Goal: Task Accomplishment & Management: Use online tool/utility

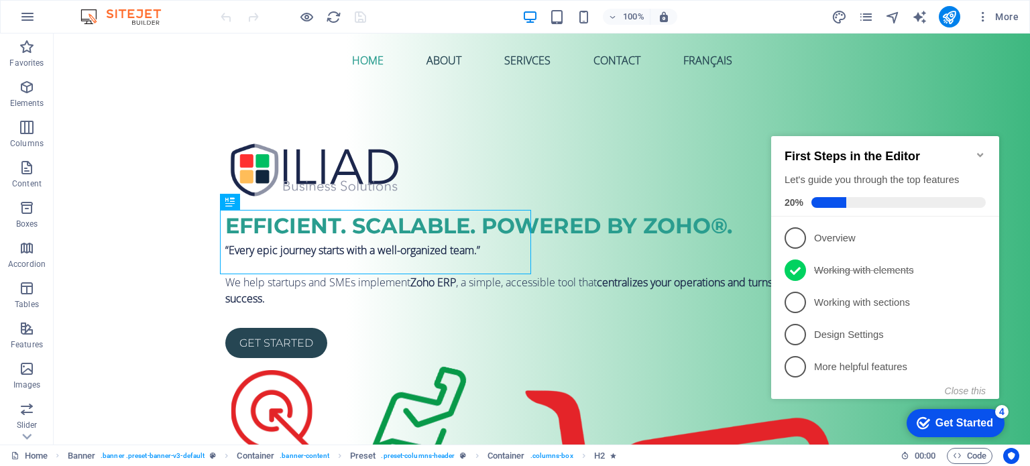
click at [979, 150] on icon "Minimize checklist" at bounding box center [980, 155] width 11 height 11
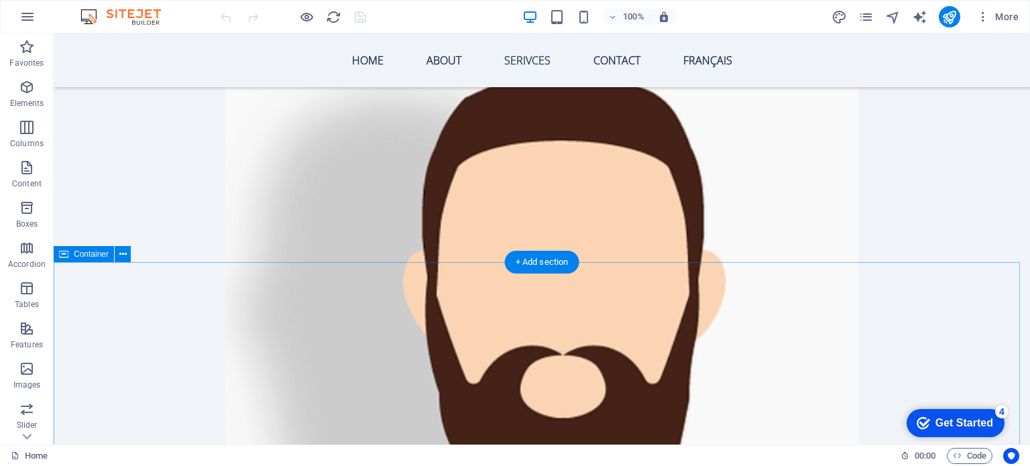
scroll to position [3220, 0]
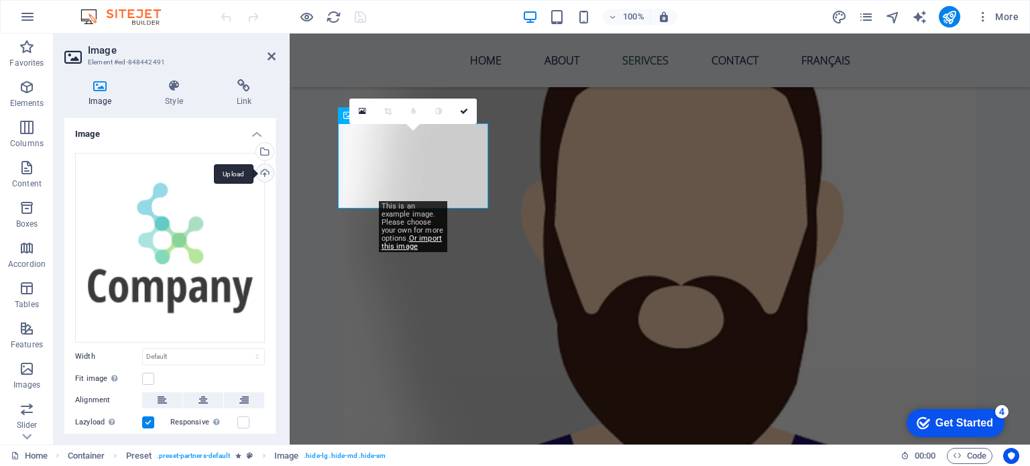
click at [265, 168] on div "Upload" at bounding box center [264, 174] width 20 height 20
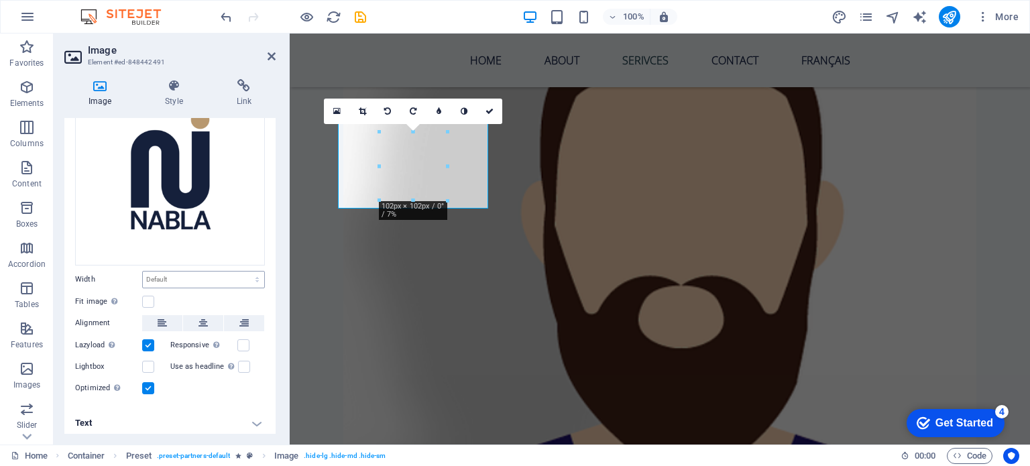
scroll to position [78, 0]
click at [167, 105] on h4 "Style" at bounding box center [176, 93] width 71 height 28
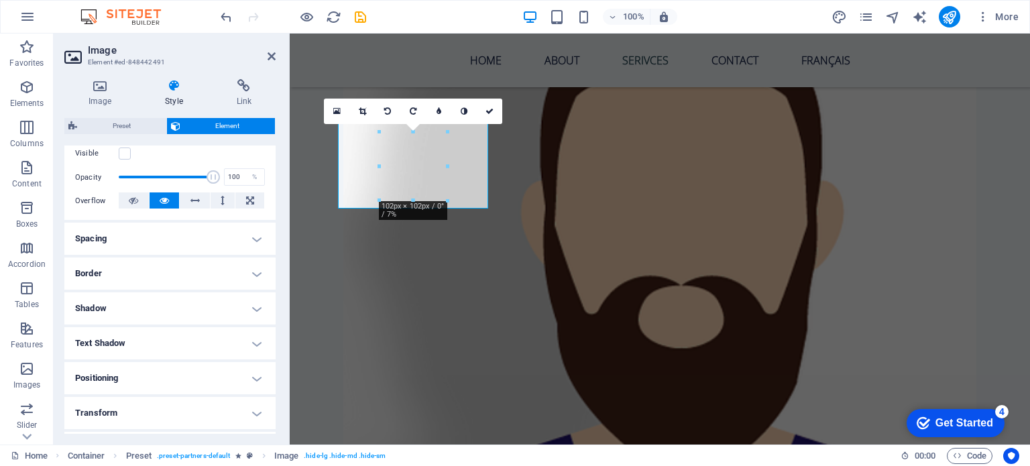
scroll to position [201, 0]
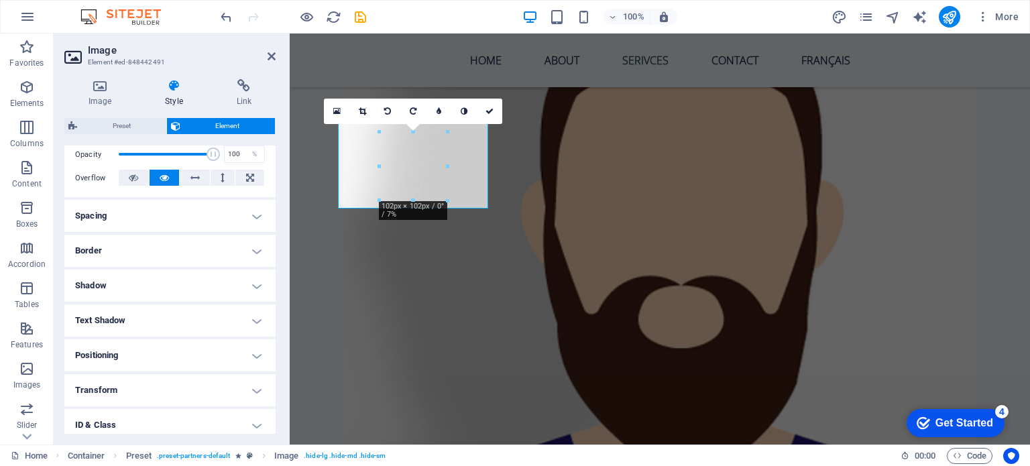
click at [153, 384] on h4 "Transform" at bounding box center [169, 390] width 211 height 32
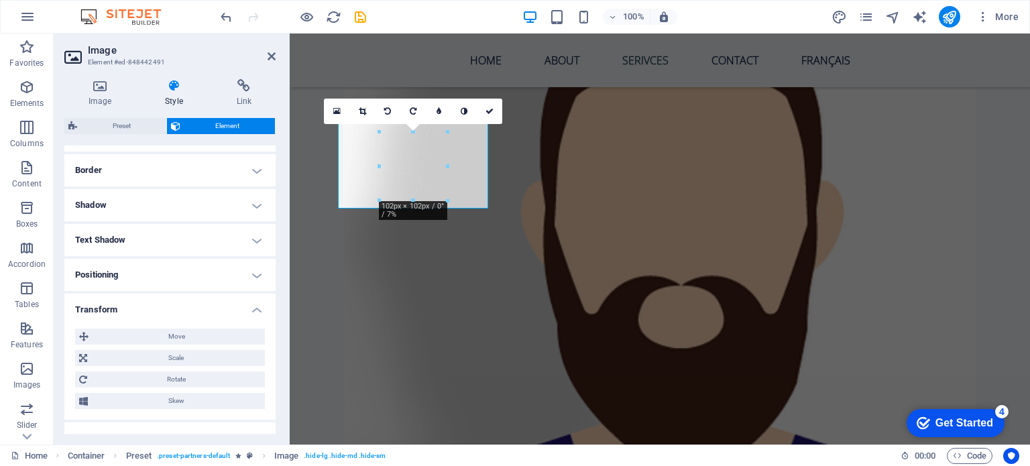
scroll to position [335, 0]
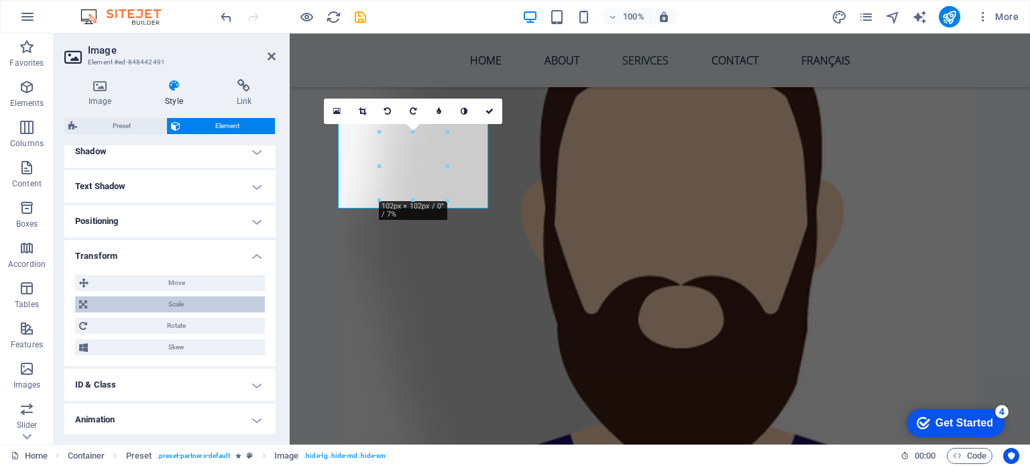
click at [138, 311] on span "Scale" at bounding box center [176, 305] width 170 height 16
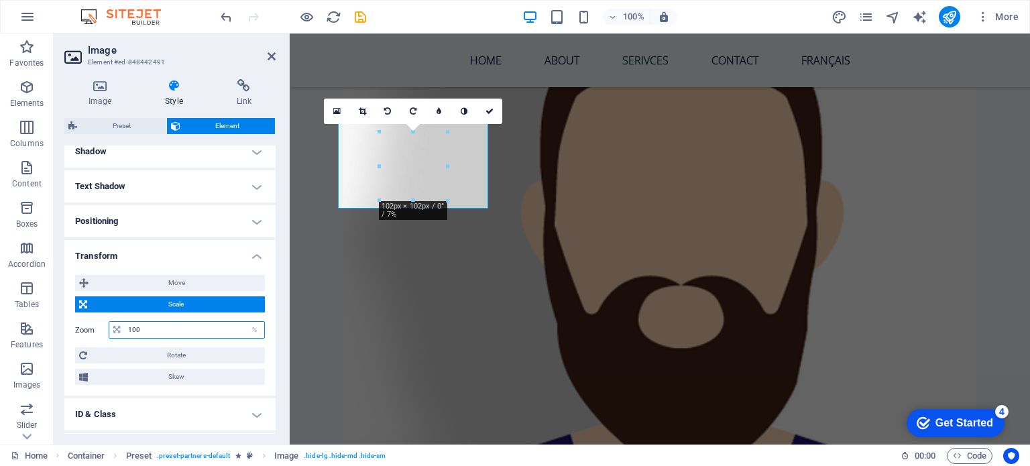
drag, startPoint x: 147, startPoint y: 332, endPoint x: 126, endPoint y: 327, distance: 21.5
click at [126, 327] on input "100" at bounding box center [195, 330] width 140 height 16
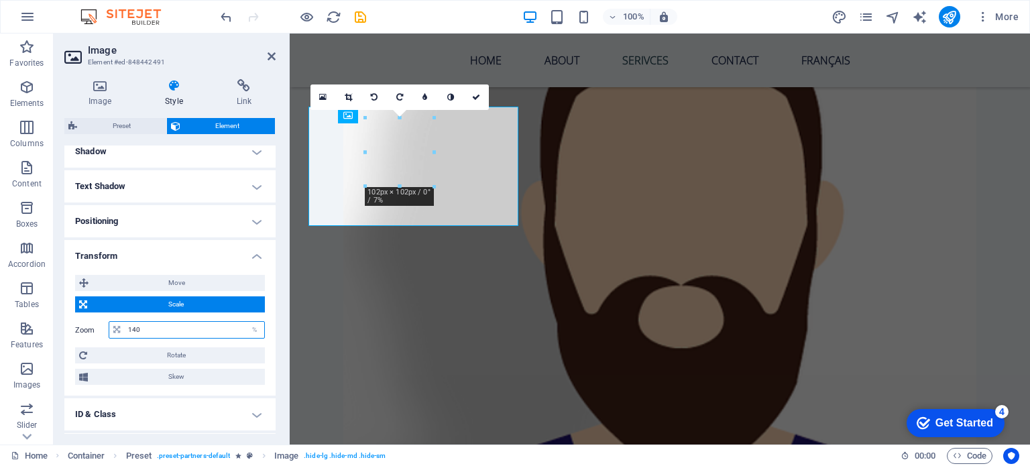
drag, startPoint x: 167, startPoint y: 327, endPoint x: 112, endPoint y: 330, distance: 55.1
click at [117, 331] on div "140 %" at bounding box center [187, 329] width 156 height 17
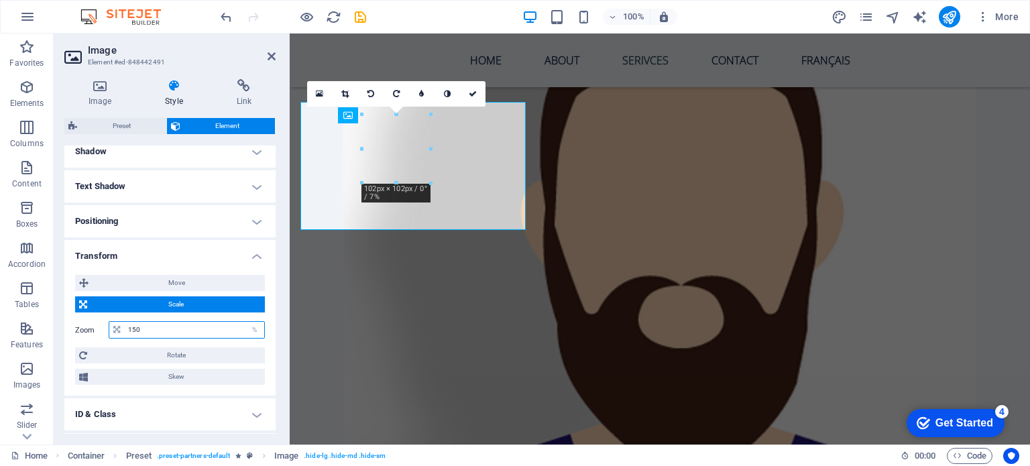
drag, startPoint x: 173, startPoint y: 325, endPoint x: 93, endPoint y: 325, distance: 79.8
click at [93, 325] on div "Zoom 150 %" at bounding box center [170, 329] width 190 height 17
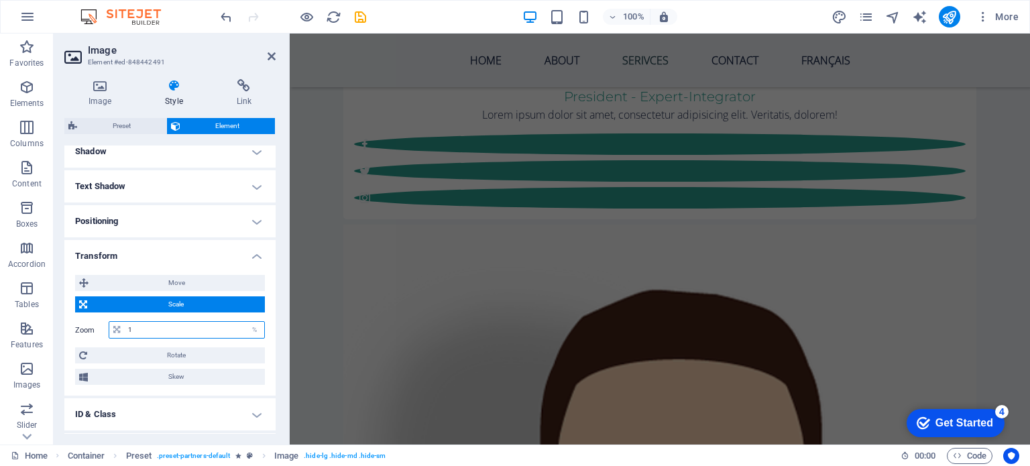
scroll to position [3188, 0]
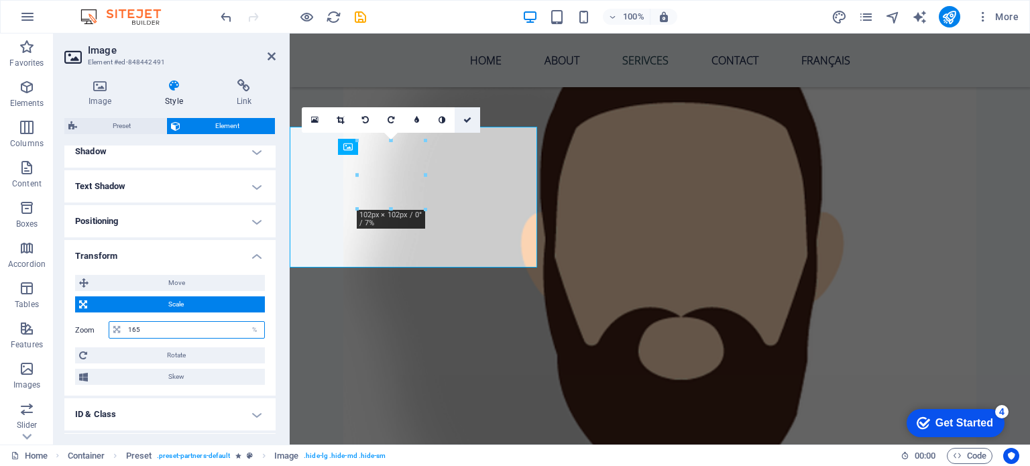
type input "165"
click at [470, 117] on icon at bounding box center [468, 120] width 8 height 8
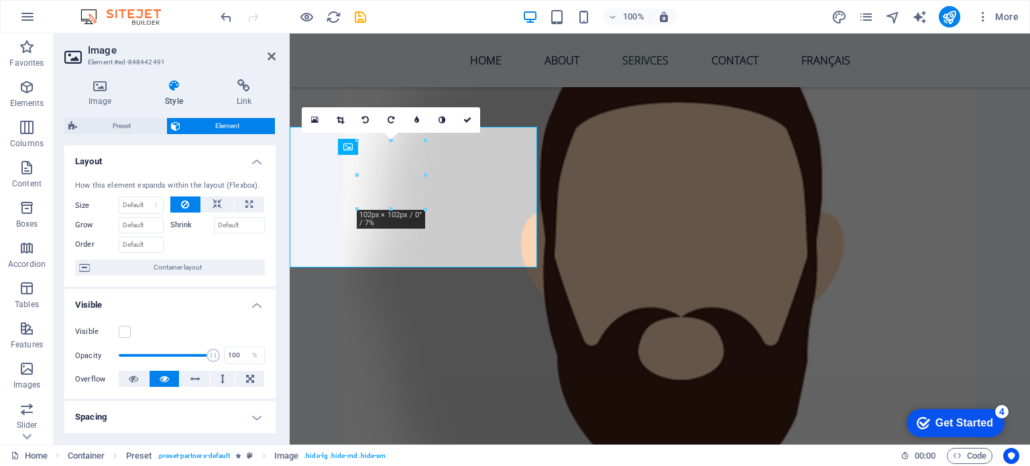
click at [107, 107] on h4 "Image" at bounding box center [102, 93] width 76 height 28
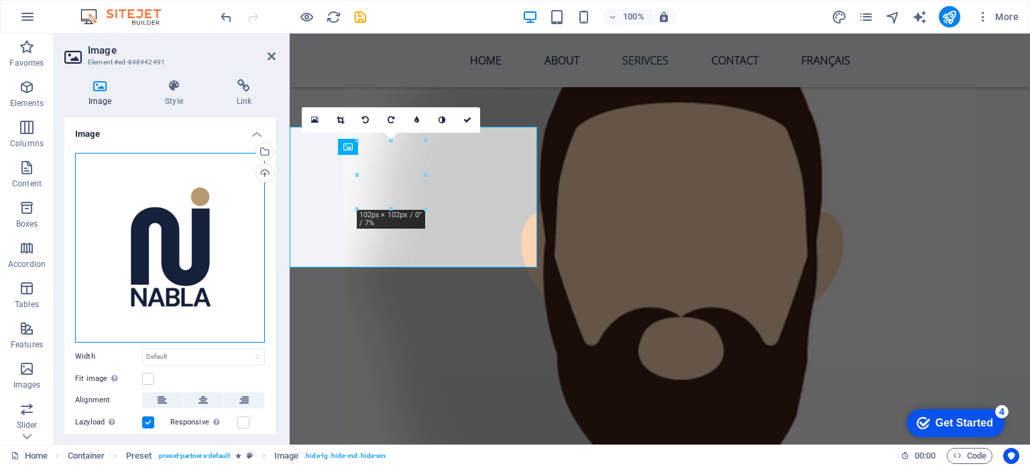
click at [161, 258] on div "Drag files here, click to choose files or select files from Files or our free s…" at bounding box center [170, 248] width 190 height 190
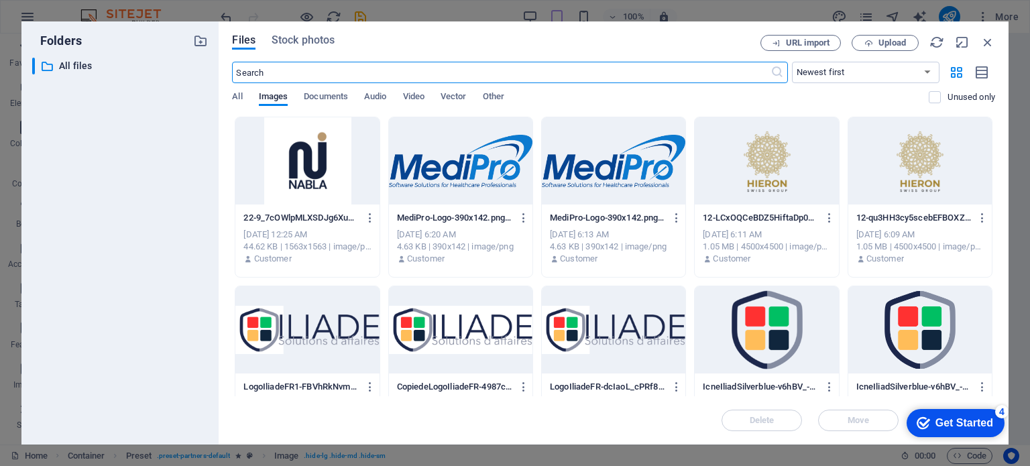
scroll to position [3406, 0]
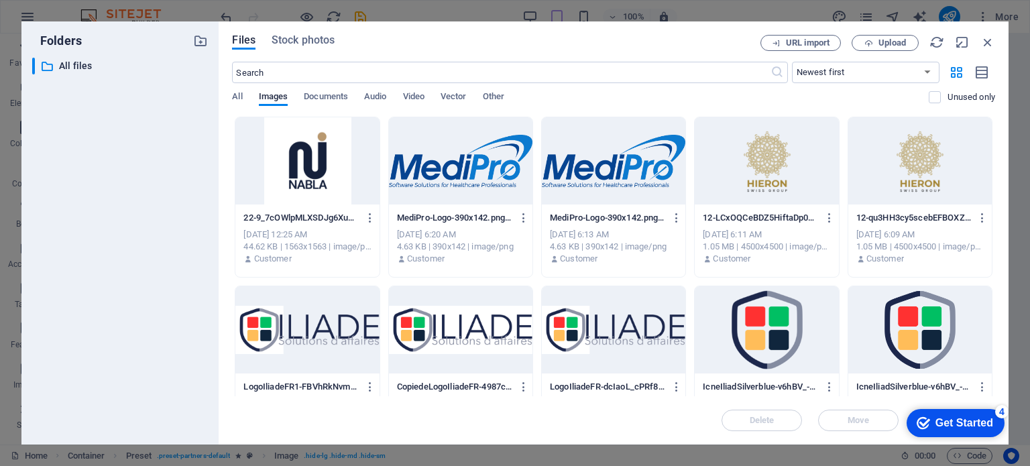
click at [301, 174] on div at bounding box center [307, 160] width 144 height 87
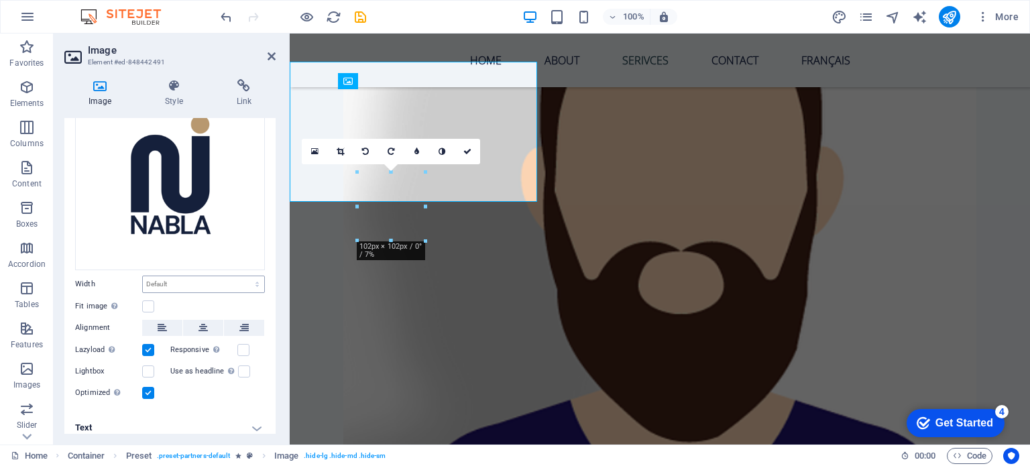
scroll to position [78, 0]
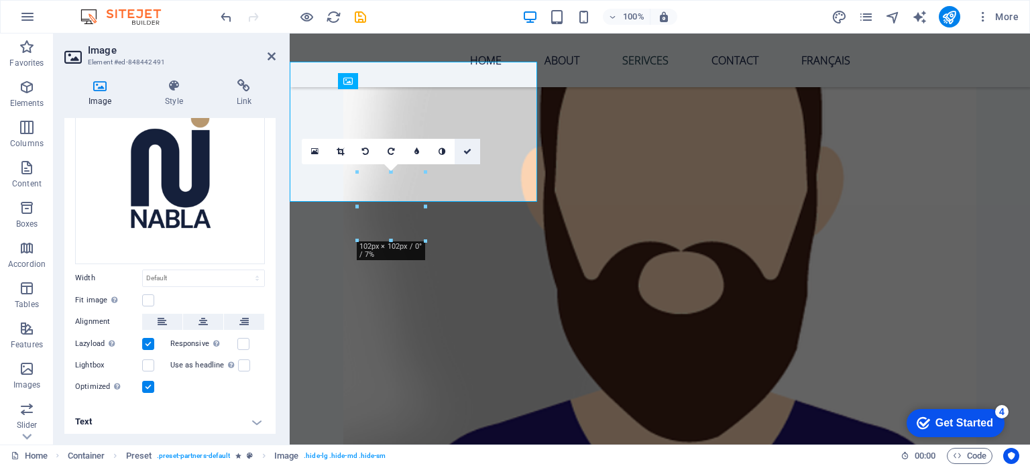
click at [472, 148] on link at bounding box center [467, 151] width 25 height 25
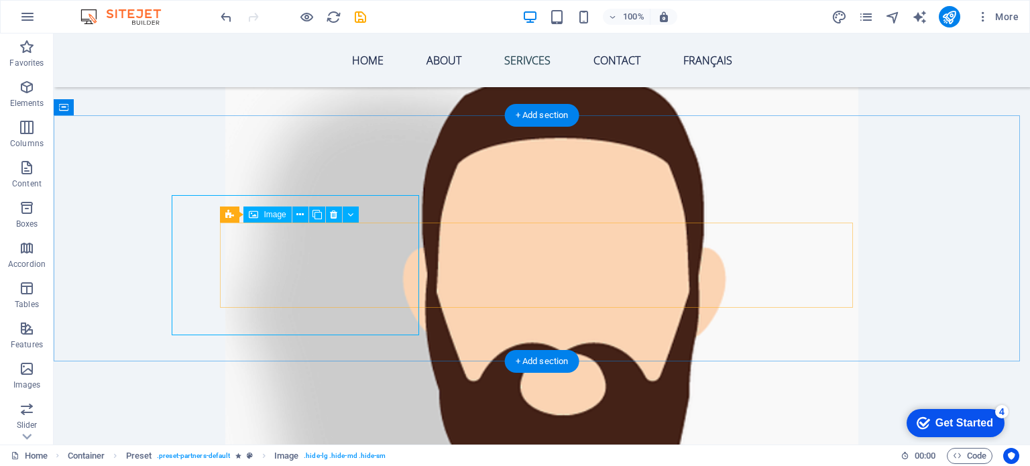
scroll to position [3120, 0]
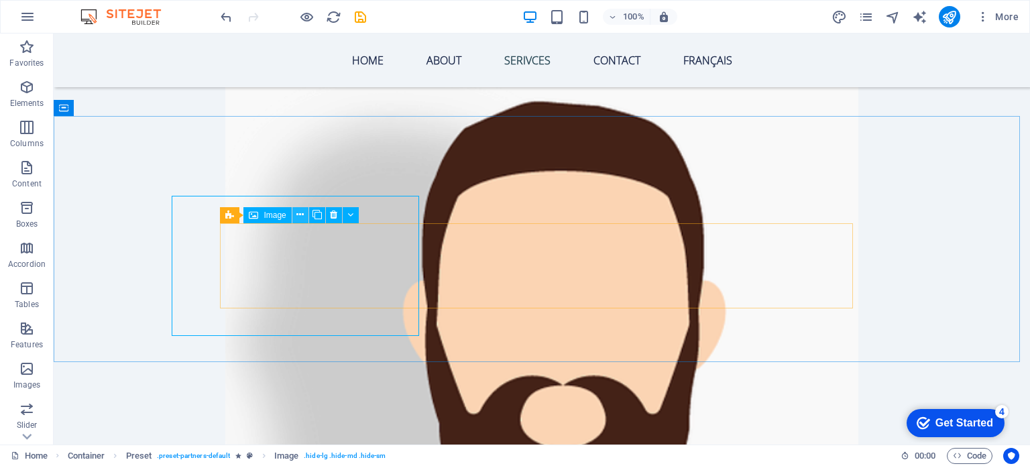
click at [297, 212] on icon at bounding box center [300, 215] width 7 height 14
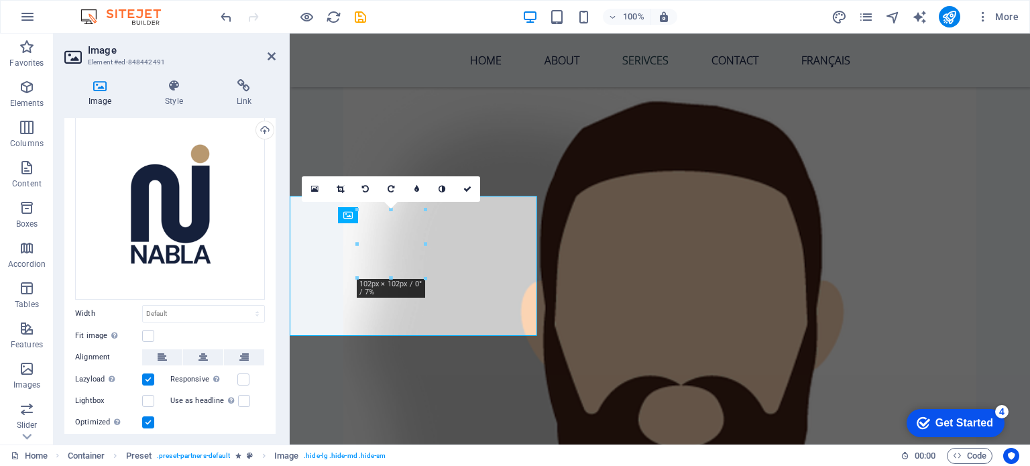
scroll to position [78, 0]
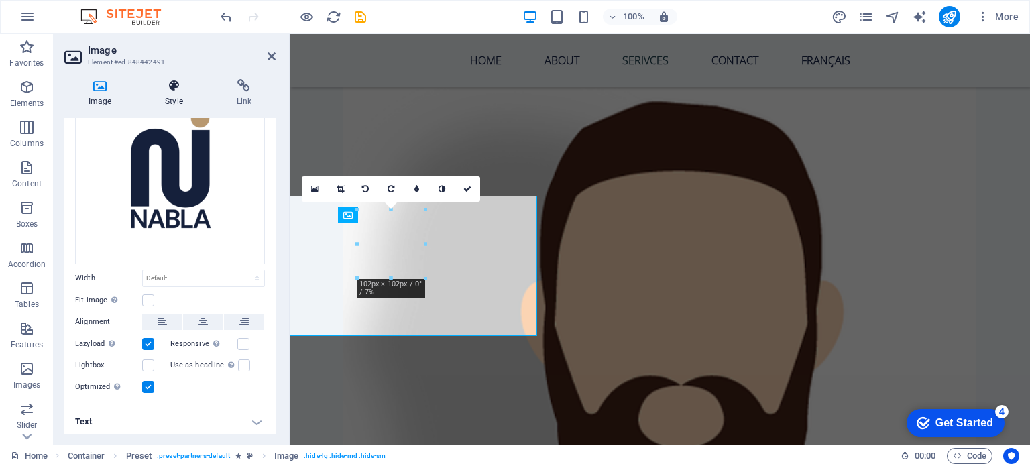
click at [173, 89] on icon at bounding box center [174, 85] width 66 height 13
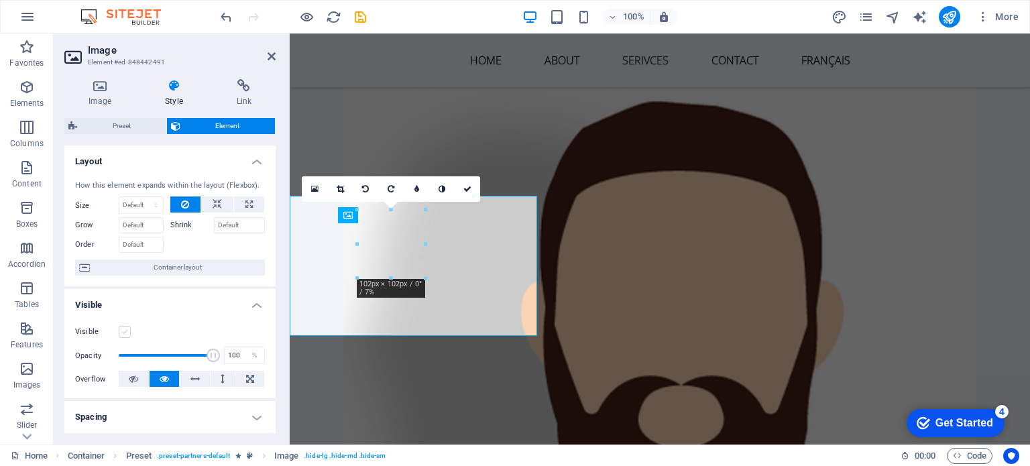
click at [126, 333] on label at bounding box center [125, 332] width 12 height 12
click at [0, 0] on input "Visible" at bounding box center [0, 0] width 0 height 0
click at [270, 58] on icon at bounding box center [272, 56] width 8 height 11
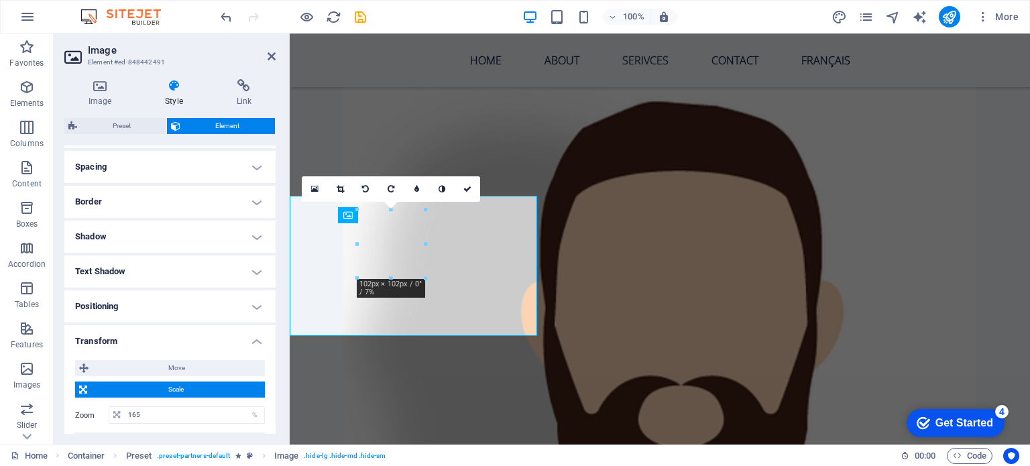
scroll to position [268, 0]
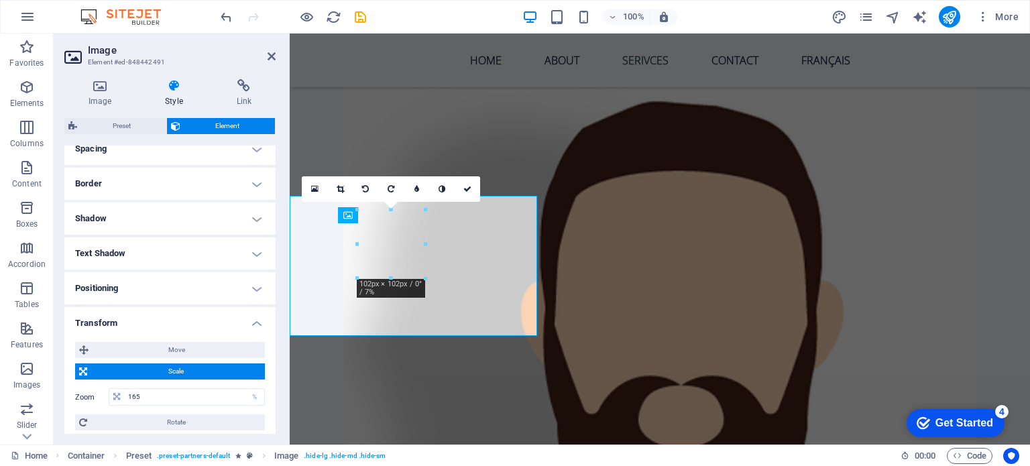
click at [149, 289] on h4 "Positioning" at bounding box center [169, 288] width 211 height 32
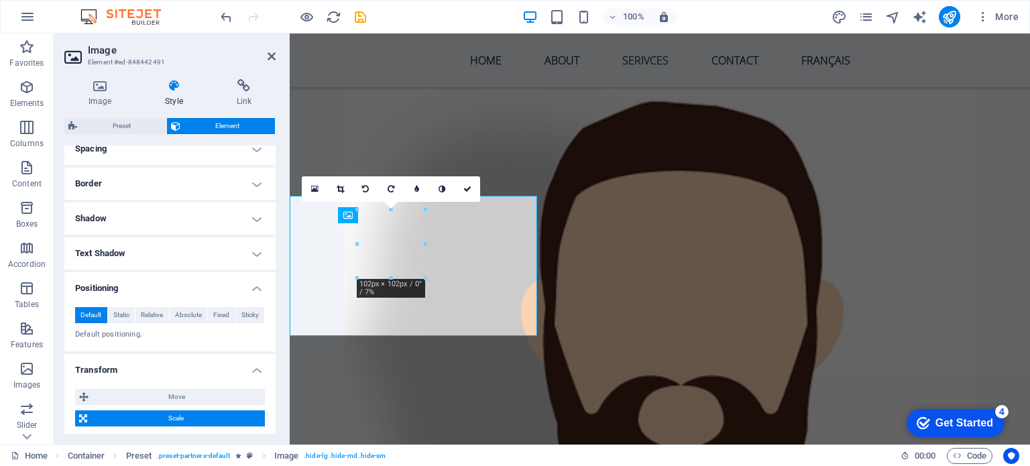
click at [154, 292] on h4 "Positioning" at bounding box center [169, 284] width 211 height 24
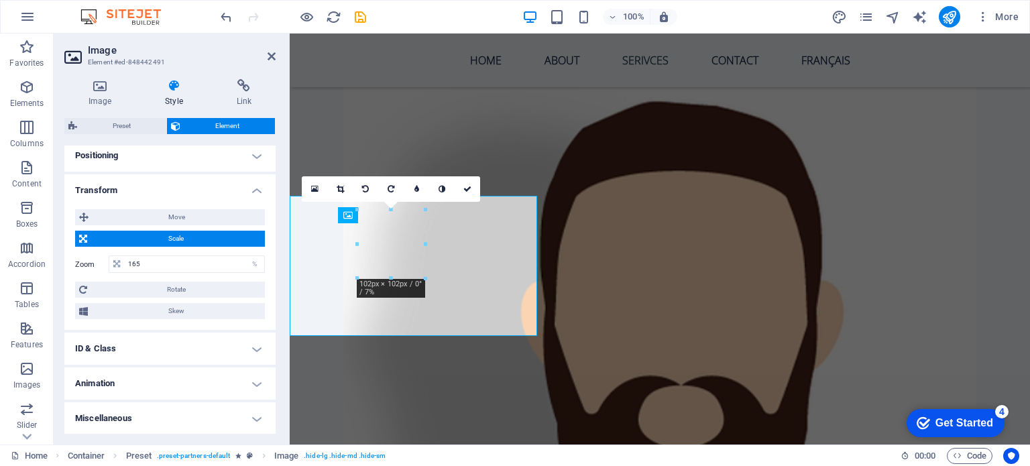
scroll to position [334, 0]
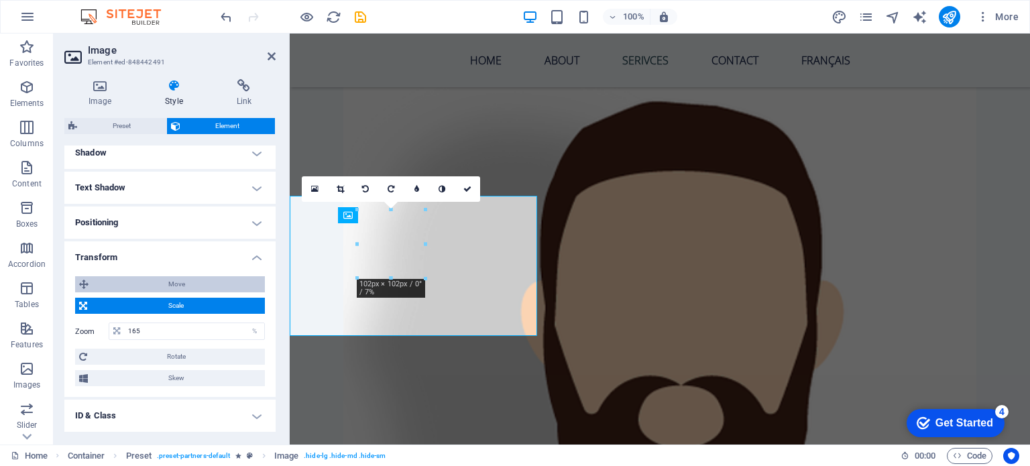
click at [155, 288] on span "Move" at bounding box center [177, 284] width 168 height 16
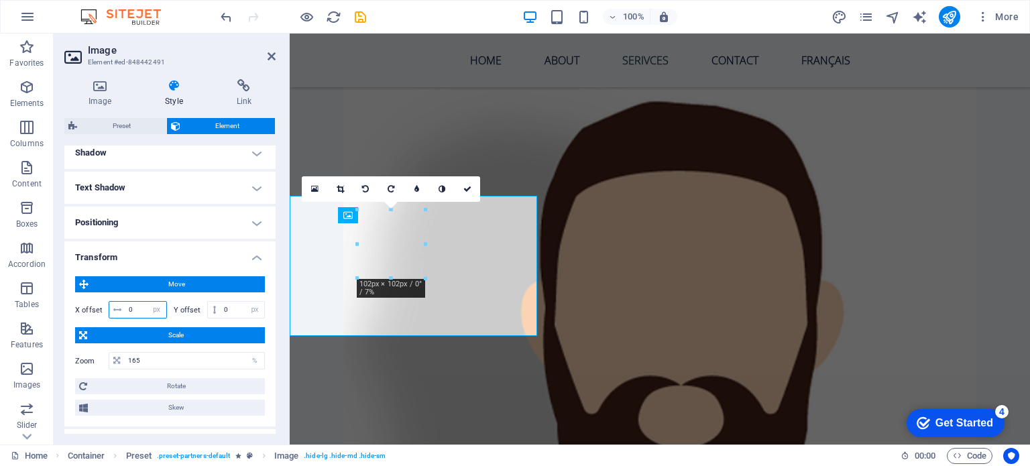
click at [138, 311] on input "0" at bounding box center [145, 310] width 41 height 16
drag, startPoint x: 138, startPoint y: 311, endPoint x: 117, endPoint y: 311, distance: 20.8
click at [117, 311] on div "0 px rem % em vh vw" at bounding box center [138, 309] width 58 height 17
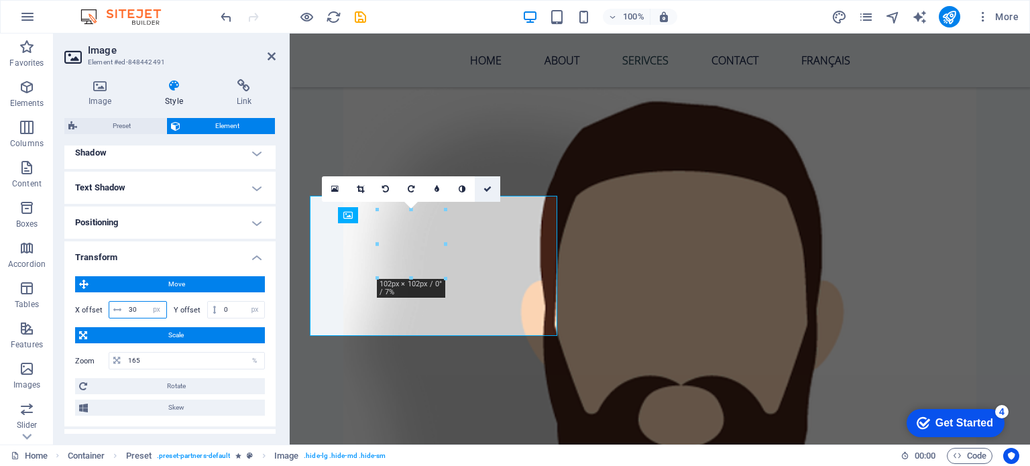
type input "30"
click at [486, 187] on icon at bounding box center [488, 189] width 8 height 8
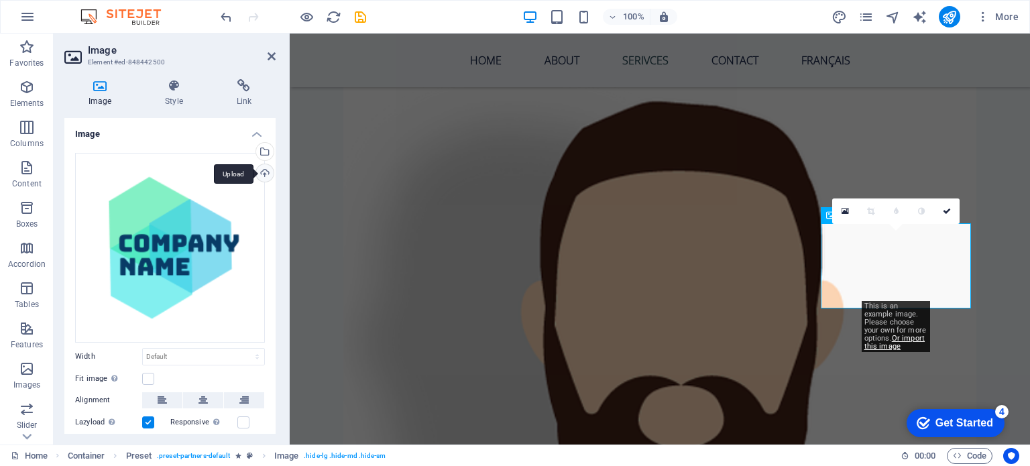
click at [263, 167] on div "Upload" at bounding box center [264, 174] width 20 height 20
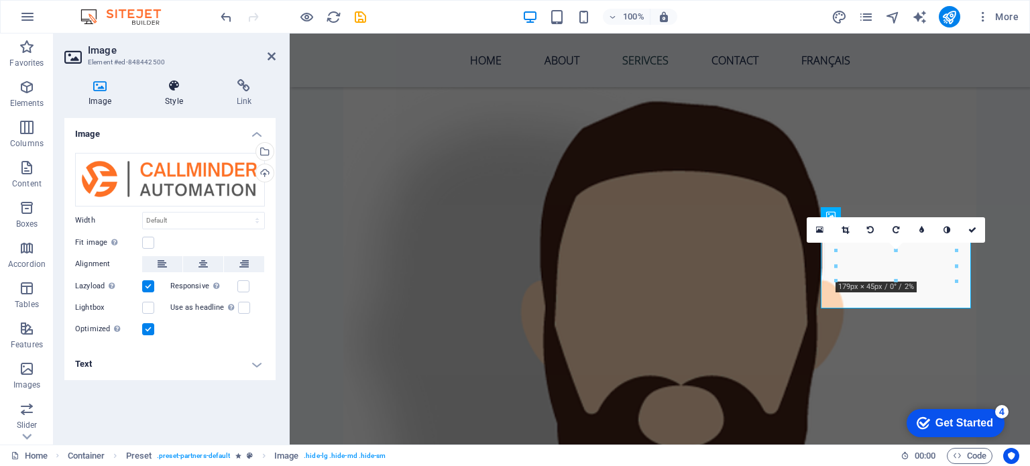
click at [159, 99] on h4 "Style" at bounding box center [176, 93] width 71 height 28
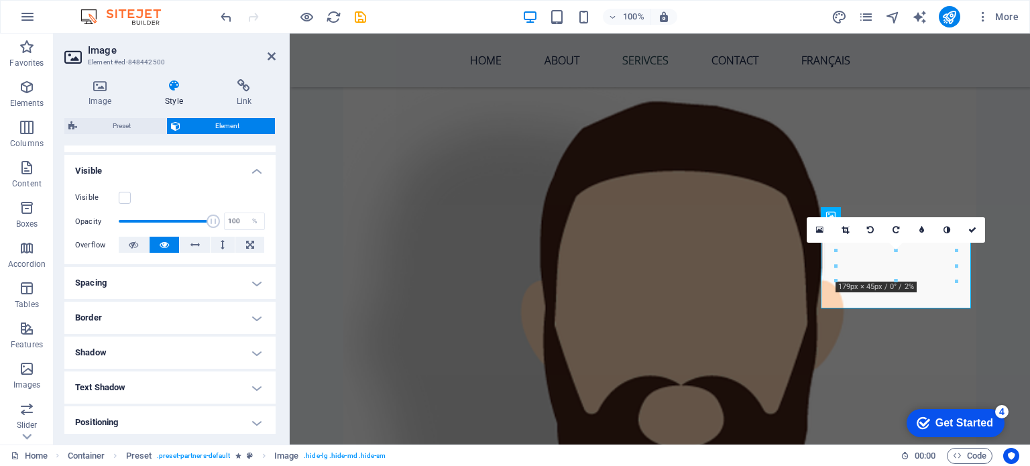
scroll to position [268, 0]
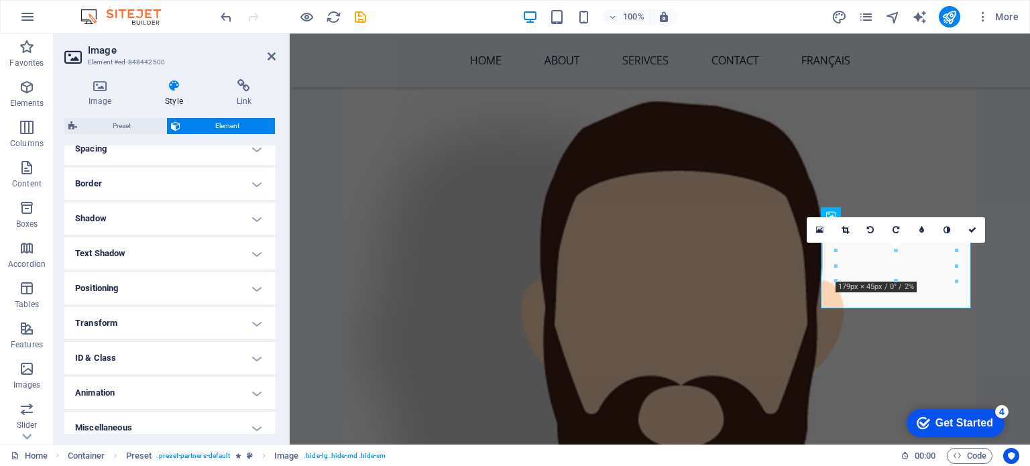
click at [123, 294] on h4 "Positioning" at bounding box center [169, 288] width 211 height 32
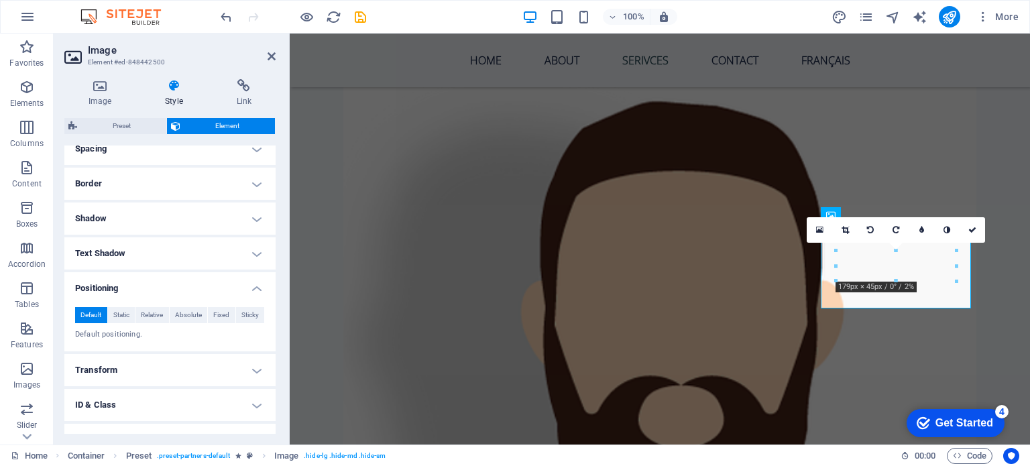
click at [116, 288] on h4 "Positioning" at bounding box center [169, 284] width 211 height 24
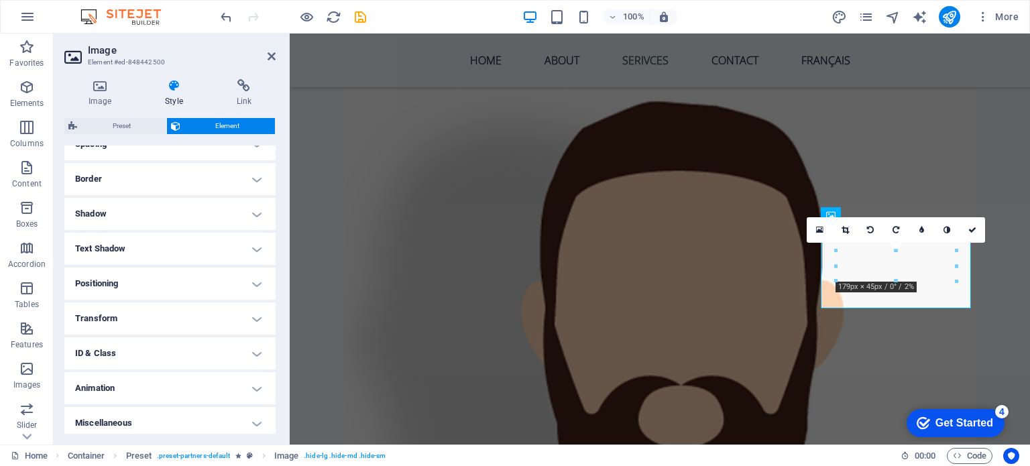
scroll to position [278, 0]
click at [115, 319] on h4 "Transform" at bounding box center [169, 314] width 211 height 32
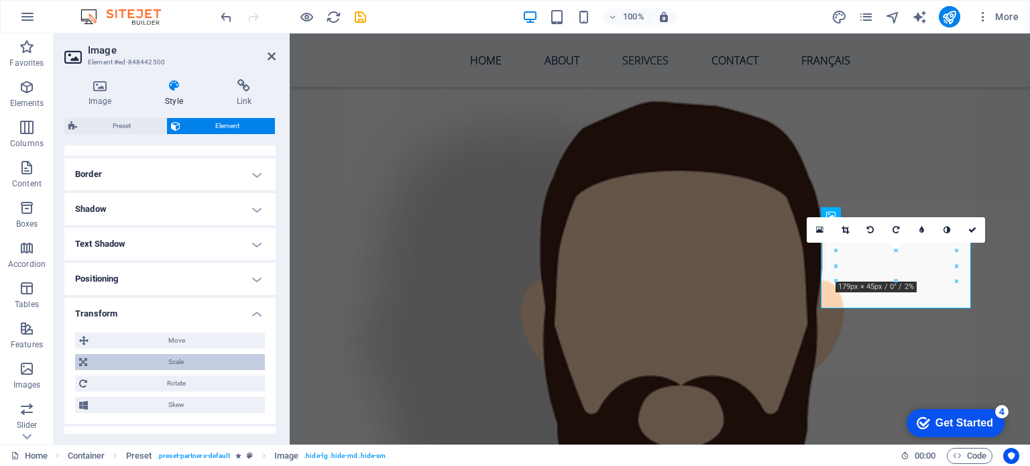
click at [150, 356] on span "Scale" at bounding box center [176, 362] width 170 height 16
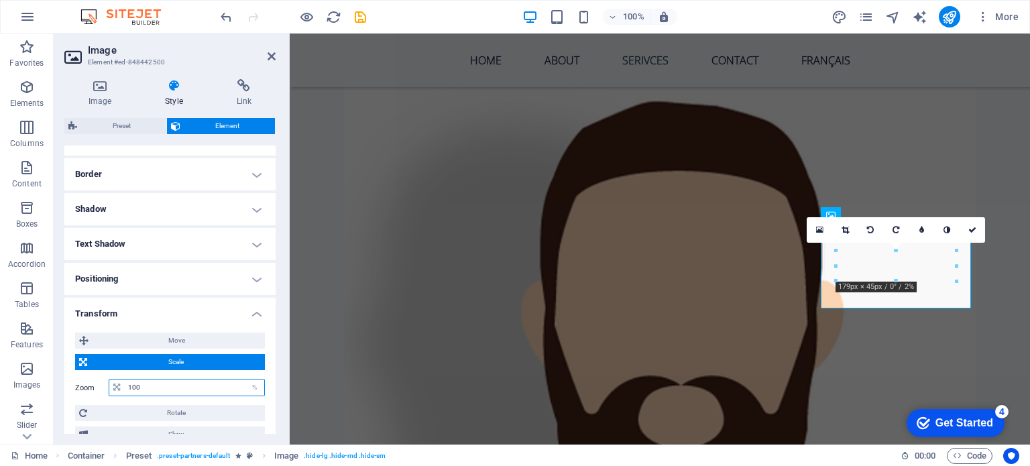
drag, startPoint x: 145, startPoint y: 383, endPoint x: 98, endPoint y: 387, distance: 47.1
click at [98, 387] on div "Zoom 100 %" at bounding box center [170, 387] width 190 height 17
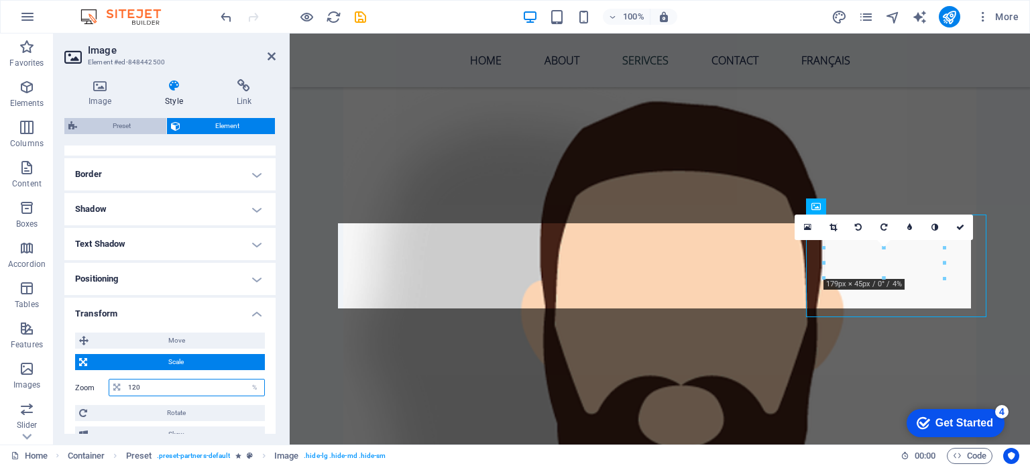
type input "120"
click at [91, 126] on span "Preset" at bounding box center [121, 126] width 81 height 16
select select "16/9"
select select "rem"
select select "px"
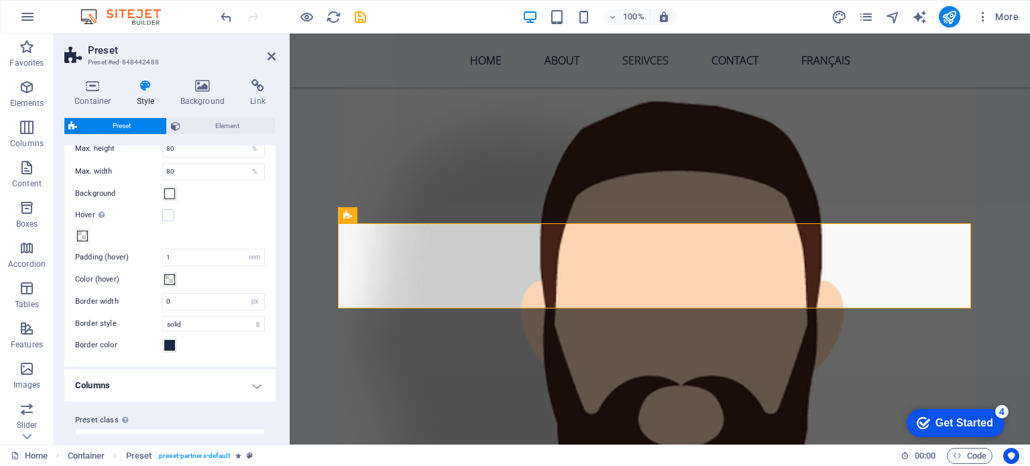
scroll to position [0, 0]
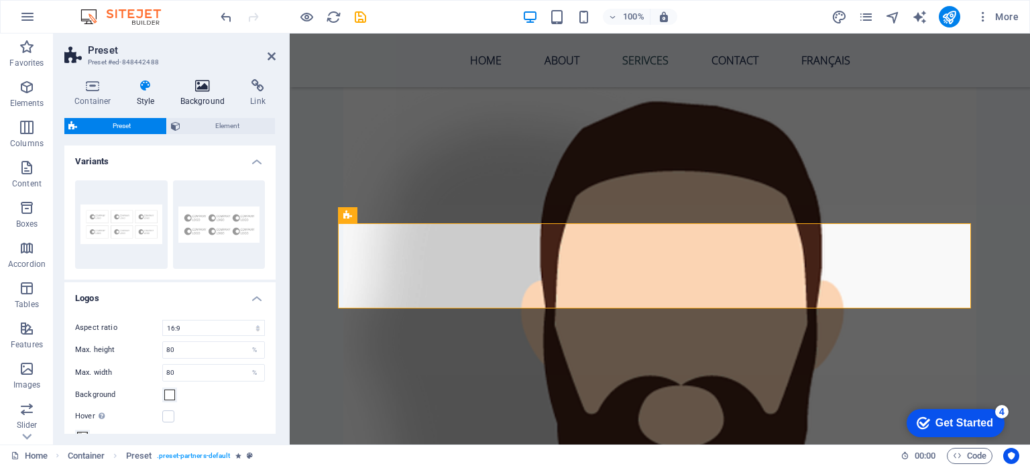
click at [205, 99] on h4 "Background" at bounding box center [205, 93] width 70 height 28
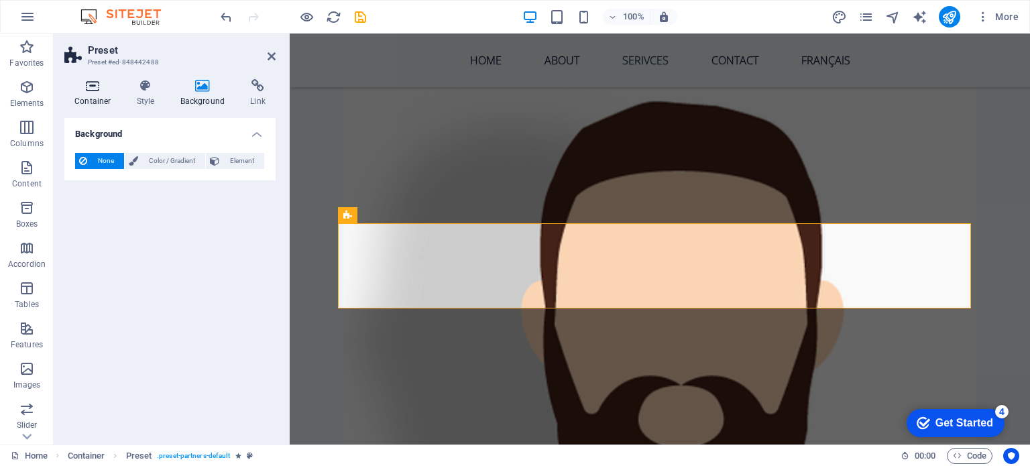
click at [99, 97] on h4 "Container" at bounding box center [95, 93] width 62 height 28
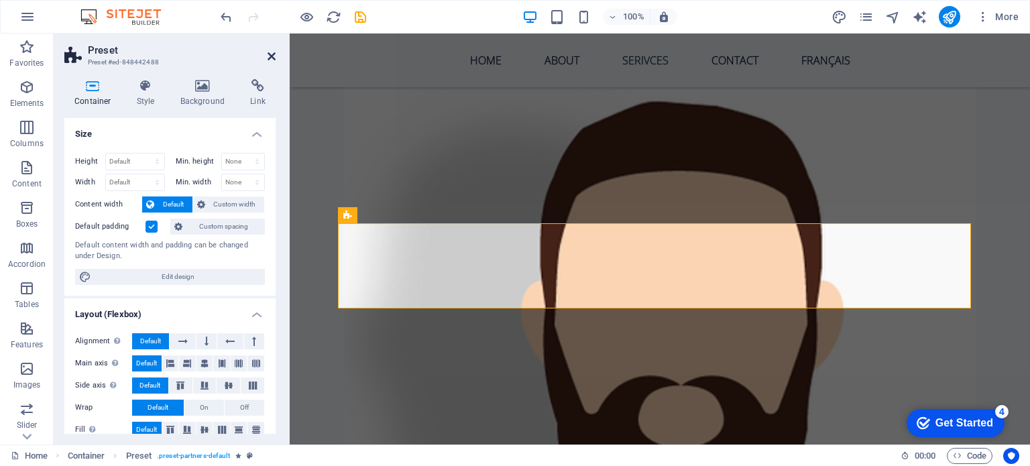
click at [268, 55] on icon at bounding box center [272, 56] width 8 height 11
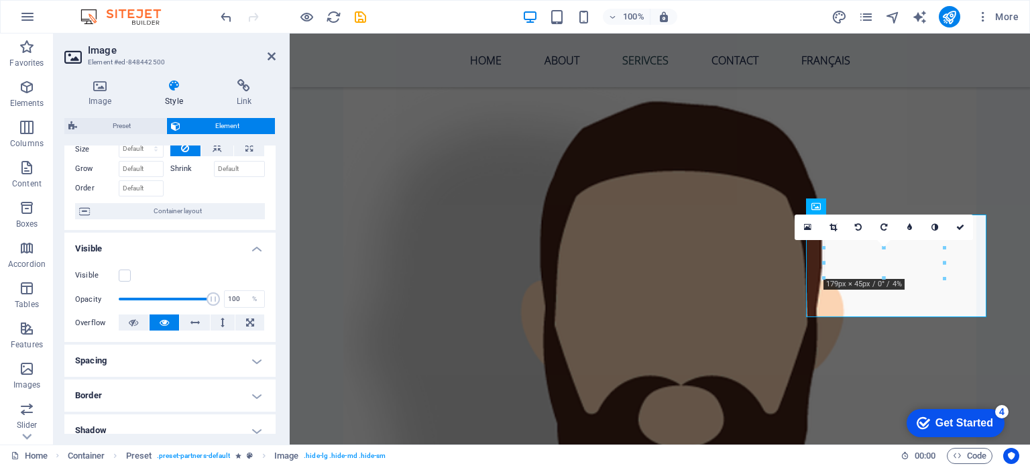
scroll to position [134, 0]
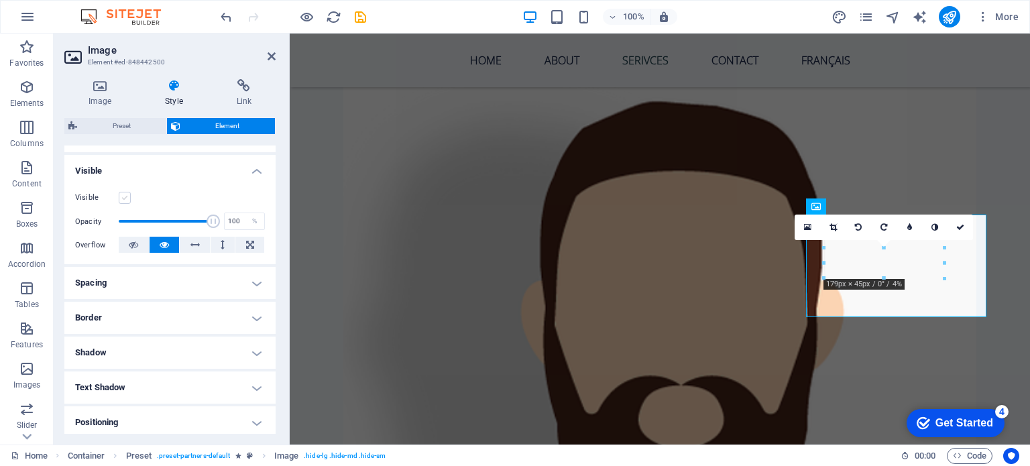
click at [123, 199] on label at bounding box center [125, 198] width 12 height 12
click at [0, 0] on input "Visible" at bounding box center [0, 0] width 0 height 0
click at [953, 220] on link at bounding box center [960, 227] width 25 height 25
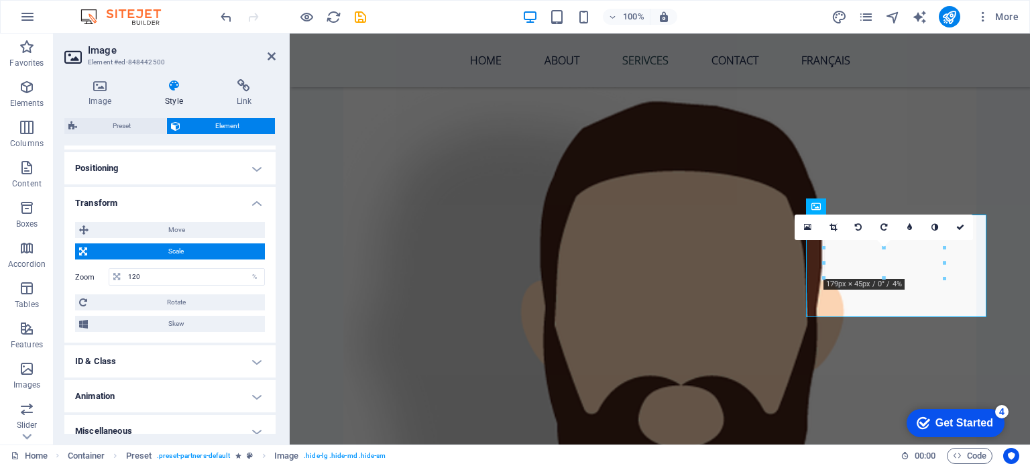
scroll to position [401, 0]
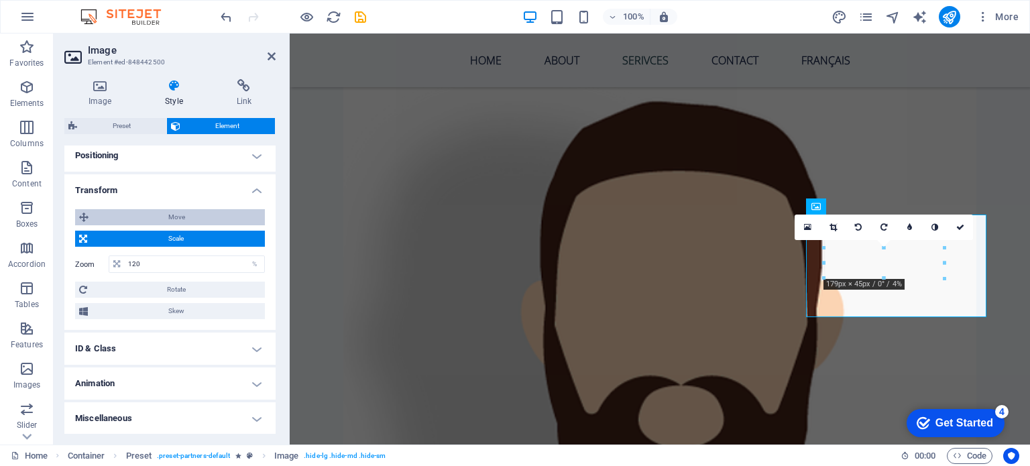
click at [182, 219] on span "Move" at bounding box center [177, 217] width 168 height 16
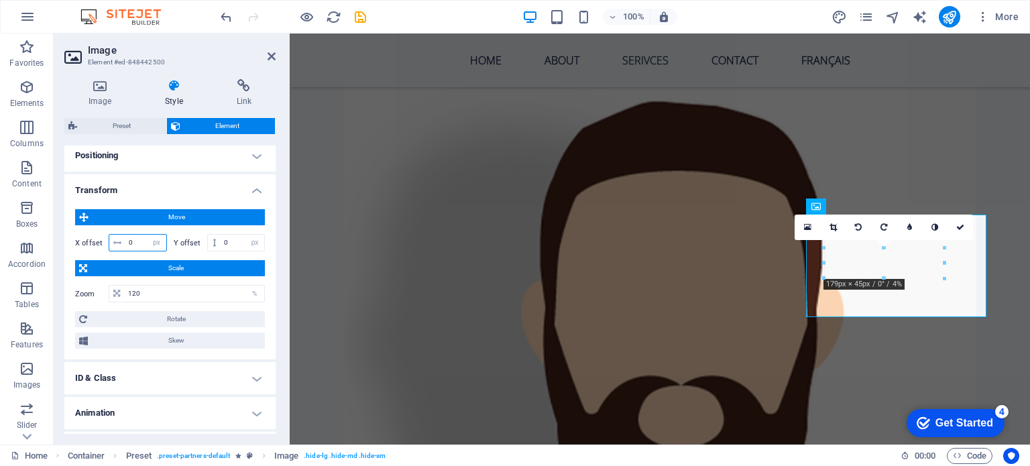
drag, startPoint x: 109, startPoint y: 235, endPoint x: 62, endPoint y: 235, distance: 47.0
click at [62, 235] on div "Image Style Link Image Drag files here, click to choose files or select files f…" at bounding box center [170, 256] width 233 height 376
type input "20"
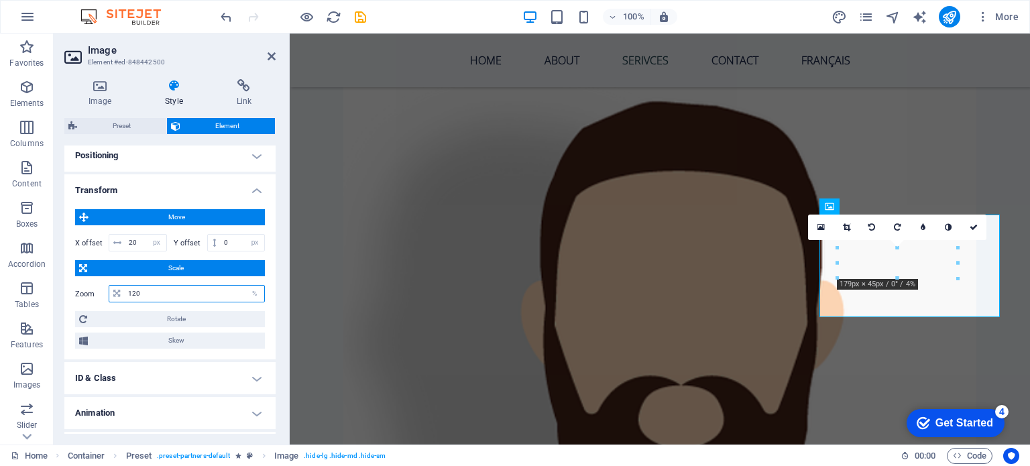
drag, startPoint x: 157, startPoint y: 297, endPoint x: 75, endPoint y: 294, distance: 81.9
click at [75, 296] on div "Zoom 120 %" at bounding box center [170, 293] width 190 height 17
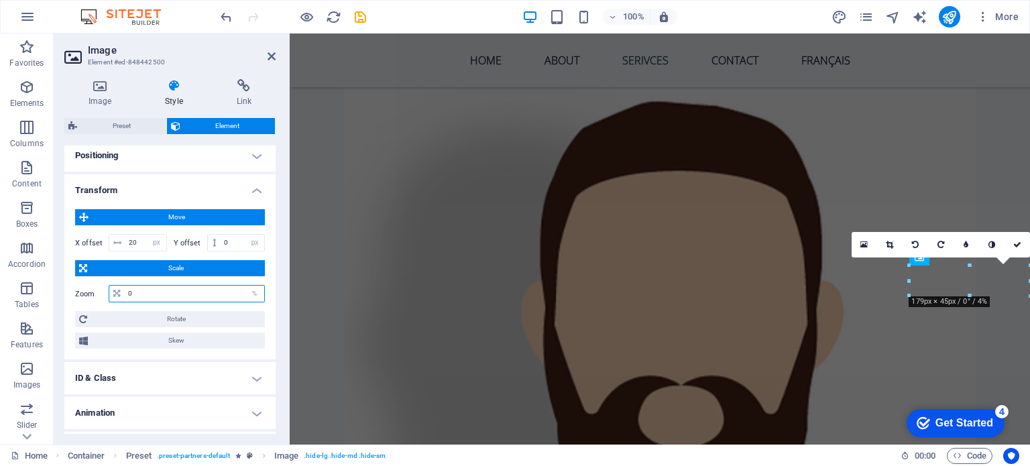
click at [138, 294] on input "0" at bounding box center [195, 294] width 140 height 16
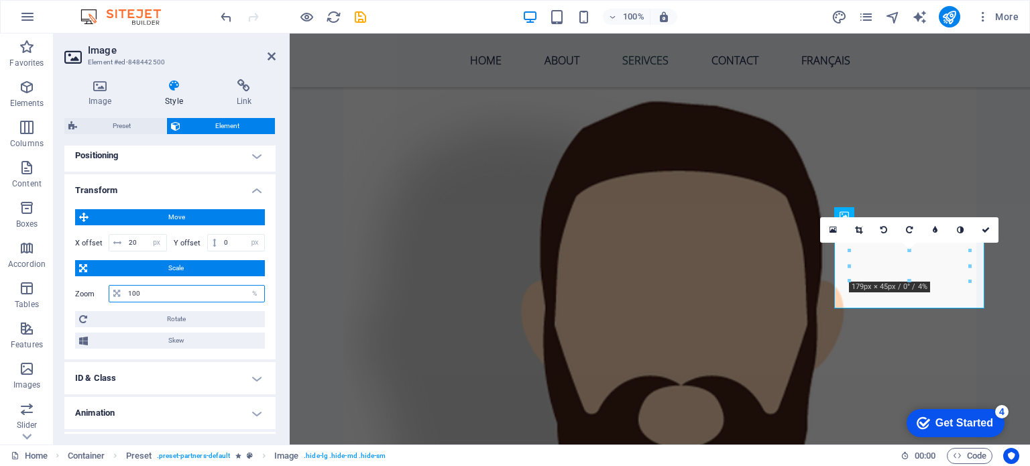
drag, startPoint x: 156, startPoint y: 288, endPoint x: 119, endPoint y: 292, distance: 37.1
click at [119, 292] on div "100 %" at bounding box center [187, 293] width 156 height 17
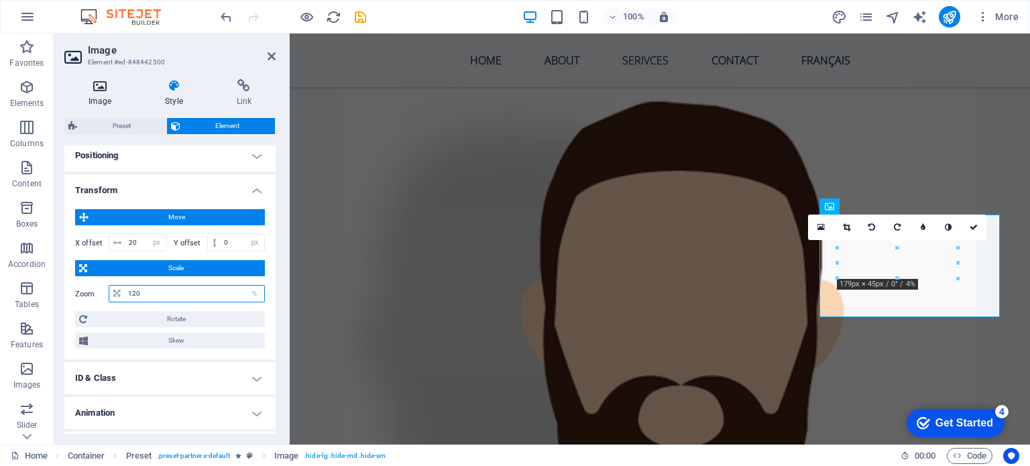
type input "120"
click at [100, 93] on h4 "Image" at bounding box center [102, 93] width 76 height 28
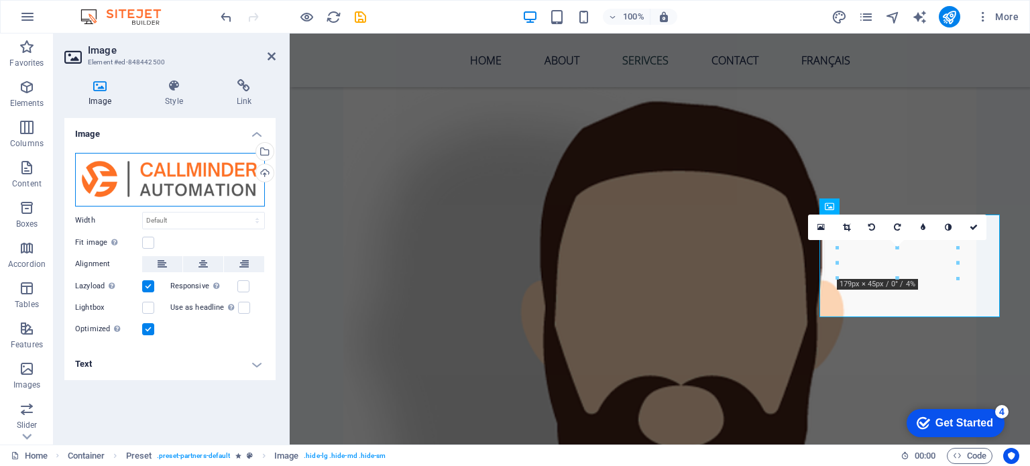
click at [161, 176] on div "Drag files here, click to choose files or select files from Files or our free s…" at bounding box center [170, 180] width 190 height 54
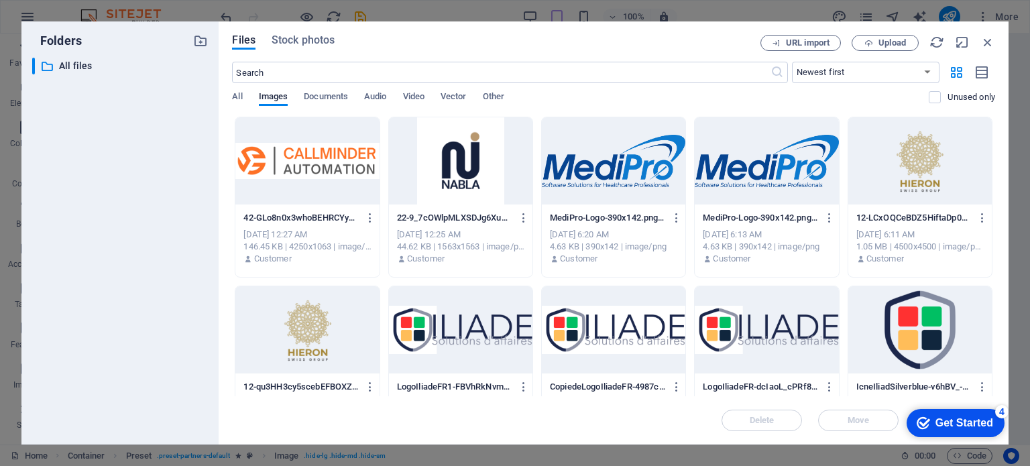
click at [284, 160] on div at bounding box center [307, 160] width 144 height 87
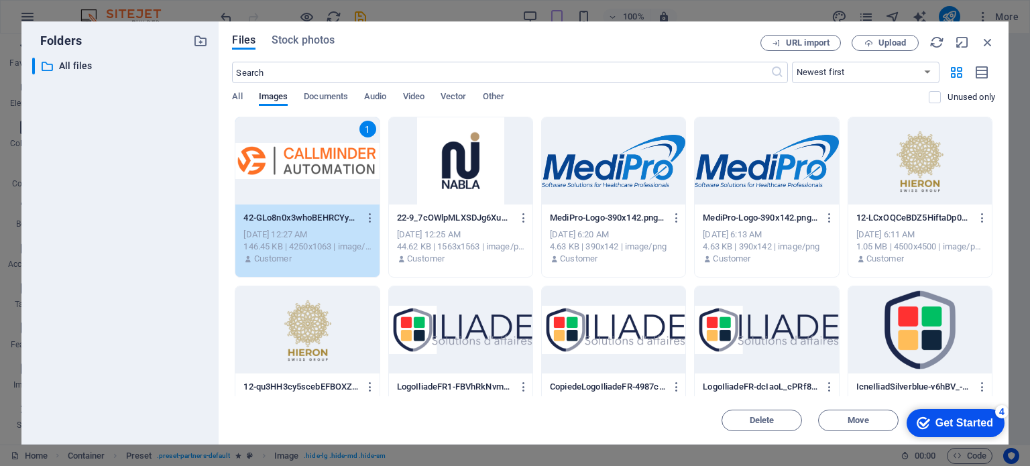
click at [284, 160] on div "1" at bounding box center [307, 160] width 144 height 87
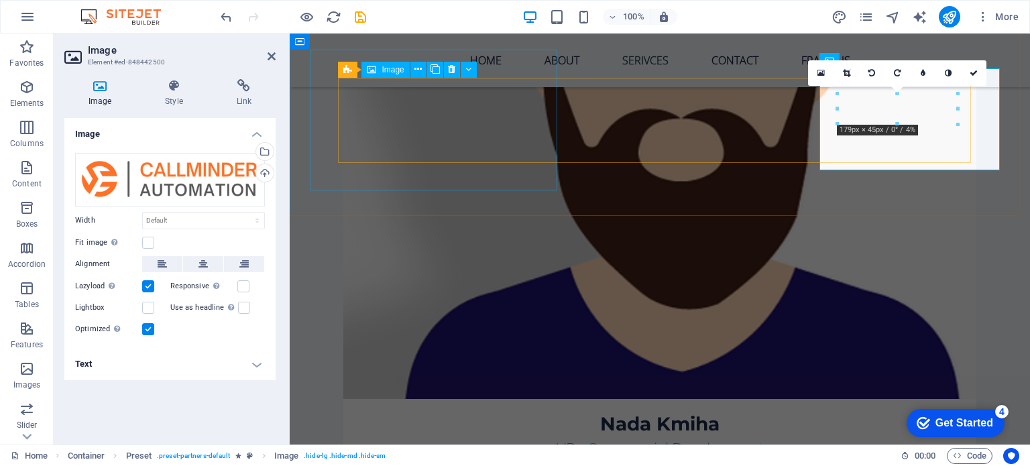
scroll to position [3266, 0]
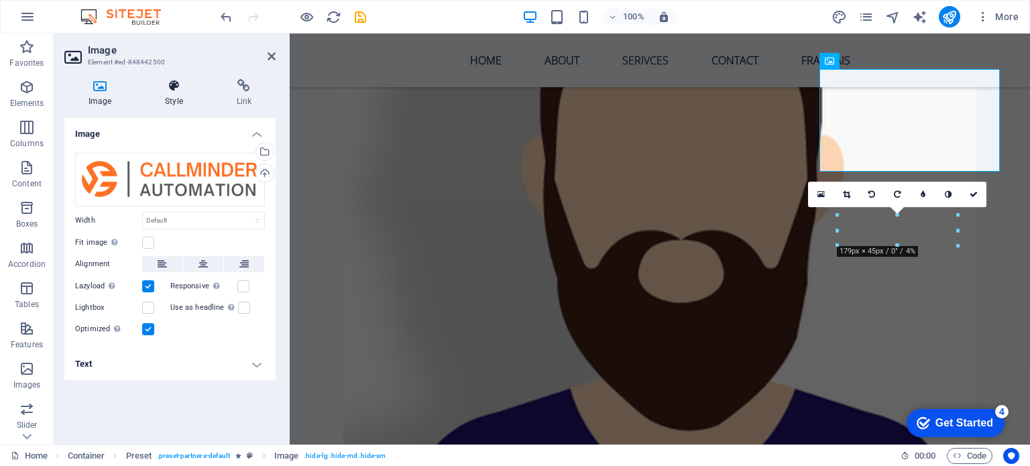
click at [171, 101] on h4 "Style" at bounding box center [176, 93] width 71 height 28
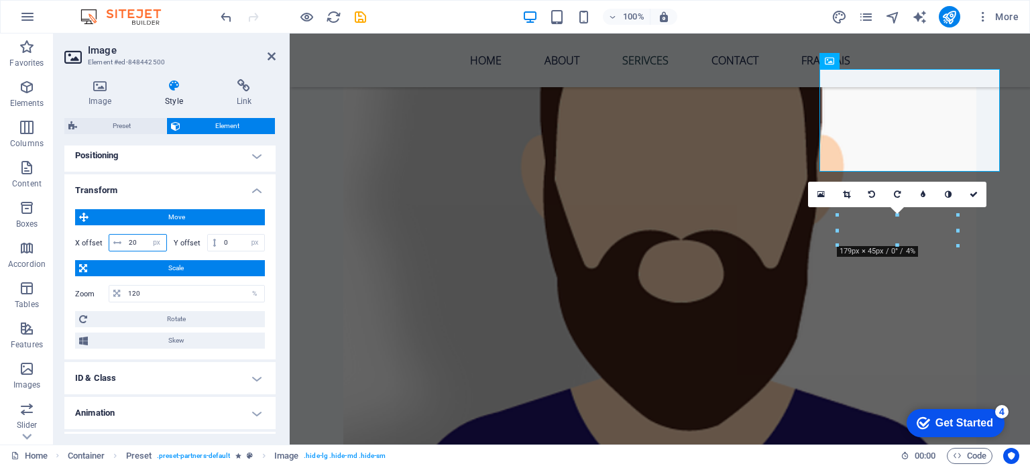
drag, startPoint x: 142, startPoint y: 235, endPoint x: 102, endPoint y: 243, distance: 40.9
click at [102, 243] on div "X offset 20 px rem % em vh vw" at bounding box center [121, 242] width 92 height 17
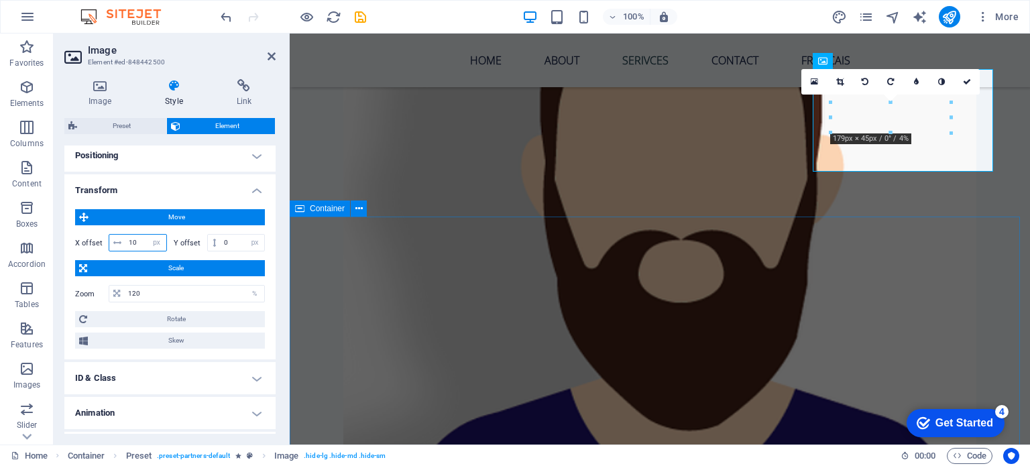
type input "10"
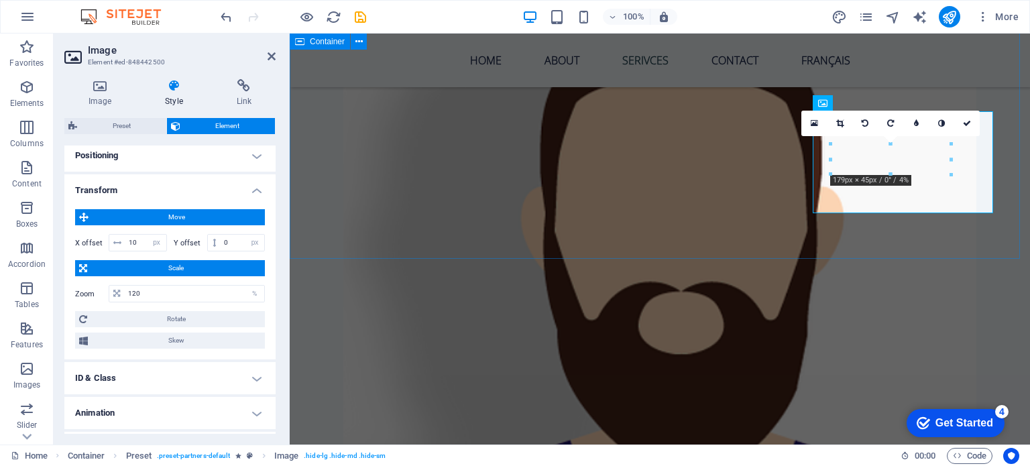
scroll to position [3198, 0]
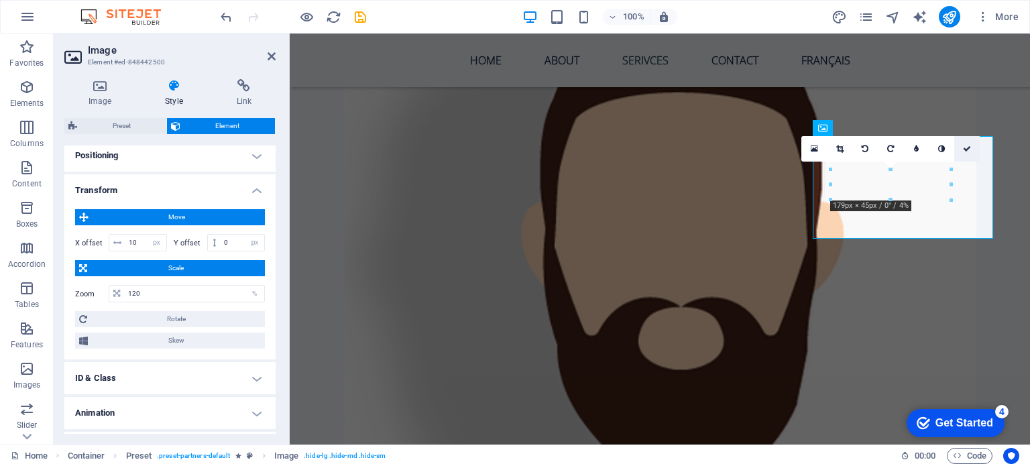
click at [965, 151] on icon at bounding box center [967, 149] width 8 height 8
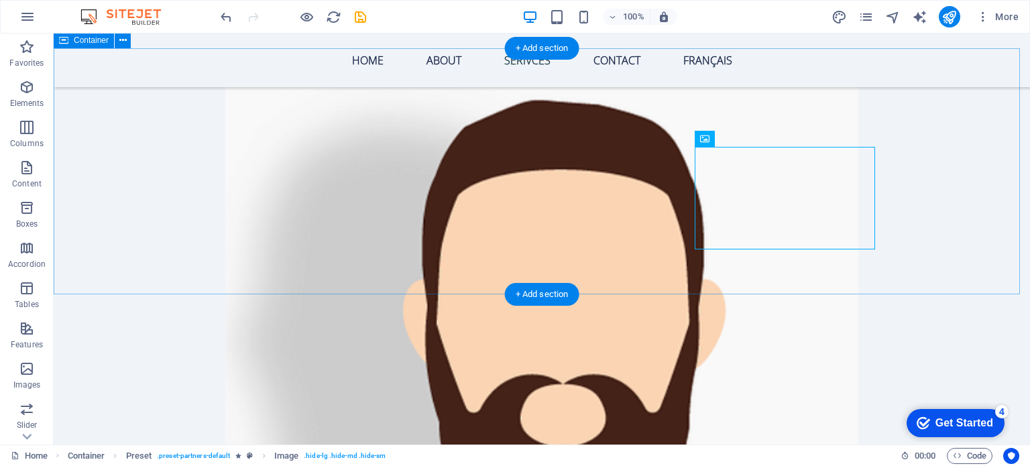
scroll to position [3064, 0]
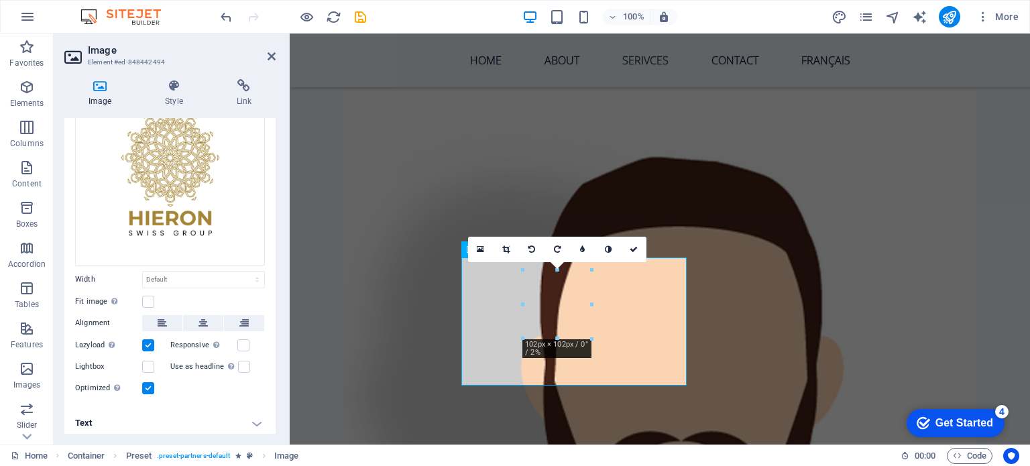
scroll to position [78, 0]
click at [166, 98] on h4 "Style" at bounding box center [176, 93] width 71 height 28
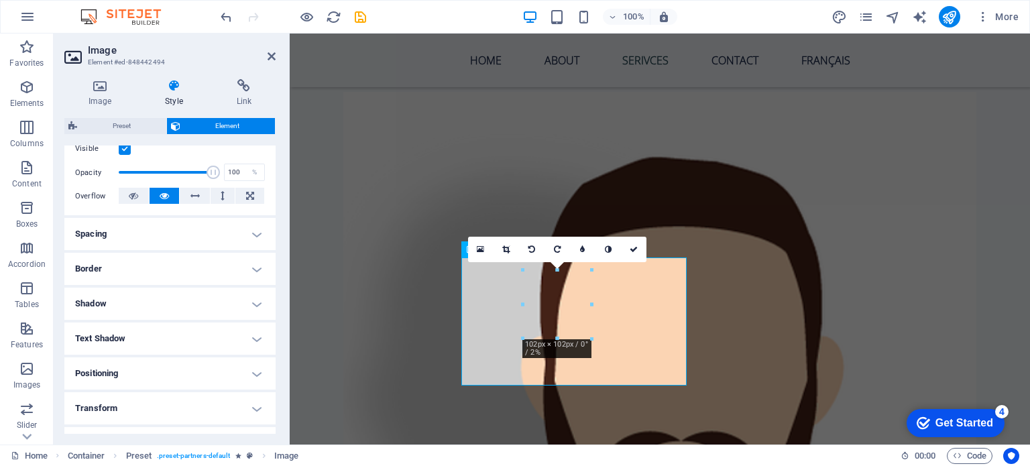
scroll to position [201, 0]
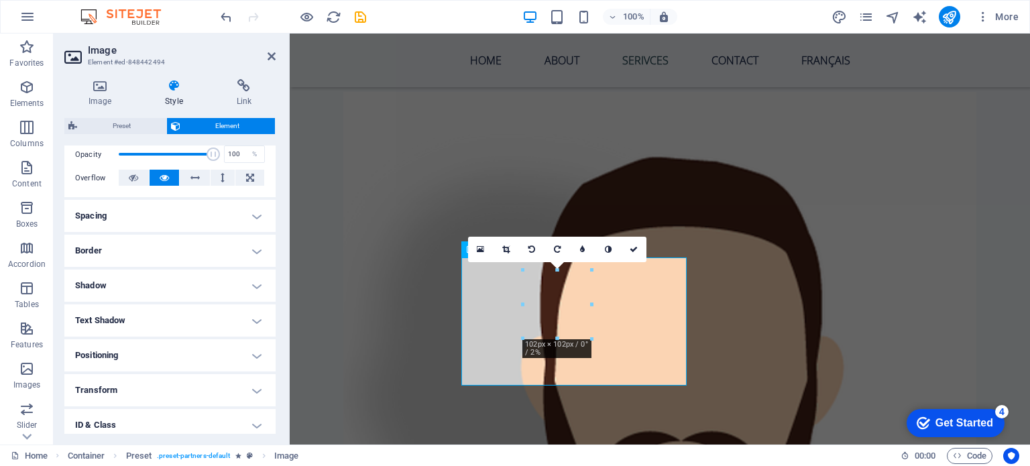
click at [149, 388] on h4 "Transform" at bounding box center [169, 390] width 211 height 32
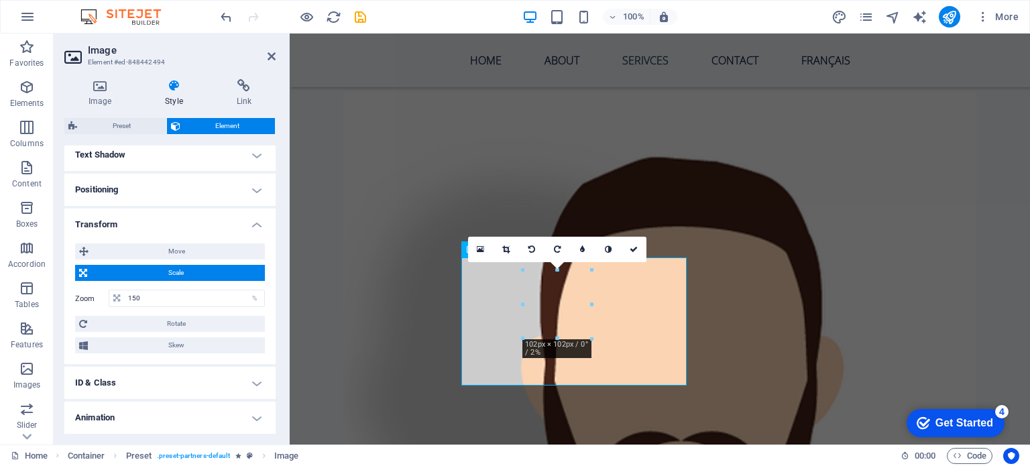
scroll to position [401, 0]
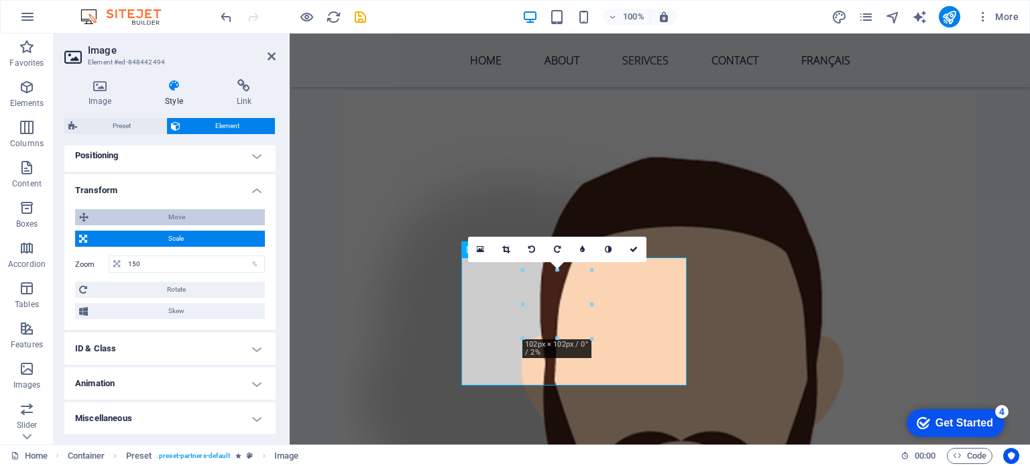
click at [150, 222] on span "Move" at bounding box center [177, 217] width 168 height 16
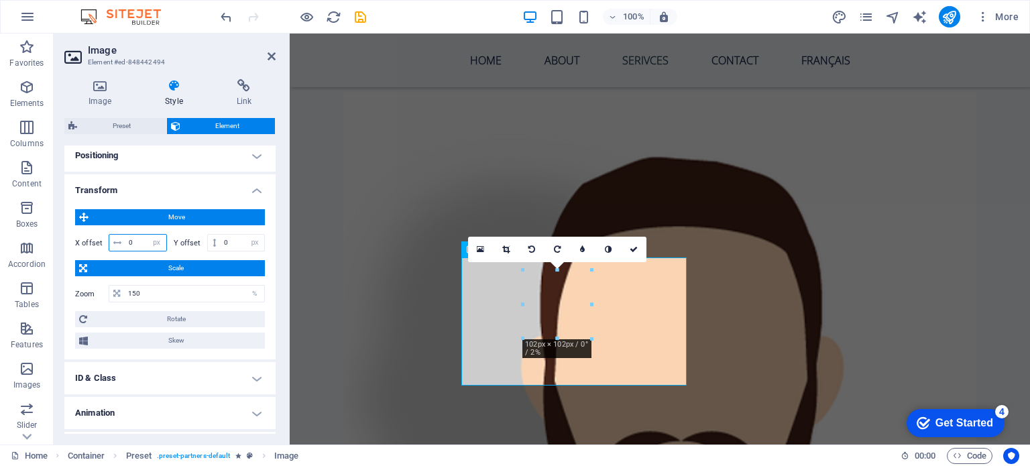
drag, startPoint x: 136, startPoint y: 239, endPoint x: 126, endPoint y: 239, distance: 10.1
click at [126, 239] on input "0" at bounding box center [145, 243] width 41 height 16
type input "-10"
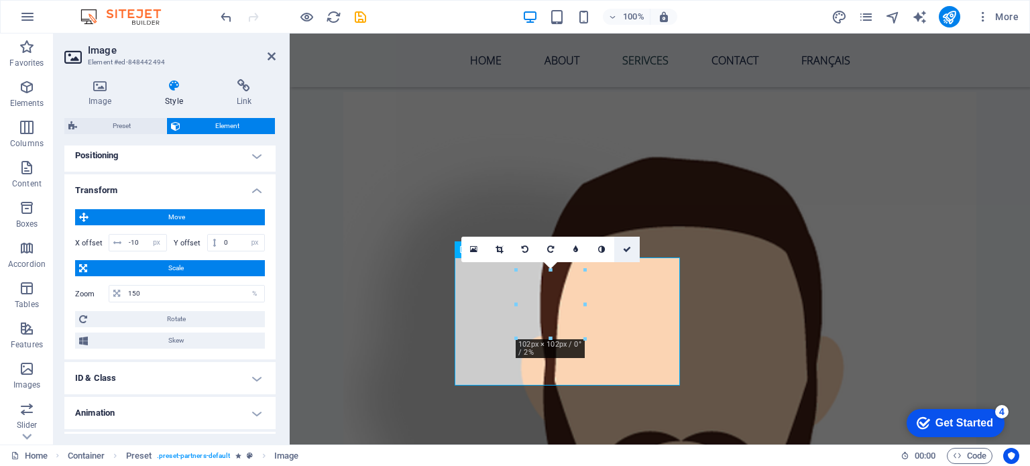
click at [626, 252] on icon at bounding box center [627, 250] width 8 height 8
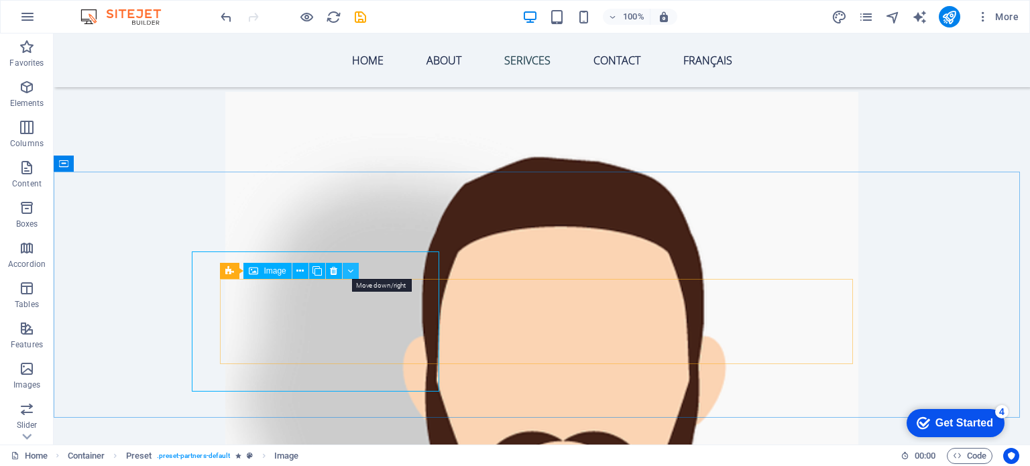
click at [346, 276] on button at bounding box center [351, 271] width 16 height 16
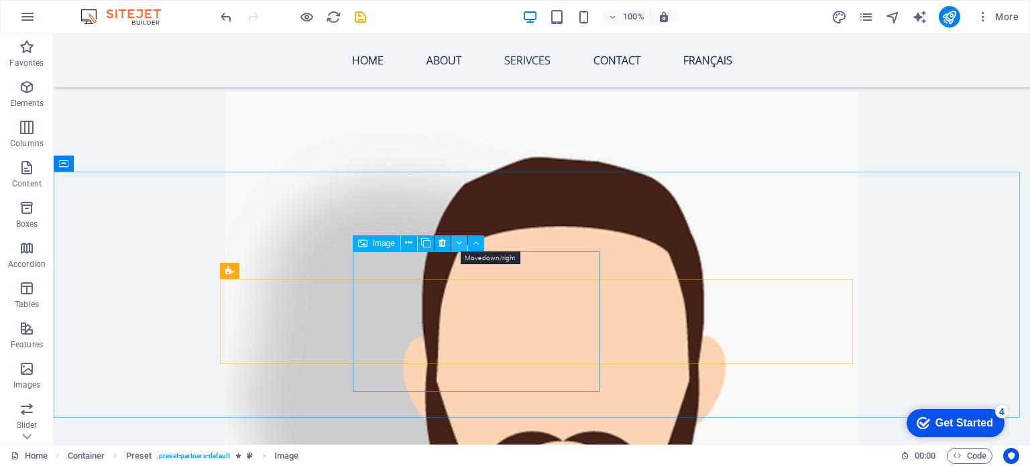
click at [461, 244] on icon at bounding box center [459, 243] width 6 height 14
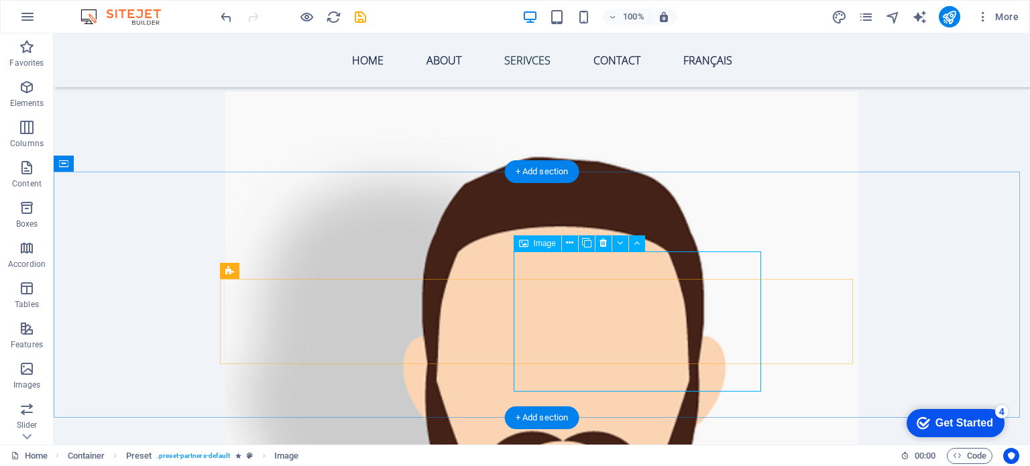
click at [634, 243] on icon at bounding box center [637, 243] width 6 height 14
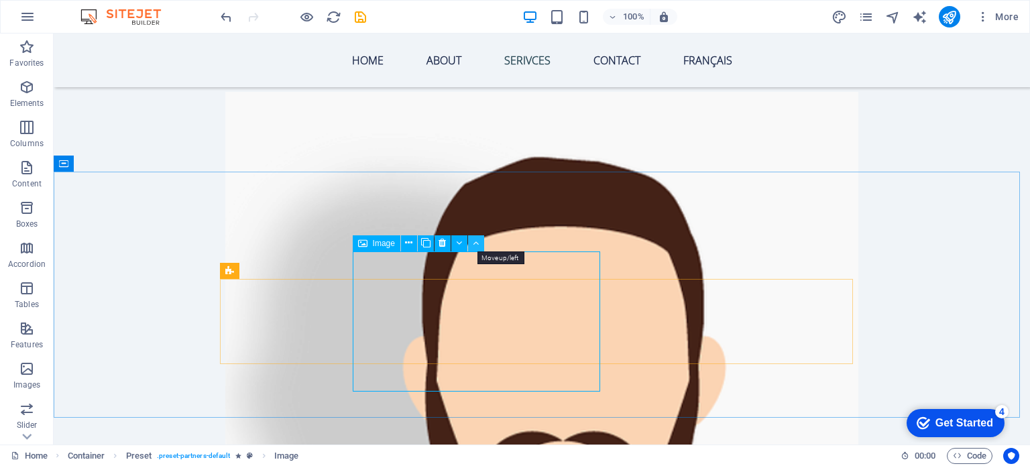
click at [478, 241] on icon at bounding box center [476, 243] width 6 height 14
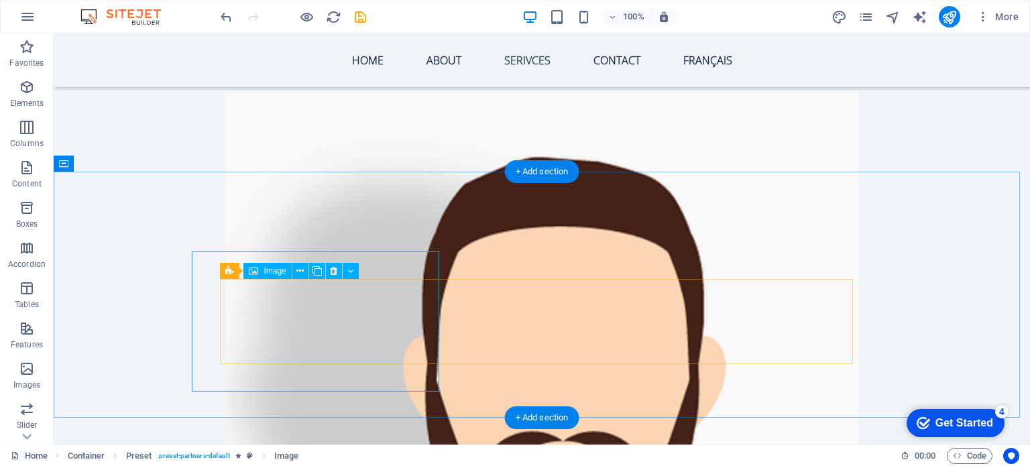
click at [257, 267] on icon at bounding box center [253, 271] width 9 height 16
select select "px"
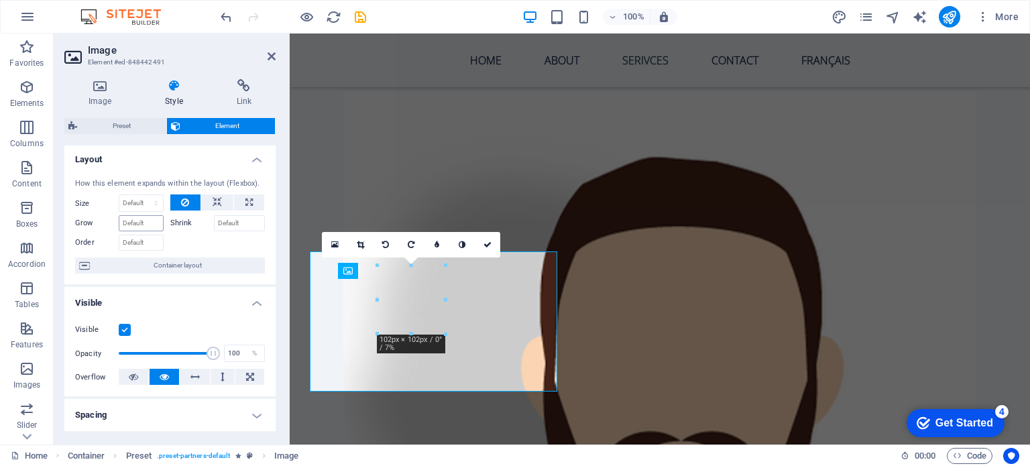
scroll to position [0, 0]
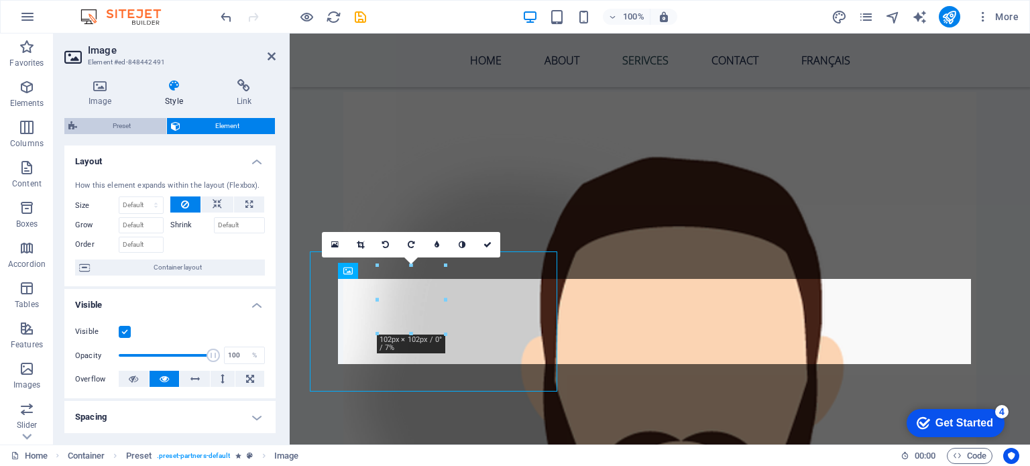
click at [131, 121] on span "Preset" at bounding box center [121, 126] width 81 height 16
select select "16/9"
select select "rem"
select select "px"
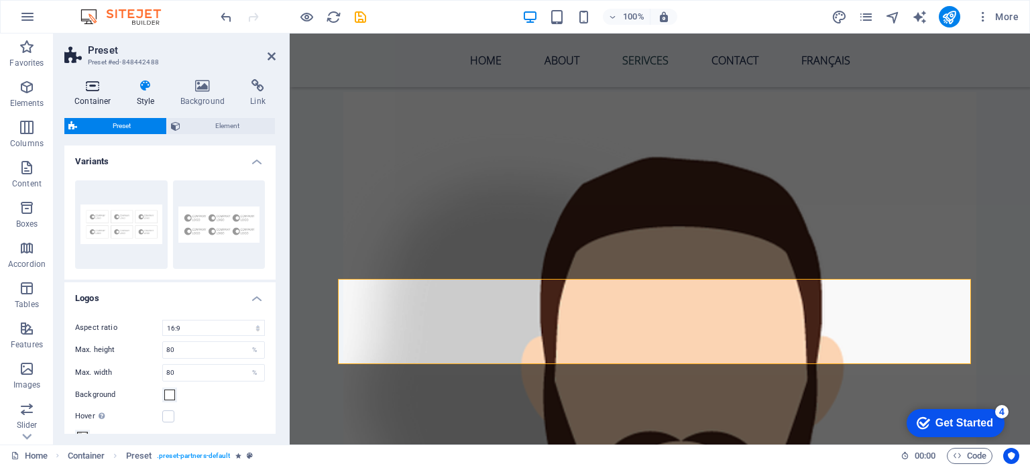
click at [91, 88] on icon at bounding box center [92, 85] width 57 height 13
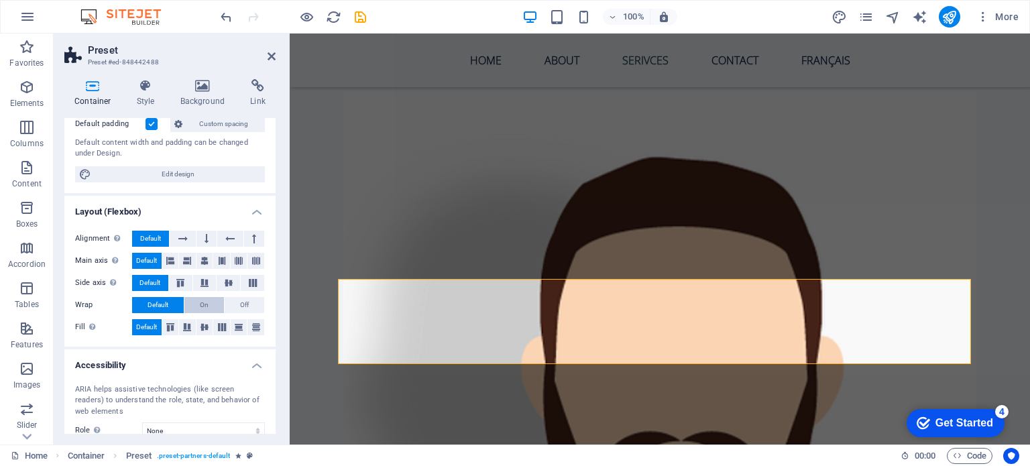
scroll to position [2, 0]
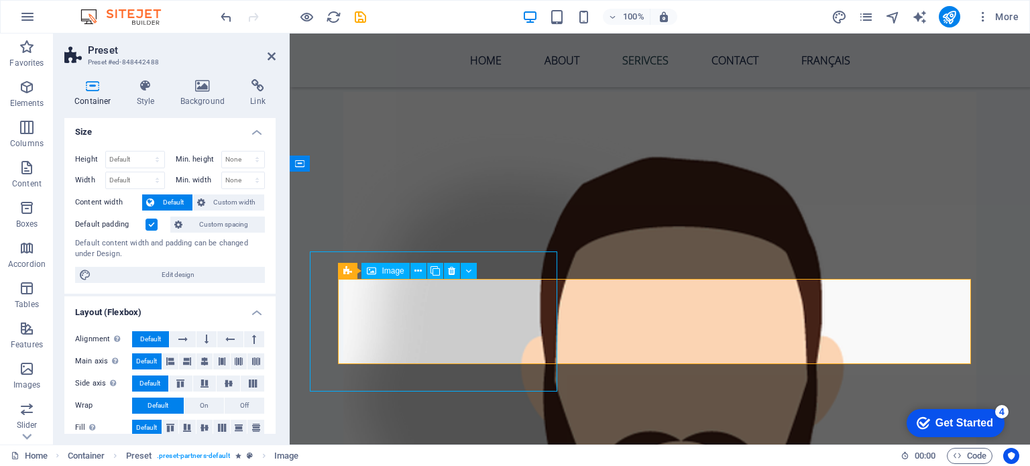
select select "px"
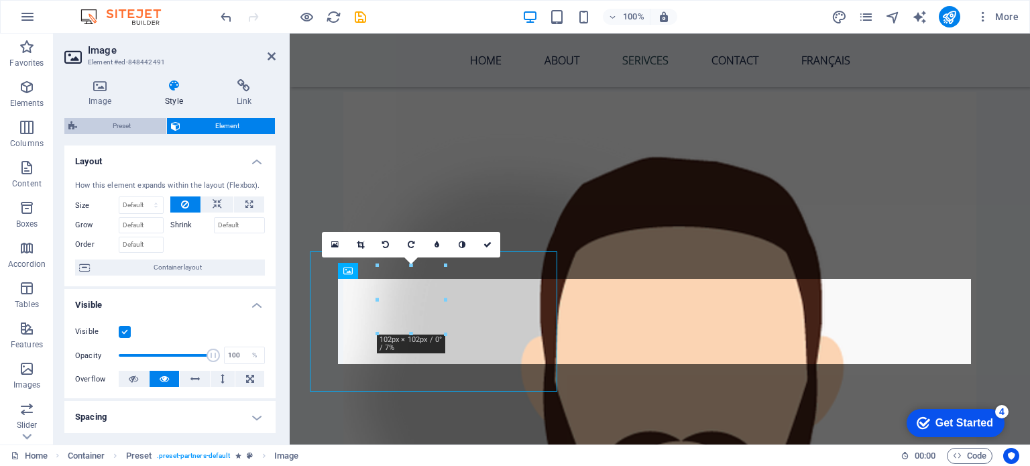
click at [113, 126] on span "Preset" at bounding box center [121, 126] width 81 height 16
select select "16/9"
select select "rem"
select select "px"
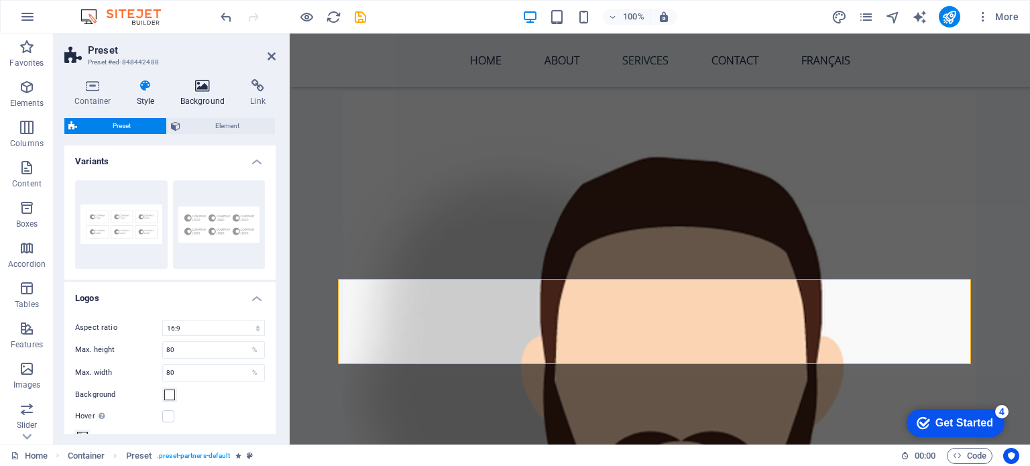
click at [200, 97] on h4 "Background" at bounding box center [205, 93] width 70 height 28
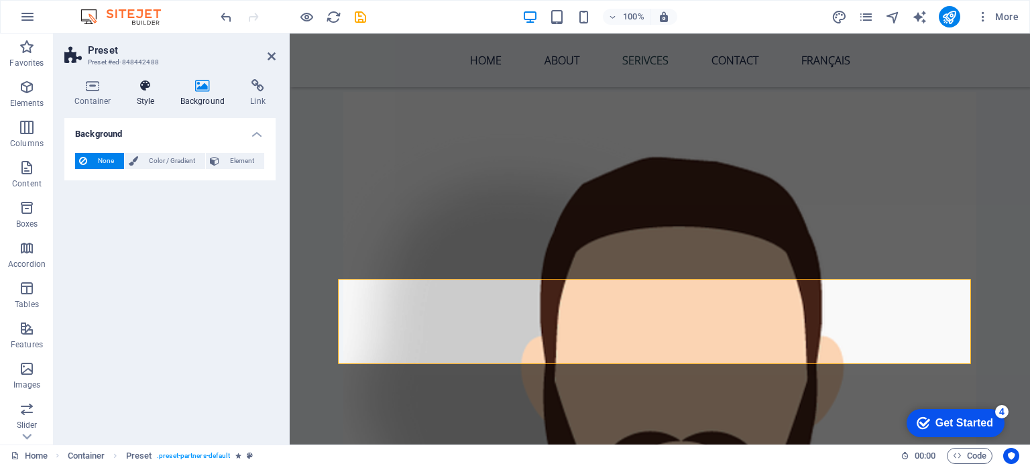
click at [141, 101] on h4 "Style" at bounding box center [149, 93] width 44 height 28
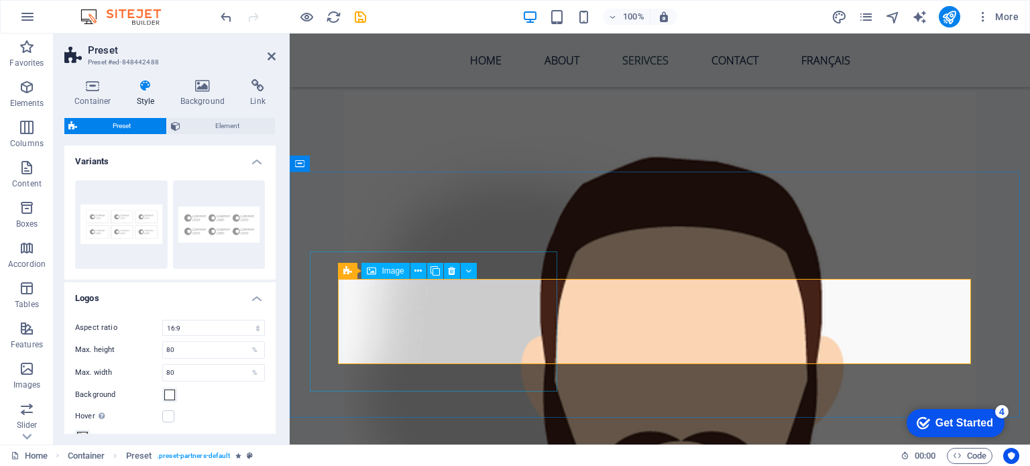
select select "px"
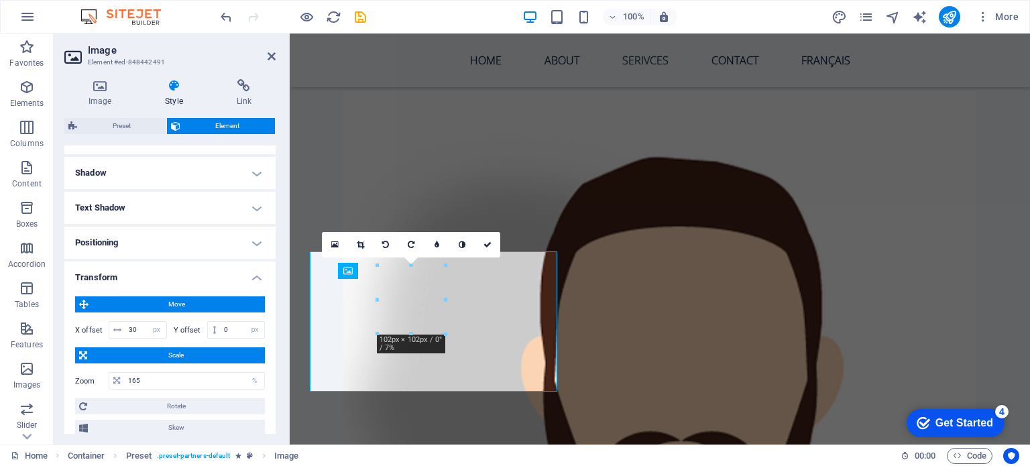
scroll to position [335, 0]
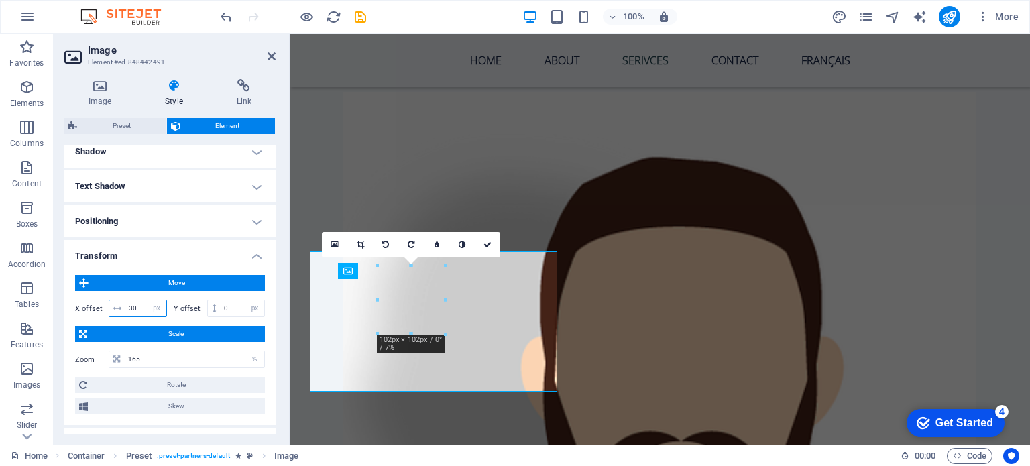
drag, startPoint x: 142, startPoint y: 308, endPoint x: 116, endPoint y: 308, distance: 25.5
click at [116, 308] on div "30 px rem % em vh vw" at bounding box center [138, 308] width 58 height 17
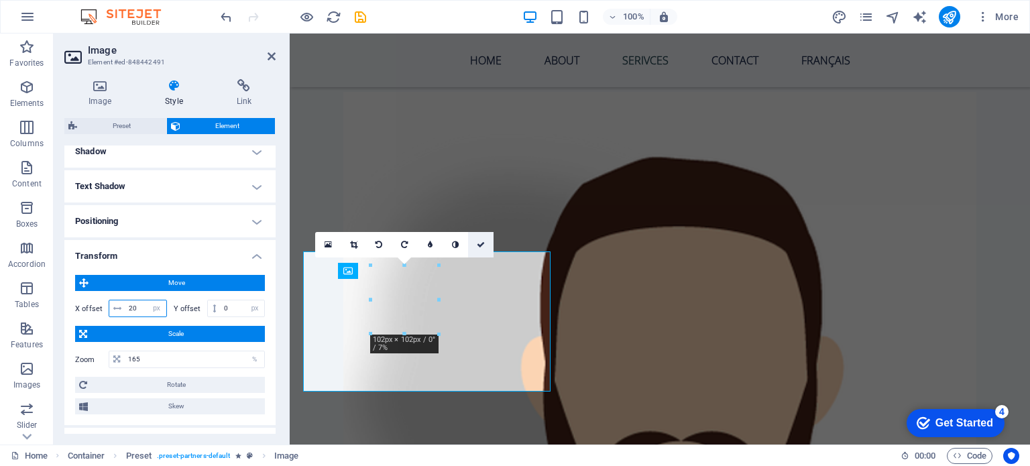
type input "20"
click at [480, 244] on icon at bounding box center [481, 245] width 8 height 8
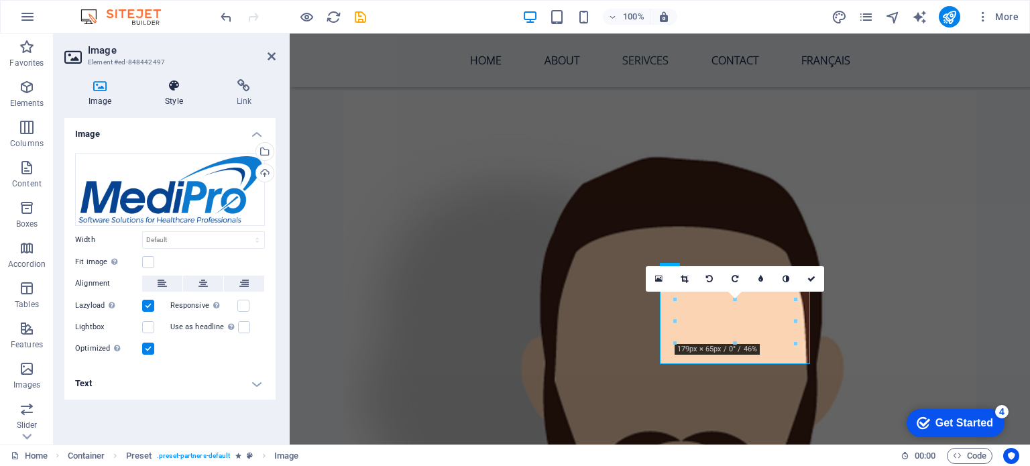
click at [171, 88] on icon at bounding box center [174, 85] width 66 height 13
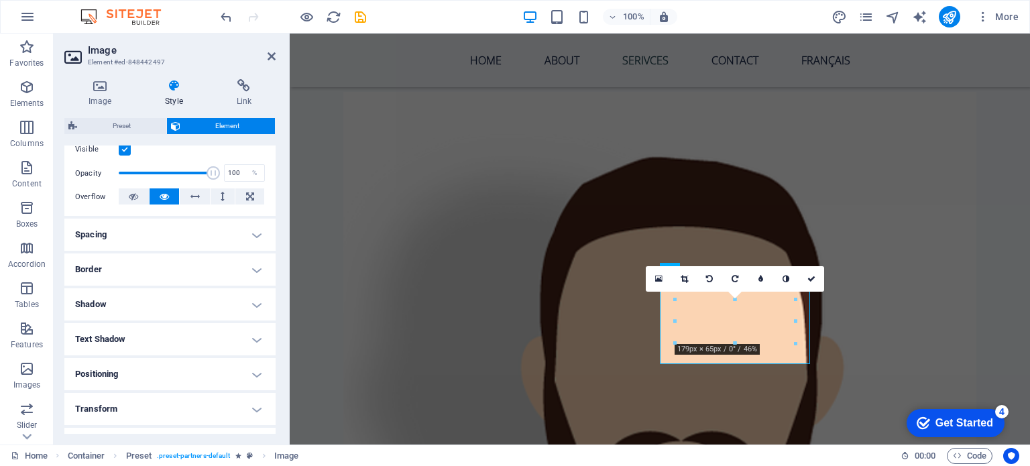
scroll to position [268, 0]
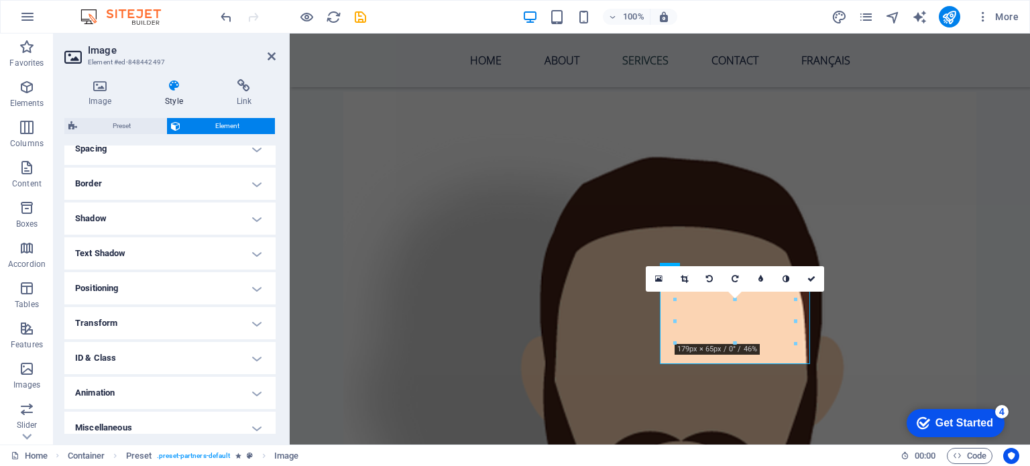
click at [119, 318] on h4 "Transform" at bounding box center [169, 323] width 211 height 32
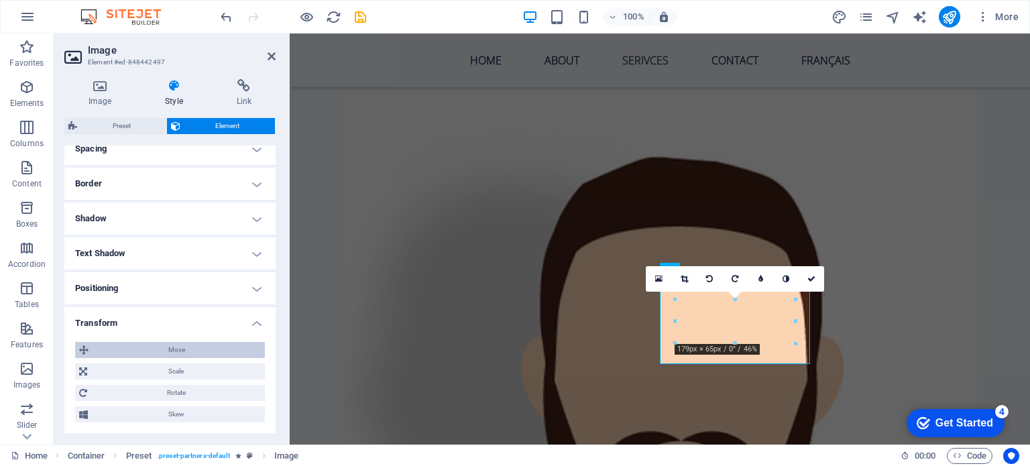
click at [148, 353] on span "Move" at bounding box center [177, 350] width 168 height 16
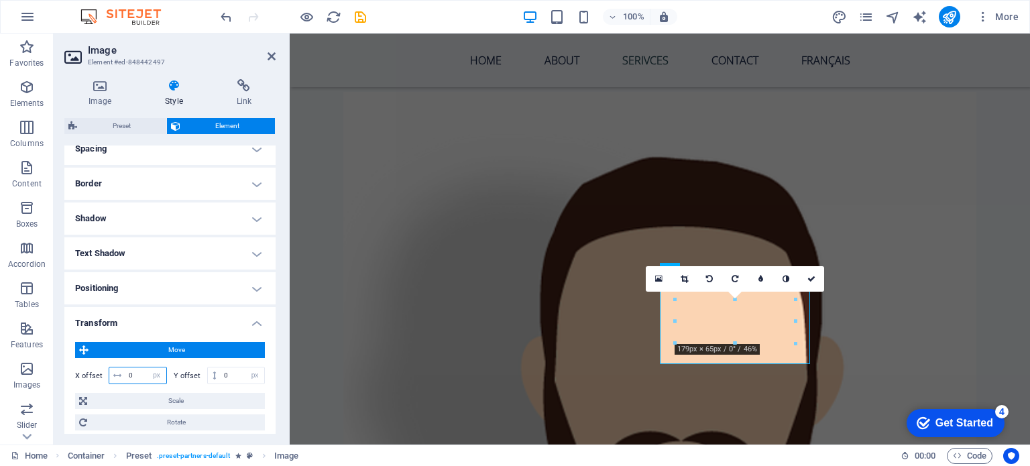
drag, startPoint x: 136, startPoint y: 374, endPoint x: 125, endPoint y: 372, distance: 11.6
click at [131, 373] on input "0" at bounding box center [145, 376] width 41 height 16
type input "-0"
type input "-10"
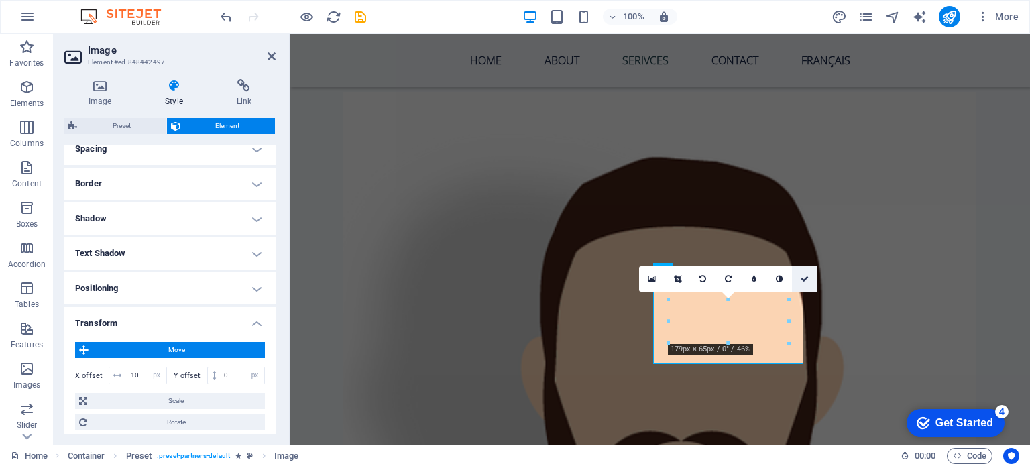
click at [808, 281] on icon at bounding box center [805, 279] width 8 height 8
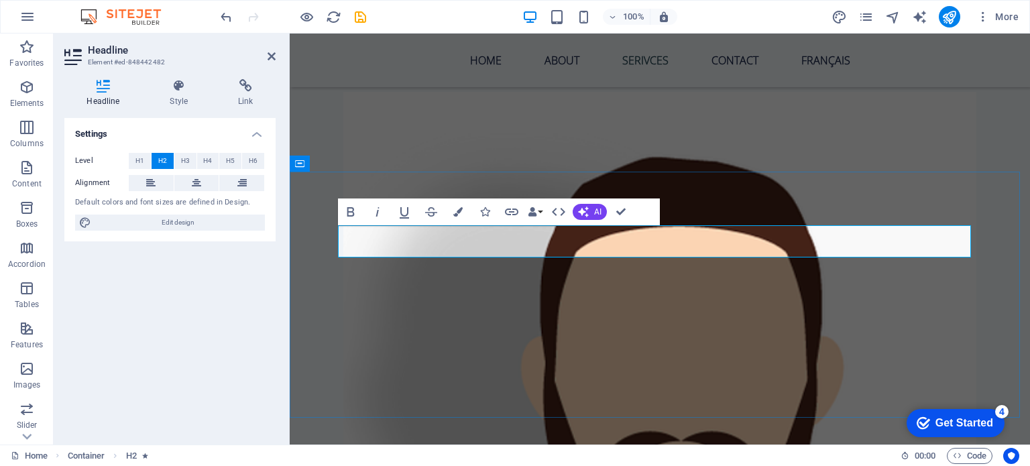
drag, startPoint x: 845, startPoint y: 243, endPoint x: 920, endPoint y: 243, distance: 75.1
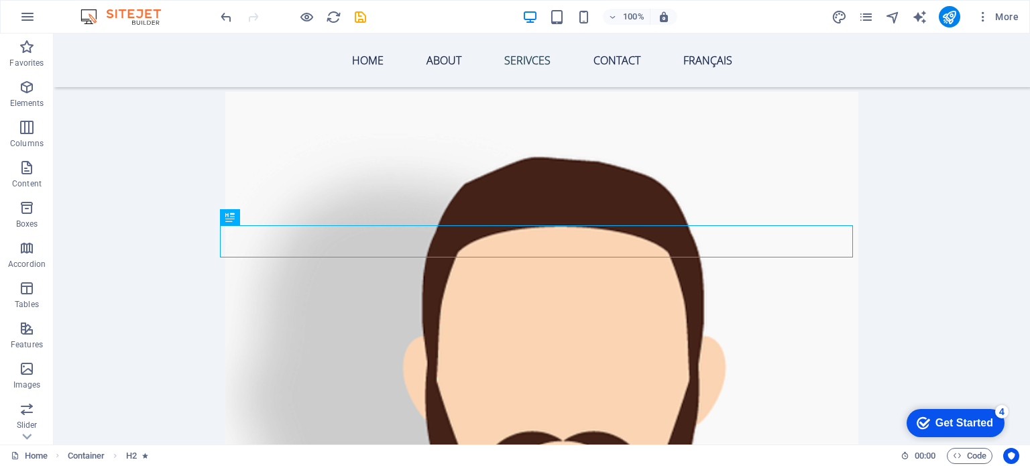
click at [362, 24] on div at bounding box center [293, 16] width 150 height 21
click at [360, 21] on icon "save" at bounding box center [360, 16] width 15 height 15
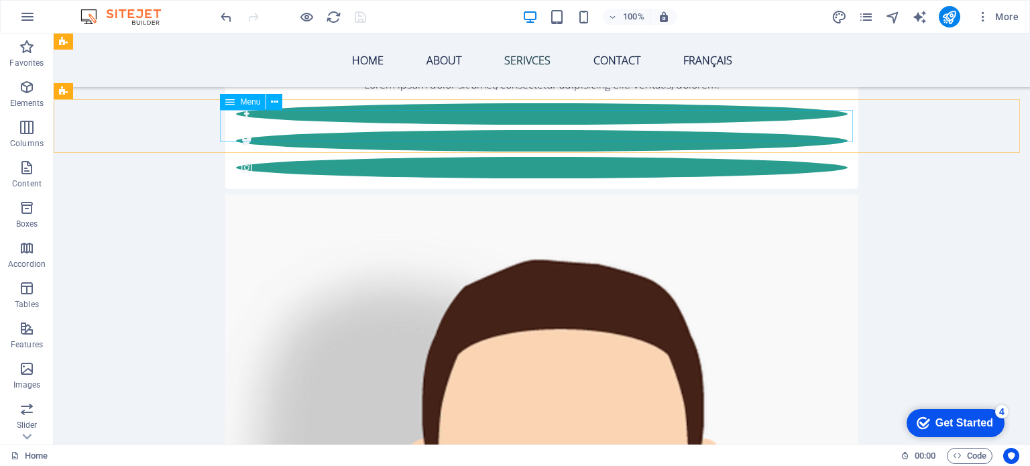
scroll to position [2930, 0]
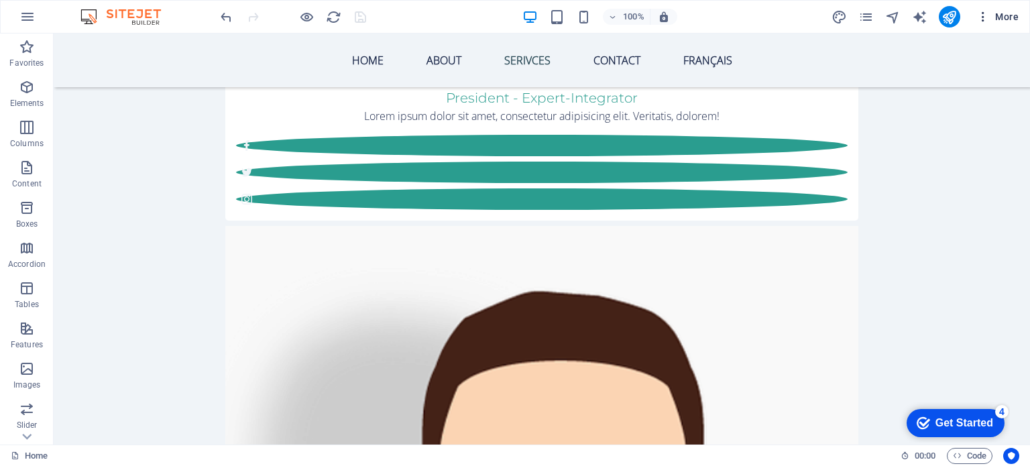
click at [983, 23] on icon "button" at bounding box center [983, 16] width 13 height 13
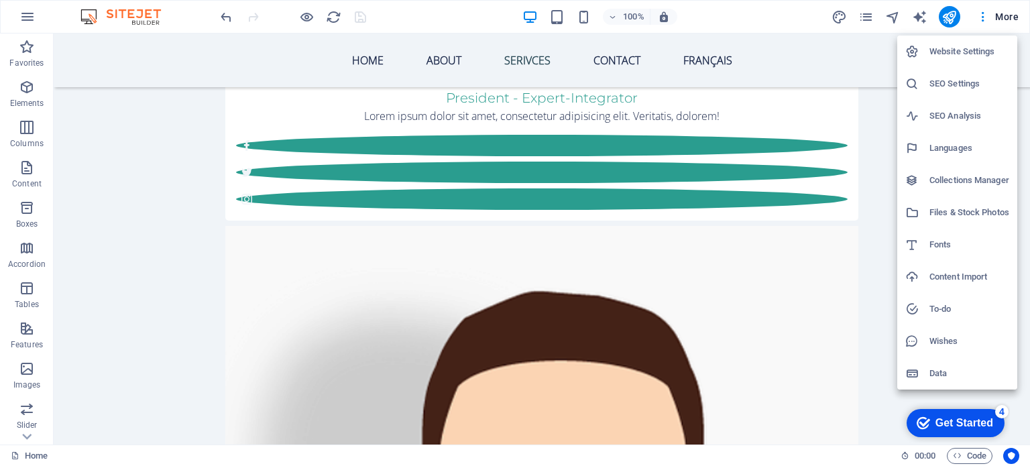
click at [965, 150] on h6 "Languages" at bounding box center [970, 148] width 80 height 16
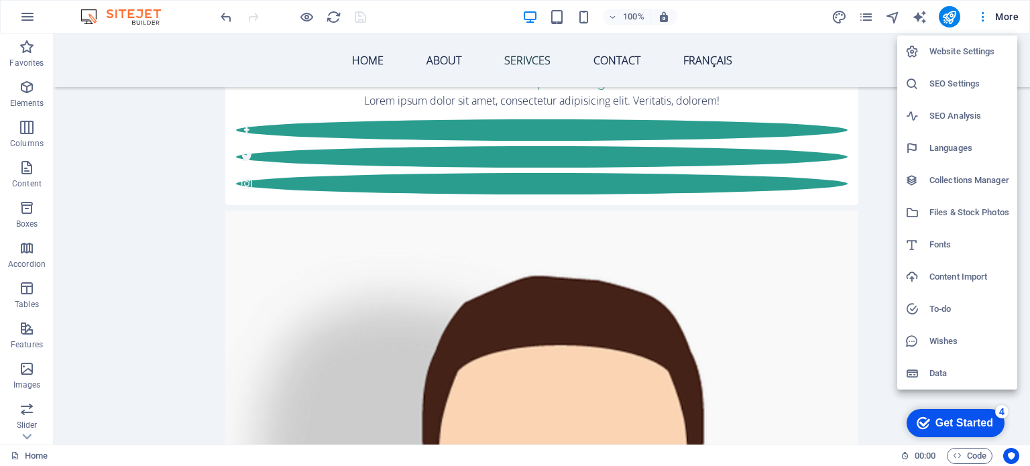
select select "41"
select select "49"
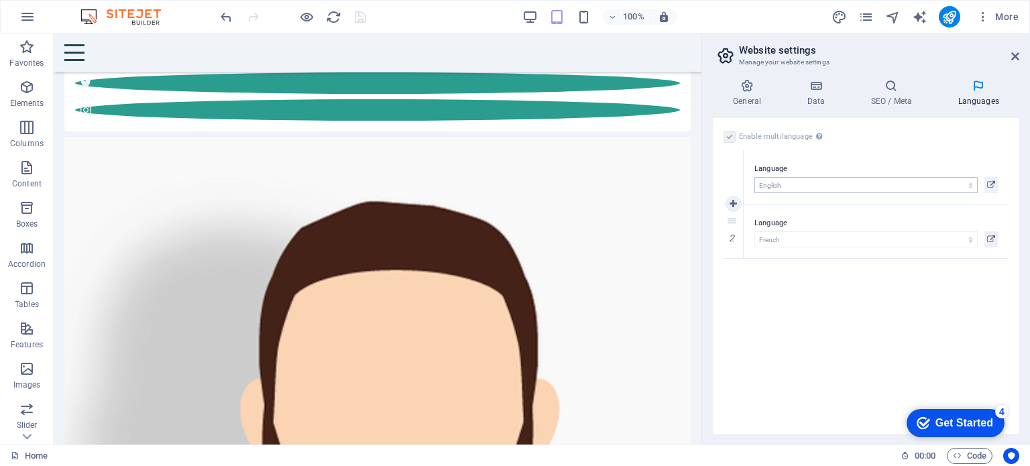
scroll to position [2777, 0]
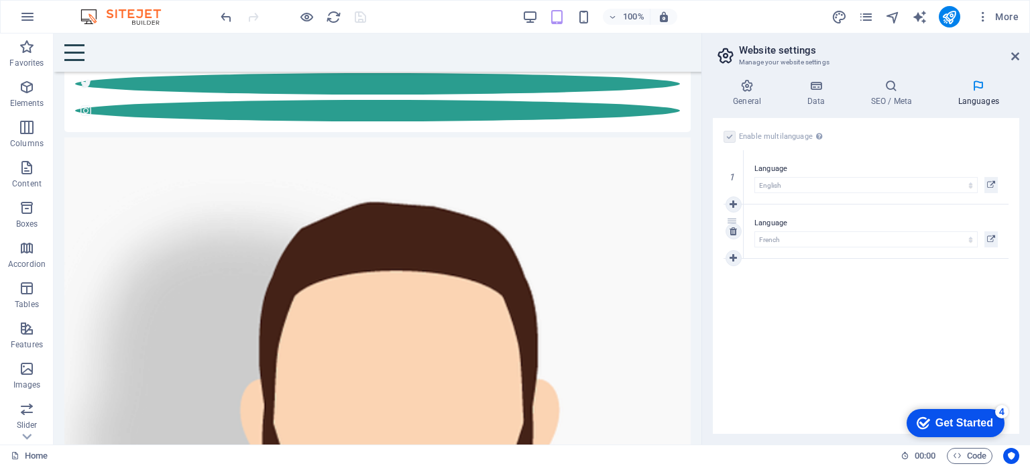
click at [998, 236] on div "Language Abkhazian Afar Afrikaans Akan Albanian Amharic Arabic Aragonese Armeni…" at bounding box center [876, 232] width 265 height 54
click at [993, 235] on icon at bounding box center [991, 239] width 8 height 16
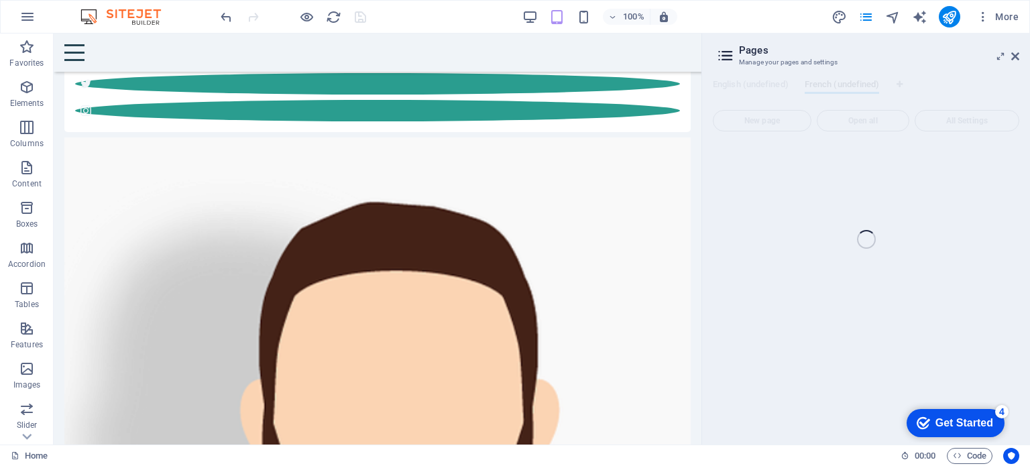
click at [1014, 56] on div "Home (en) Favorites Elements Columns Content Boxes Accordion Tables Features Im…" at bounding box center [515, 239] width 1030 height 411
click at [332, 15] on icon "reload" at bounding box center [333, 16] width 15 height 15
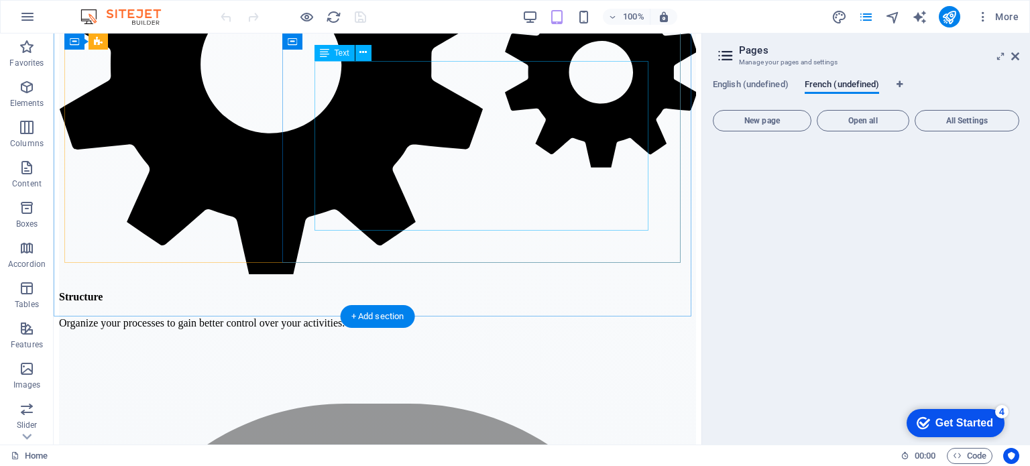
scroll to position [3019, 0]
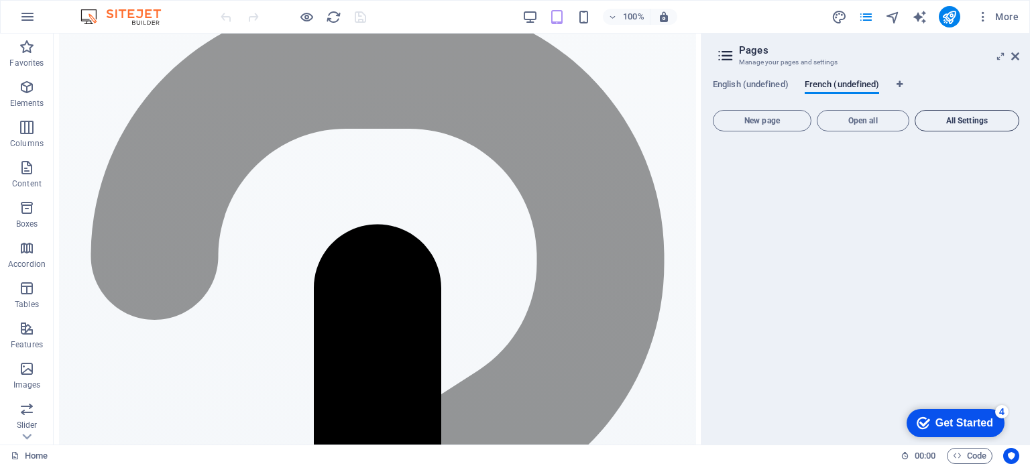
click at [936, 125] on button "All Settings" at bounding box center [967, 120] width 105 height 21
click at [843, 121] on span "Open all" at bounding box center [863, 121] width 80 height 8
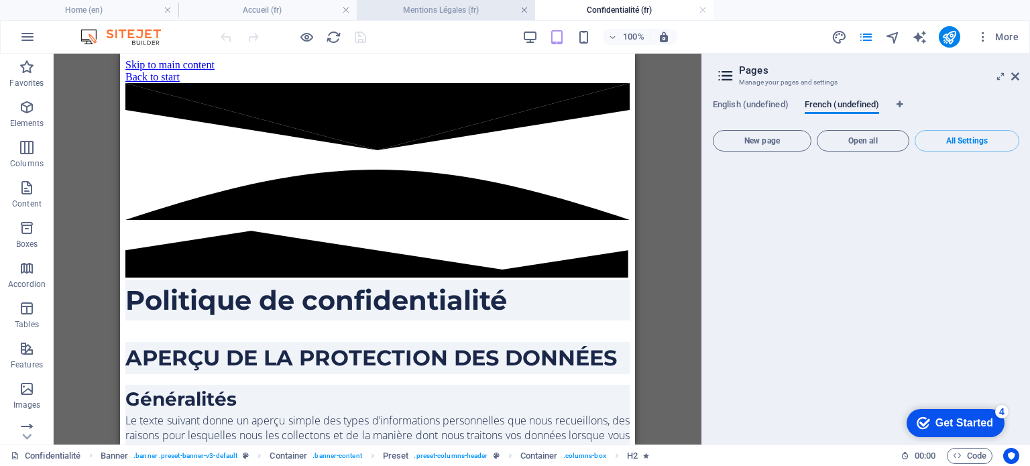
scroll to position [0, 0]
click at [523, 8] on link at bounding box center [525, 10] width 8 height 13
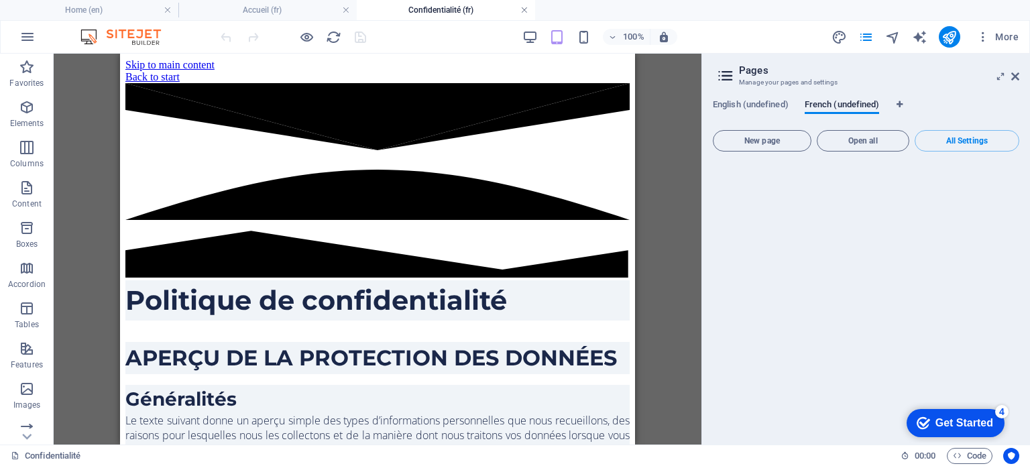
click at [523, 12] on link at bounding box center [525, 10] width 8 height 13
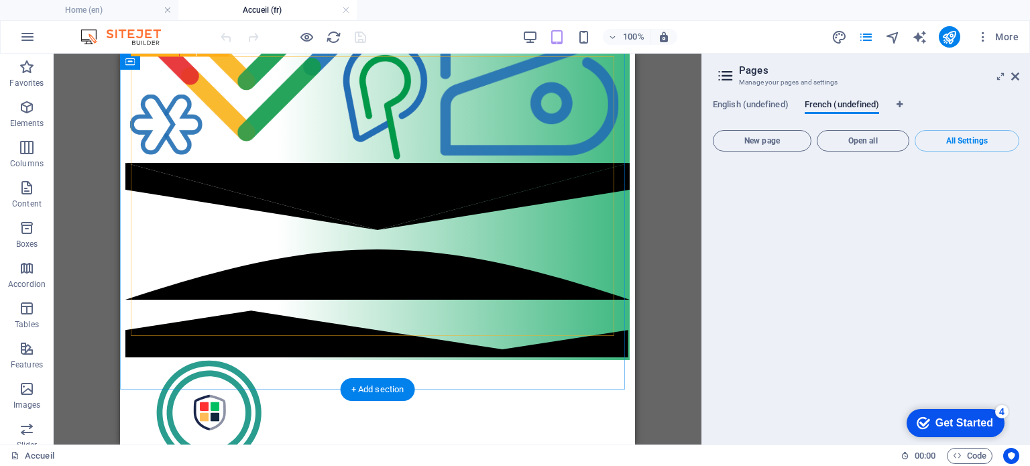
scroll to position [738, 0]
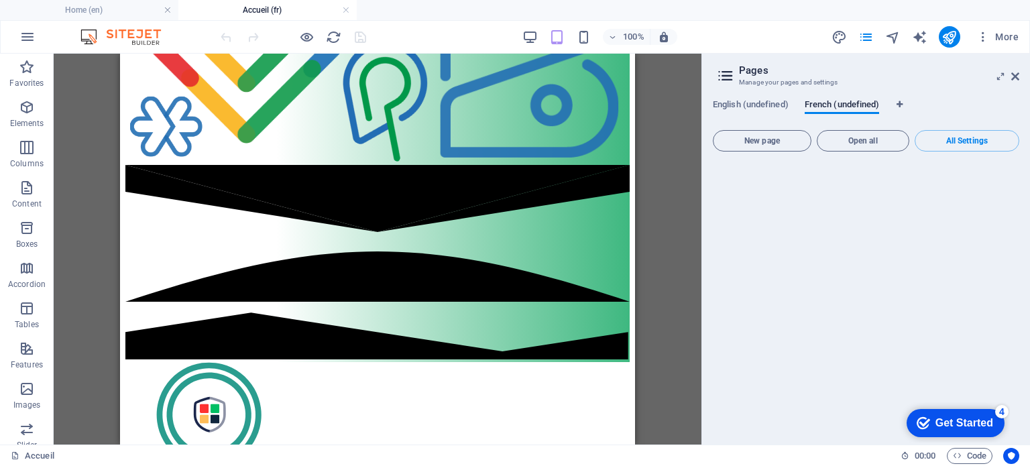
click at [1020, 77] on aside "Pages Manage your pages and settings English (undefined) French (undefined) New…" at bounding box center [866, 249] width 329 height 391
click at [1014, 76] on icon at bounding box center [1016, 76] width 8 height 11
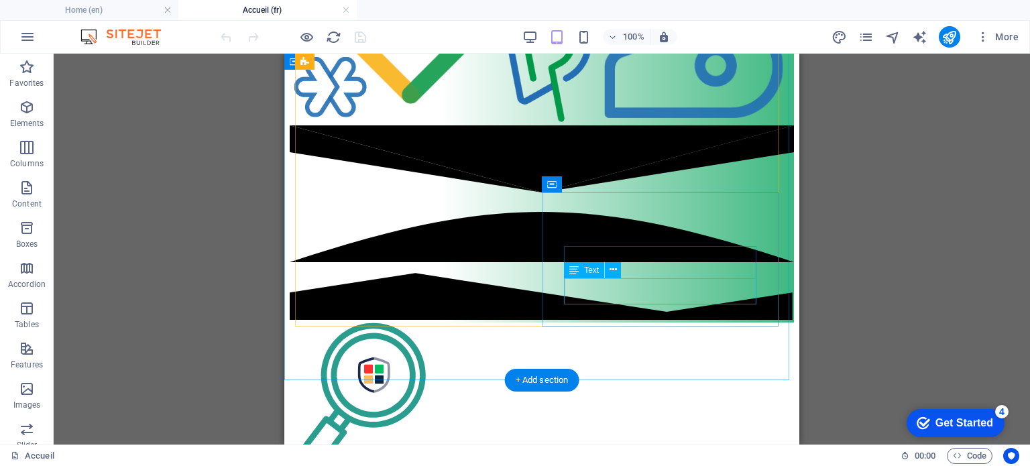
scroll to position [805, 0]
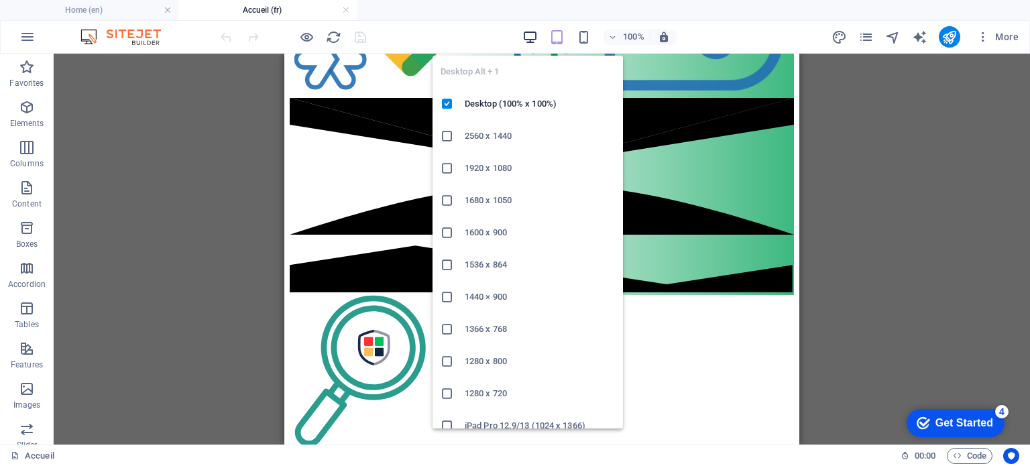
click at [528, 40] on icon "button" at bounding box center [530, 37] width 15 height 15
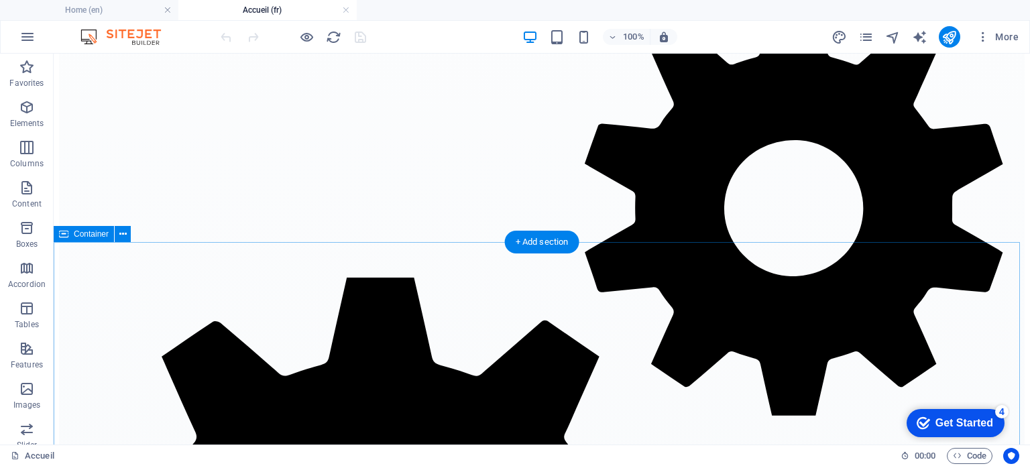
scroll to position [3152, 0]
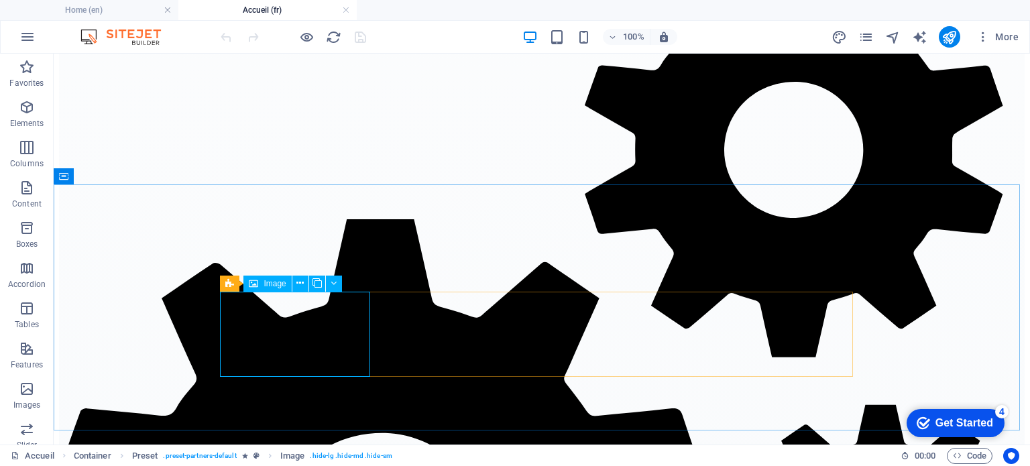
click at [276, 284] on span "Image" at bounding box center [275, 284] width 22 height 8
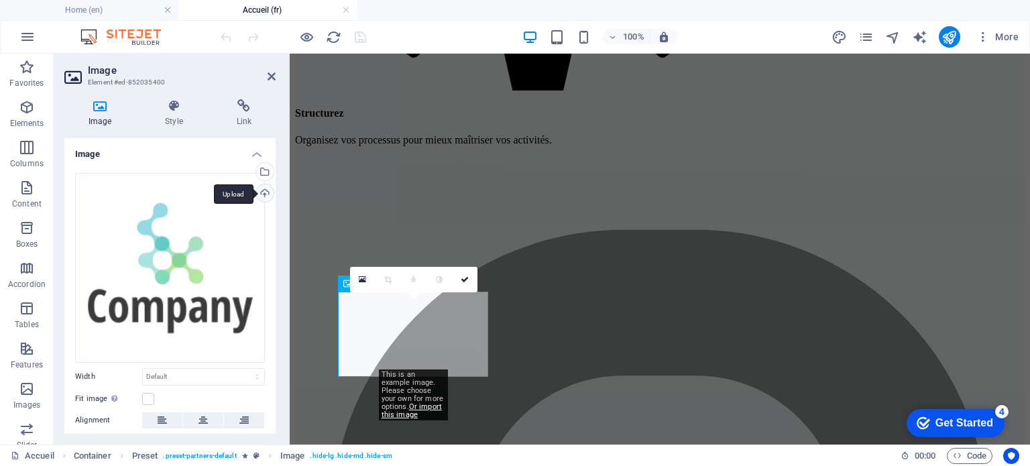
click at [260, 190] on div "Upload" at bounding box center [264, 194] width 20 height 20
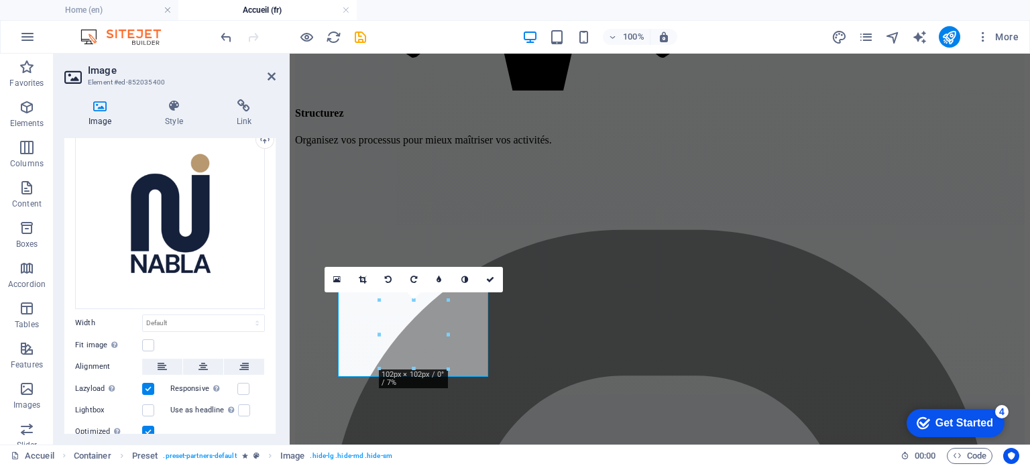
scroll to position [67, 0]
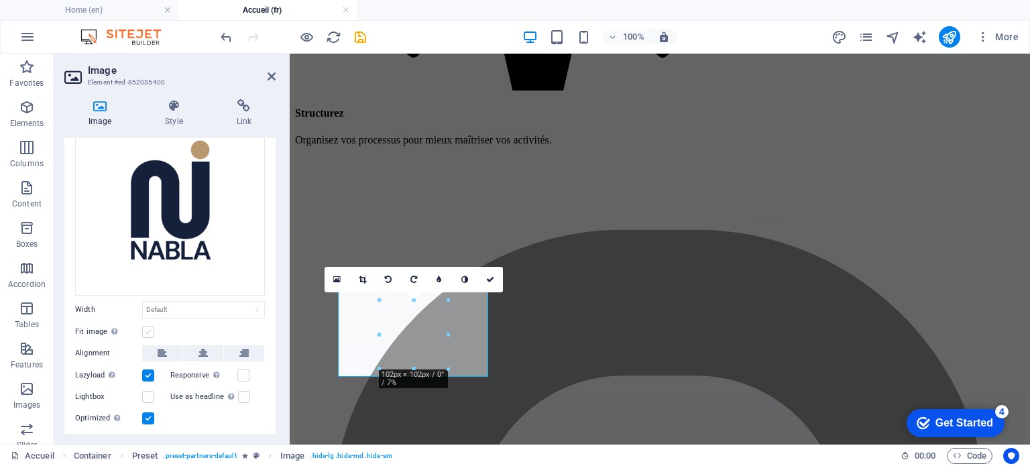
click at [147, 332] on label at bounding box center [148, 332] width 12 height 12
click at [0, 0] on input "Fit image Automatically fit image to a fixed width and height" at bounding box center [0, 0] width 0 height 0
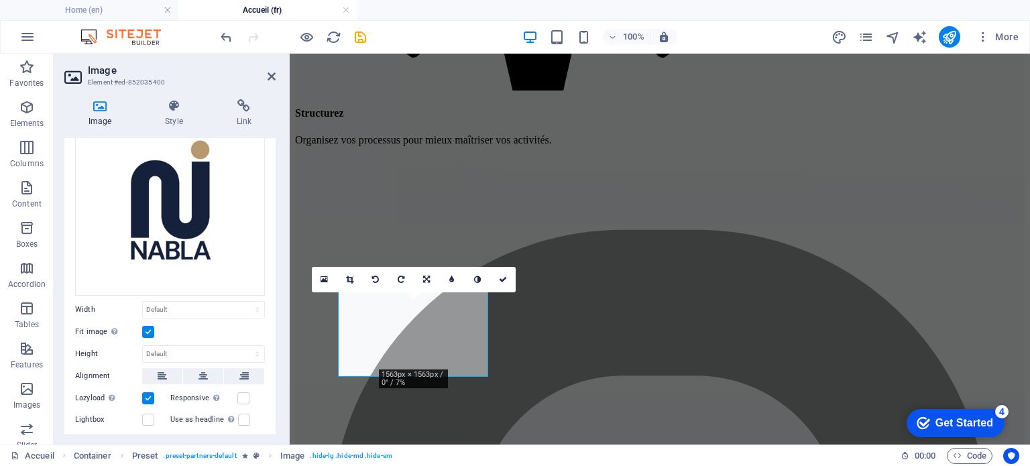
click at [147, 332] on label at bounding box center [148, 332] width 12 height 12
click at [0, 0] on input "Fit image Automatically fit image to a fixed width and height" at bounding box center [0, 0] width 0 height 0
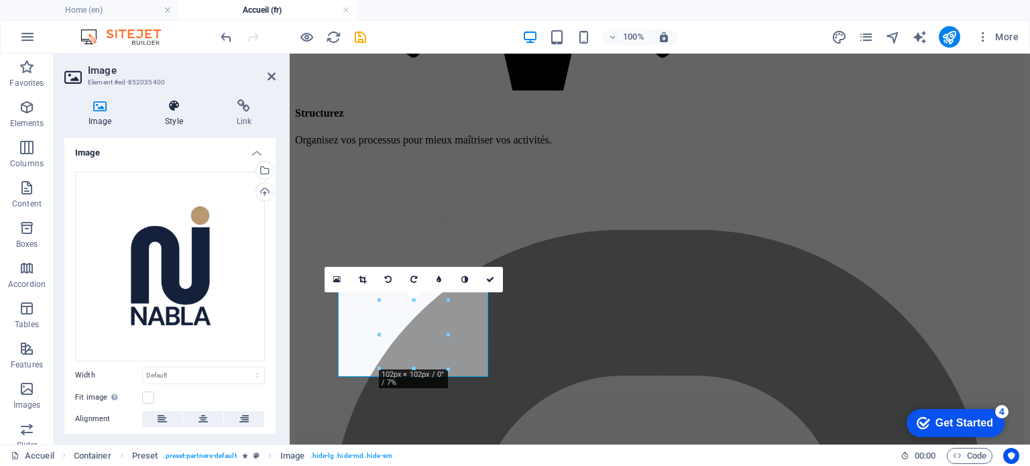
scroll to position [0, 0]
click at [166, 107] on icon at bounding box center [174, 105] width 66 height 13
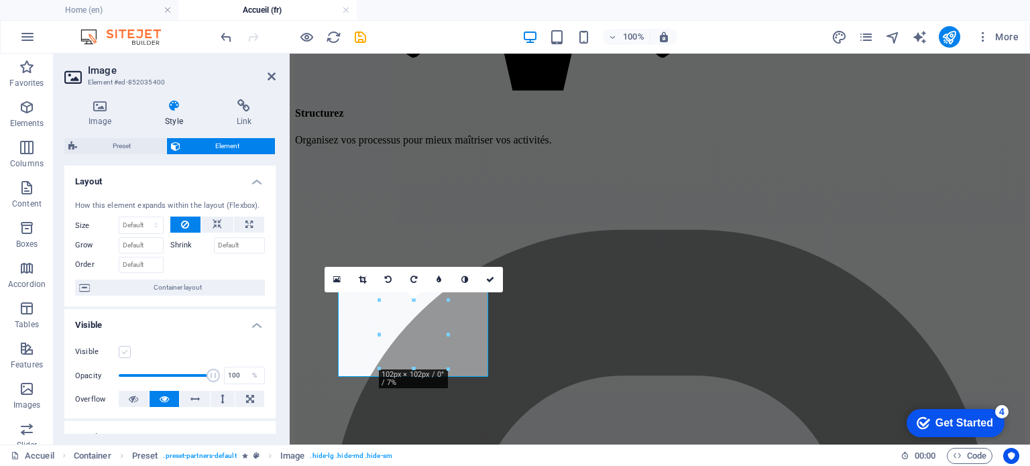
click at [126, 351] on label at bounding box center [125, 352] width 12 height 12
click at [0, 0] on input "Visible" at bounding box center [0, 0] width 0 height 0
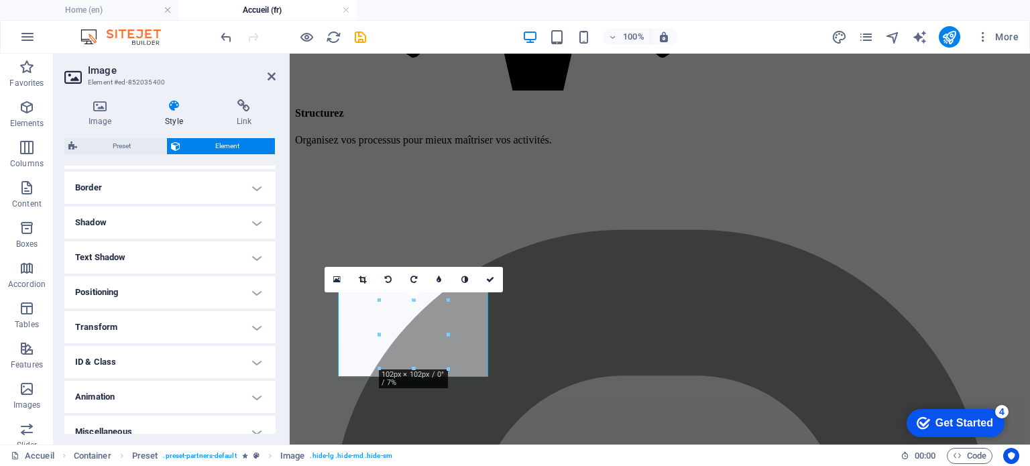
scroll to position [298, 0]
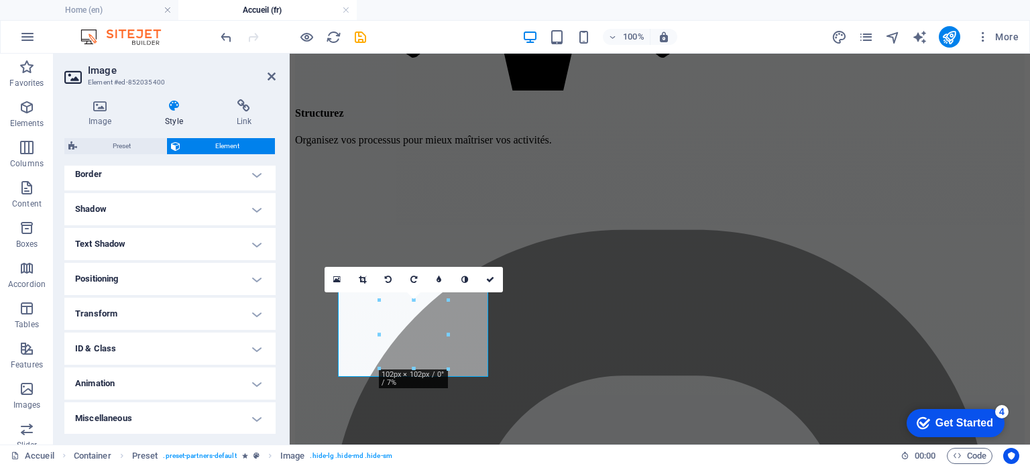
click at [150, 305] on h4 "Transform" at bounding box center [169, 314] width 211 height 32
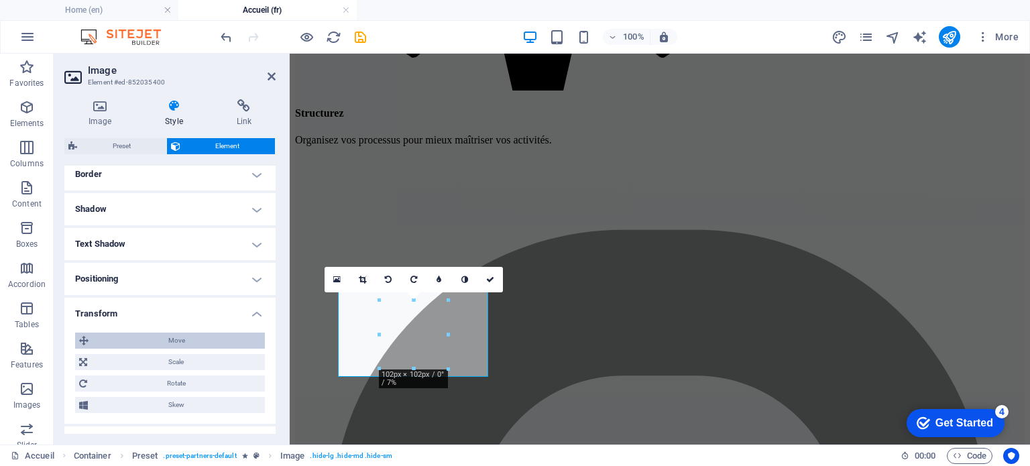
click at [173, 345] on span "Move" at bounding box center [177, 341] width 168 height 16
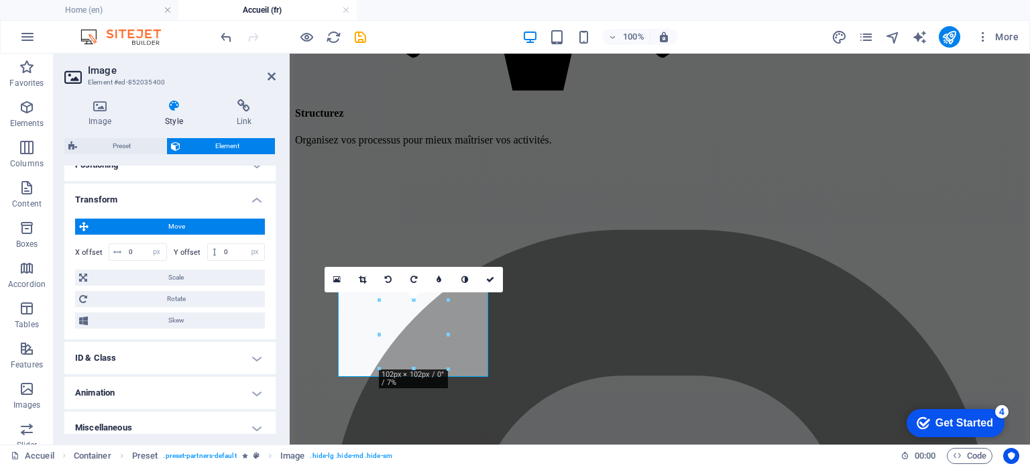
scroll to position [421, 0]
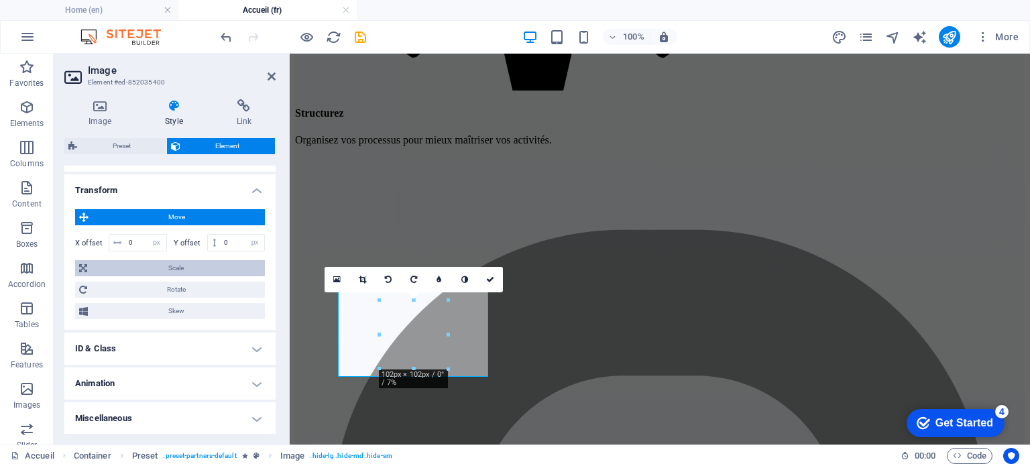
click at [167, 269] on span "Scale" at bounding box center [176, 268] width 170 height 16
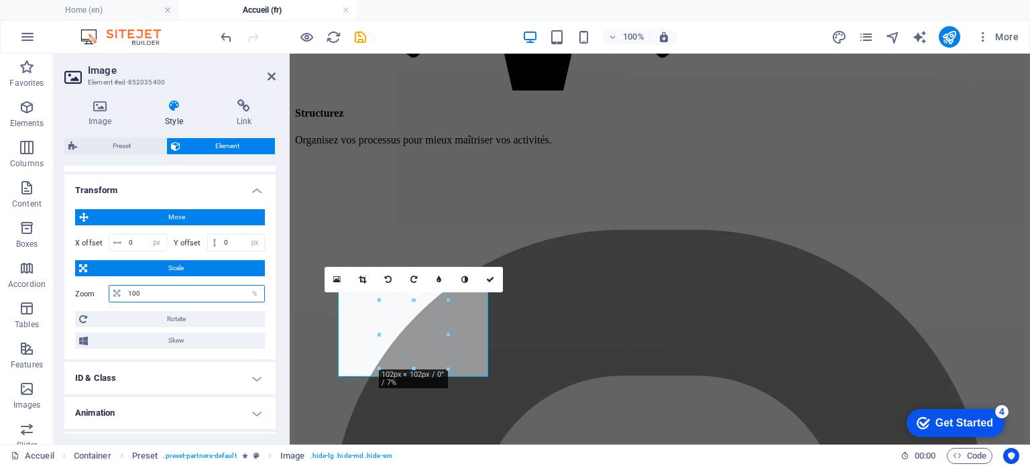
drag, startPoint x: 105, startPoint y: 294, endPoint x: 56, endPoint y: 293, distance: 48.3
click at [56, 293] on div "Image Style Link Image Drag files here, click to choose files or select files f…" at bounding box center [170, 267] width 233 height 356
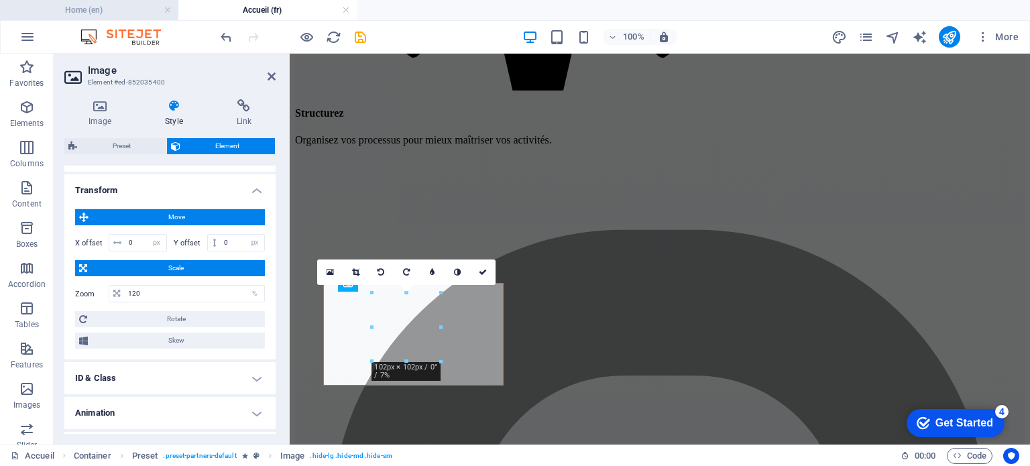
click at [121, 9] on h4 "Home (en)" at bounding box center [89, 10] width 178 height 15
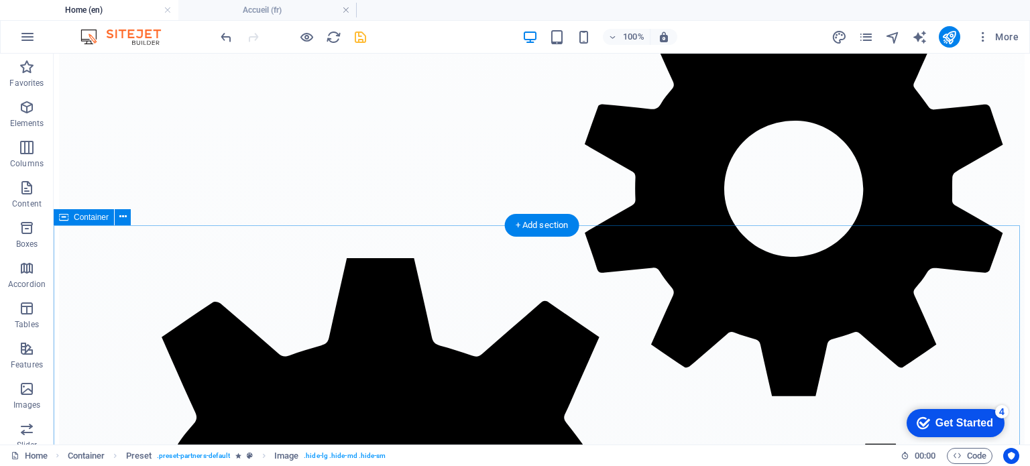
scroll to position [3153, 0]
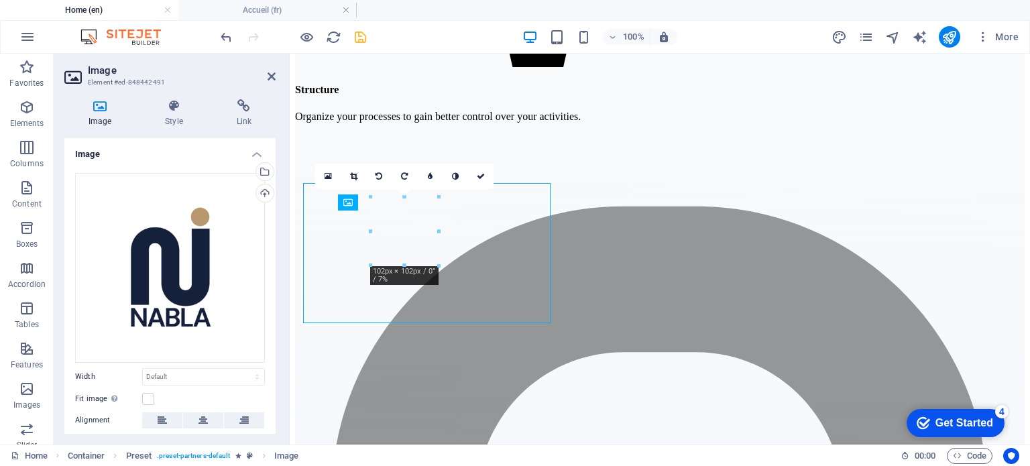
click at [176, 128] on div "Image Style Link Image Drag files here, click to choose files or select files f…" at bounding box center [169, 266] width 211 height 335
click at [169, 114] on h4 "Style" at bounding box center [176, 113] width 71 height 28
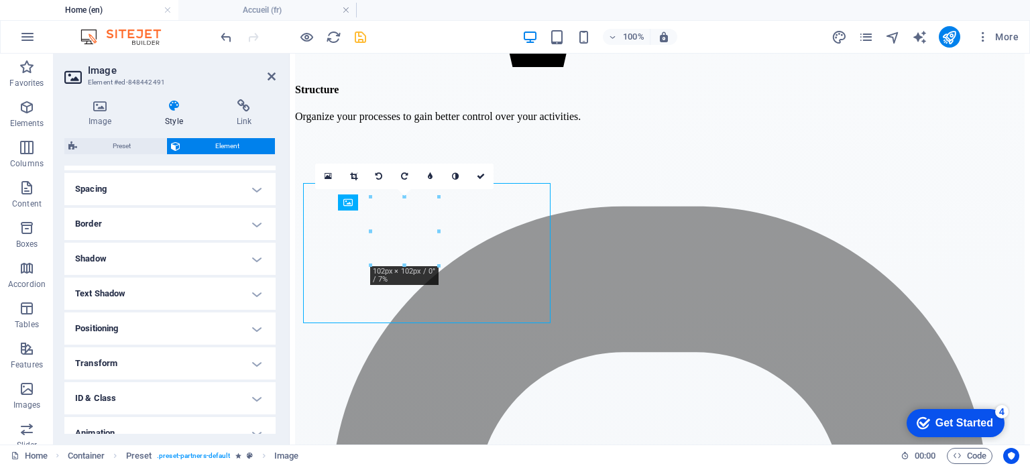
scroll to position [268, 0]
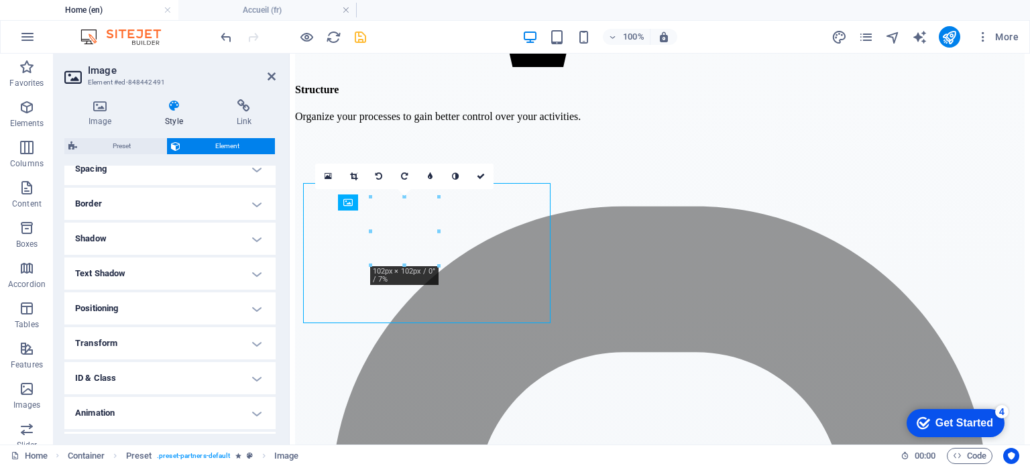
click at [119, 344] on h4 "Transform" at bounding box center [169, 343] width 211 height 32
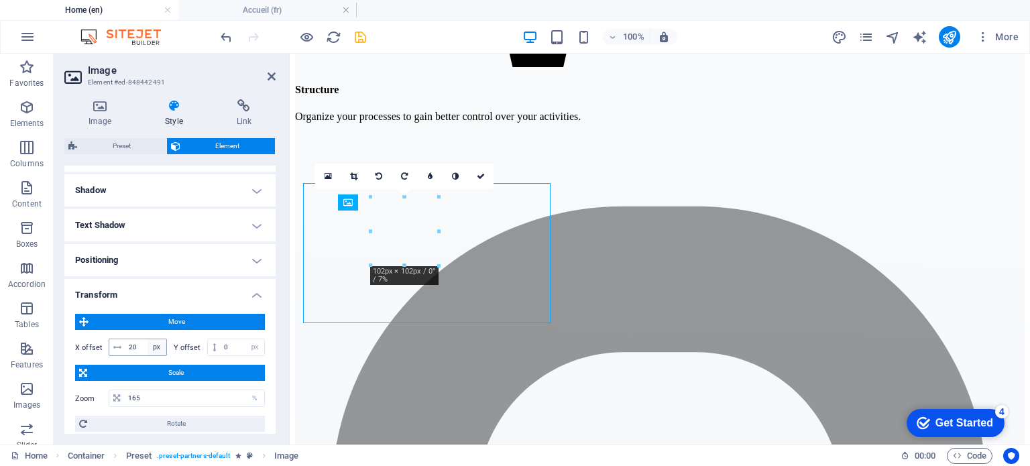
scroll to position [335, 0]
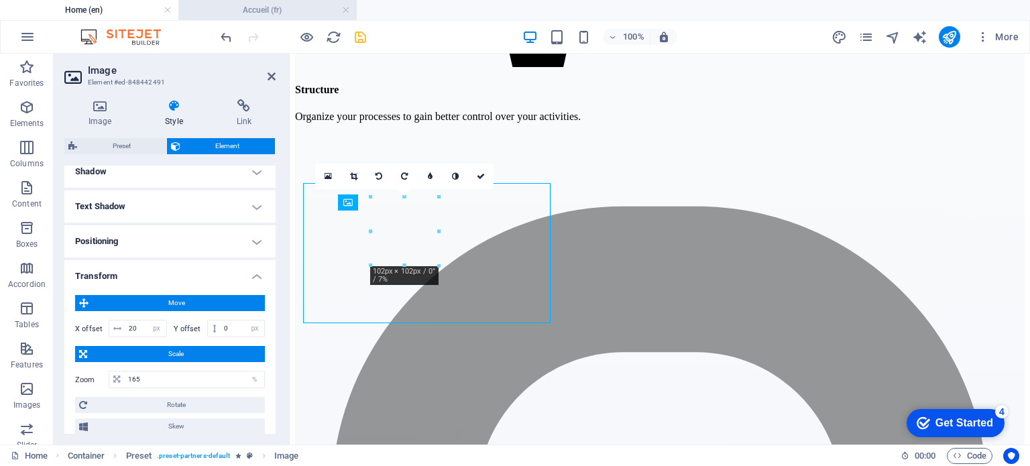
click at [223, 13] on h4 "Accueil (fr)" at bounding box center [267, 10] width 178 height 15
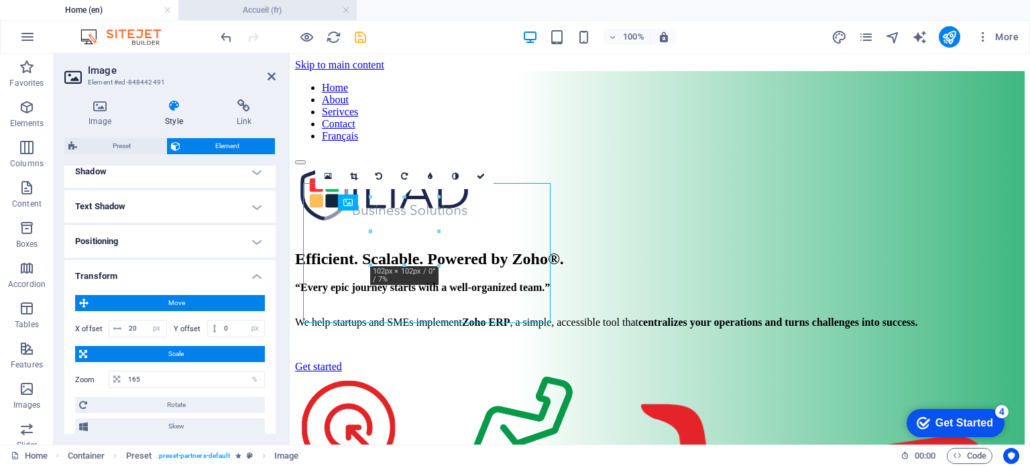
scroll to position [3152, 0]
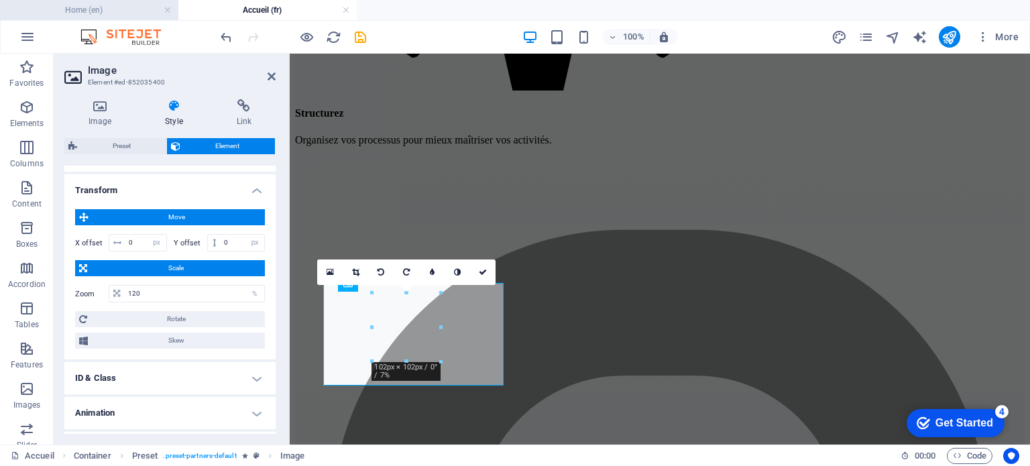
click at [101, 5] on h4 "Home (en)" at bounding box center [89, 10] width 178 height 15
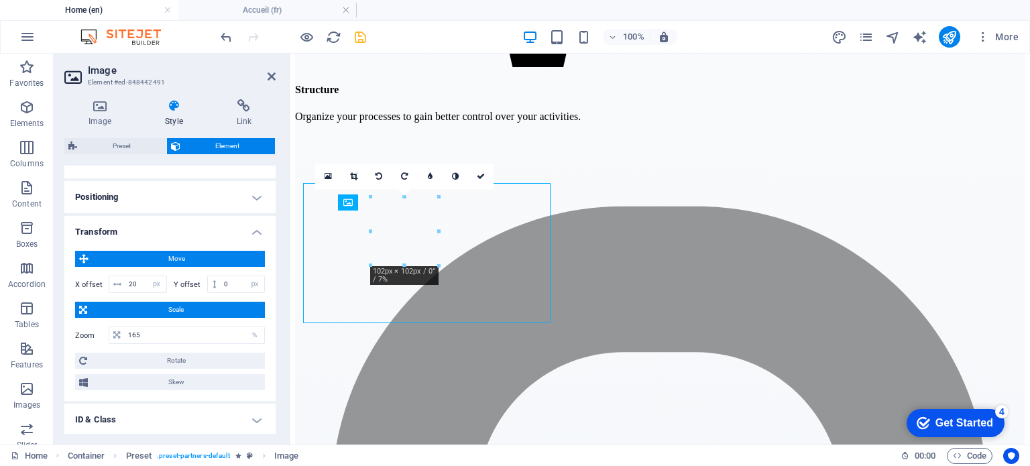
scroll to position [402, 0]
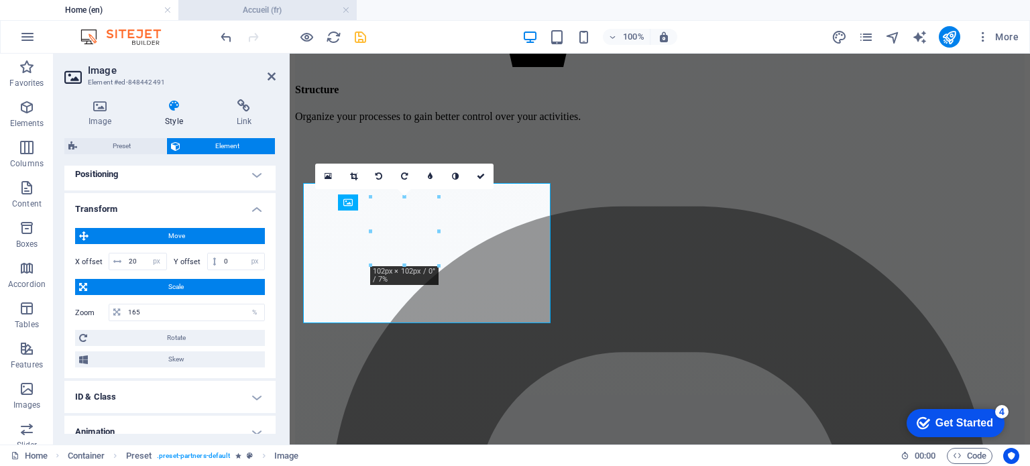
click at [287, 11] on h4 "Accueil (fr)" at bounding box center [267, 10] width 178 height 15
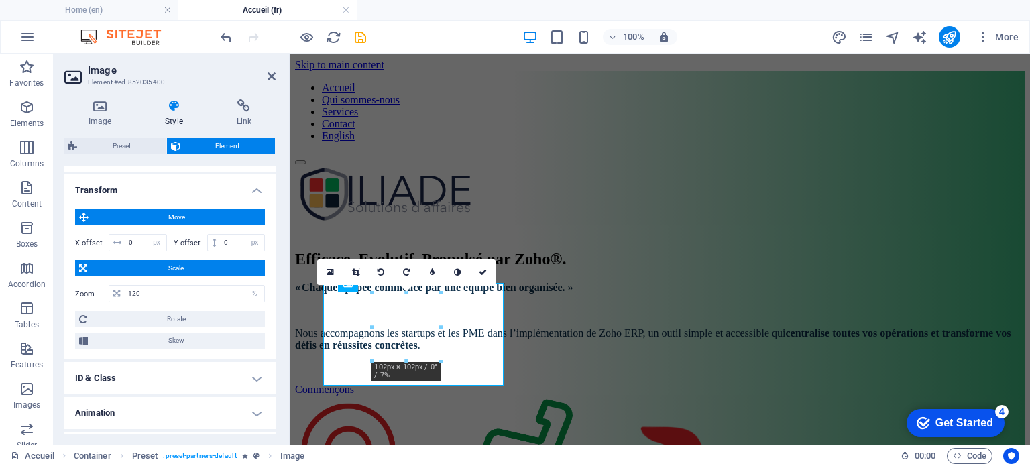
scroll to position [3152, 0]
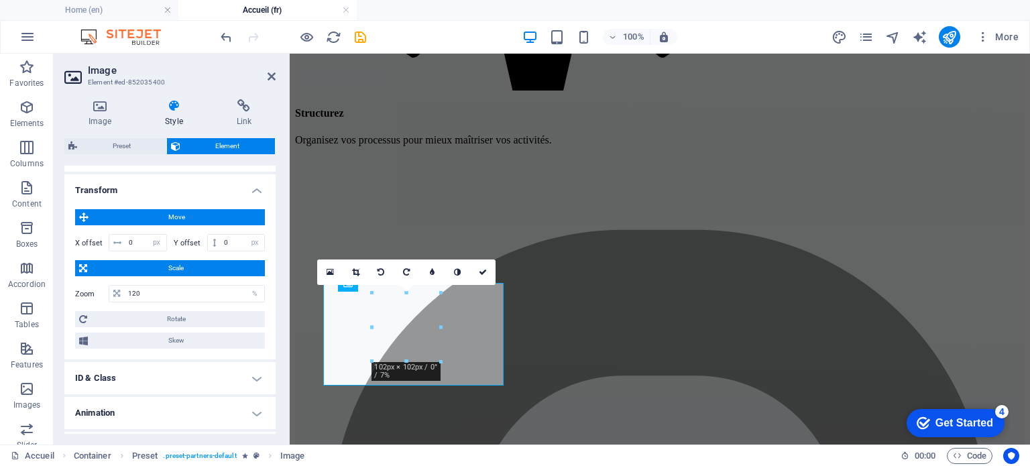
click at [159, 305] on div "Zoom 120 %" at bounding box center [170, 294] width 190 height 24
drag, startPoint x: 158, startPoint y: 297, endPoint x: 93, endPoint y: 286, distance: 66.6
click at [93, 286] on div "Zoom 120 %" at bounding box center [170, 293] width 190 height 17
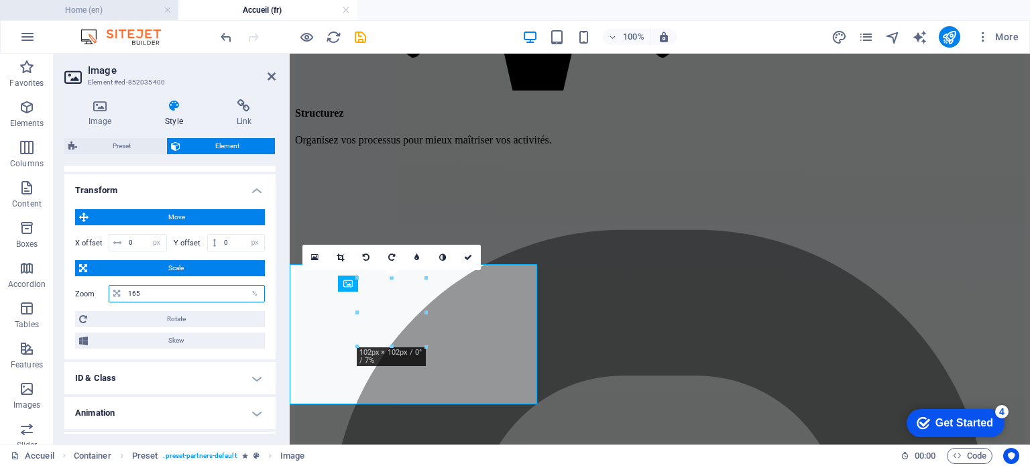
type input "165"
click at [113, 7] on h4 "Home (en)" at bounding box center [89, 10] width 178 height 15
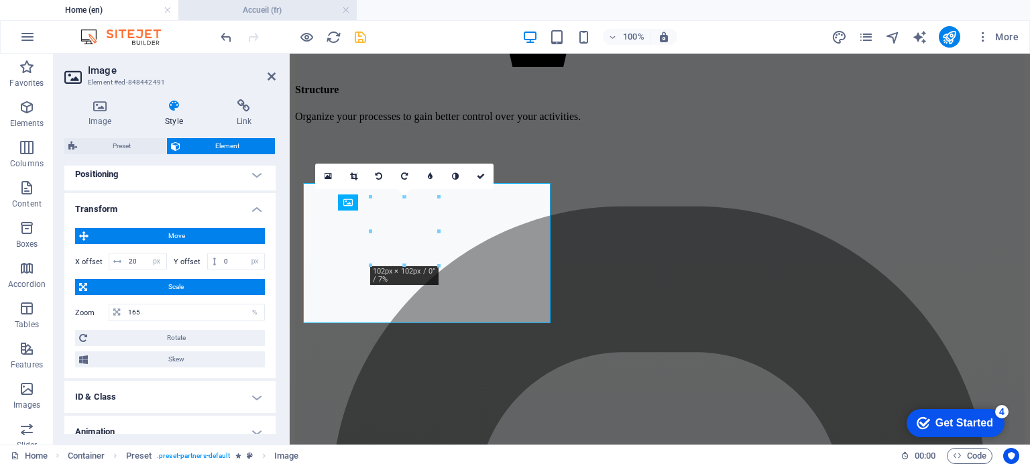
click at [223, 12] on h4 "Accueil (fr)" at bounding box center [267, 10] width 178 height 15
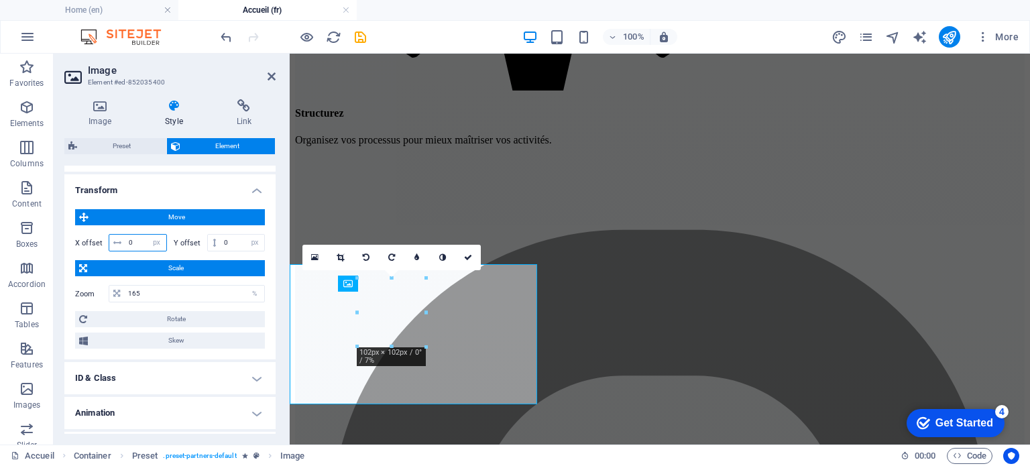
click at [130, 241] on input "0" at bounding box center [145, 243] width 41 height 16
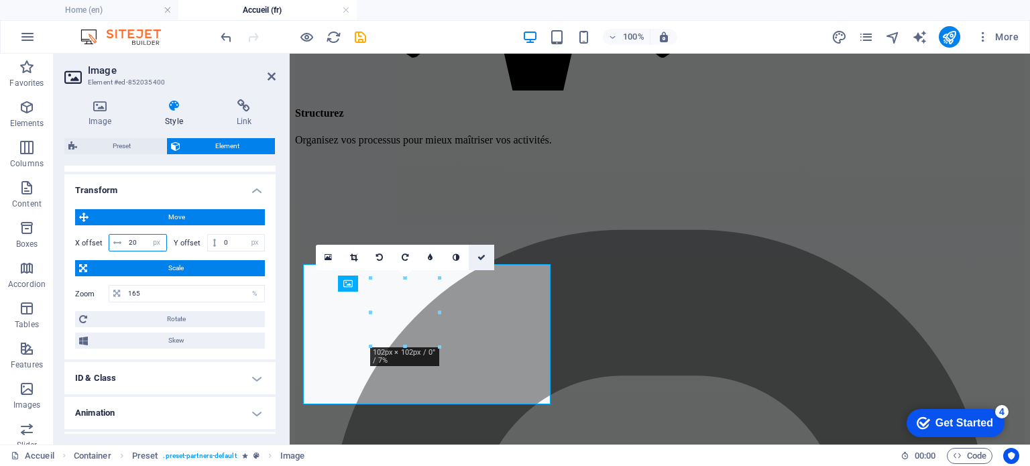
type input "20"
click at [480, 262] on link at bounding box center [481, 257] width 25 height 25
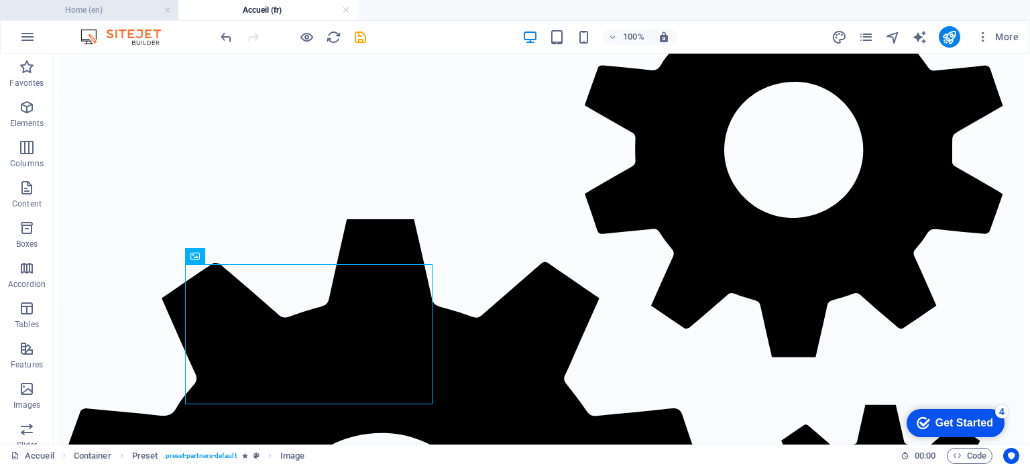
click at [73, 12] on h4 "Home (en)" at bounding box center [89, 10] width 178 height 15
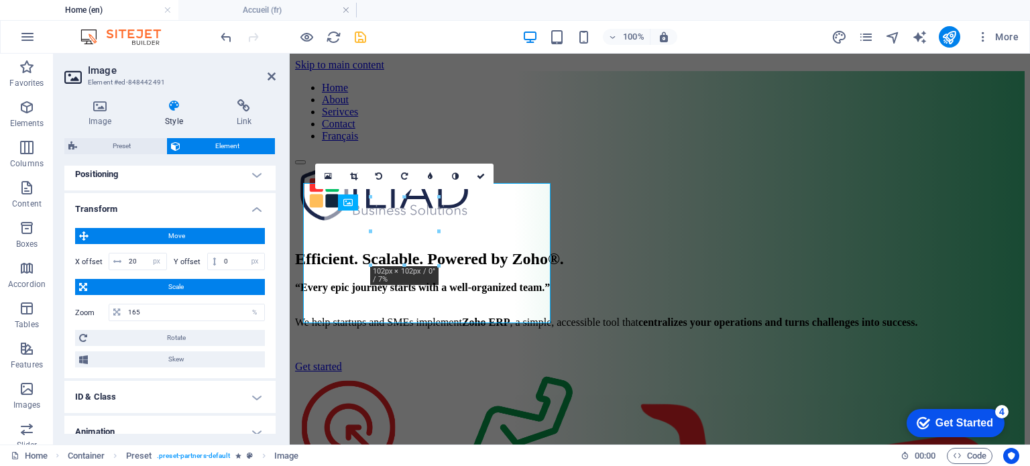
scroll to position [3153, 0]
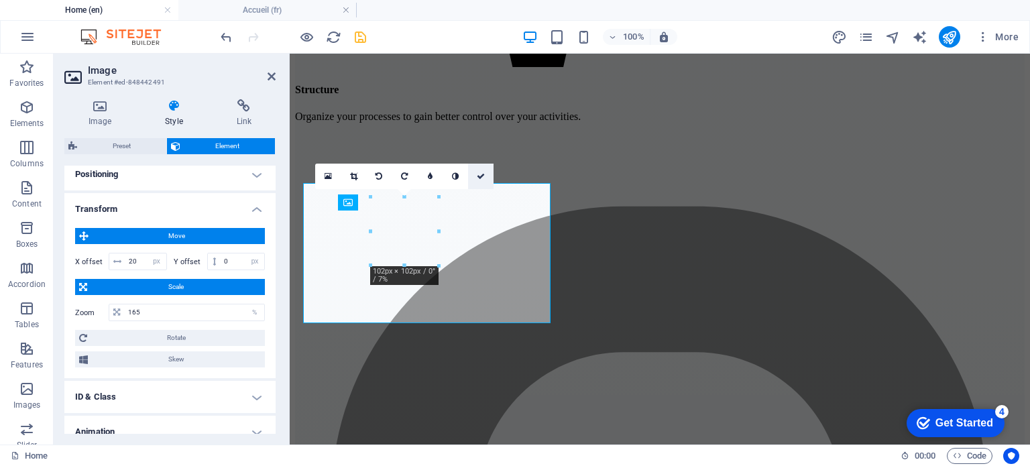
click at [480, 178] on icon at bounding box center [481, 176] width 8 height 8
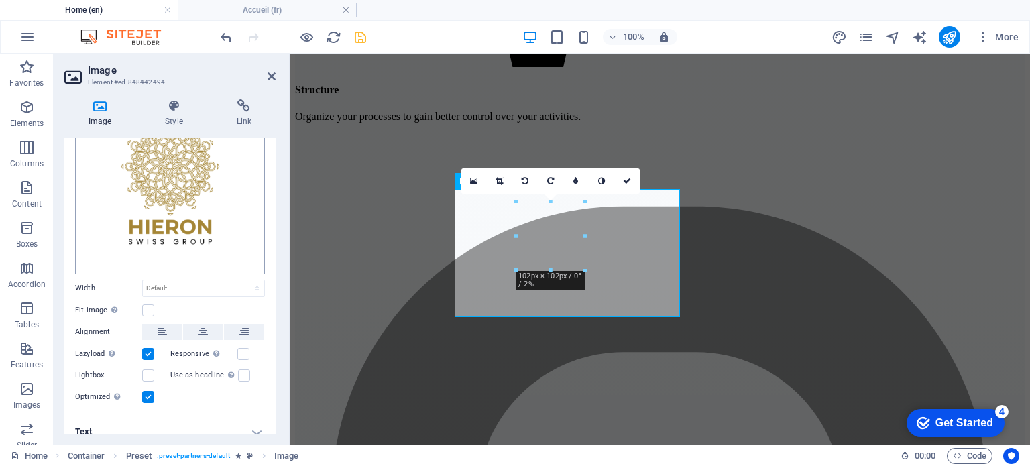
scroll to position [99, 0]
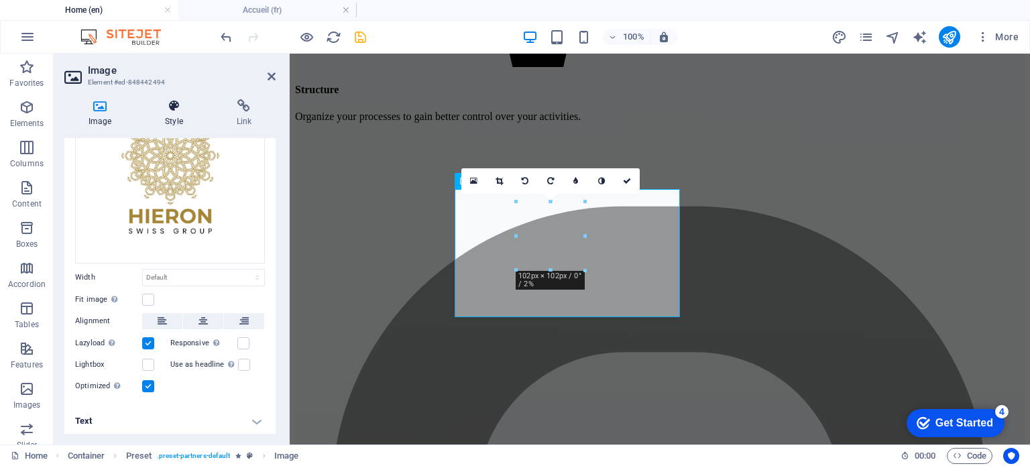
click at [160, 102] on icon at bounding box center [174, 105] width 66 height 13
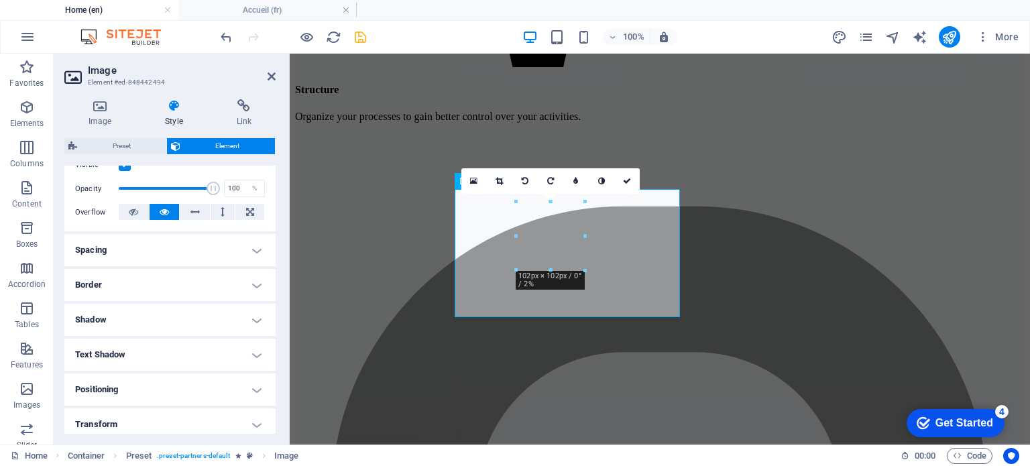
scroll to position [268, 0]
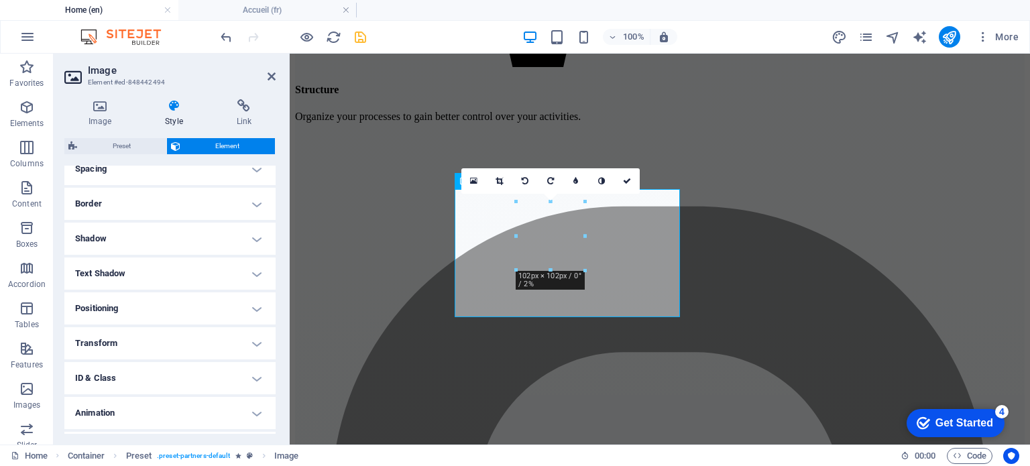
click at [163, 342] on h4 "Transform" at bounding box center [169, 343] width 211 height 32
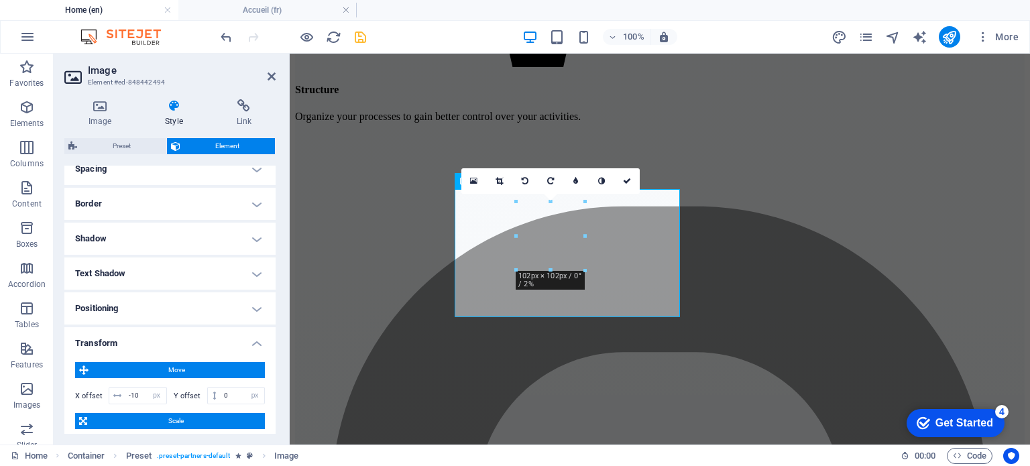
scroll to position [402, 0]
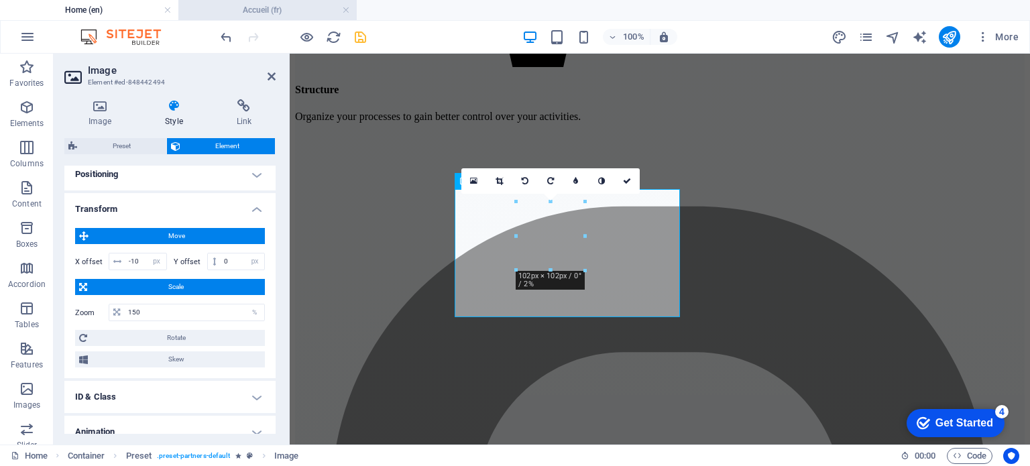
click at [249, 13] on h4 "Accueil (fr)" at bounding box center [267, 10] width 178 height 15
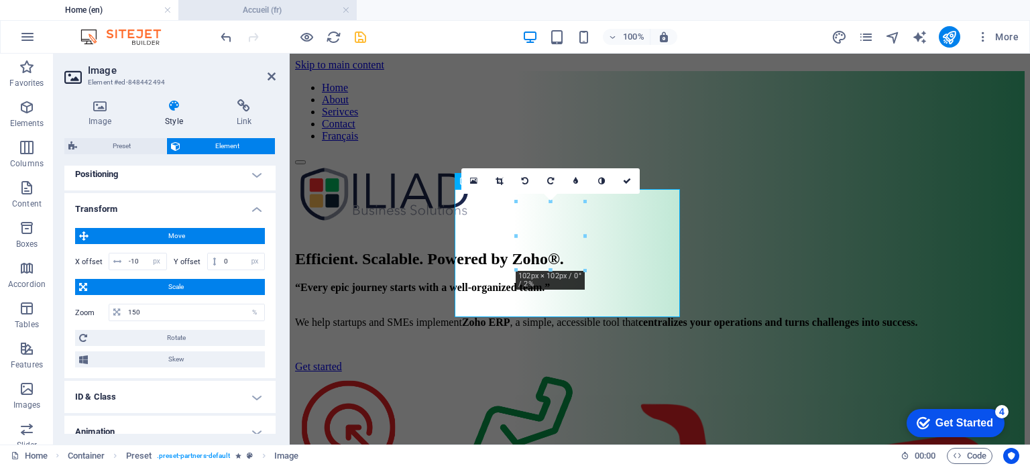
scroll to position [3152, 0]
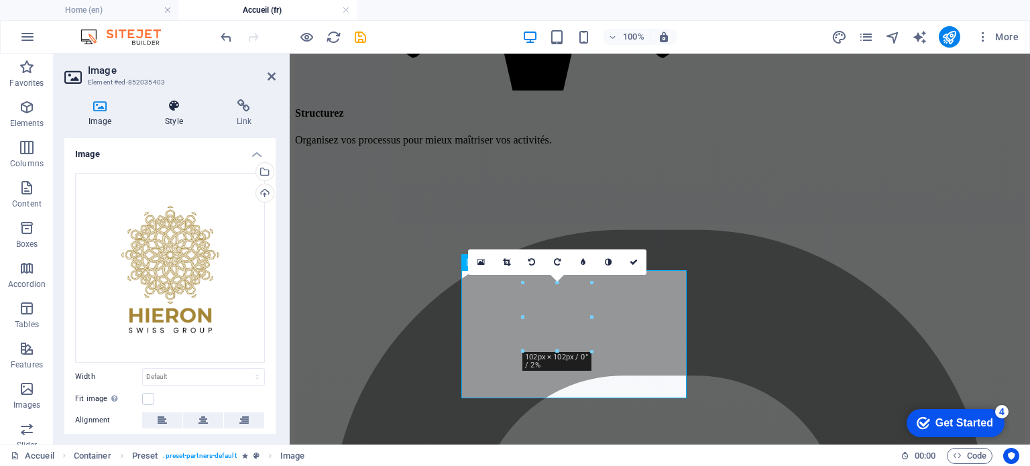
click at [174, 116] on h4 "Style" at bounding box center [176, 113] width 71 height 28
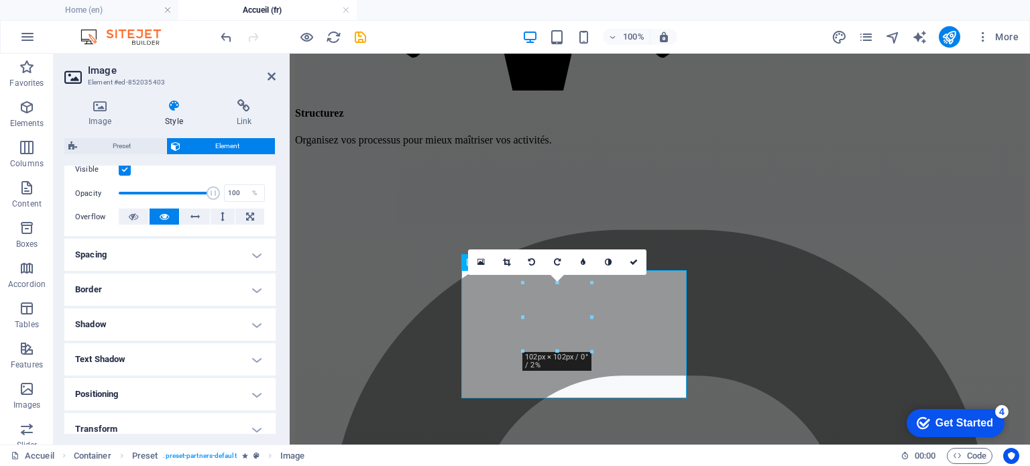
scroll to position [201, 0]
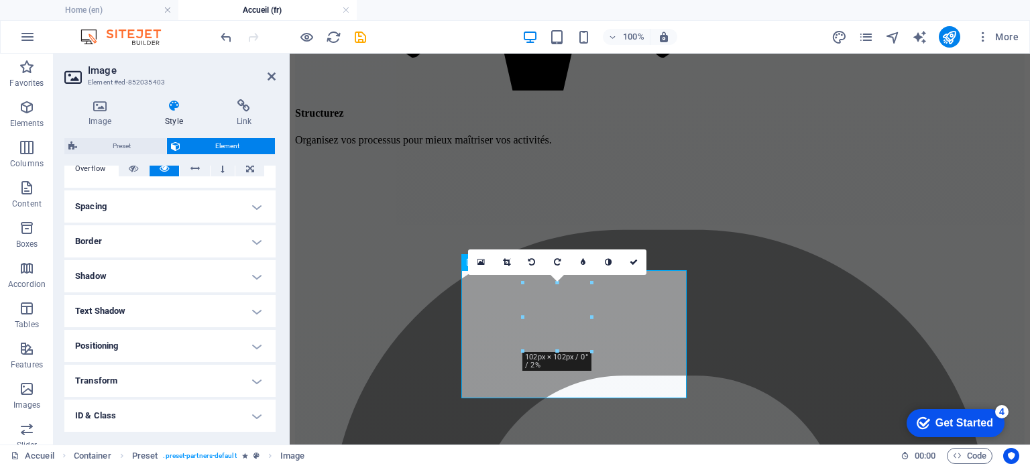
click at [131, 384] on h4 "Transform" at bounding box center [169, 381] width 211 height 32
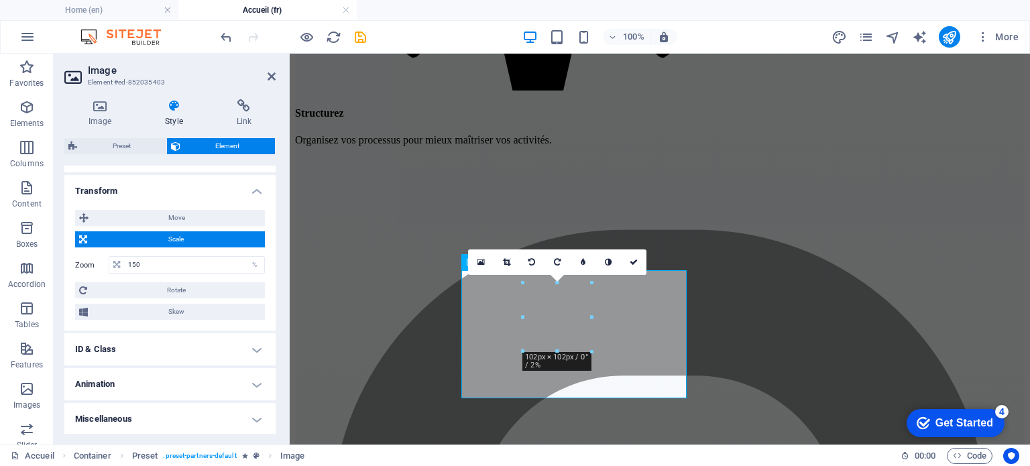
scroll to position [421, 0]
click at [165, 217] on span "Move" at bounding box center [177, 217] width 168 height 16
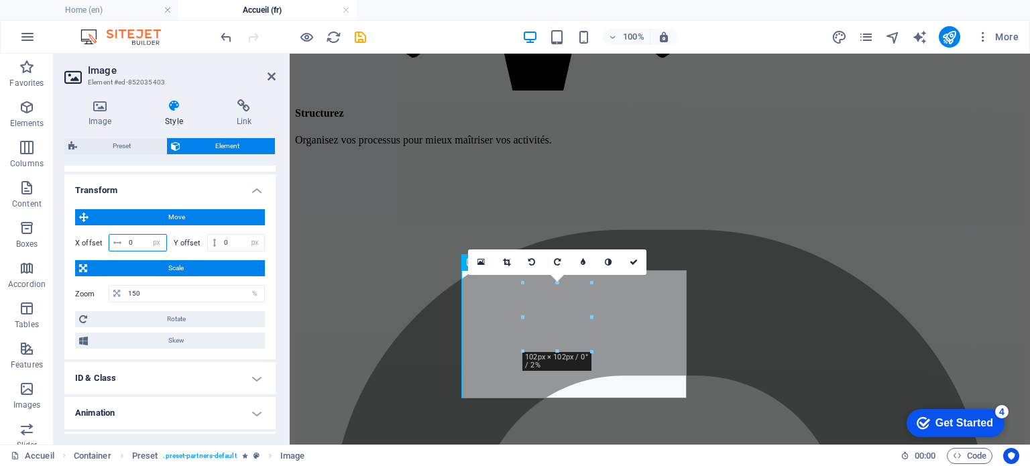
drag, startPoint x: 134, startPoint y: 244, endPoint x: 113, endPoint y: 244, distance: 20.8
click at [113, 244] on div "0 px rem % em vh vw" at bounding box center [138, 242] width 58 height 17
type input "-10"
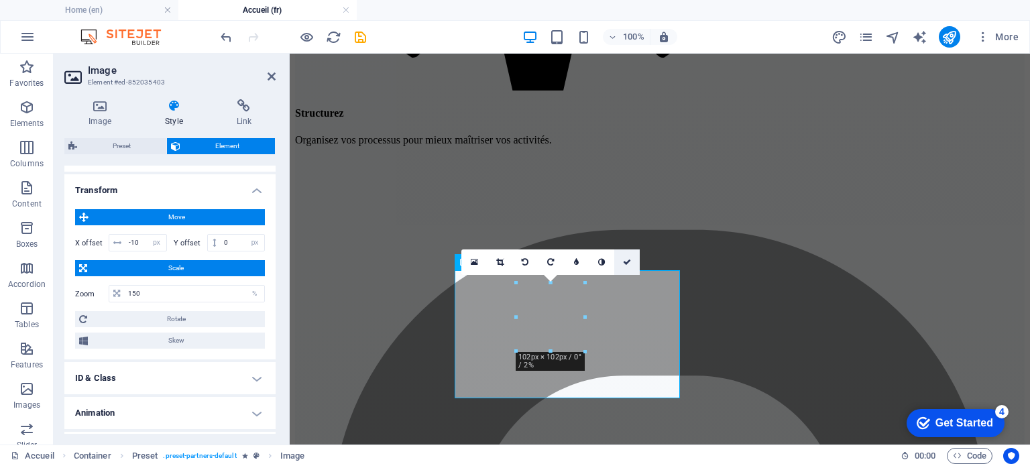
click at [633, 264] on link at bounding box center [626, 262] width 25 height 25
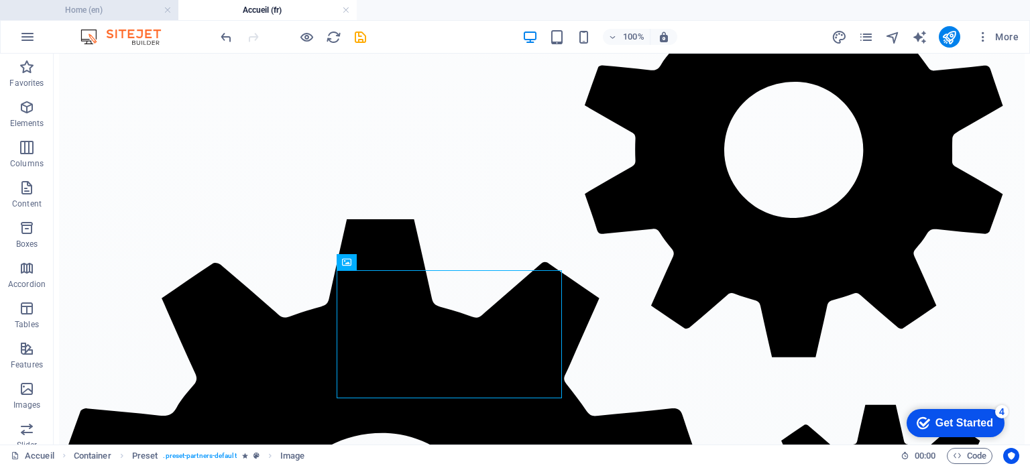
click at [96, 13] on h4 "Home (en)" at bounding box center [89, 10] width 178 height 15
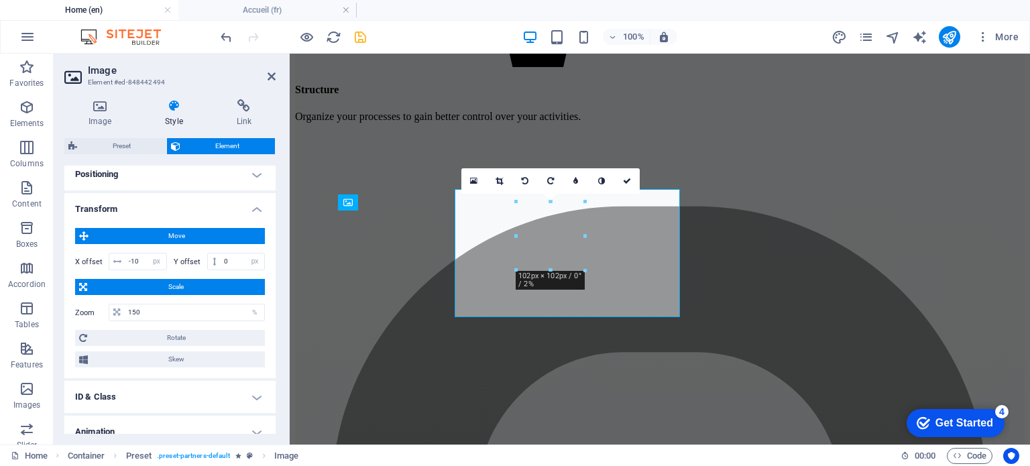
scroll to position [0, 0]
click at [630, 180] on icon at bounding box center [627, 181] width 8 height 8
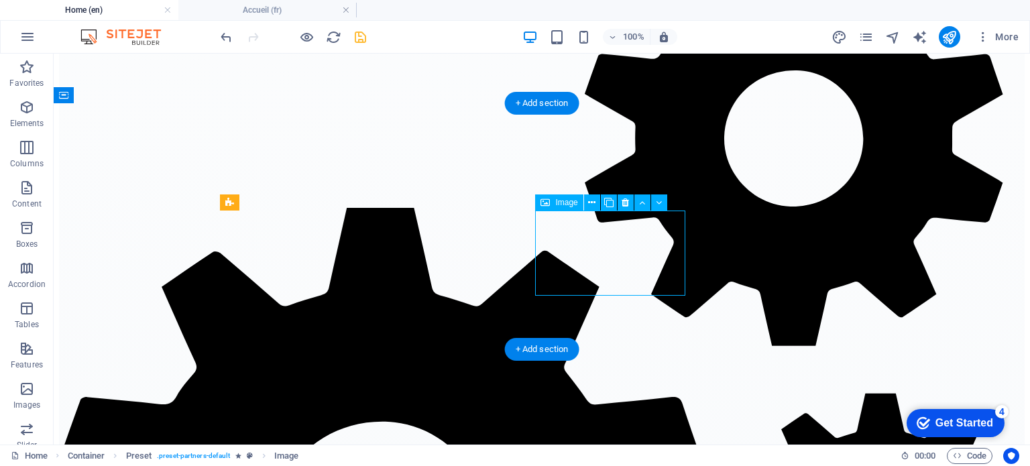
select select "px"
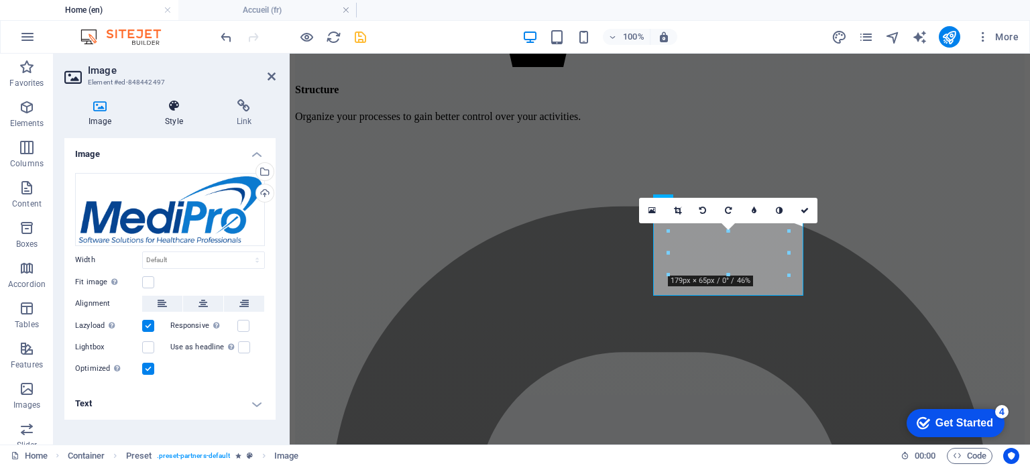
click at [173, 112] on icon at bounding box center [174, 105] width 66 height 13
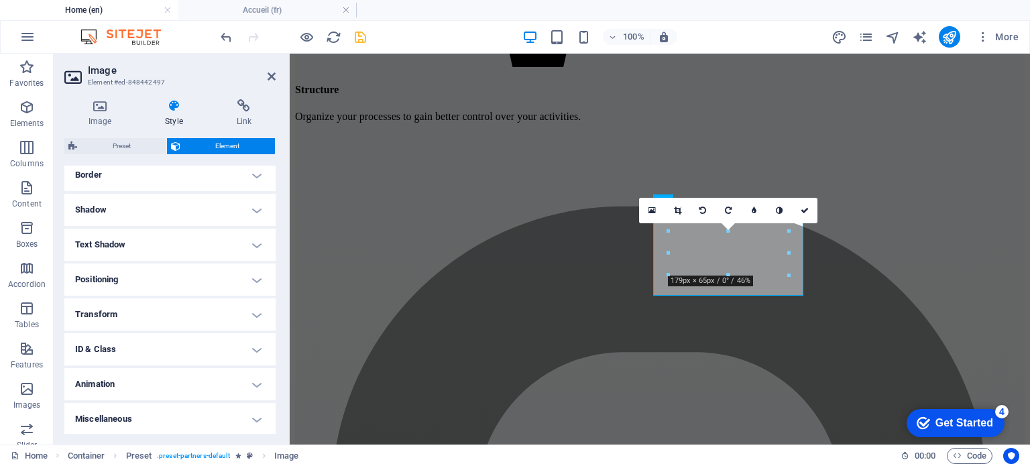
scroll to position [298, 0]
click at [121, 315] on h4 "Transform" at bounding box center [169, 314] width 211 height 32
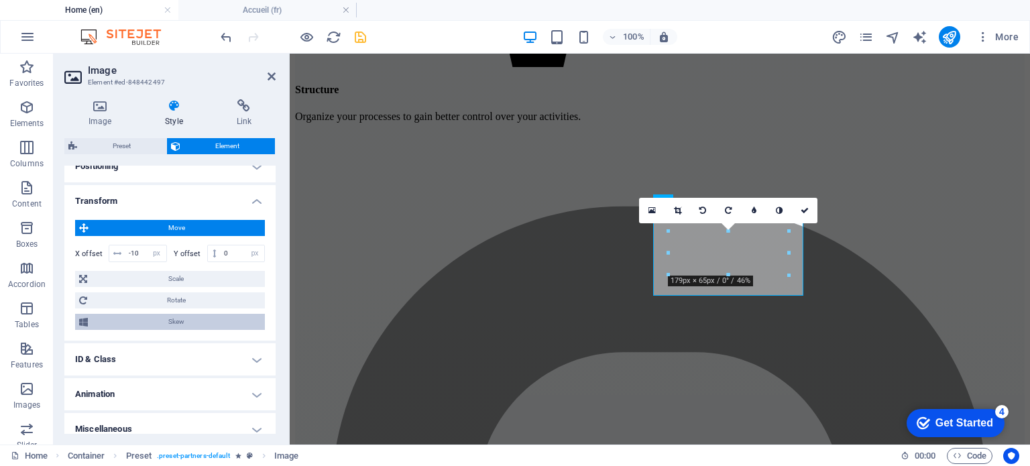
scroll to position [421, 0]
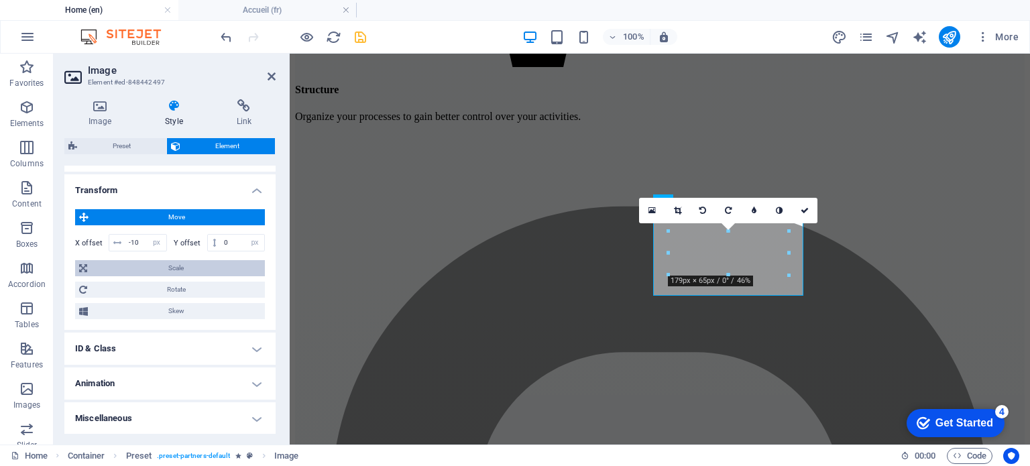
click at [164, 270] on span "Scale" at bounding box center [176, 268] width 170 height 16
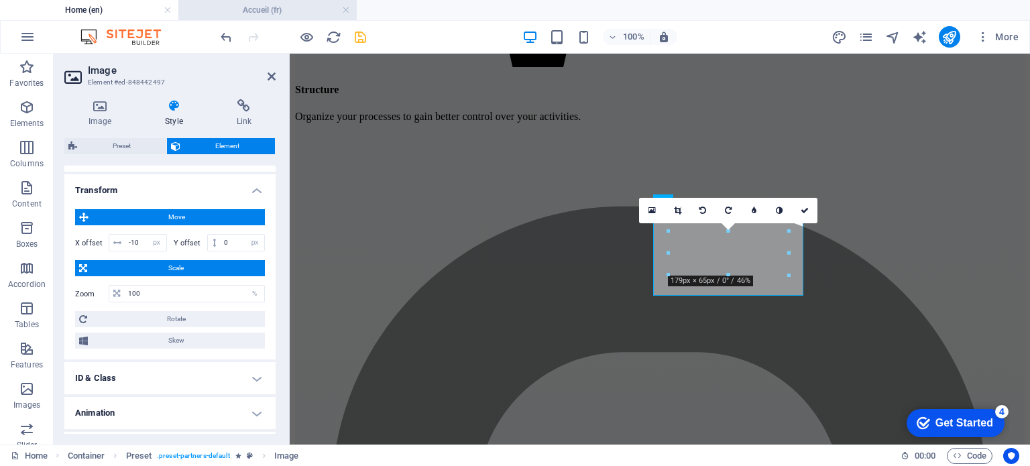
click at [244, 4] on h4 "Accueil (fr)" at bounding box center [267, 10] width 178 height 15
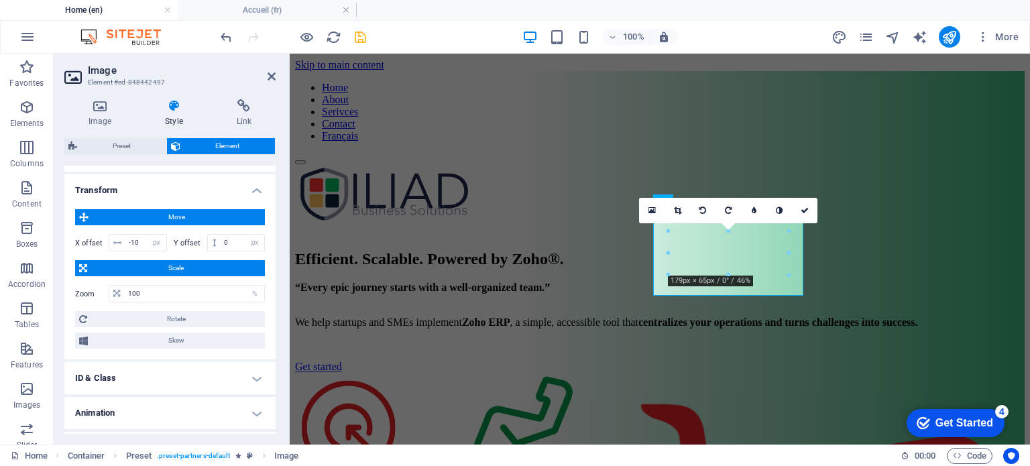
scroll to position [3152, 0]
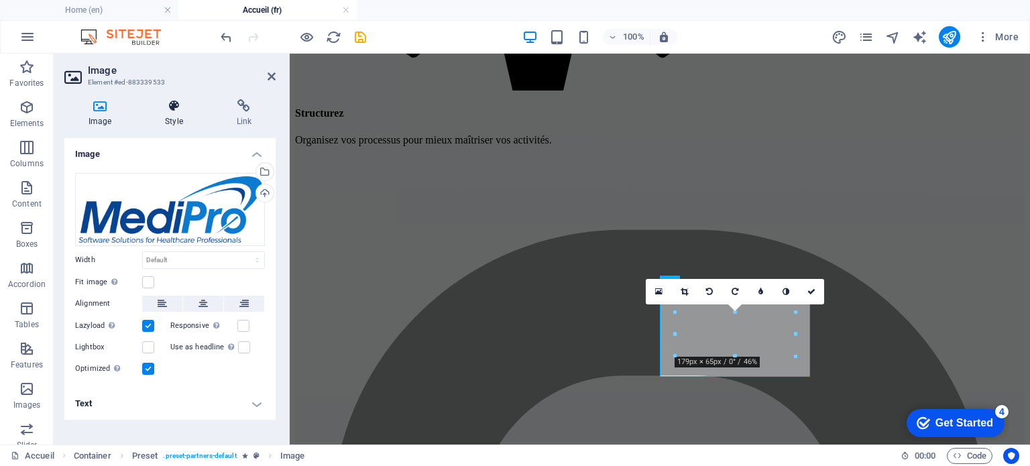
click at [177, 121] on h4 "Style" at bounding box center [176, 113] width 71 height 28
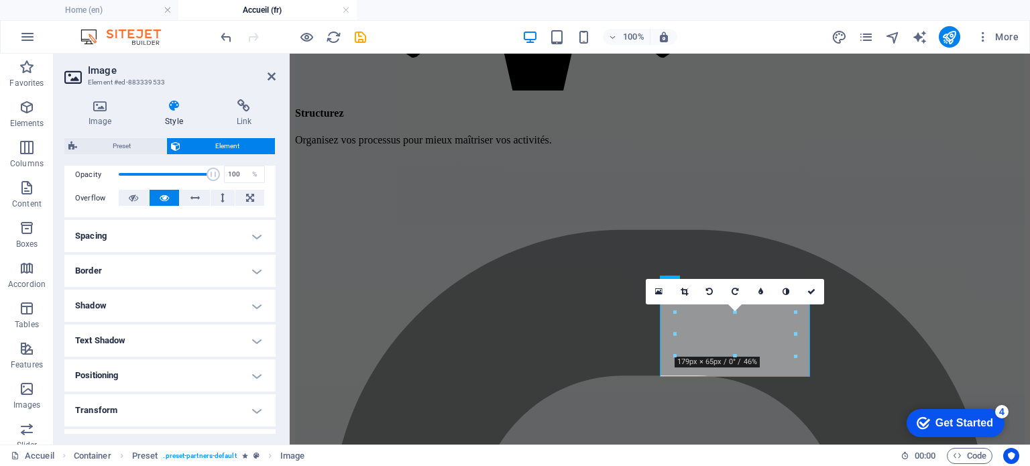
scroll to position [298, 0]
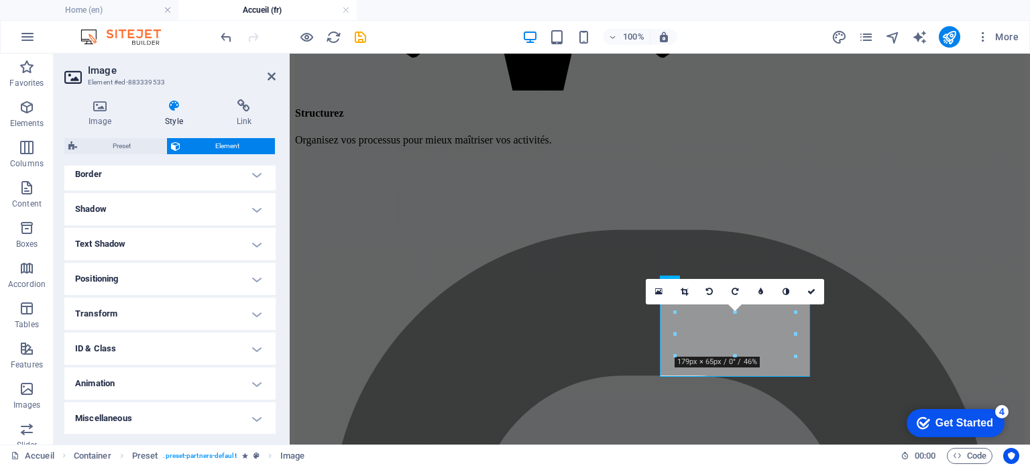
click at [106, 318] on h4 "Transform" at bounding box center [169, 314] width 211 height 32
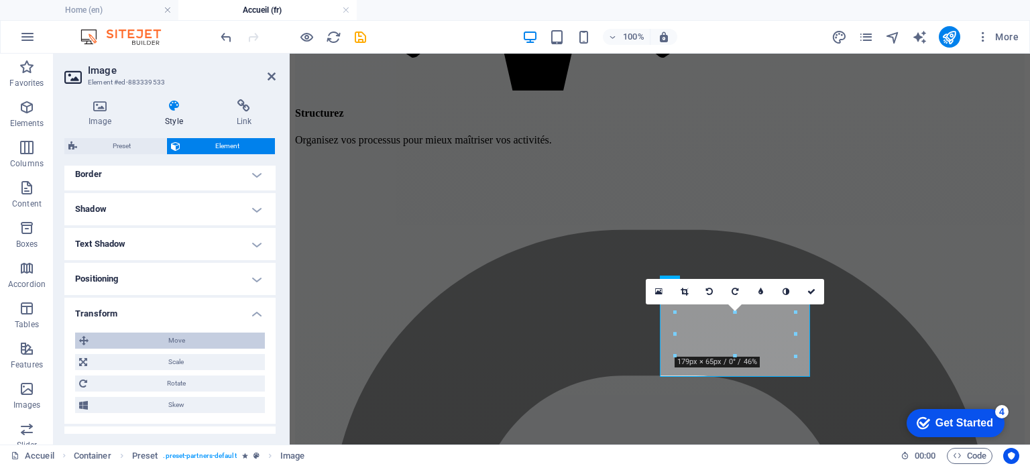
click at [136, 343] on span "Move" at bounding box center [177, 341] width 168 height 16
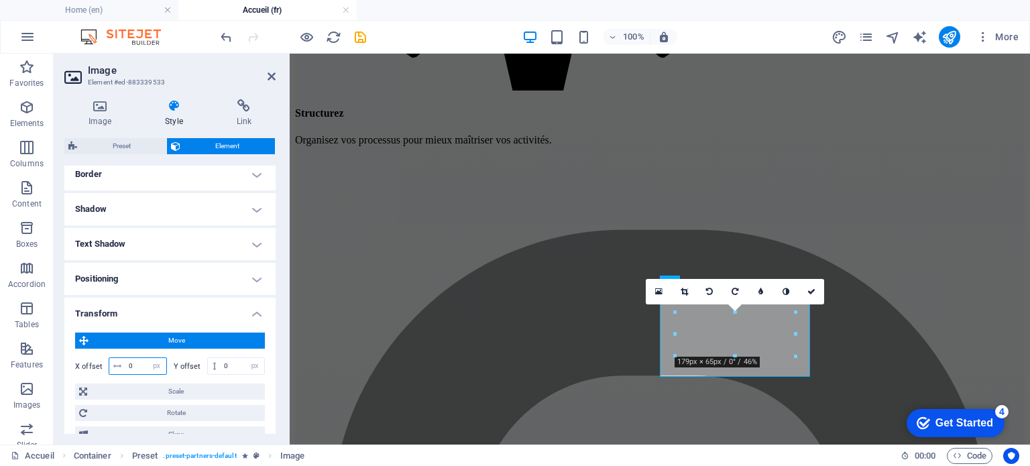
drag, startPoint x: 138, startPoint y: 371, endPoint x: 99, endPoint y: 367, distance: 38.4
click at [105, 368] on div "X offset 0 px rem % em vh vw" at bounding box center [121, 366] width 92 height 17
type input "-10"
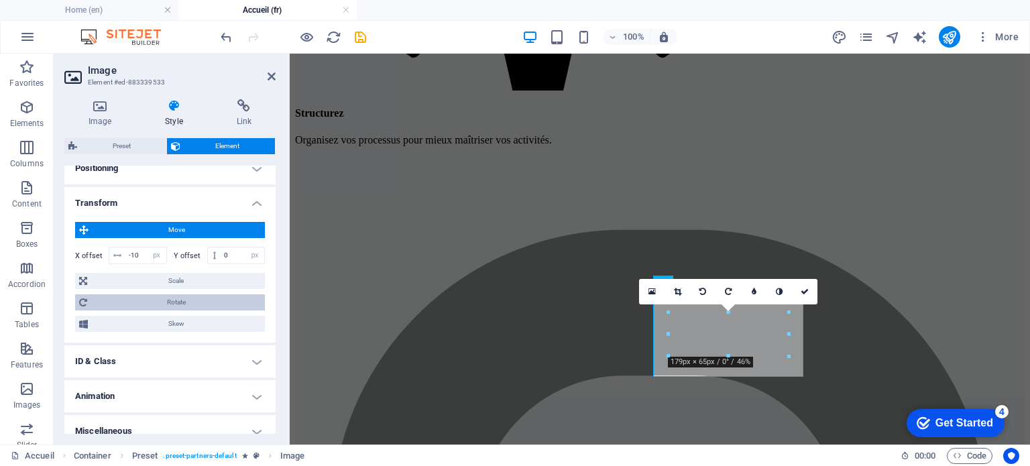
scroll to position [421, 0]
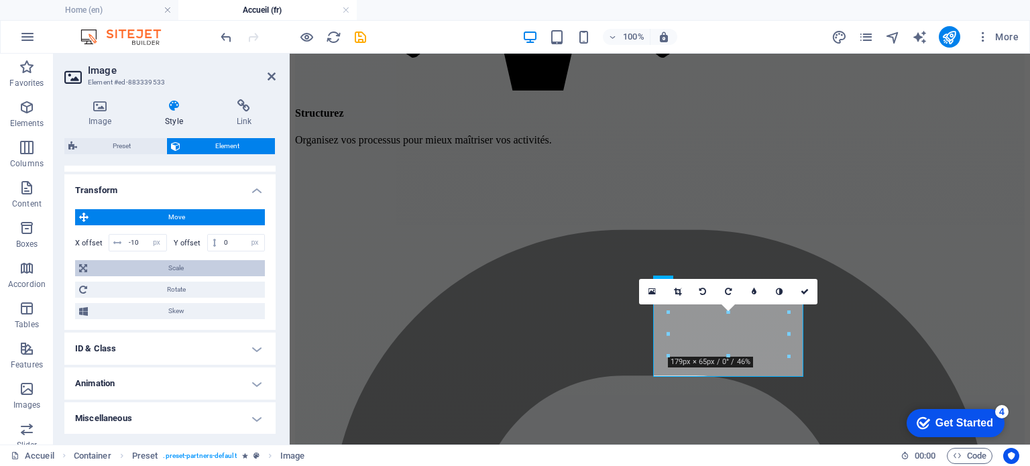
click at [147, 269] on span "Scale" at bounding box center [176, 268] width 170 height 16
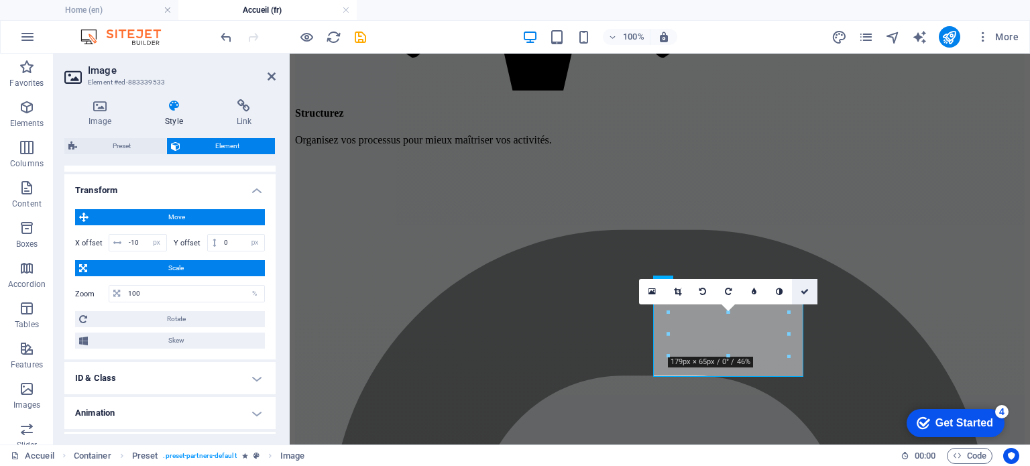
click at [806, 288] on icon at bounding box center [805, 292] width 8 height 8
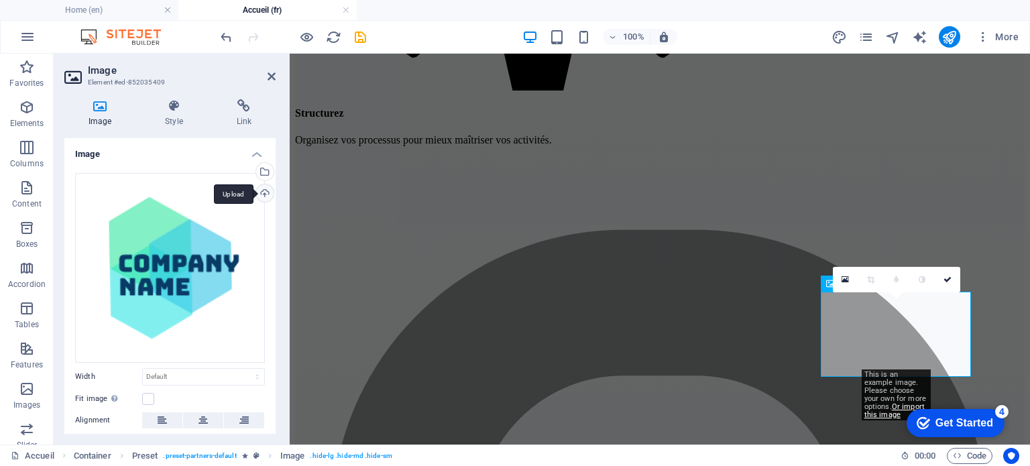
click at [260, 190] on div "Upload" at bounding box center [264, 194] width 20 height 20
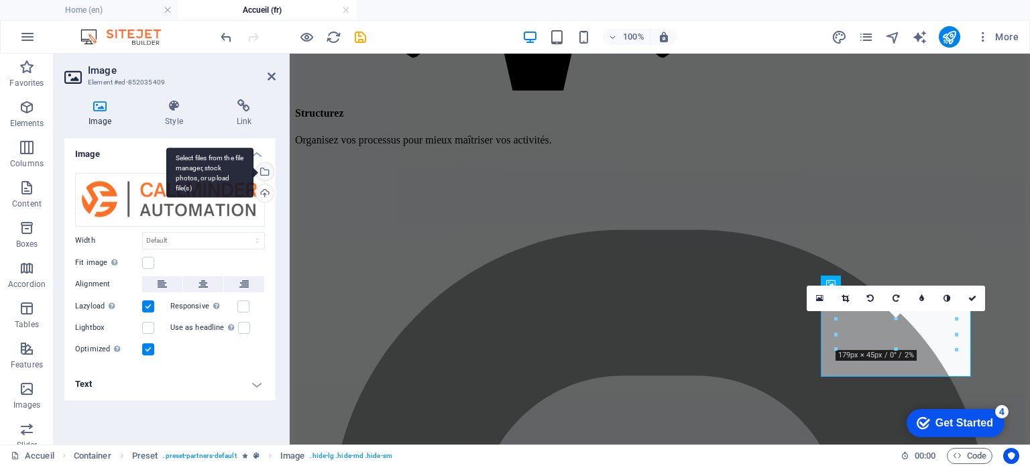
click at [254, 171] on div "Select files from the file manager, stock photos, or upload file(s)" at bounding box center [209, 173] width 87 height 50
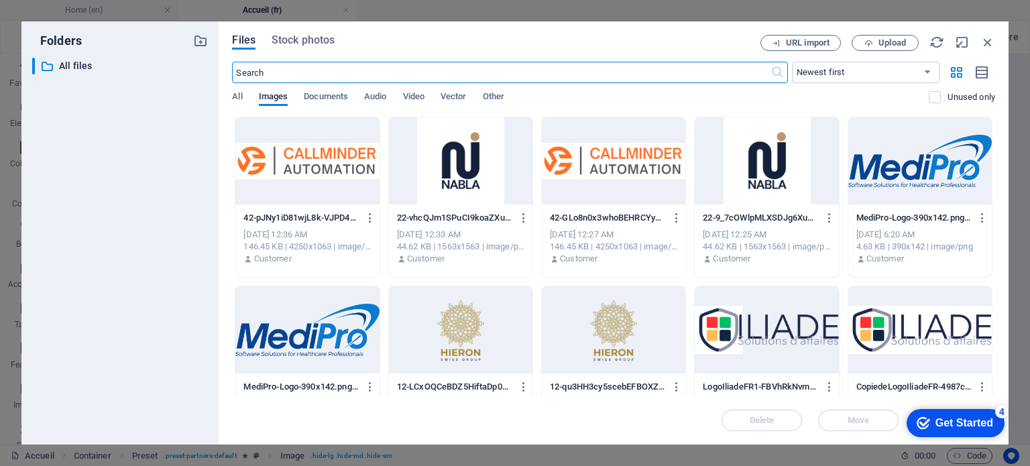
scroll to position [3563, 0]
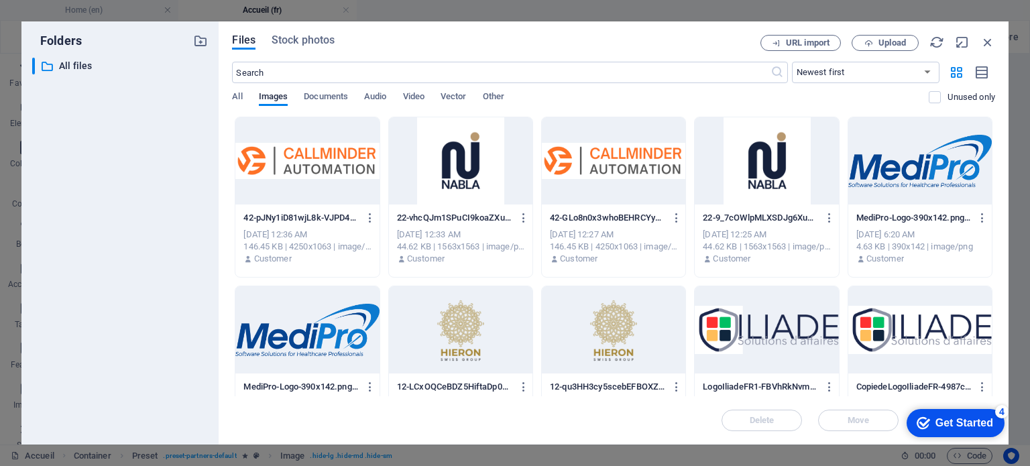
click at [597, 163] on div at bounding box center [614, 160] width 144 height 87
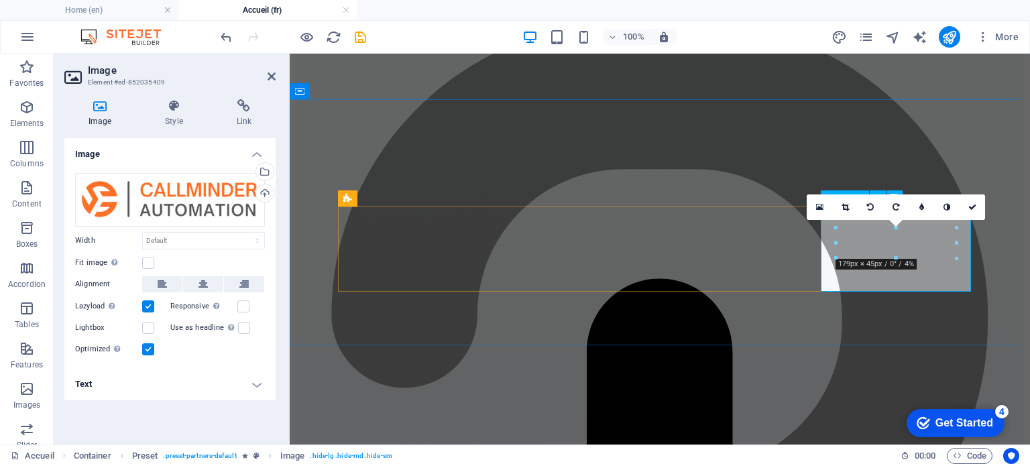
scroll to position [3237, 0]
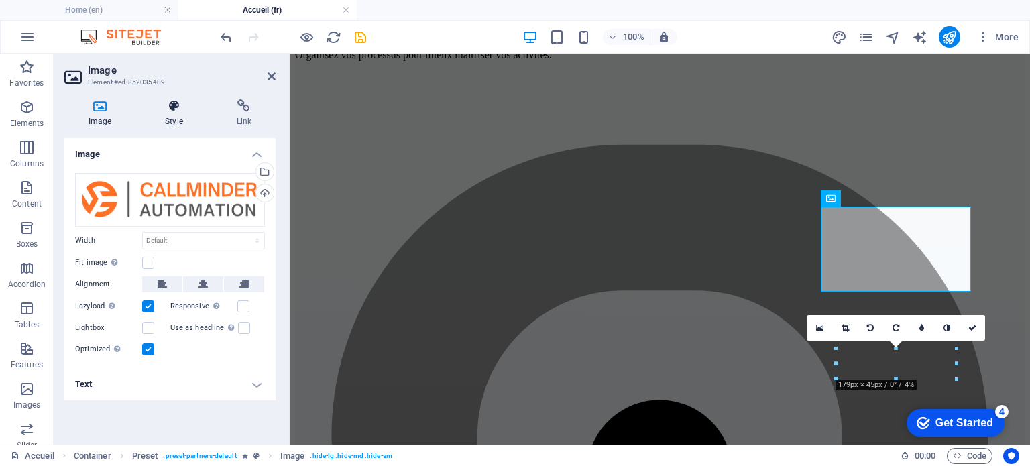
click at [169, 125] on h4 "Style" at bounding box center [176, 113] width 71 height 28
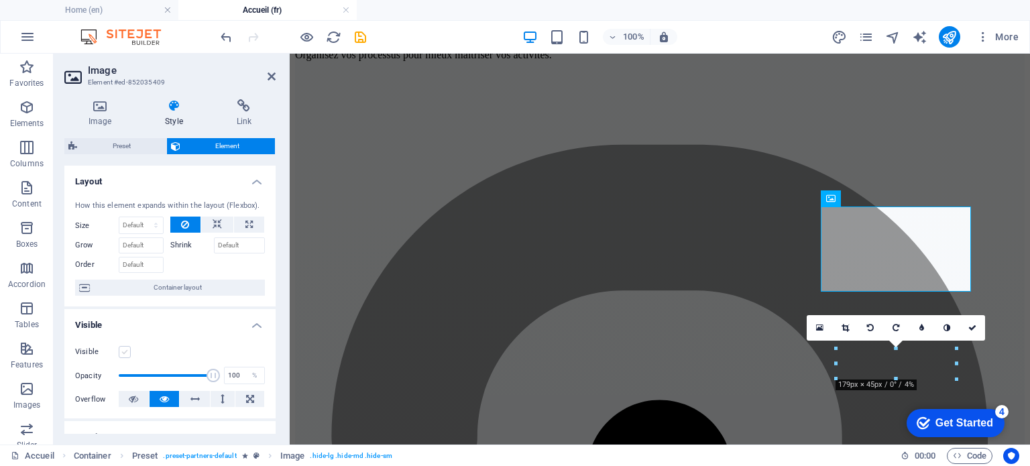
click at [124, 351] on label at bounding box center [125, 352] width 12 height 12
click at [0, 0] on input "Visible" at bounding box center [0, 0] width 0 height 0
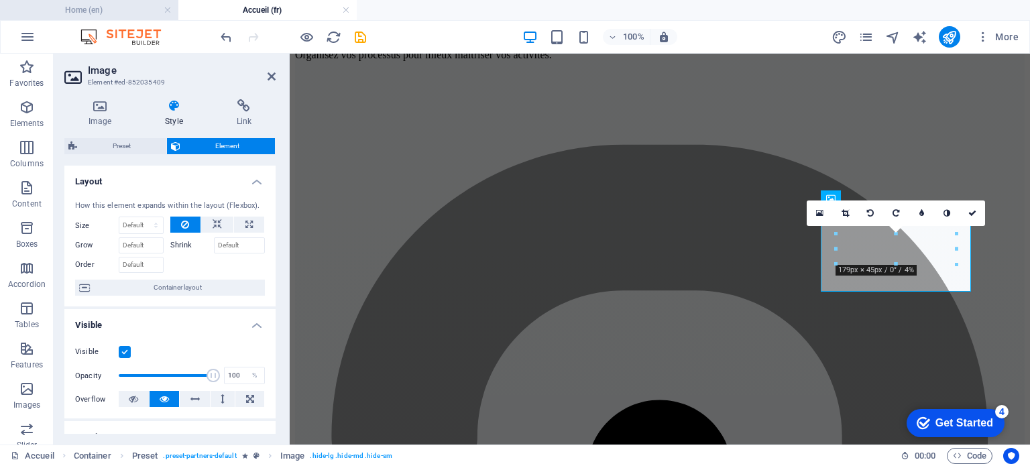
click at [104, 12] on h4 "Home (en)" at bounding box center [89, 10] width 178 height 15
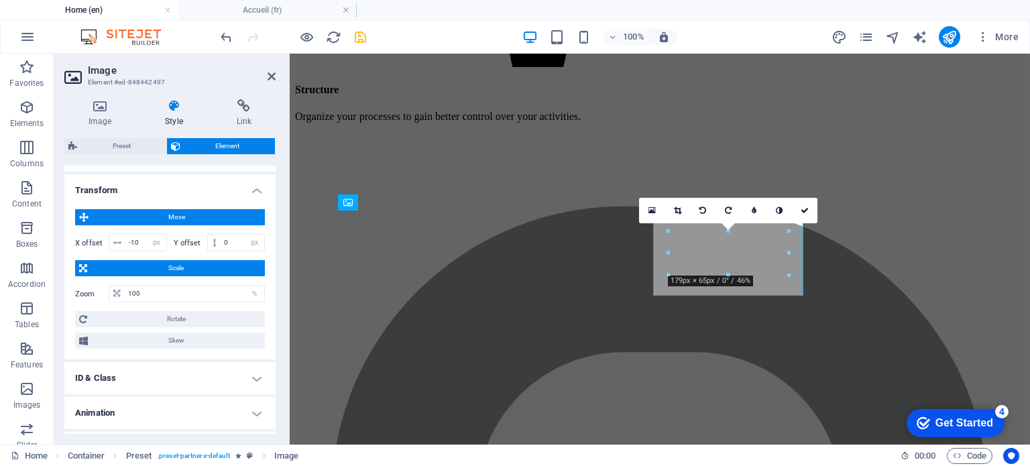
scroll to position [0, 0]
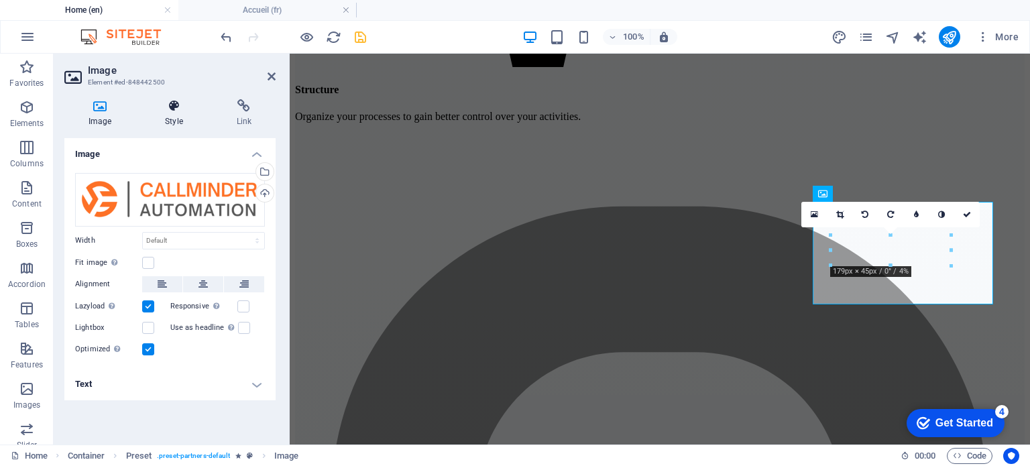
click at [160, 123] on h4 "Style" at bounding box center [176, 113] width 71 height 28
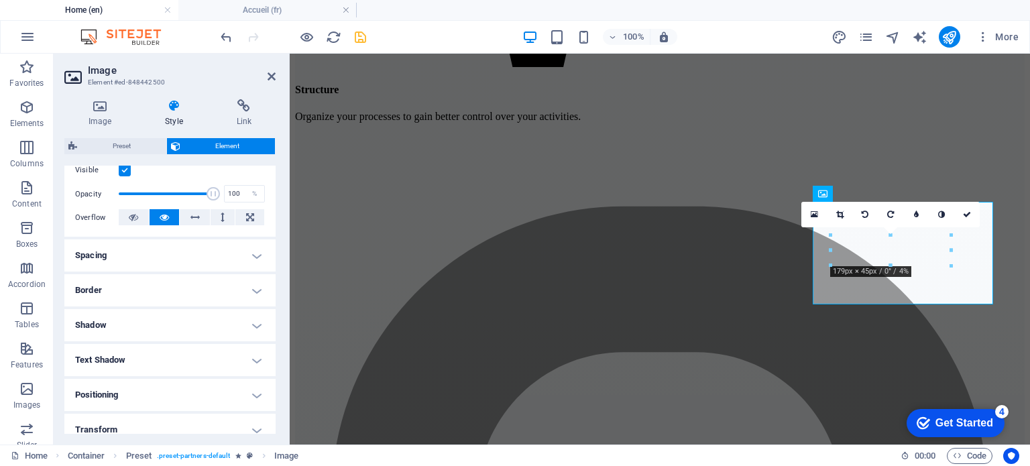
scroll to position [268, 0]
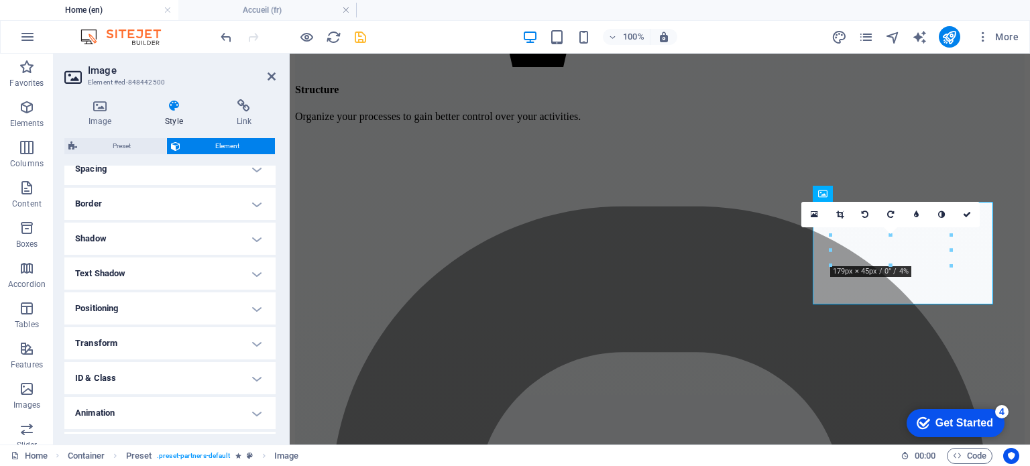
click at [134, 343] on h4 "Transform" at bounding box center [169, 343] width 211 height 32
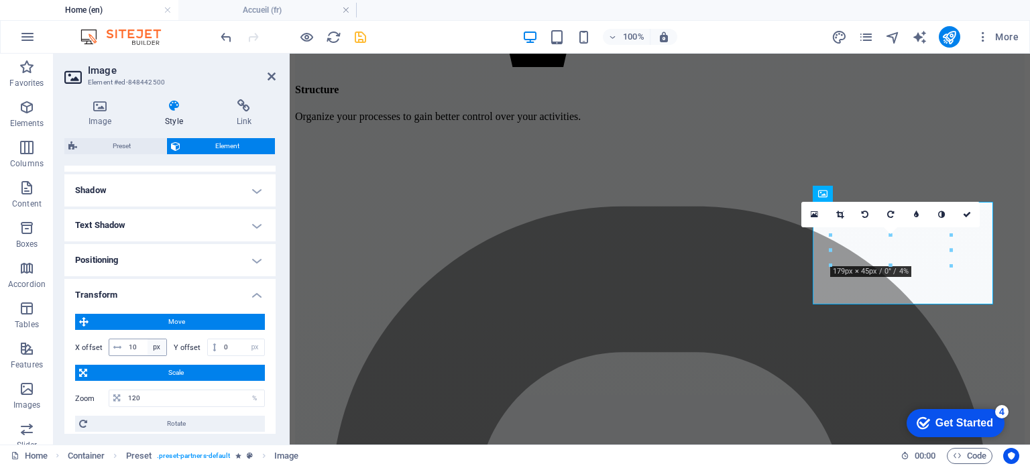
scroll to position [335, 0]
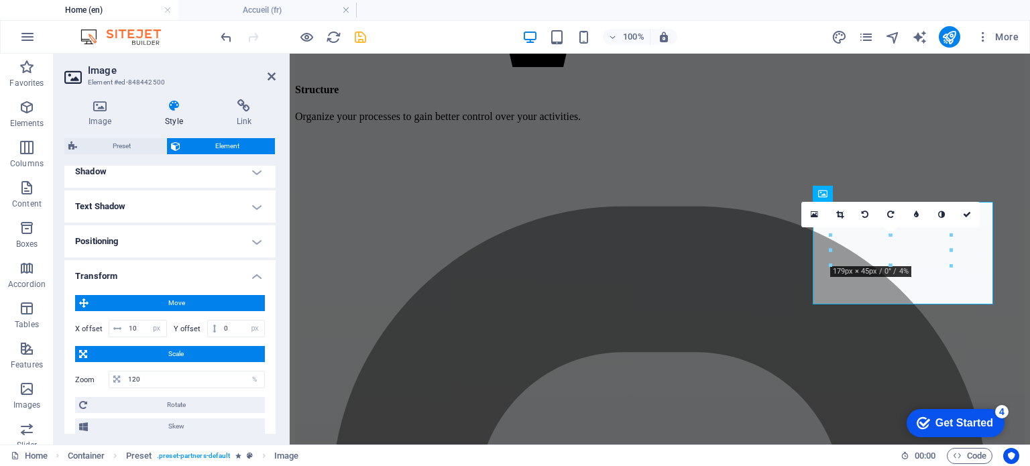
click at [110, 9] on h4 "Home (en)" at bounding box center [89, 10] width 178 height 15
click at [207, 6] on h4 "Accueil (fr)" at bounding box center [267, 10] width 178 height 15
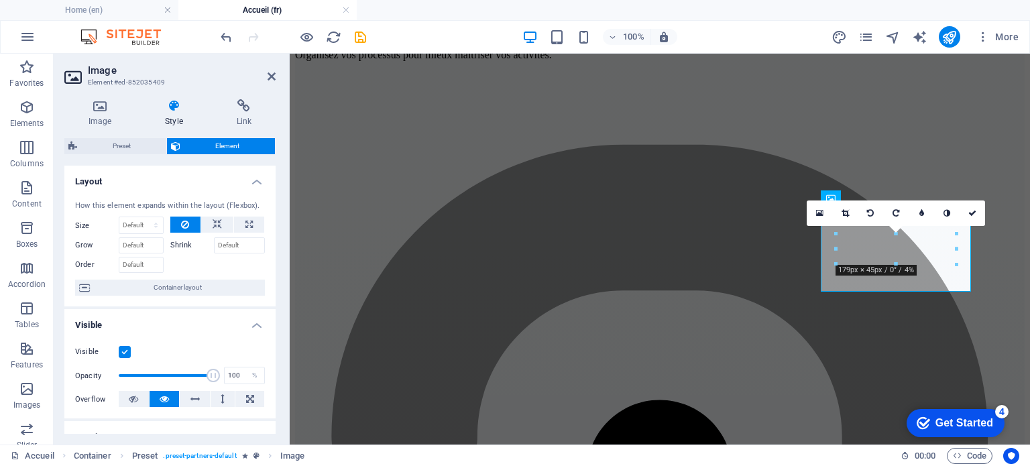
scroll to position [298, 0]
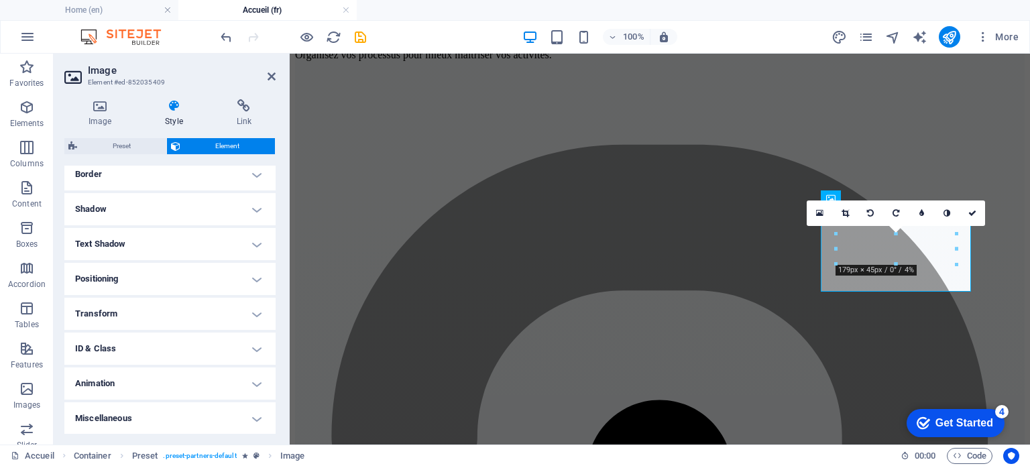
click at [110, 315] on h4 "Transform" at bounding box center [169, 314] width 211 height 32
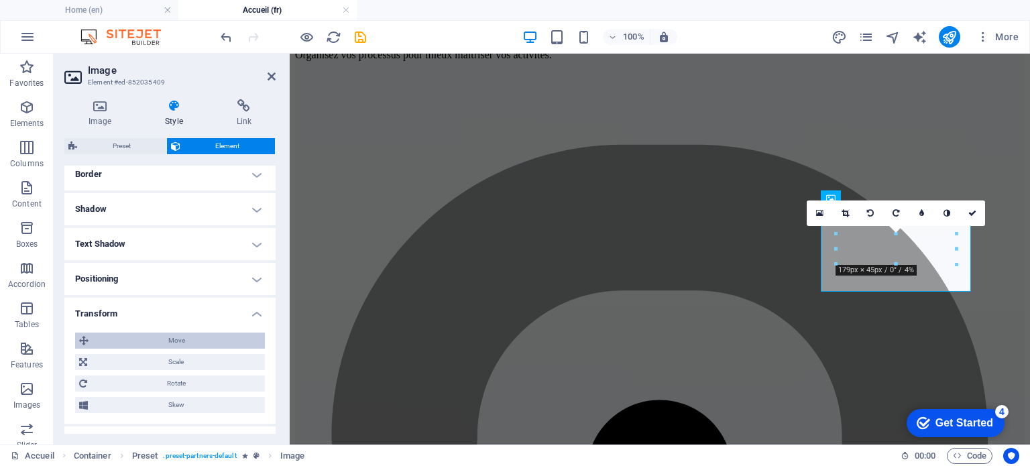
click at [111, 344] on span "Move" at bounding box center [177, 341] width 168 height 16
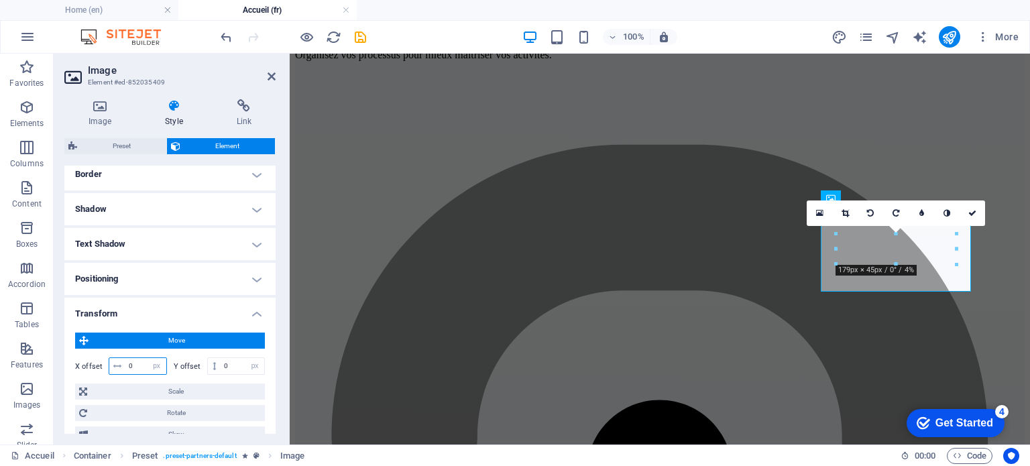
click at [125, 368] on input "0" at bounding box center [145, 366] width 41 height 16
type input "10"
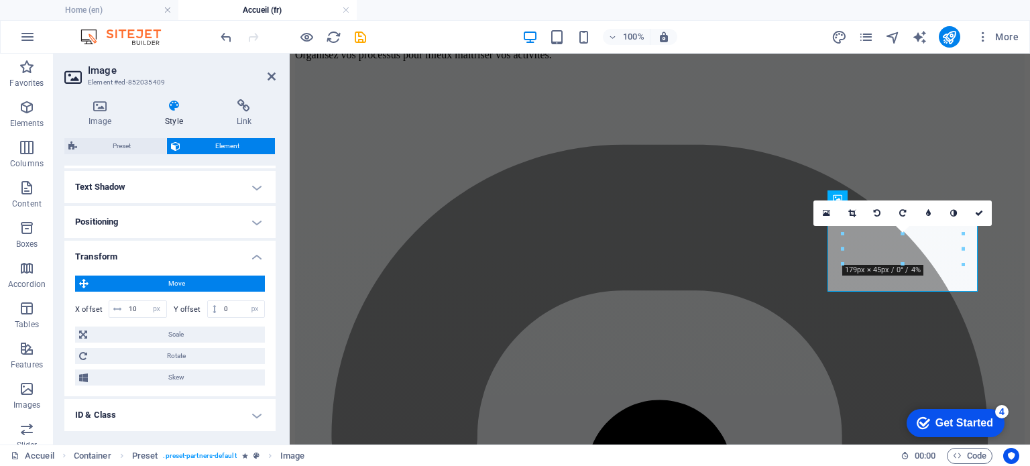
scroll to position [365, 0]
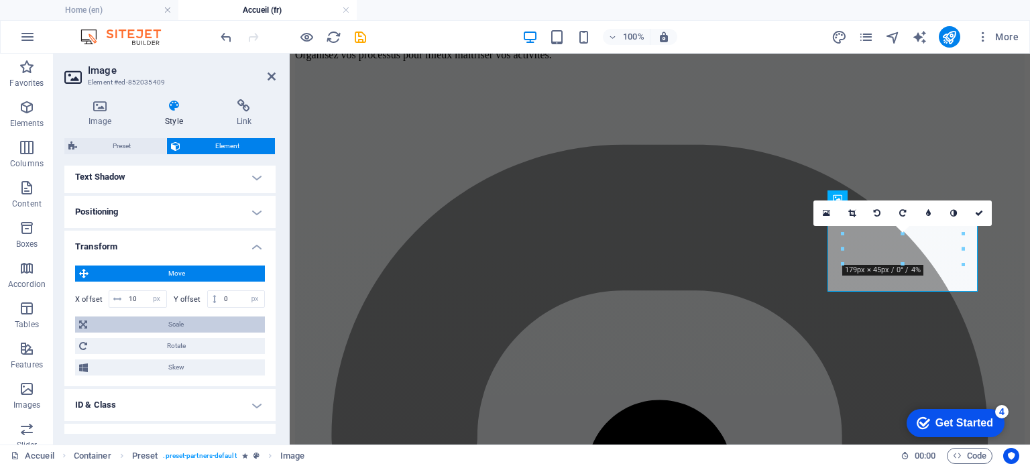
click at [129, 330] on span "Scale" at bounding box center [176, 325] width 170 height 16
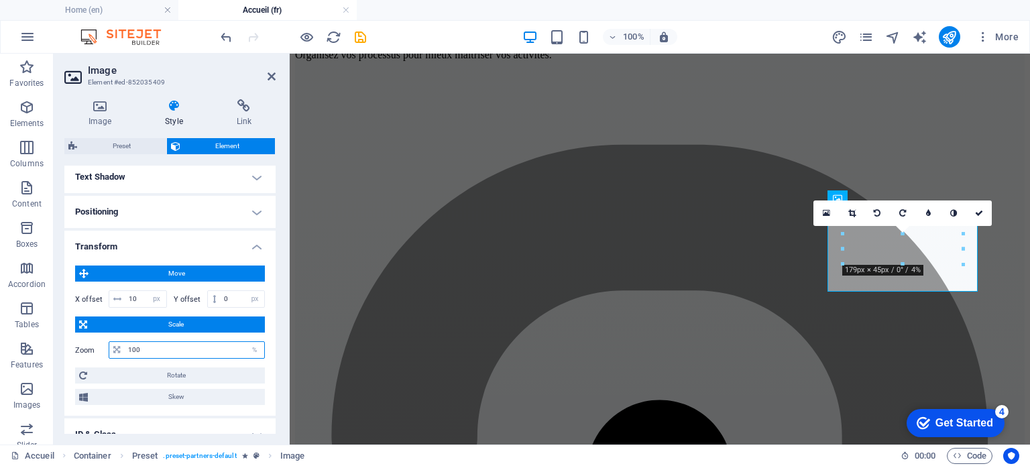
click at [144, 345] on input "100" at bounding box center [195, 350] width 140 height 16
type input "120"
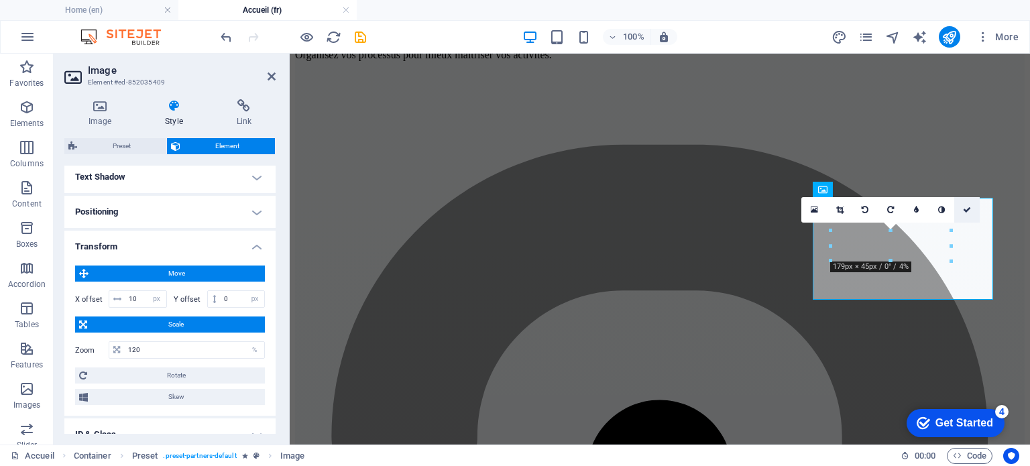
click at [965, 212] on icon at bounding box center [967, 210] width 8 height 8
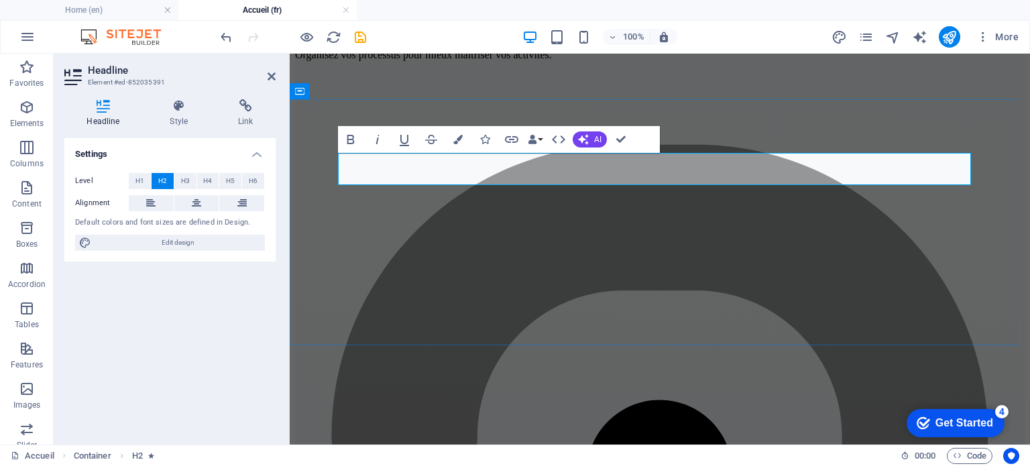
drag, startPoint x: 808, startPoint y: 172, endPoint x: 937, endPoint y: 174, distance: 128.8
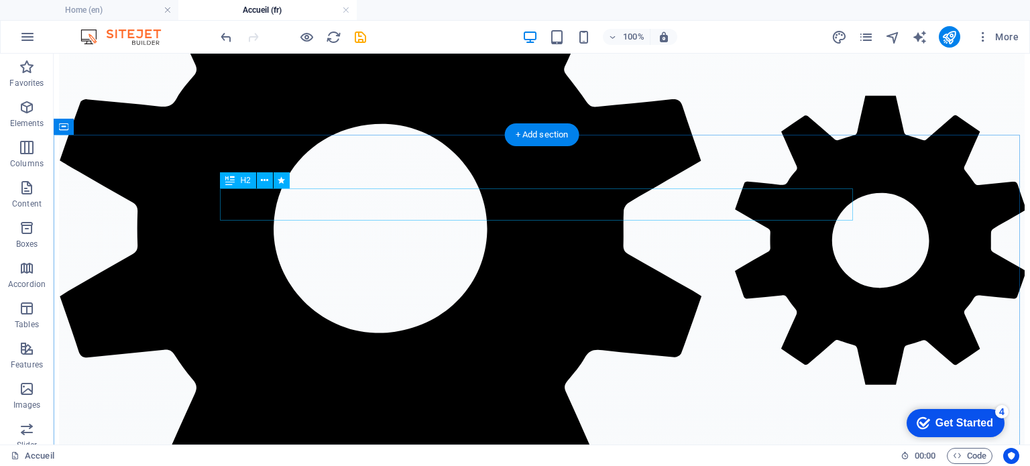
scroll to position [3439, 0]
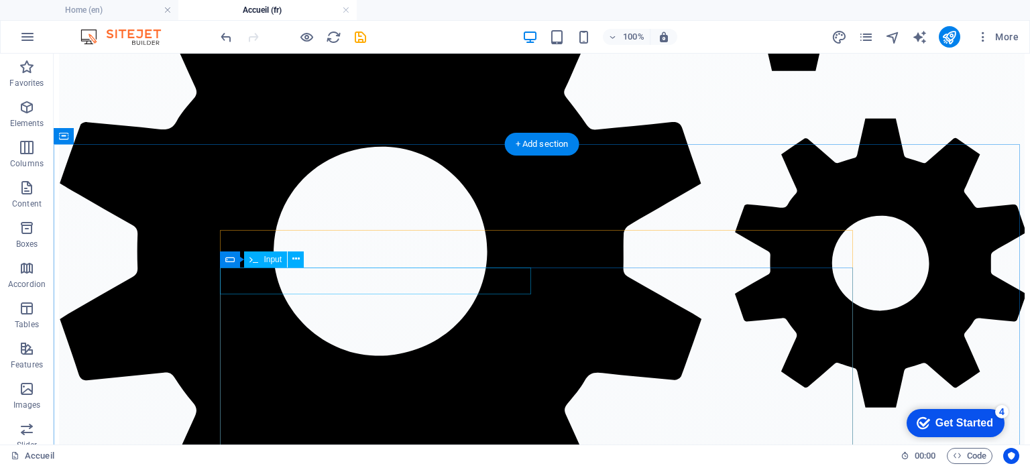
click div
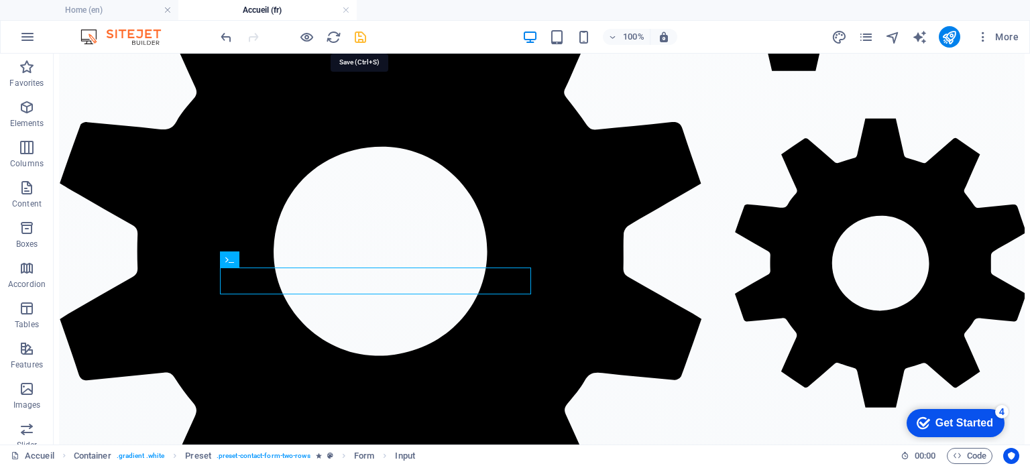
click at [366, 35] on icon "save" at bounding box center [360, 37] width 15 height 15
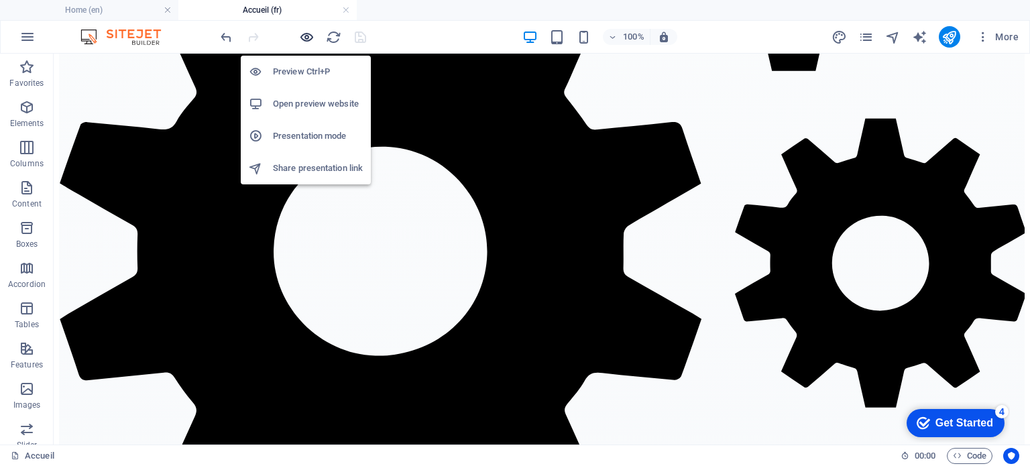
click at [307, 38] on icon "button" at bounding box center [306, 37] width 15 height 15
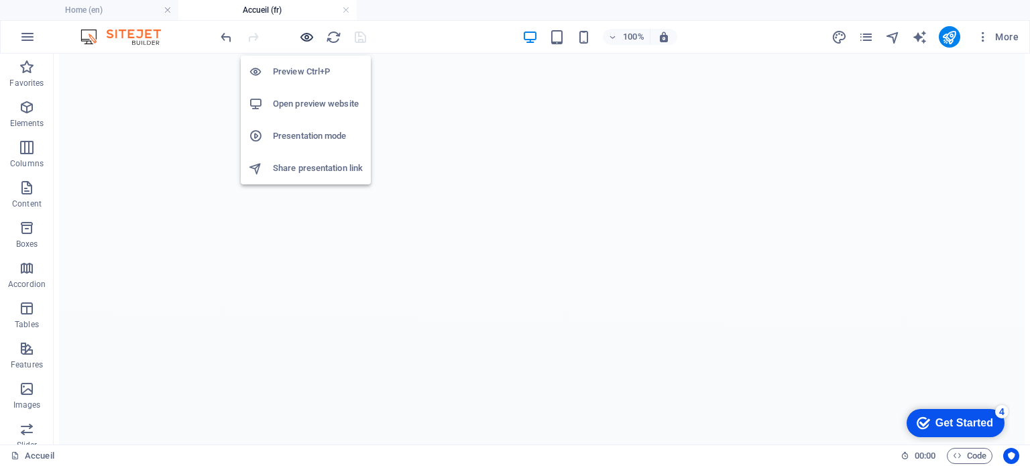
scroll to position [2797, 0]
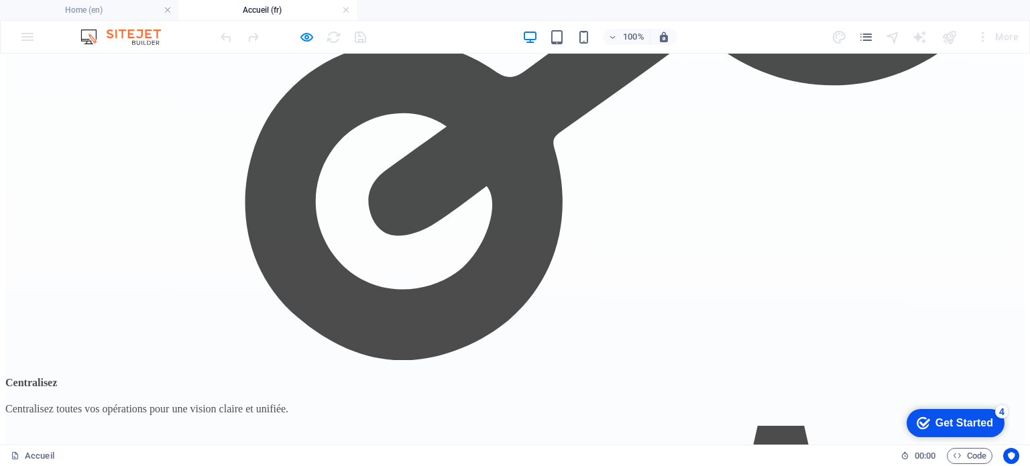
click input "text"
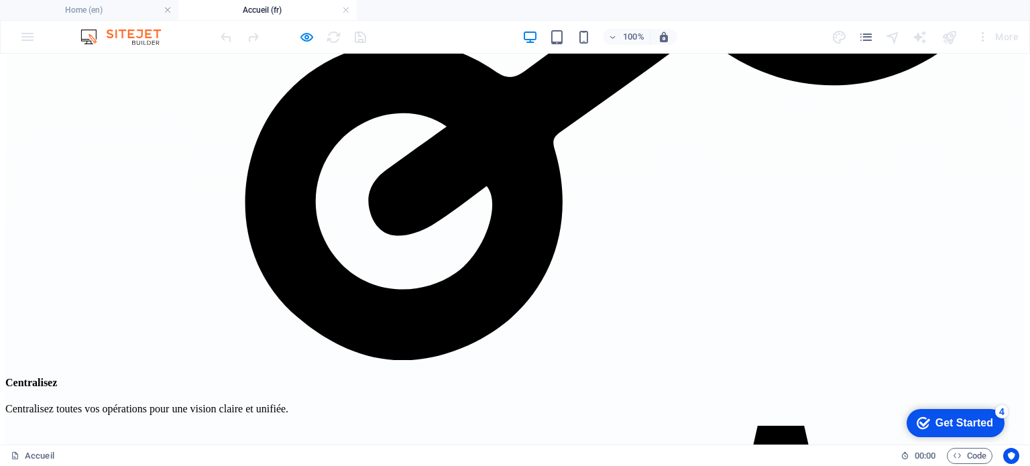
type input "Reda"
type input "4383471116"
type input "ILIAD Test"
click input "email"
type input "redaabdennebi@gmail.com"
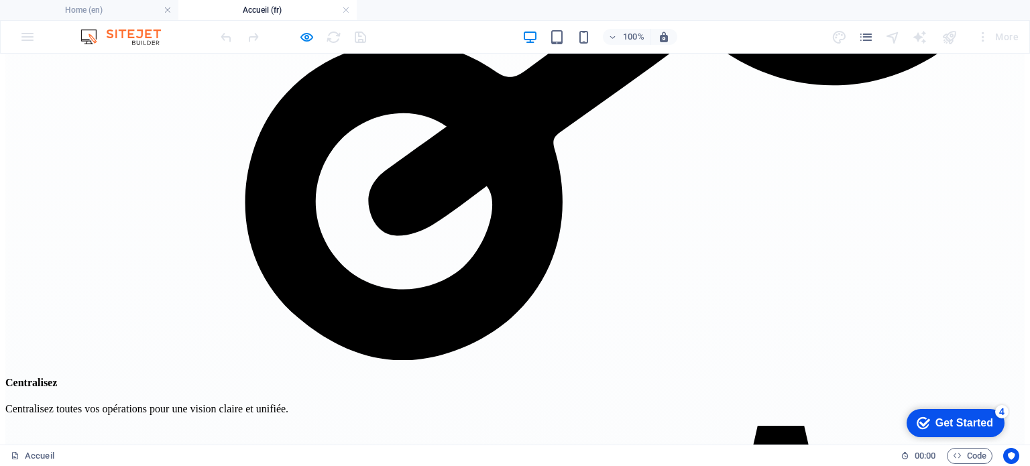
click textarea
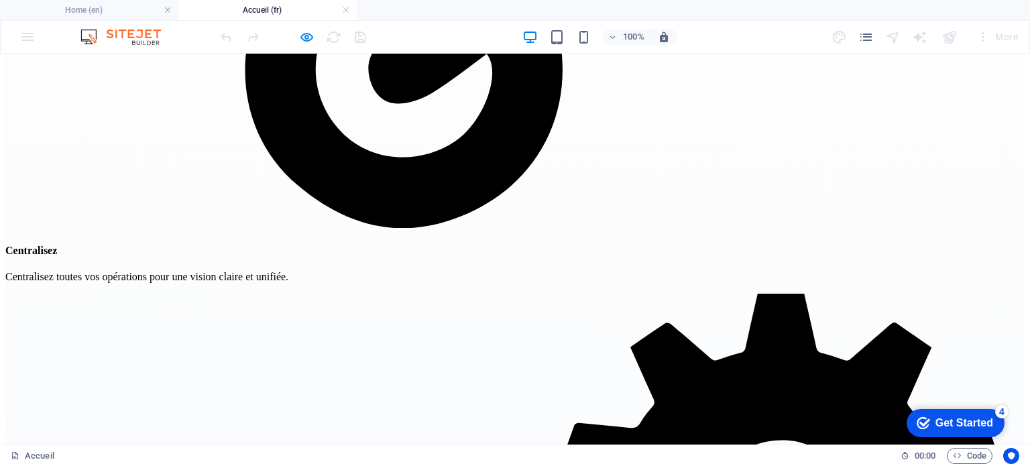
scroll to position [3066, 0]
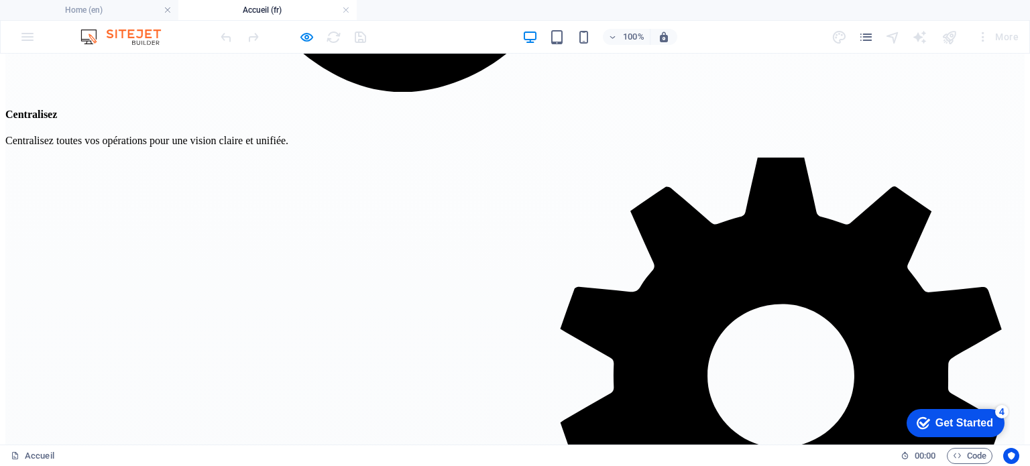
type textarea "test test test"
click input "J'ai lu et compris la politique de confidentialité."
checkbox input "true"
click div "Illisible? Actualisez"
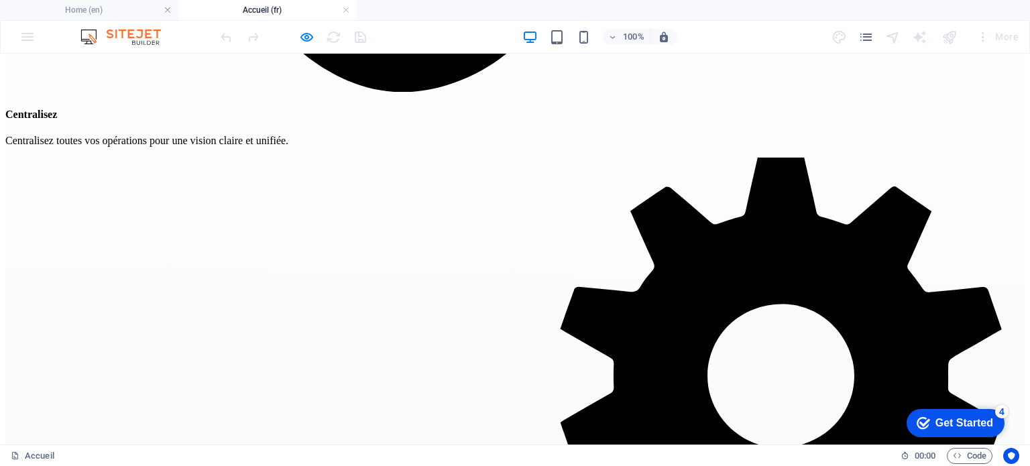
click input "text"
type input "XF29AP"
click button "Soumettre"
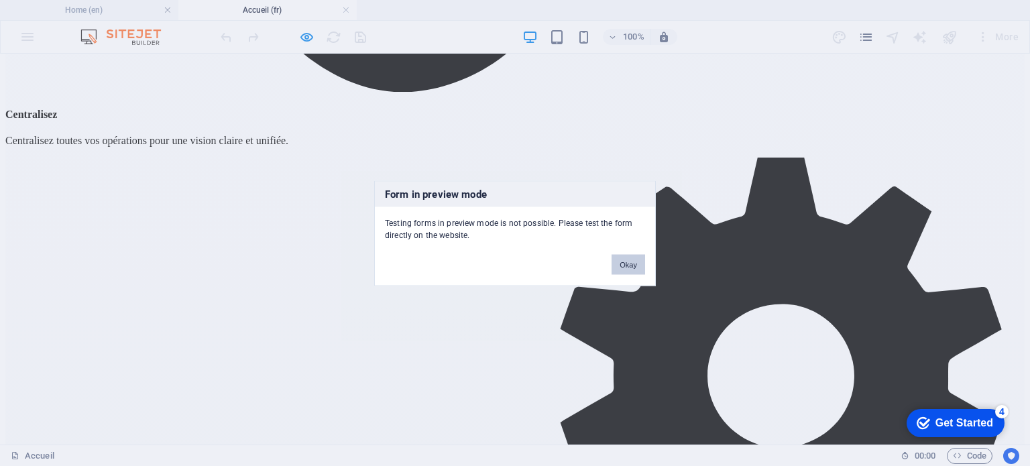
click at [637, 269] on button "Okay" at bounding box center [629, 264] width 34 height 20
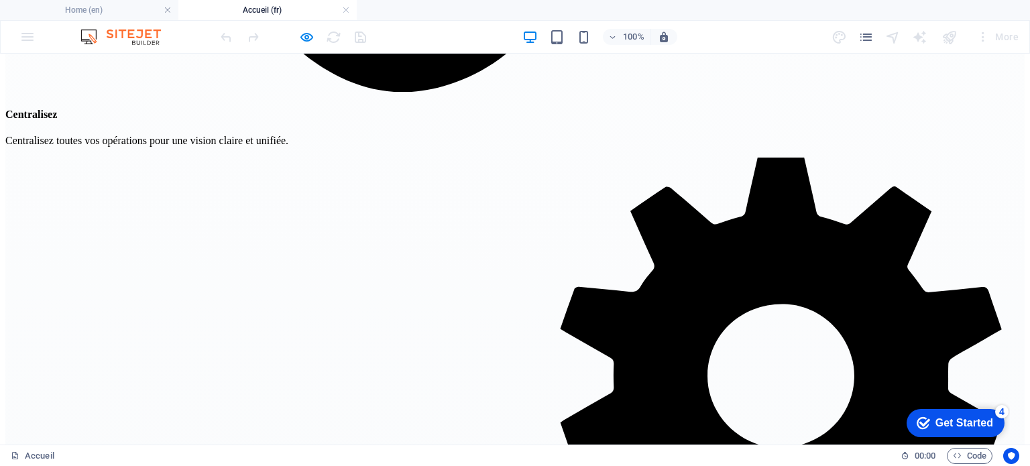
click button "Soumettre"
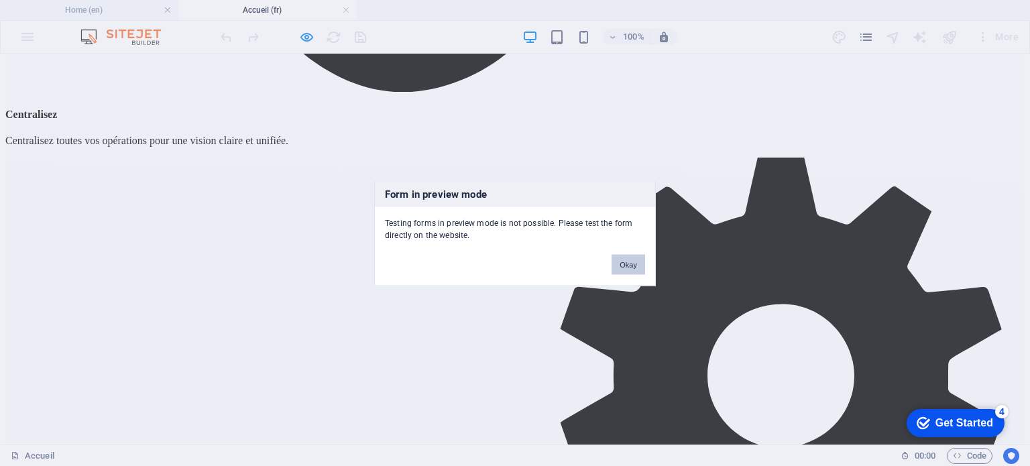
click at [630, 268] on button "Okay" at bounding box center [629, 264] width 34 height 20
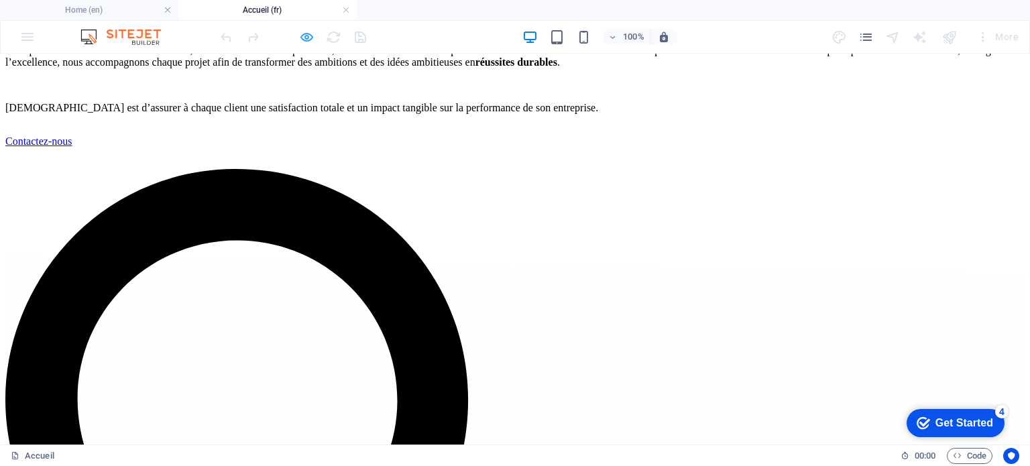
scroll to position [1858, 0]
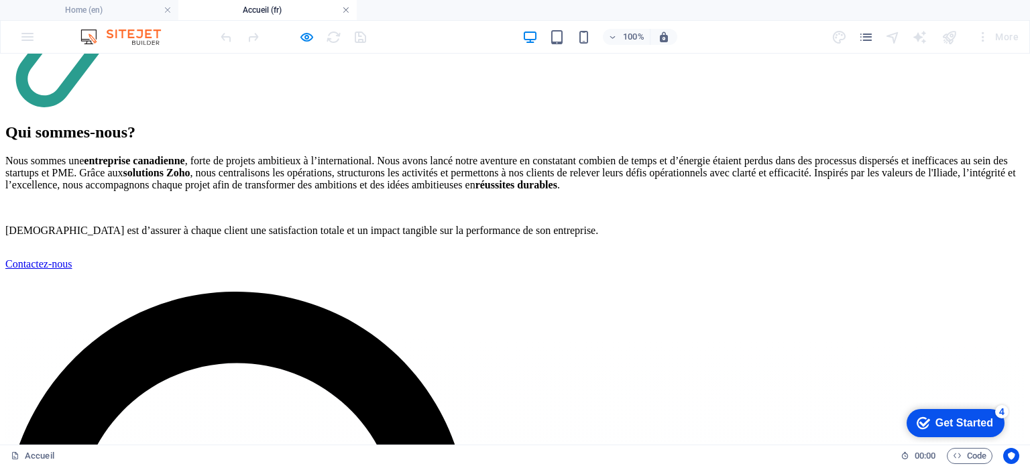
click at [343, 7] on link at bounding box center [346, 10] width 8 height 13
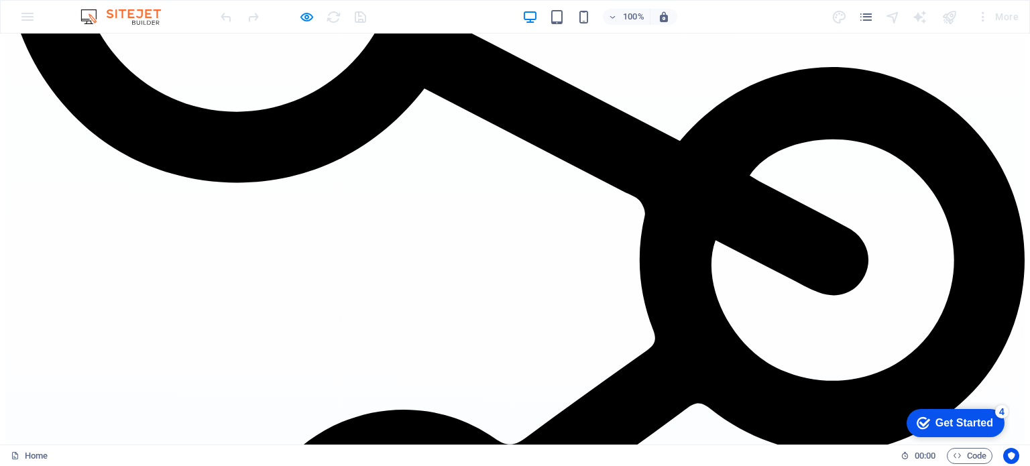
scroll to position [2281, 0]
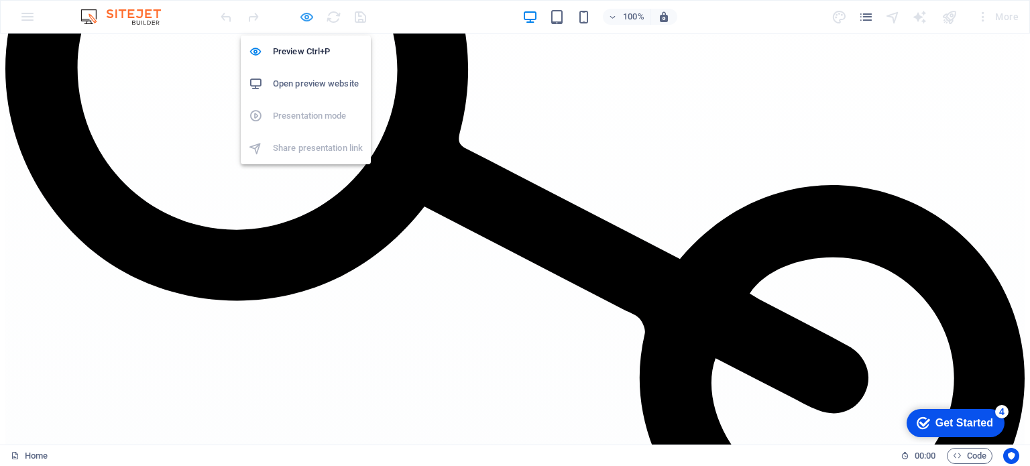
click at [309, 18] on icon "button" at bounding box center [306, 16] width 15 height 15
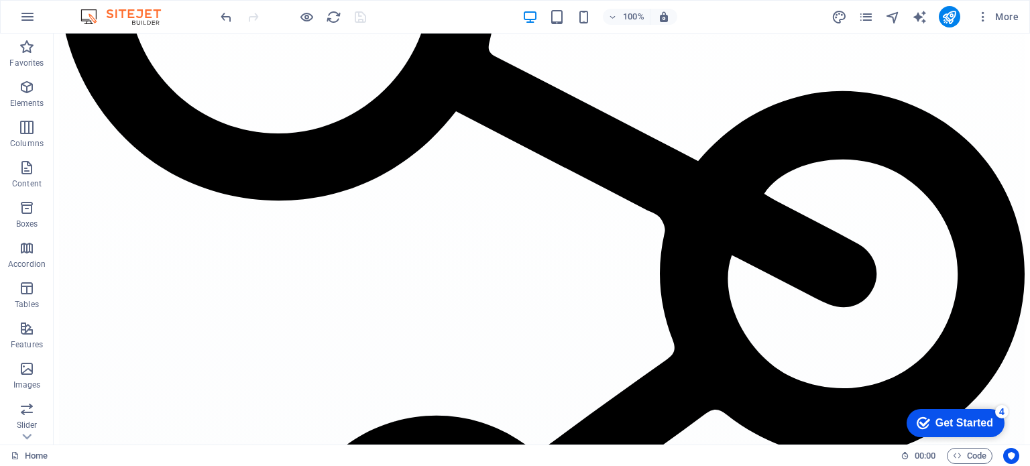
click at [361, 16] on div at bounding box center [293, 16] width 150 height 21
click at [891, 18] on icon "navigator" at bounding box center [892, 16] width 15 height 15
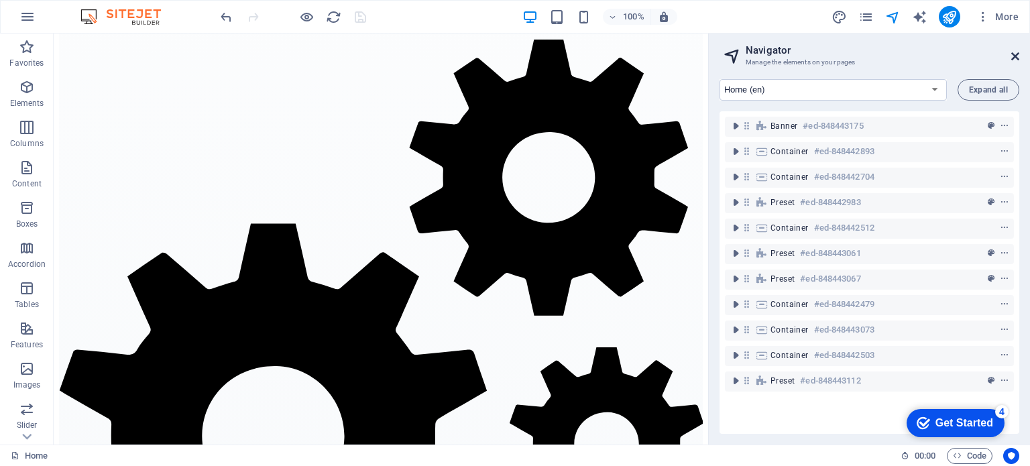
click at [1014, 58] on icon at bounding box center [1016, 56] width 8 height 11
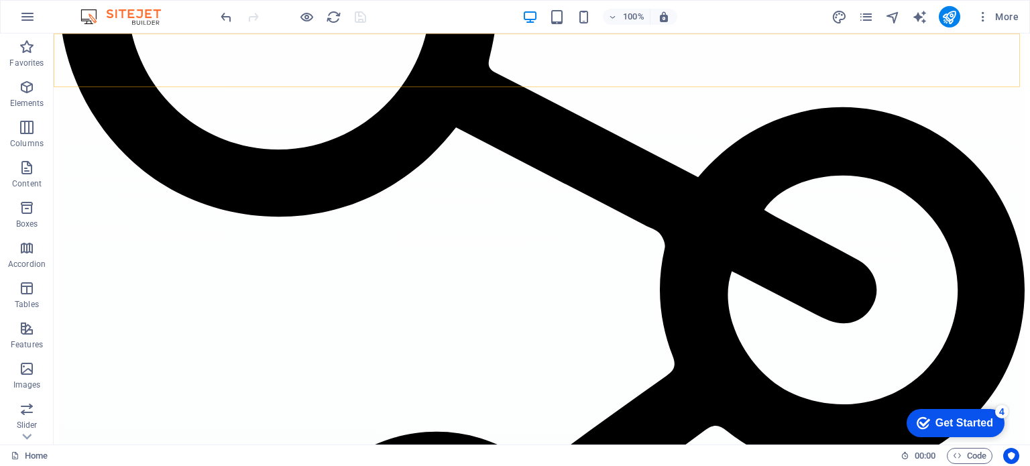
scroll to position [2281, 0]
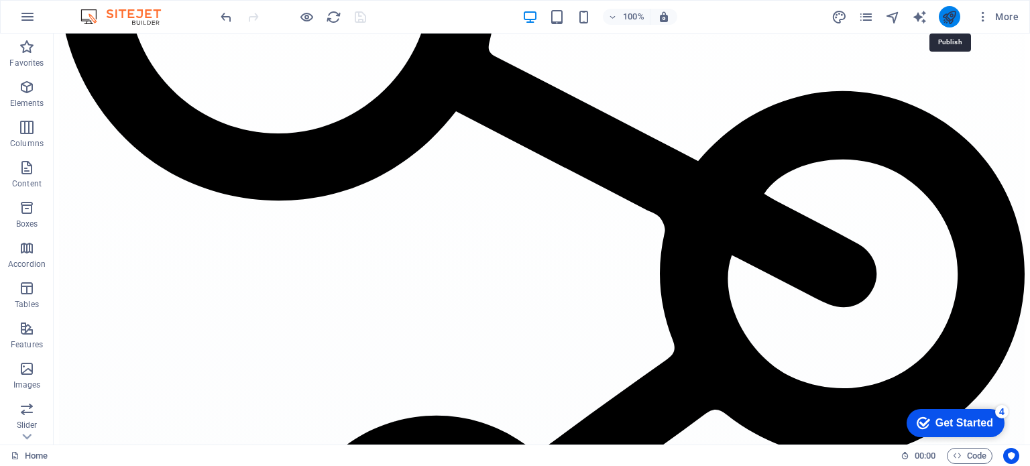
click at [953, 19] on icon "publish" at bounding box center [949, 16] width 15 height 15
click at [953, 14] on icon "publish" at bounding box center [949, 16] width 15 height 15
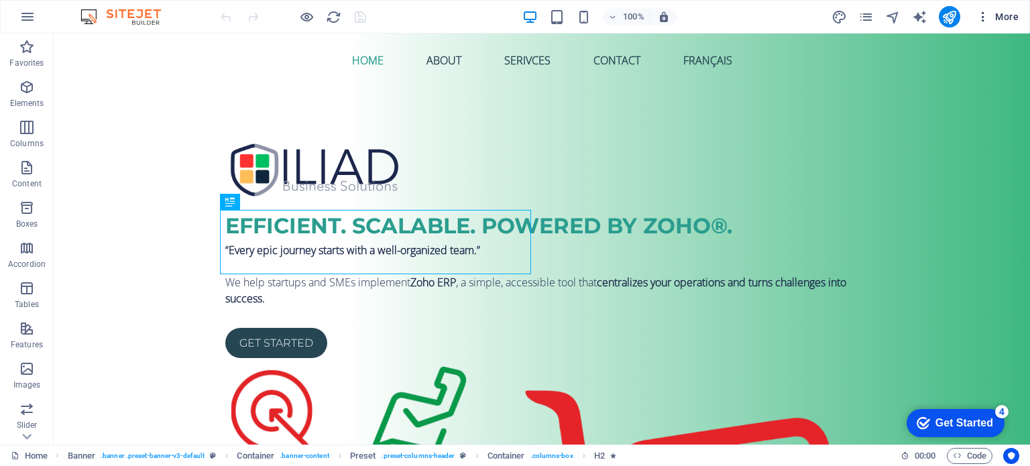
click at [983, 17] on icon "button" at bounding box center [983, 16] width 13 height 13
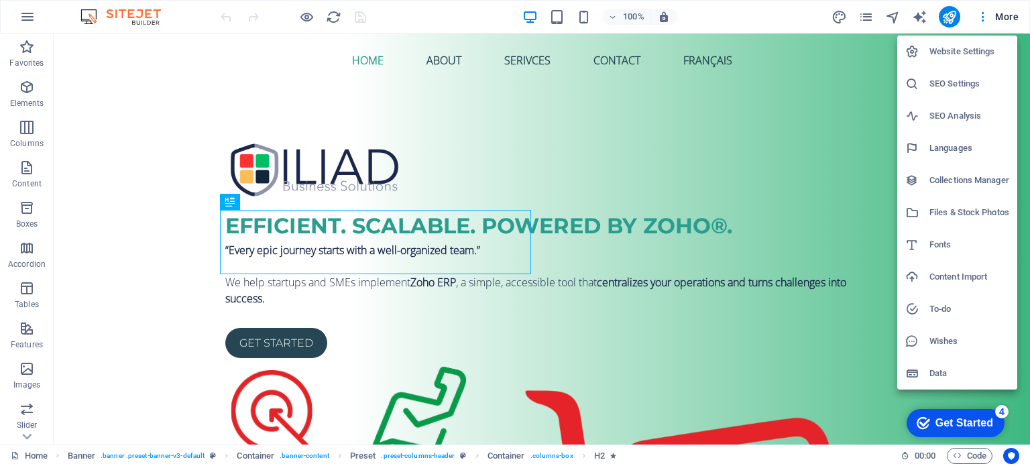
click at [950, 14] on div at bounding box center [515, 233] width 1030 height 466
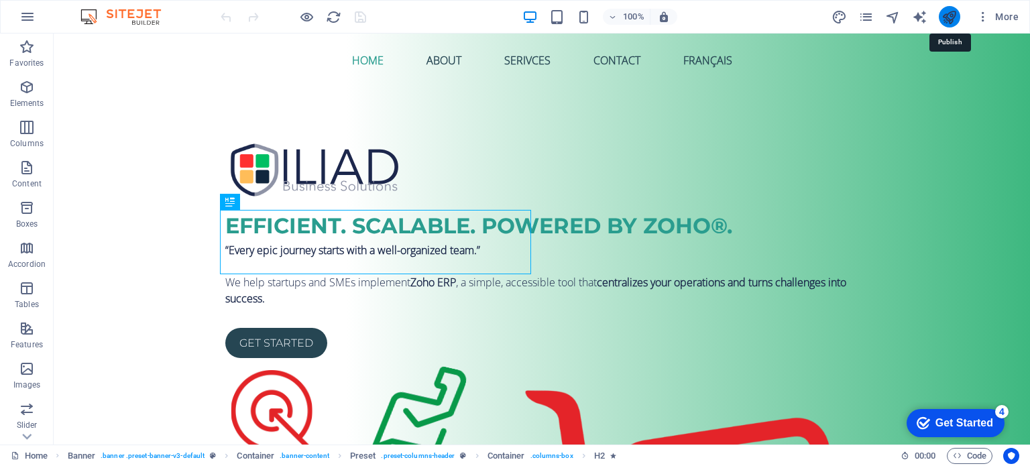
click at [947, 20] on icon "publish" at bounding box center [949, 16] width 15 height 15
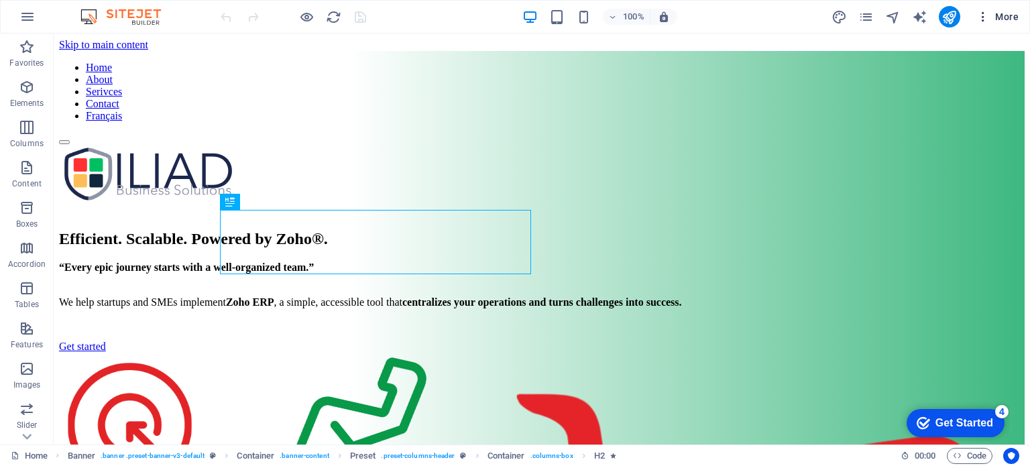
click at [983, 15] on icon "button" at bounding box center [983, 16] width 13 height 13
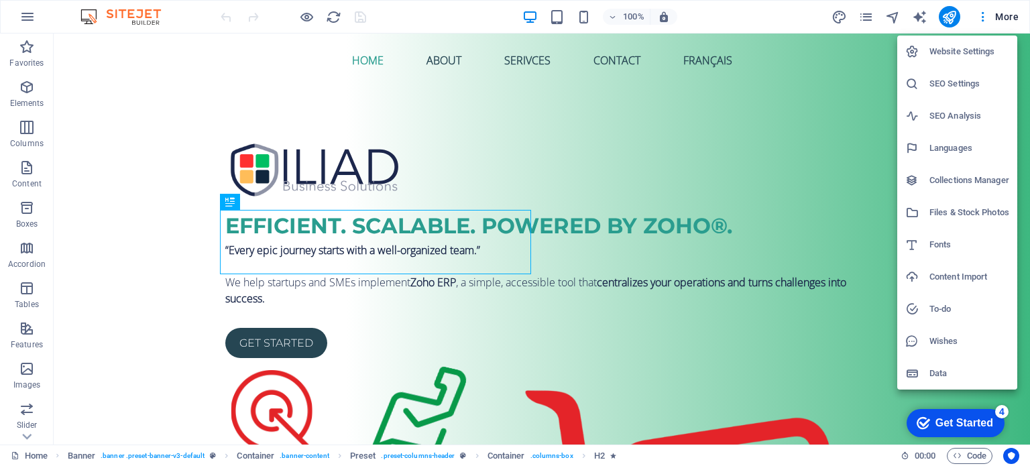
click at [781, 17] on div at bounding box center [515, 233] width 1030 height 466
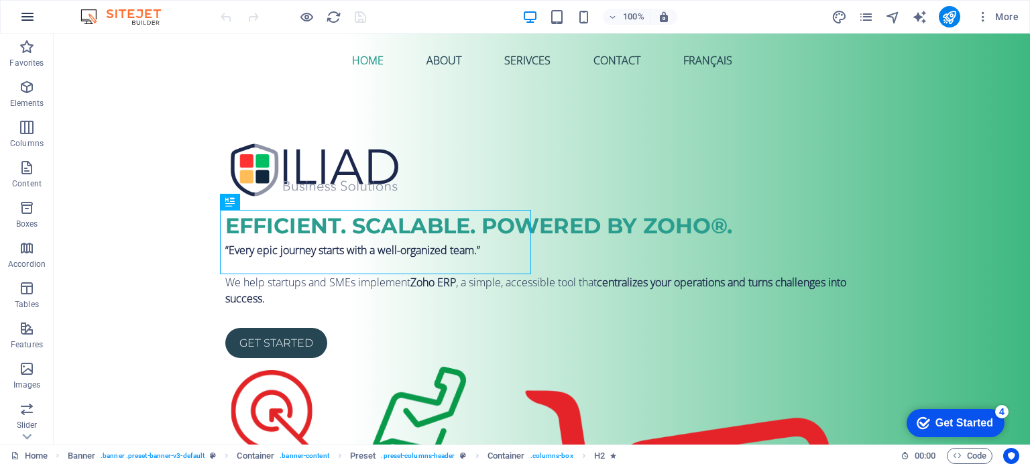
click at [21, 19] on icon "button" at bounding box center [27, 17] width 16 height 16
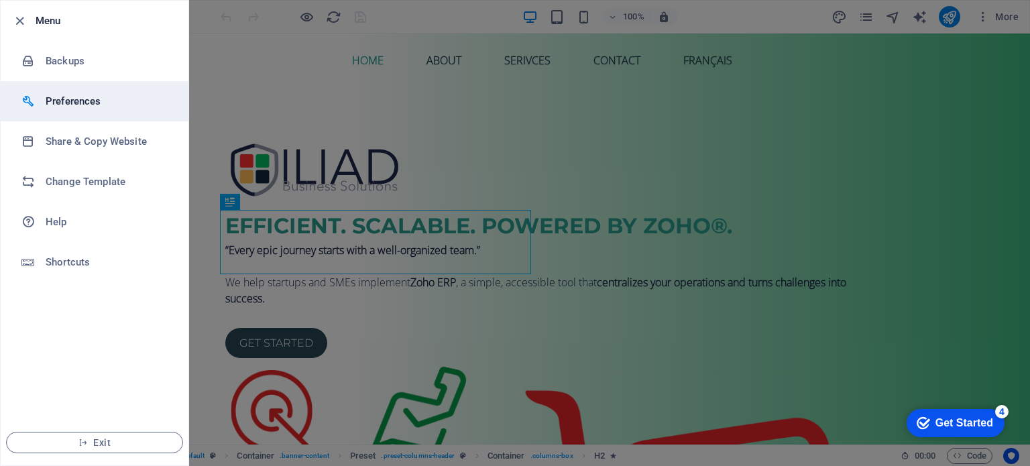
click at [56, 99] on h6 "Preferences" at bounding box center [108, 101] width 124 height 16
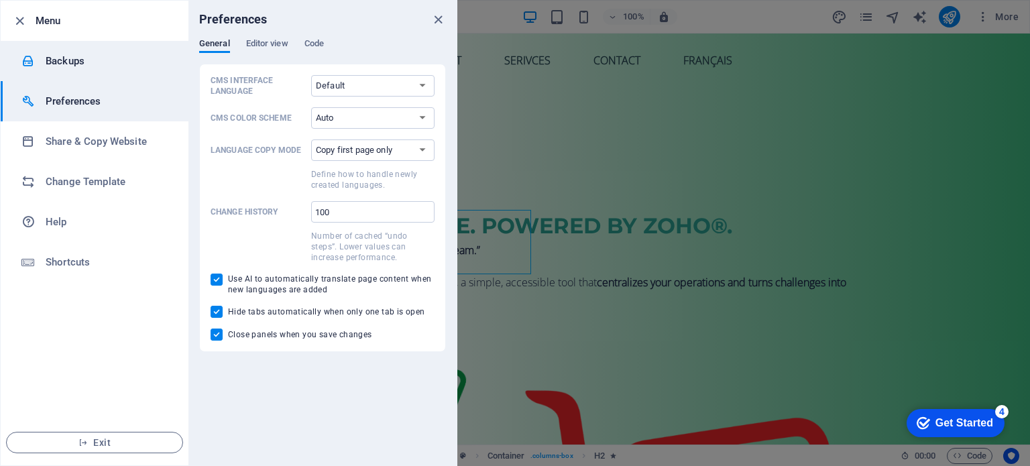
click at [81, 69] on li "Backups" at bounding box center [95, 61] width 188 height 40
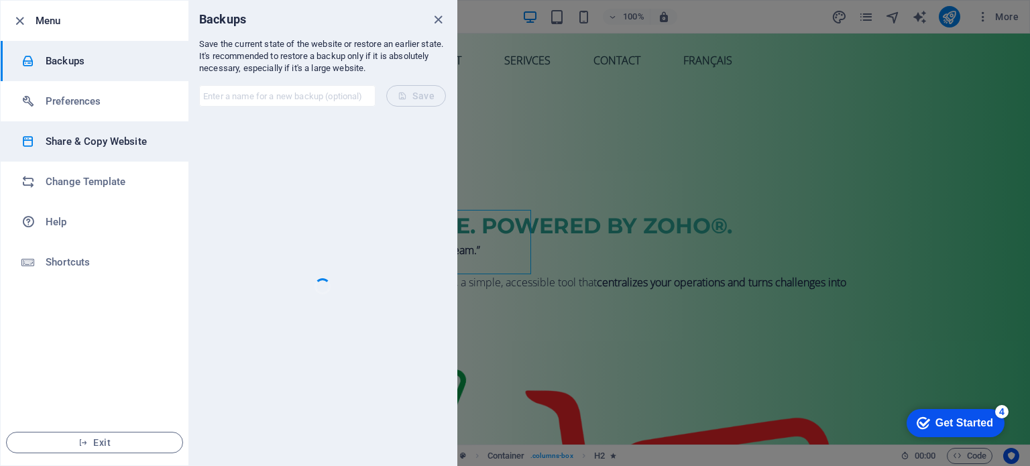
click at [68, 150] on li "Share & Copy Website" at bounding box center [95, 141] width 188 height 40
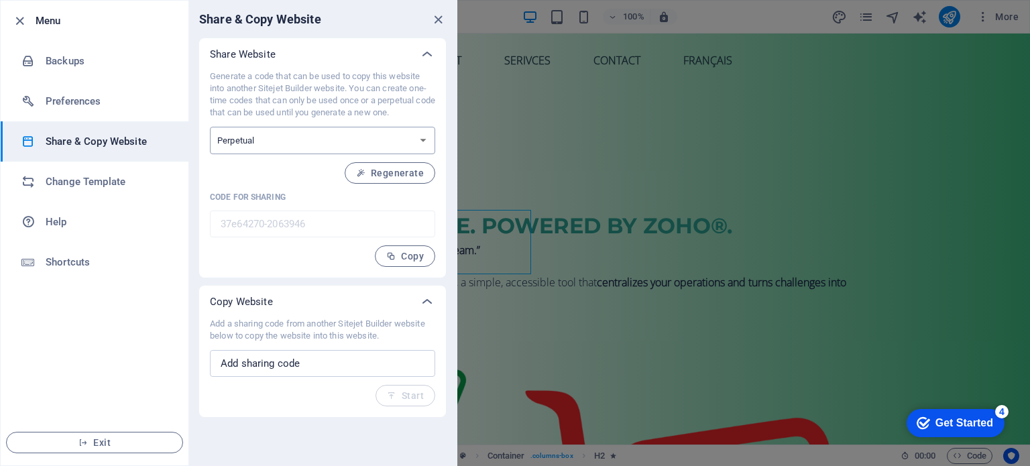
click at [246, 149] on select "One-time Perpetual" at bounding box center [322, 141] width 225 height 28
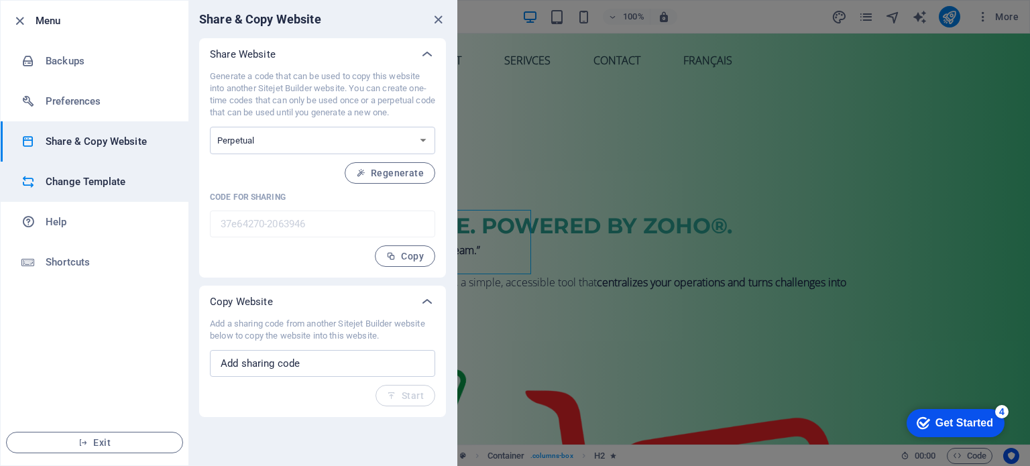
click at [161, 184] on h6 "Change Template" at bounding box center [108, 182] width 124 height 16
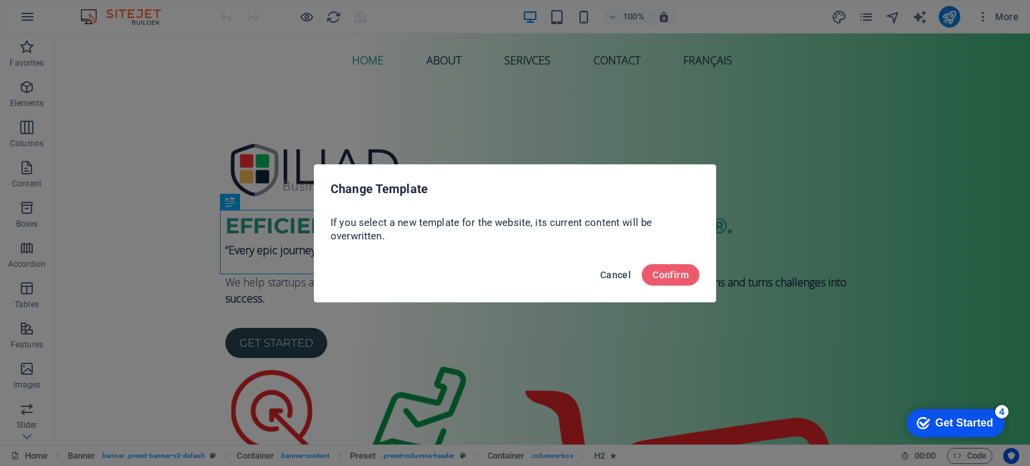
click at [606, 273] on span "Cancel" at bounding box center [615, 275] width 31 height 11
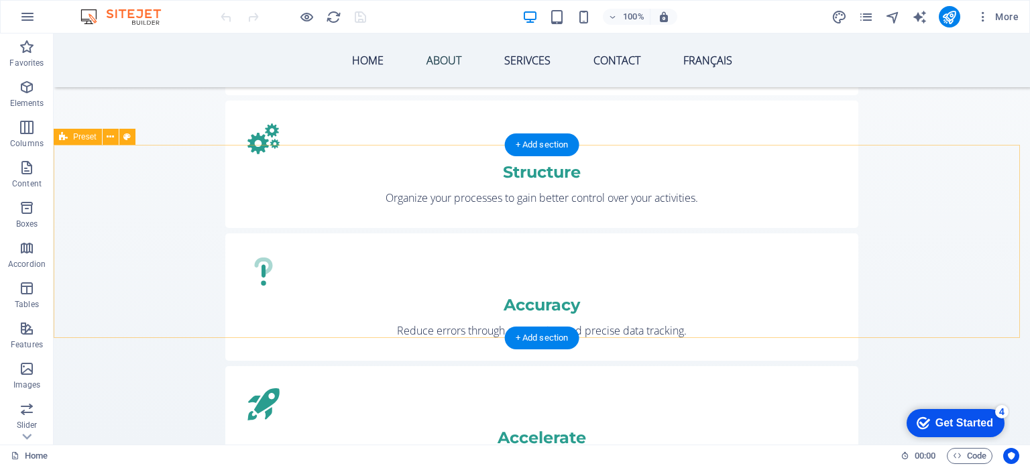
scroll to position [1543, 0]
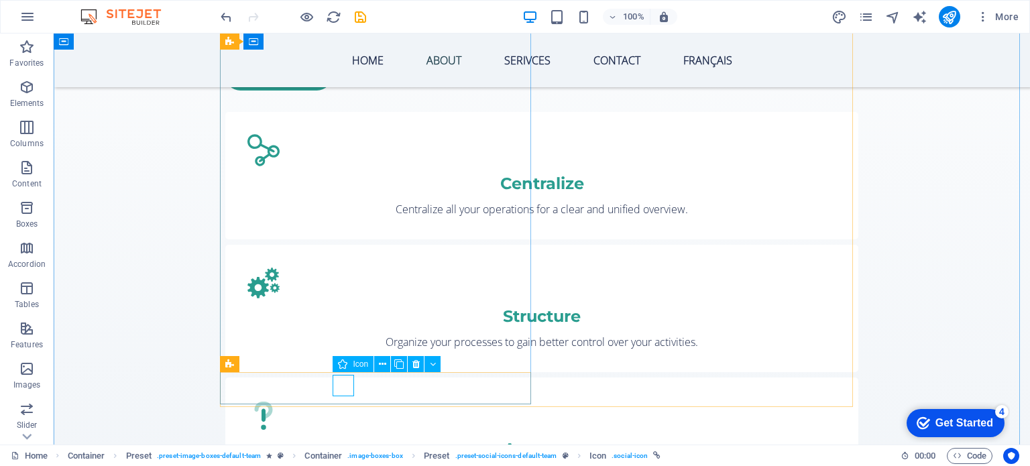
select select "xMidYMid"
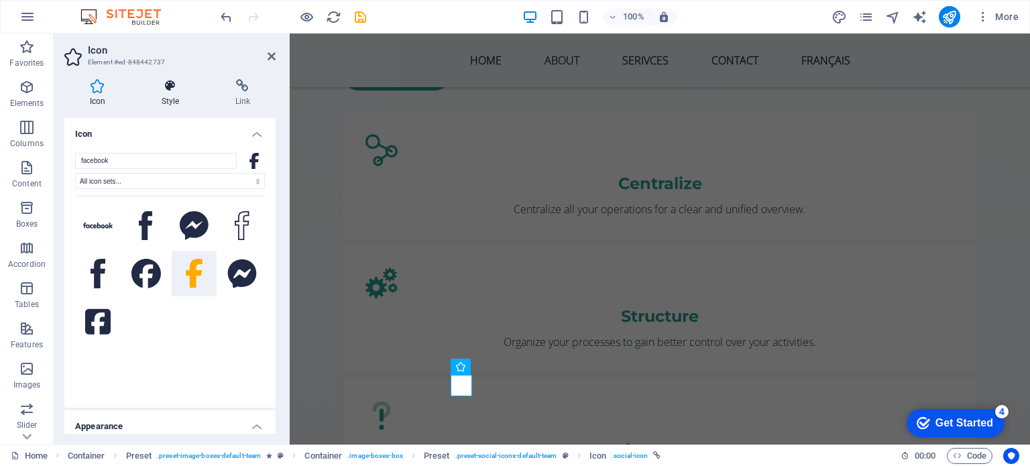
click at [175, 95] on h4 "Style" at bounding box center [173, 93] width 74 height 28
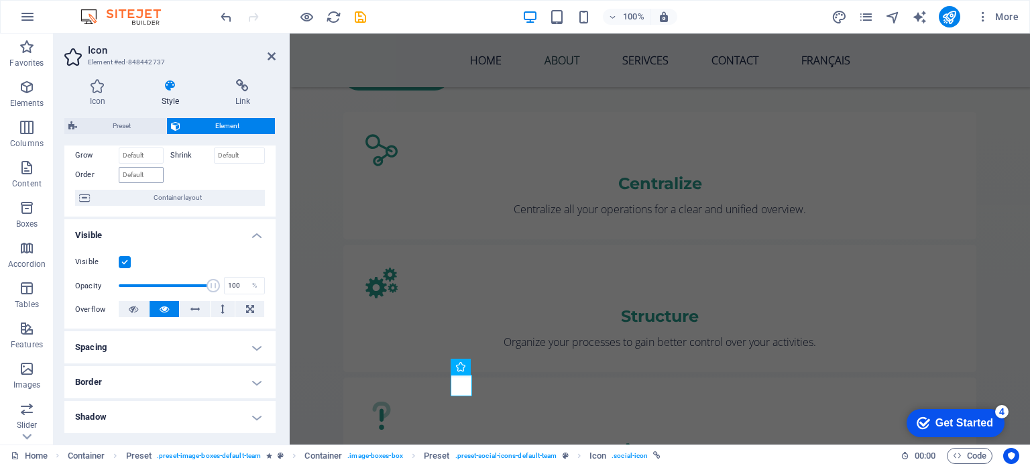
scroll to position [134, 0]
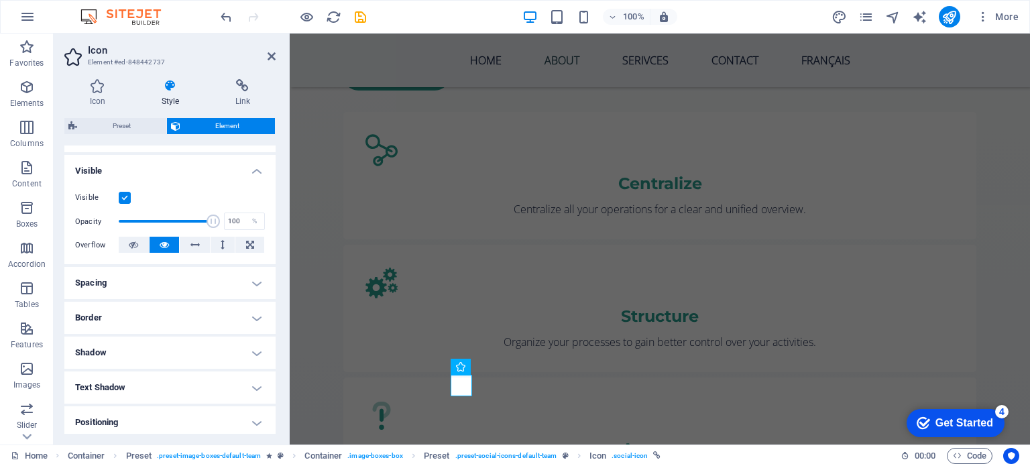
click at [123, 198] on label at bounding box center [125, 198] width 12 height 12
click at [0, 0] on input "Visible" at bounding box center [0, 0] width 0 height 0
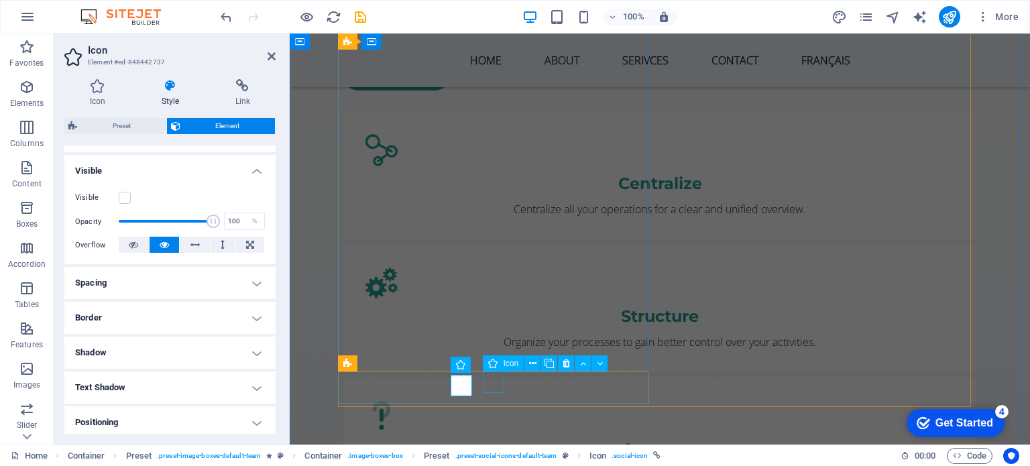
select select "xMidYMid"
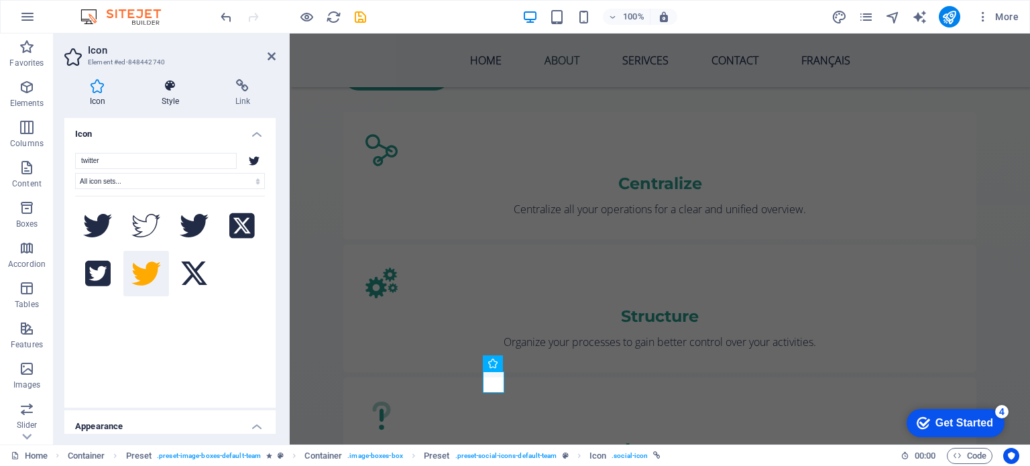
click at [164, 98] on h4 "Style" at bounding box center [173, 93] width 74 height 28
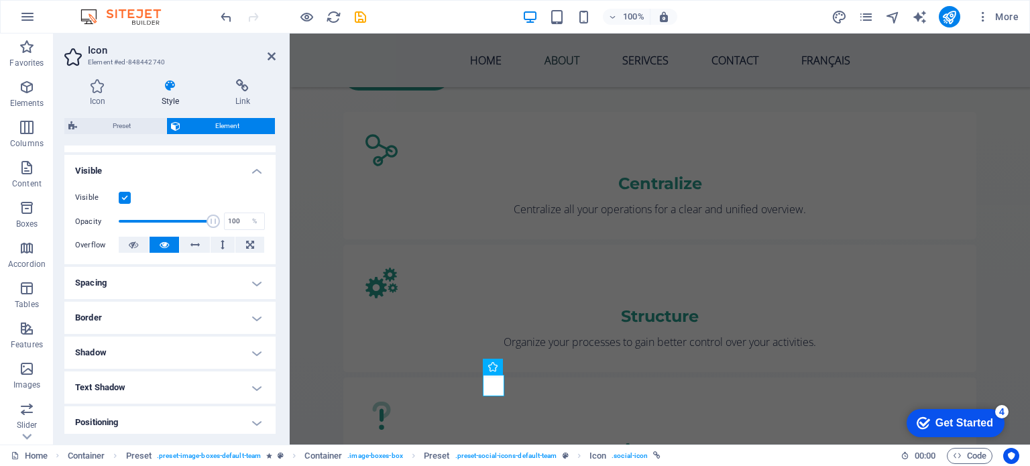
click at [123, 195] on label at bounding box center [125, 198] width 12 height 12
click at [0, 0] on input "Visible" at bounding box center [0, 0] width 0 height 0
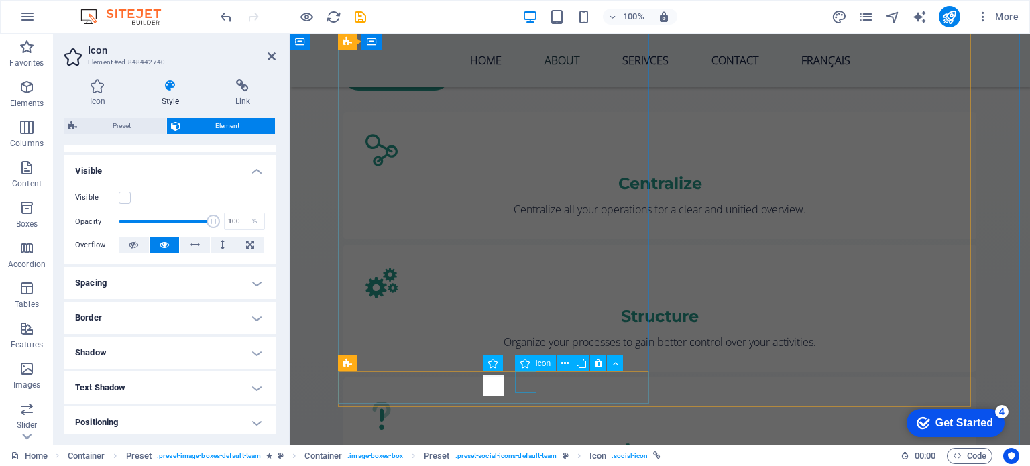
select select "xMidYMid"
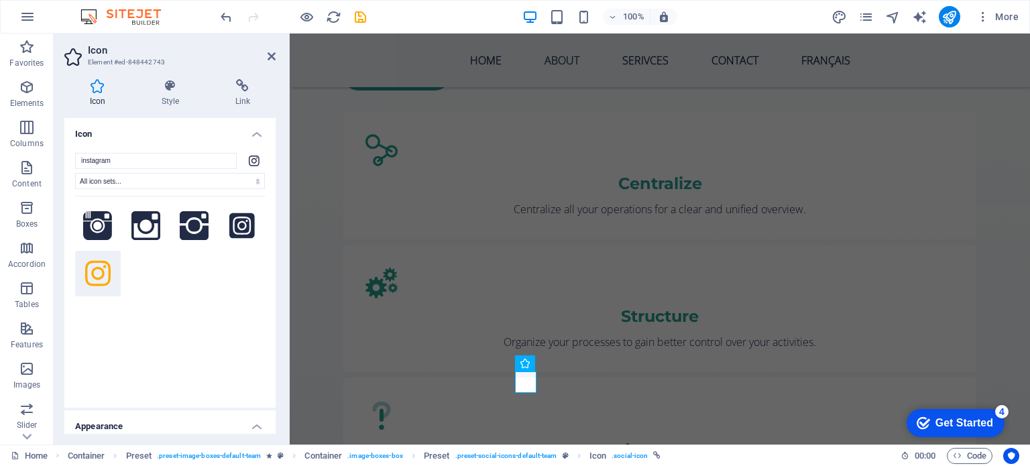
click at [164, 78] on div "Icon Style Link Icon instagram All icon sets... IcoFont Ionicons FontAwesome Br…" at bounding box center [170, 256] width 233 height 376
click at [164, 83] on icon at bounding box center [170, 85] width 68 height 13
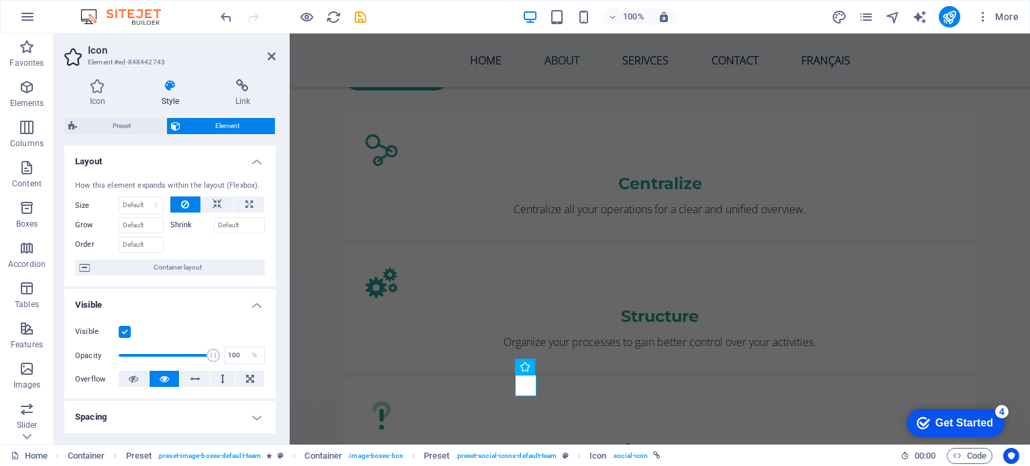
click at [125, 335] on label at bounding box center [125, 332] width 12 height 12
click at [0, 0] on input "Visible" at bounding box center [0, 0] width 0 height 0
click at [273, 58] on icon at bounding box center [272, 56] width 8 height 11
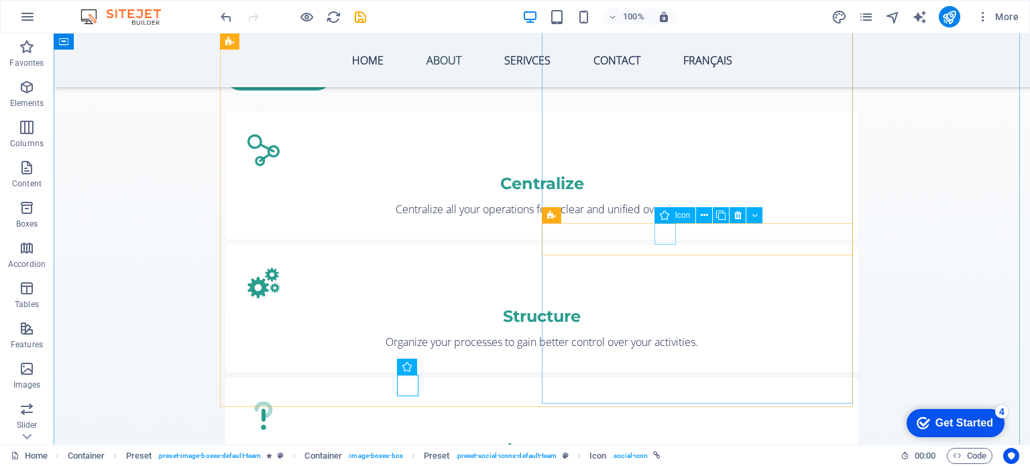
select select "xMidYMid"
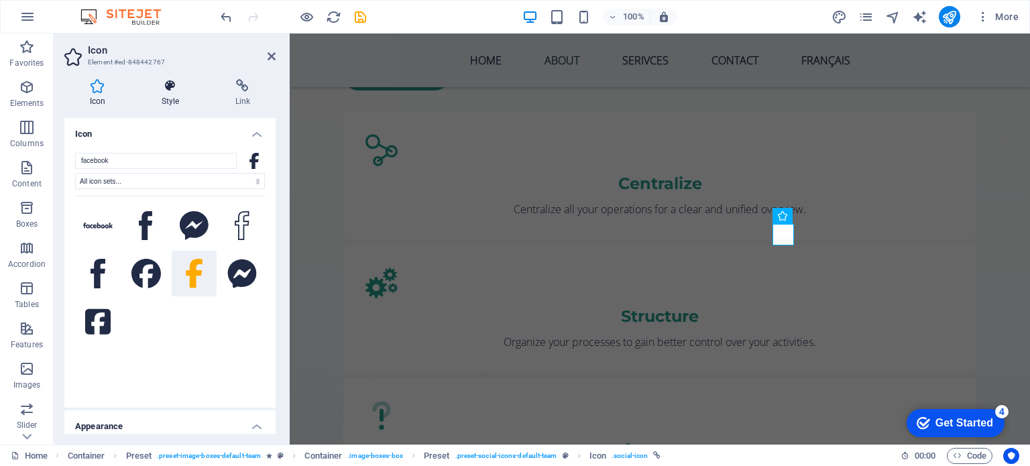
click at [172, 99] on h4 "Style" at bounding box center [173, 93] width 74 height 28
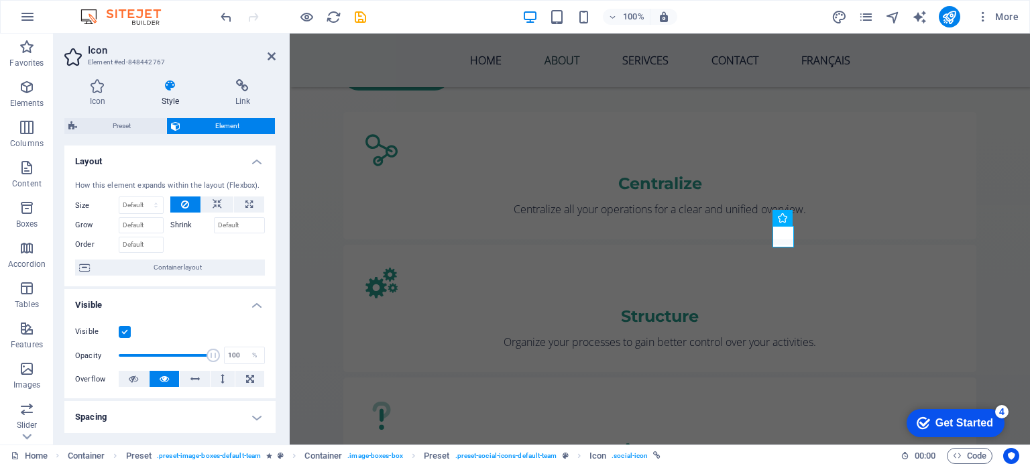
click at [123, 329] on label at bounding box center [125, 332] width 12 height 12
click at [0, 0] on input "Visible" at bounding box center [0, 0] width 0 height 0
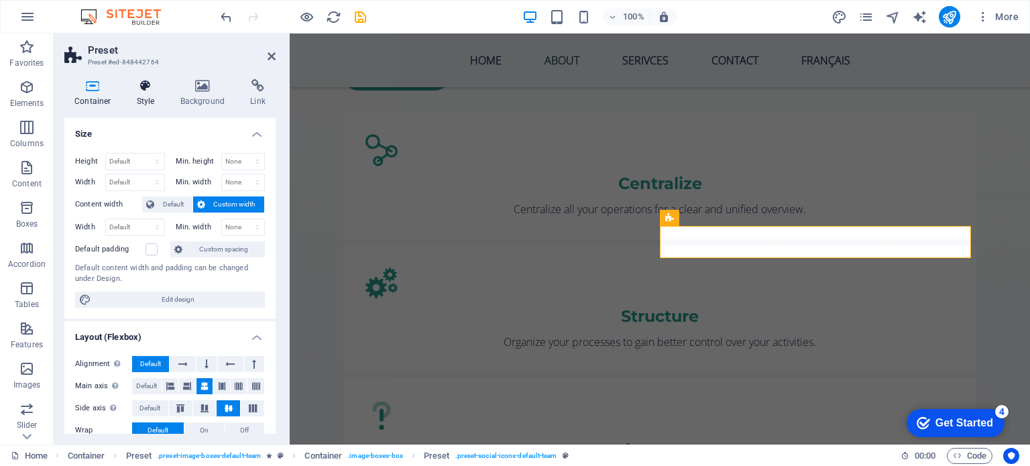
click at [152, 101] on h4 "Style" at bounding box center [149, 93] width 44 height 28
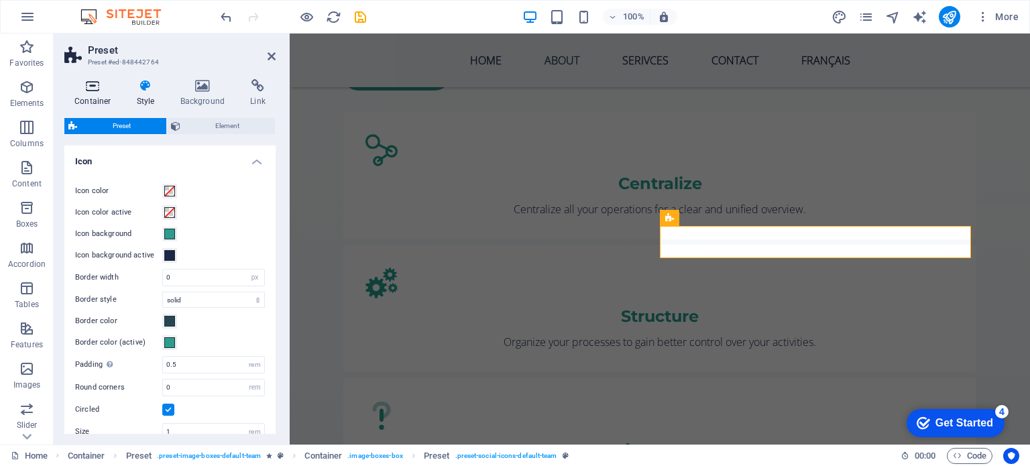
click at [97, 88] on icon at bounding box center [92, 85] width 57 height 13
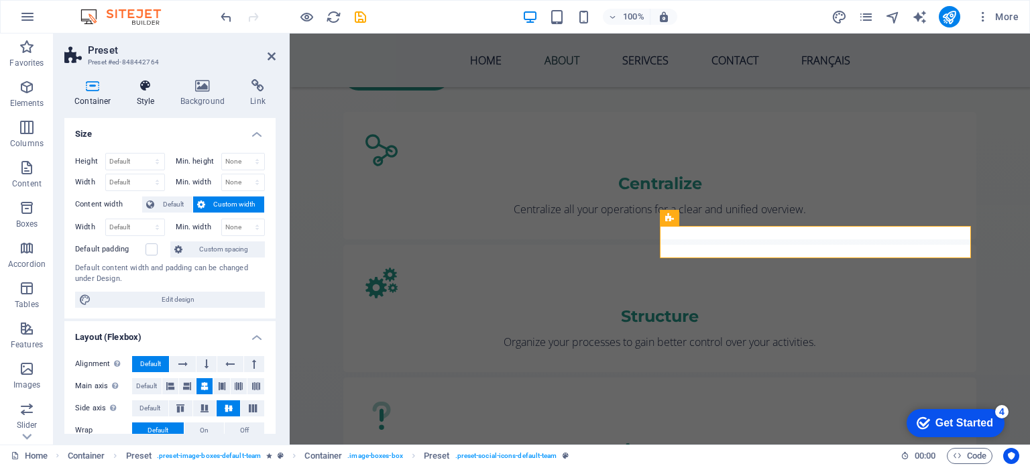
click at [138, 96] on h4 "Style" at bounding box center [149, 93] width 44 height 28
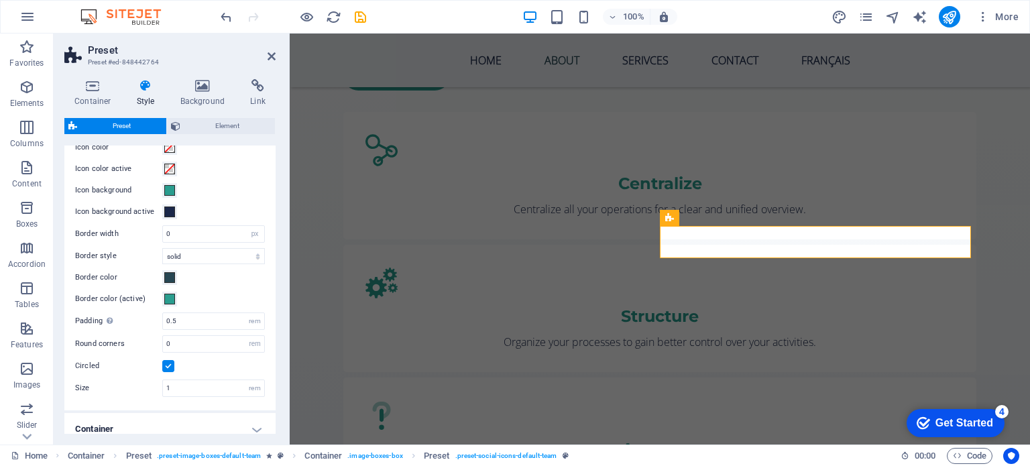
scroll to position [0, 0]
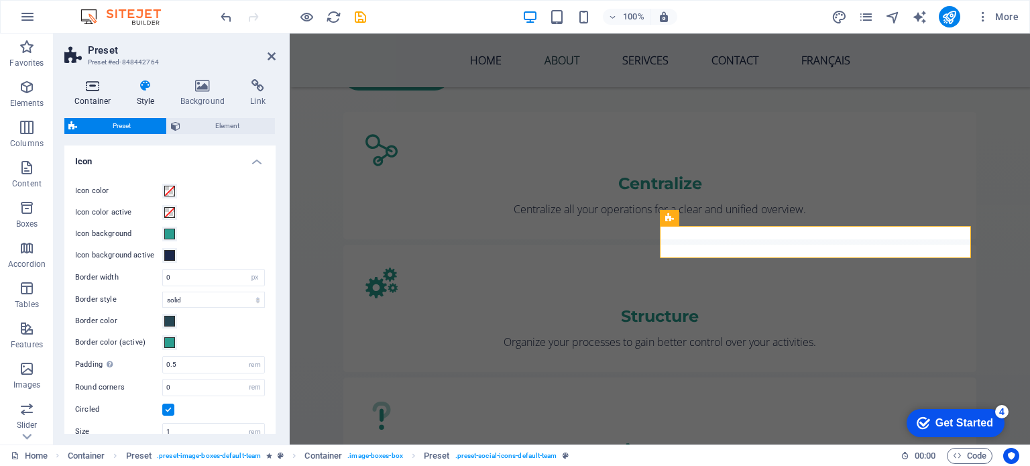
click at [80, 95] on h4 "Container" at bounding box center [95, 93] width 62 height 28
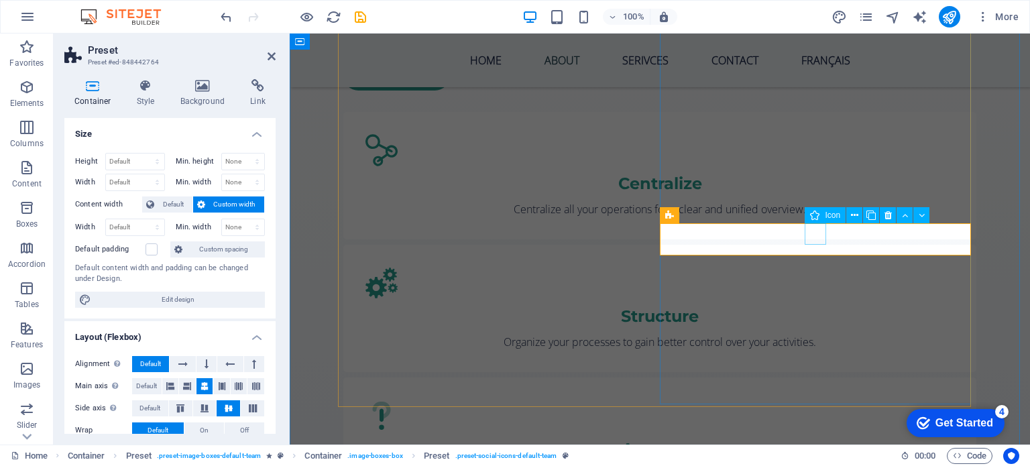
select select "xMidYMid"
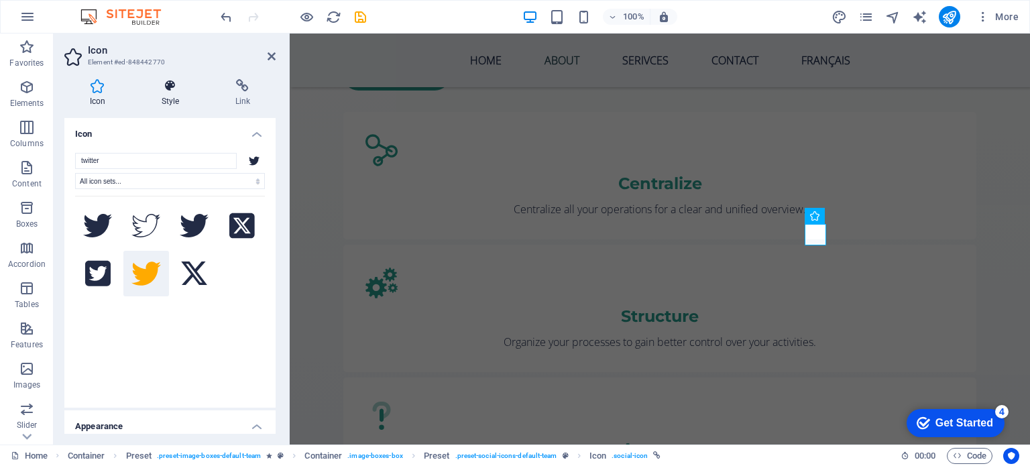
click at [172, 104] on h4 "Style" at bounding box center [173, 93] width 74 height 28
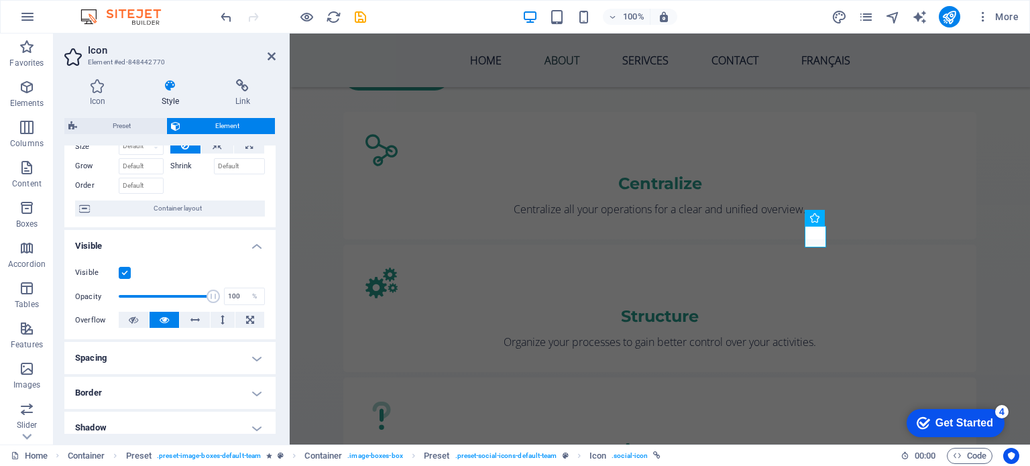
scroll to position [134, 0]
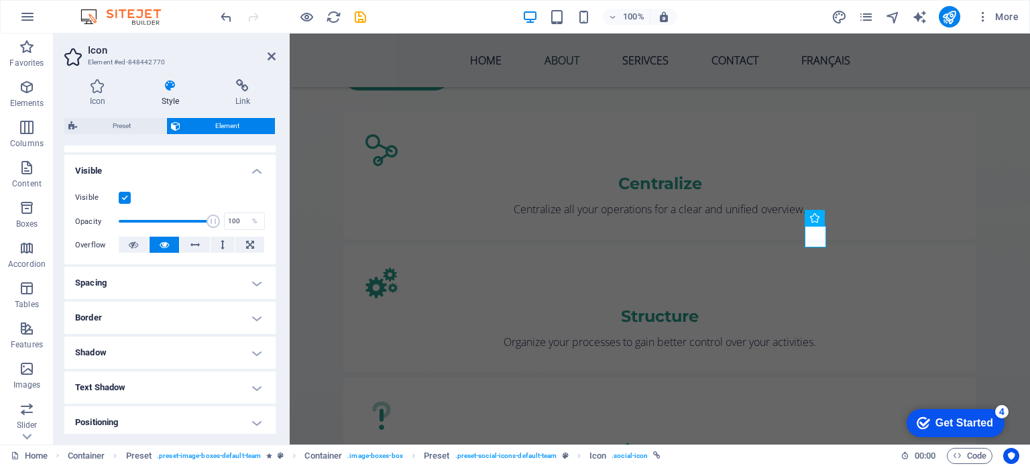
click at [120, 195] on label at bounding box center [125, 198] width 12 height 12
click at [0, 0] on input "Visible" at bounding box center [0, 0] width 0 height 0
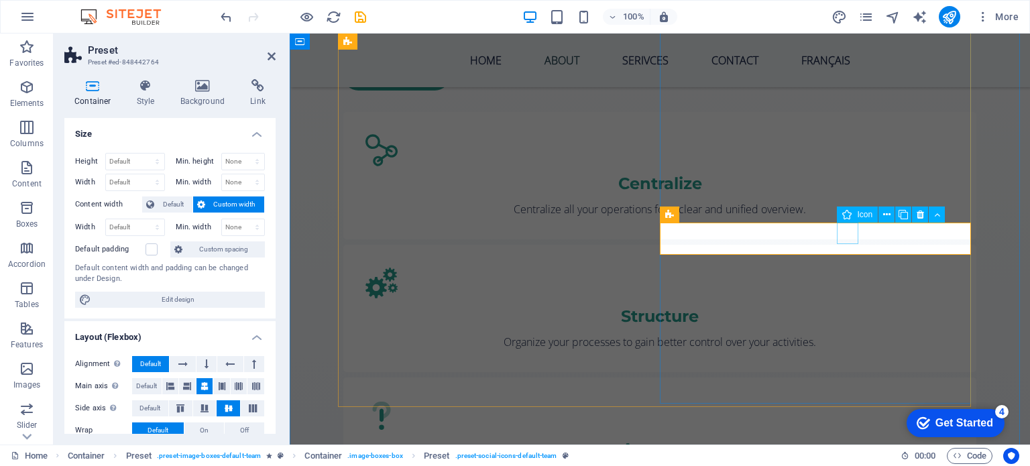
select select "xMidYMid"
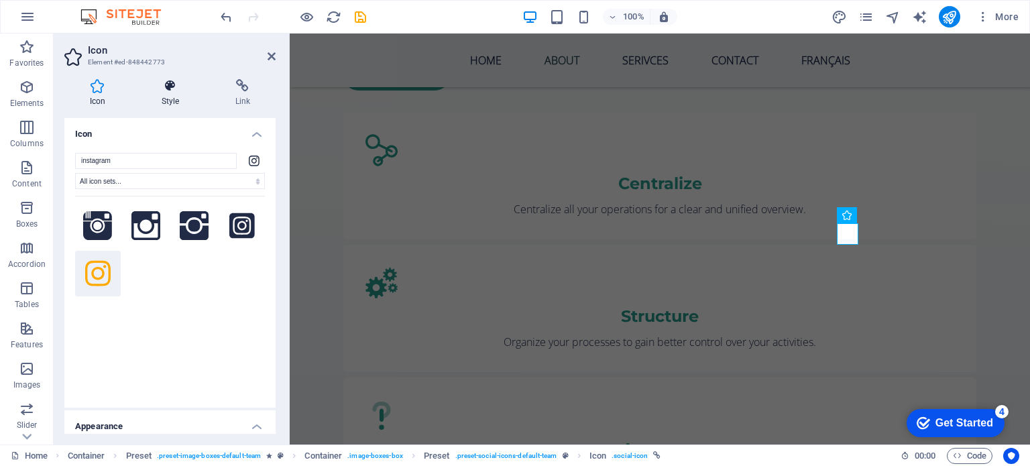
click at [177, 101] on h4 "Style" at bounding box center [173, 93] width 74 height 28
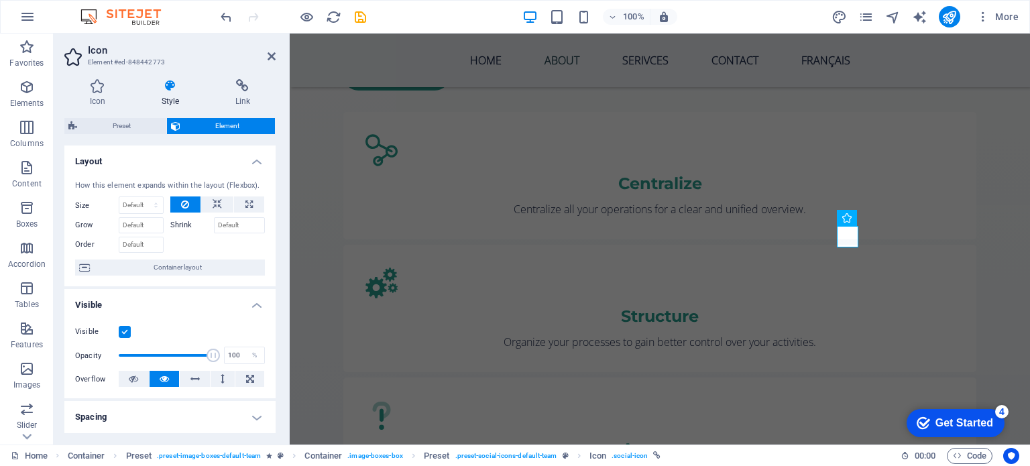
click at [121, 326] on label at bounding box center [125, 332] width 12 height 12
click at [0, 0] on input "Visible" at bounding box center [0, 0] width 0 height 0
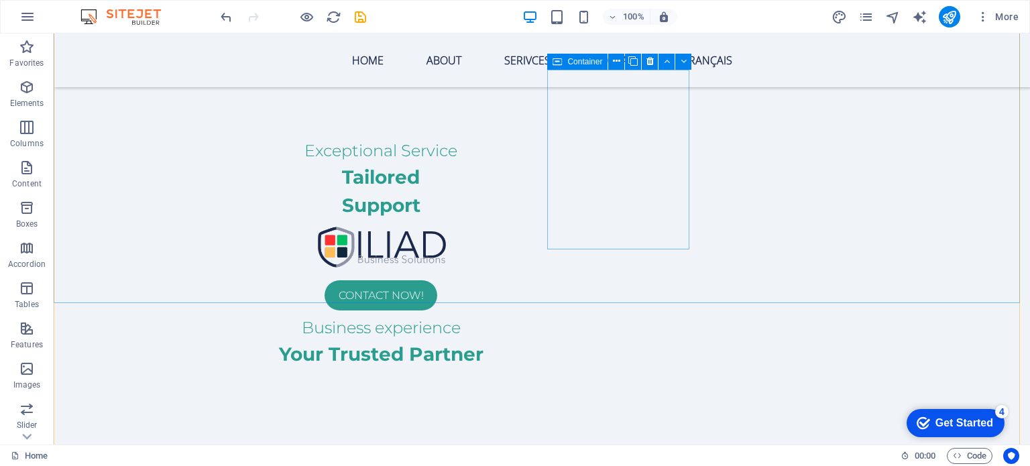
scroll to position [4108, 0]
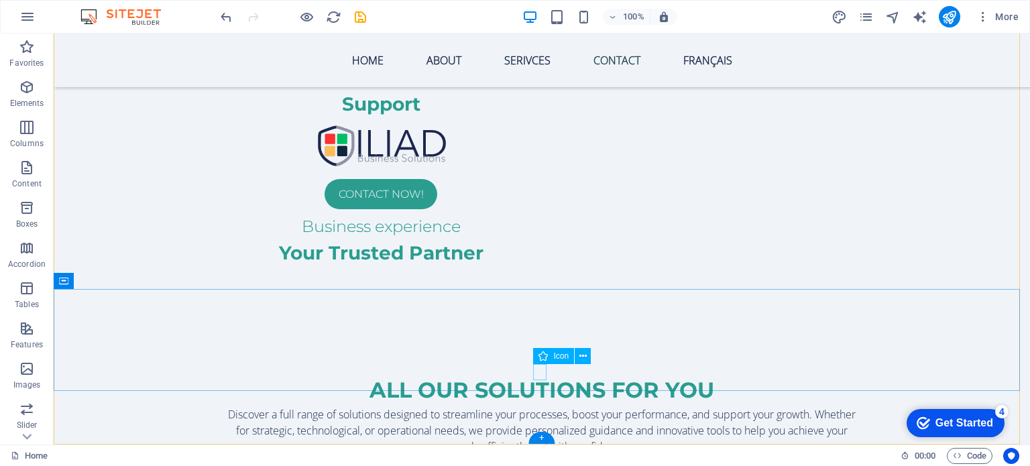
select select "xMidYMid"
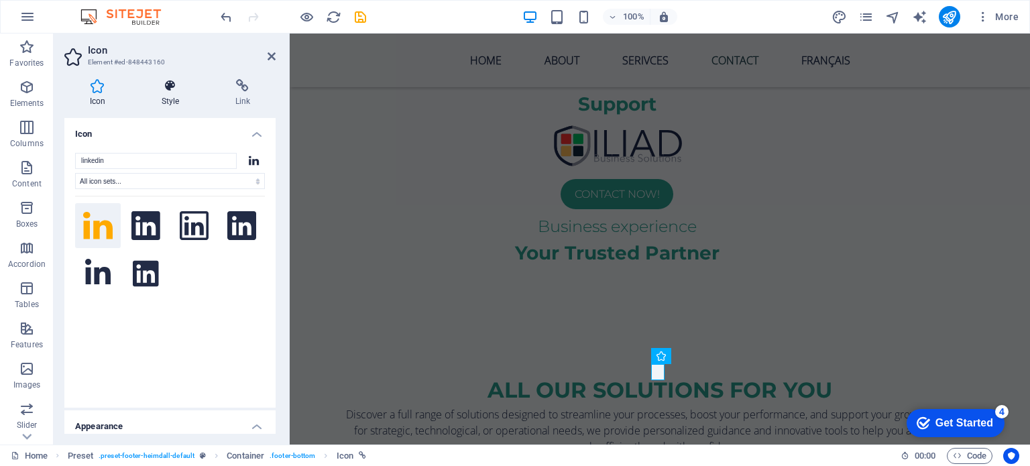
click at [176, 80] on icon at bounding box center [170, 85] width 68 height 13
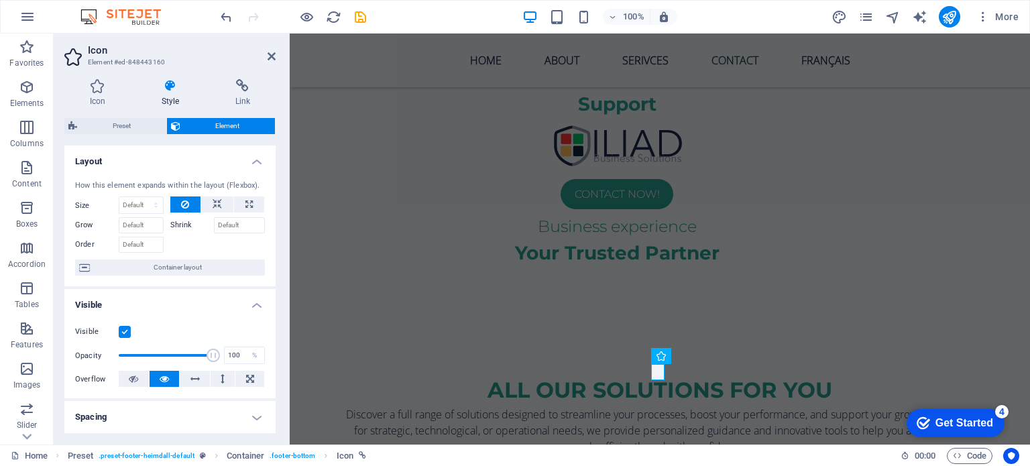
click at [125, 329] on label at bounding box center [125, 332] width 12 height 12
click at [0, 0] on input "Visible" at bounding box center [0, 0] width 0 height 0
select select "xMidYMid"
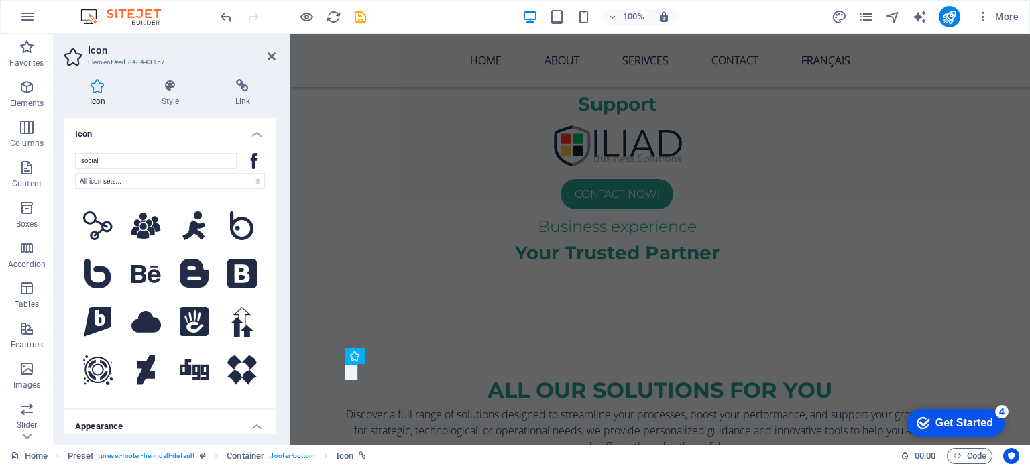
click at [165, 107] on div "Icon Style Link Icon social All icon sets... IcoFont Ionicons FontAwesome Brand…" at bounding box center [169, 256] width 211 height 355
click at [166, 103] on h4 "Style" at bounding box center [173, 93] width 74 height 28
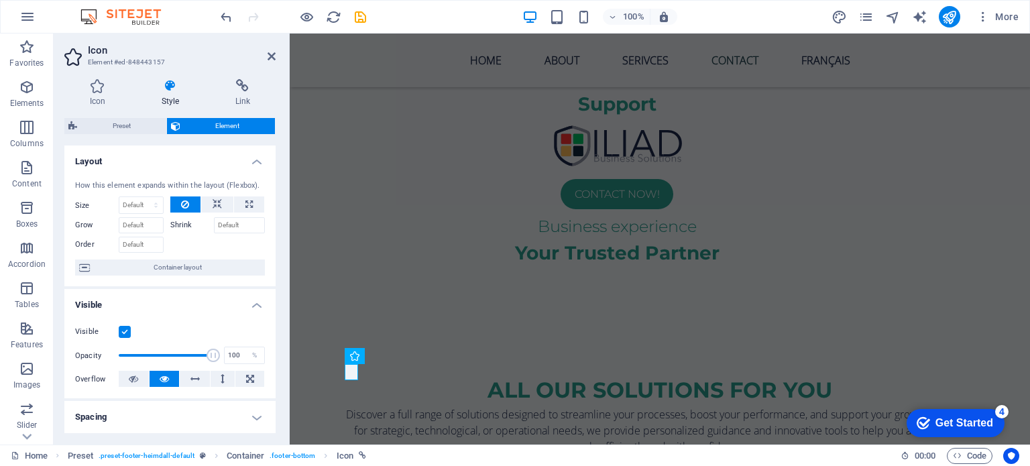
click at [123, 327] on label at bounding box center [125, 332] width 12 height 12
click at [0, 0] on input "Visible" at bounding box center [0, 0] width 0 height 0
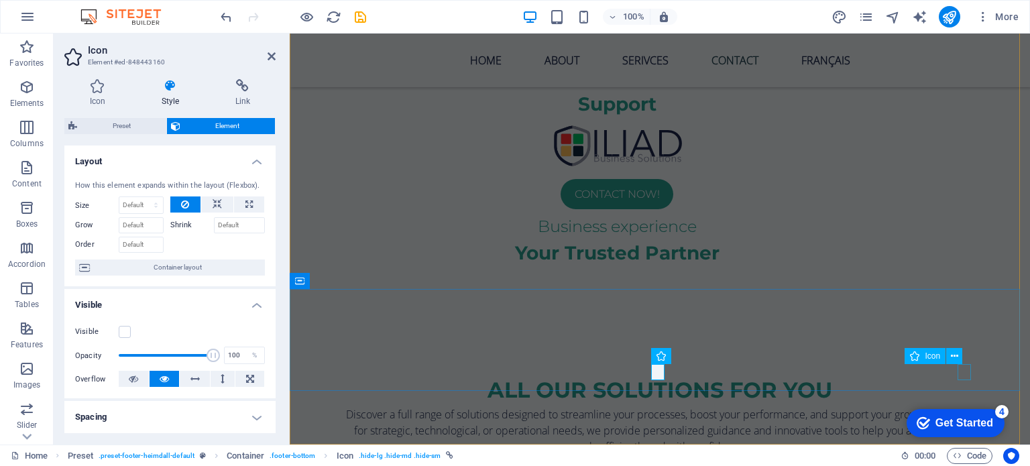
select select "xMidYMid"
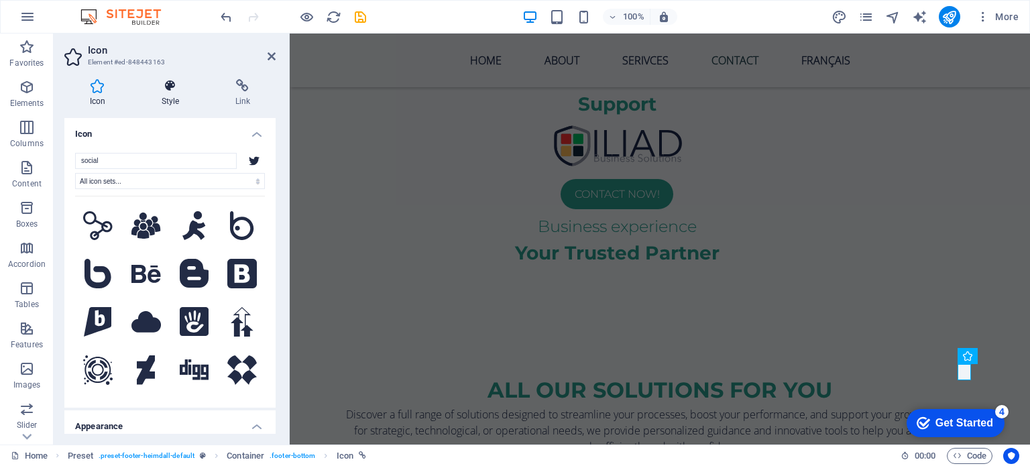
click at [167, 93] on h4 "Style" at bounding box center [173, 93] width 74 height 28
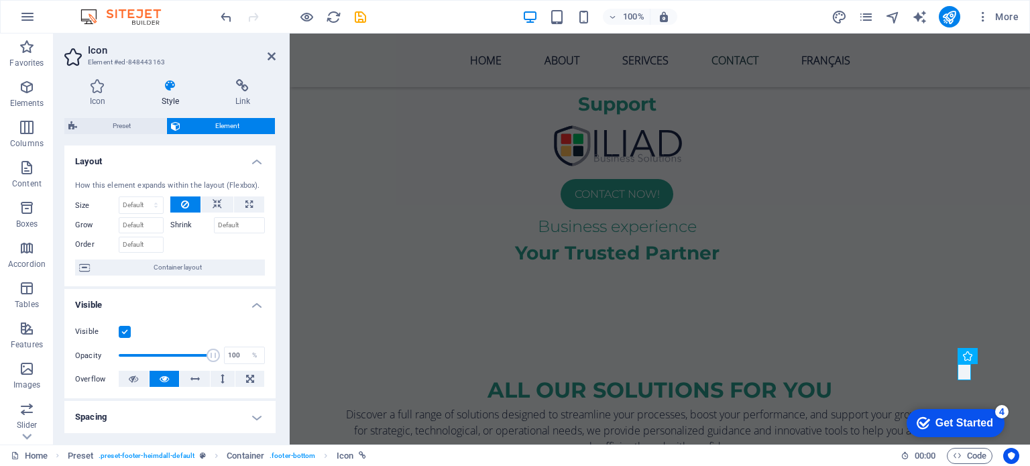
click at [126, 334] on label at bounding box center [125, 332] width 12 height 12
click at [0, 0] on input "Visible" at bounding box center [0, 0] width 0 height 0
click at [272, 60] on icon at bounding box center [272, 56] width 8 height 11
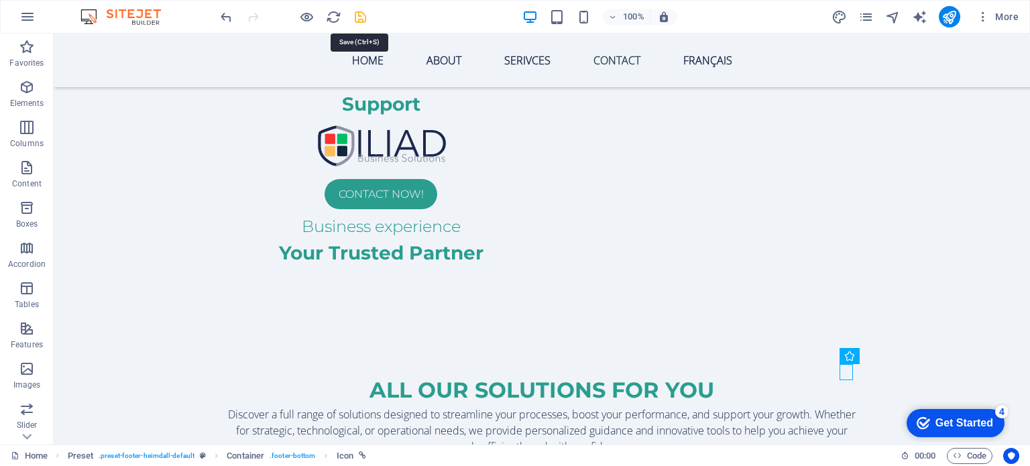
click at [362, 17] on icon "save" at bounding box center [360, 16] width 15 height 15
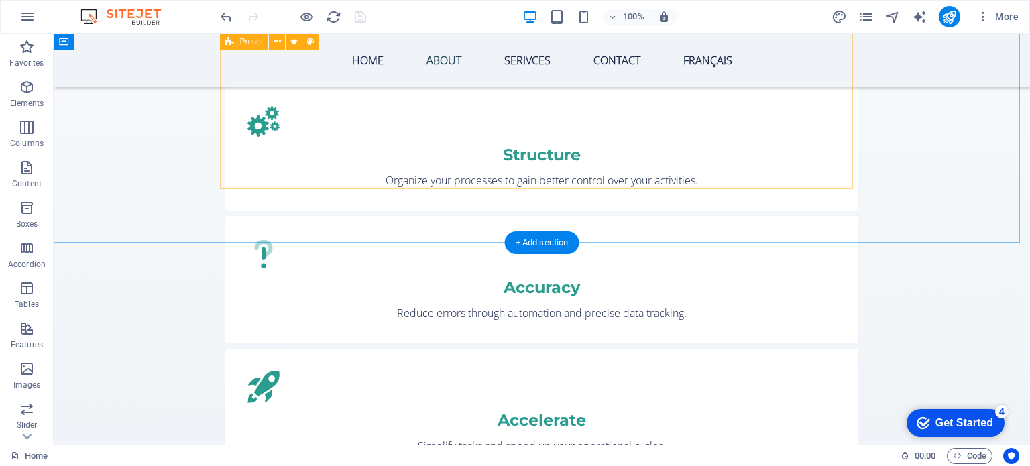
scroll to position [1492, 0]
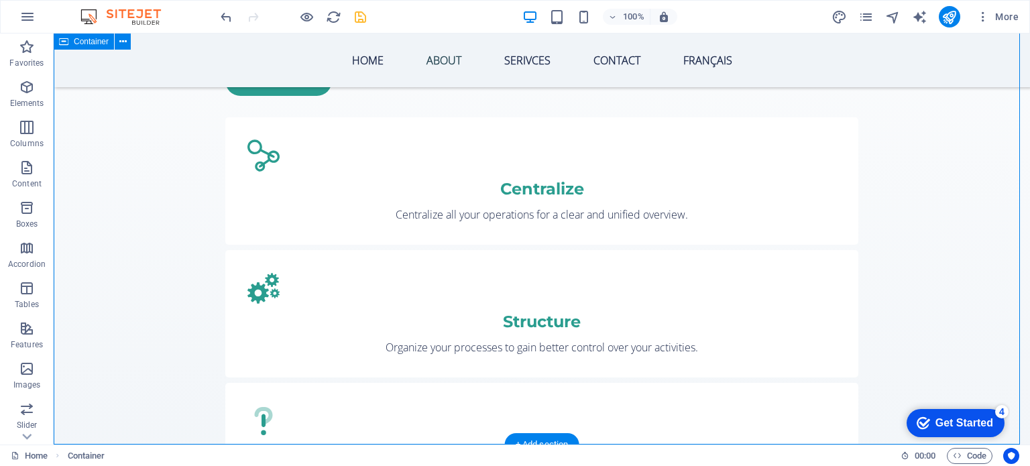
scroll to position [1559, 0]
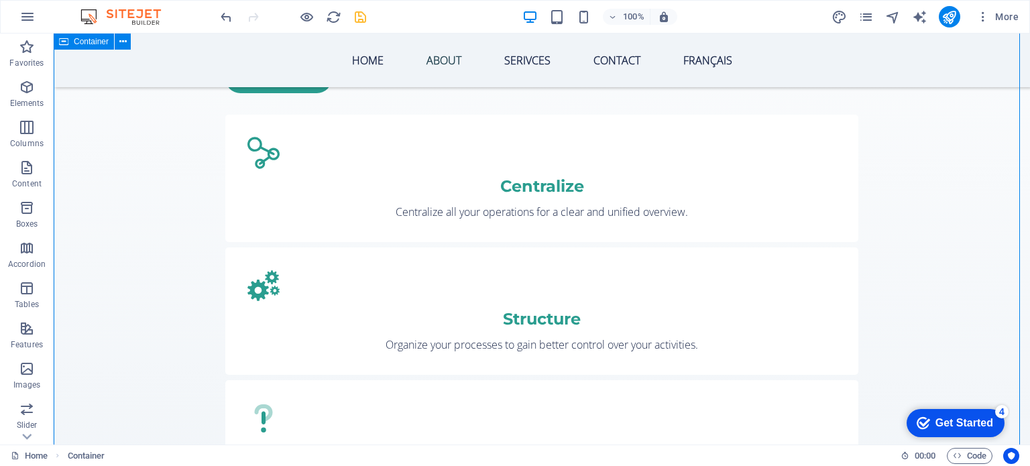
scroll to position [1531, 0]
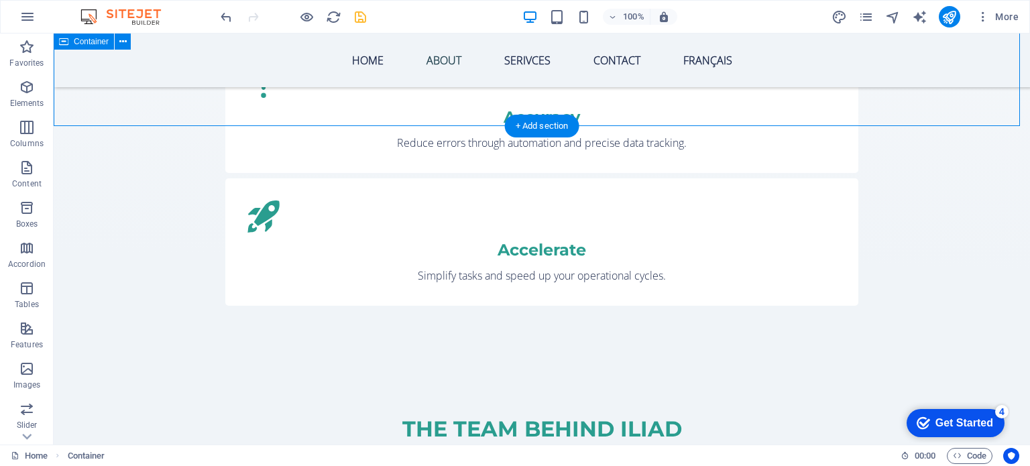
scroll to position [1878, 0]
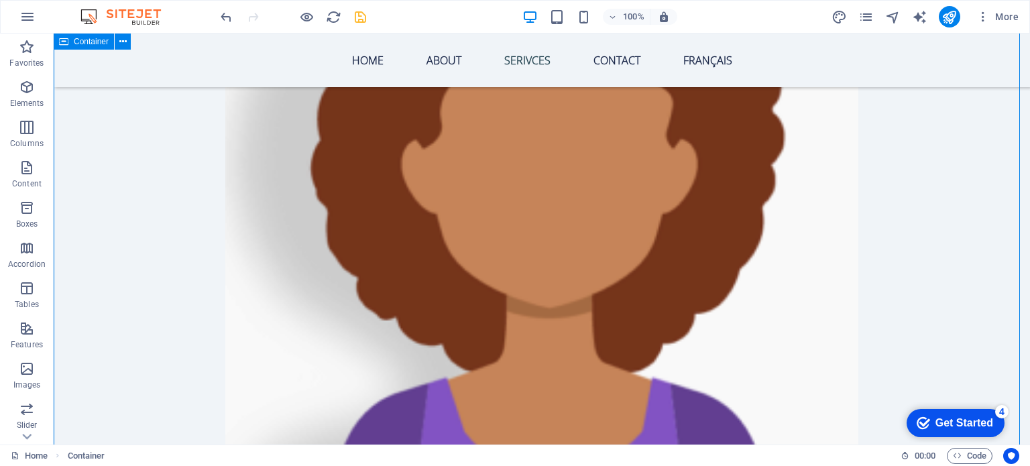
scroll to position [2493, 0]
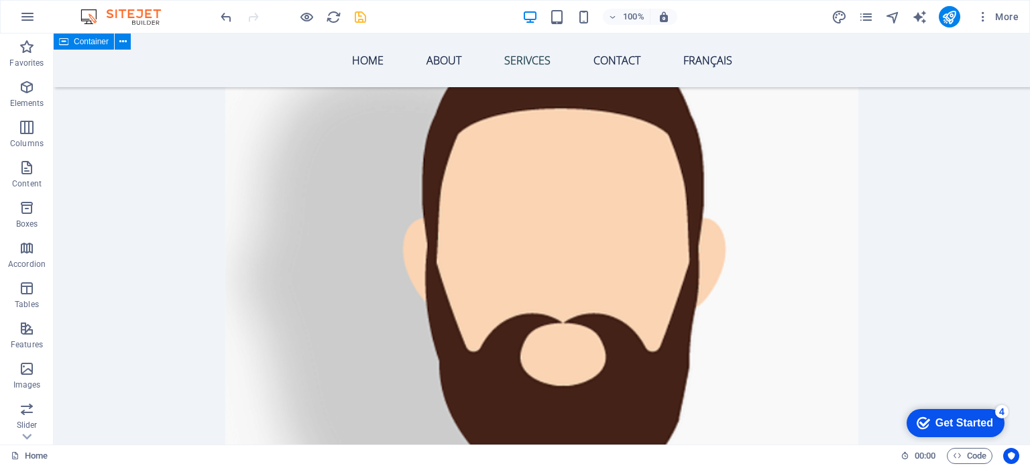
scroll to position [3263, 0]
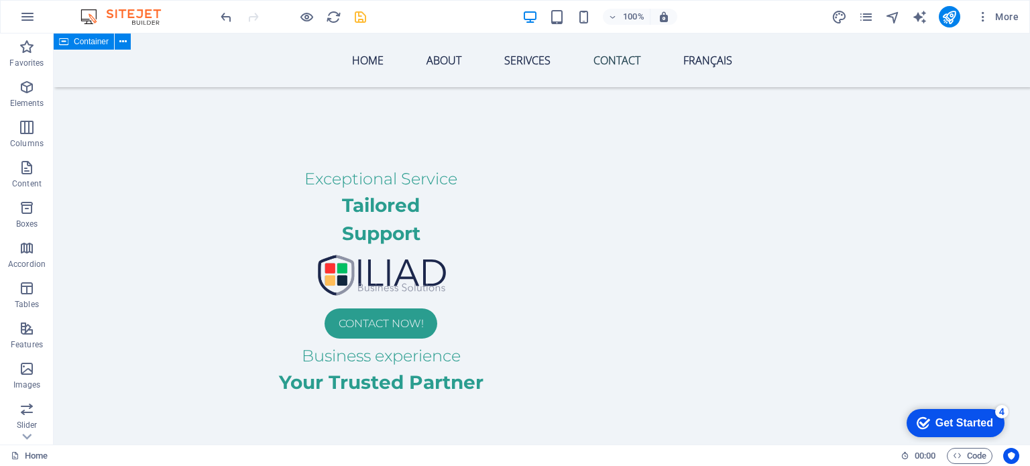
scroll to position [4042, 0]
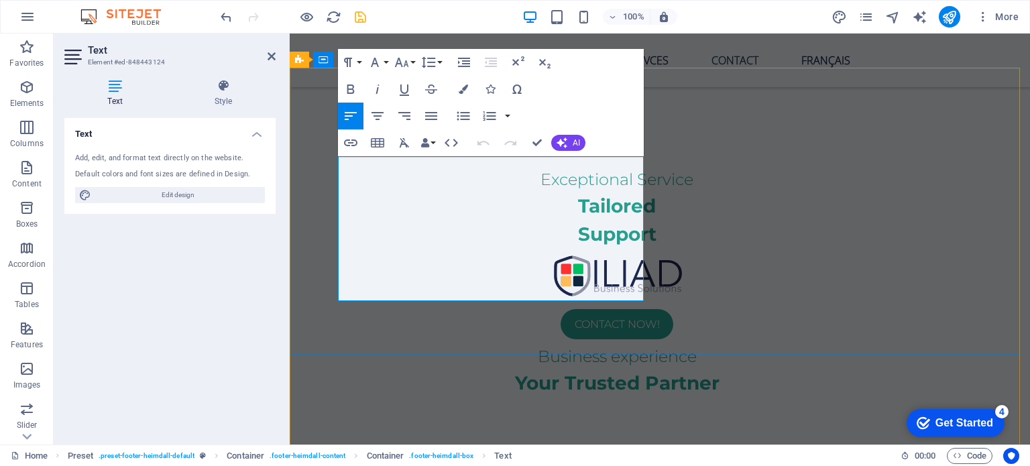
drag, startPoint x: 455, startPoint y: 163, endPoint x: 335, endPoint y: 167, distance: 120.1
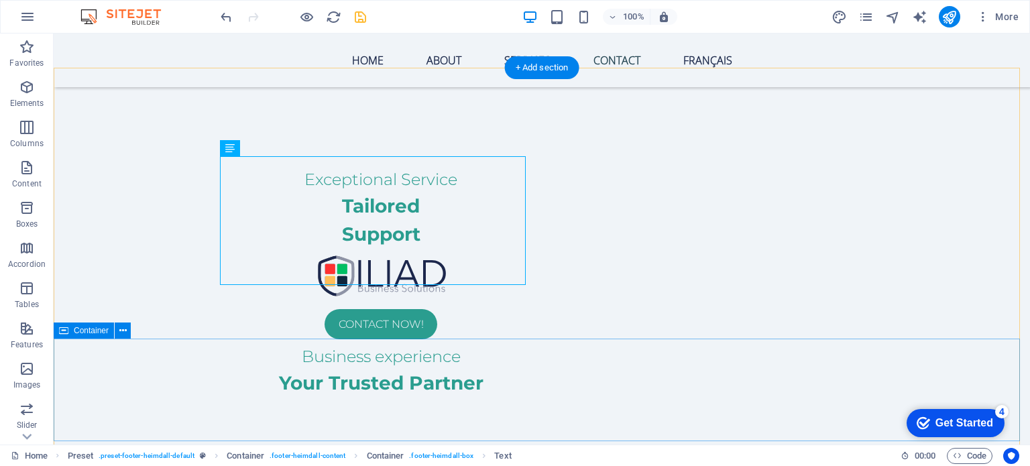
click at [360, 21] on icon "save" at bounding box center [360, 16] width 15 height 15
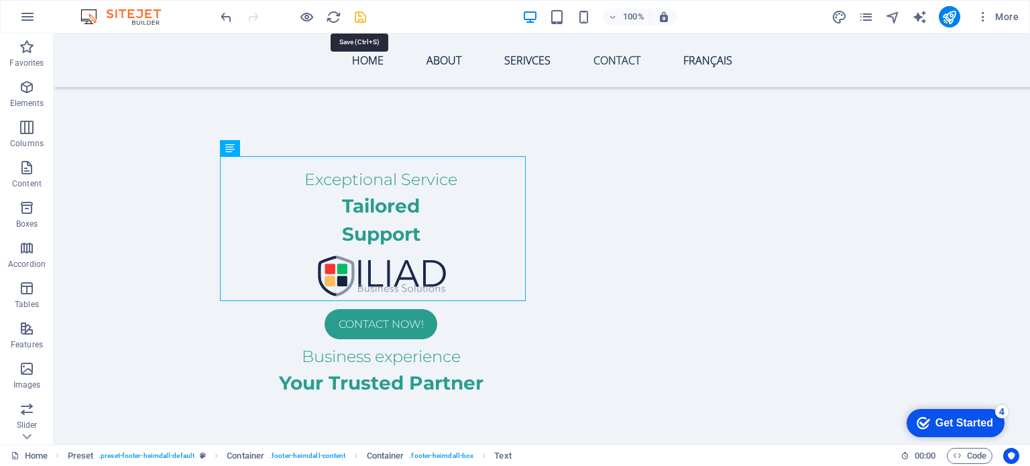
click at [358, 18] on icon "save" at bounding box center [360, 16] width 15 height 15
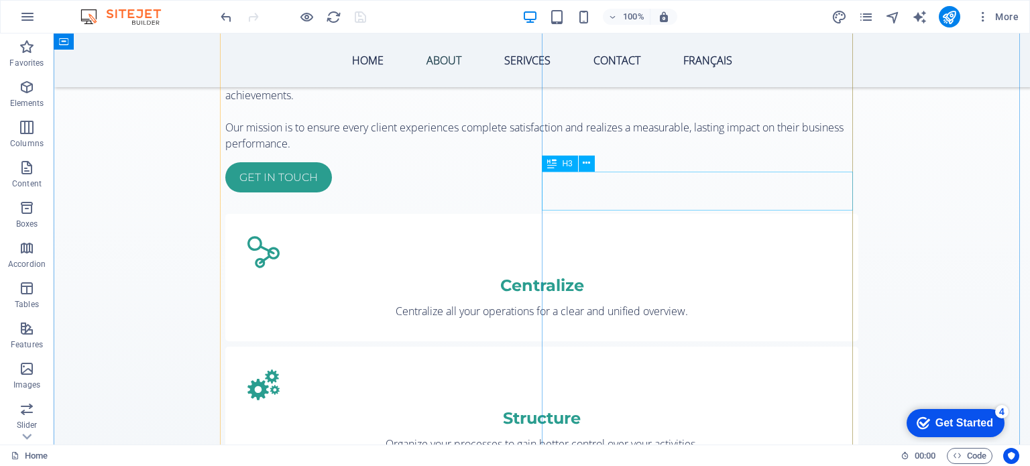
scroll to position [1492, 0]
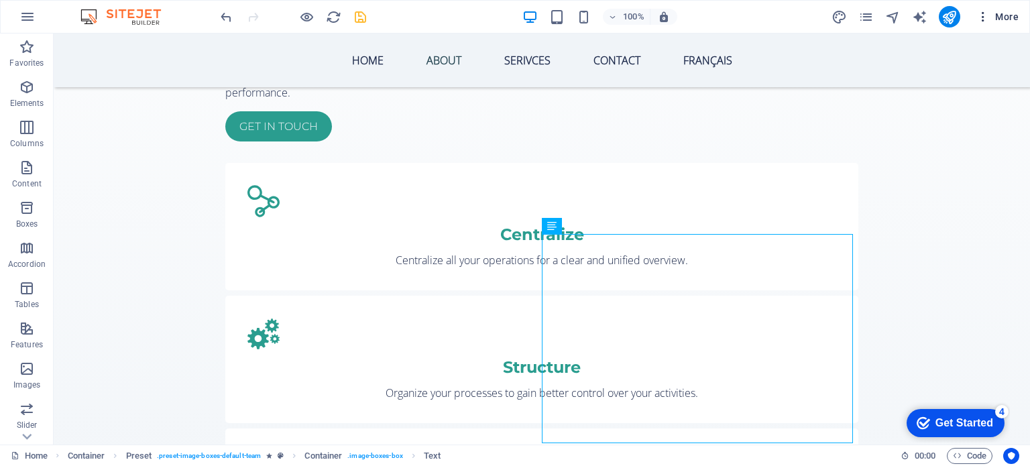
click at [1004, 20] on span "More" at bounding box center [998, 16] width 42 height 13
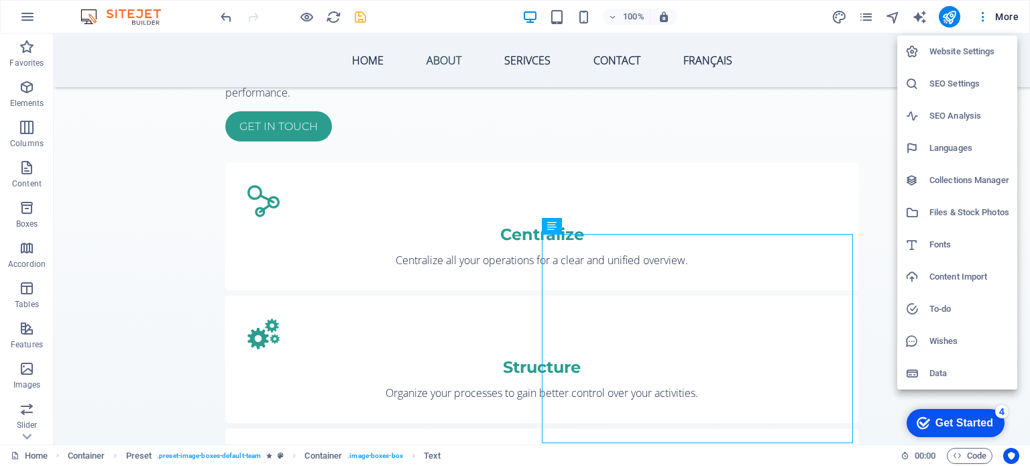
click at [945, 150] on h6 "Languages" at bounding box center [970, 148] width 80 height 16
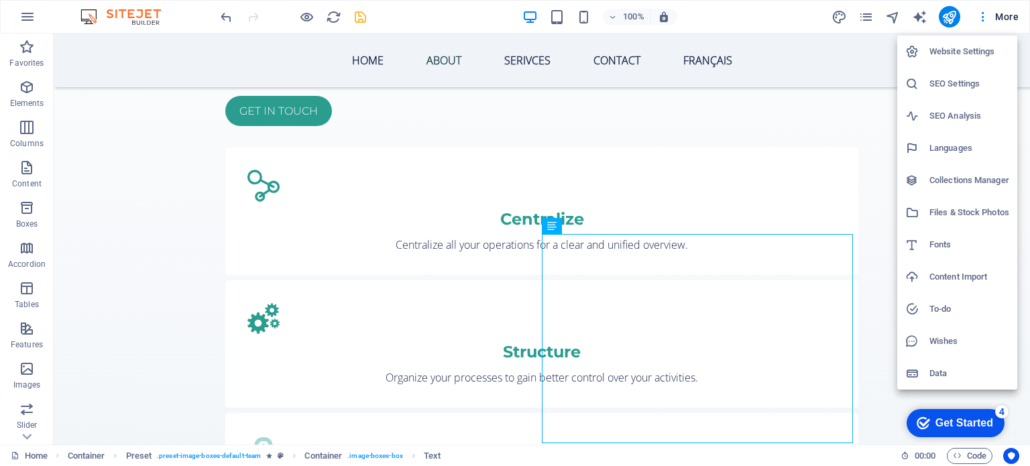
select select "41"
select select "49"
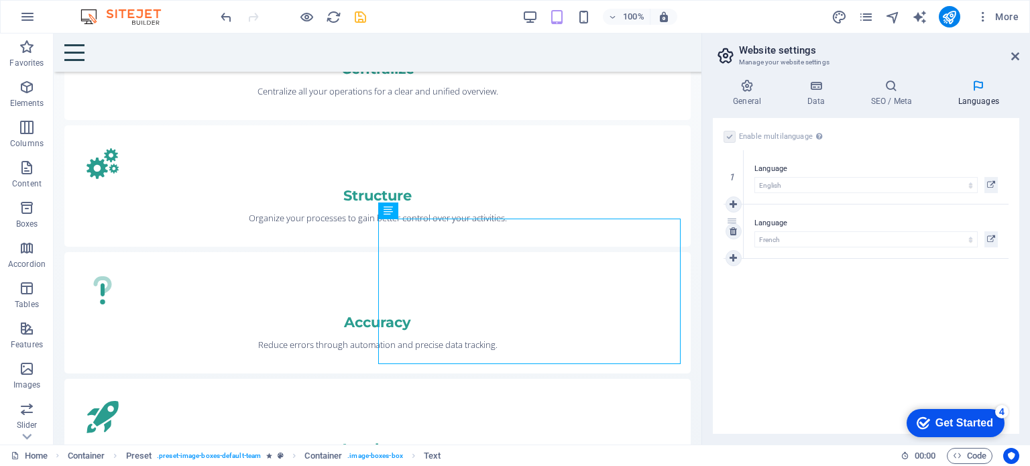
scroll to position [1460, 0]
click at [992, 238] on icon at bounding box center [991, 239] width 8 height 16
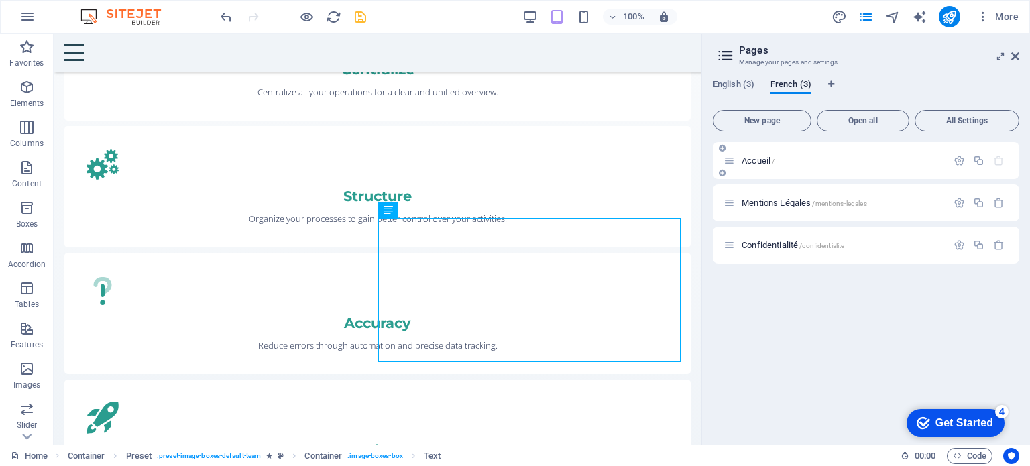
click at [767, 154] on div "Accueil /" at bounding box center [835, 160] width 223 height 15
click at [770, 167] on div "Accueil /" at bounding box center [835, 160] width 223 height 15
click at [729, 85] on span "English (3)" at bounding box center [734, 85] width 42 height 19
click at [775, 158] on p "Home /" at bounding box center [842, 160] width 201 height 9
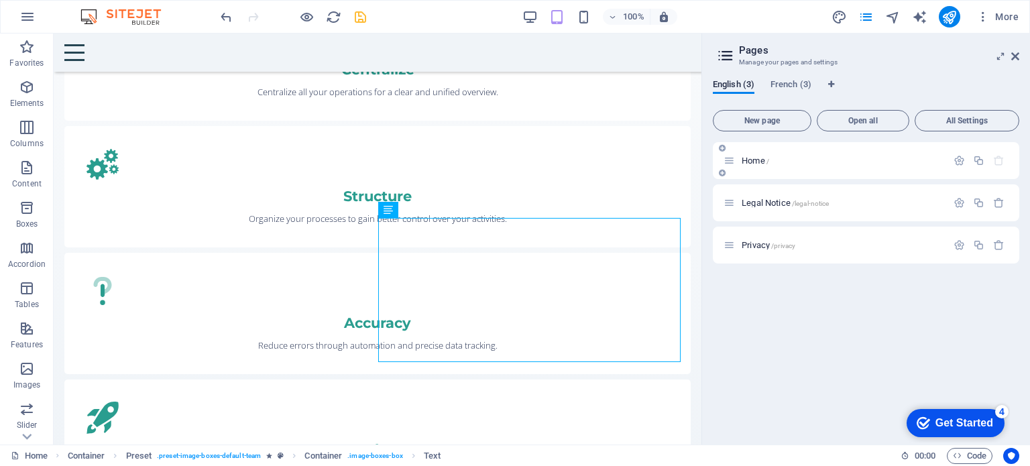
click at [775, 158] on p "Home /" at bounding box center [842, 160] width 201 height 9
click at [792, 87] on span "French (3)" at bounding box center [791, 85] width 41 height 19
click at [853, 118] on span "Open all" at bounding box center [863, 121] width 80 height 8
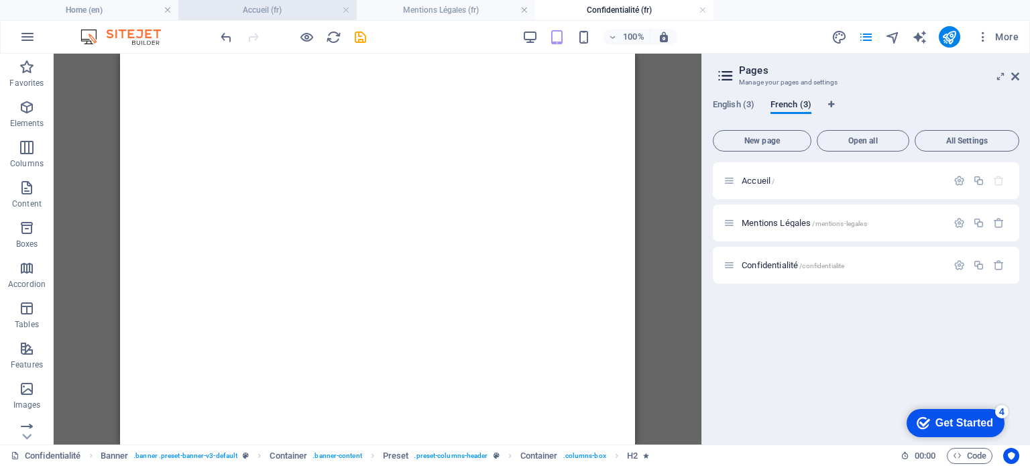
scroll to position [0, 0]
click at [290, 10] on h4 "Accueil (fr)" at bounding box center [267, 10] width 178 height 15
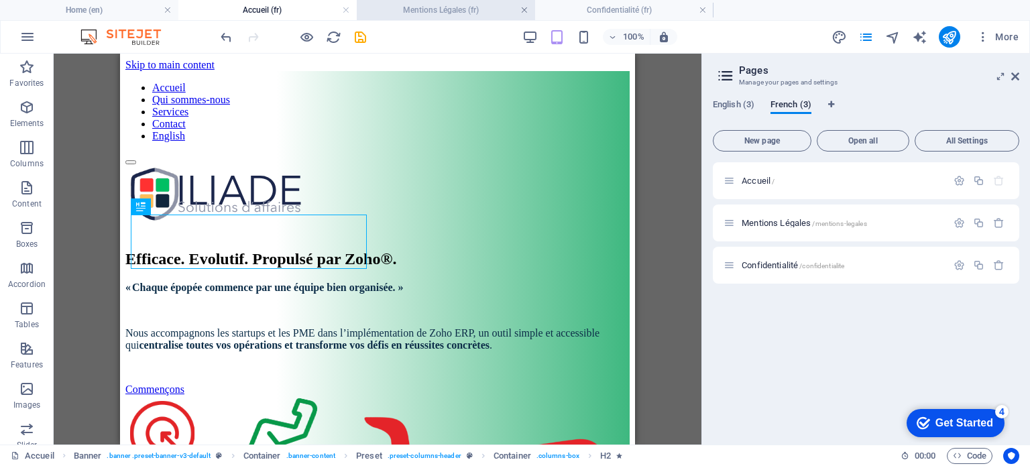
click at [523, 10] on link at bounding box center [525, 10] width 8 height 13
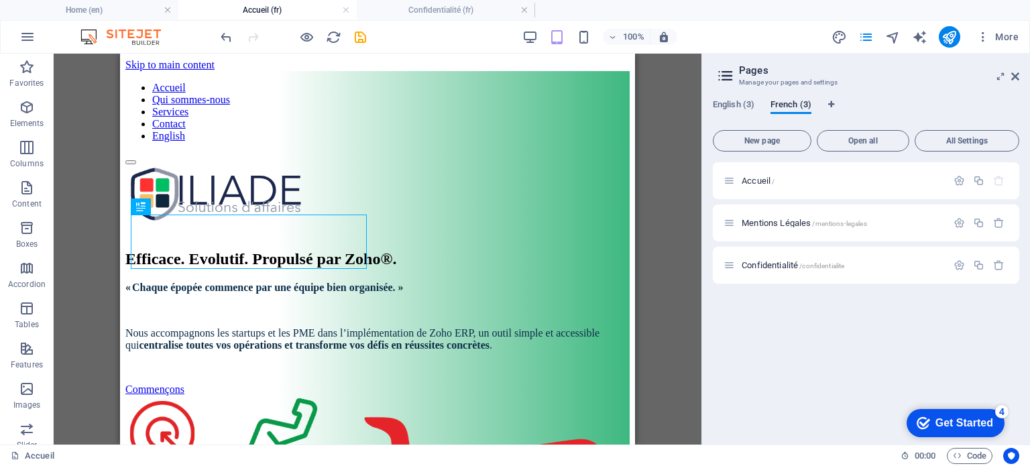
click at [523, 10] on link at bounding box center [525, 10] width 8 height 13
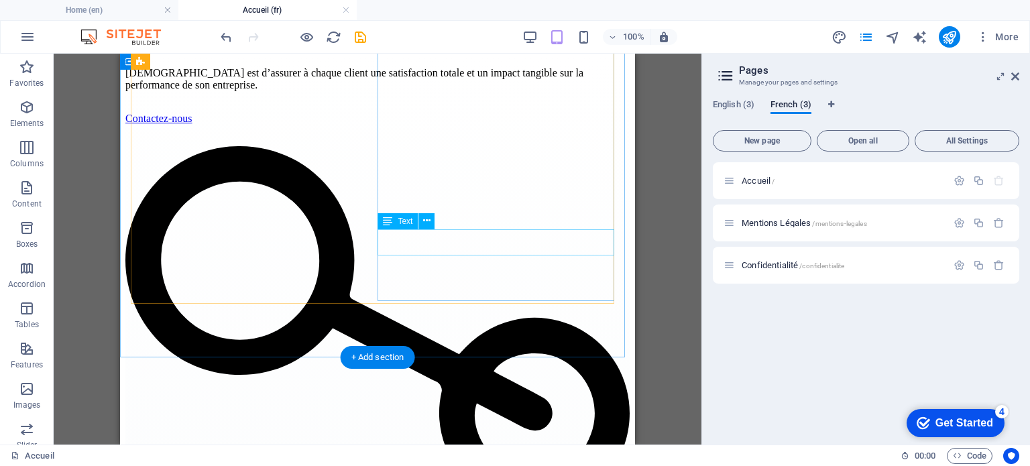
scroll to position [1342, 0]
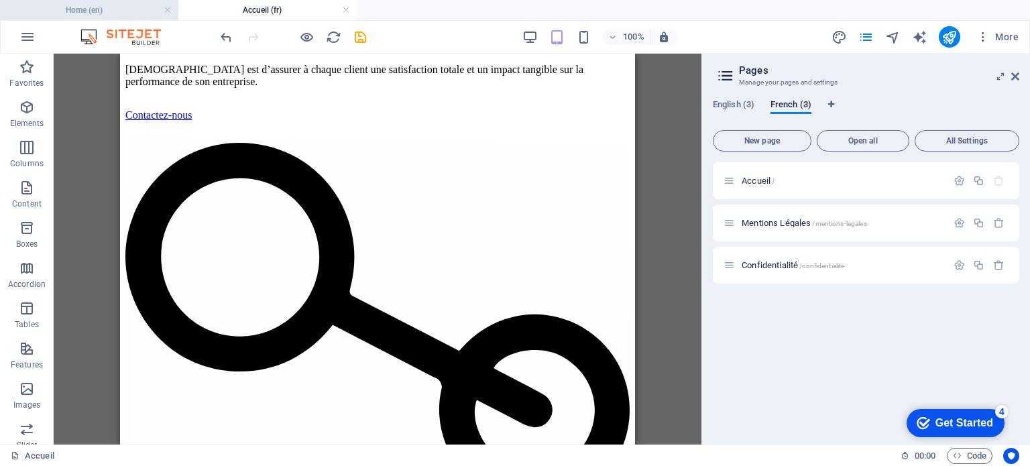
click at [99, 9] on h4 "Home (en)" at bounding box center [89, 10] width 178 height 15
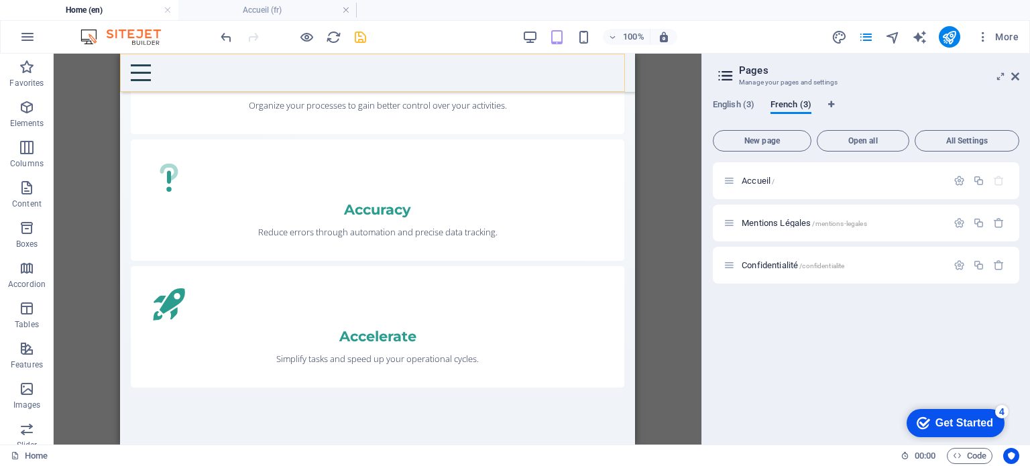
scroll to position [1393, 0]
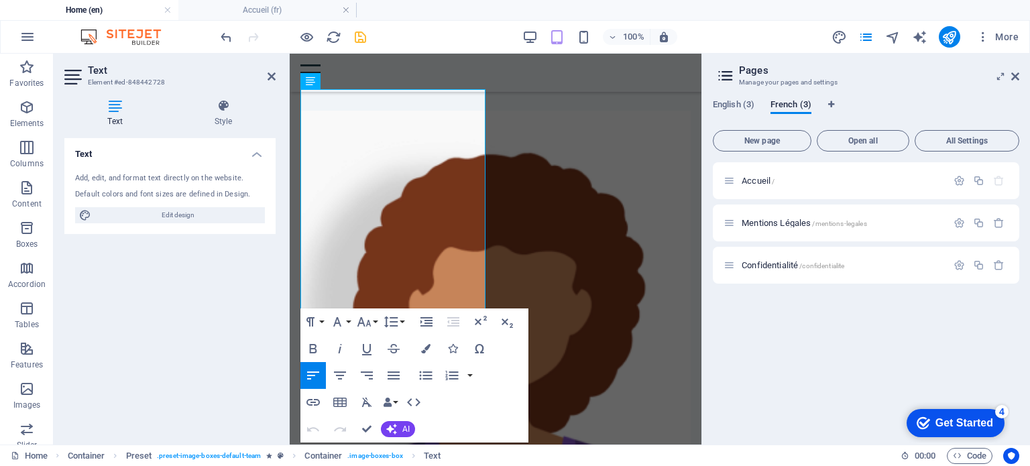
scroll to position [1445, 0]
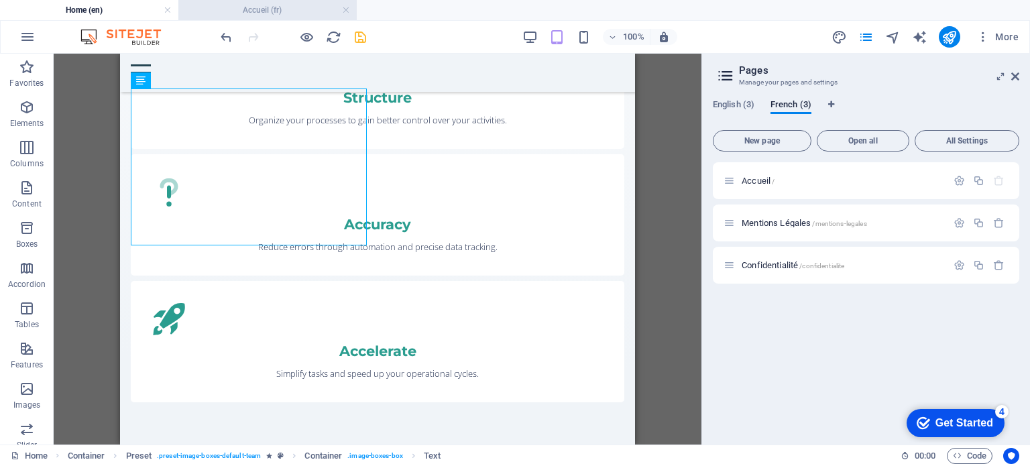
click at [243, 11] on h4 "Accueil (fr)" at bounding box center [267, 10] width 178 height 15
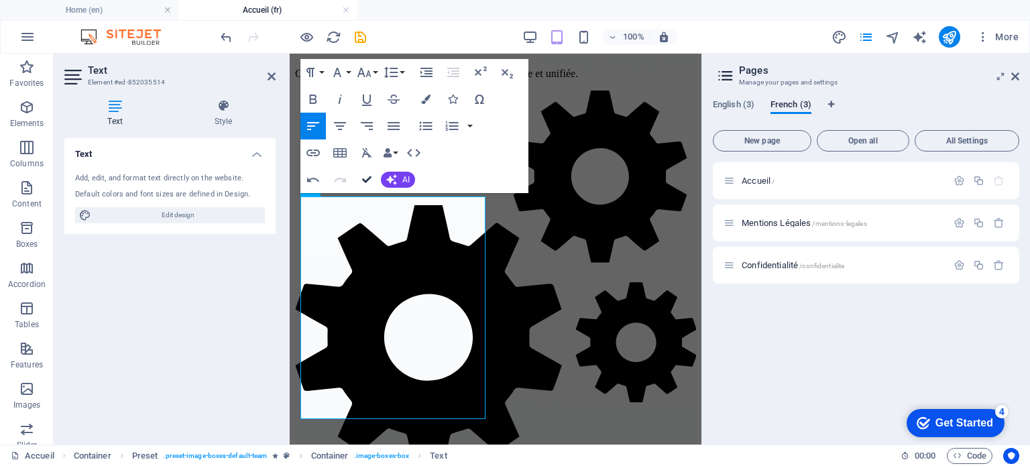
scroll to position [1377, 0]
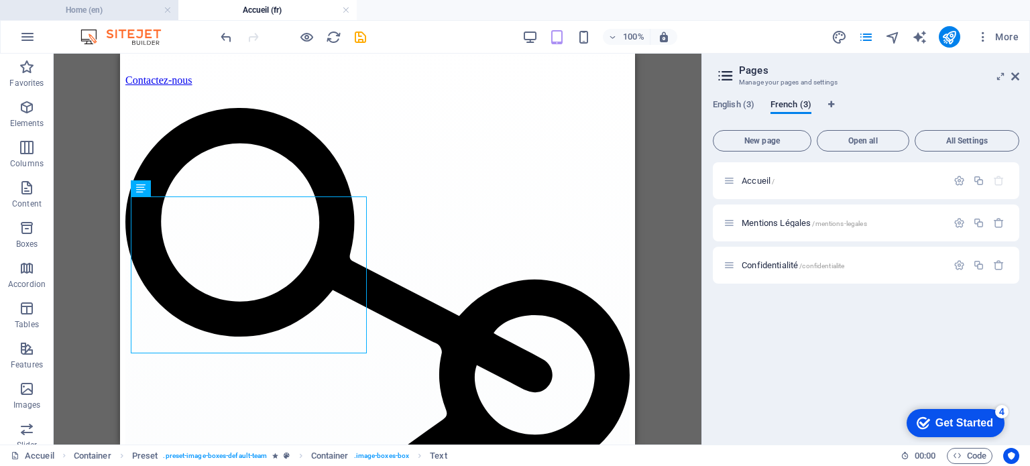
click at [124, 11] on h4 "Home (en)" at bounding box center [89, 10] width 178 height 15
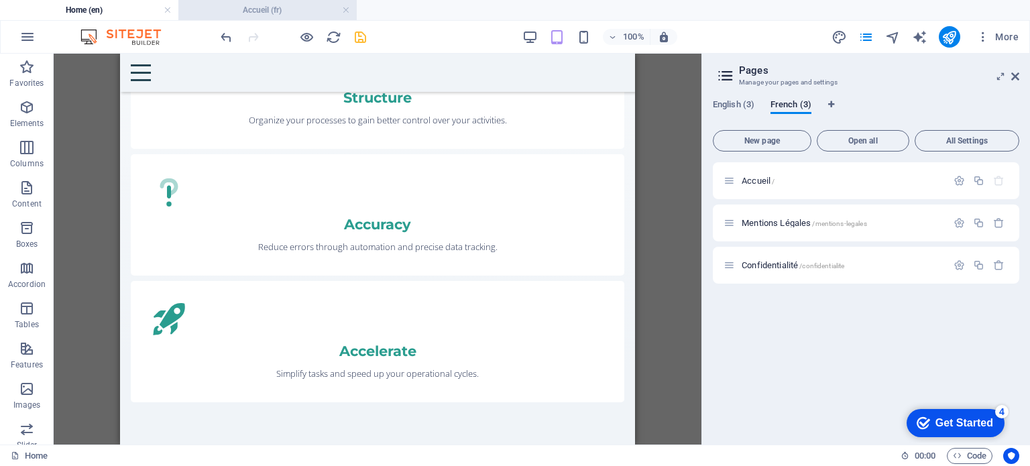
click at [214, 9] on h4 "Accueil (fr)" at bounding box center [267, 10] width 178 height 15
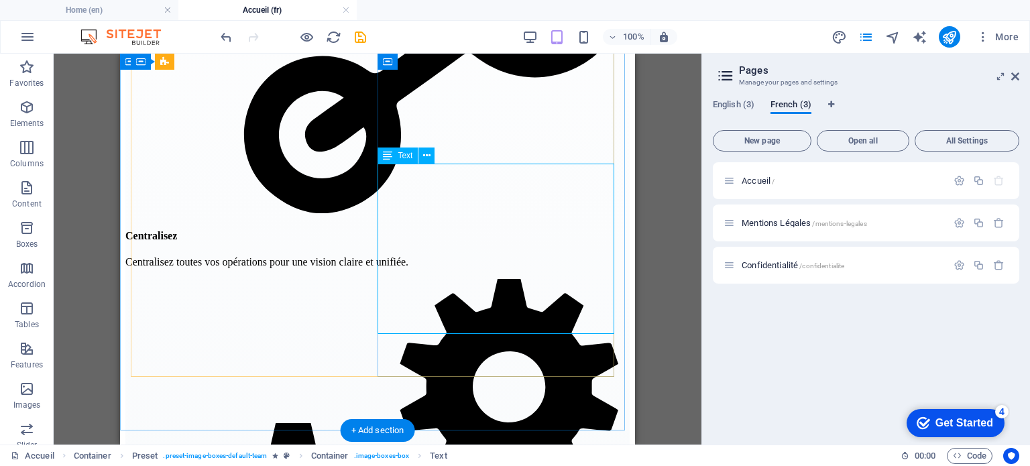
scroll to position [1406, 0]
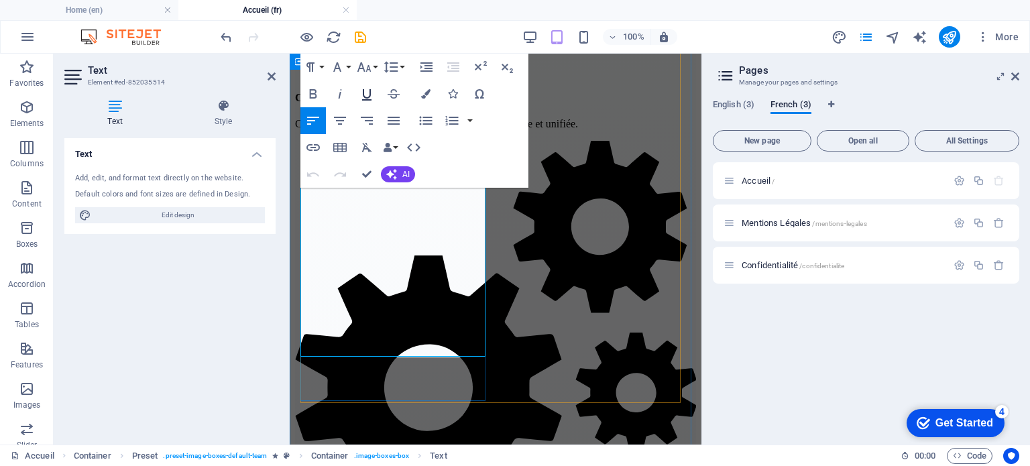
scroll to position [1599, 0]
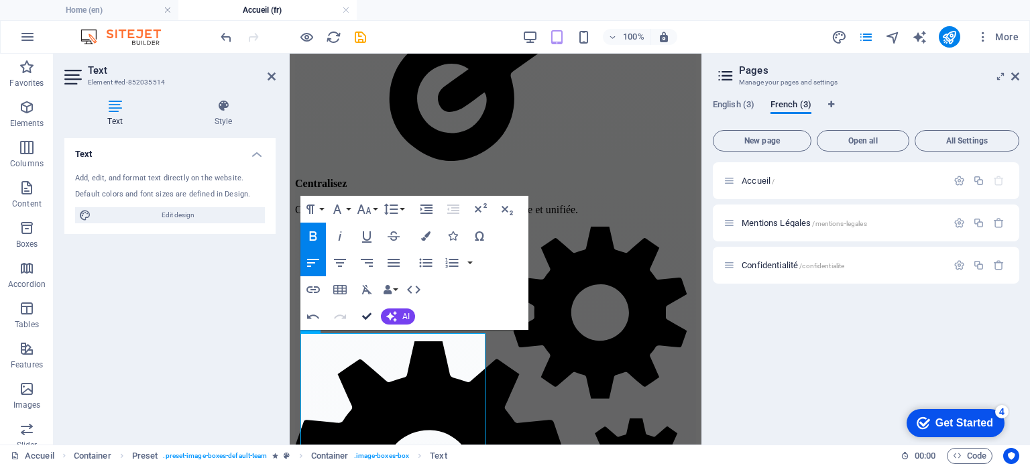
drag, startPoint x: 366, startPoint y: 319, endPoint x: 246, endPoint y: 265, distance: 131.5
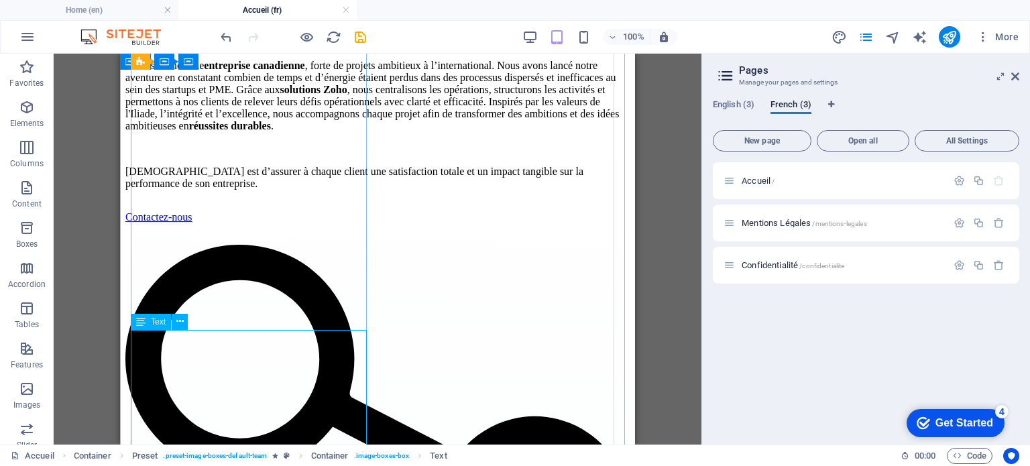
scroll to position [1307, 0]
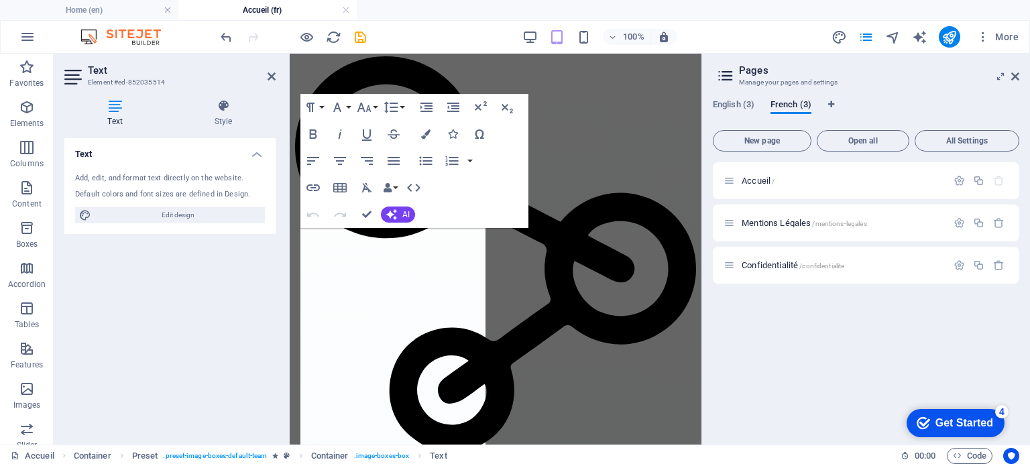
scroll to position [1701, 0]
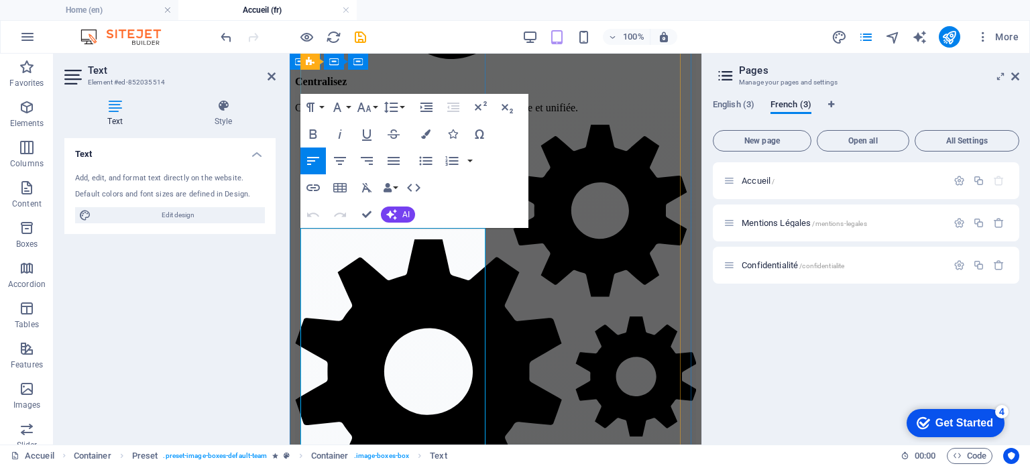
copy p "Diplômé d’un baccalauréat en administration des affaires avec mention honorifiq…"
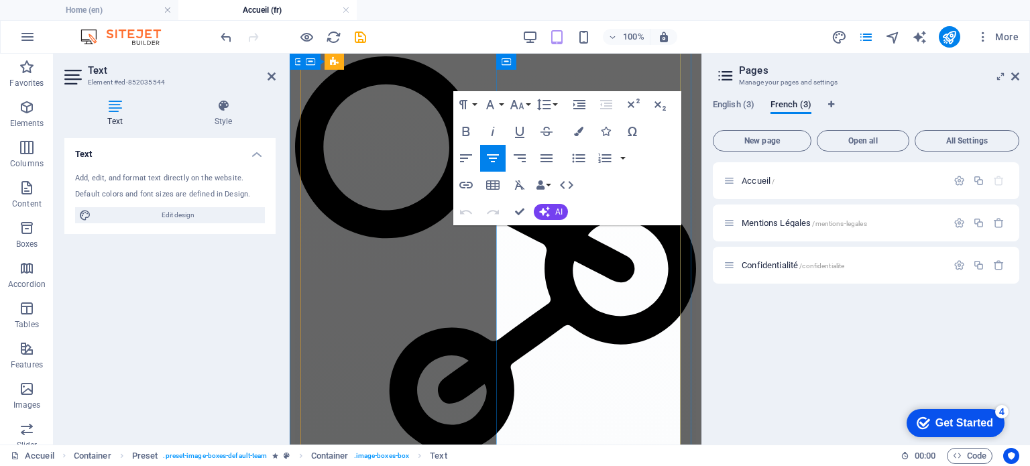
scroll to position [1701, 0]
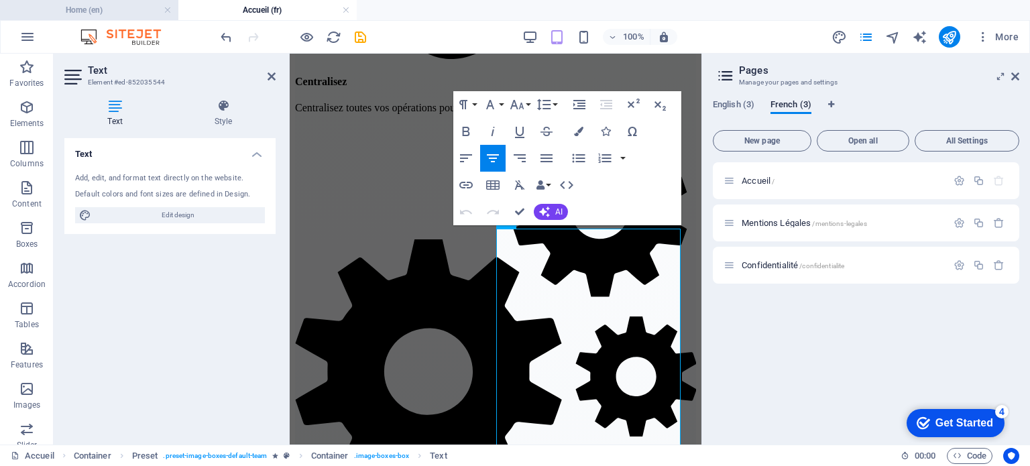
drag, startPoint x: 121, startPoint y: 1, endPoint x: 52, endPoint y: 72, distance: 99.6
click at [121, 1] on li "Home (en)" at bounding box center [89, 10] width 178 height 20
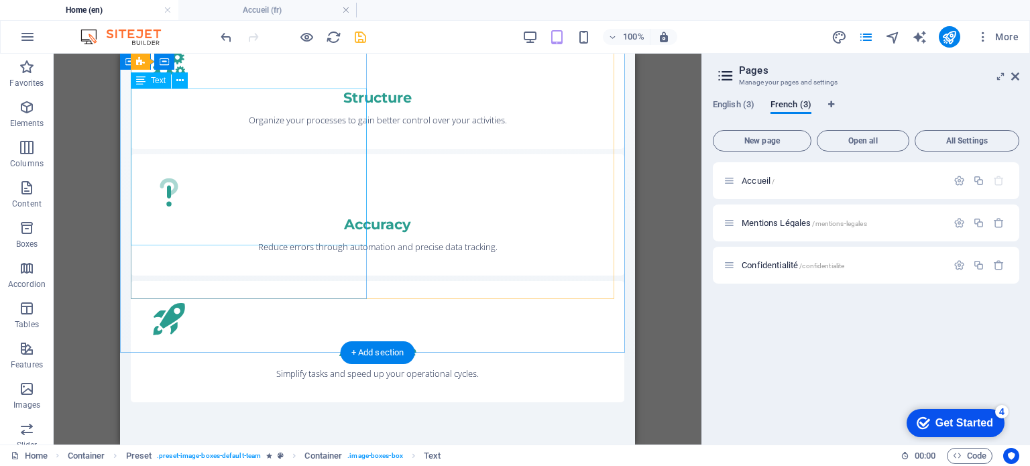
scroll to position [0, 0]
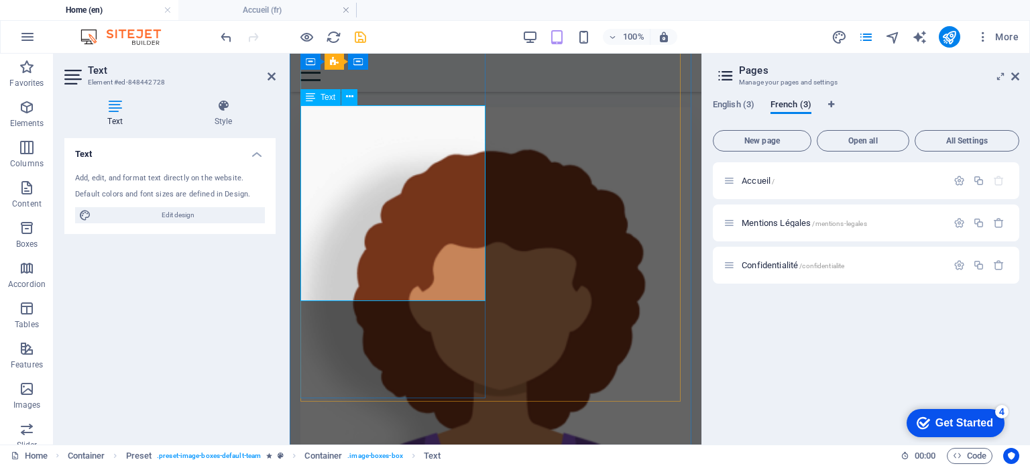
scroll to position [1732, 0]
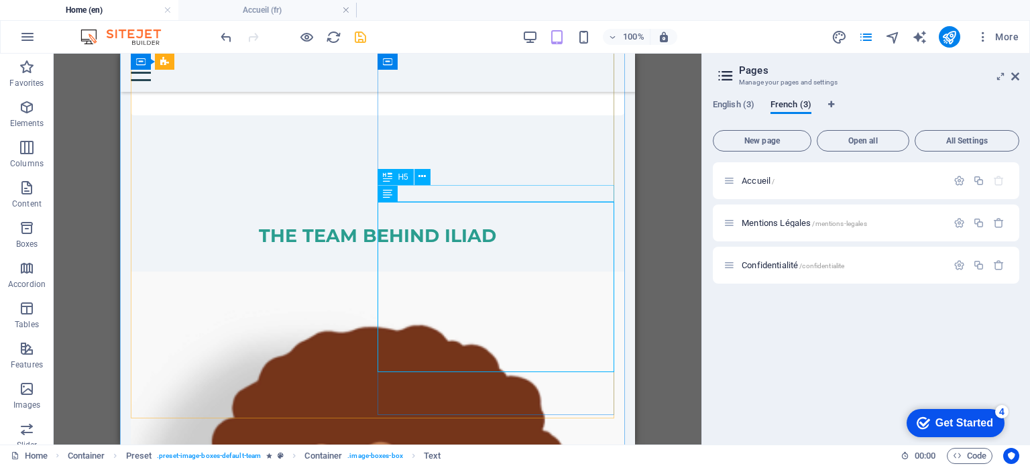
scroll to position [1326, 0]
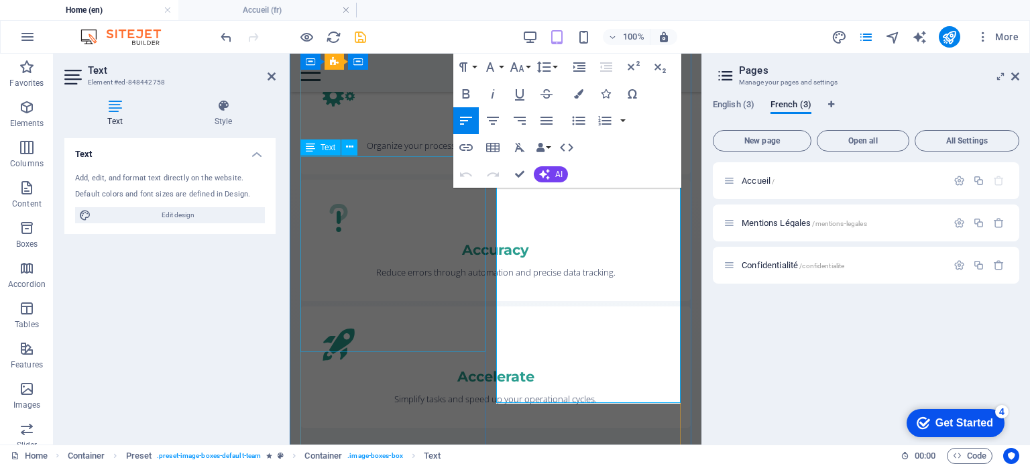
scroll to position [1732, 0]
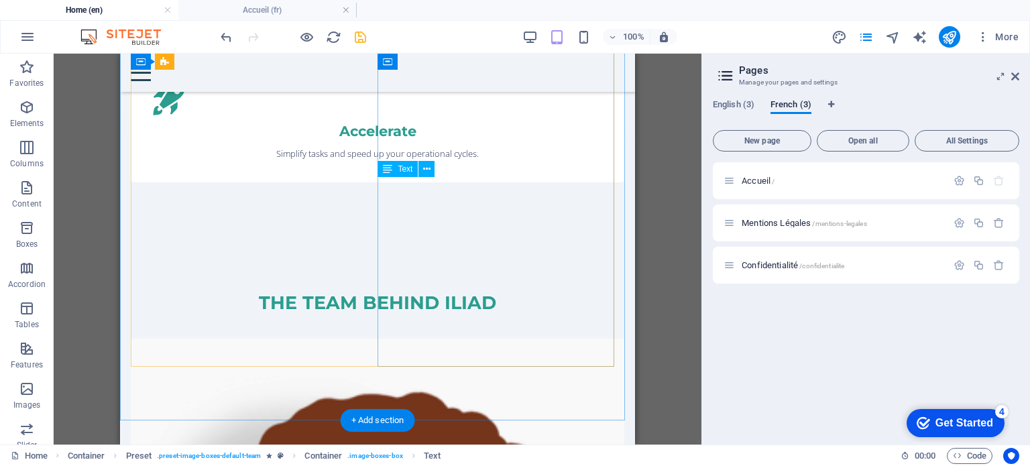
scroll to position [1354, 0]
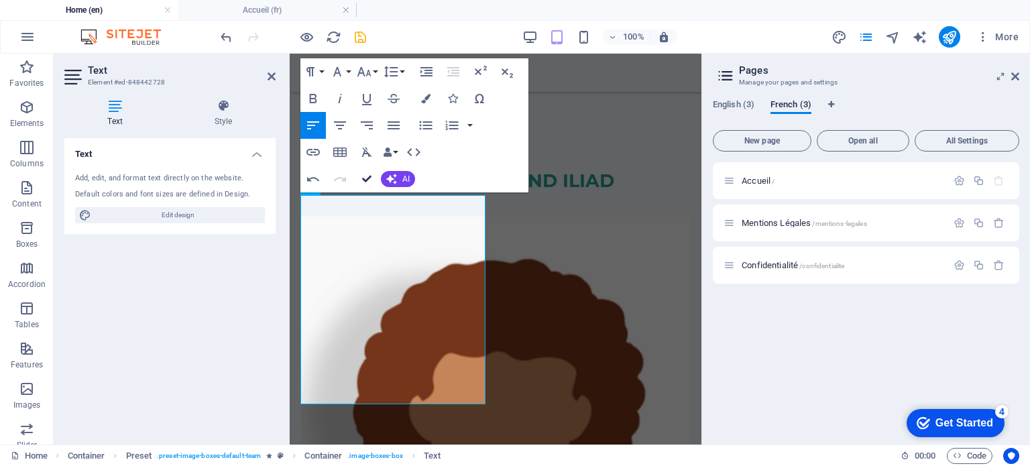
scroll to position [1339, 0]
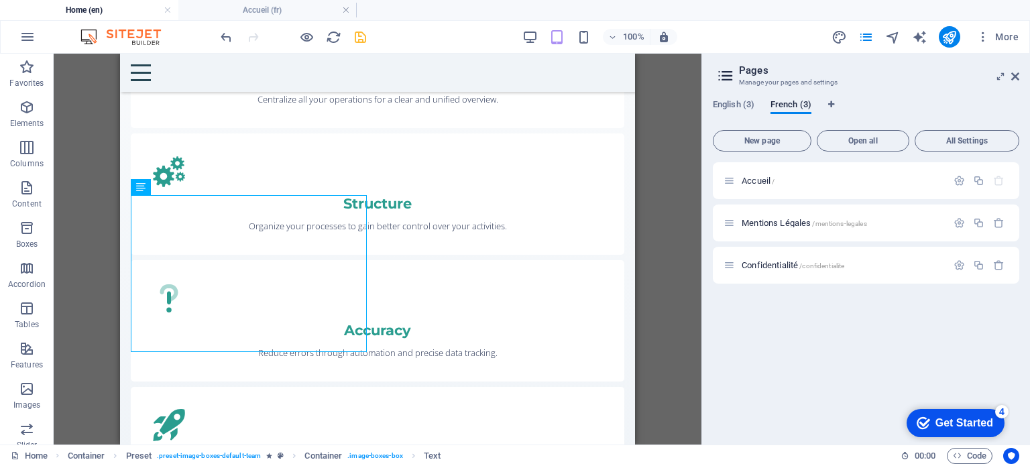
click at [95, 161] on div "H2 Banner Container Preset Container Menu Bar Container Image Container Menu Pr…" at bounding box center [378, 249] width 648 height 391
click at [134, 12] on h4 "Home (en)" at bounding box center [89, 10] width 178 height 15
click at [225, 5] on h4 "Accueil (fr)" at bounding box center [267, 10] width 178 height 15
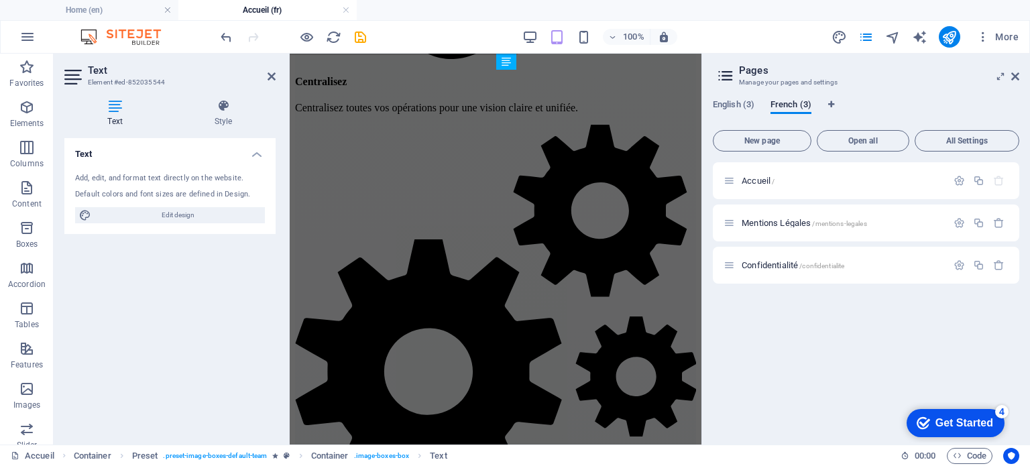
scroll to position [0, 0]
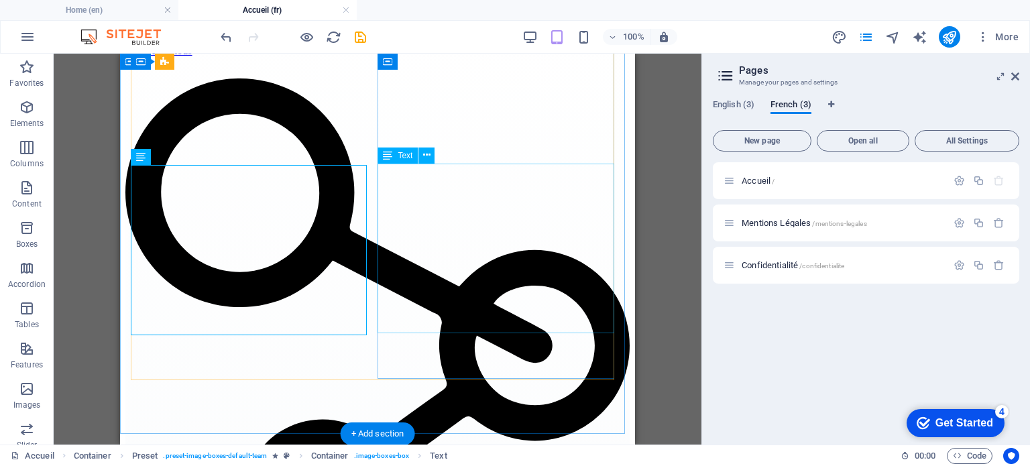
scroll to position [1339, 0]
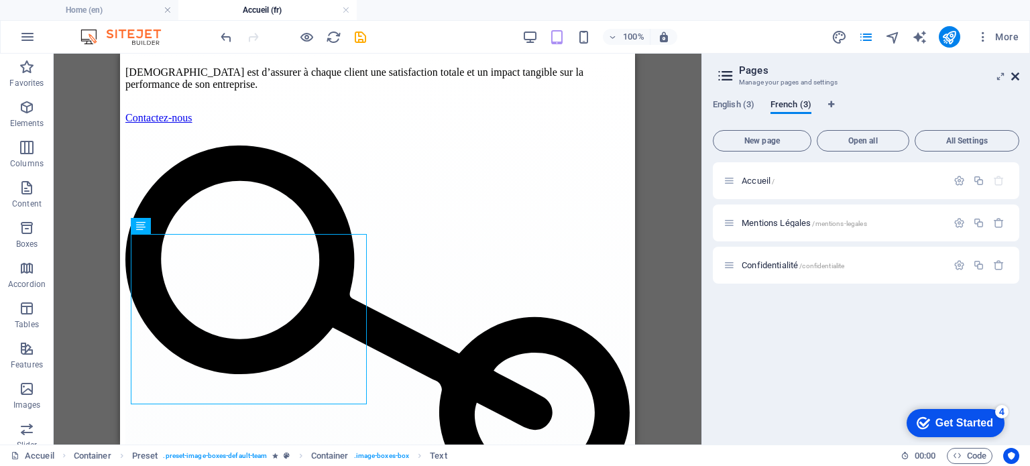
click at [1017, 76] on icon at bounding box center [1016, 76] width 8 height 11
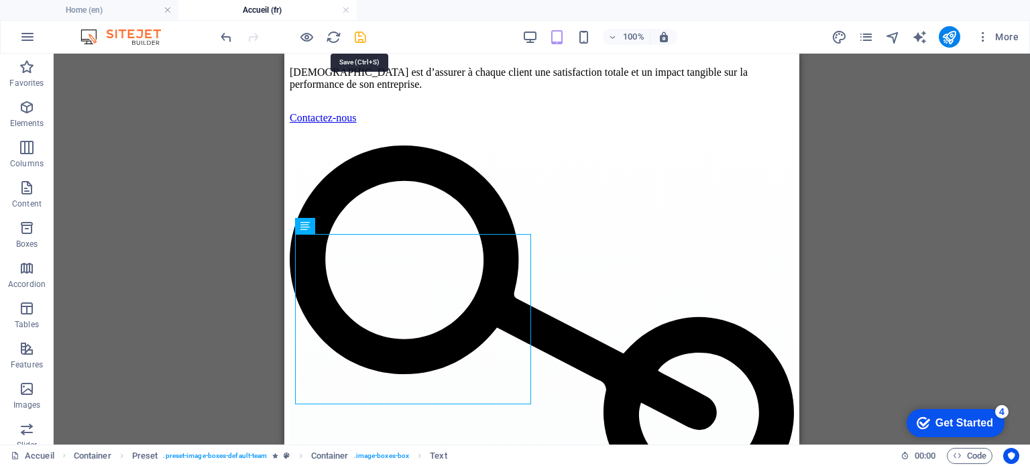
click at [354, 36] on icon "save" at bounding box center [360, 37] width 15 height 15
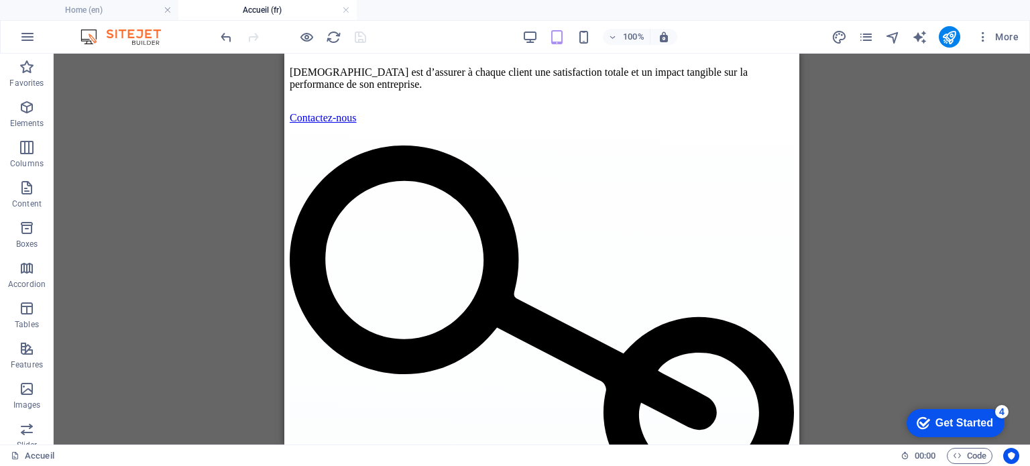
click at [89, 9] on h4 "Home (en)" at bounding box center [89, 10] width 178 height 15
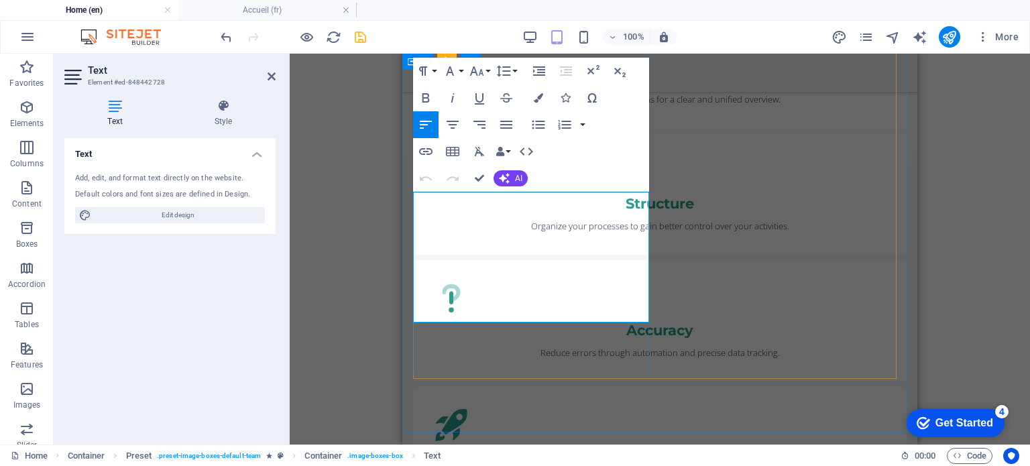
drag, startPoint x: 525, startPoint y: 209, endPoint x: 542, endPoint y: 209, distance: 17.4
click strong "Zoho CRM, Deluge, Python, and SQL"
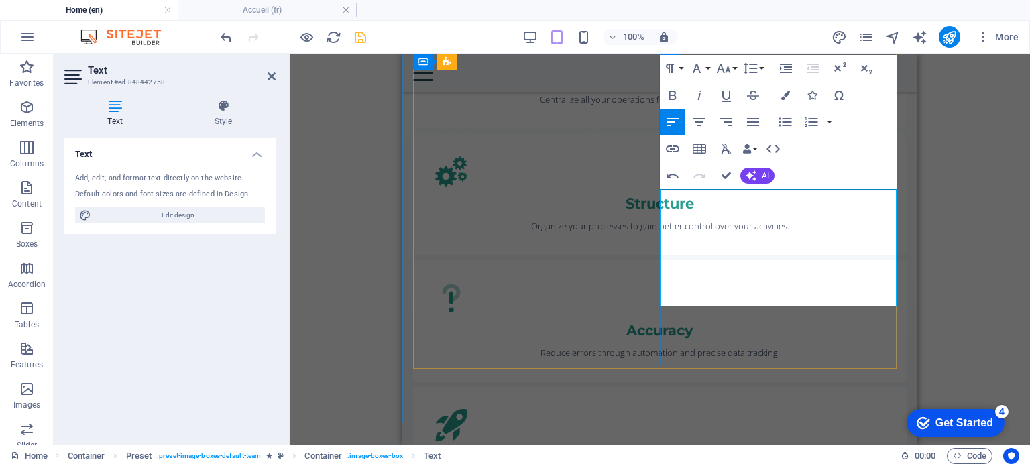
drag, startPoint x: 790, startPoint y: 273, endPoint x: 883, endPoint y: 276, distance: 92.6
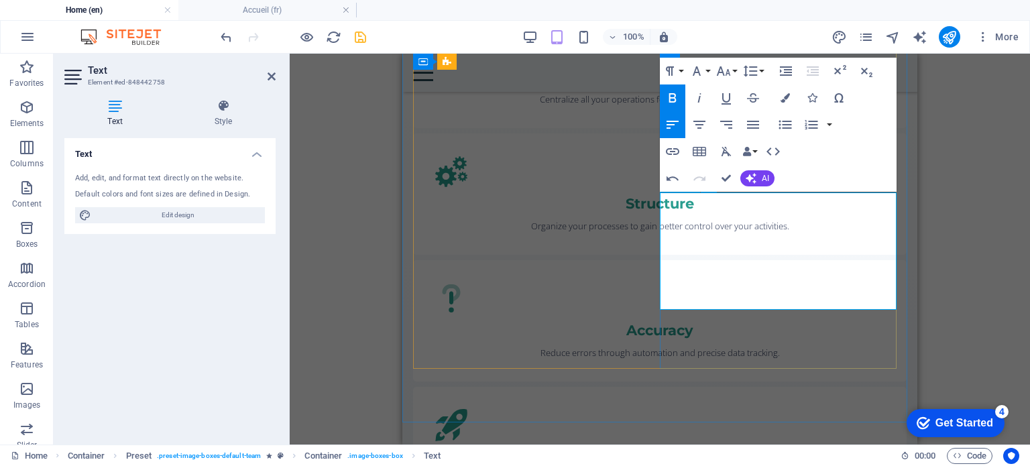
drag, startPoint x: 790, startPoint y: 274, endPoint x: 883, endPoint y: 276, distance: 92.6
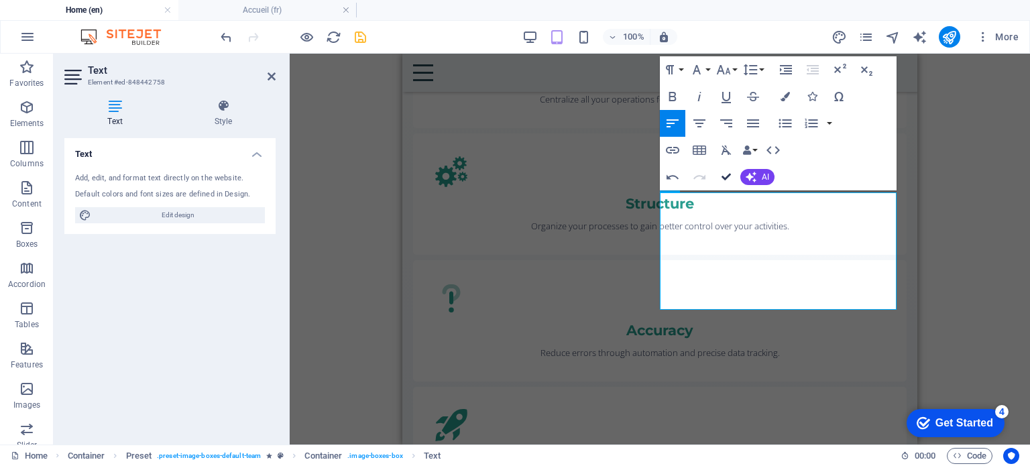
drag, startPoint x: 727, startPoint y: 177, endPoint x: 440, endPoint y: 124, distance: 292.0
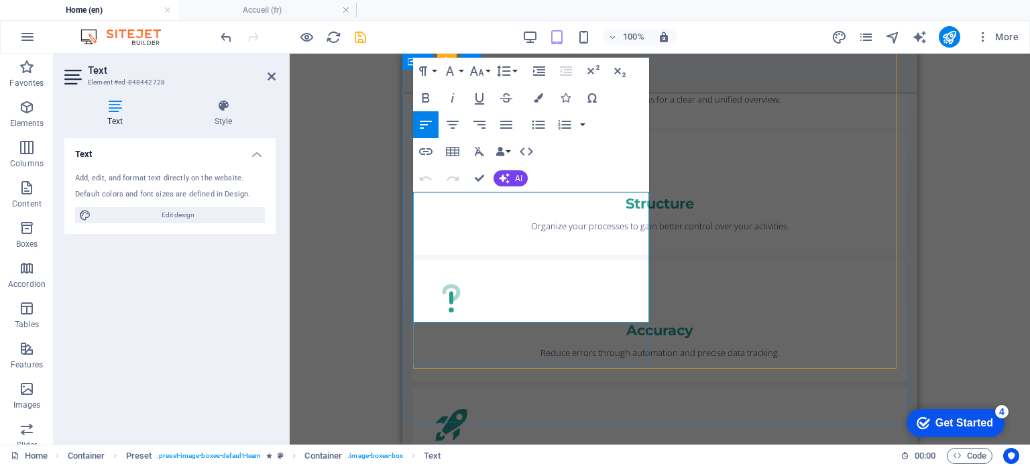
drag, startPoint x: 586, startPoint y: 276, endPoint x: 496, endPoint y: 292, distance: 92.1
drag, startPoint x: 478, startPoint y: 179, endPoint x: 194, endPoint y: 125, distance: 288.8
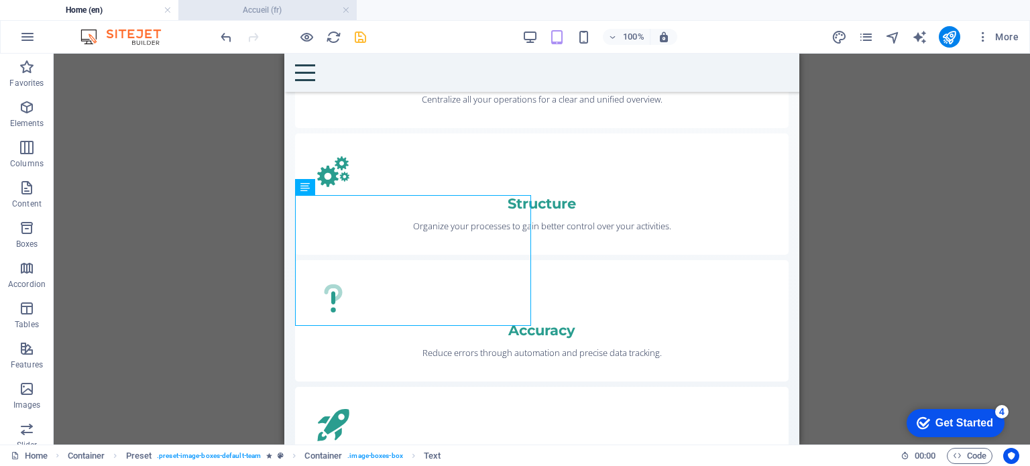
click at [239, 11] on h4 "Accueil (fr)" at bounding box center [267, 10] width 178 height 15
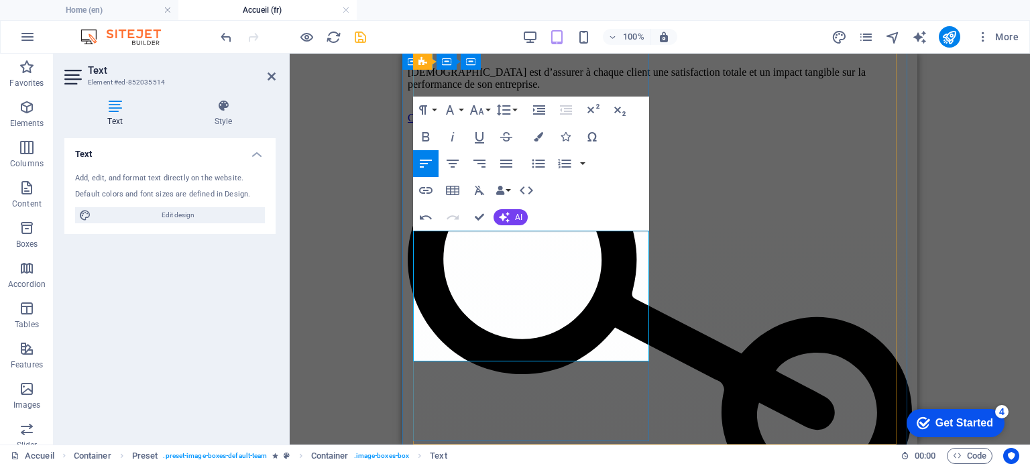
drag, startPoint x: 549, startPoint y: 343, endPoint x: 453, endPoint y: 343, distance: 95.9
drag, startPoint x: 543, startPoint y: 249, endPoint x: 557, endPoint y: 249, distance: 14.1
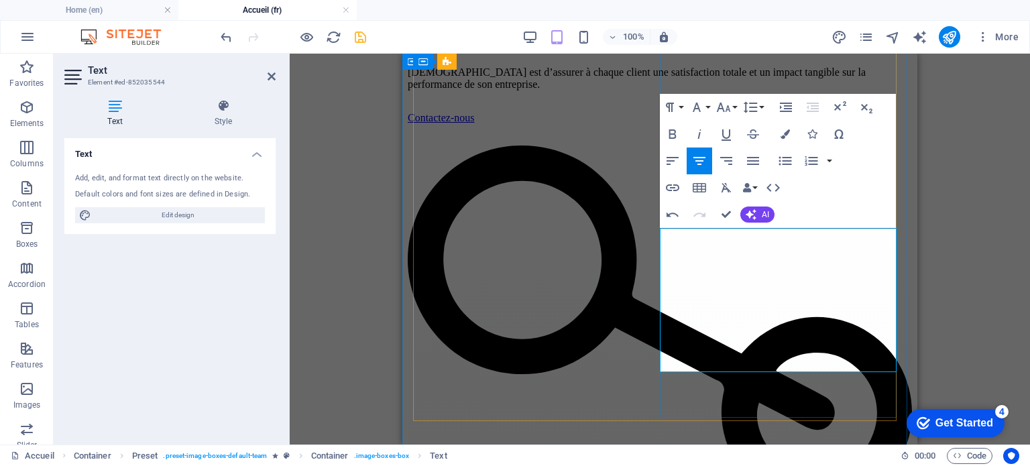
drag, startPoint x: 768, startPoint y: 328, endPoint x: 865, endPoint y: 323, distance: 97.4
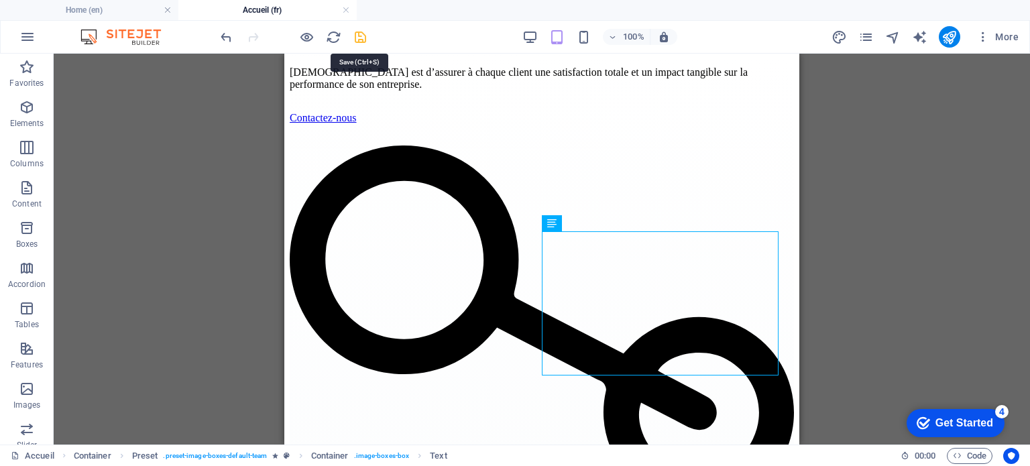
click at [360, 34] on icon "save" at bounding box center [360, 37] width 15 height 15
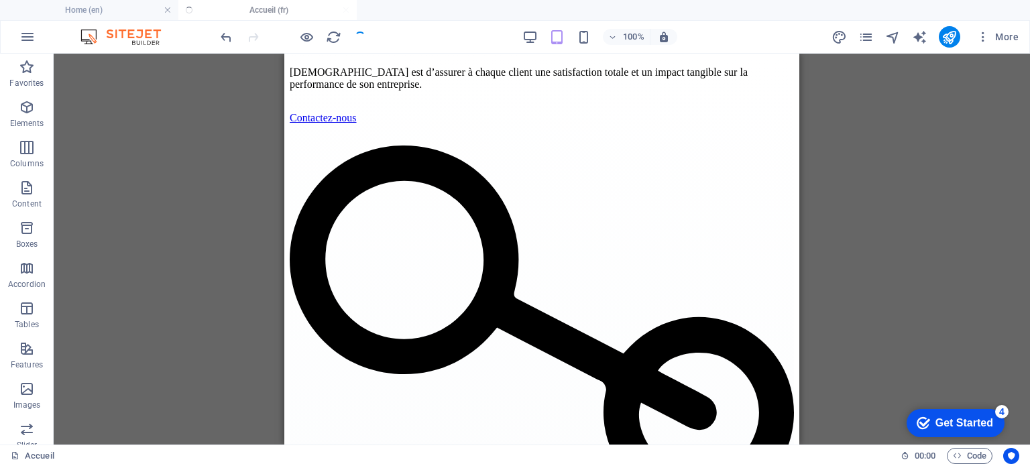
click at [107, 16] on h4 "Home (en)" at bounding box center [89, 10] width 178 height 15
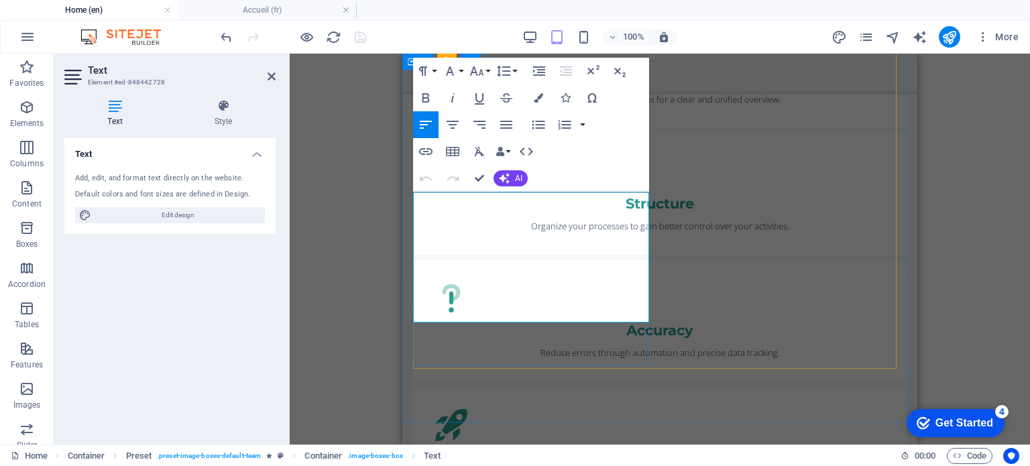
click strong "Zoho Suite, Deluge, Python, and SQL"
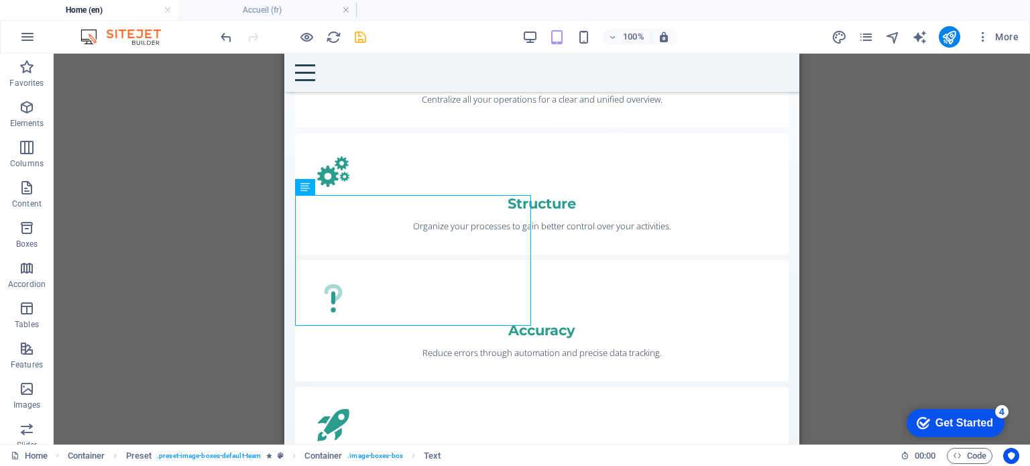
click at [365, 32] on icon "save" at bounding box center [360, 37] width 15 height 15
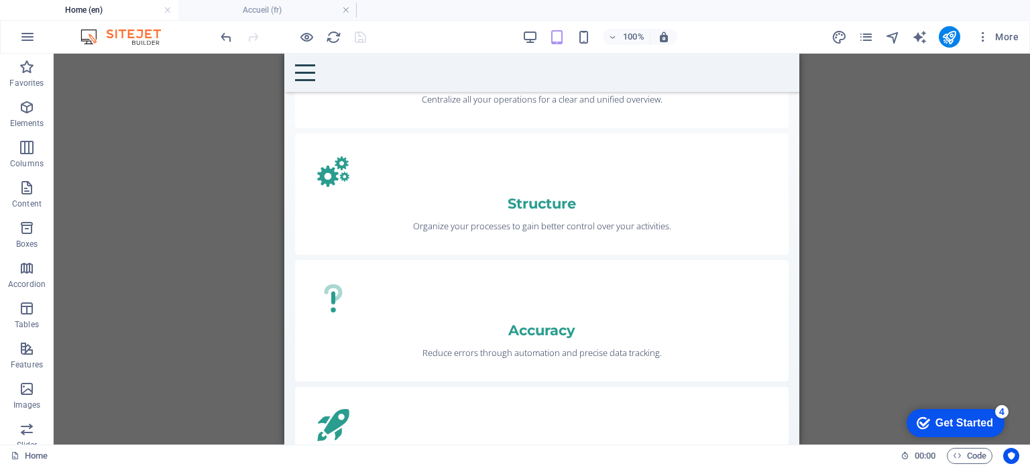
click at [188, 21] on div "100% More" at bounding box center [515, 37] width 1029 height 32
click at [249, 11] on h4 "Accueil (fr)" at bounding box center [267, 10] width 178 height 15
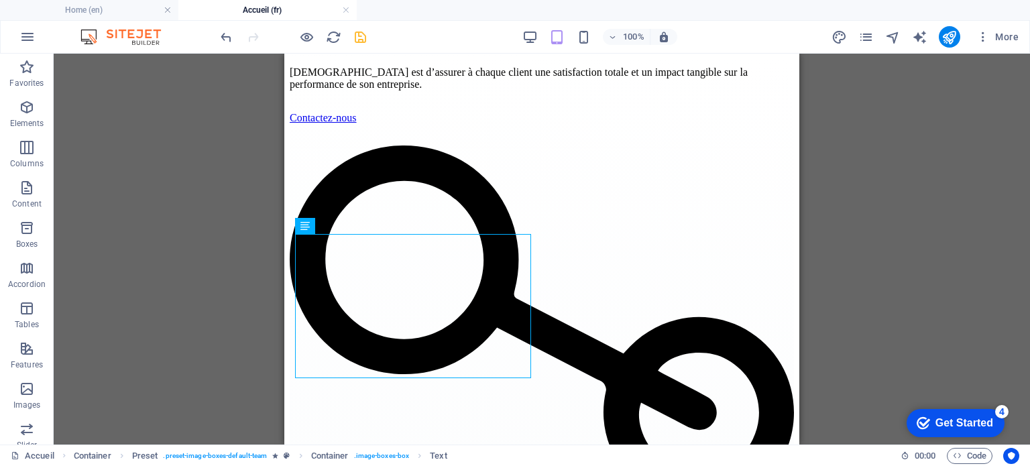
click at [160, 254] on div "Drag here to replace the existing content. Press “Ctrl” if you want to create a…" at bounding box center [542, 249] width 977 height 391
click at [362, 41] on icon "save" at bounding box center [360, 37] width 15 height 15
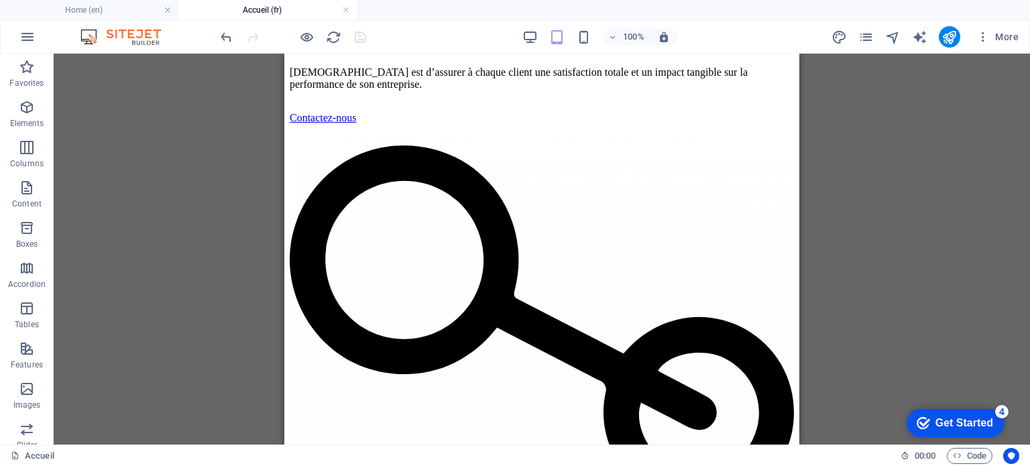
click at [183, 229] on div "Drag here to replace the existing content. Press “Ctrl” if you want to create a…" at bounding box center [542, 249] width 977 height 391
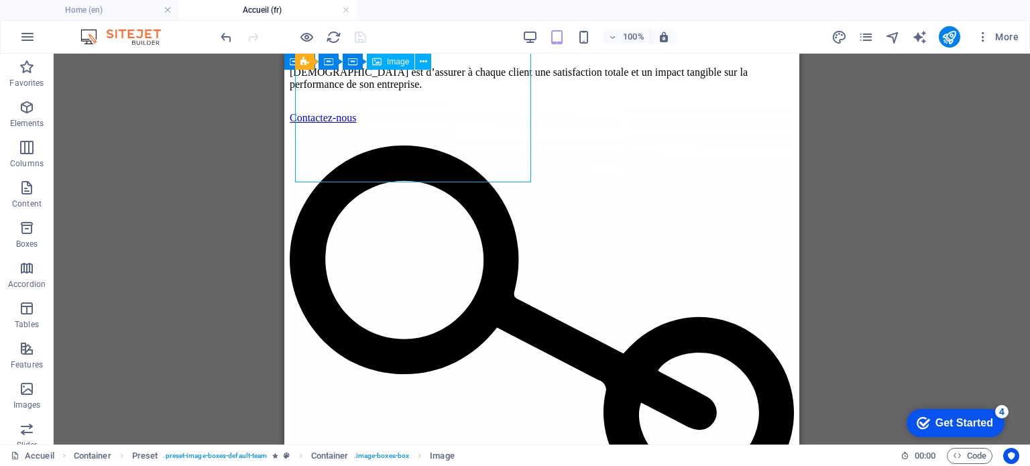
click at [390, 63] on span "Image" at bounding box center [398, 62] width 22 height 8
click at [386, 64] on div "Image" at bounding box center [391, 62] width 48 height 16
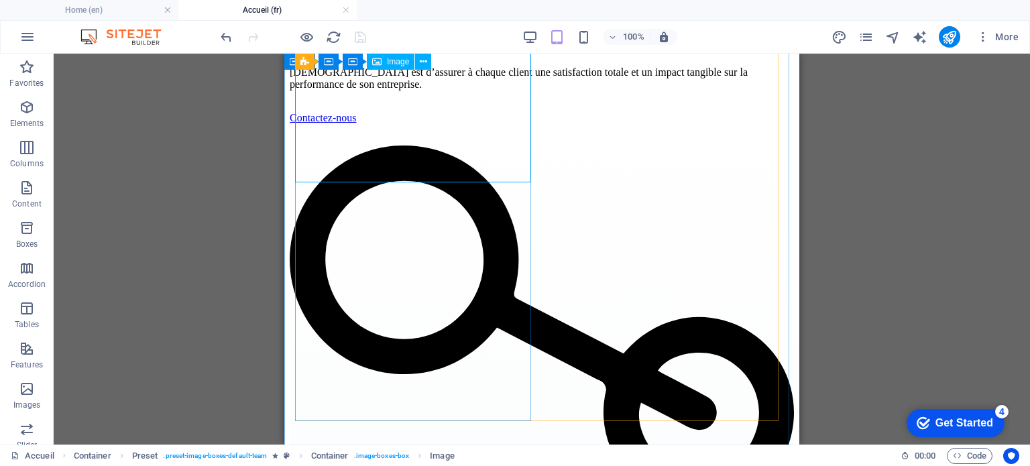
click at [391, 64] on span "Image" at bounding box center [398, 62] width 22 height 8
click at [396, 66] on div "Image" at bounding box center [391, 62] width 48 height 16
select select "%"
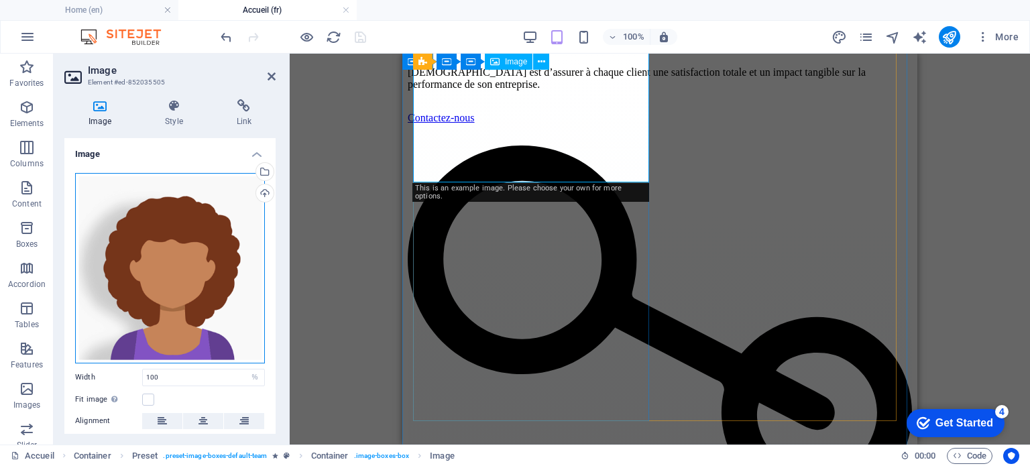
click at [107, 252] on div "Drag files here, click to choose files or select files from Files or our free s…" at bounding box center [170, 268] width 190 height 191
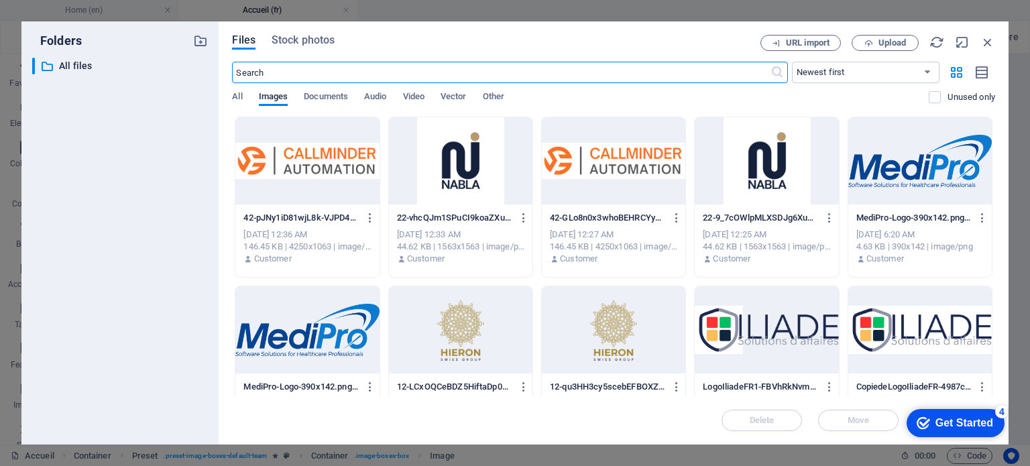
scroll to position [1732, 0]
click at [893, 46] on span "Upload" at bounding box center [893, 43] width 28 height 8
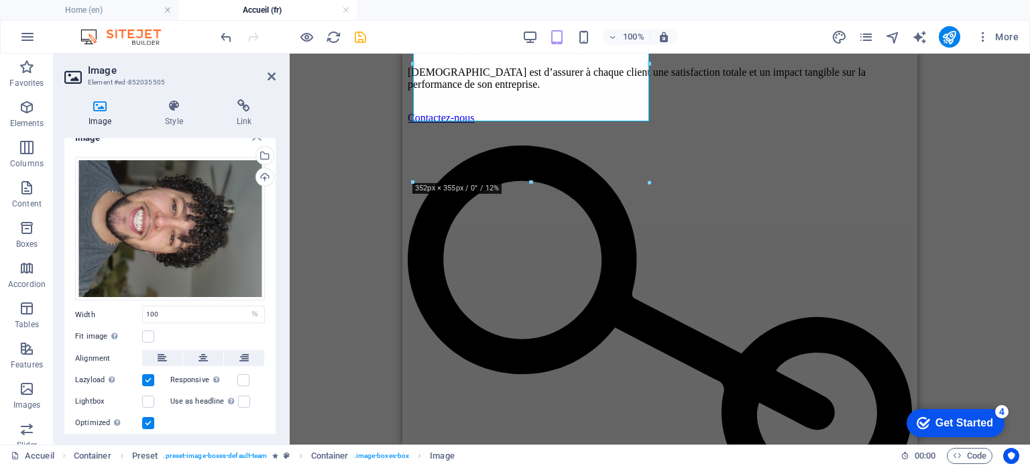
scroll to position [16, 0]
click at [339, 215] on div "Drag here to replace the existing content. Press “Ctrl” if you want to create a…" at bounding box center [660, 249] width 741 height 391
click at [350, 204] on div "Drag here to replace the existing content. Press “Ctrl” if you want to create a…" at bounding box center [660, 249] width 741 height 391
click at [270, 76] on icon at bounding box center [272, 76] width 8 height 11
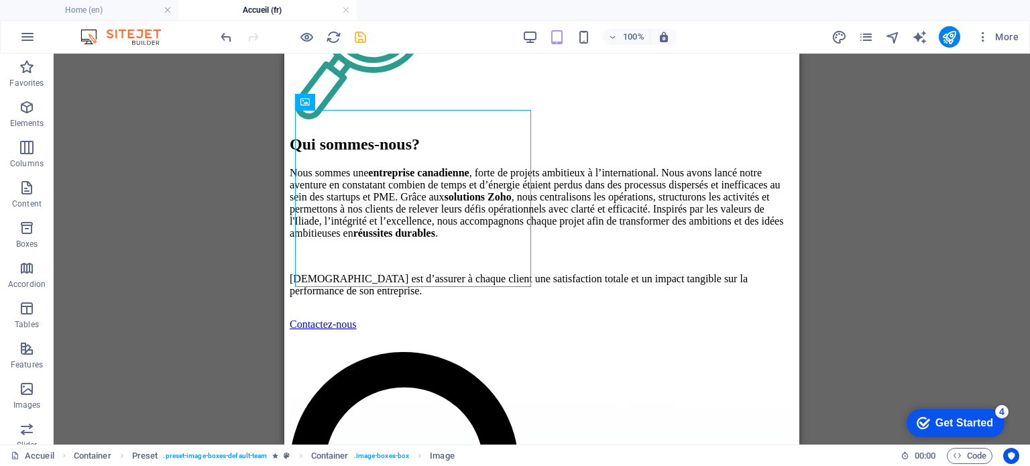
scroll to position [1122, 0]
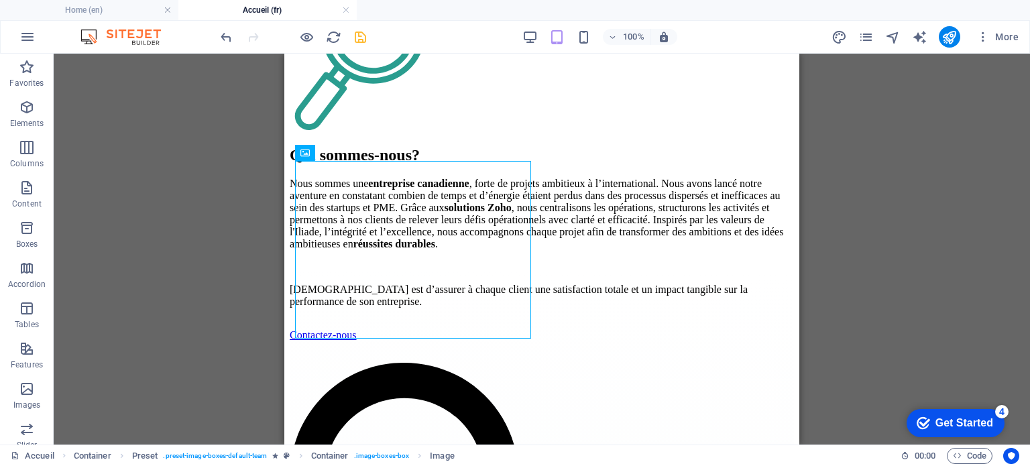
click at [402, 156] on icon at bounding box center [399, 153] width 7 height 14
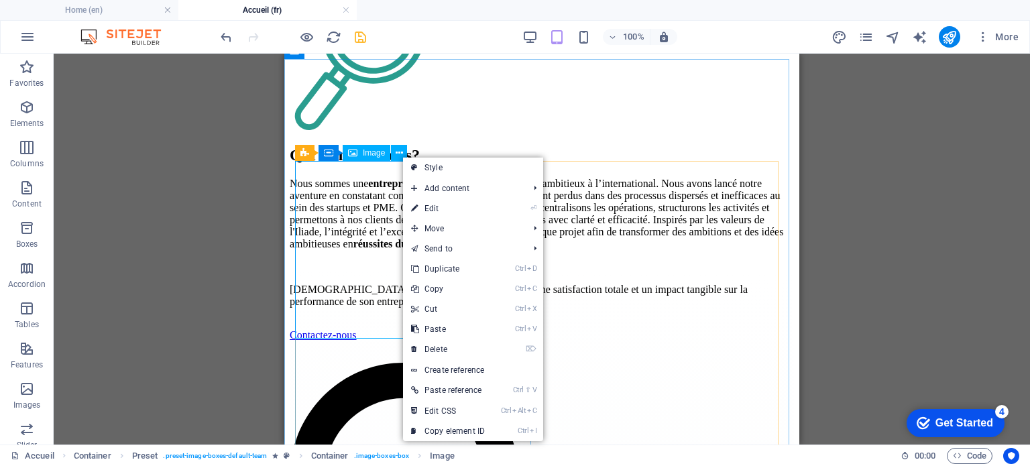
click at [357, 158] on icon at bounding box center [352, 153] width 9 height 16
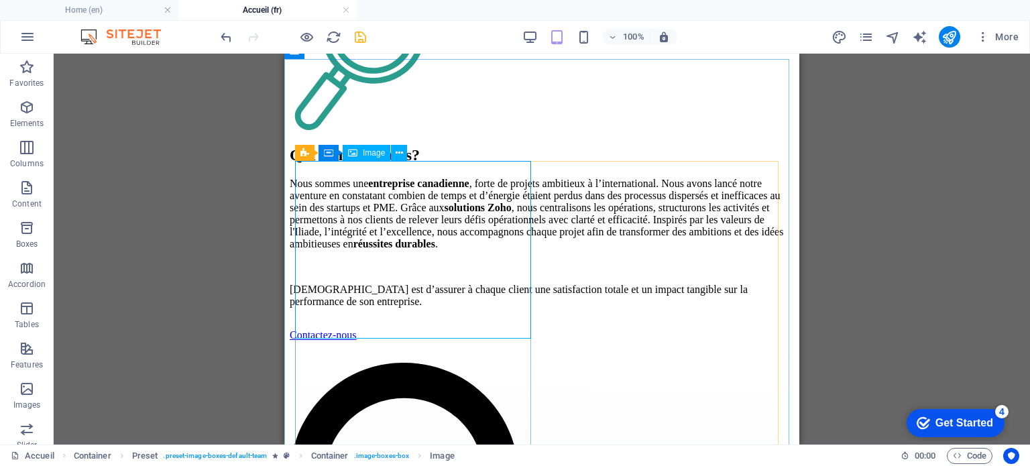
click at [360, 160] on div "Image" at bounding box center [367, 153] width 48 height 16
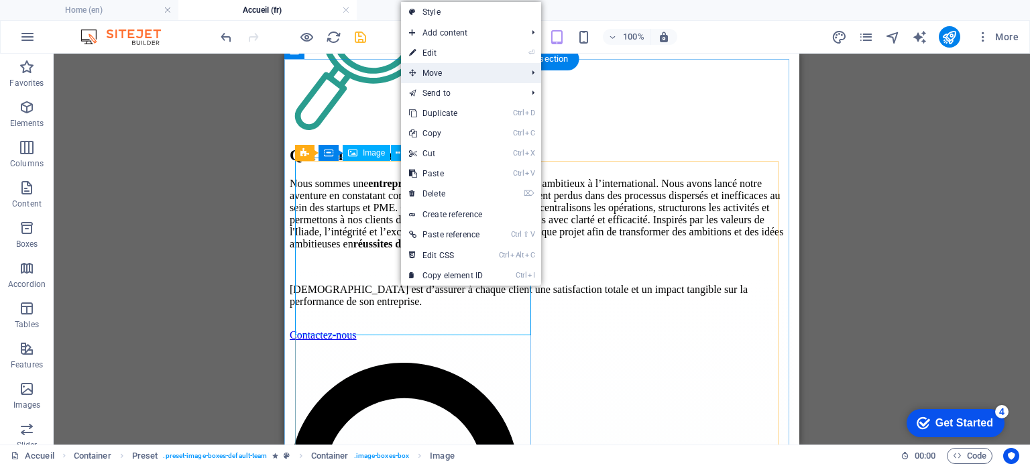
click at [429, 72] on span "Move" at bounding box center [461, 73] width 120 height 20
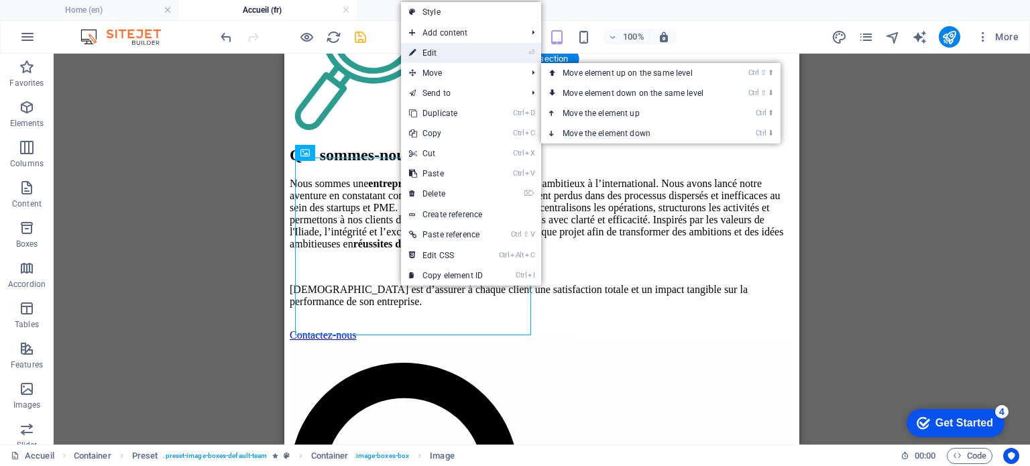
click at [429, 49] on link "⏎ Edit" at bounding box center [446, 53] width 90 height 20
select select "%"
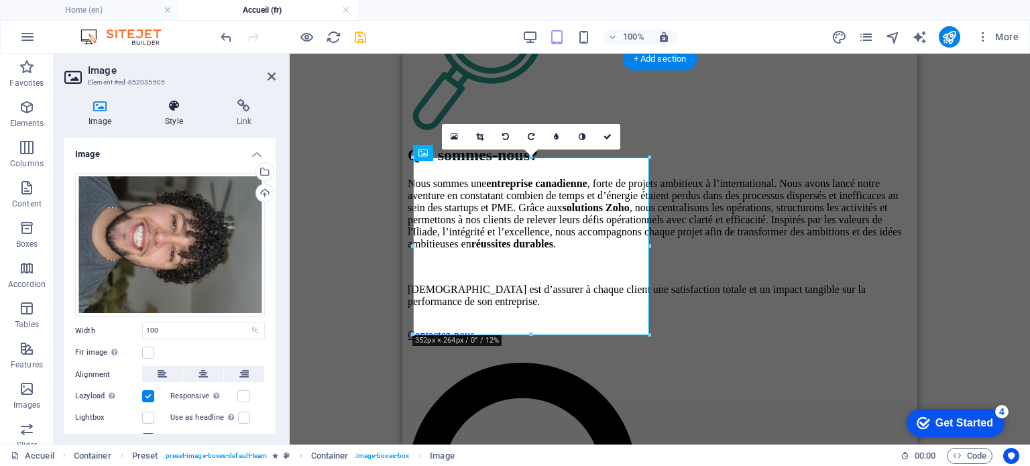
click at [164, 123] on h4 "Style" at bounding box center [176, 113] width 71 height 28
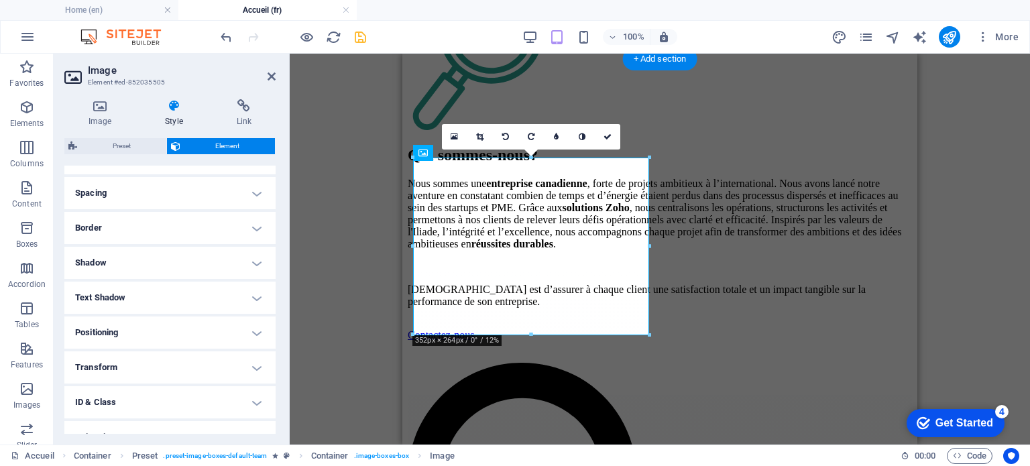
scroll to position [245, 0]
click at [99, 360] on h4 "Transform" at bounding box center [169, 367] width 211 height 32
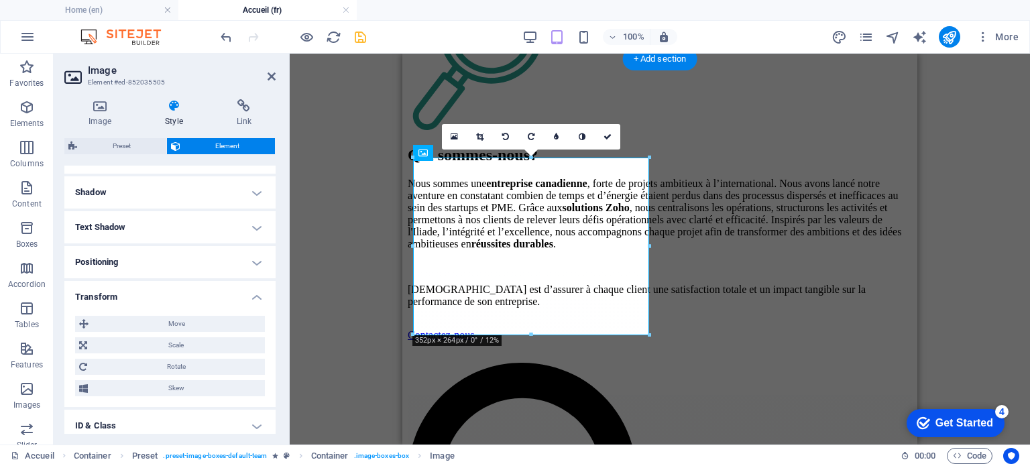
scroll to position [315, 0]
click at [119, 367] on span "Rotate" at bounding box center [176, 366] width 170 height 16
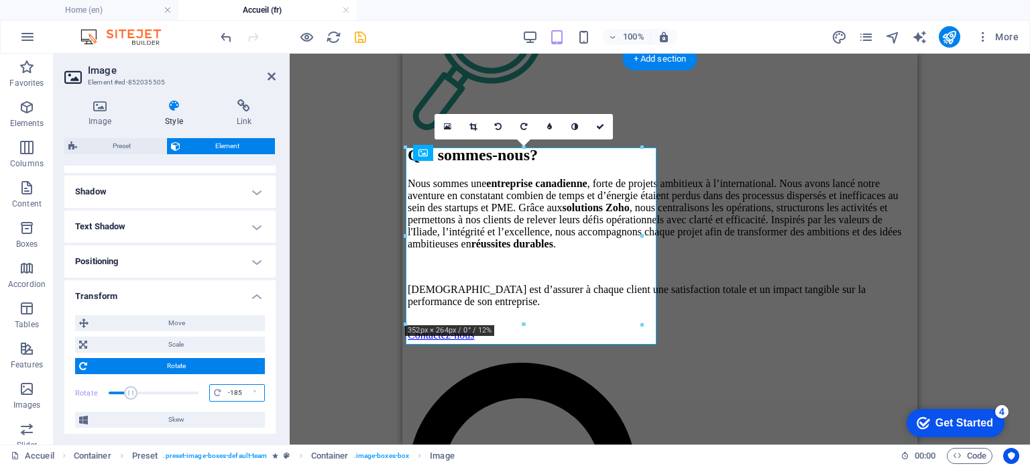
click at [239, 390] on input "-185" at bounding box center [245, 393] width 40 height 16
type input "-1"
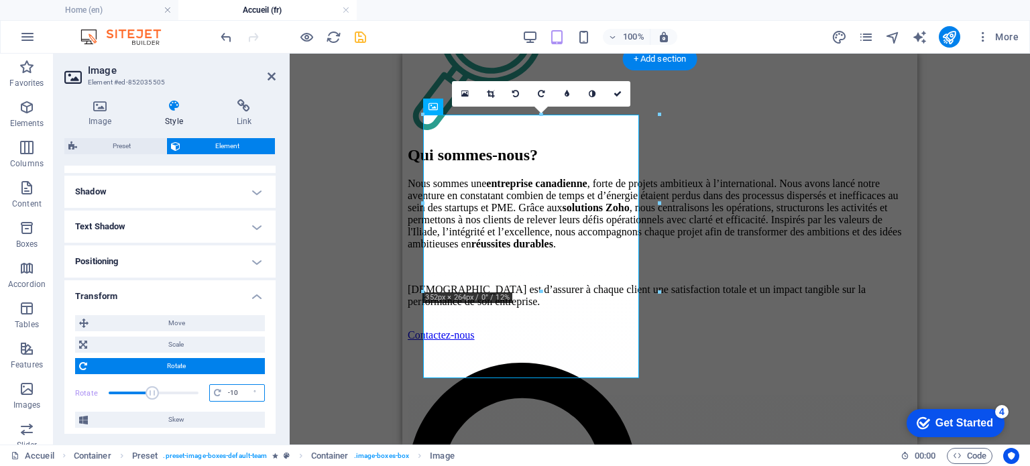
type input "-1"
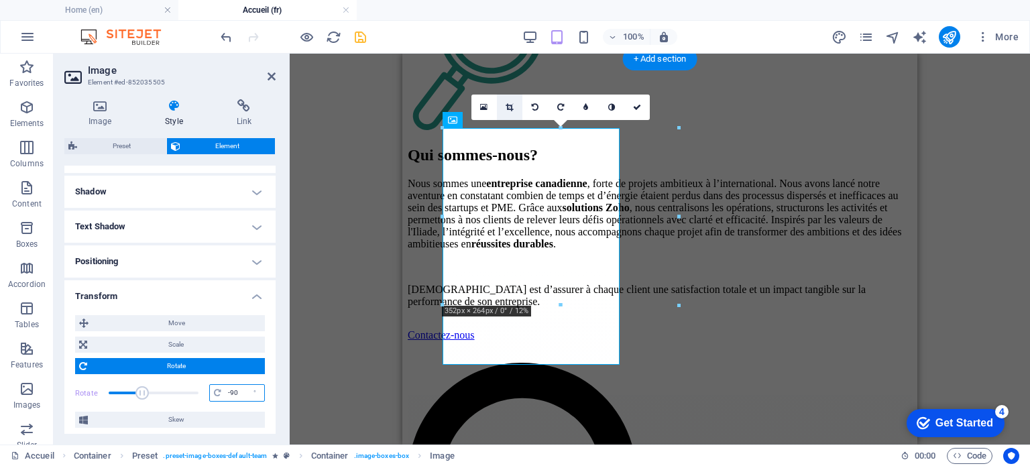
type input "-90"
click at [517, 102] on link at bounding box center [509, 107] width 25 height 25
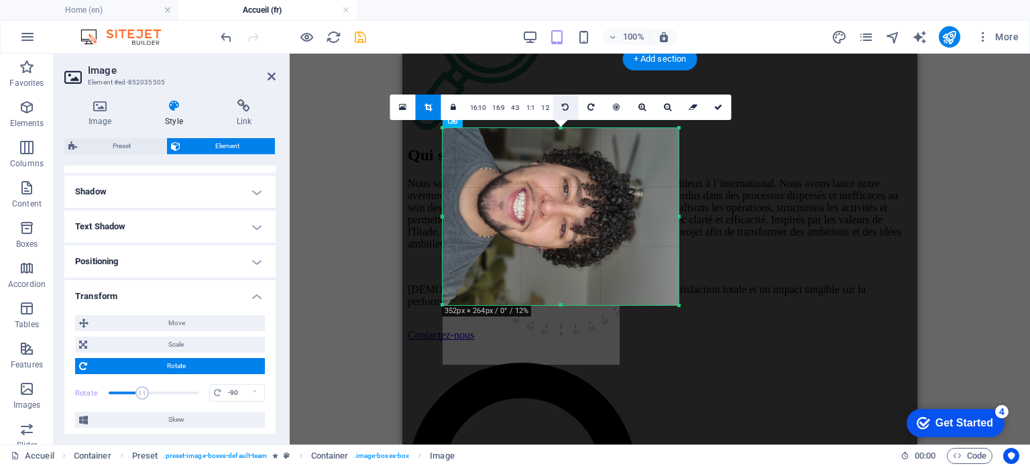
click at [567, 105] on icon at bounding box center [565, 107] width 7 height 8
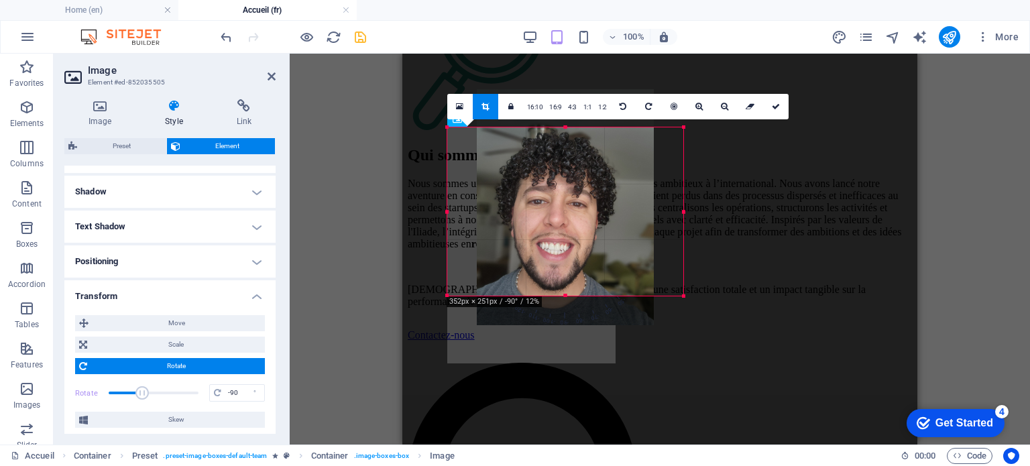
drag, startPoint x: 559, startPoint y: 125, endPoint x: 561, endPoint y: 134, distance: 8.9
click at [561, 134] on div "180 170 160 150 140 130 120 110 100 90 80 70 60 50 40 30 20 10 0 -10 -20 -30 -4…" at bounding box center [565, 211] width 236 height 168
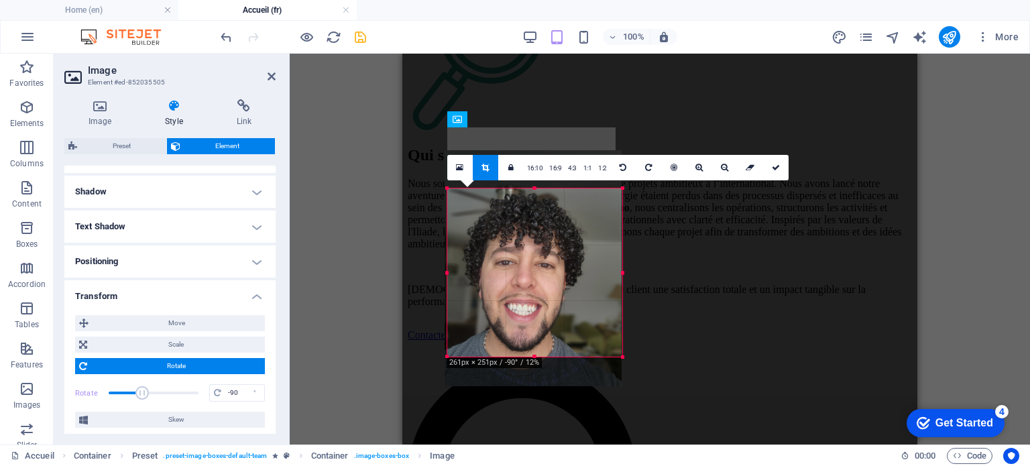
drag, startPoint x: 446, startPoint y: 213, endPoint x: 478, endPoint y: 225, distance: 34.4
click at [478, 225] on div "180 170 160 150 140 130 120 110 100 90 80 70 60 50 40 30 20 10 0 -10 -20 -30 -4…" at bounding box center [534, 273] width 175 height 168
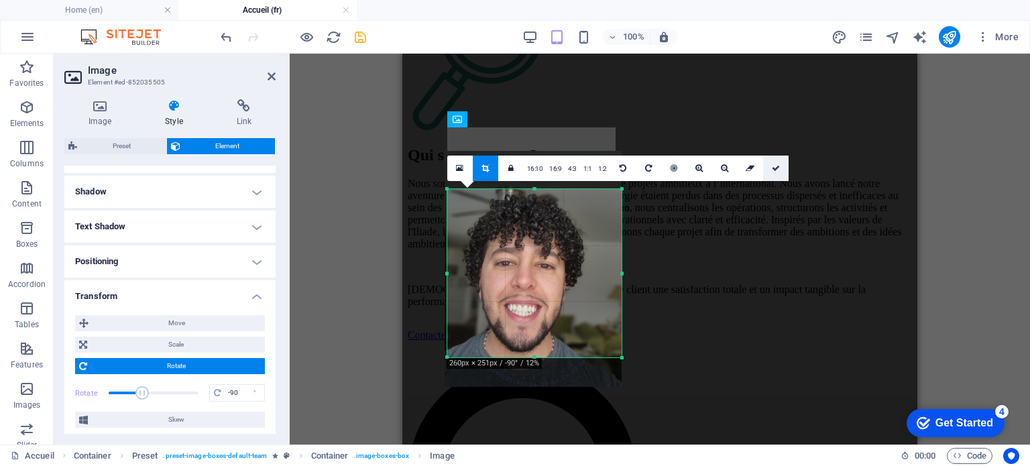
click at [773, 168] on icon at bounding box center [776, 168] width 8 height 8
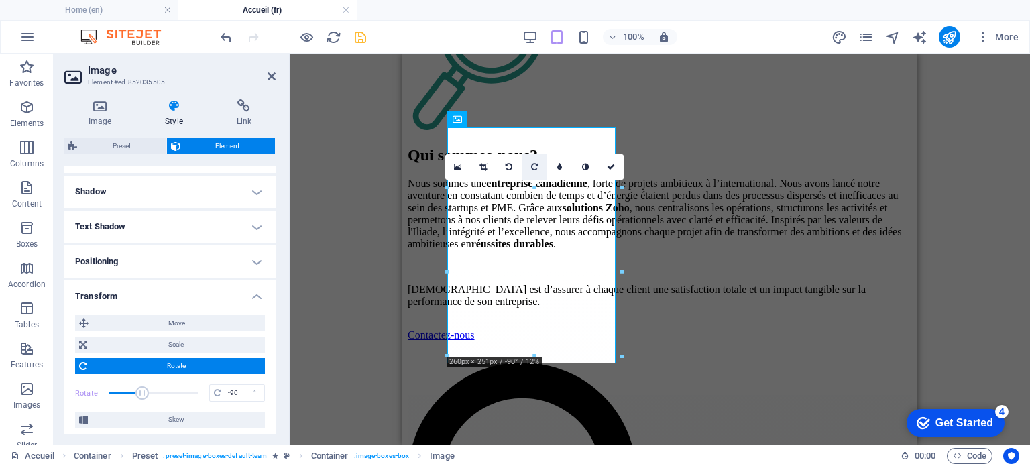
click at [529, 168] on link at bounding box center [534, 166] width 25 height 25
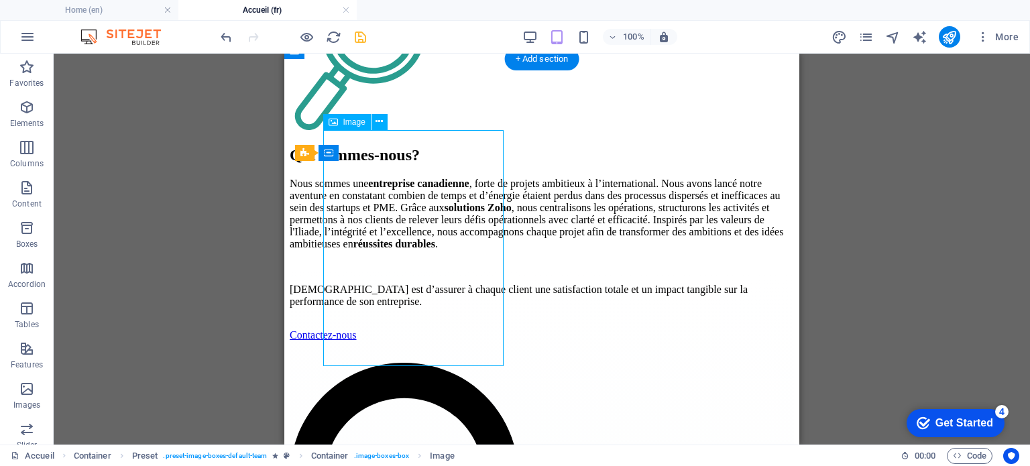
drag, startPoint x: 412, startPoint y: 323, endPoint x: 410, endPoint y: 302, distance: 21.6
drag, startPoint x: 416, startPoint y: 315, endPoint x: 413, endPoint y: 248, distance: 67.1
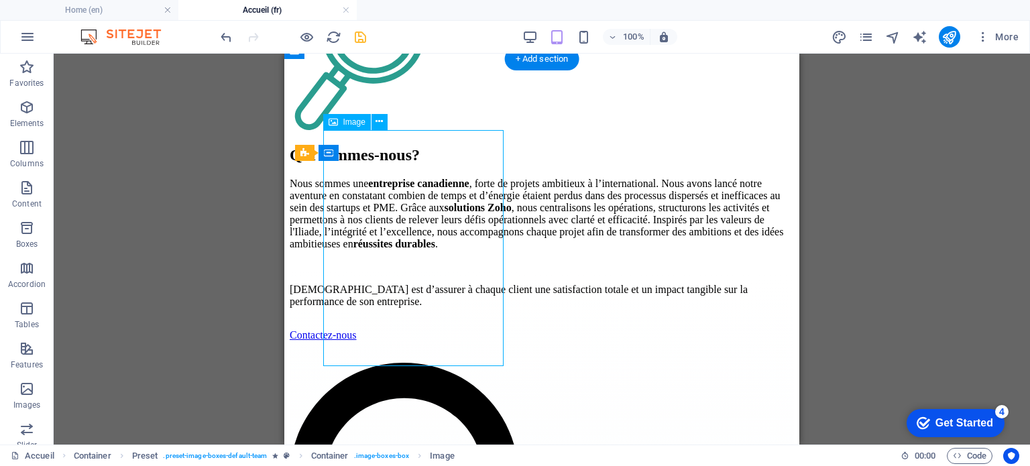
drag, startPoint x: 645, startPoint y: 260, endPoint x: 360, endPoint y: 207, distance: 289.4
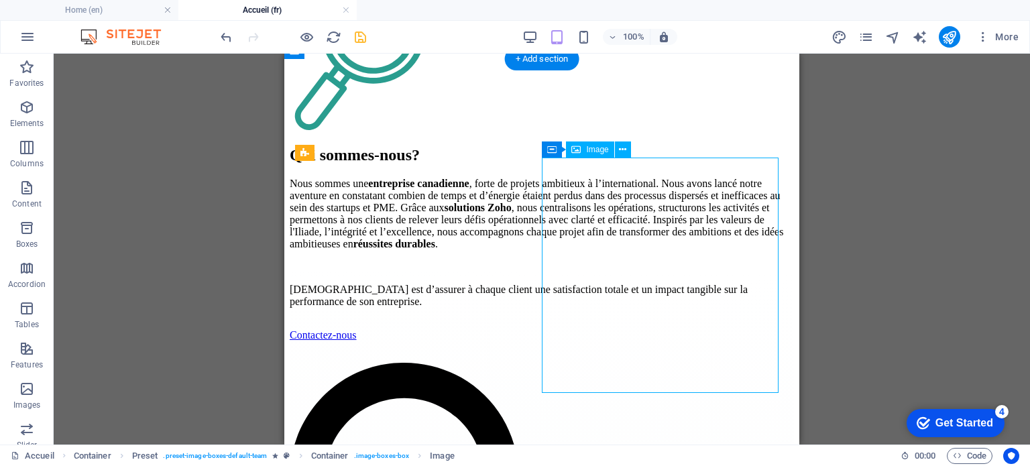
select select "%"
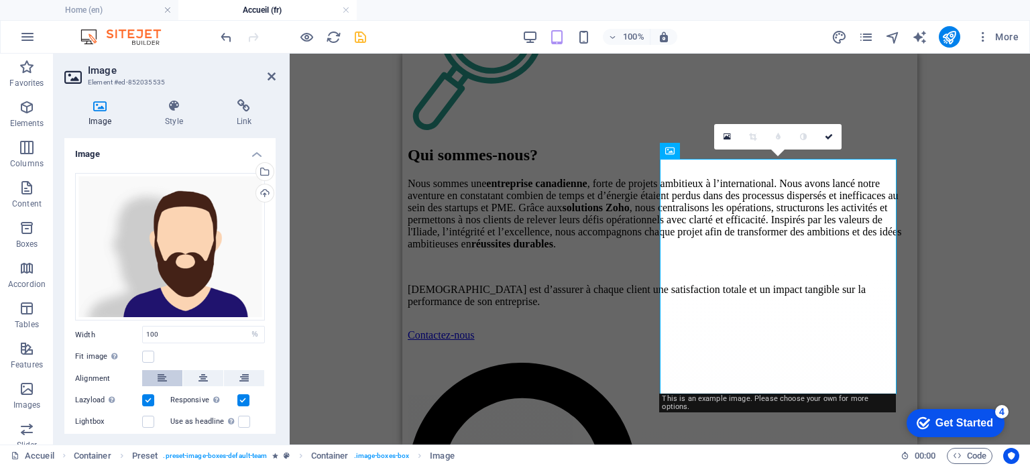
scroll to position [58, 0]
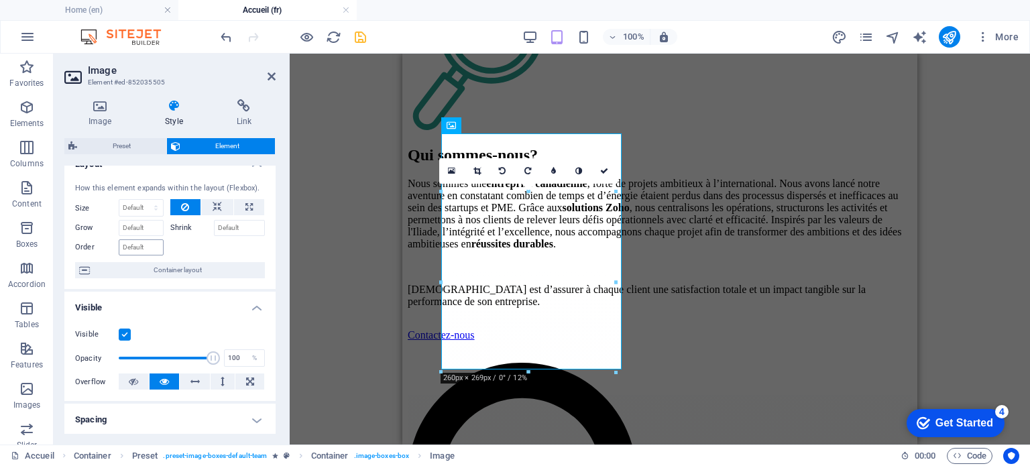
scroll to position [0, 0]
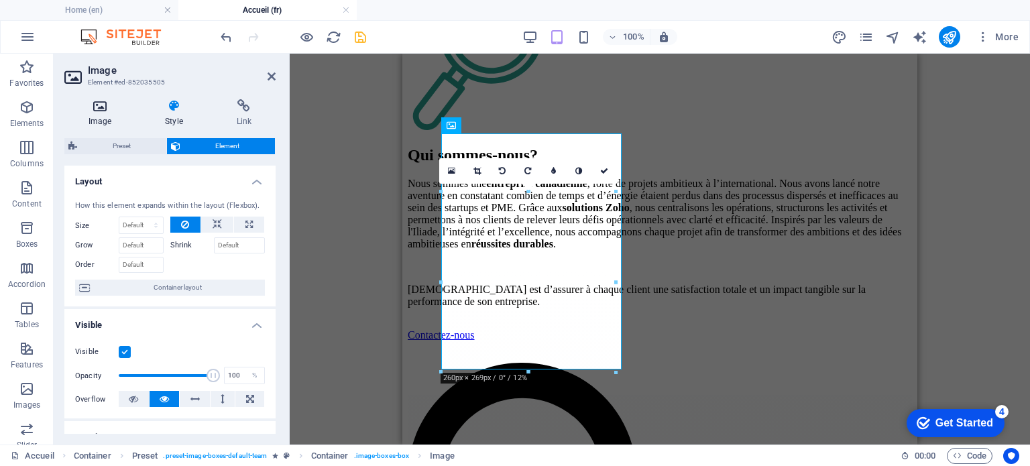
click at [110, 120] on h4 "Image" at bounding box center [102, 113] width 76 height 28
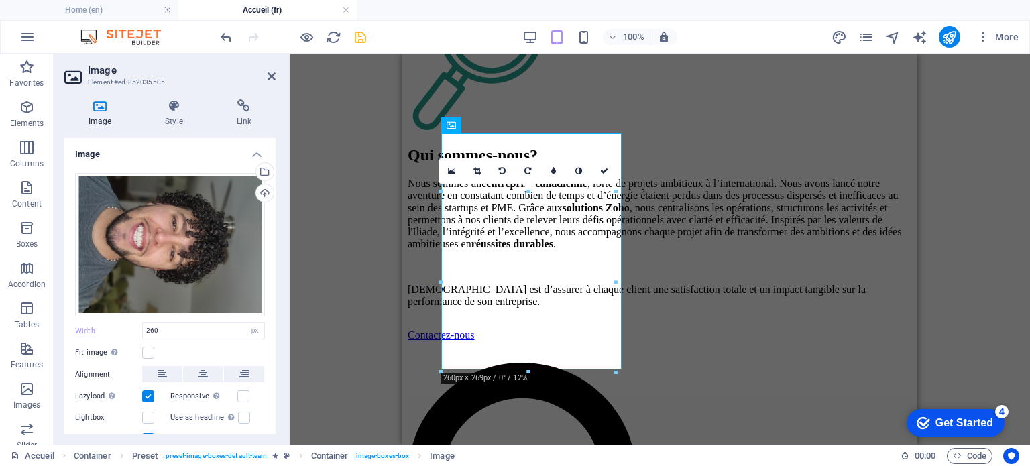
scroll to position [54, 0]
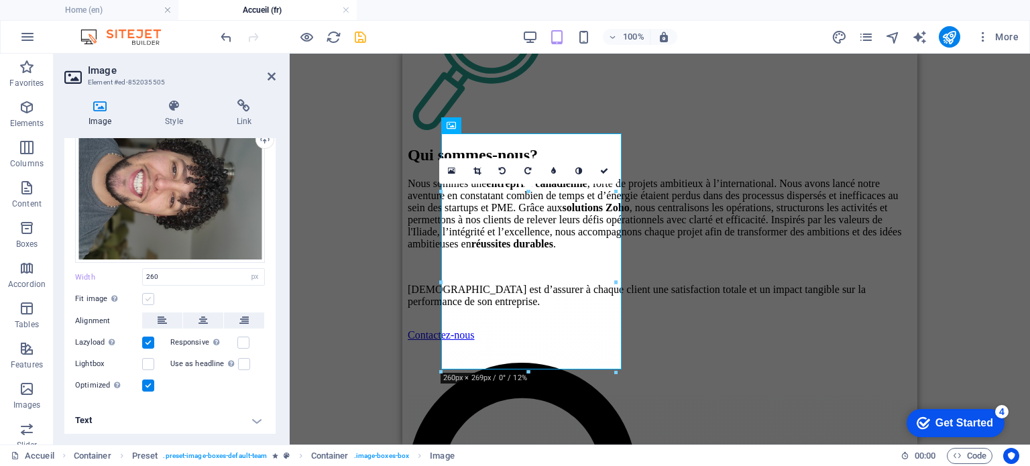
click at [148, 299] on label at bounding box center [148, 299] width 12 height 12
click at [0, 0] on input "Fit image Automatically fit image to a fixed width and height" at bounding box center [0, 0] width 0 height 0
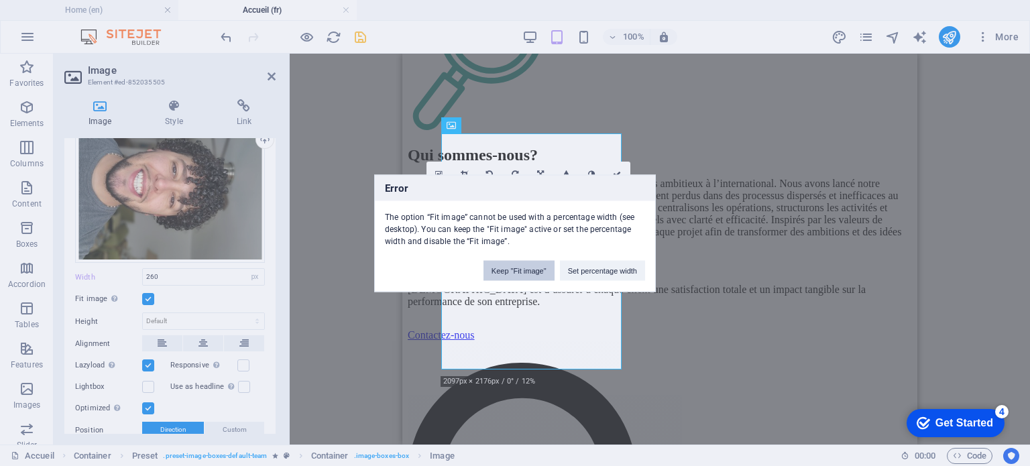
click at [539, 274] on button "Keep "Fit image"" at bounding box center [519, 270] width 71 height 20
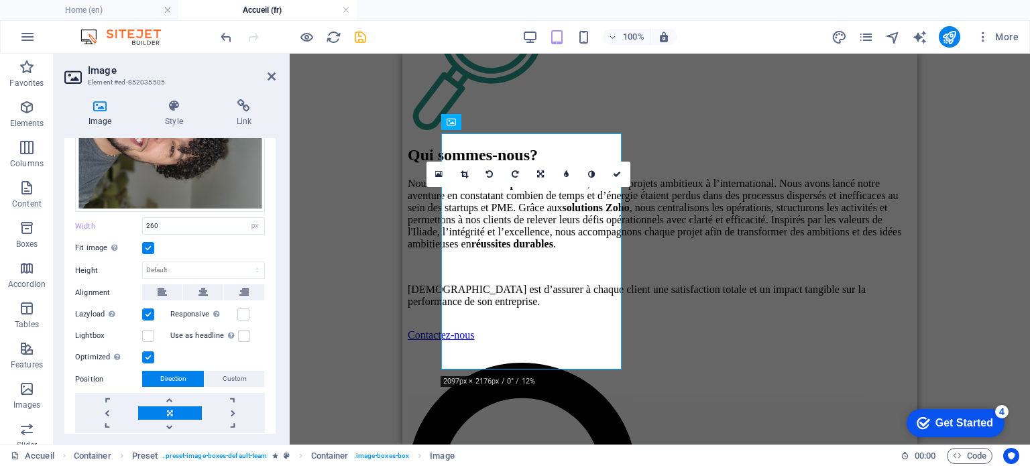
scroll to position [121, 0]
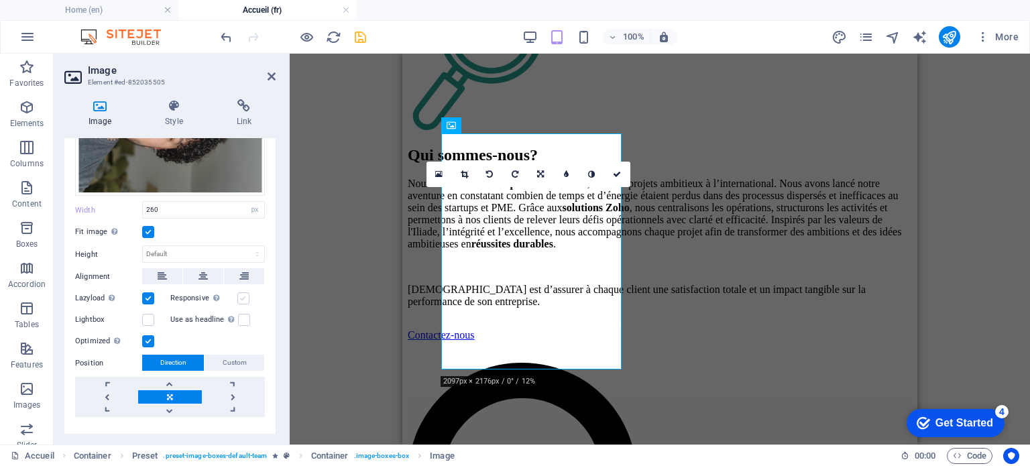
click at [241, 295] on label at bounding box center [243, 298] width 12 height 12
click at [0, 0] on input "Responsive Automatically load retina image and smartphone optimized sizes." at bounding box center [0, 0] width 0 height 0
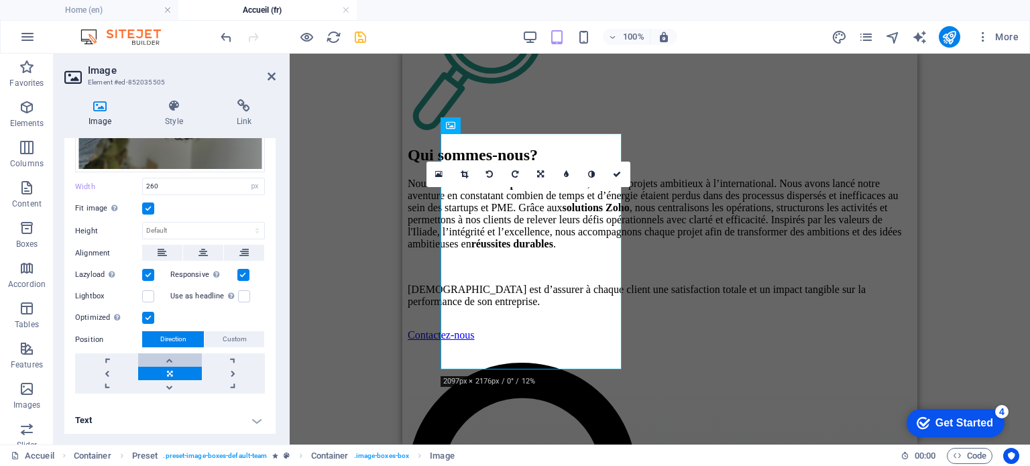
click at [171, 356] on link at bounding box center [169, 360] width 63 height 13
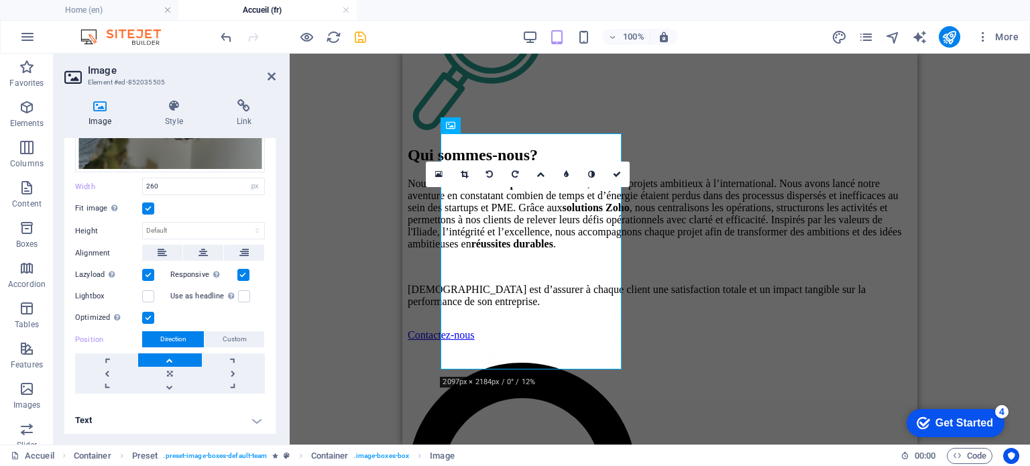
click at [167, 359] on link at bounding box center [169, 360] width 63 height 13
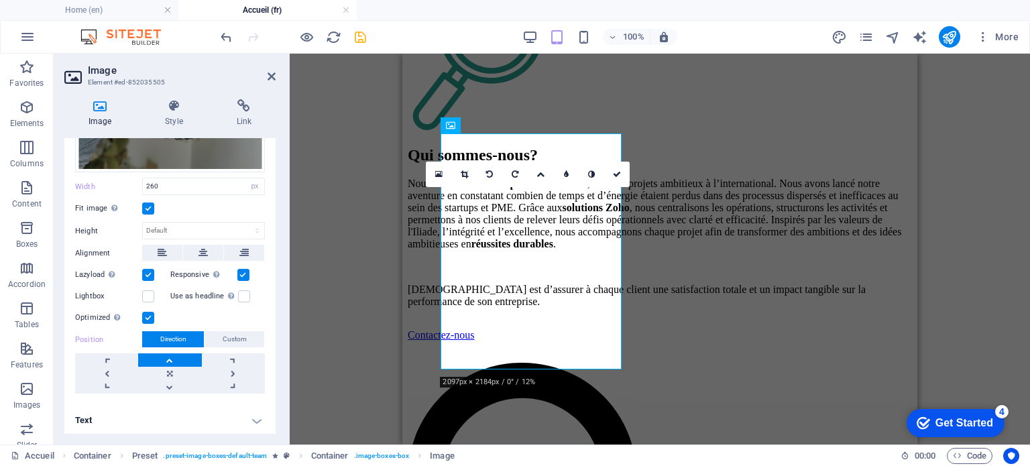
click at [167, 359] on link at bounding box center [169, 360] width 63 height 13
click at [169, 372] on link at bounding box center [169, 373] width 63 height 13
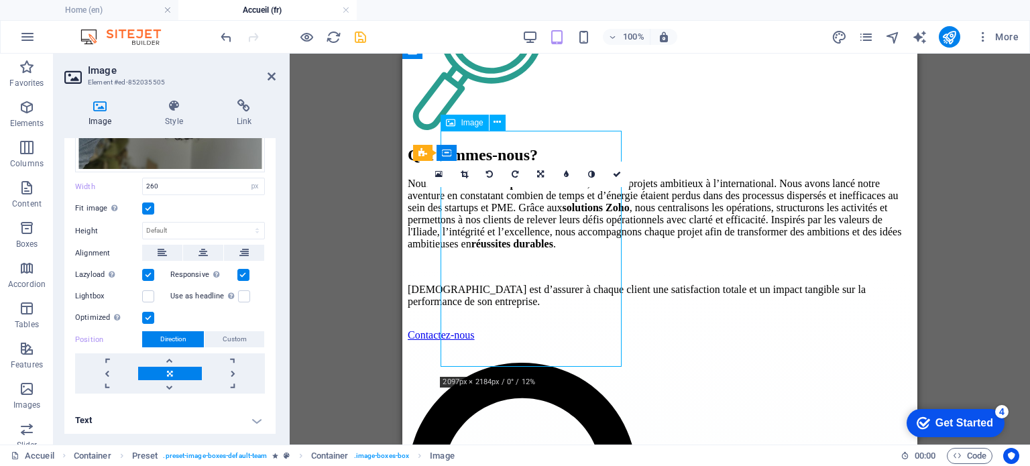
drag, startPoint x: 517, startPoint y: 280, endPoint x: 513, endPoint y: 241, distance: 39.2
click at [110, 360] on link at bounding box center [106, 360] width 63 height 13
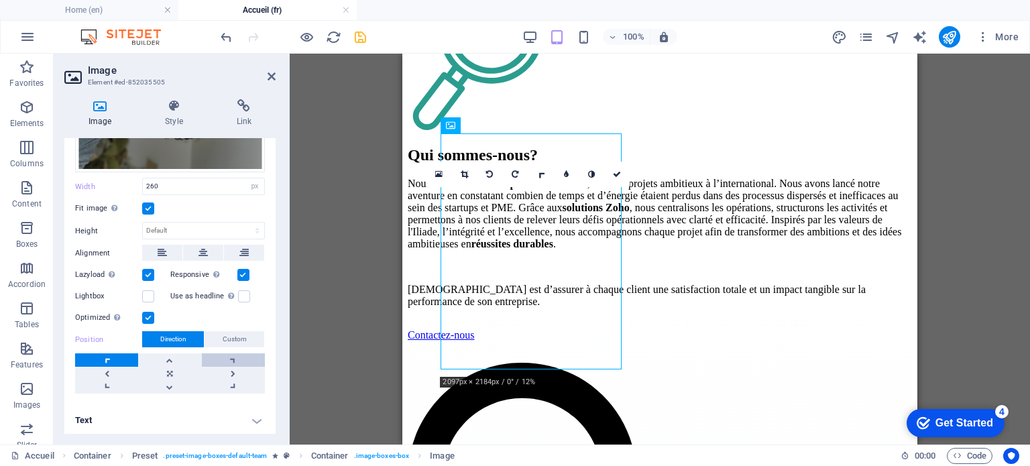
click at [243, 358] on link at bounding box center [233, 360] width 63 height 13
click at [184, 356] on link at bounding box center [169, 360] width 63 height 13
click at [544, 176] on icon at bounding box center [541, 174] width 8 height 8
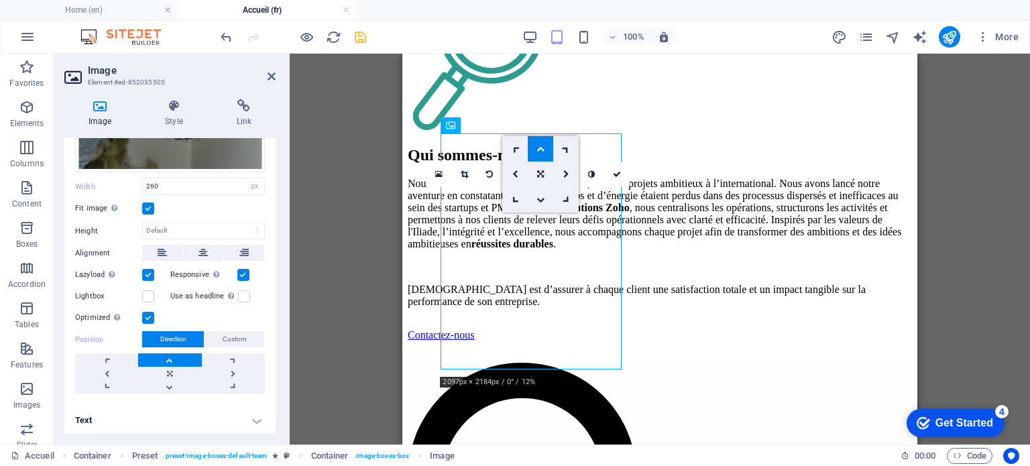
click at [544, 176] on icon at bounding box center [540, 174] width 7 height 8
click at [544, 176] on icon at bounding box center [541, 174] width 8 height 8
click at [543, 155] on link at bounding box center [540, 148] width 25 height 25
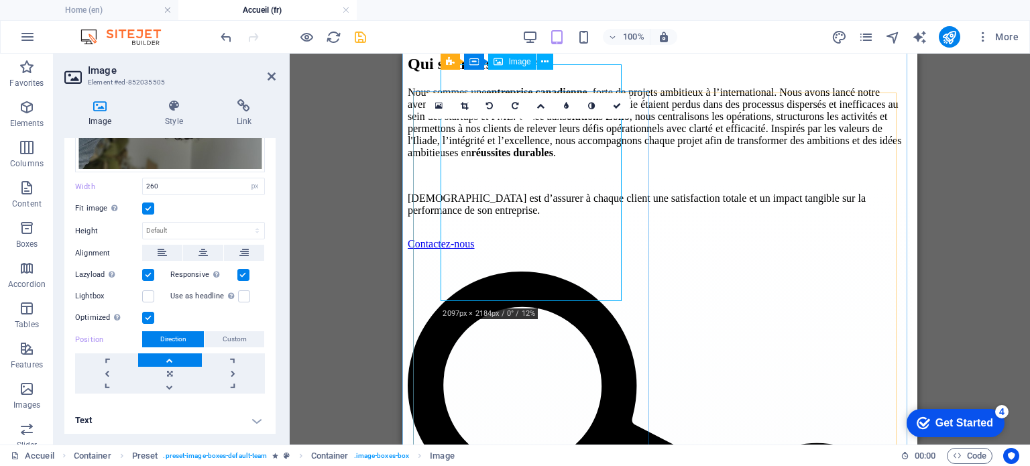
scroll to position [1189, 0]
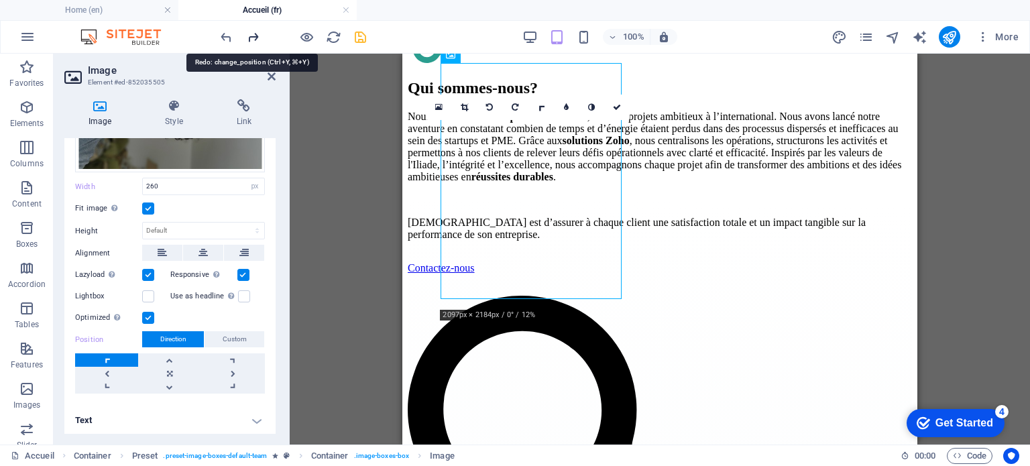
click at [258, 42] on icon "redo" at bounding box center [253, 37] width 15 height 15
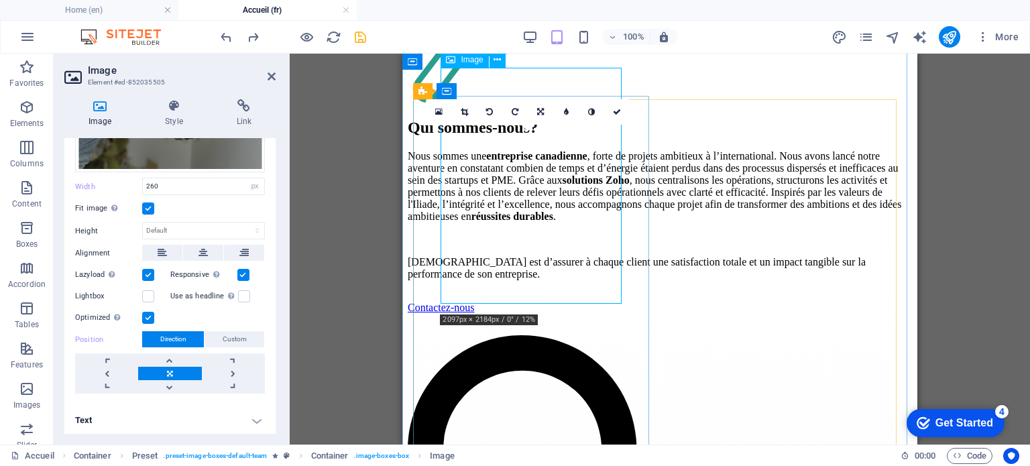
scroll to position [1122, 0]
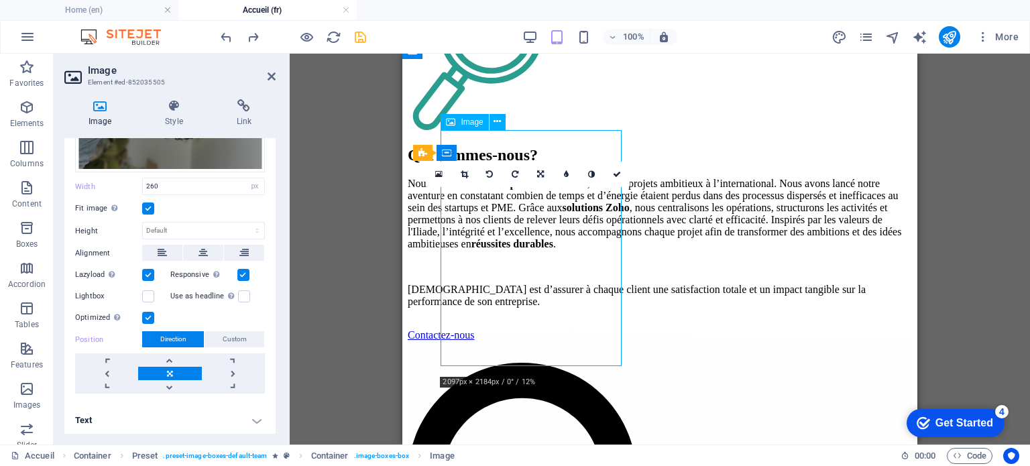
drag, startPoint x: 542, startPoint y: 250, endPoint x: 537, endPoint y: 159, distance: 91.4
drag, startPoint x: 537, startPoint y: 243, endPoint x: 528, endPoint y: 174, distance: 69.6
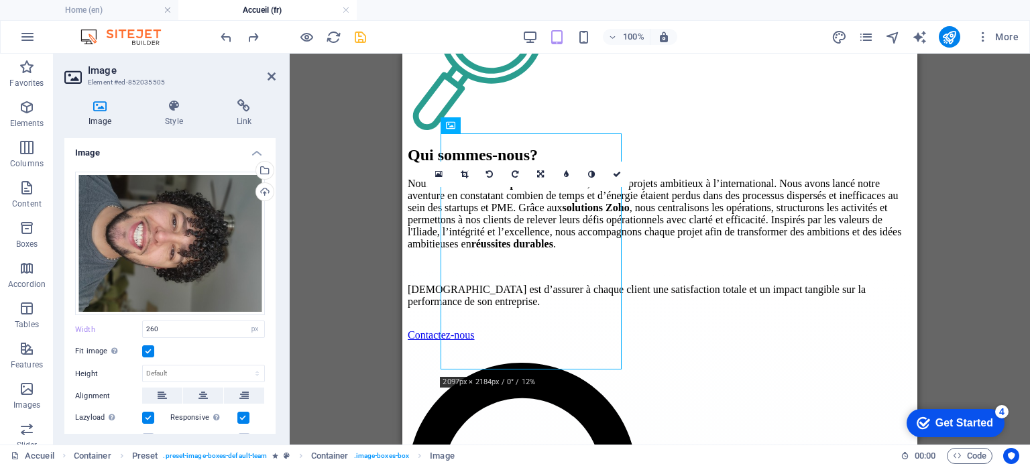
scroll to position [0, 0]
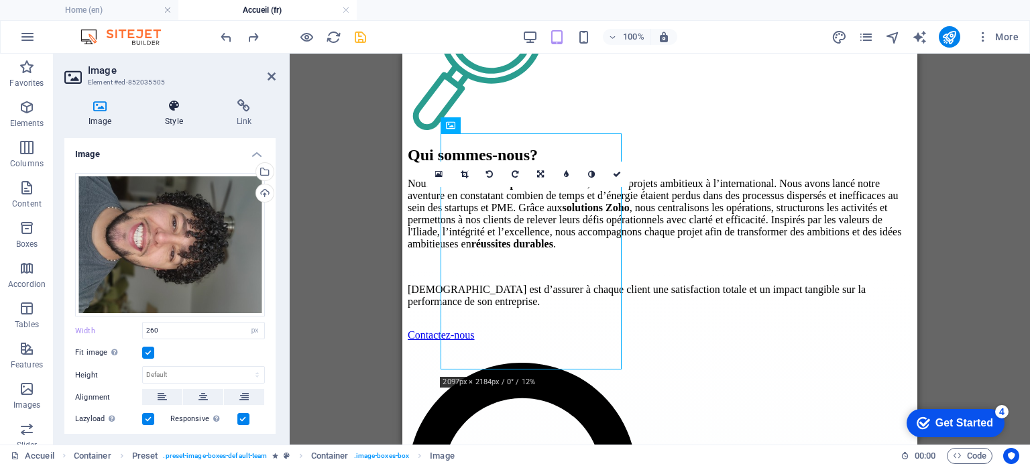
click at [178, 108] on icon at bounding box center [174, 105] width 66 height 13
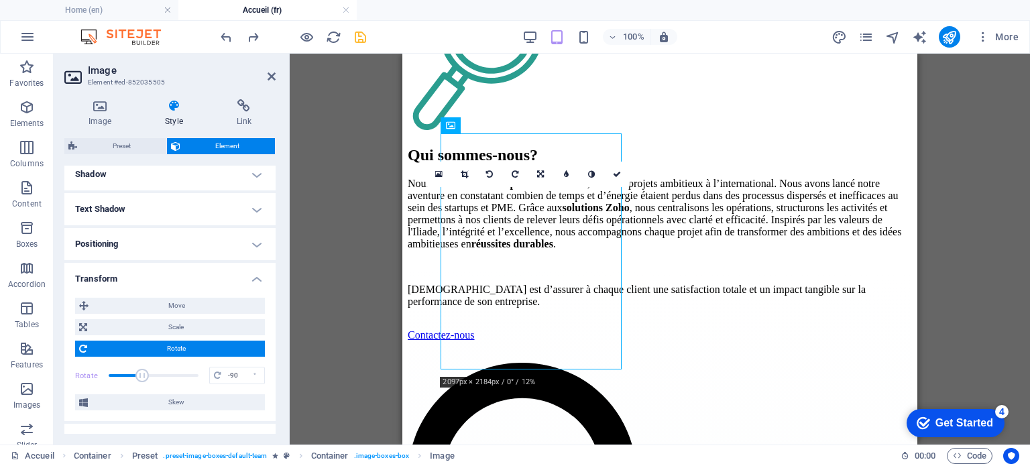
scroll to position [335, 0]
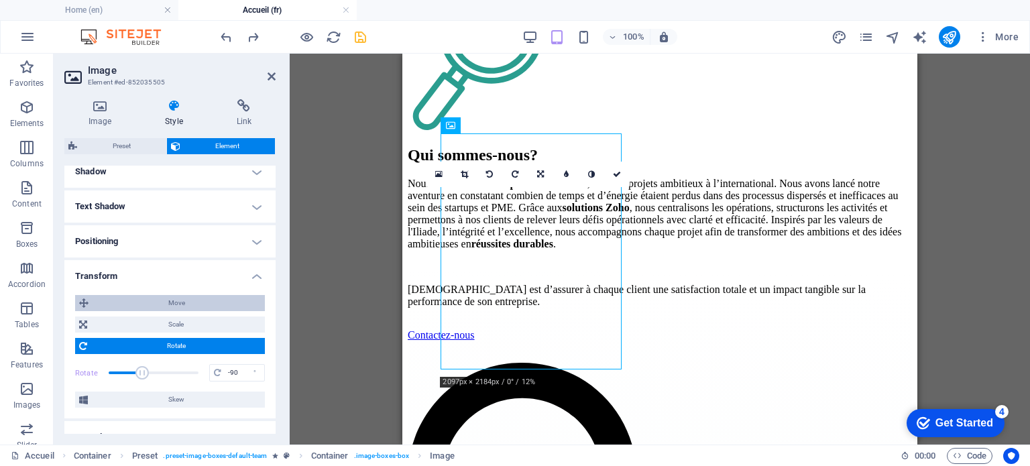
click at [172, 306] on span "Move" at bounding box center [177, 303] width 168 height 16
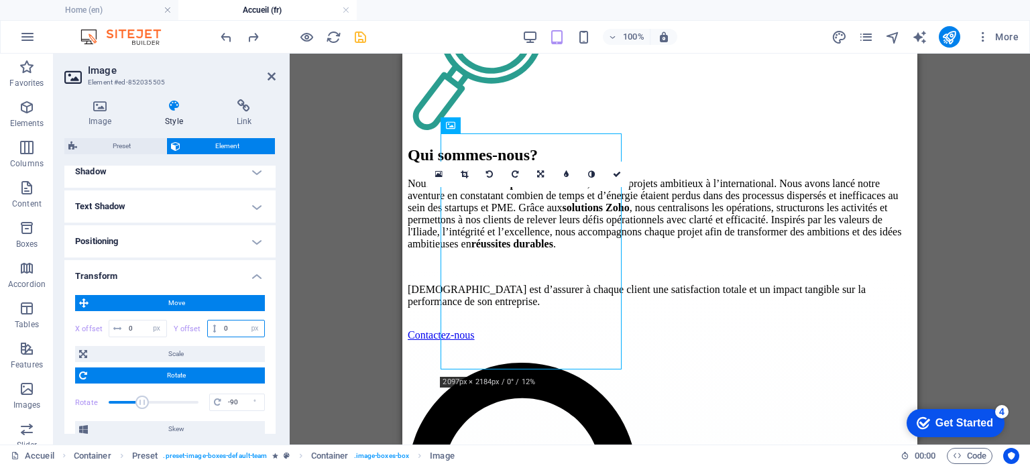
drag, startPoint x: 230, startPoint y: 329, endPoint x: 166, endPoint y: 326, distance: 64.5
click at [166, 326] on div "X offset 0 px rem % em vh vw Y offset 0 px rem % em vh vw" at bounding box center [170, 328] width 190 height 17
type input "30"
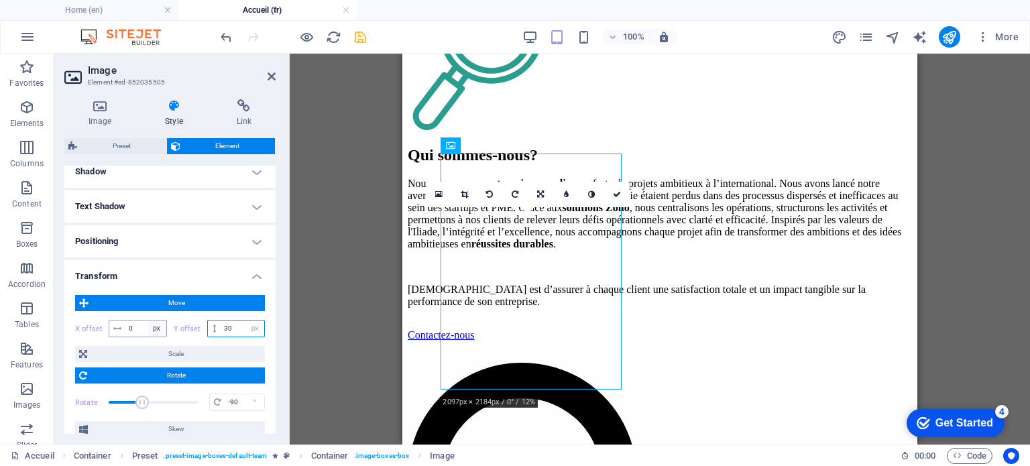
drag, startPoint x: 236, startPoint y: 326, endPoint x: 160, endPoint y: 327, distance: 76.5
click at [161, 327] on div "X offset 0 px rem % em vh vw Y offset 30 px rem % em vh vw" at bounding box center [170, 328] width 190 height 17
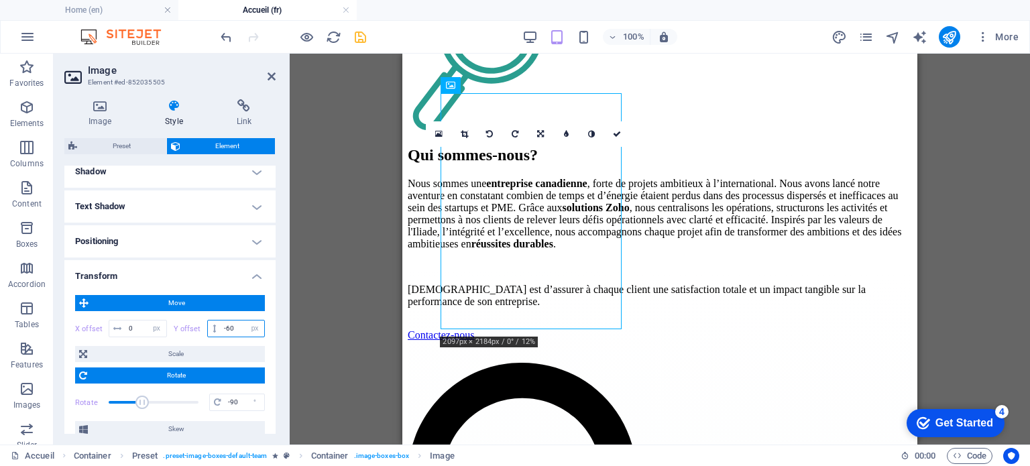
drag, startPoint x: 237, startPoint y: 328, endPoint x: 225, endPoint y: 328, distance: 12.1
click at [225, 328] on input "-60" at bounding box center [243, 329] width 44 height 16
type input "-50"
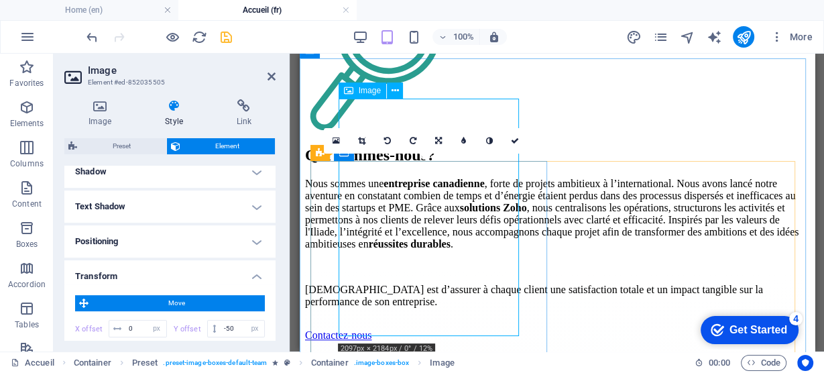
scroll to position [1122, 0]
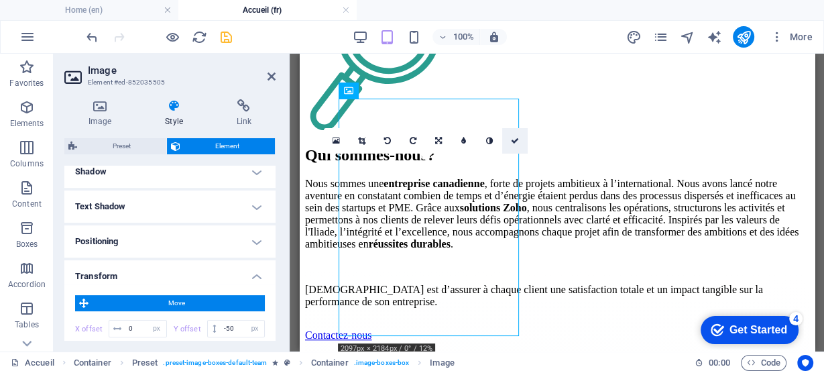
click at [514, 142] on icon at bounding box center [515, 141] width 8 height 8
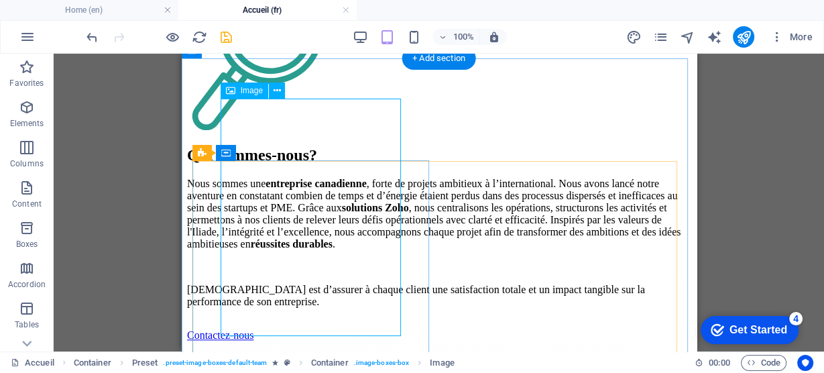
select select "px"
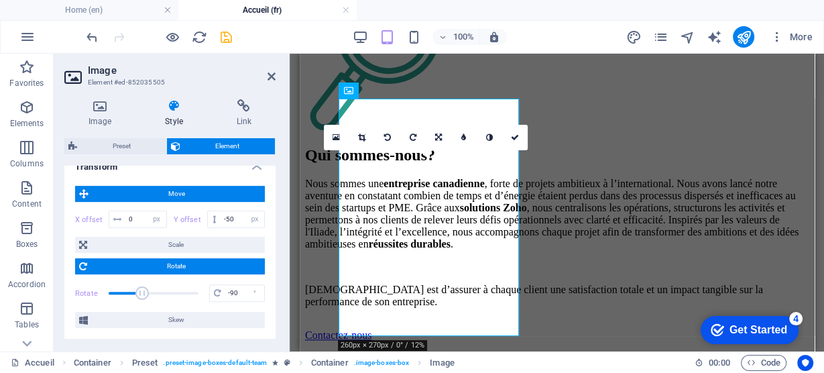
scroll to position [376, 0]
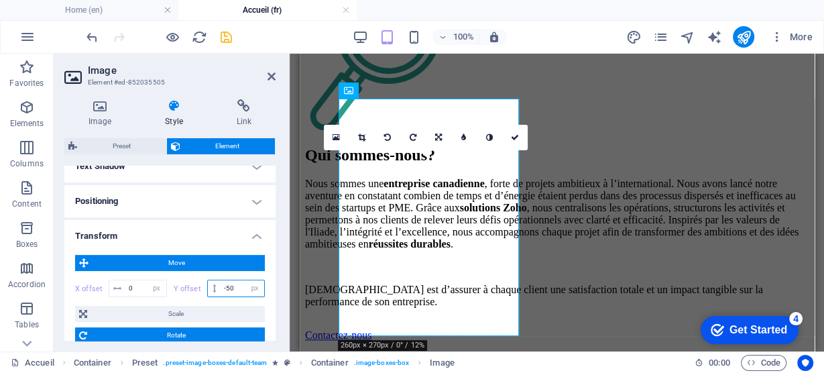
drag, startPoint x: 238, startPoint y: 288, endPoint x: 225, endPoint y: 288, distance: 12.7
click at [225, 288] on input "-50" at bounding box center [243, 288] width 44 height 16
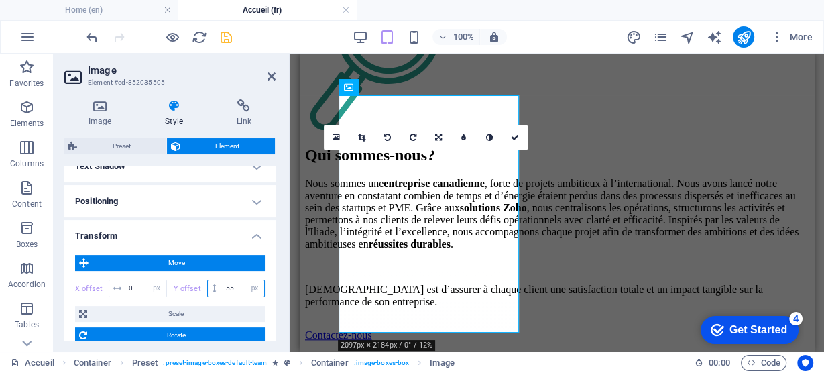
drag, startPoint x: 235, startPoint y: 290, endPoint x: 226, endPoint y: 291, distance: 9.4
click at [226, 291] on input "-55" at bounding box center [243, 288] width 44 height 16
type input "-52"
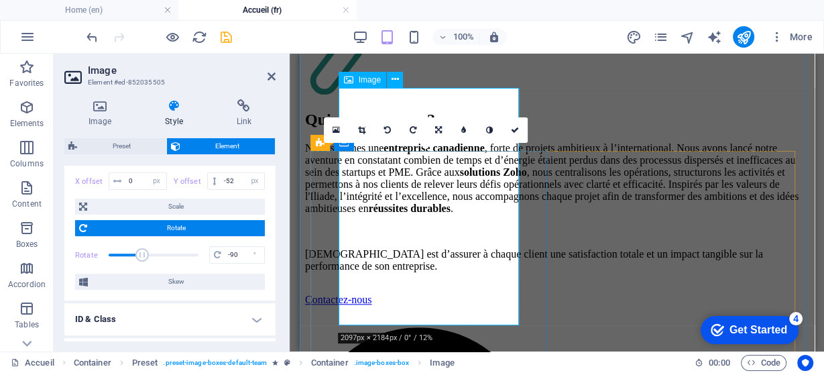
scroll to position [1175, 0]
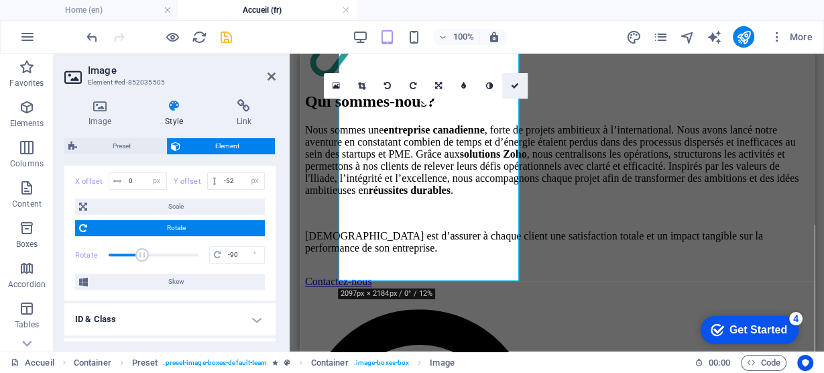
click at [517, 87] on icon at bounding box center [515, 86] width 8 height 8
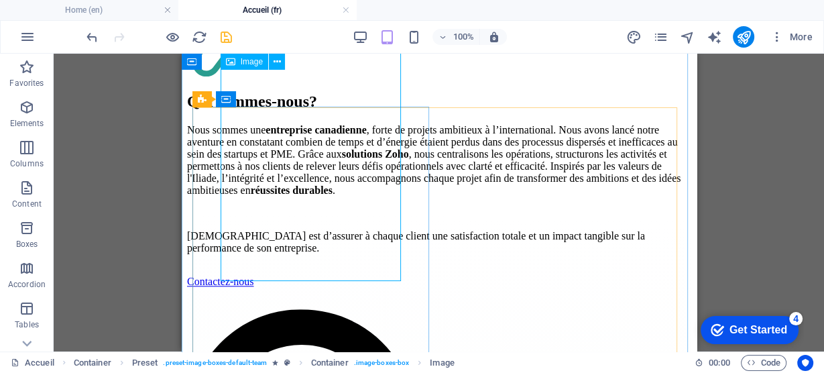
select select "px"
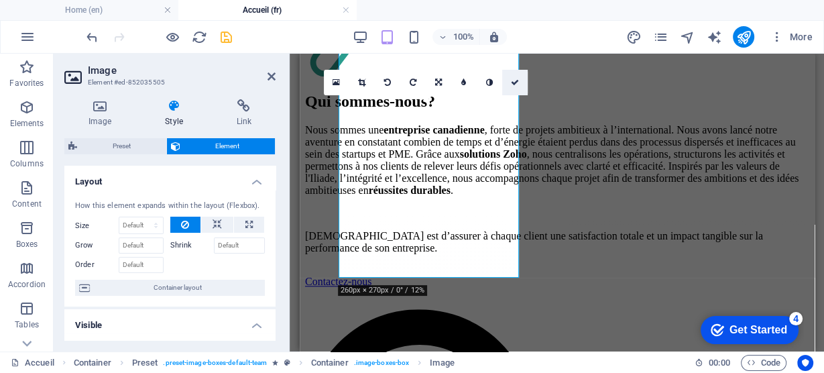
click at [516, 80] on icon at bounding box center [515, 82] width 8 height 8
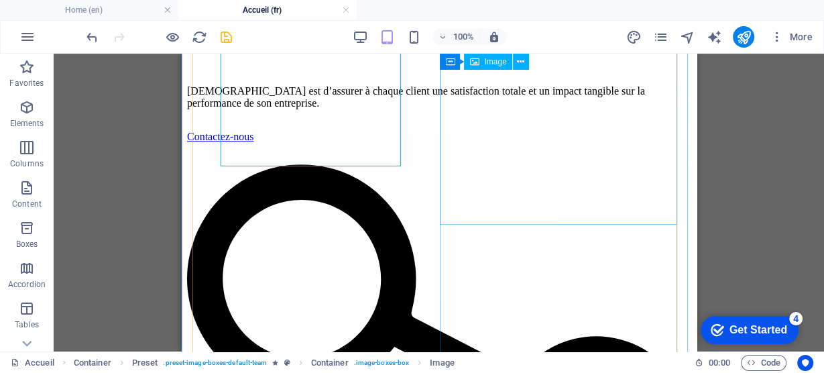
scroll to position [1283, 0]
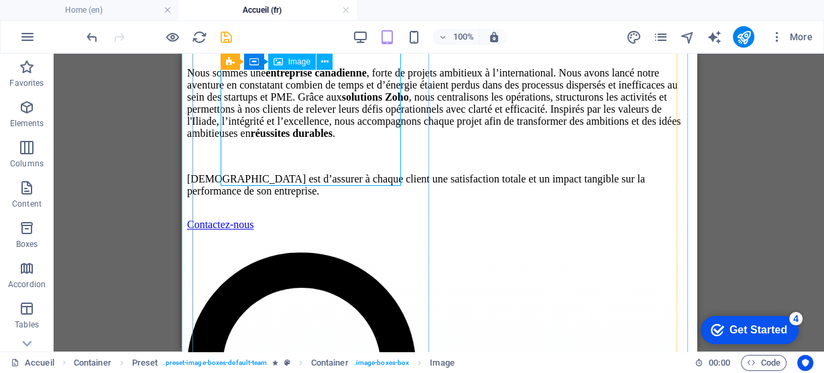
scroll to position [1175, 0]
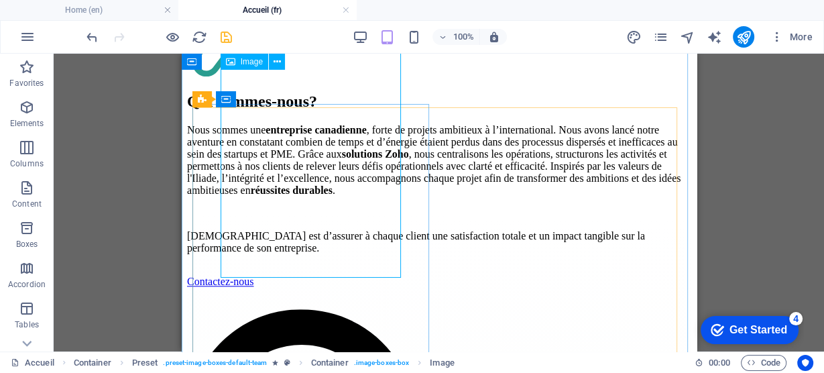
select select "px"
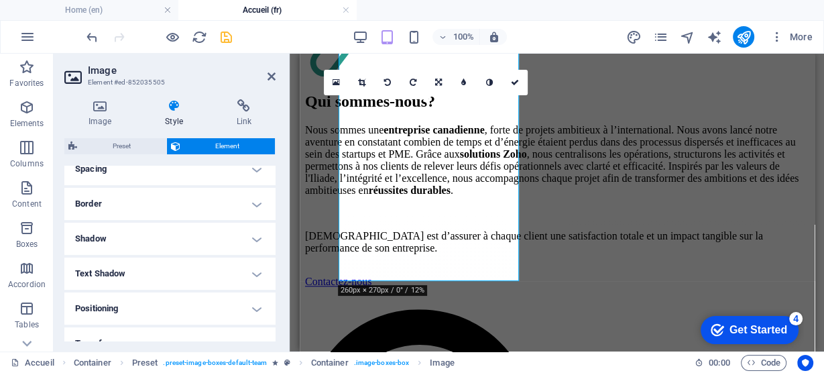
scroll to position [0, 0]
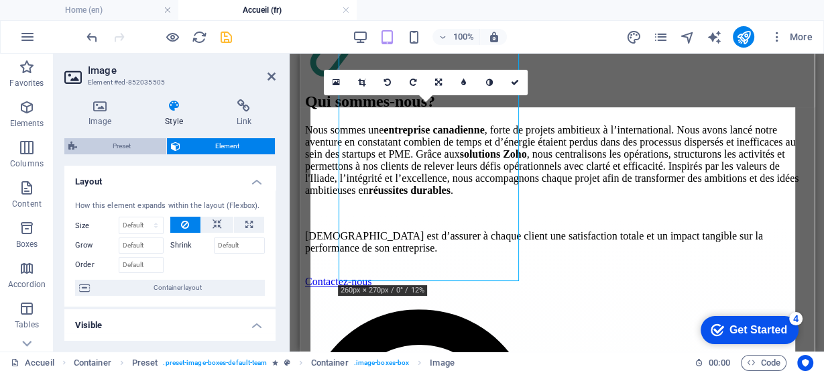
click at [122, 142] on span "Preset" at bounding box center [121, 146] width 81 height 16
select select "px"
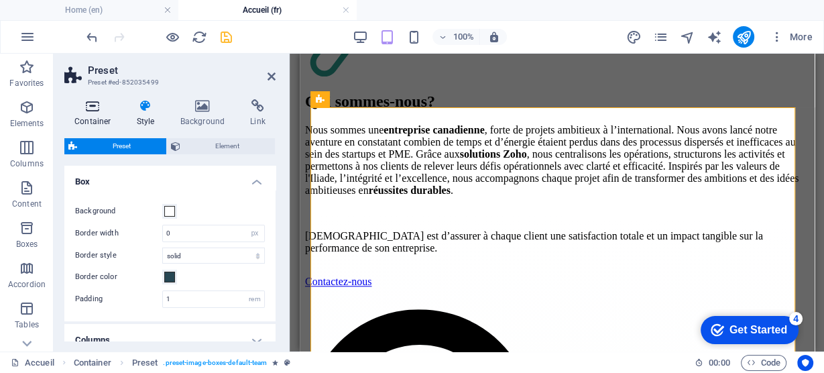
click at [95, 119] on h4 "Container" at bounding box center [95, 113] width 62 height 28
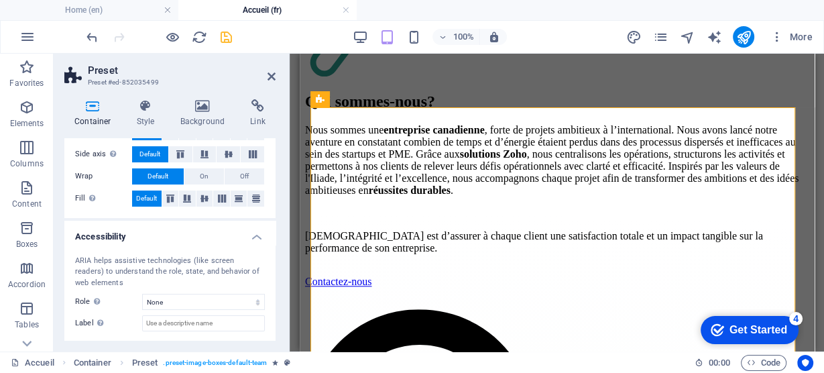
scroll to position [316, 0]
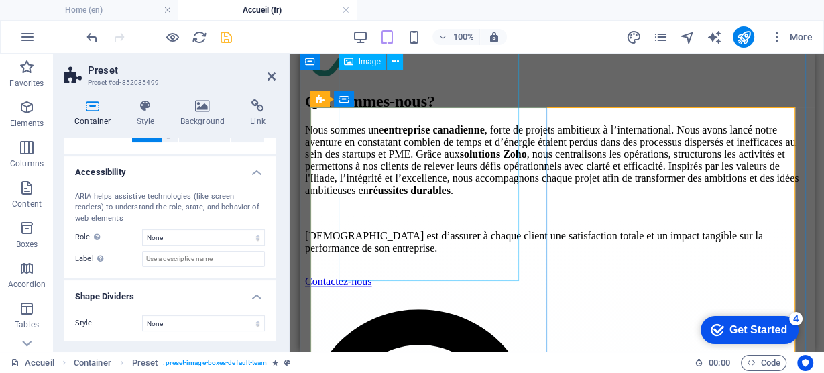
select select "px"
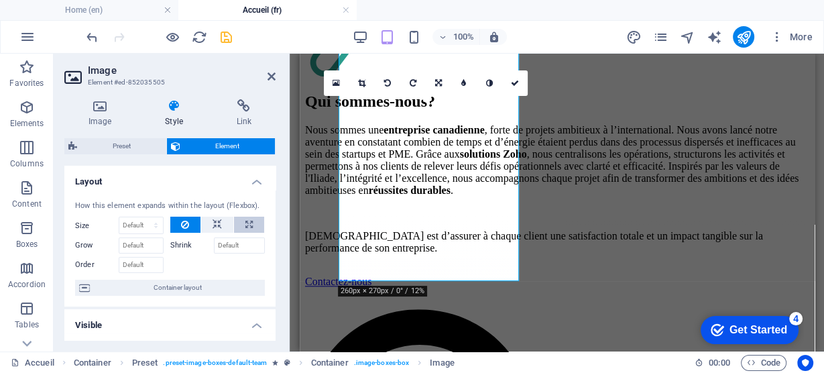
click at [246, 219] on icon at bounding box center [249, 225] width 7 height 16
type input "100"
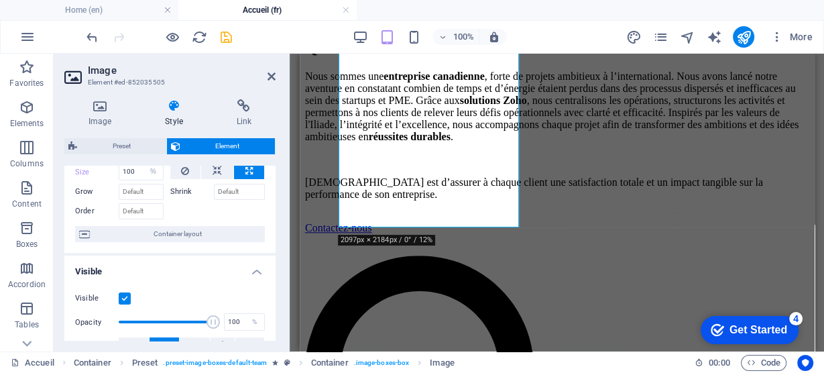
scroll to position [0, 0]
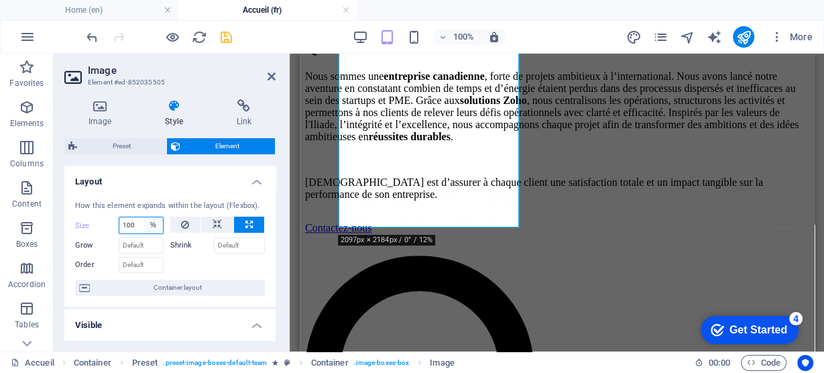
click at [151, 225] on select "Default auto px % 1/1 1/2 1/3 1/4 1/5 1/6 1/7 1/8 1/9 1/10" at bounding box center [153, 225] width 19 height 16
click at [144, 217] on select "Default auto px % 1/1 1/2 1/3 1/4 1/5 1/6 1/7 1/8 1/9 1/10" at bounding box center [153, 225] width 19 height 16
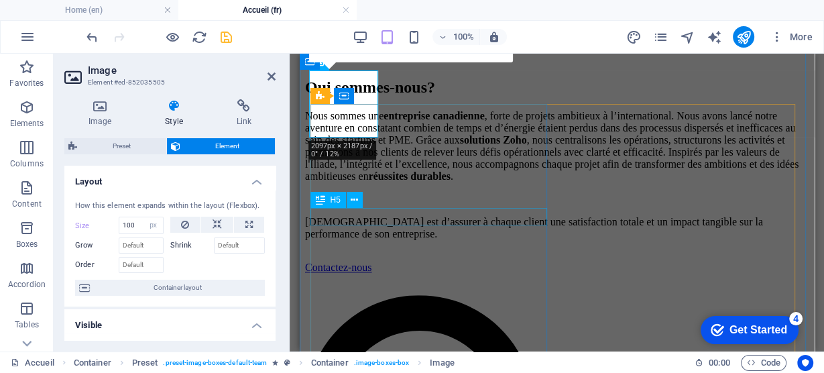
scroll to position [1175, 0]
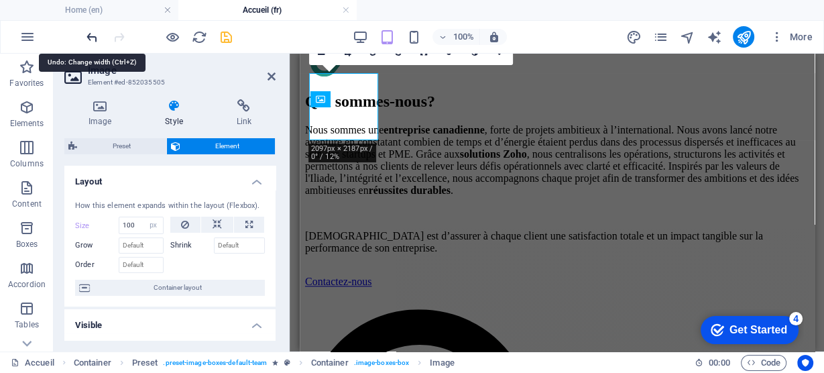
click at [91, 44] on icon "undo" at bounding box center [92, 37] width 15 height 15
select select "%"
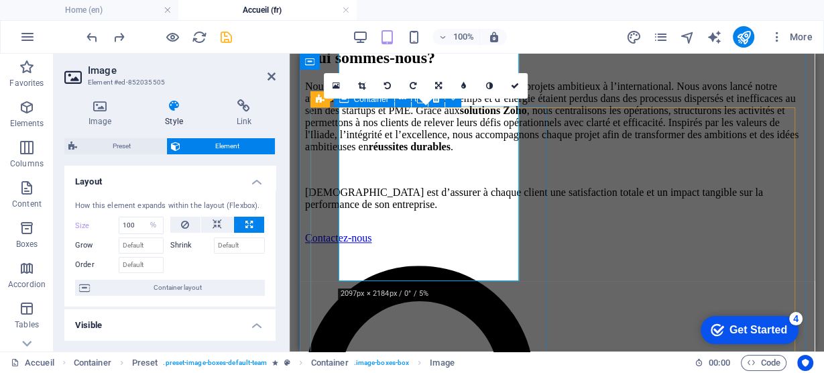
scroll to position [1229, 0]
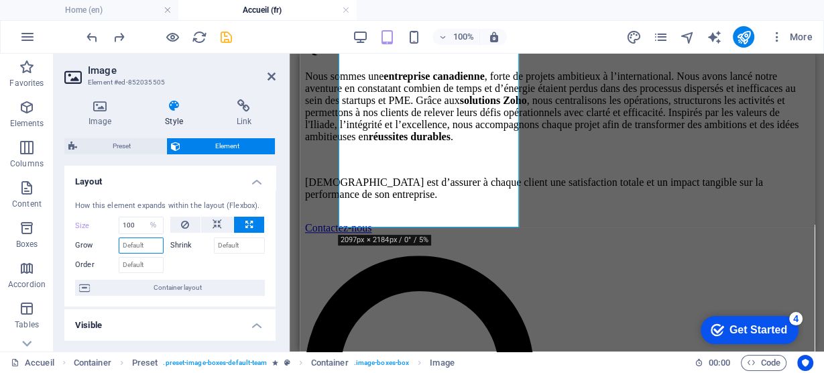
click at [137, 240] on input "Grow" at bounding box center [141, 245] width 45 height 16
type input "45"
drag, startPoint x: 140, startPoint y: 246, endPoint x: 83, endPoint y: 246, distance: 56.3
click at [83, 246] on div "Grow 45" at bounding box center [119, 245] width 89 height 16
drag, startPoint x: 139, startPoint y: 225, endPoint x: 123, endPoint y: 225, distance: 16.1
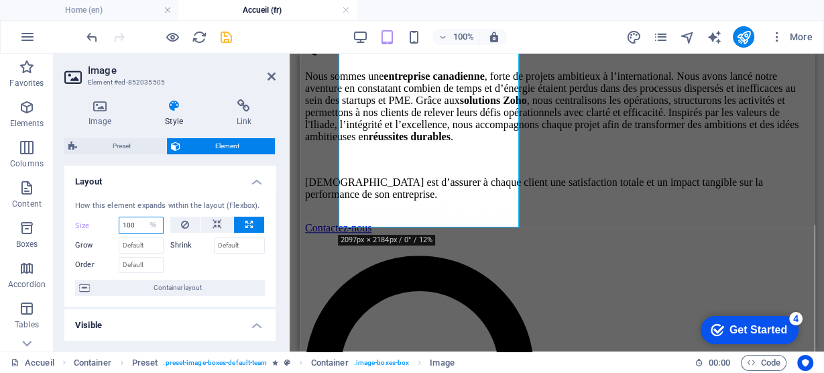
click at [123, 225] on input "100" at bounding box center [141, 225] width 44 height 16
drag, startPoint x: 136, startPoint y: 224, endPoint x: 109, endPoint y: 223, distance: 26.2
click at [109, 223] on div "Size 130 Default auto px % 1/1 1/2 1/3 1/4 1/5 1/6 1/7 1/8 1/9 1/10" at bounding box center [119, 225] width 89 height 17
click at [248, 224] on icon at bounding box center [249, 225] width 7 height 16
click at [140, 228] on input "100" at bounding box center [141, 225] width 44 height 16
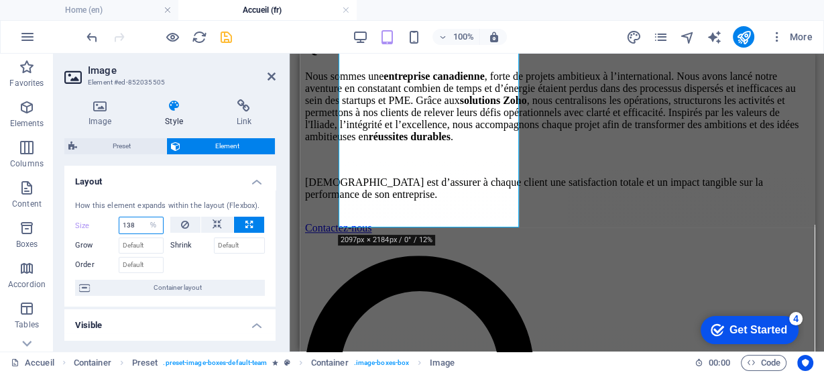
type input "138"
click at [154, 225] on select "Default auto px % 1/1 1/2 1/3 1/4 1/5 1/6 1/7 1/8 1/9 1/10" at bounding box center [153, 225] width 19 height 16
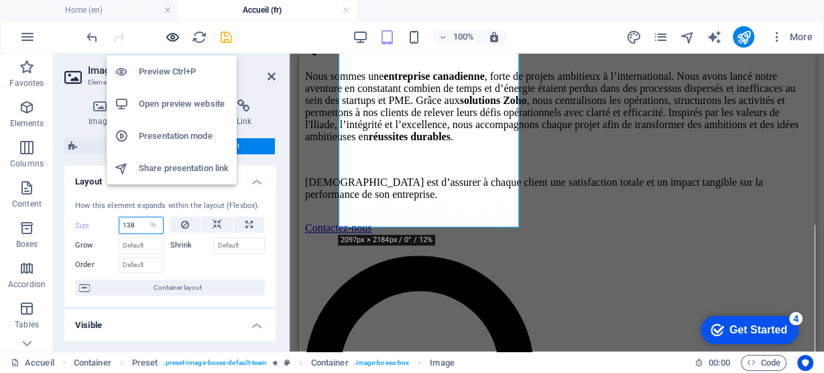
select select "auto"
click at [144, 217] on select "Default auto px % 1/1 1/2 1/3 1/4 1/5 1/6 1/7 1/8 1/9 1/10" at bounding box center [153, 225] width 19 height 16
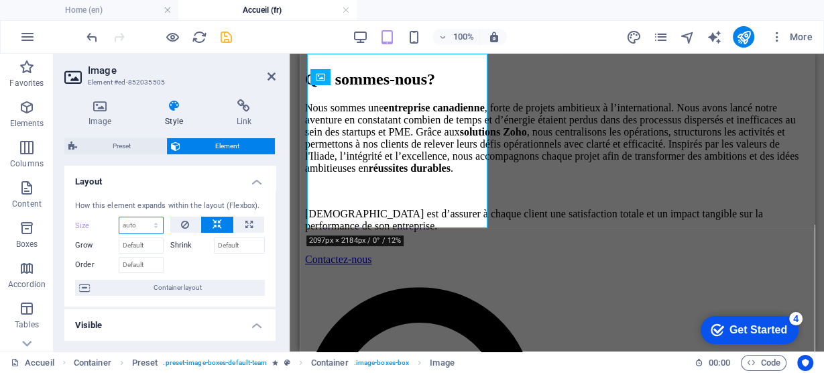
click at [151, 227] on select "Default auto px % 1/1 1/2 1/3 1/4 1/5 1/6 1/7 1/8 1/9 1/10" at bounding box center [141, 225] width 44 height 16
click at [119, 217] on select "Default auto px % 1/1 1/2 1/3 1/4 1/5 1/6 1/7 1/8 1/9 1/10" at bounding box center [141, 225] width 44 height 16
select select "DISABLED_OPTION_VALUE"
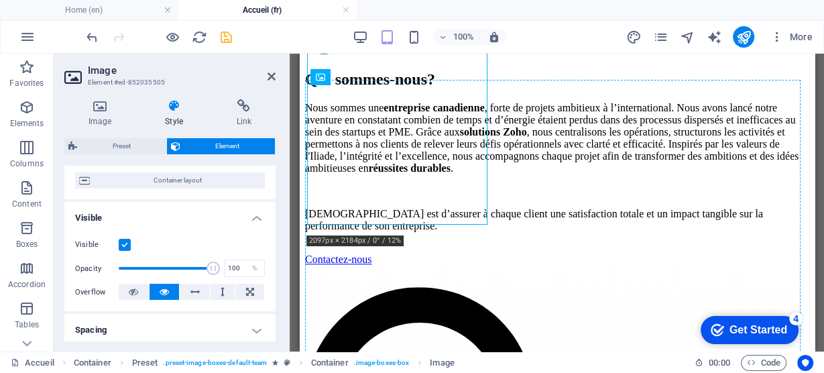
drag, startPoint x: 403, startPoint y: 170, endPoint x: 425, endPoint y: 225, distance: 58.4
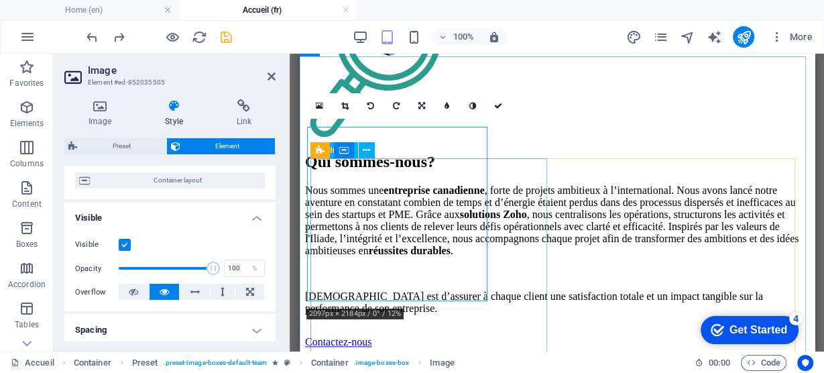
scroll to position [1138, 0]
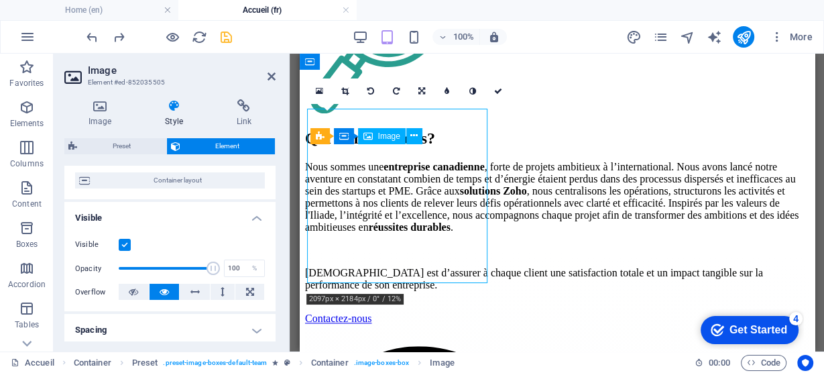
drag, startPoint x: 433, startPoint y: 128, endPoint x: 460, endPoint y: 182, distance: 60.0
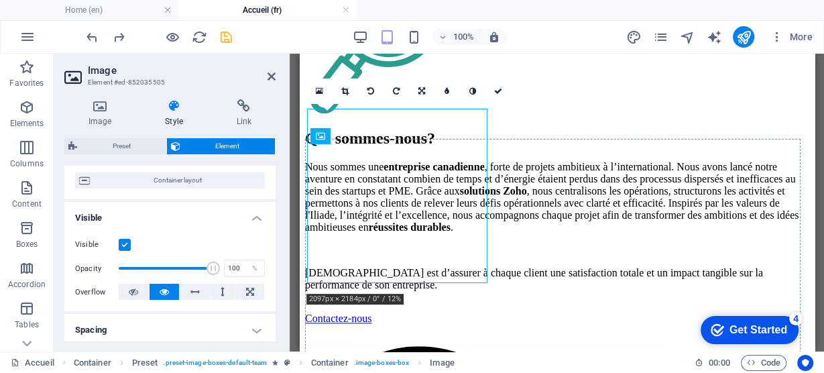
drag, startPoint x: 439, startPoint y: 130, endPoint x: 504, endPoint y: 234, distance: 123.0
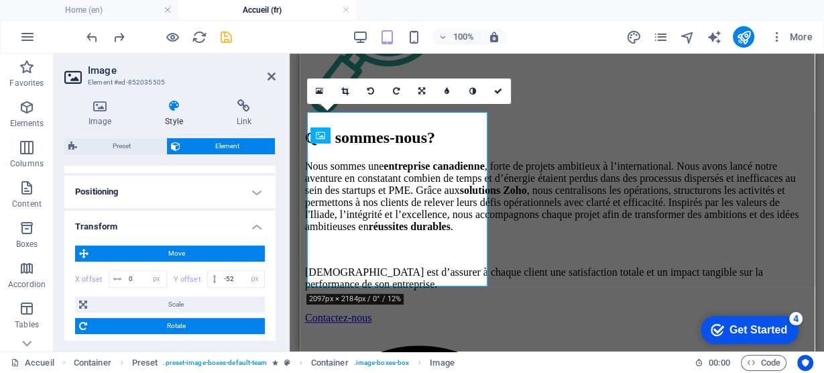
scroll to position [439, 0]
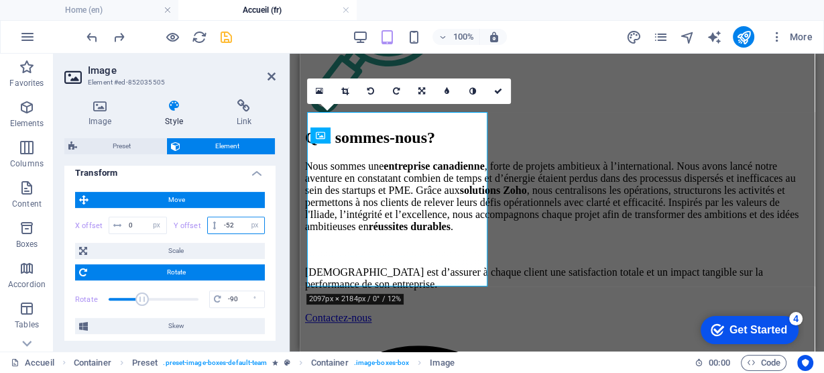
drag, startPoint x: 239, startPoint y: 223, endPoint x: 168, endPoint y: 219, distance: 71.3
click at [170, 219] on div "Y offset -52 px rem % em vh vw" at bounding box center [217, 225] width 95 height 17
type input "0"
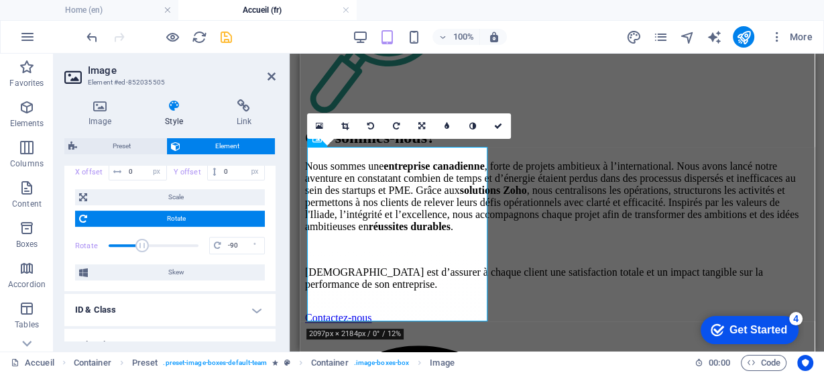
scroll to position [385, 0]
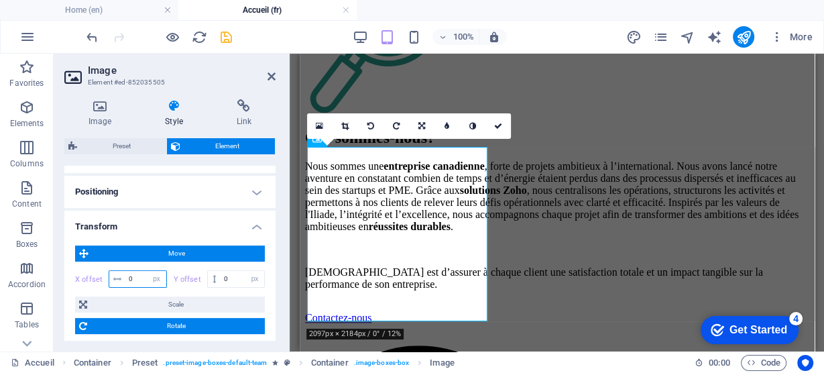
drag, startPoint x: 139, startPoint y: 276, endPoint x: 117, endPoint y: 277, distance: 22.2
click at [117, 277] on div "0 px rem % em vh vw" at bounding box center [138, 278] width 58 height 17
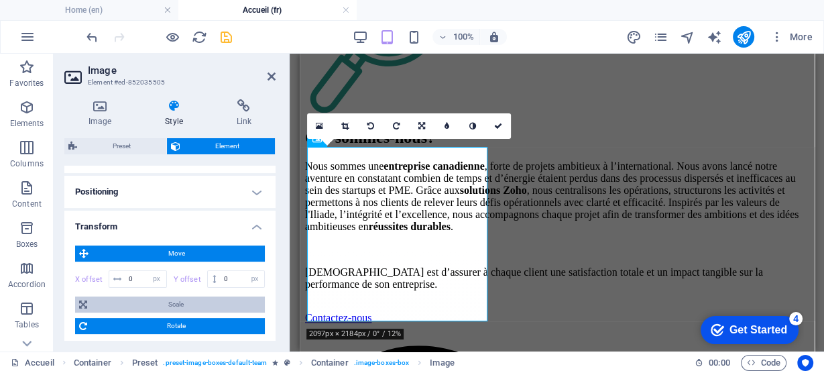
click at [173, 303] on span "Scale" at bounding box center [176, 305] width 170 height 16
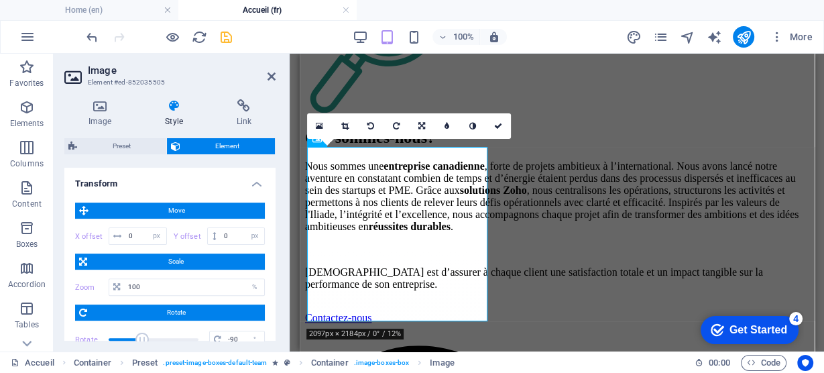
scroll to position [492, 0]
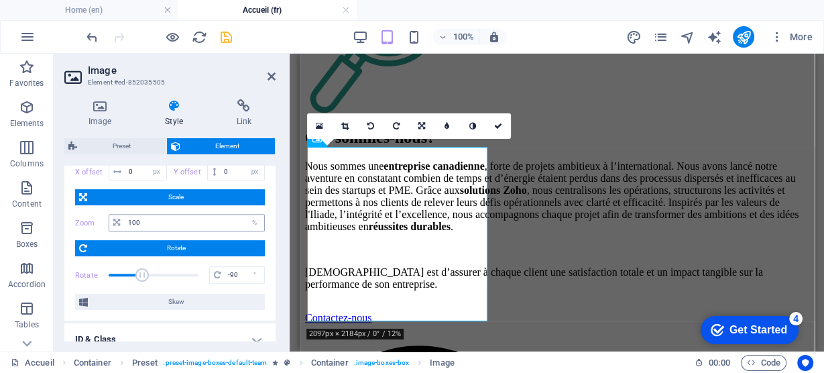
click at [117, 221] on icon at bounding box center [116, 223] width 7 height 8
drag, startPoint x: 142, startPoint y: 221, endPoint x: 113, endPoint y: 221, distance: 28.8
click at [113, 221] on div "100 %" at bounding box center [187, 222] width 156 height 17
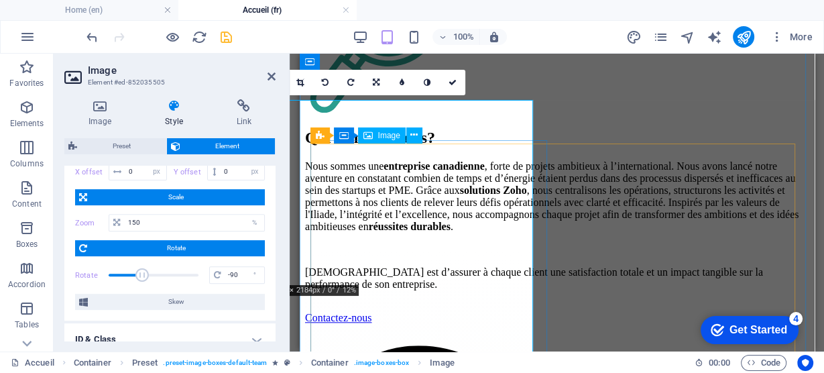
scroll to position [1246, 0]
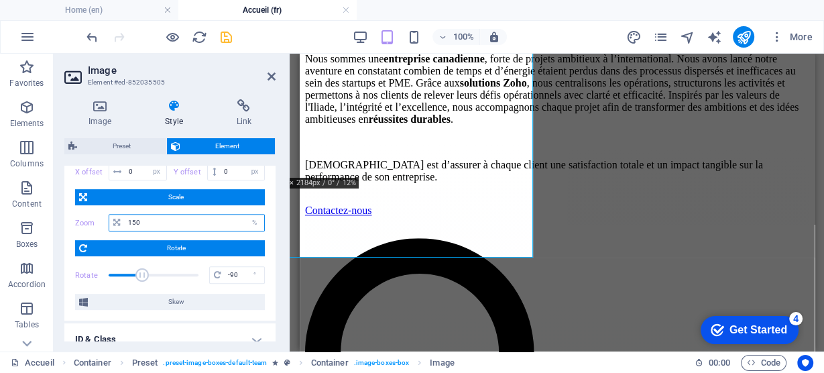
drag, startPoint x: 127, startPoint y: 219, endPoint x: 95, endPoint y: 215, distance: 32.5
click at [95, 215] on div "Zoom 150 %" at bounding box center [170, 222] width 190 height 17
type input "120"
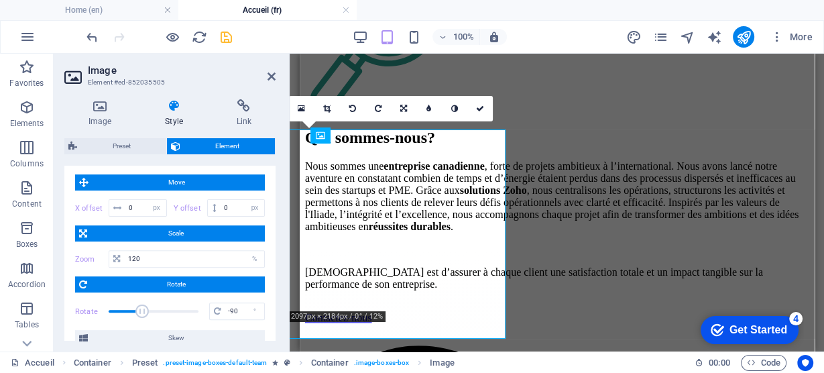
scroll to position [439, 0]
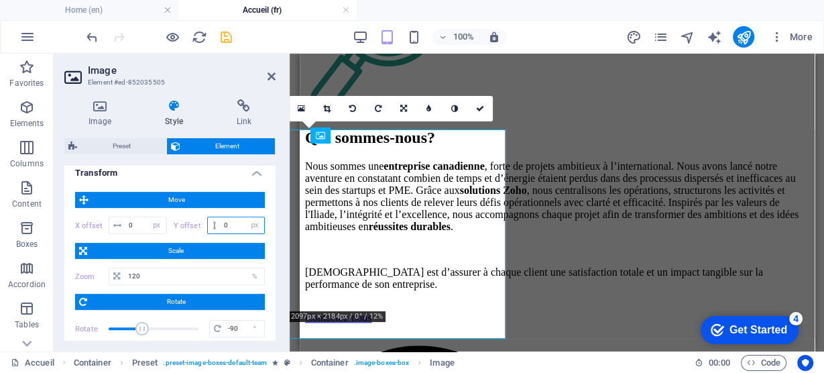
drag, startPoint x: 225, startPoint y: 225, endPoint x: 206, endPoint y: 225, distance: 19.5
click at [207, 225] on div "0 px rem % em vh vw" at bounding box center [236, 225] width 58 height 17
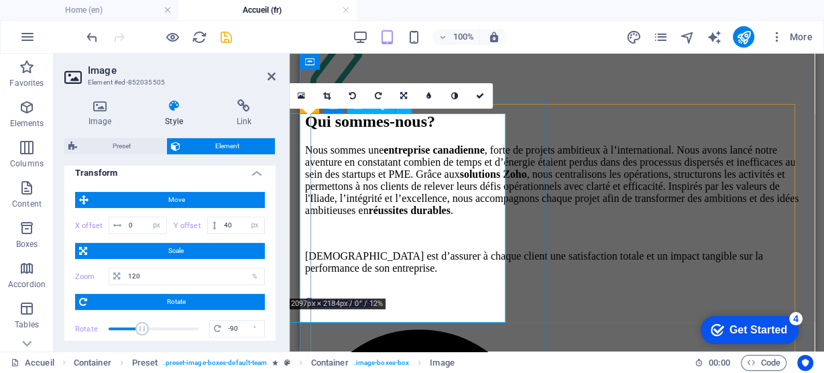
scroll to position [1139, 0]
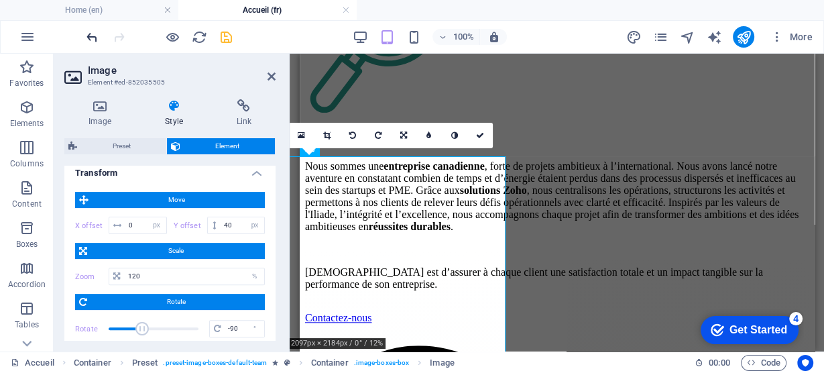
click at [94, 33] on icon "undo" at bounding box center [92, 37] width 15 height 15
type input "0"
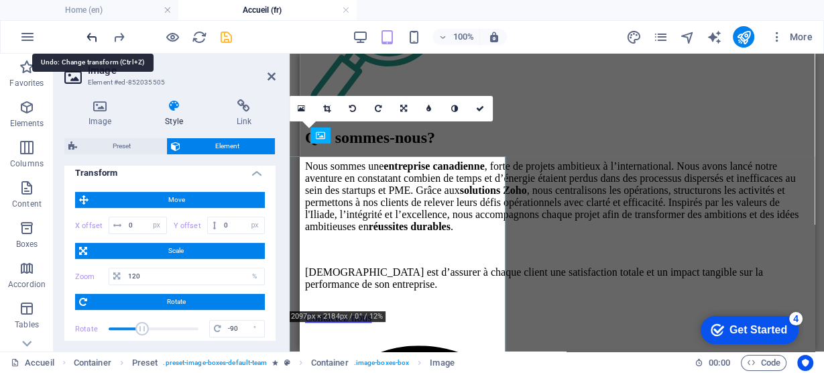
click at [94, 33] on icon "undo" at bounding box center [92, 37] width 15 height 15
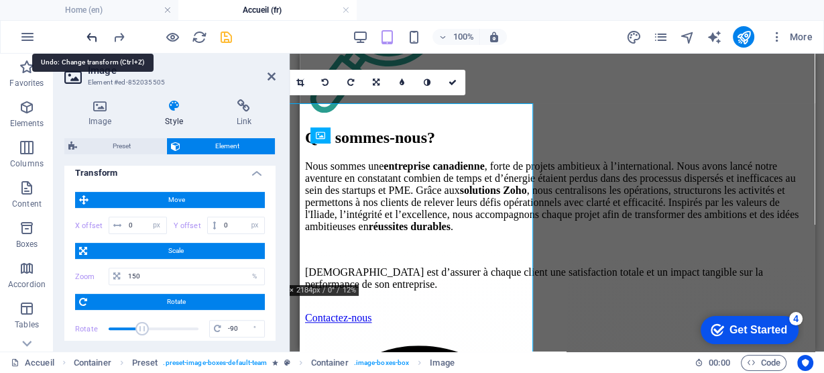
click at [94, 33] on icon "undo" at bounding box center [92, 37] width 15 height 15
type input "100"
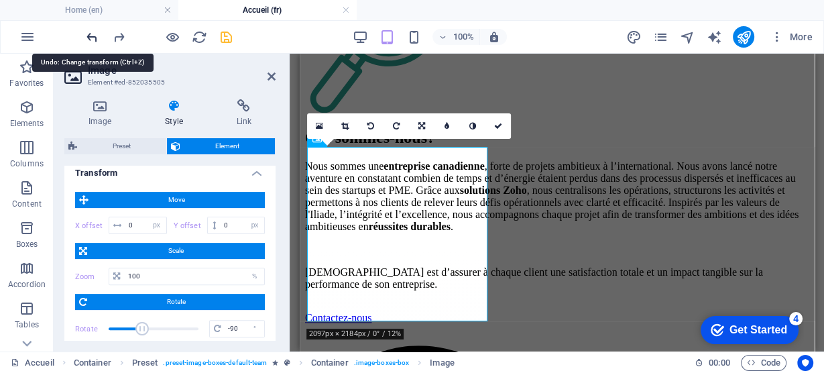
click at [94, 33] on icon "undo" at bounding box center [92, 37] width 15 height 15
type input "-52"
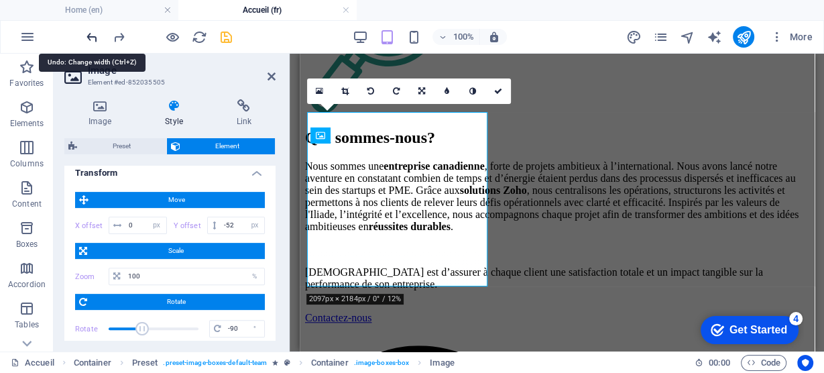
click at [94, 33] on icon "undo" at bounding box center [92, 37] width 15 height 15
type input "138"
select select "%"
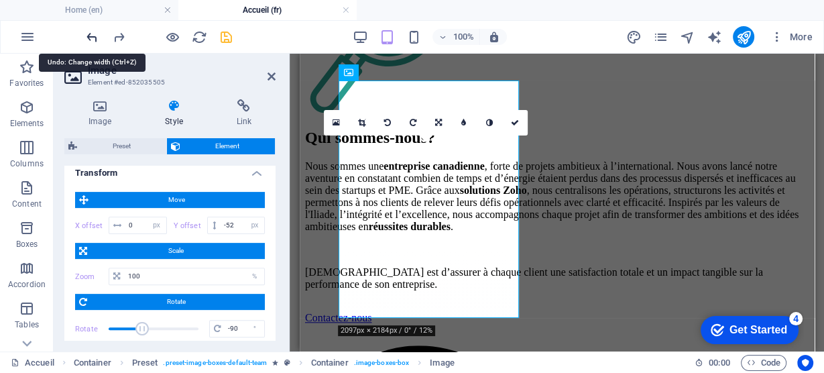
click at [94, 33] on icon "undo" at bounding box center [92, 37] width 15 height 15
type input "100"
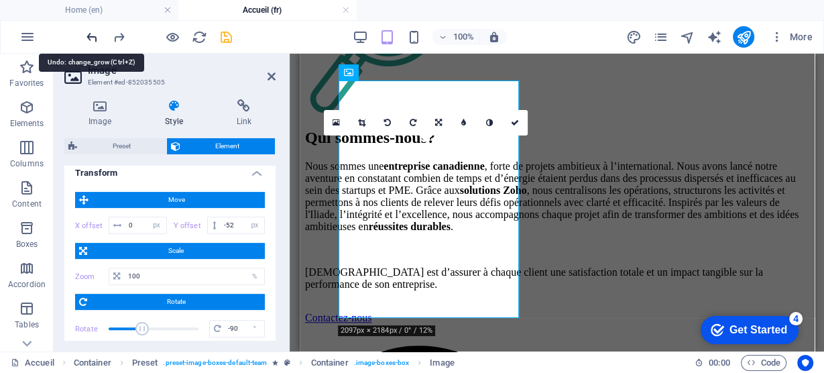
click at [94, 33] on icon "undo" at bounding box center [92, 37] width 15 height 15
type input "4"
click at [94, 33] on icon "undo" at bounding box center [92, 37] width 15 height 15
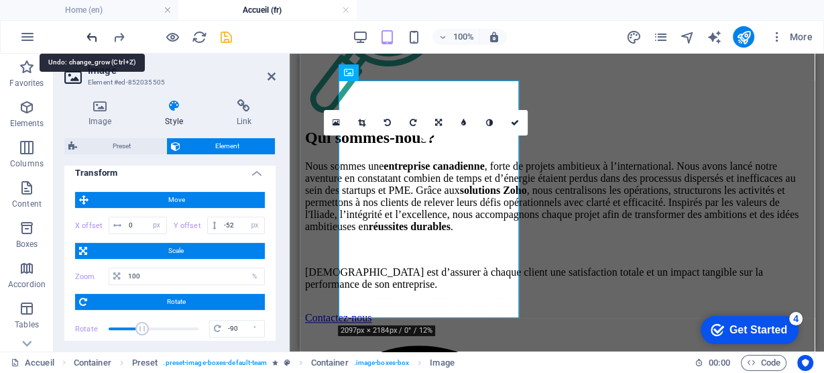
click at [94, 33] on icon "undo" at bounding box center [92, 37] width 15 height 15
select select "DISABLED_OPTION_VALUE"
click at [94, 34] on icon "undo" at bounding box center [92, 37] width 15 height 15
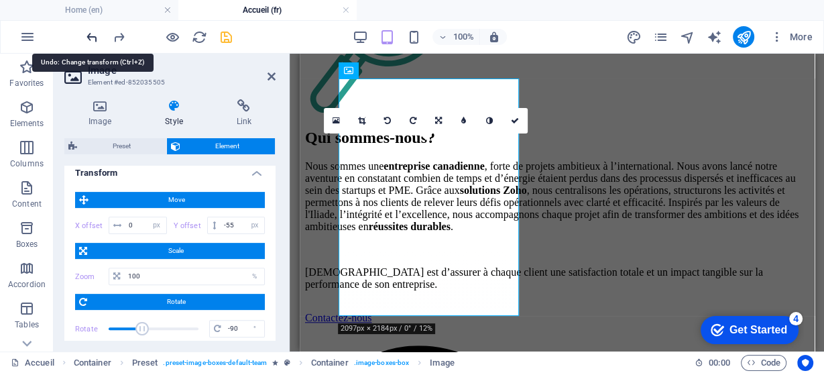
click at [94, 34] on icon "undo" at bounding box center [92, 37] width 15 height 15
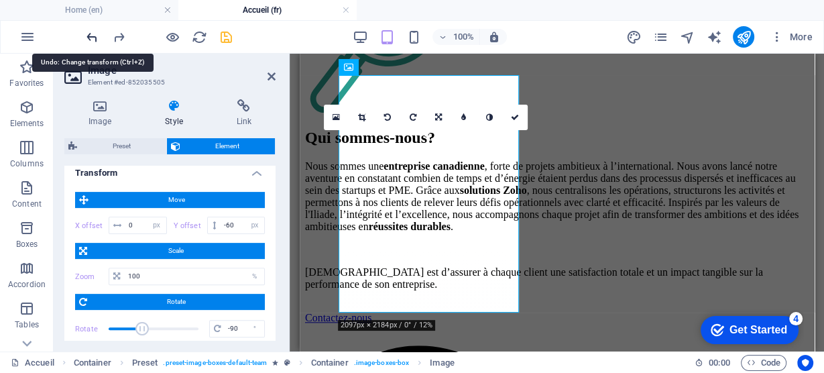
click at [94, 34] on icon "undo" at bounding box center [92, 37] width 15 height 15
type input "0"
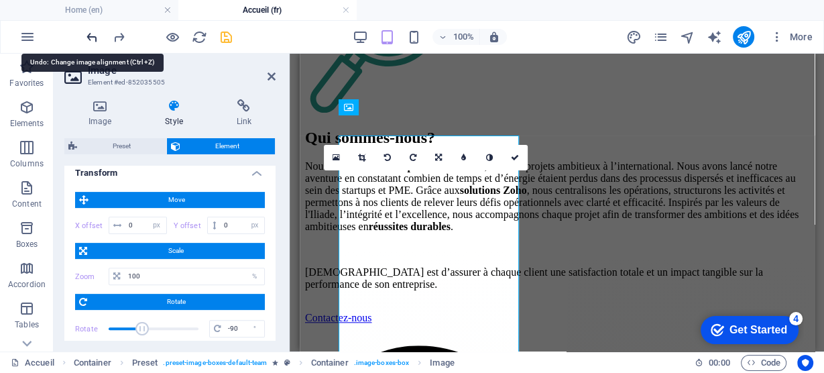
click at [94, 34] on icon "undo" at bounding box center [92, 37] width 15 height 15
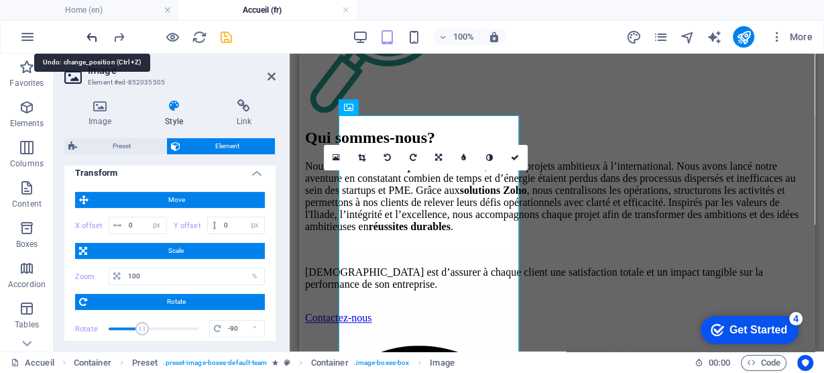
click at [94, 34] on icon "undo" at bounding box center [92, 37] width 15 height 15
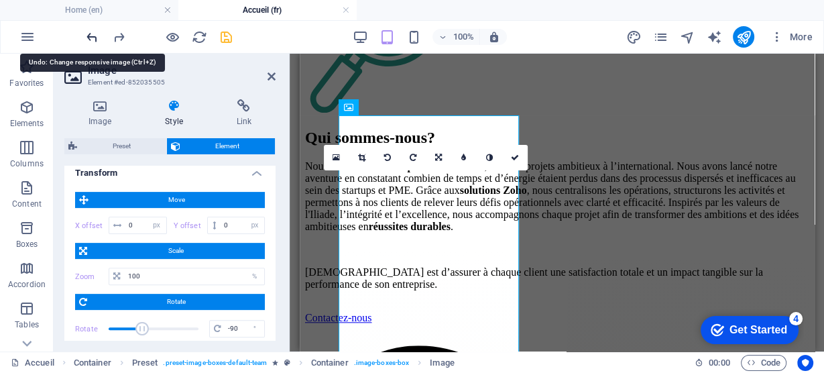
click at [94, 34] on icon "undo" at bounding box center [92, 37] width 15 height 15
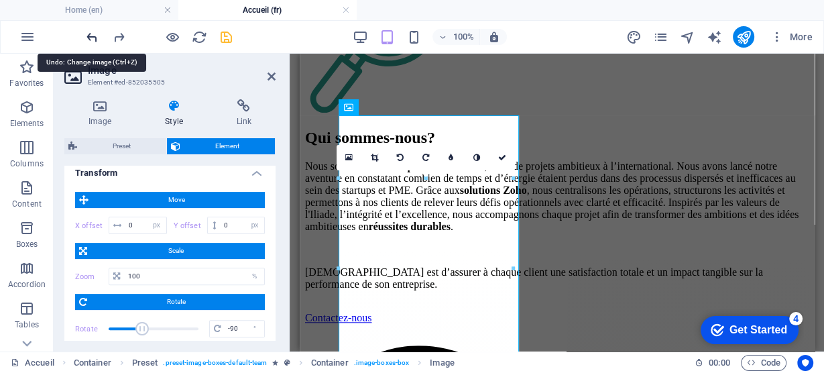
click at [94, 34] on icon "undo" at bounding box center [92, 37] width 15 height 15
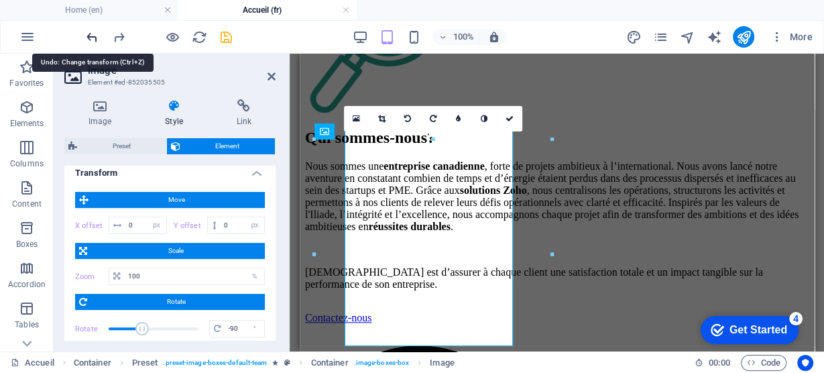
click at [94, 34] on icon "undo" at bounding box center [92, 37] width 15 height 15
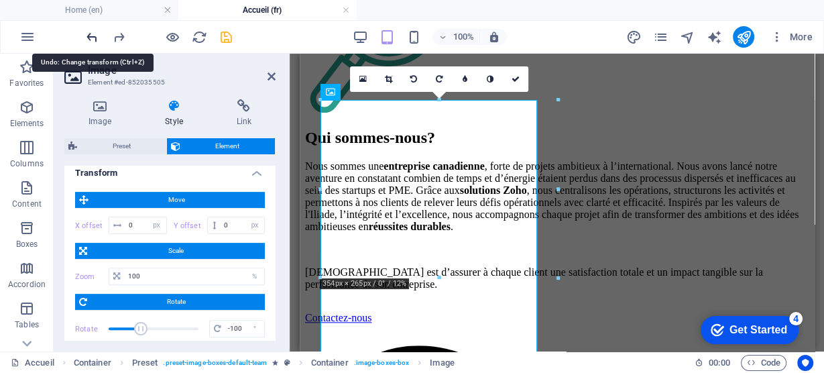
click at [94, 34] on icon "undo" at bounding box center [92, 37] width 15 height 15
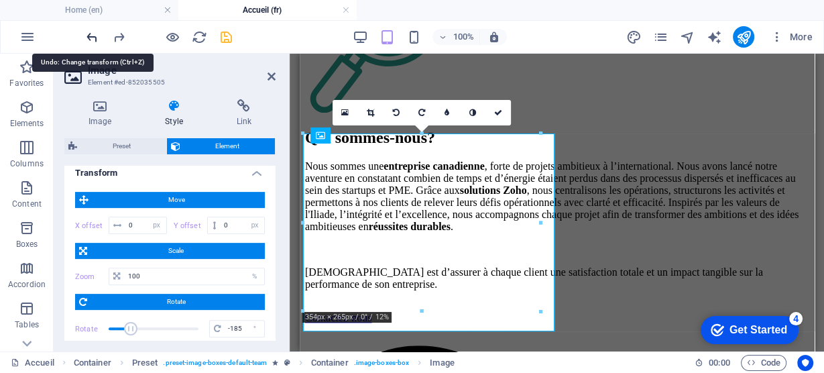
click at [94, 34] on icon "undo" at bounding box center [92, 37] width 15 height 15
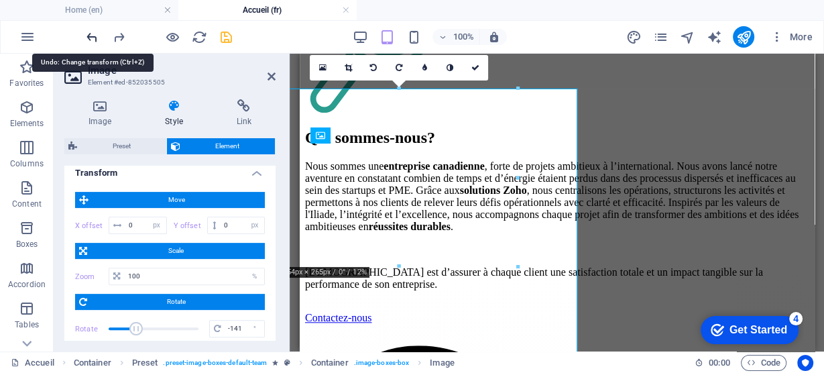
click at [94, 34] on icon "undo" at bounding box center [92, 37] width 15 height 15
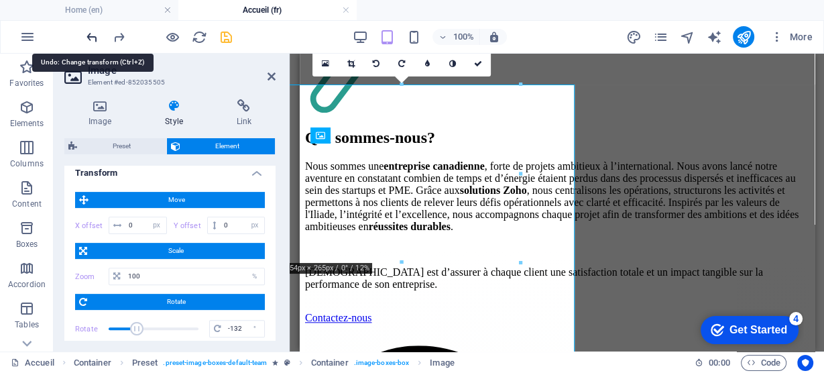
click at [94, 34] on icon "undo" at bounding box center [92, 37] width 15 height 15
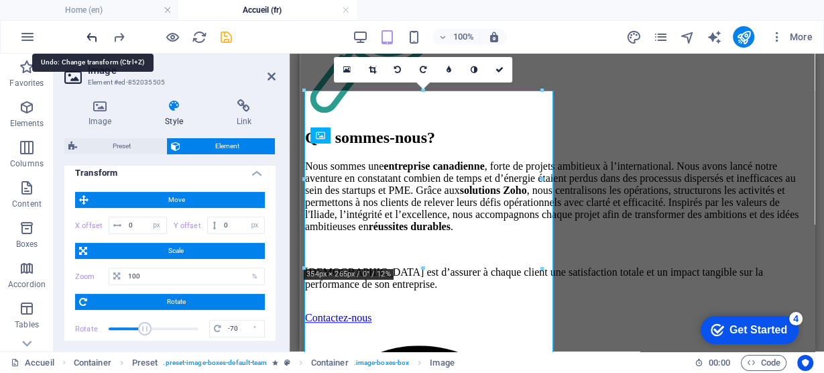
click at [94, 34] on icon "undo" at bounding box center [92, 37] width 15 height 15
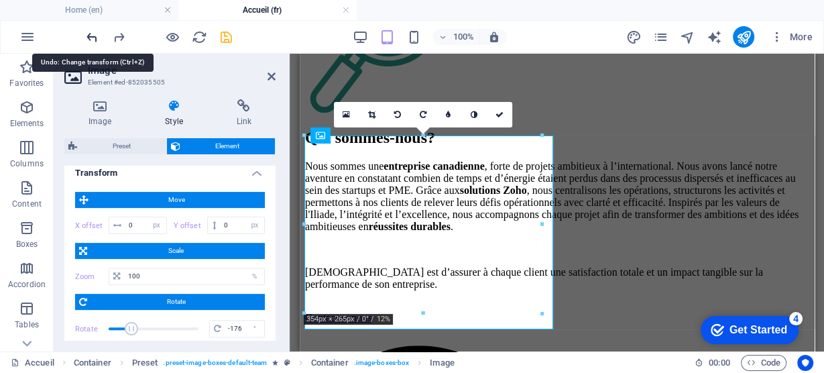
click at [94, 34] on icon "undo" at bounding box center [92, 37] width 15 height 15
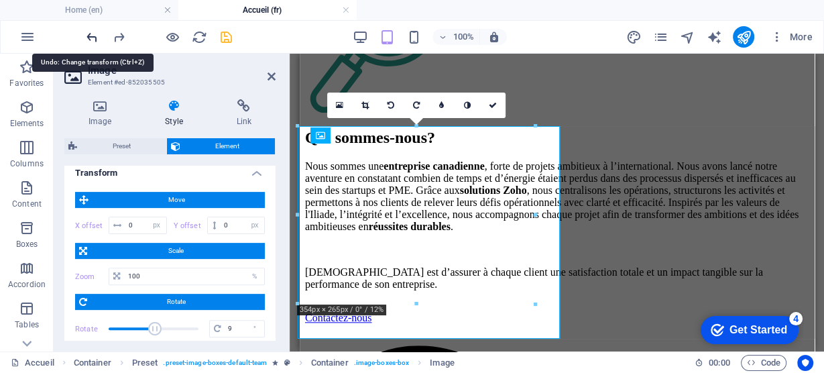
click at [94, 34] on icon "undo" at bounding box center [92, 37] width 15 height 15
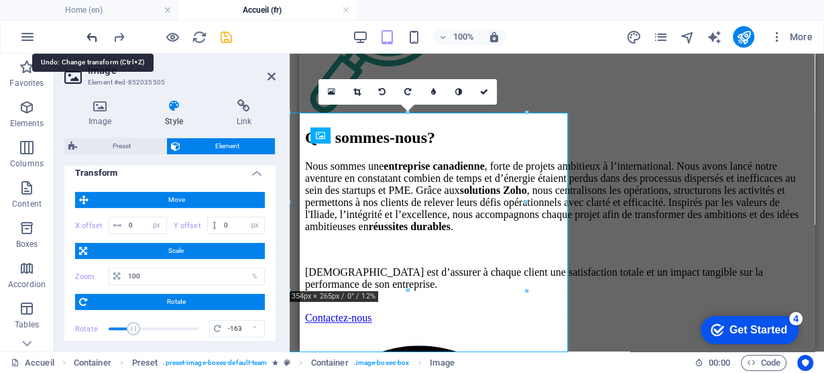
click at [94, 34] on icon "undo" at bounding box center [92, 37] width 15 height 15
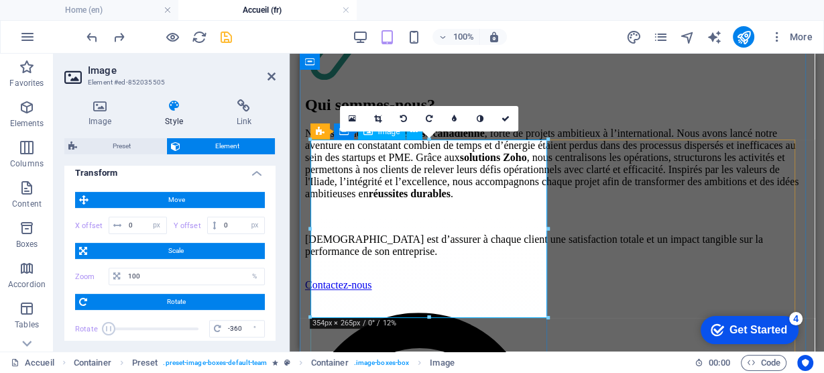
scroll to position [1193, 0]
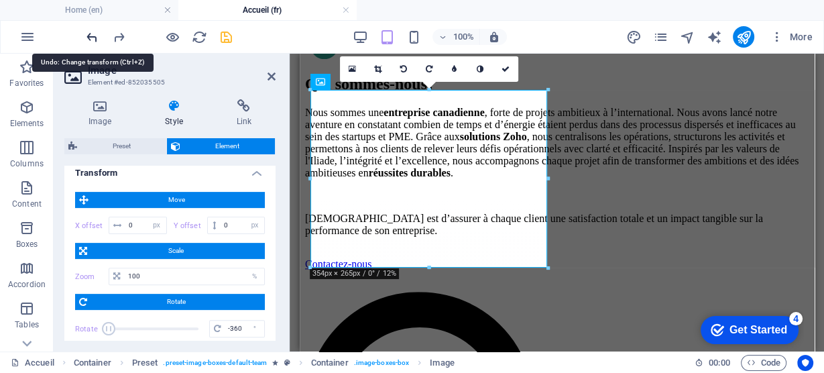
click at [93, 34] on icon "undo" at bounding box center [92, 37] width 15 height 15
type input "0"
click at [93, 34] on icon "undo" at bounding box center [92, 37] width 15 height 15
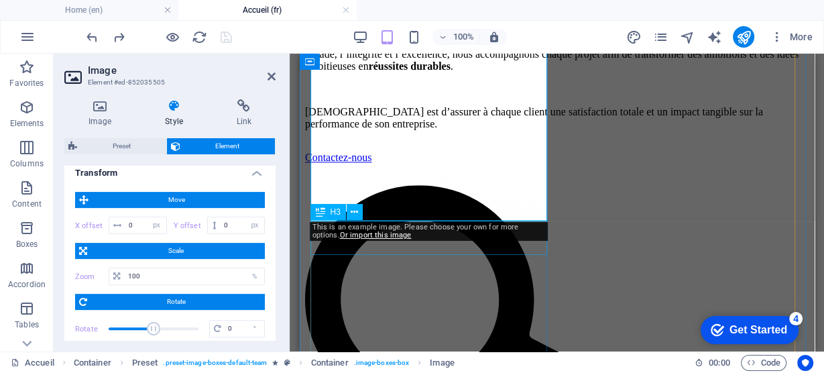
scroll to position [1300, 0]
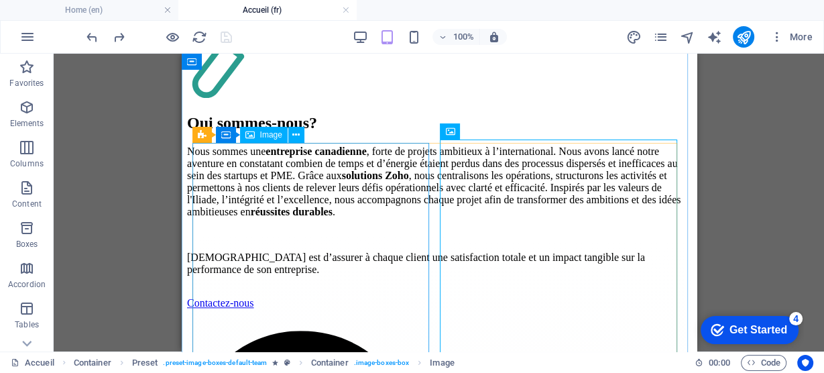
scroll to position [1139, 0]
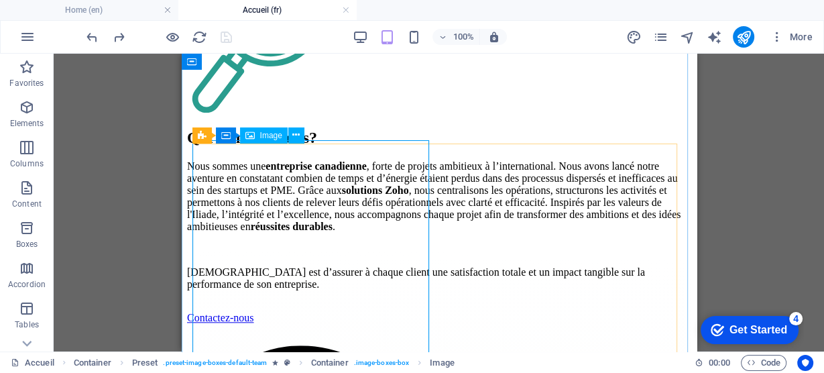
click at [264, 139] on span "Image" at bounding box center [271, 135] width 22 height 8
select select "px"
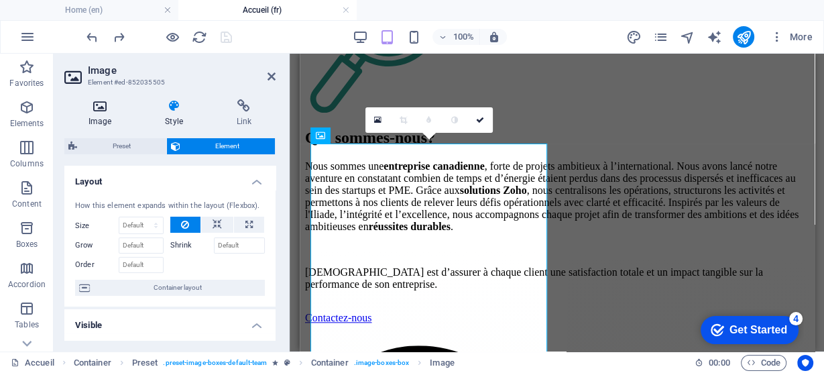
click at [98, 111] on icon at bounding box center [99, 105] width 71 height 13
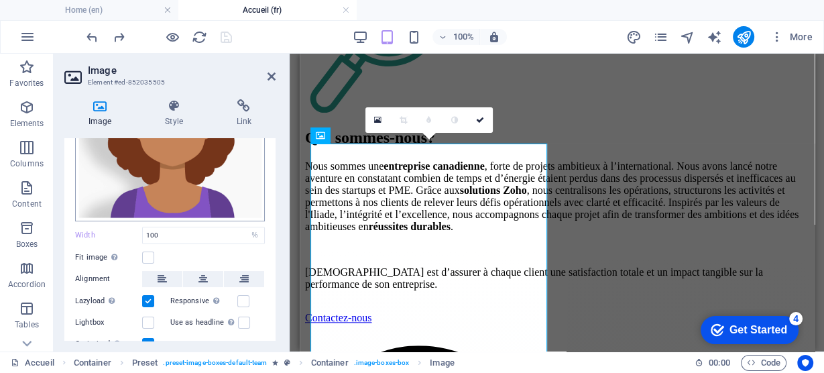
scroll to position [161, 0]
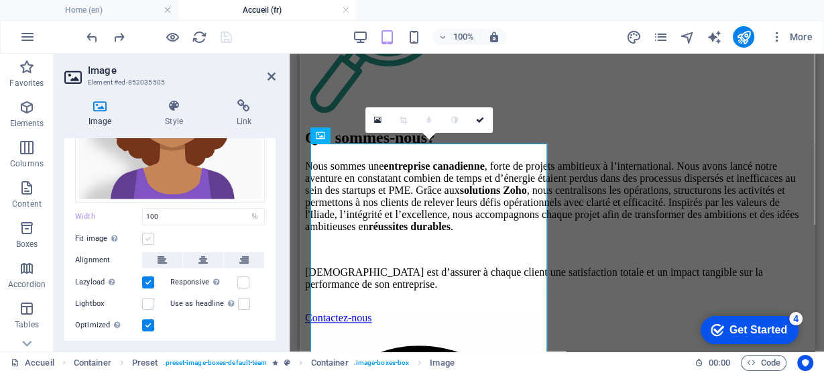
click at [146, 233] on label at bounding box center [148, 239] width 12 height 12
click at [0, 0] on input "Fit image Automatically fit image to a fixed width and height" at bounding box center [0, 0] width 0 height 0
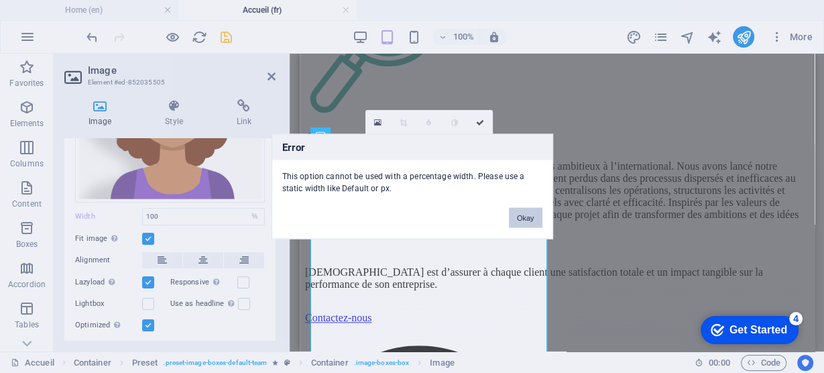
click at [530, 219] on button "Okay" at bounding box center [526, 218] width 34 height 20
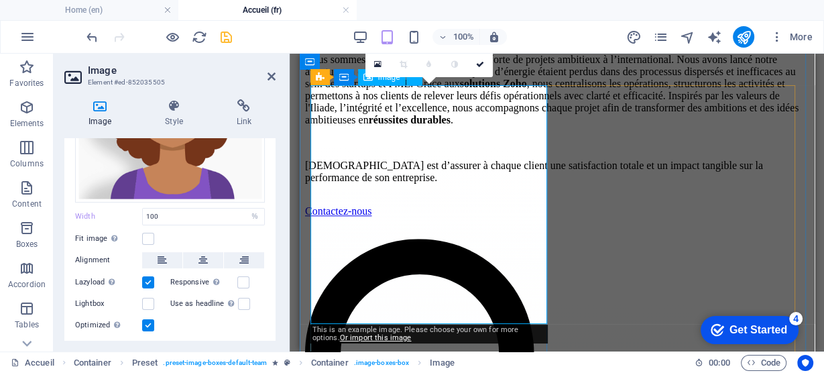
scroll to position [1246, 0]
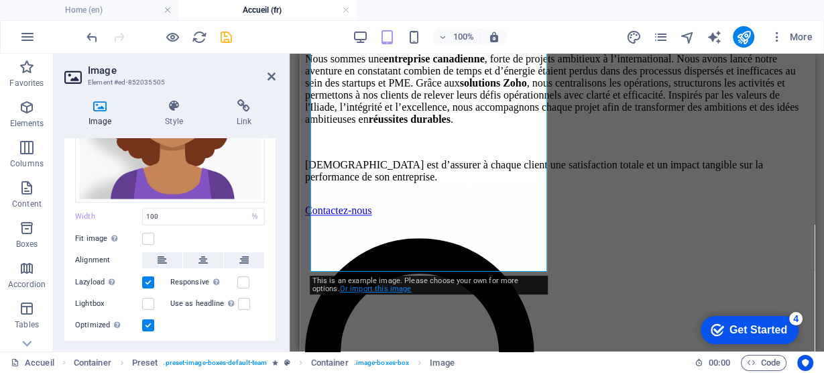
click at [344, 288] on link "Or import this image" at bounding box center [376, 288] width 72 height 9
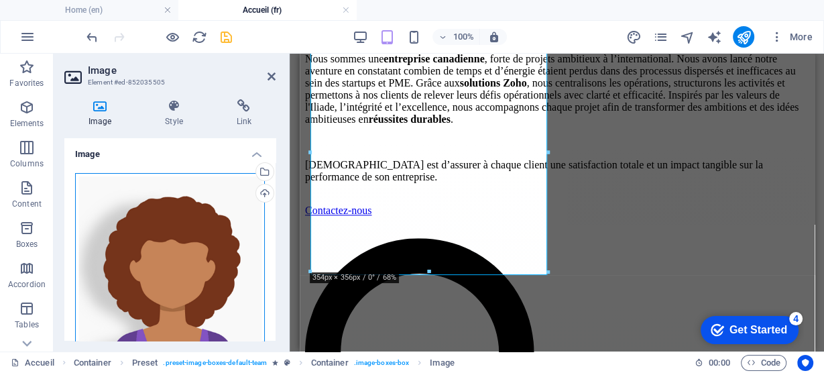
click at [173, 227] on div "Drag files here, click to choose files or select files from Files or our free s…" at bounding box center [170, 268] width 190 height 191
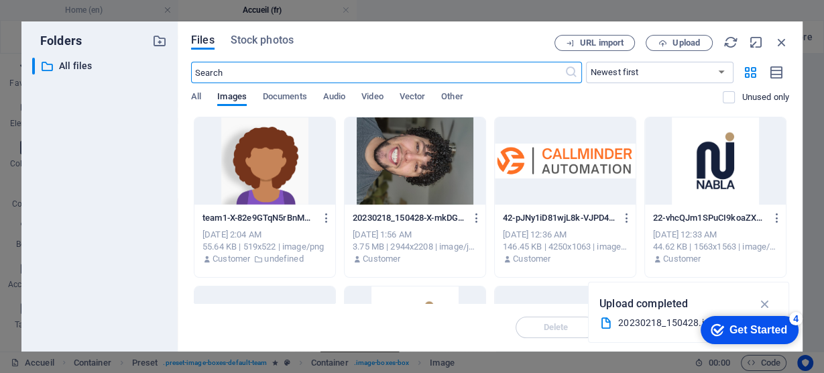
scroll to position [1868, 0]
click at [323, 219] on icon "button" at bounding box center [326, 218] width 13 height 12
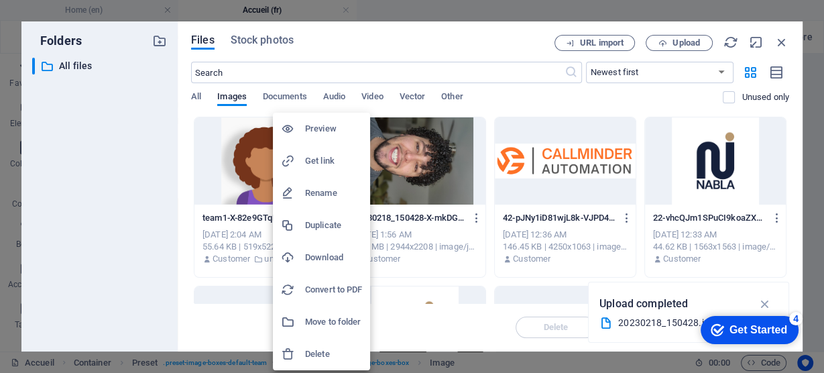
click at [307, 252] on h6 "Download" at bounding box center [333, 258] width 57 height 16
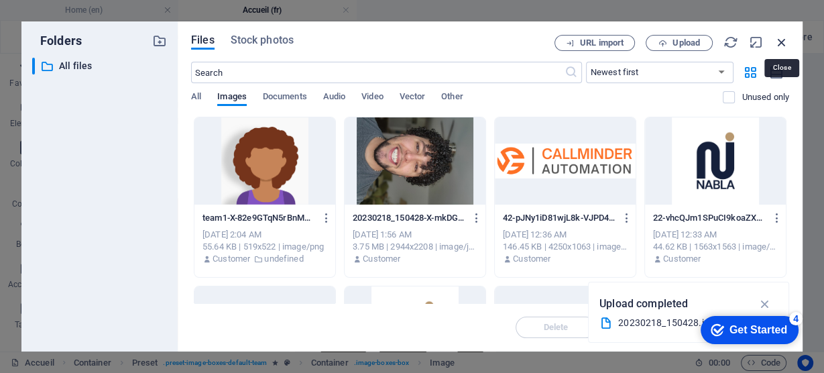
click at [778, 40] on icon "button" at bounding box center [782, 42] width 15 height 15
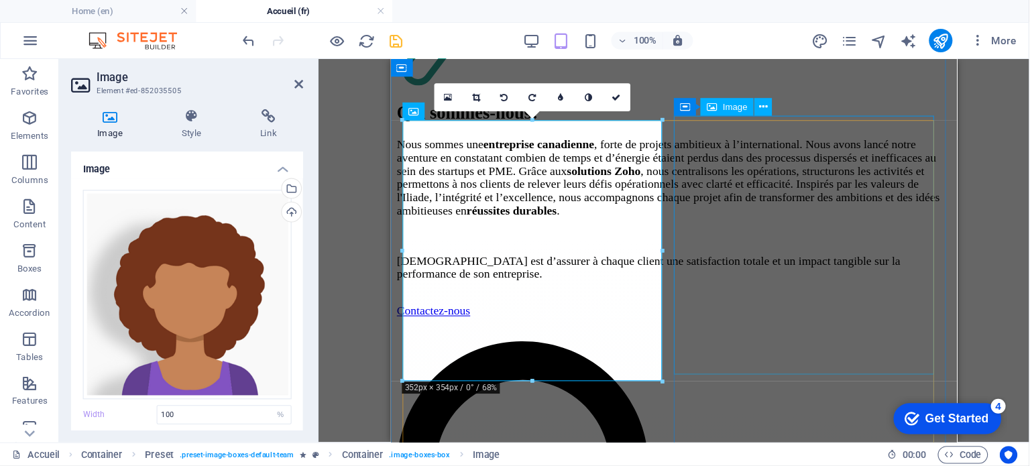
scroll to position [1174, 0]
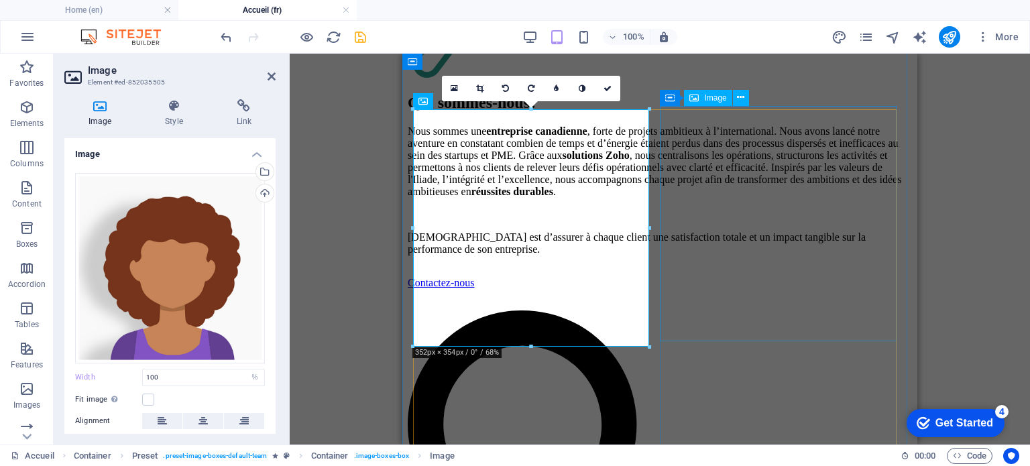
select select "%"
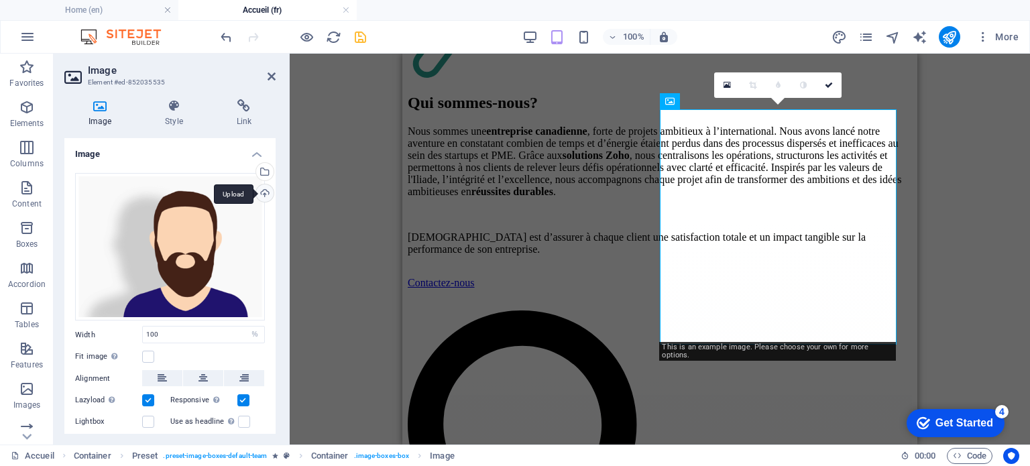
click at [260, 192] on div "Upload" at bounding box center [264, 194] width 20 height 20
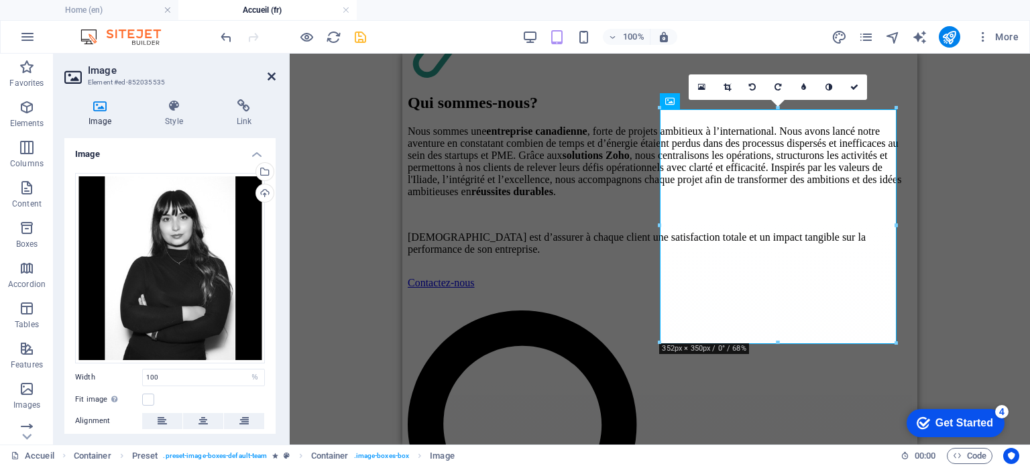
click at [268, 77] on icon at bounding box center [272, 76] width 8 height 11
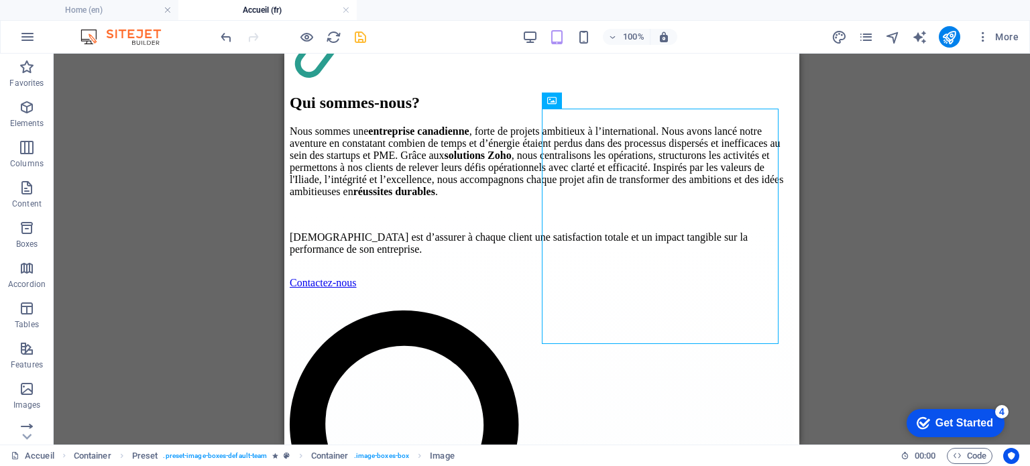
click at [195, 176] on div "Drag here to replace the existing content. Press “Ctrl” if you want to create a…" at bounding box center [542, 249] width 977 height 391
select select "%"
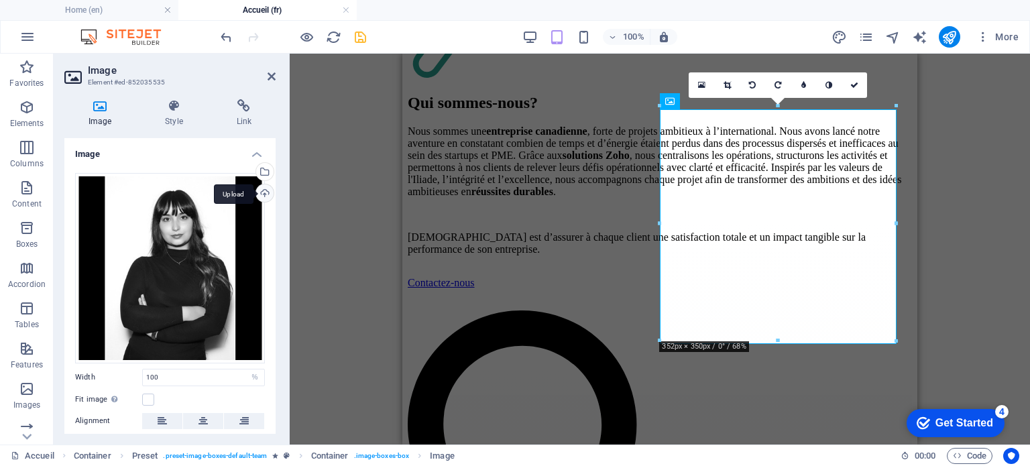
click at [265, 193] on div "Upload" at bounding box center [264, 194] width 20 height 20
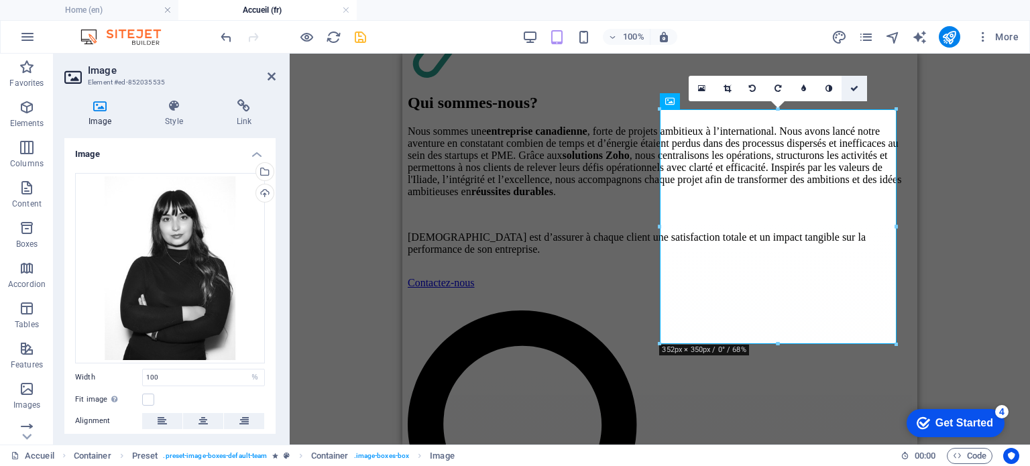
click at [856, 90] on icon at bounding box center [855, 89] width 8 height 8
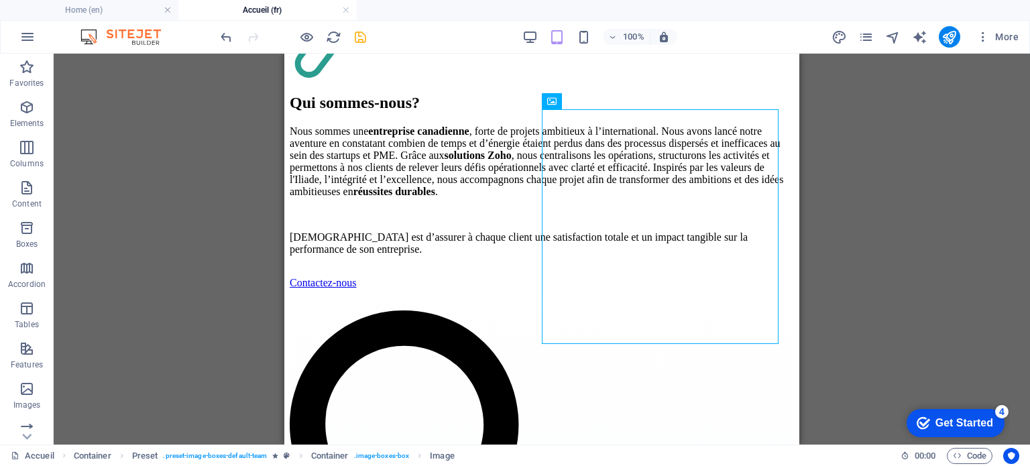
click at [930, 219] on div "Drag here to replace the existing content. Press “Ctrl” if you want to create a…" at bounding box center [542, 249] width 977 height 391
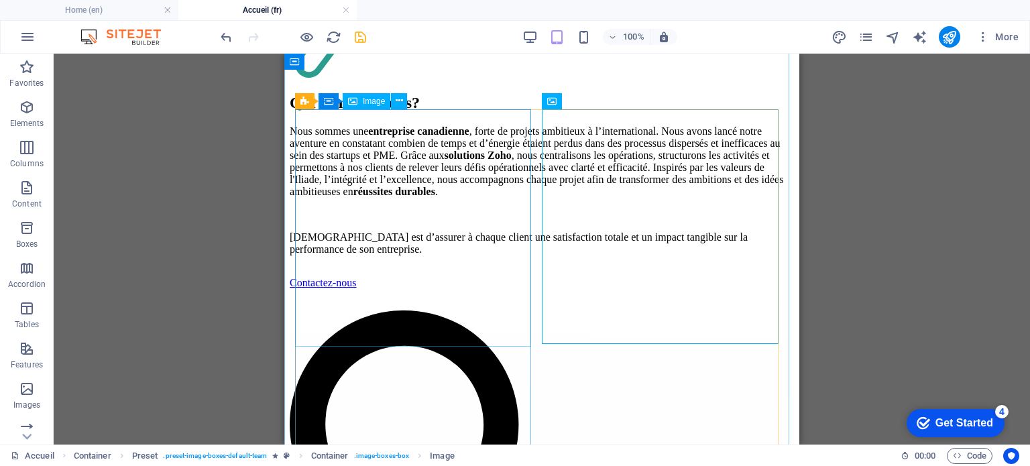
select select "%"
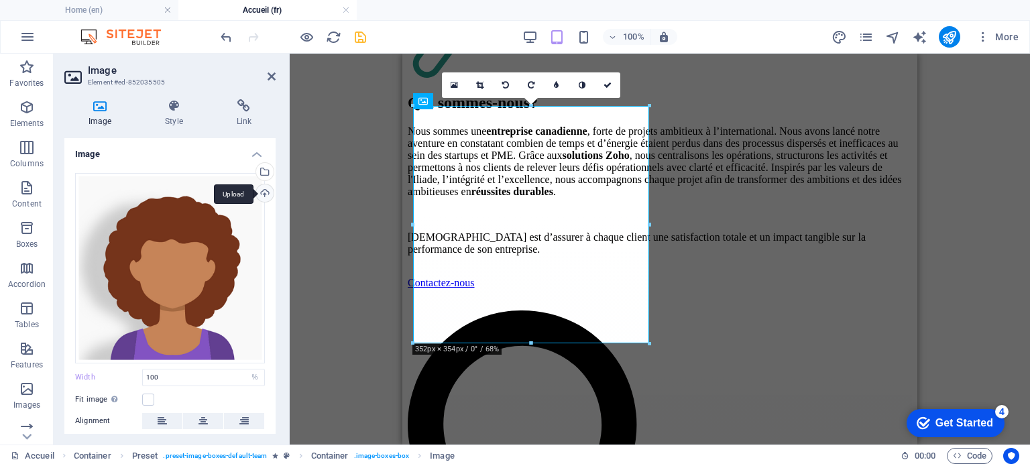
click at [261, 194] on div "Upload" at bounding box center [264, 194] width 20 height 20
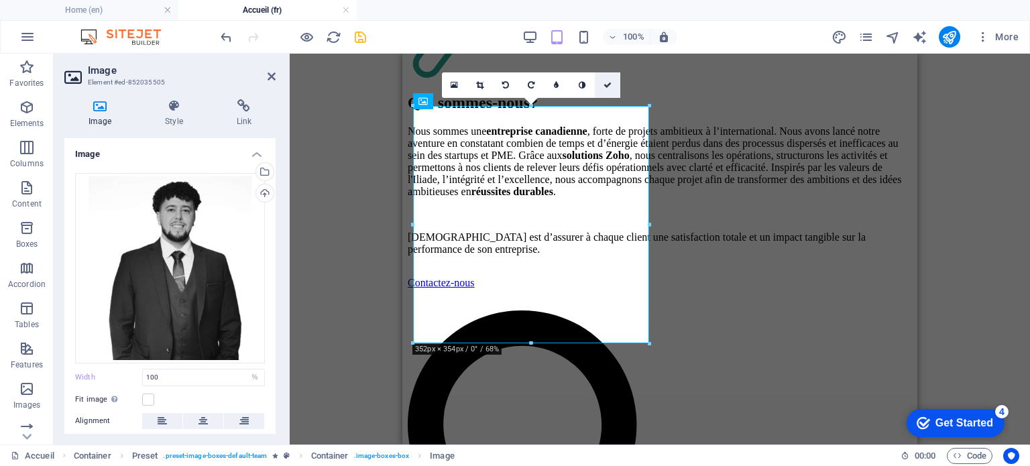
click at [604, 88] on icon at bounding box center [608, 85] width 8 height 8
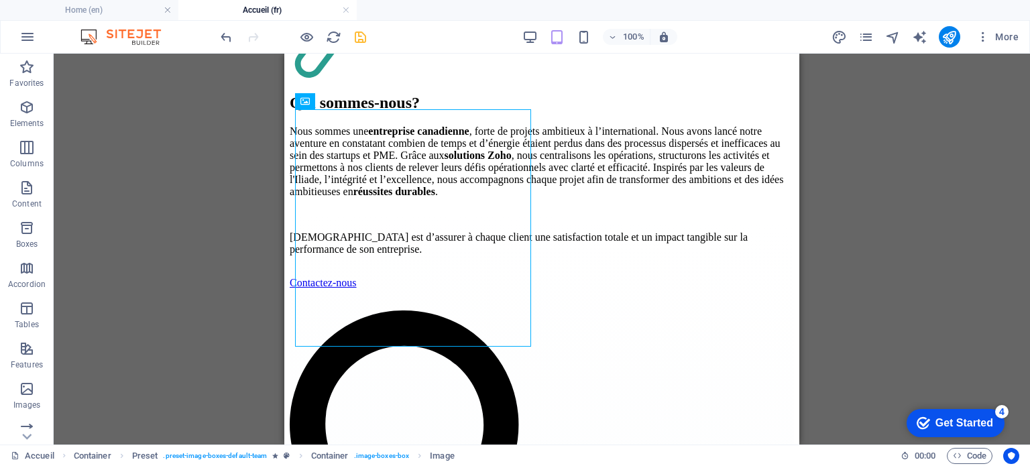
click at [892, 165] on div "Drag here to replace the existing content. Press “Ctrl” if you want to create a…" at bounding box center [542, 249] width 977 height 391
click at [362, 38] on icon "save" at bounding box center [360, 37] width 15 height 15
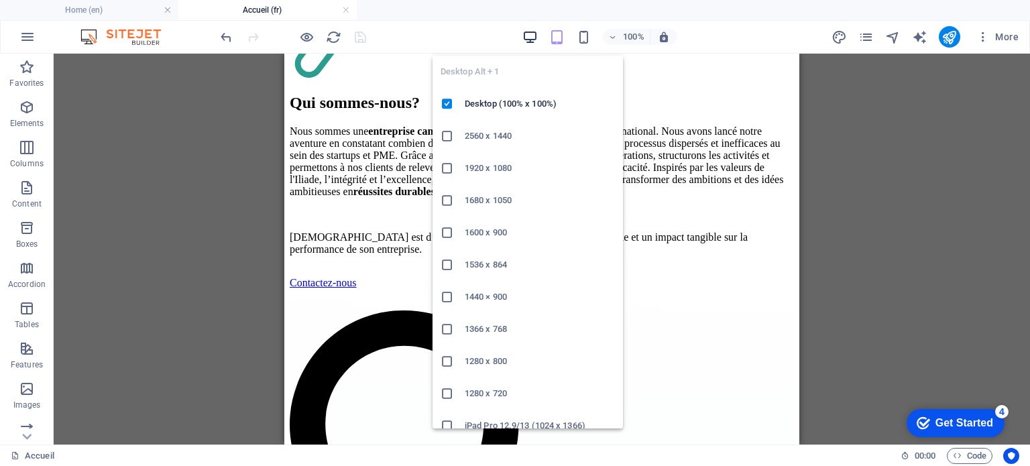
click at [529, 34] on icon "button" at bounding box center [530, 37] width 15 height 15
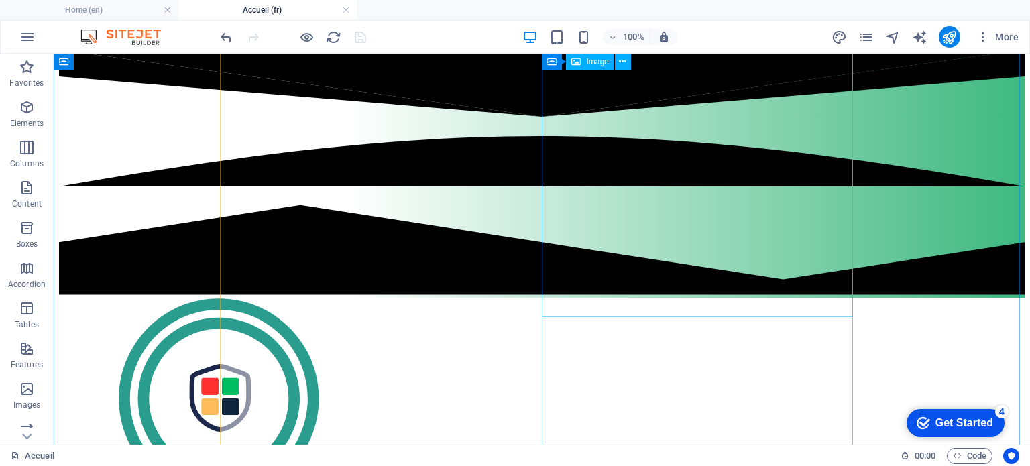
scroll to position [1263, 0]
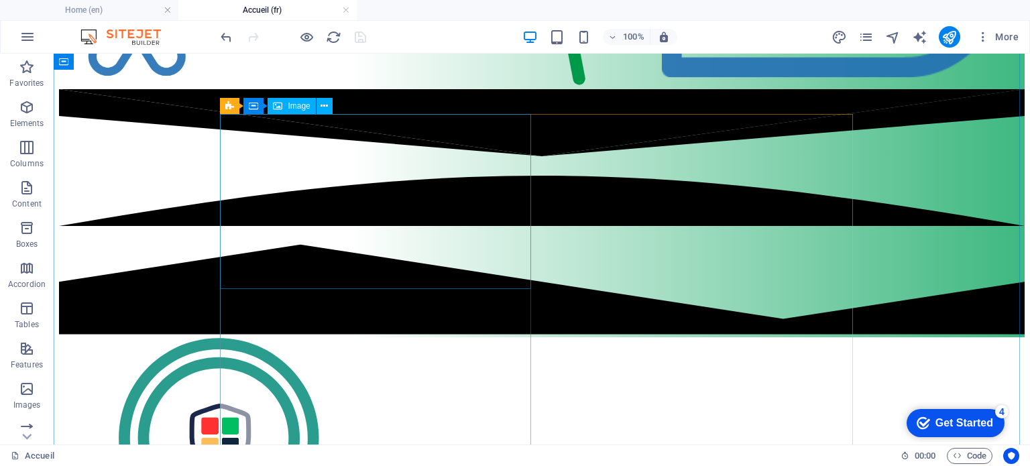
select select "%"
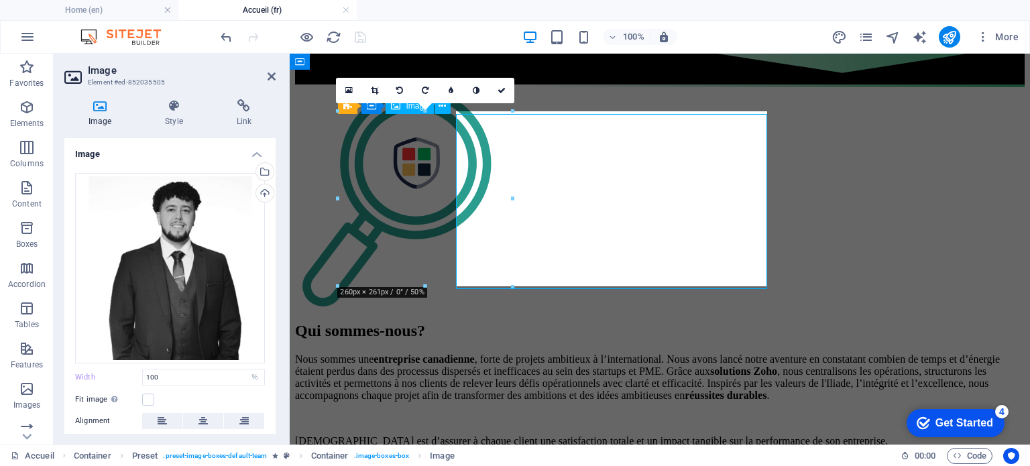
select select "DISABLED_OPTION_VALUE"
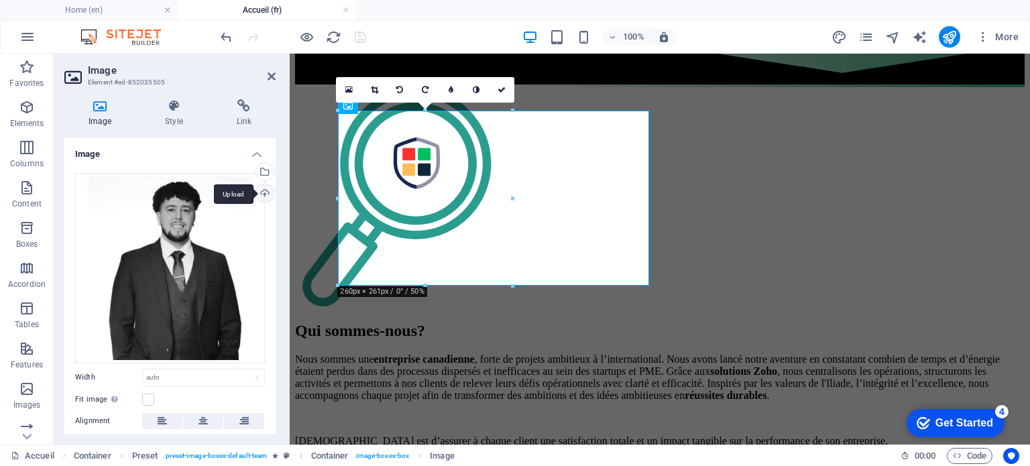
click at [258, 201] on div "Upload" at bounding box center [264, 194] width 20 height 20
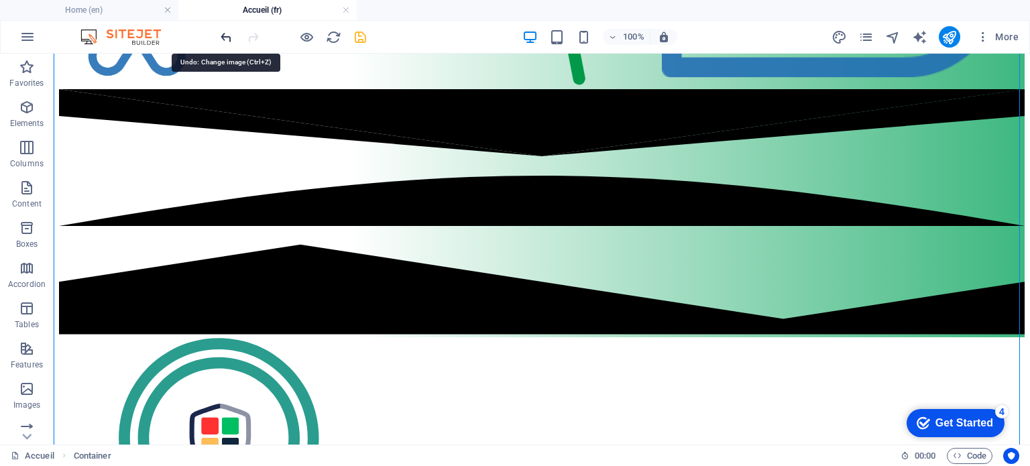
click at [224, 37] on icon "undo" at bounding box center [226, 37] width 15 height 15
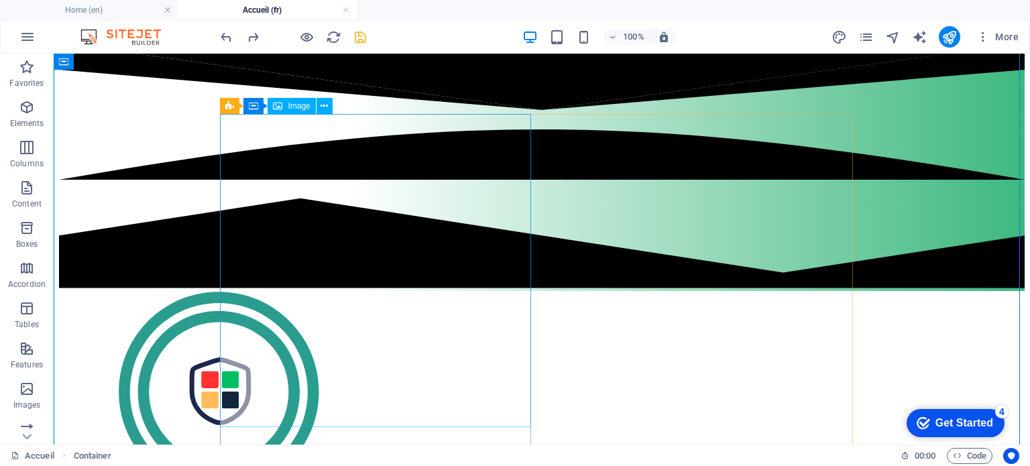
scroll to position [1330, 0]
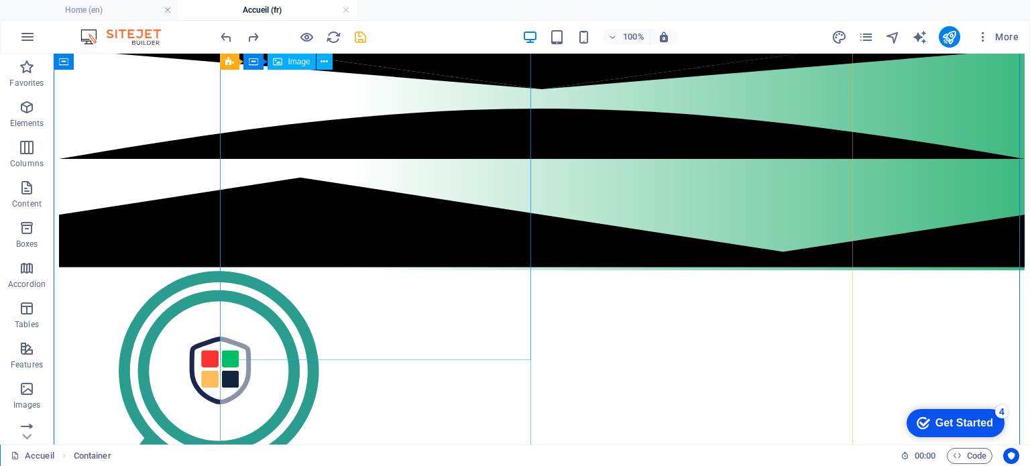
select select "%"
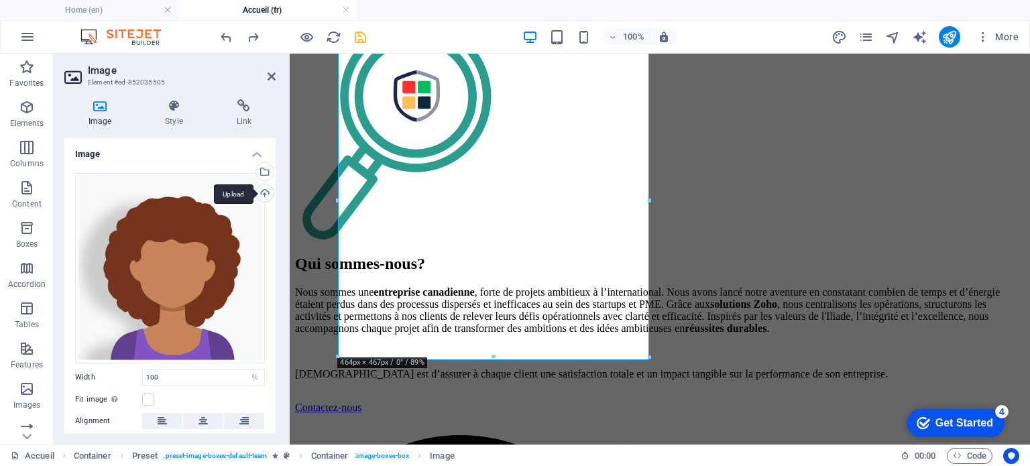
click at [263, 198] on div "Upload" at bounding box center [264, 194] width 20 height 20
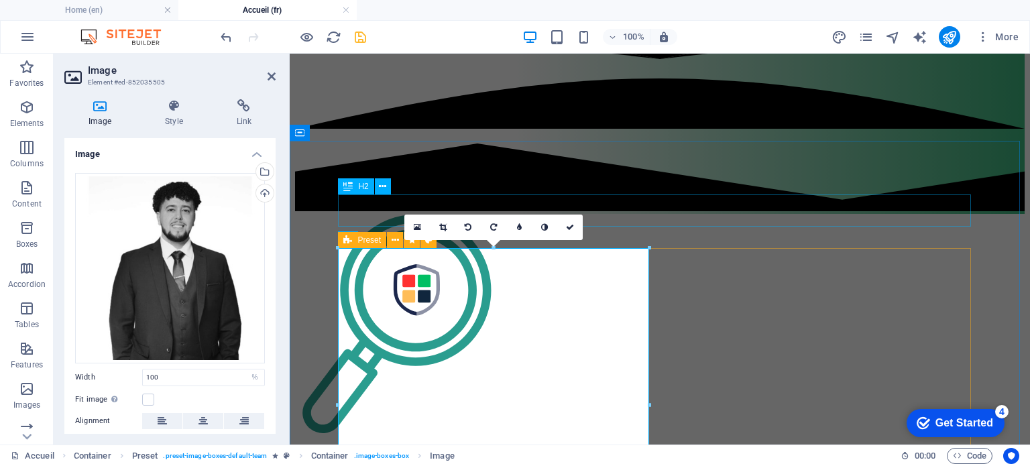
scroll to position [1129, 0]
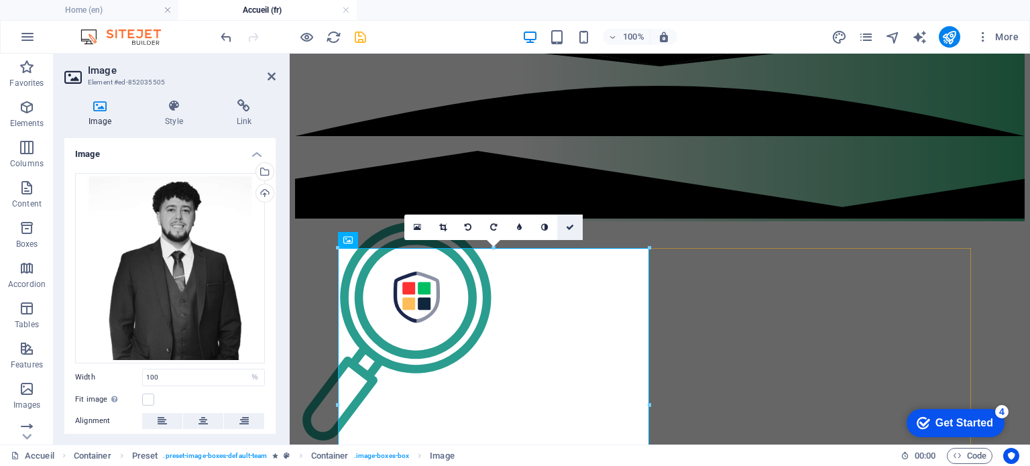
click at [566, 224] on icon at bounding box center [570, 227] width 8 height 8
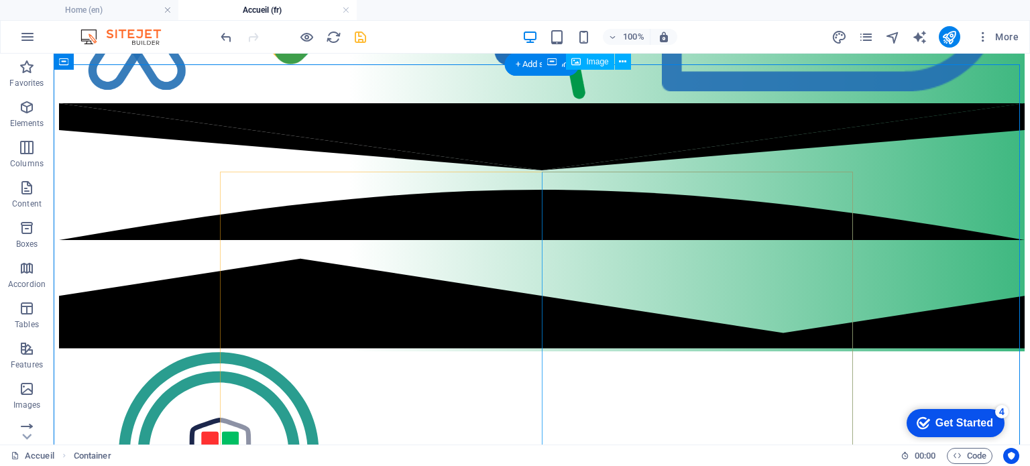
scroll to position [1196, 0]
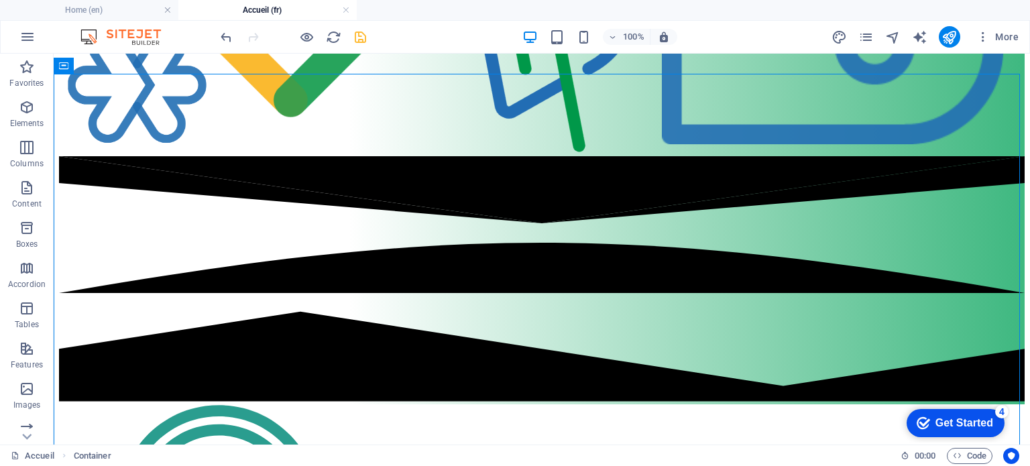
click at [358, 39] on icon "save" at bounding box center [360, 37] width 15 height 15
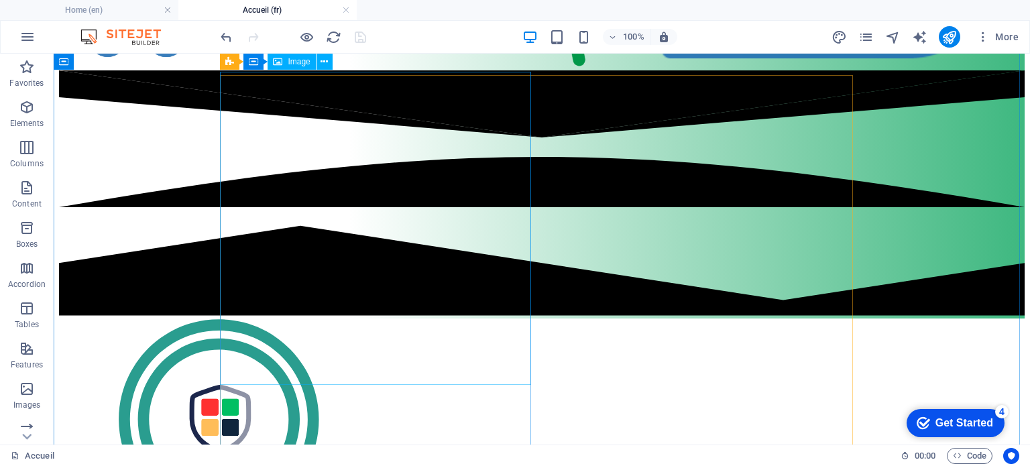
scroll to position [1263, 0]
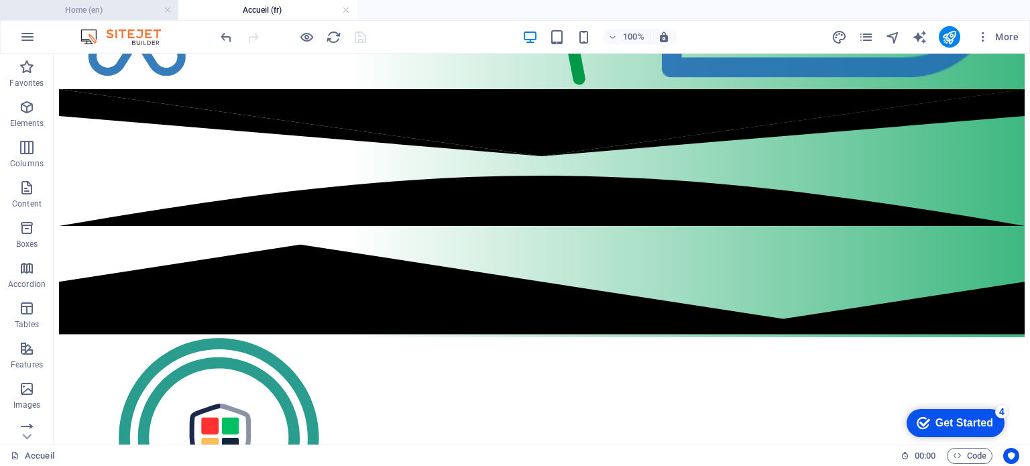
click at [119, 7] on h4 "Home (en)" at bounding box center [89, 10] width 178 height 15
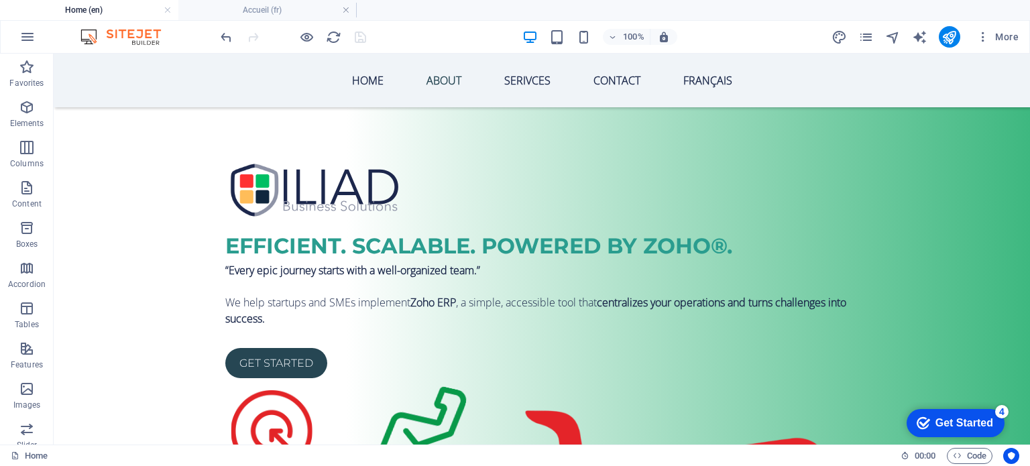
scroll to position [0, 0]
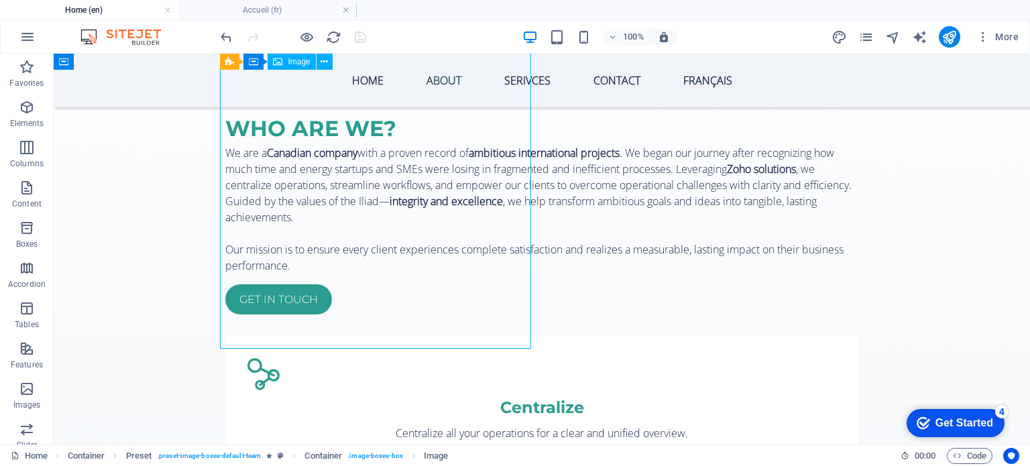
select select "%"
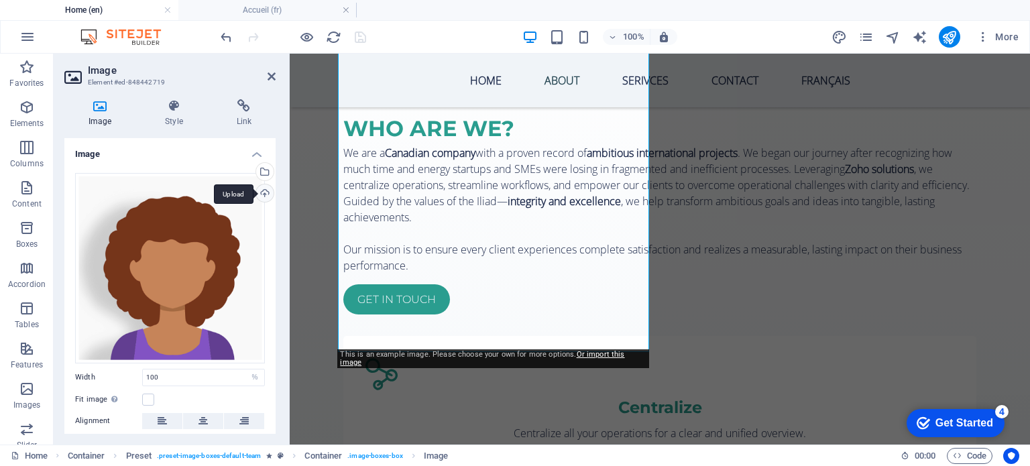
click at [260, 191] on div "Upload" at bounding box center [264, 194] width 20 height 20
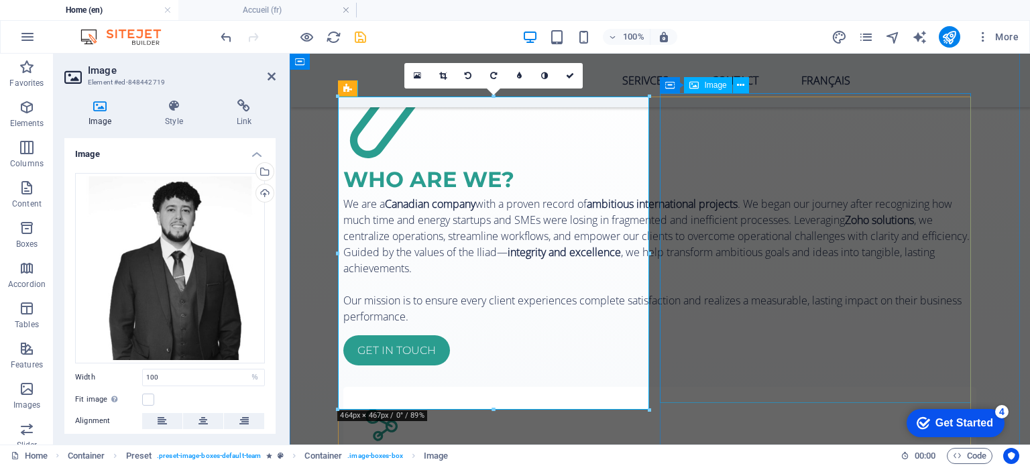
scroll to position [1272, 0]
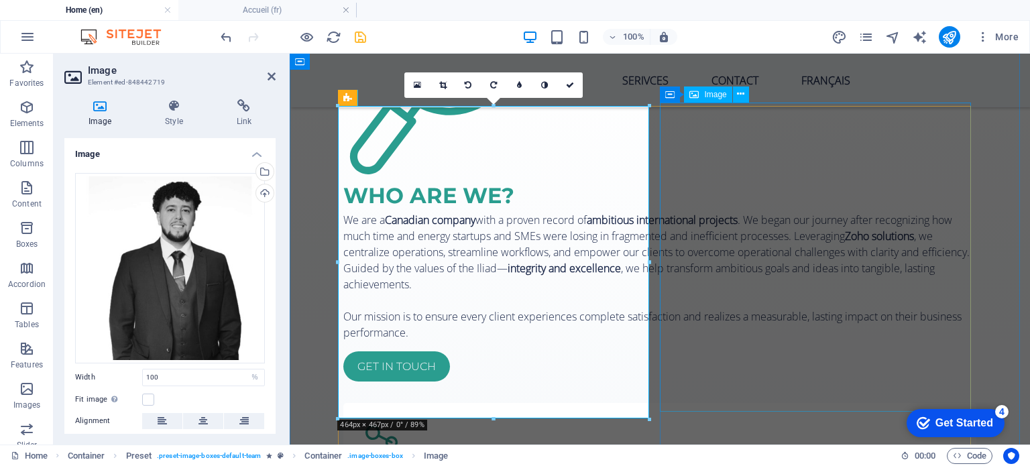
select select "%"
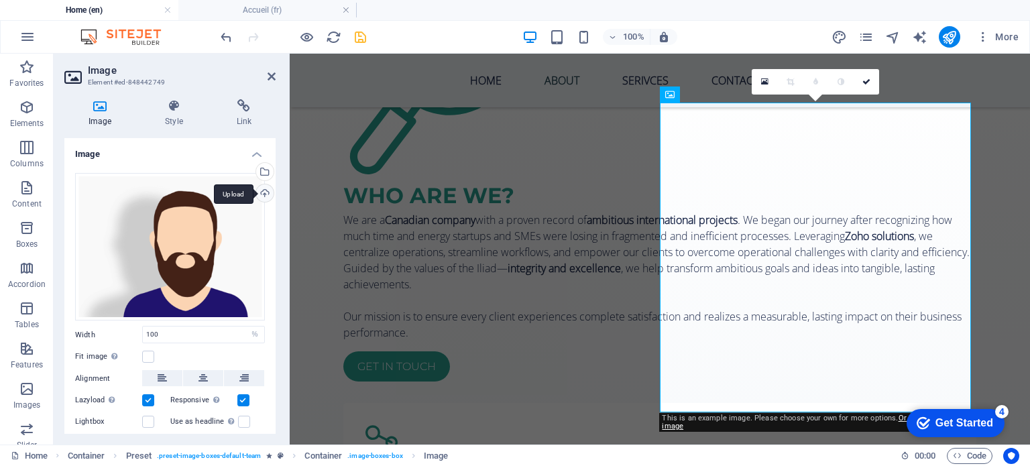
click at [260, 195] on div "Upload" at bounding box center [264, 194] width 20 height 20
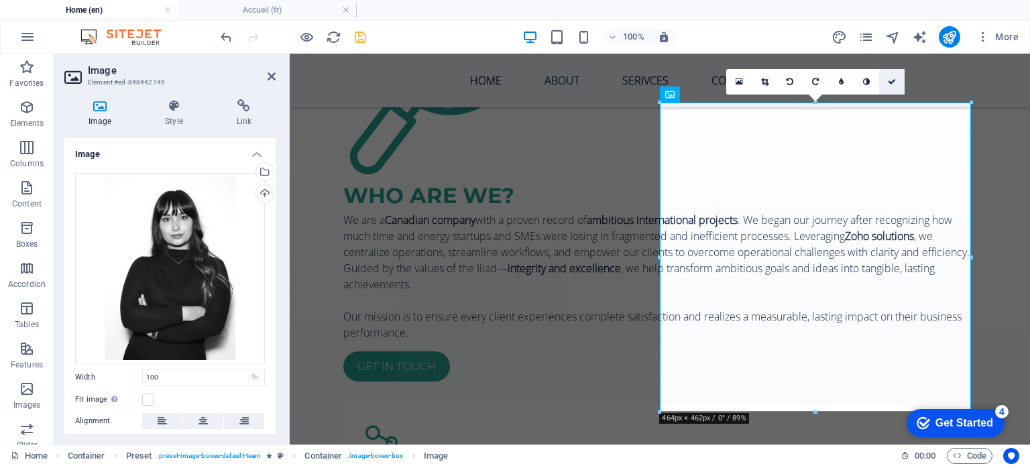
click at [894, 82] on icon at bounding box center [892, 82] width 8 height 8
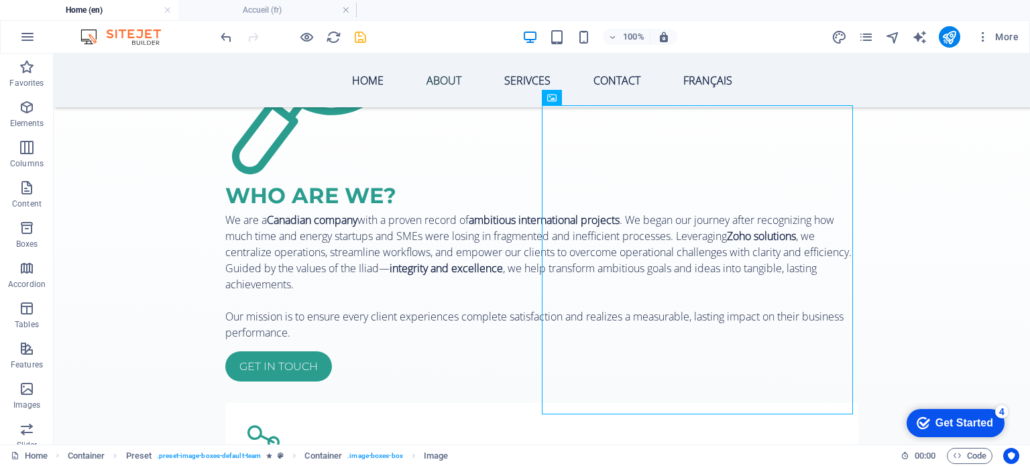
click at [360, 34] on icon "save" at bounding box center [360, 37] width 15 height 15
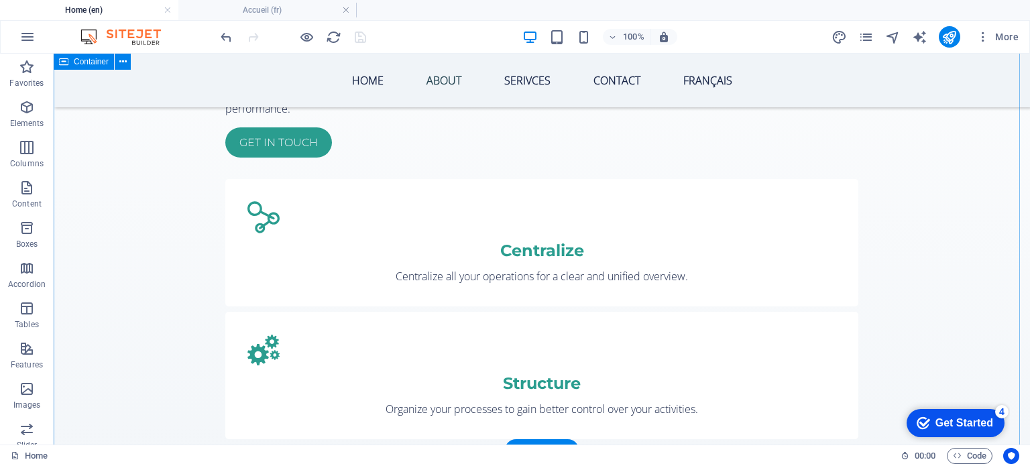
scroll to position [1540, 0]
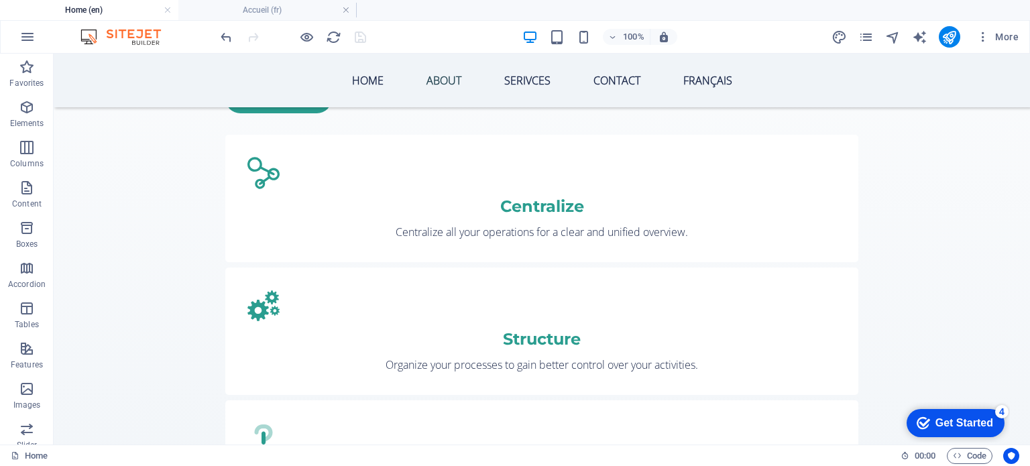
click at [356, 34] on div at bounding box center [293, 36] width 150 height 21
click at [282, 5] on h4 "Accueil (fr)" at bounding box center [267, 10] width 178 height 15
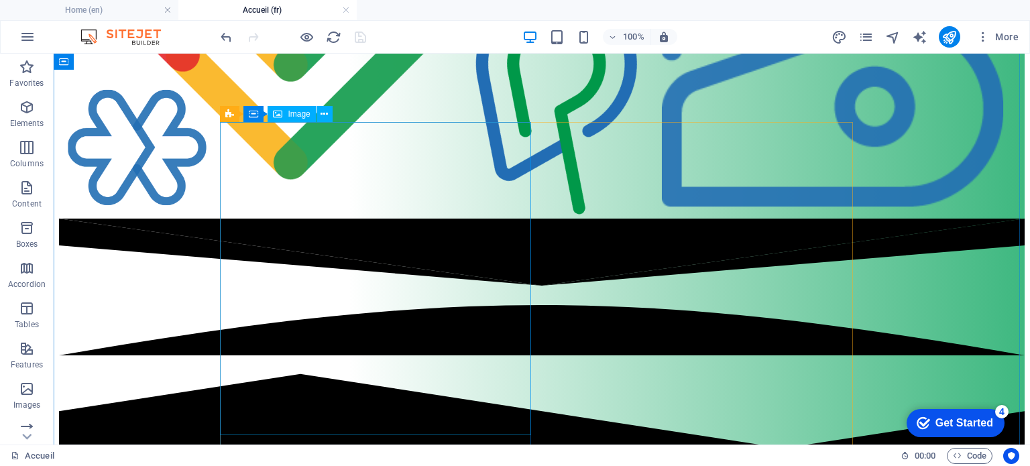
scroll to position [1129, 0]
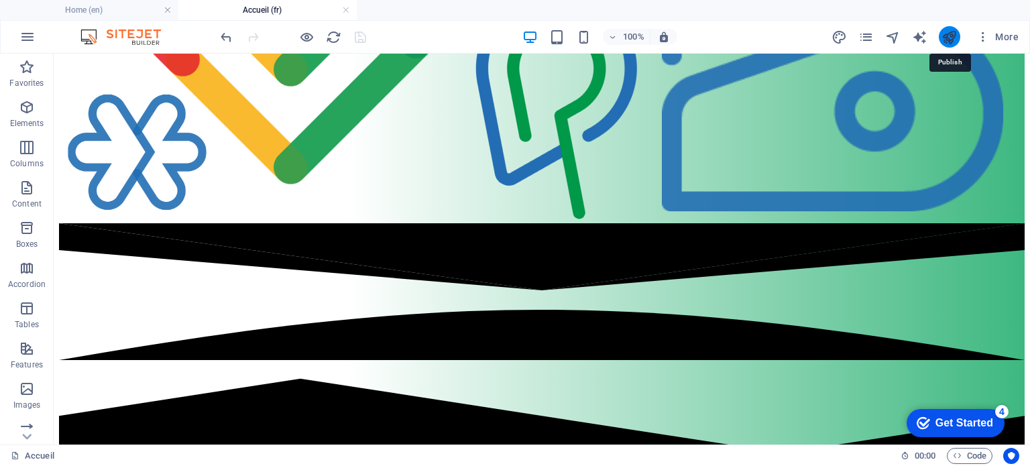
click at [945, 36] on icon "publish" at bounding box center [949, 37] width 15 height 15
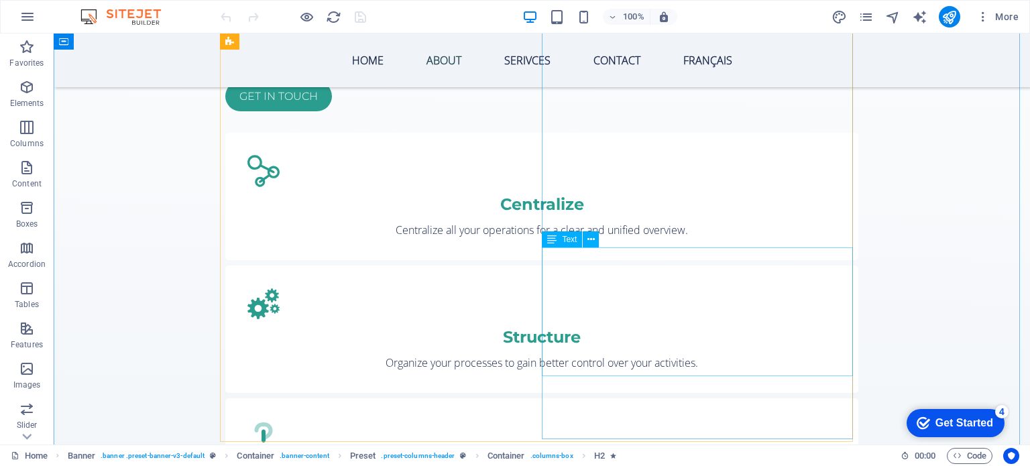
scroll to position [1543, 0]
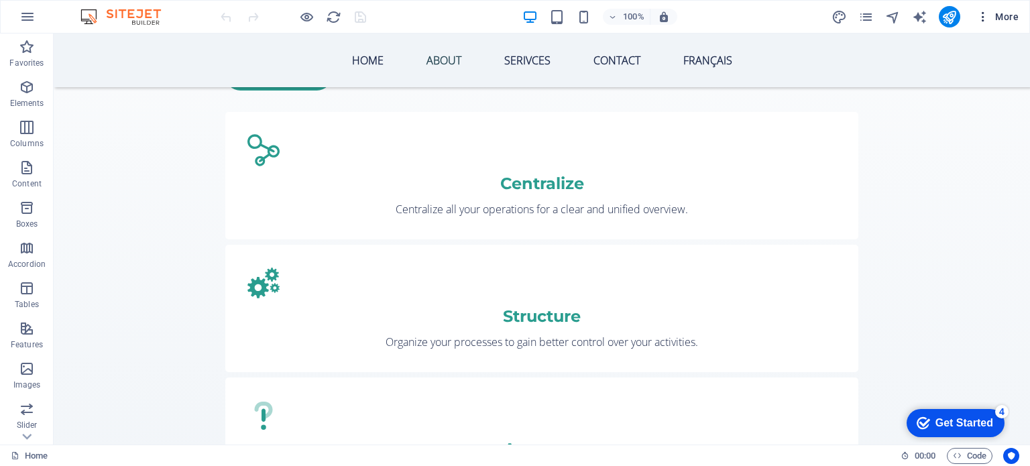
click at [997, 18] on span "More" at bounding box center [998, 16] width 42 height 13
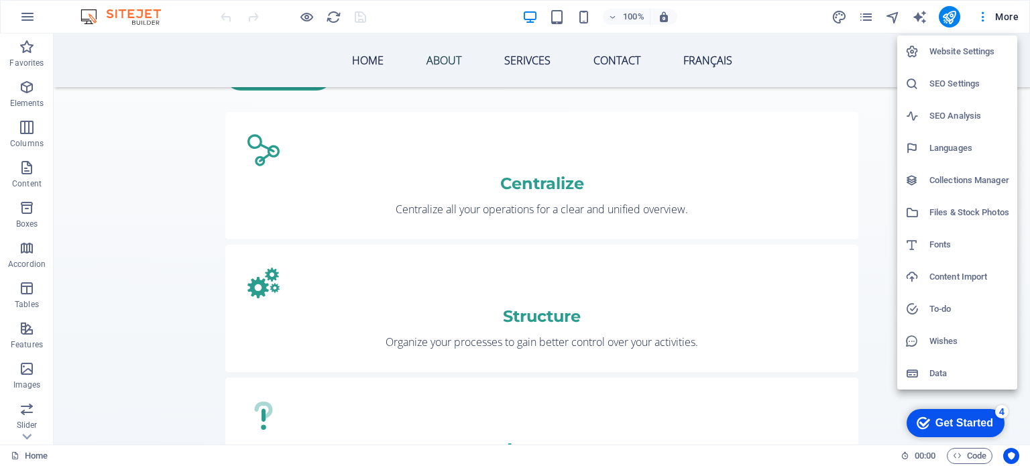
click at [926, 153] on div at bounding box center [918, 148] width 24 height 13
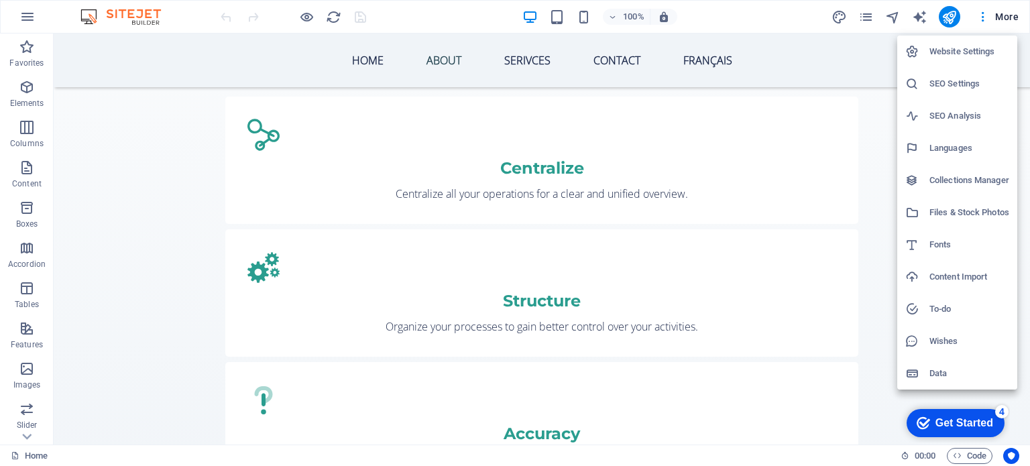
select select "41"
select select "49"
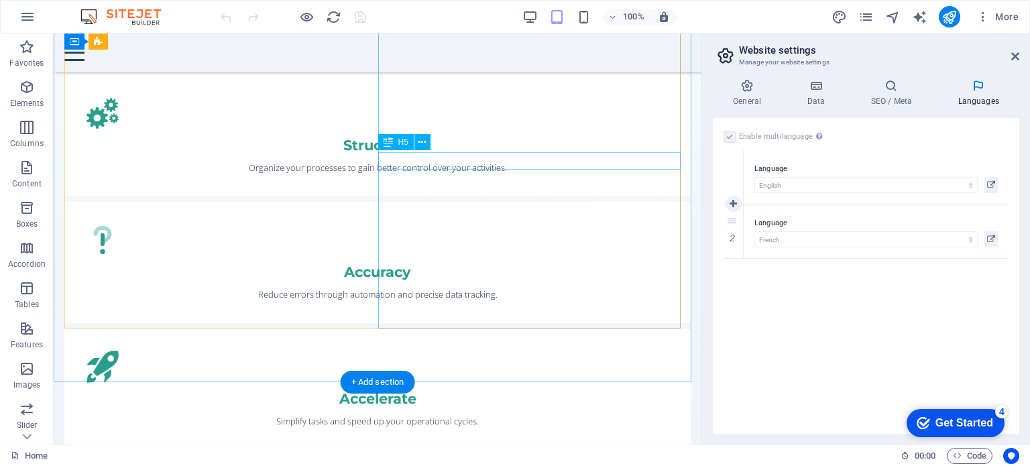
scroll to position [1511, 0]
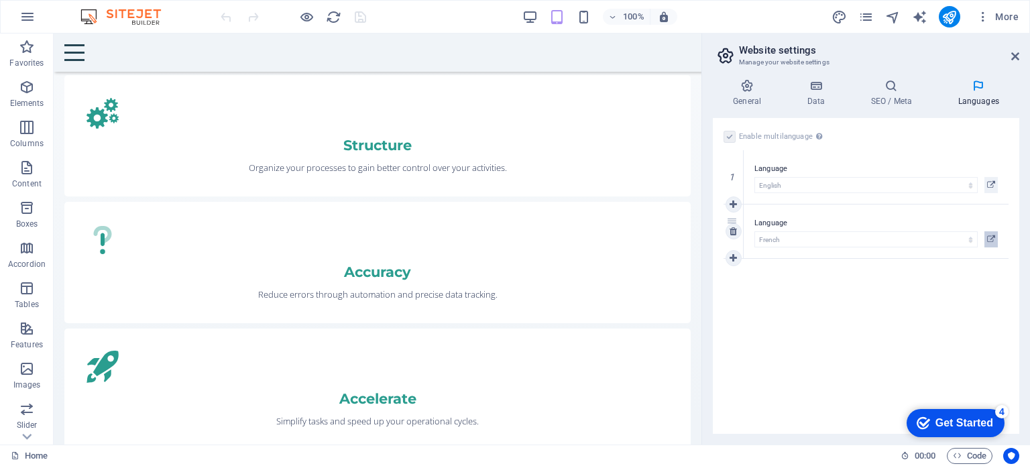
click at [987, 238] on icon at bounding box center [991, 239] width 8 height 16
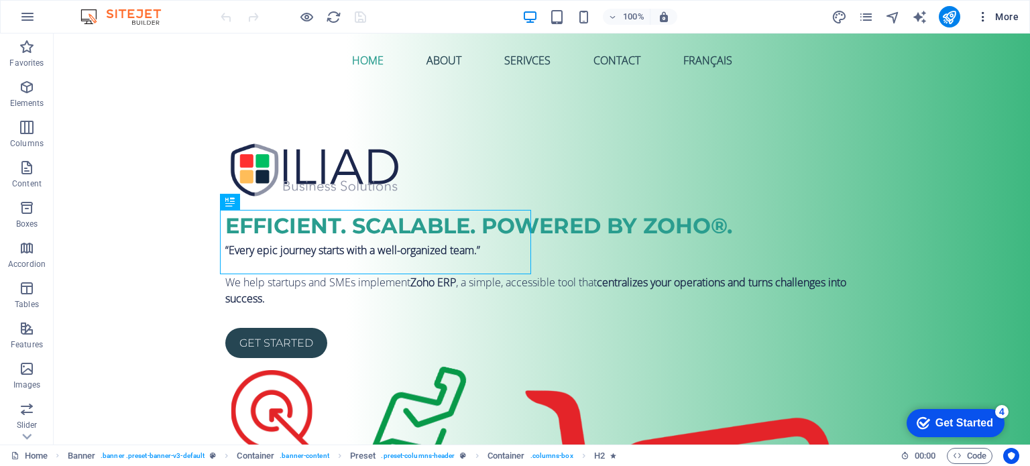
click at [1002, 16] on span "More" at bounding box center [998, 16] width 42 height 13
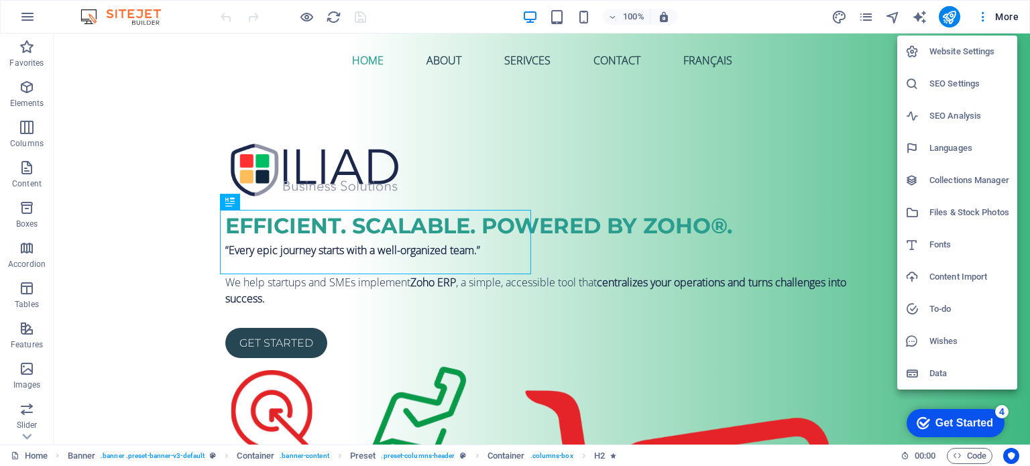
click at [922, 150] on div at bounding box center [918, 148] width 24 height 13
select select "41"
select select "49"
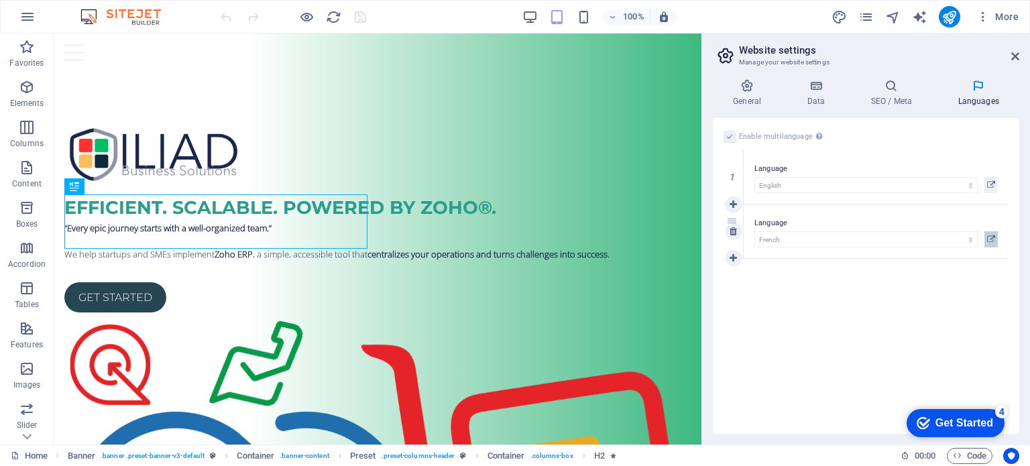
click at [986, 237] on button at bounding box center [991, 239] width 13 height 16
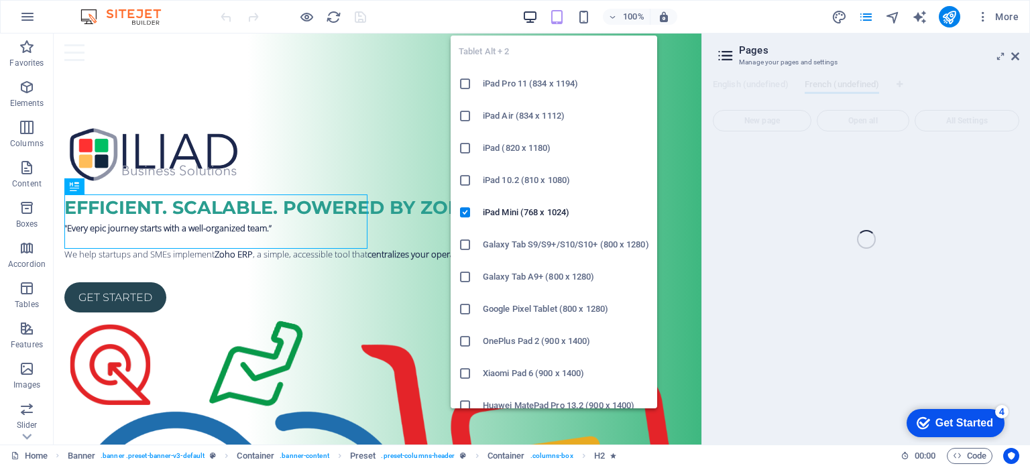
click at [537, 21] on icon "button" at bounding box center [530, 16] width 15 height 15
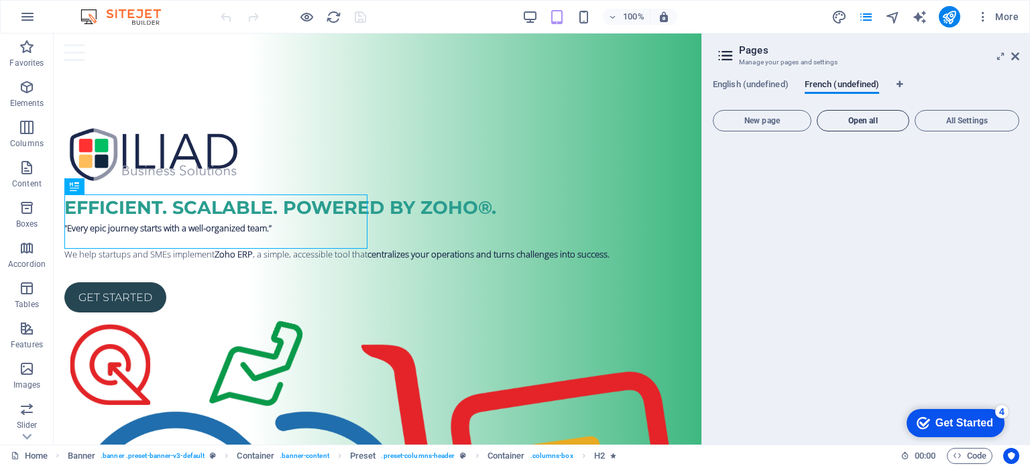
click at [891, 126] on button "Open all" at bounding box center [863, 120] width 93 height 21
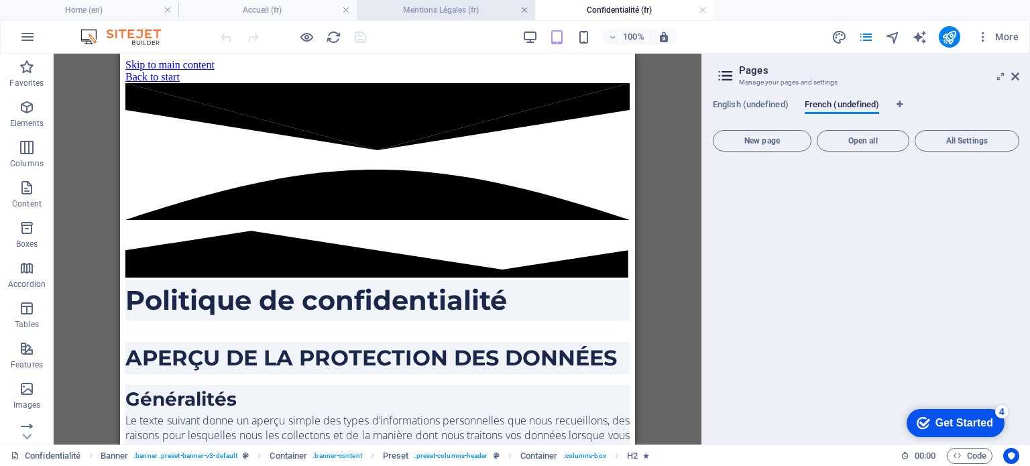
click at [525, 10] on link at bounding box center [525, 10] width 8 height 13
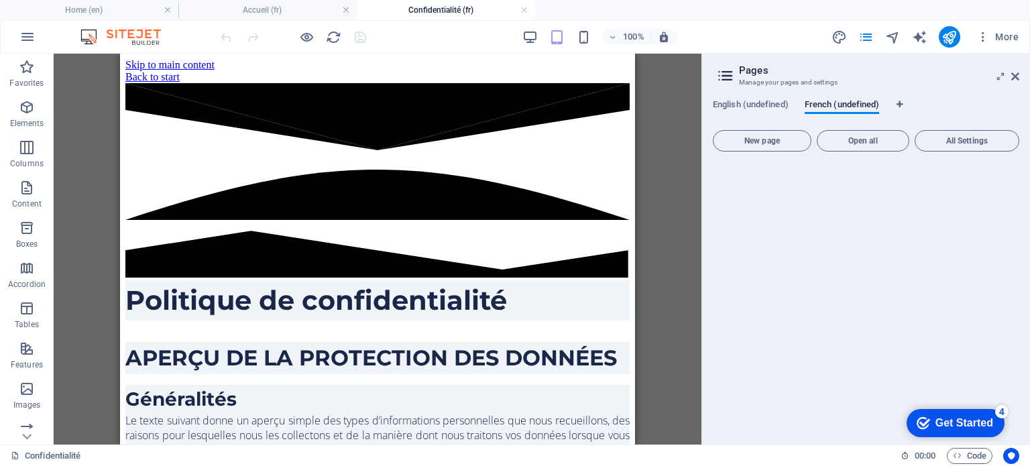
click at [525, 10] on link at bounding box center [525, 10] width 8 height 13
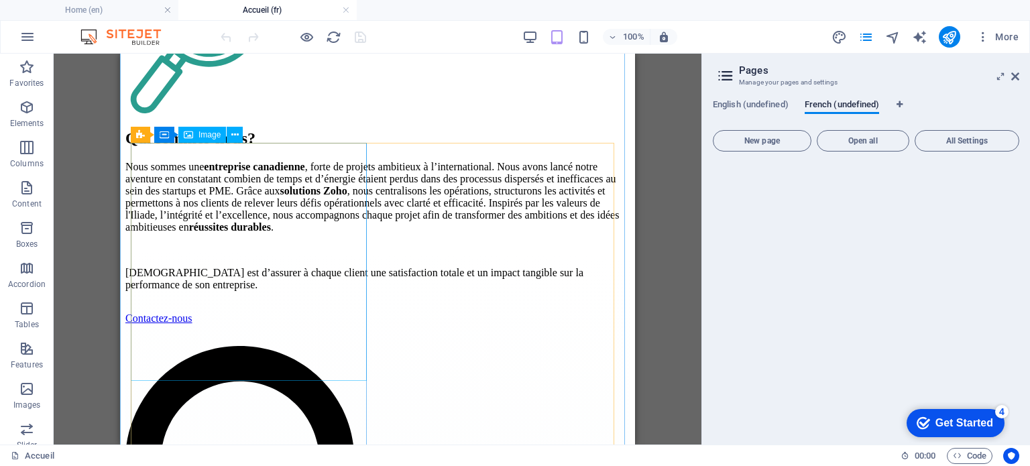
scroll to position [1140, 0]
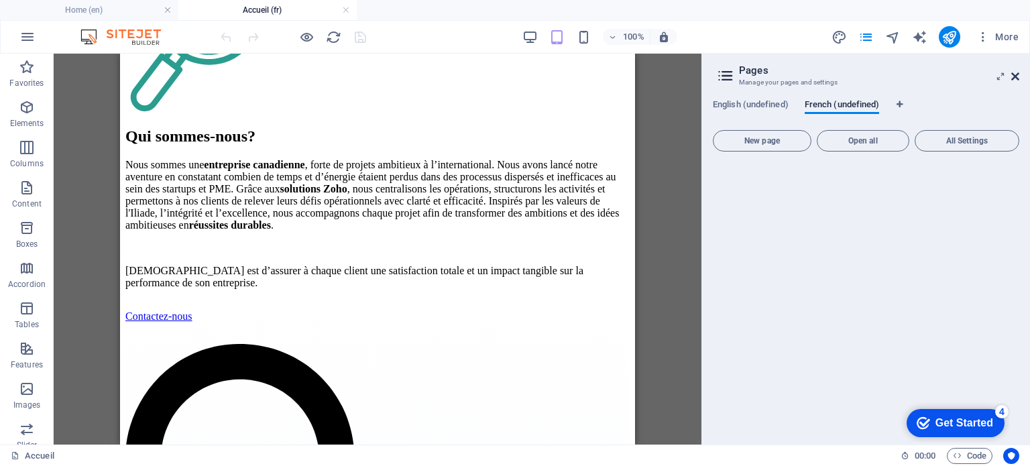
drag, startPoint x: 1018, startPoint y: 79, endPoint x: 274, endPoint y: 117, distance: 745.6
click at [1018, 79] on icon at bounding box center [1016, 76] width 8 height 11
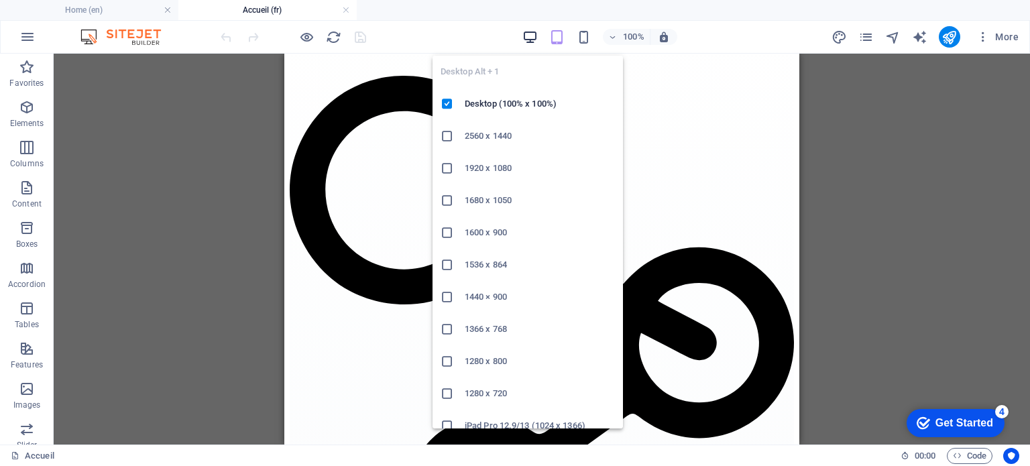
click at [529, 32] on icon "button" at bounding box center [530, 37] width 15 height 15
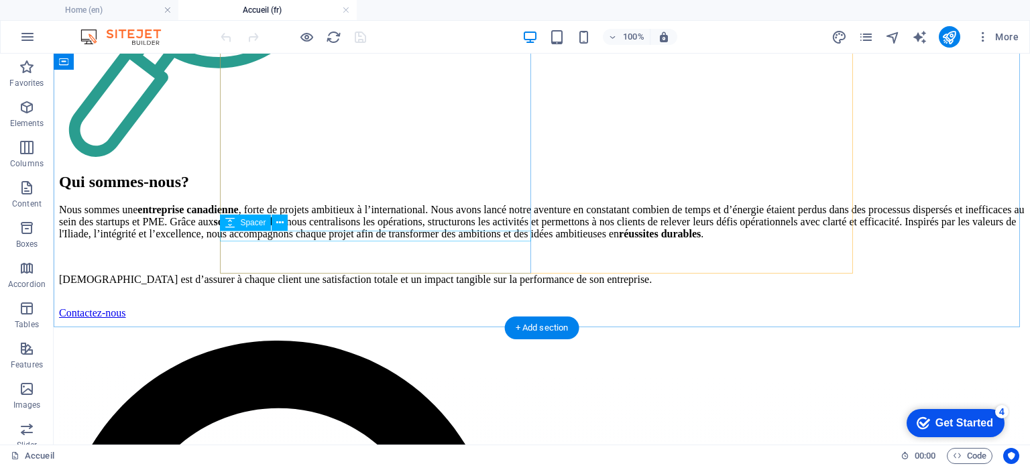
scroll to position [1678, 0]
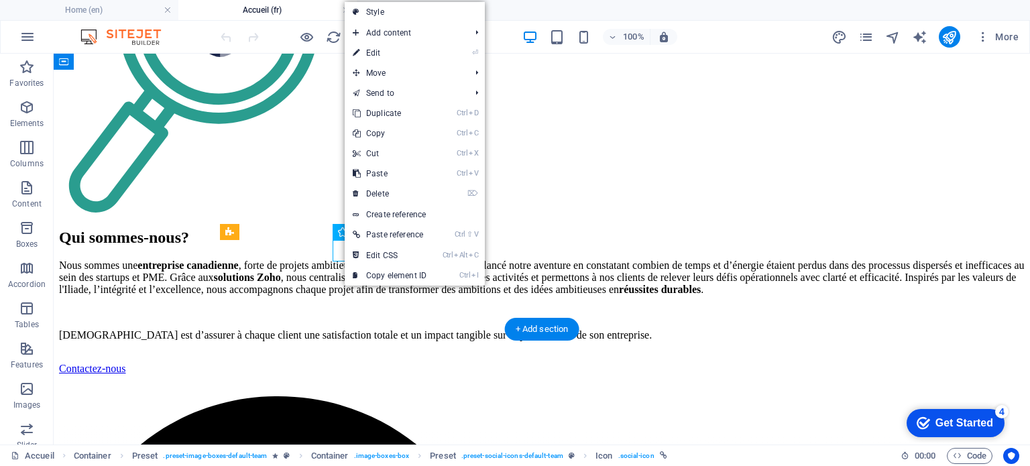
select select "xMidYMid"
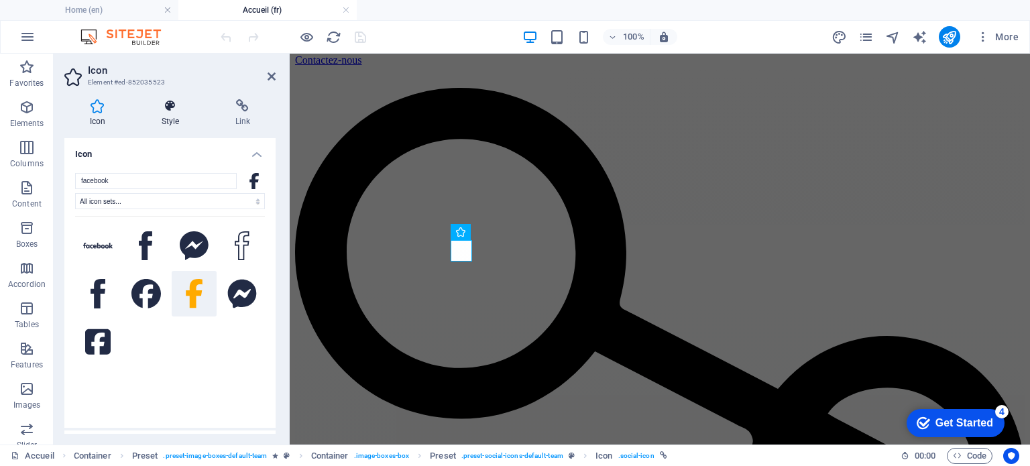
click at [161, 109] on icon at bounding box center [170, 105] width 68 height 13
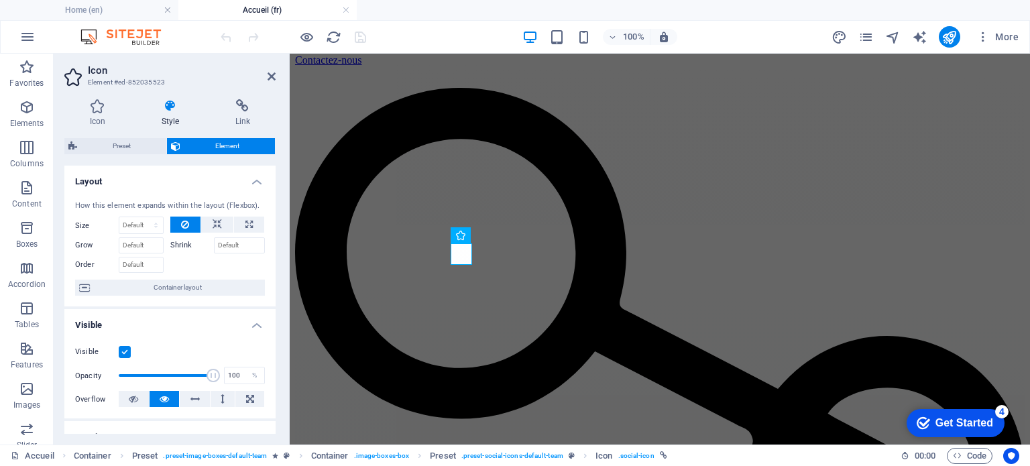
click at [121, 349] on label at bounding box center [125, 352] width 12 height 12
click at [0, 0] on input "Visible" at bounding box center [0, 0] width 0 height 0
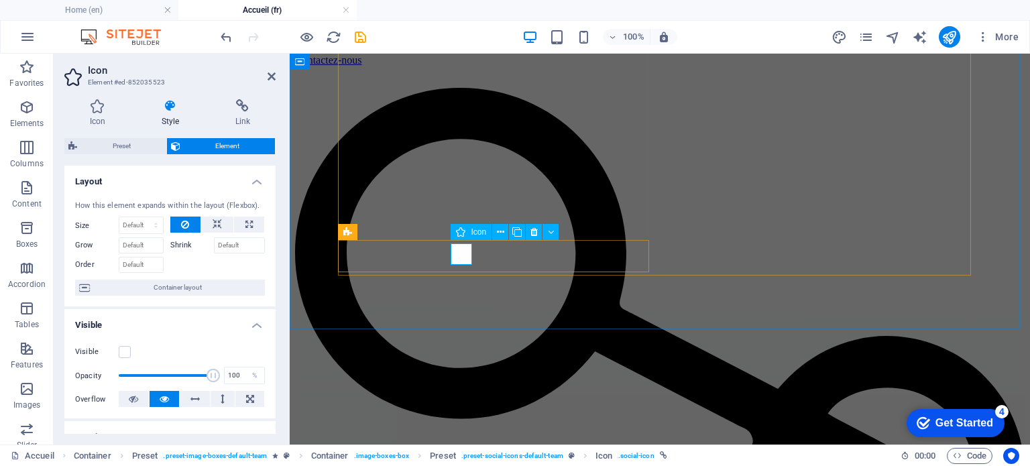
select select "xMidYMid"
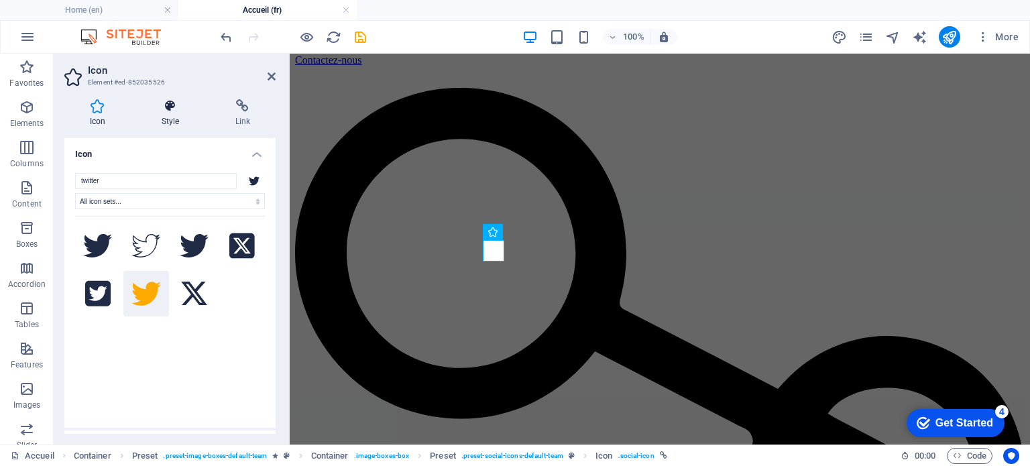
click at [163, 99] on icon at bounding box center [170, 105] width 68 height 13
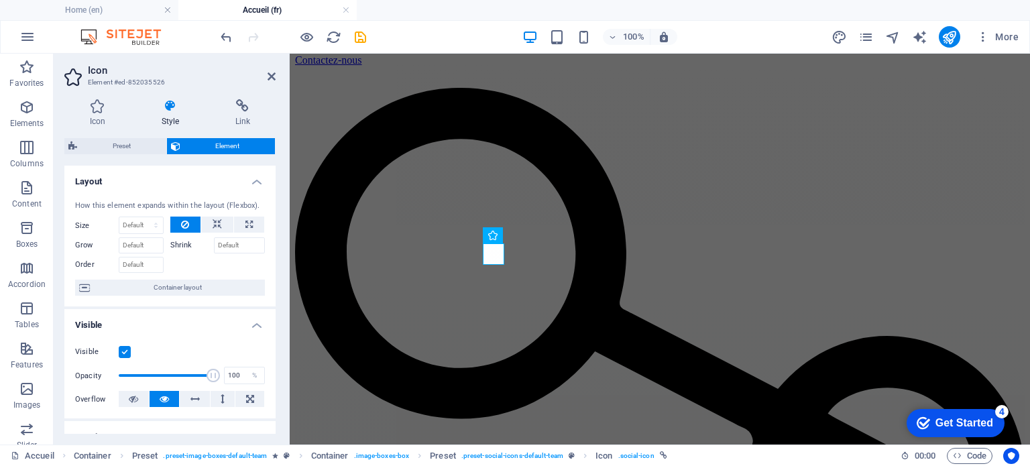
click at [126, 346] on label at bounding box center [125, 352] width 12 height 12
click at [0, 0] on input "Visible" at bounding box center [0, 0] width 0 height 0
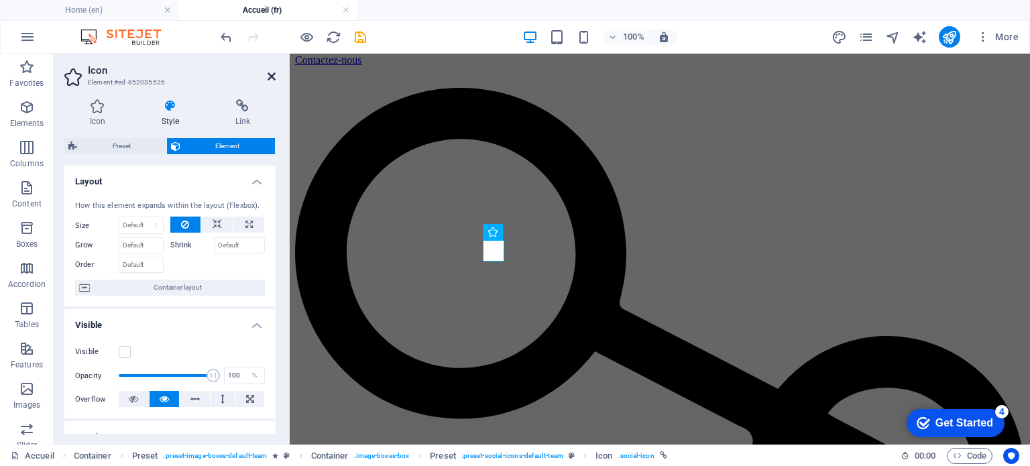
click at [270, 72] on icon at bounding box center [272, 76] width 8 height 11
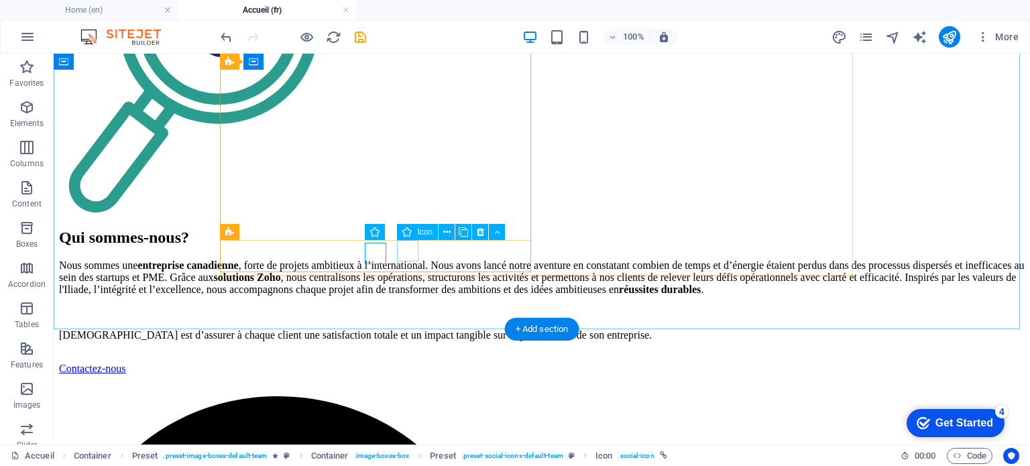
select select "xMidYMid"
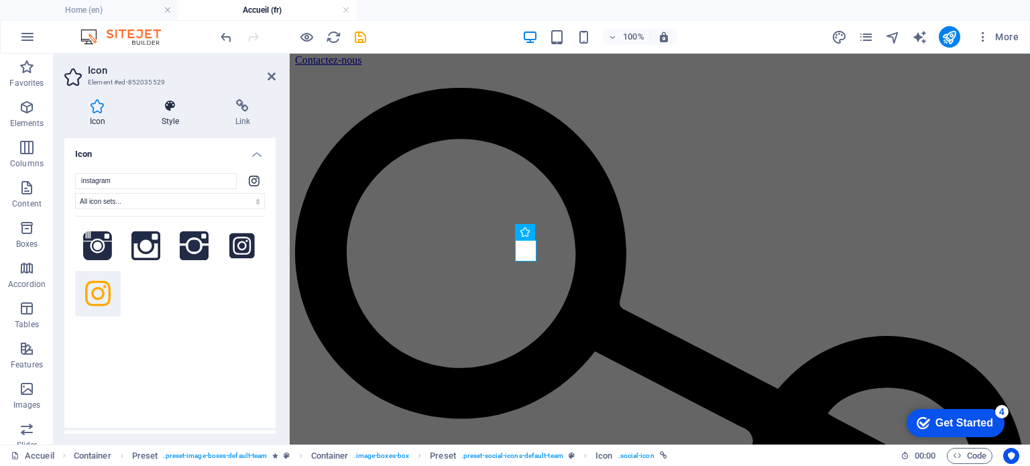
click at [158, 109] on icon at bounding box center [170, 105] width 68 height 13
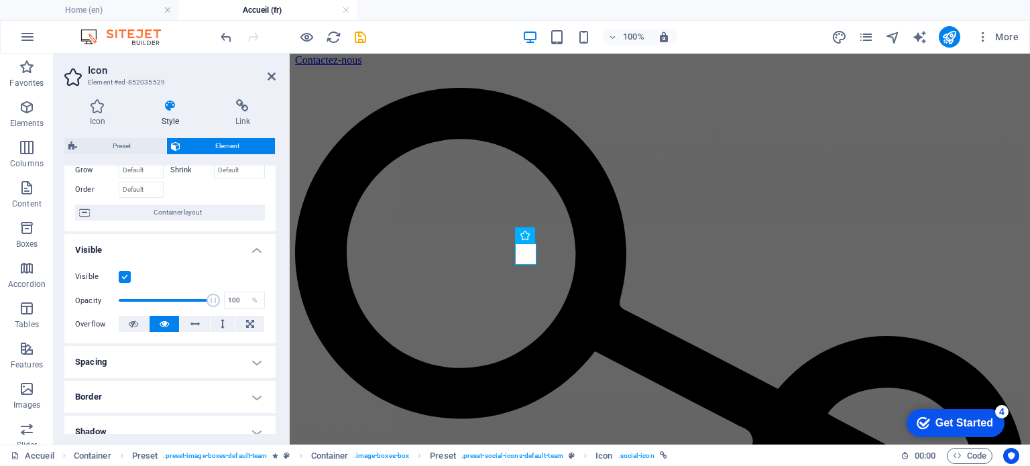
scroll to position [134, 0]
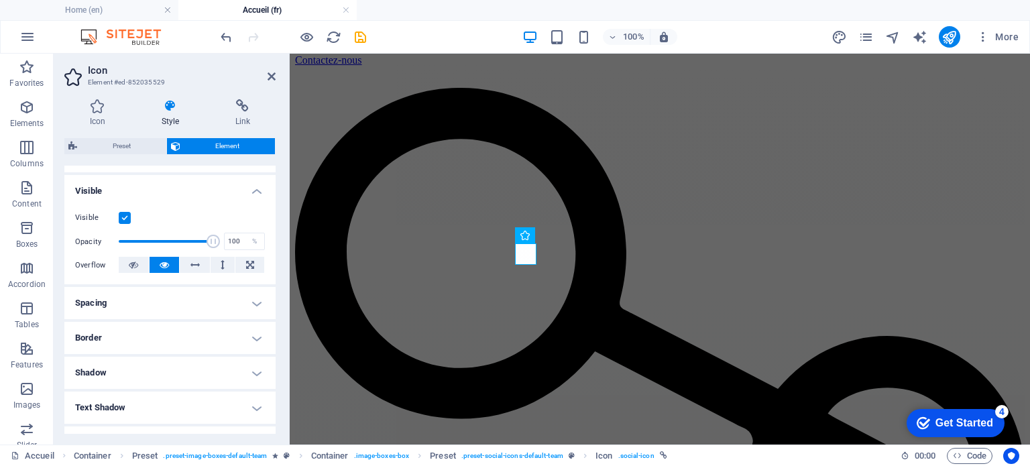
click at [126, 220] on label at bounding box center [125, 218] width 12 height 12
click at [0, 0] on input "Visible" at bounding box center [0, 0] width 0 height 0
click at [268, 74] on icon at bounding box center [272, 76] width 8 height 11
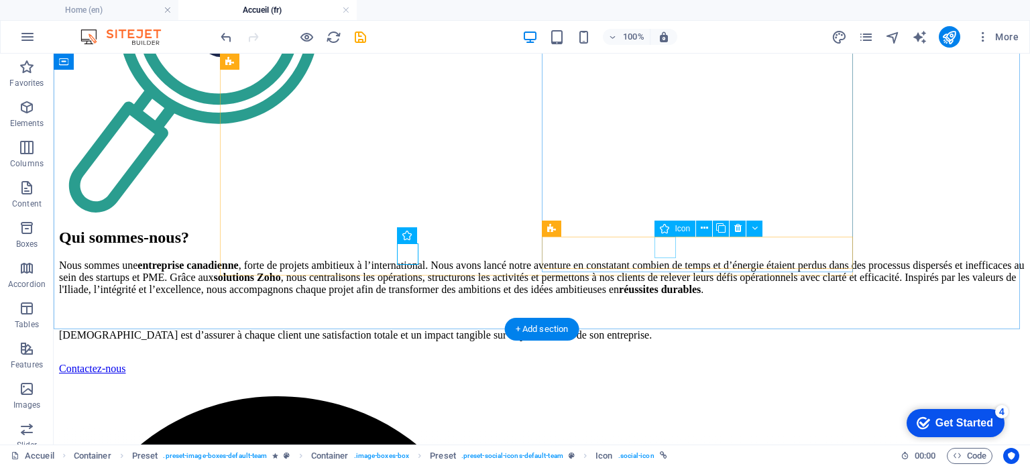
select select "xMidYMid"
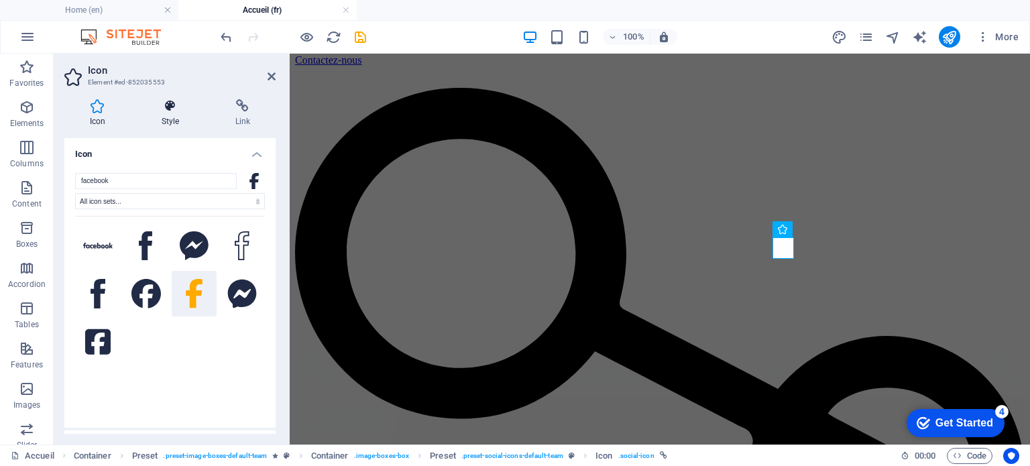
click at [172, 106] on icon at bounding box center [170, 105] width 68 height 13
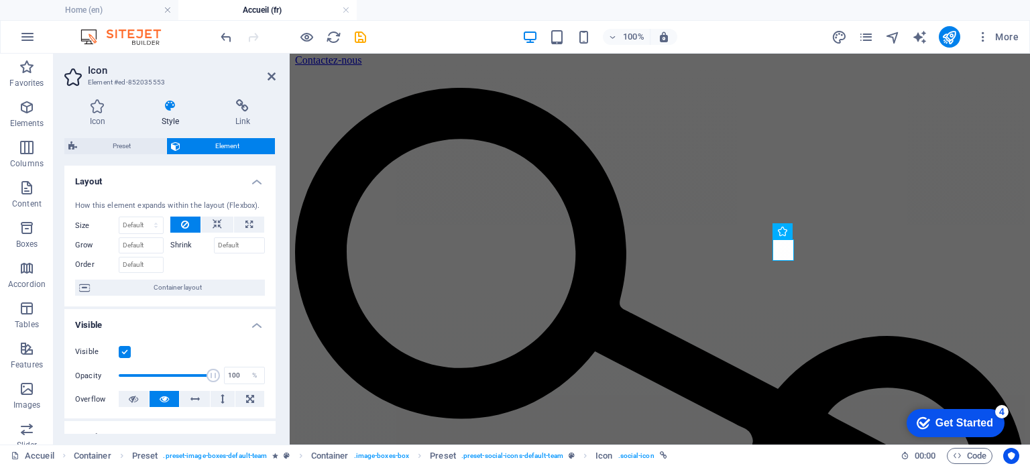
click at [122, 350] on label at bounding box center [125, 352] width 12 height 12
click at [0, 0] on input "Visible" at bounding box center [0, 0] width 0 height 0
click at [271, 80] on icon at bounding box center [272, 76] width 8 height 11
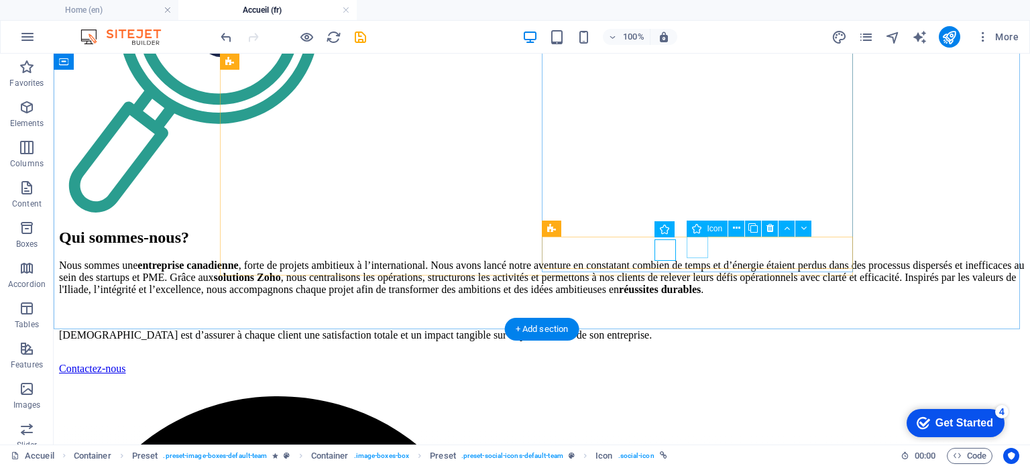
select select "xMidYMid"
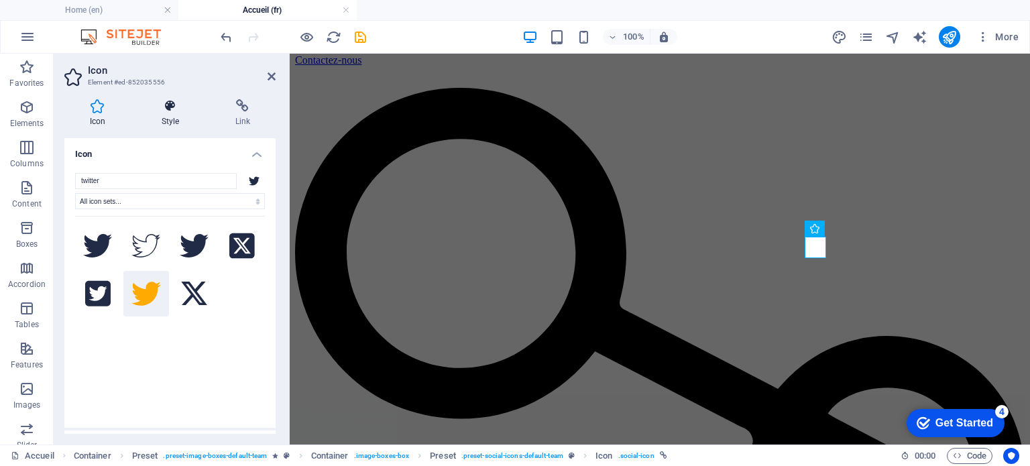
click at [166, 115] on h4 "Style" at bounding box center [173, 113] width 74 height 28
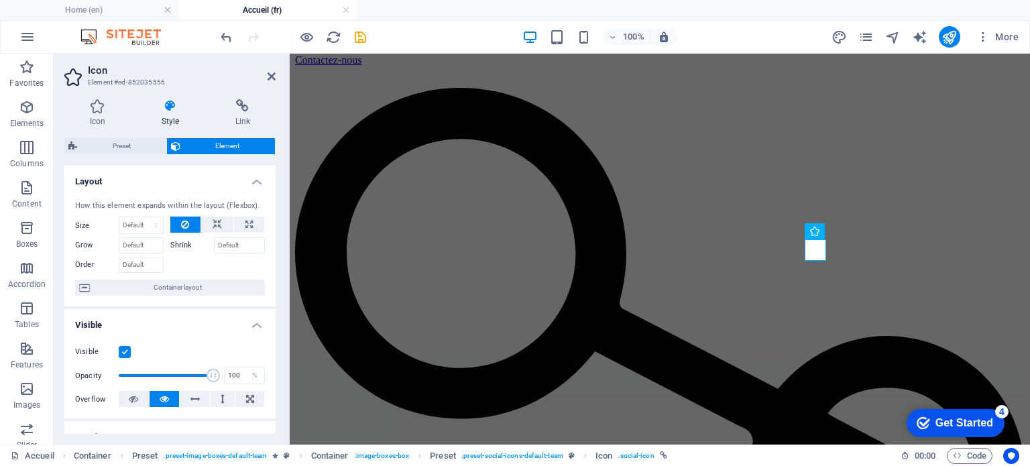
click at [126, 347] on label at bounding box center [125, 352] width 12 height 12
click at [0, 0] on input "Visible" at bounding box center [0, 0] width 0 height 0
drag, startPoint x: 270, startPoint y: 74, endPoint x: 239, endPoint y: 23, distance: 60.5
click at [270, 74] on icon at bounding box center [272, 76] width 8 height 11
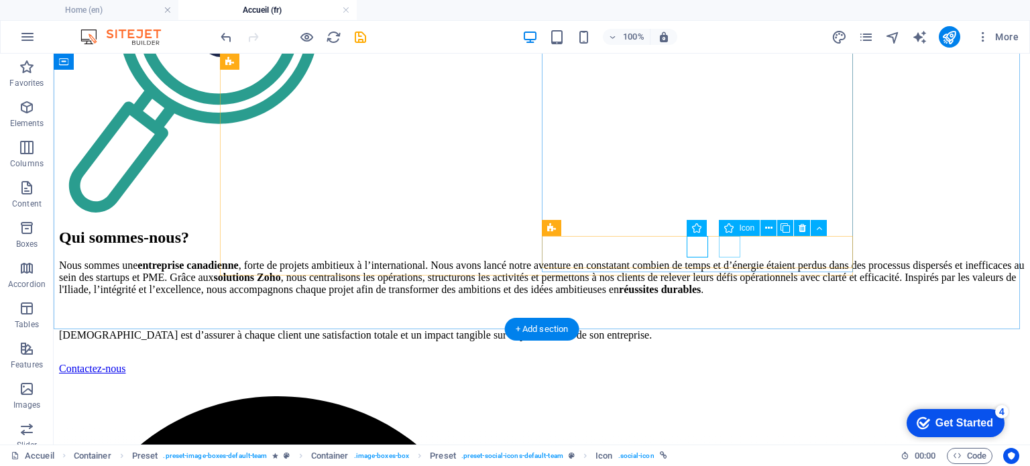
select select "xMidYMid"
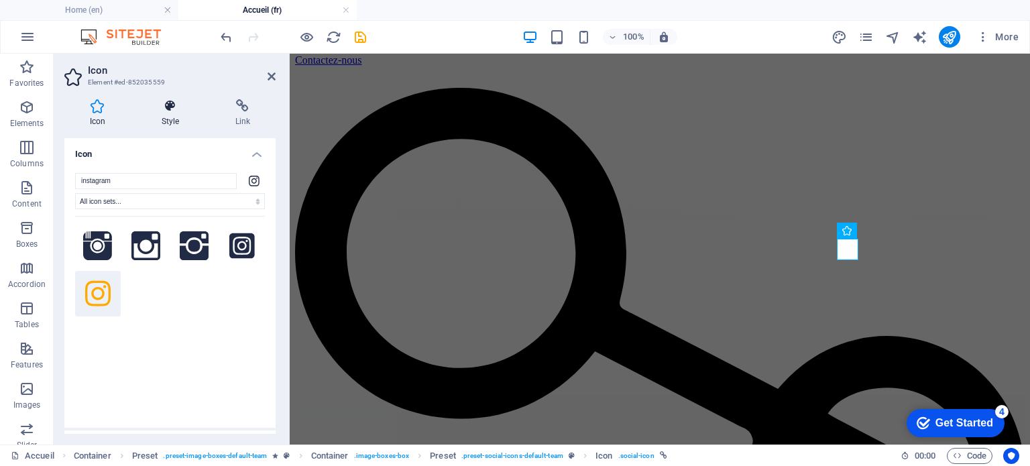
click at [182, 116] on h4 "Style" at bounding box center [173, 113] width 74 height 28
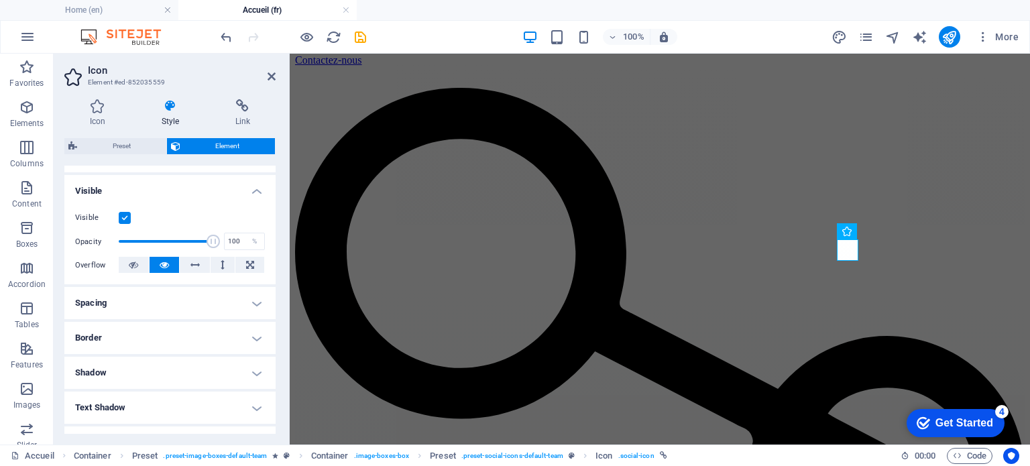
click at [125, 217] on label at bounding box center [125, 218] width 12 height 12
click at [0, 0] on input "Visible" at bounding box center [0, 0] width 0 height 0
drag, startPoint x: 270, startPoint y: 73, endPoint x: 217, endPoint y: 21, distance: 75.0
click at [270, 73] on icon at bounding box center [272, 76] width 8 height 11
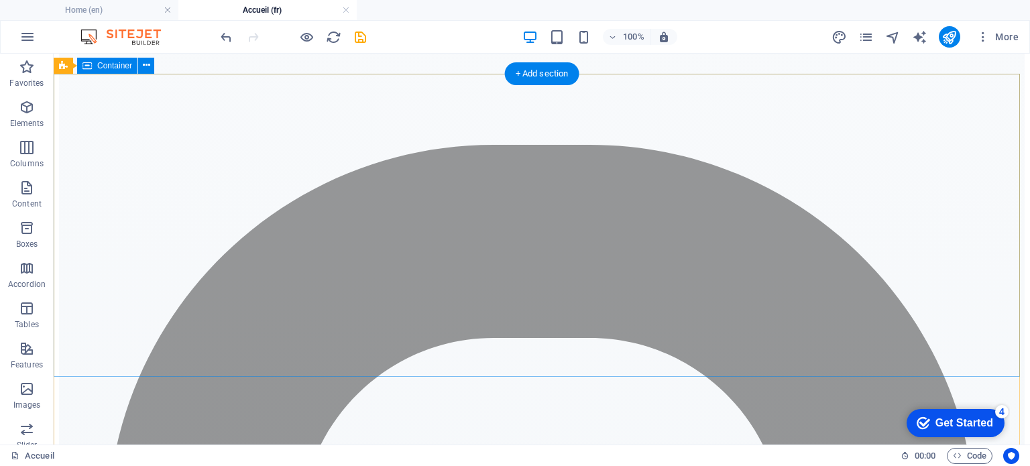
scroll to position [4209, 0]
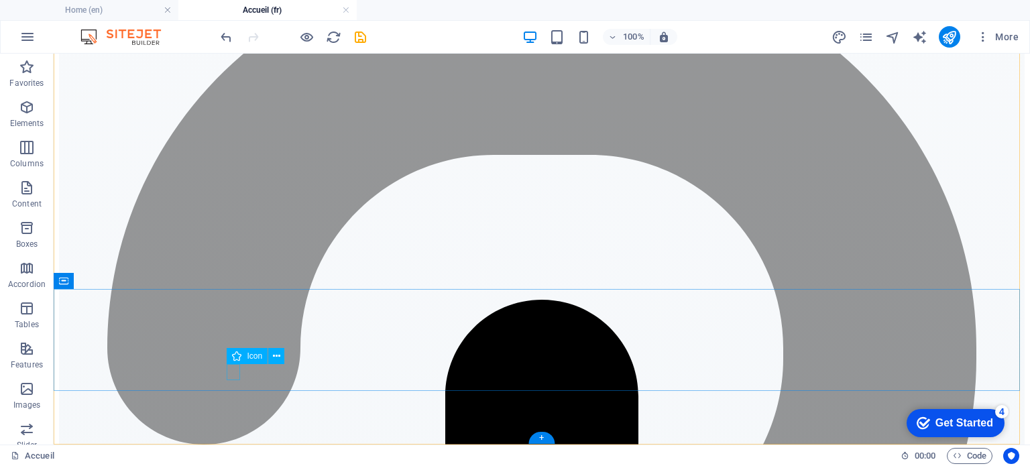
select select "xMidYMid"
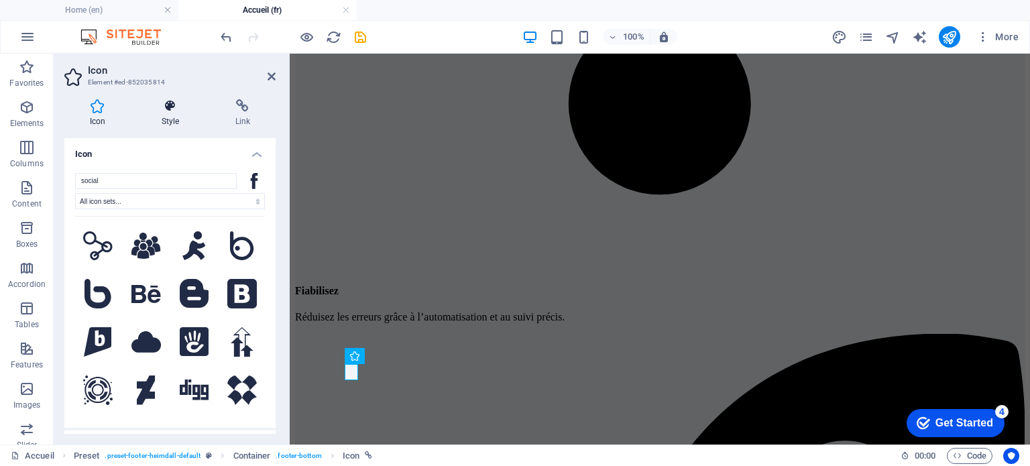
click at [169, 121] on h4 "Style" at bounding box center [173, 113] width 74 height 28
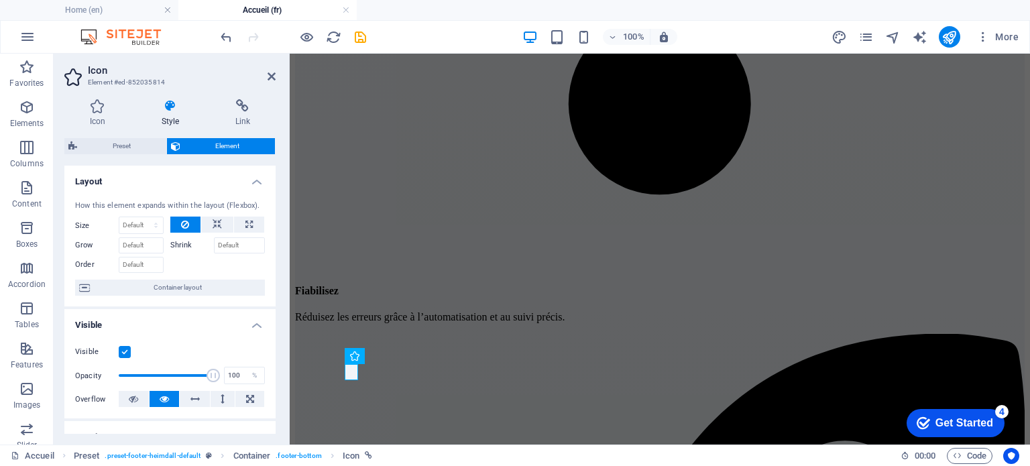
click at [126, 349] on label at bounding box center [125, 352] width 12 height 12
click at [0, 0] on input "Visible" at bounding box center [0, 0] width 0 height 0
drag, startPoint x: 268, startPoint y: 80, endPoint x: 241, endPoint y: 107, distance: 38.4
click at [268, 80] on icon at bounding box center [272, 76] width 8 height 11
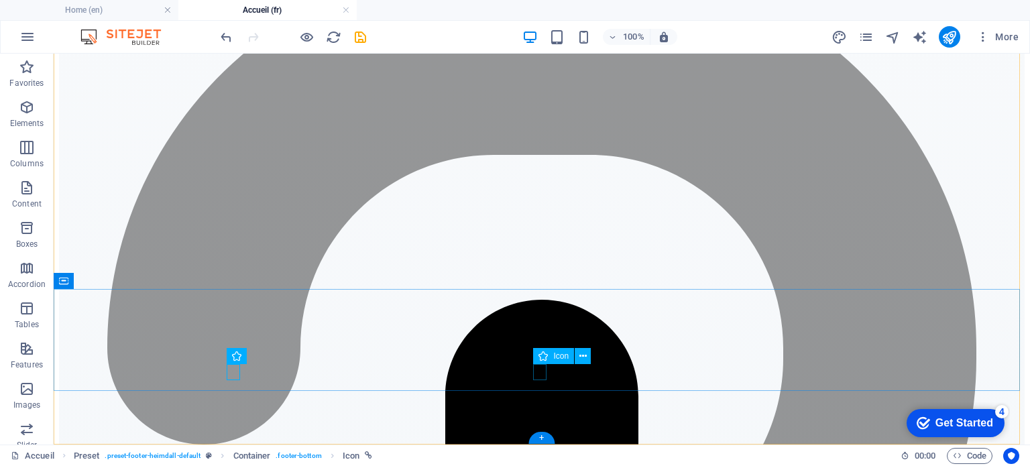
select select "xMidYMid"
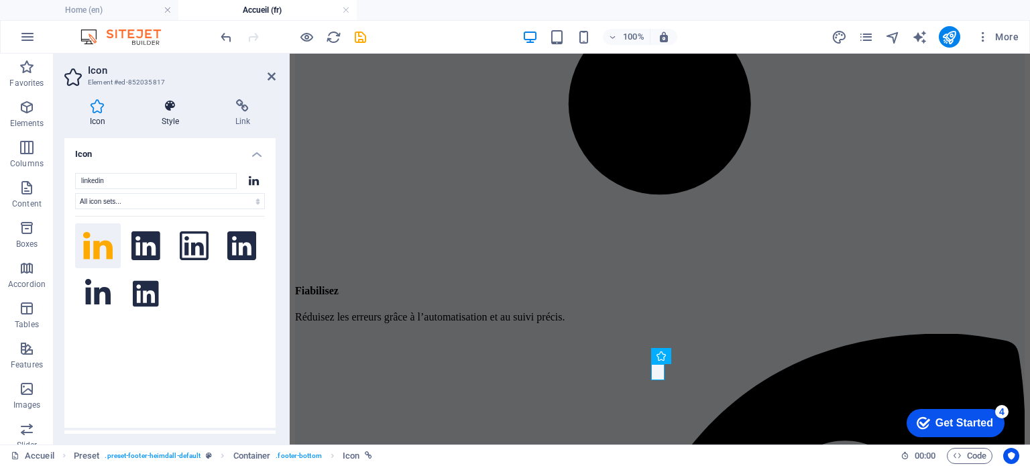
click at [178, 106] on icon at bounding box center [170, 105] width 68 height 13
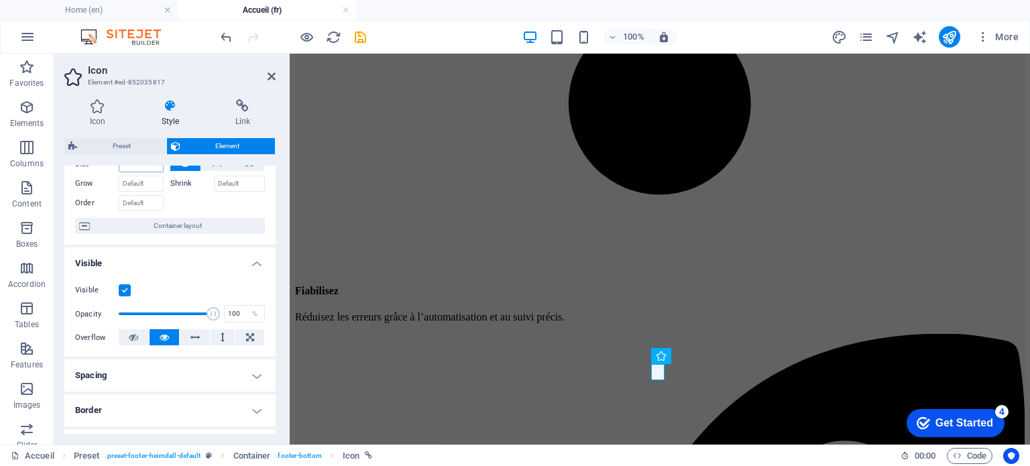
scroll to position [0, 0]
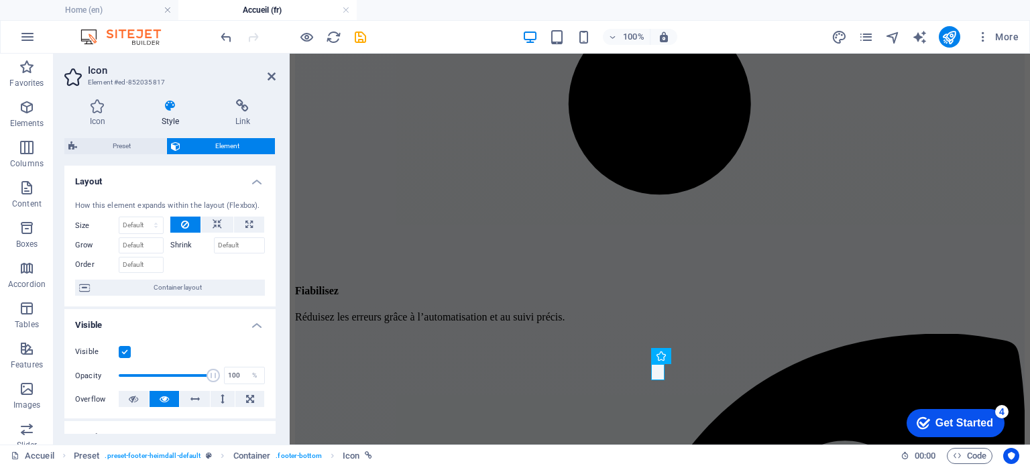
click at [125, 354] on label at bounding box center [125, 352] width 12 height 12
click at [0, 0] on input "Visible" at bounding box center [0, 0] width 0 height 0
click at [273, 81] on icon at bounding box center [272, 76] width 8 height 11
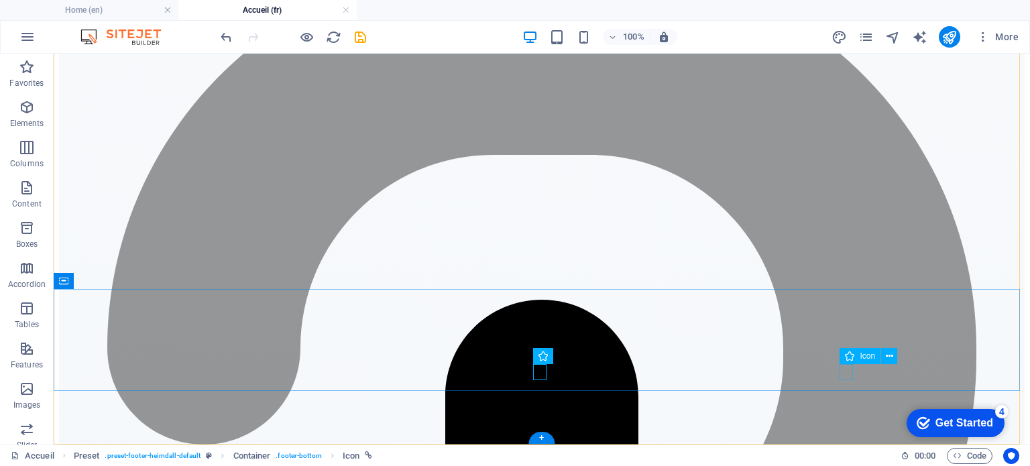
select select "xMidYMid"
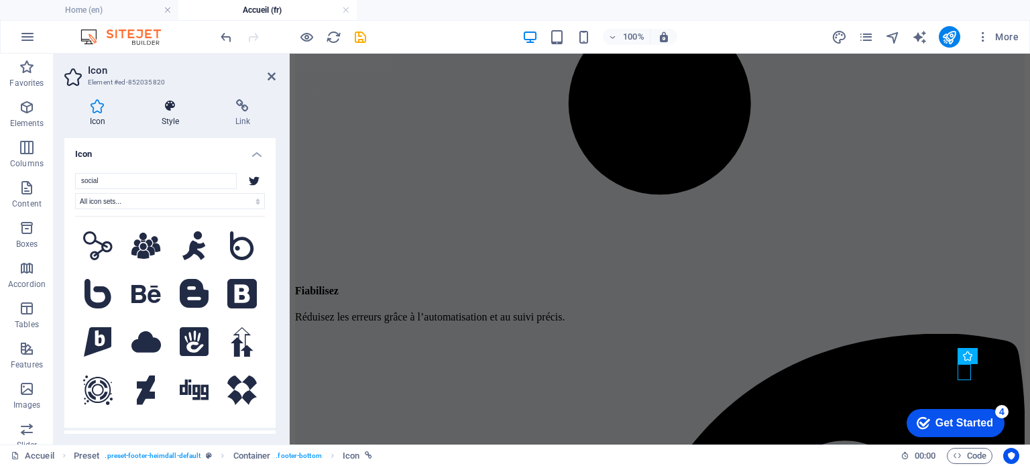
click at [164, 112] on icon at bounding box center [170, 105] width 68 height 13
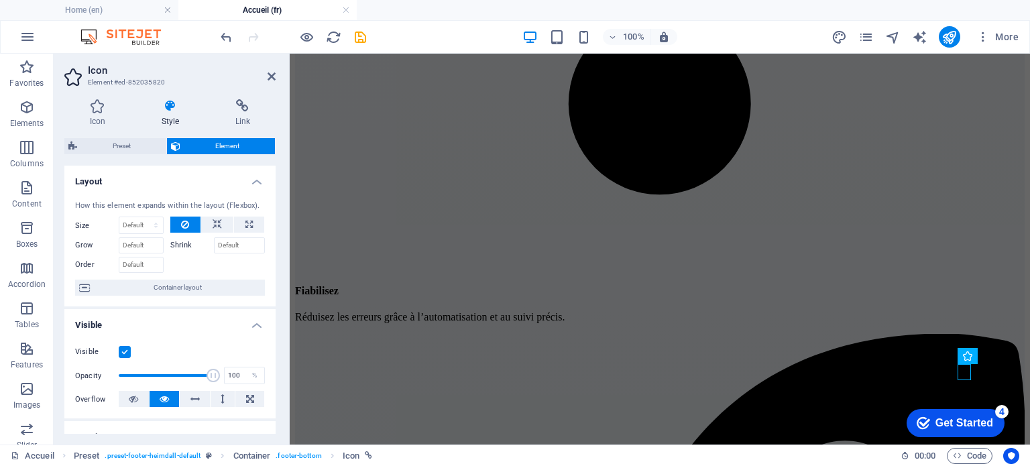
click at [125, 347] on label at bounding box center [125, 352] width 12 height 12
click at [0, 0] on input "Visible" at bounding box center [0, 0] width 0 height 0
click at [273, 71] on icon at bounding box center [272, 76] width 8 height 11
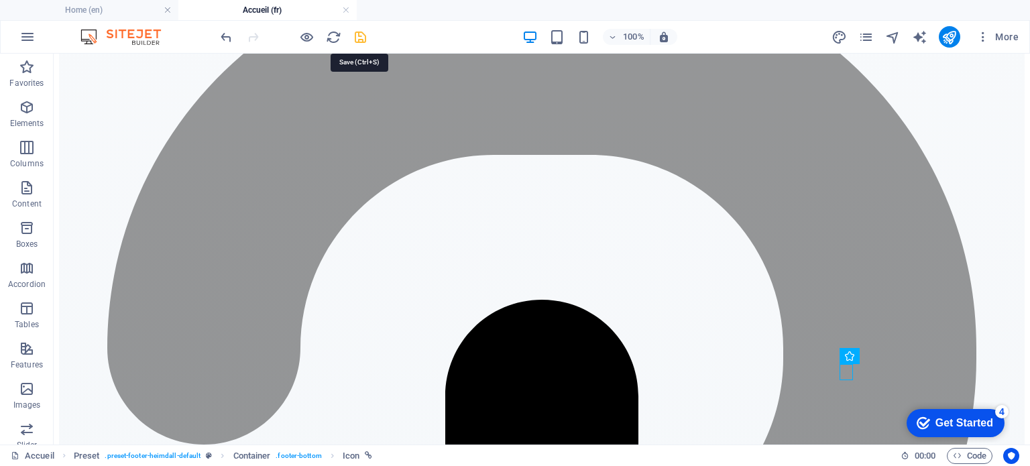
click at [359, 31] on icon "save" at bounding box center [360, 37] width 15 height 15
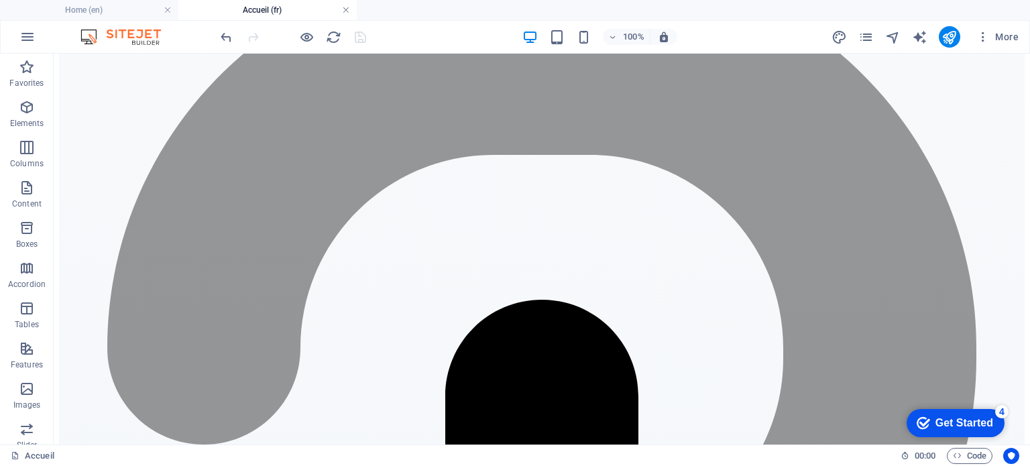
click at [345, 15] on link at bounding box center [346, 10] width 8 height 13
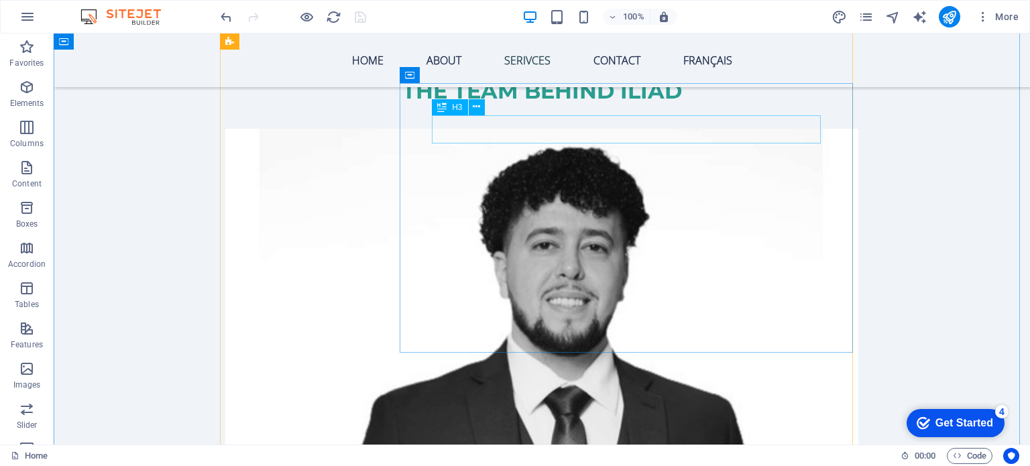
scroll to position [2131, 0]
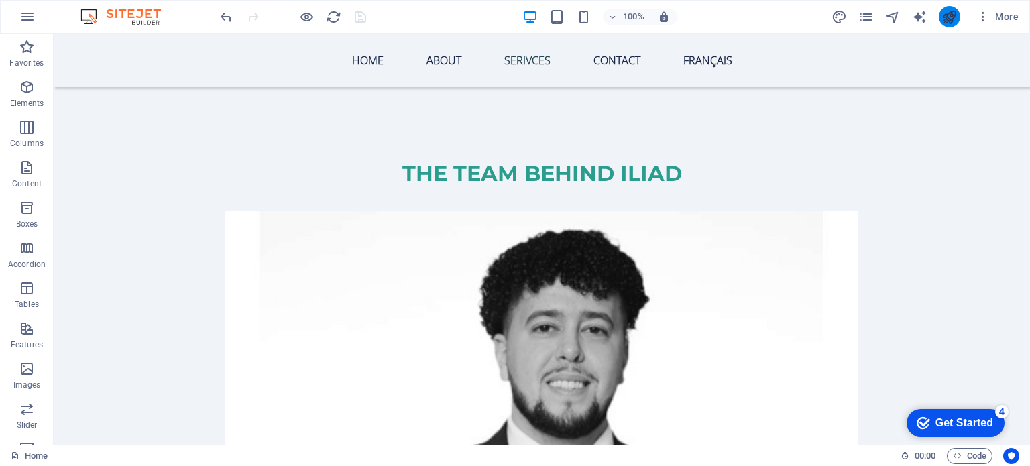
click at [955, 18] on icon "publish" at bounding box center [949, 16] width 15 height 15
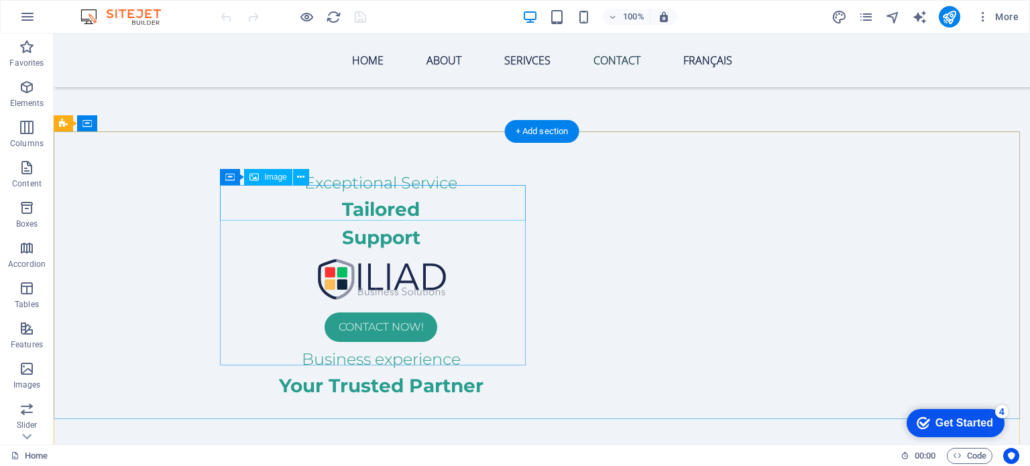
scroll to position [3942, 0]
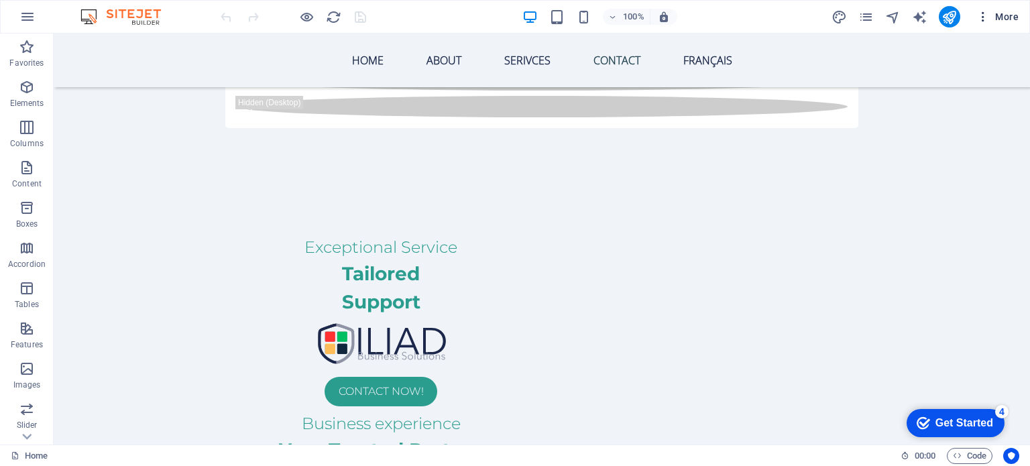
click at [1002, 21] on span "More" at bounding box center [998, 16] width 42 height 13
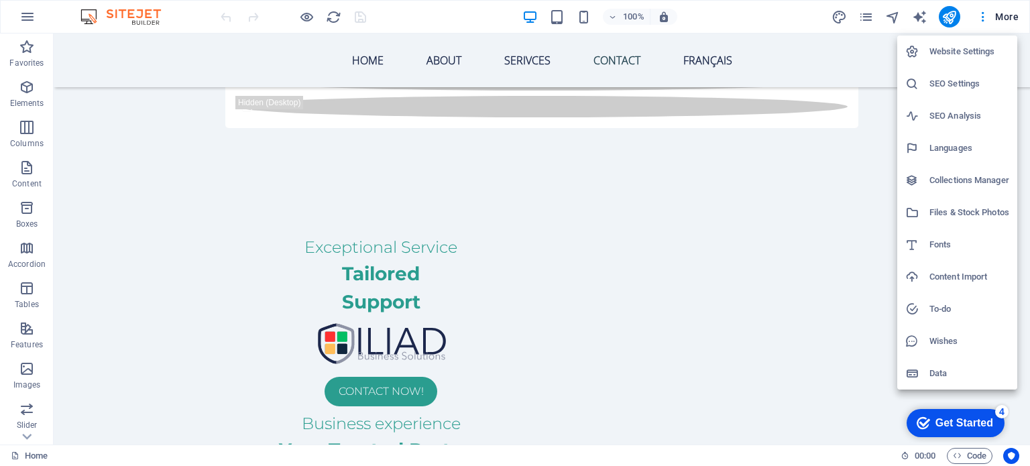
click at [936, 150] on h6 "Languages" at bounding box center [970, 148] width 80 height 16
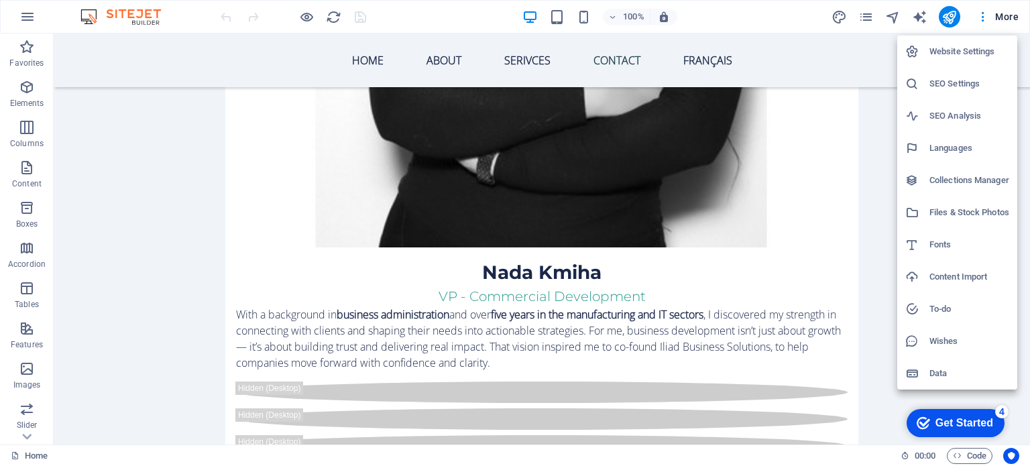
select select "41"
select select "49"
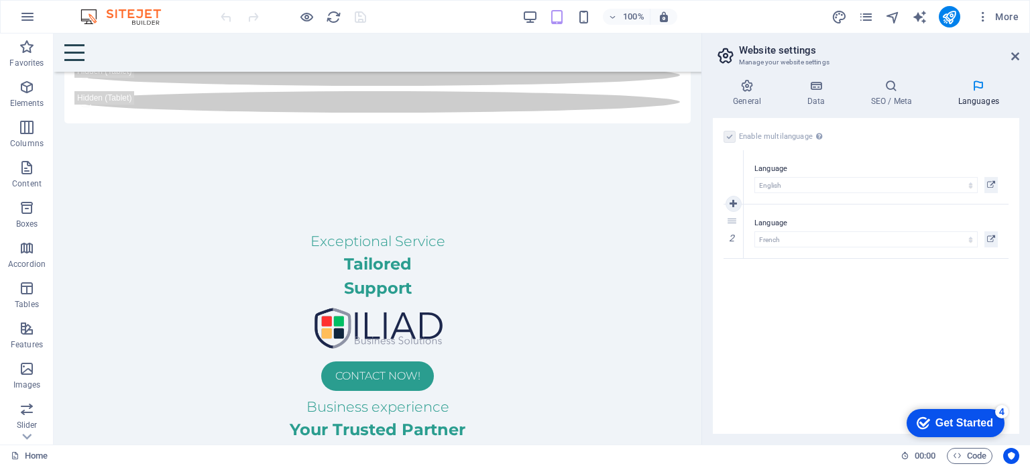
scroll to position [3640, 0]
click at [989, 239] on icon at bounding box center [991, 239] width 8 height 16
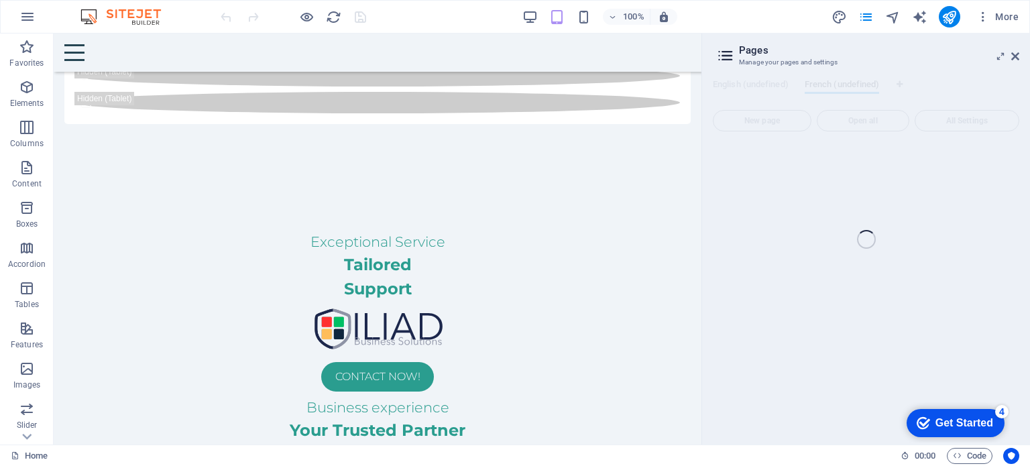
click at [864, 152] on div "Home (en) Favorites Elements Columns Content Boxes Accordion Tables Features Im…" at bounding box center [515, 239] width 1030 height 411
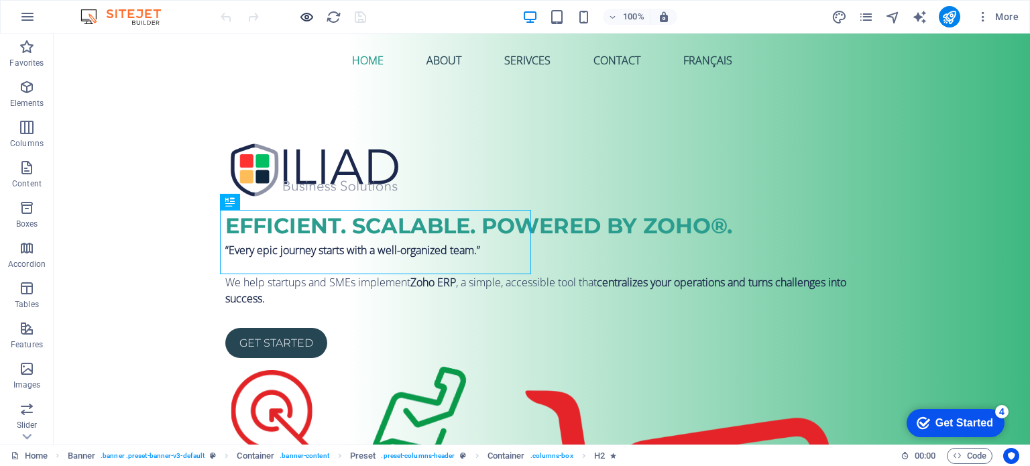
click at [305, 13] on icon "button" at bounding box center [306, 16] width 15 height 15
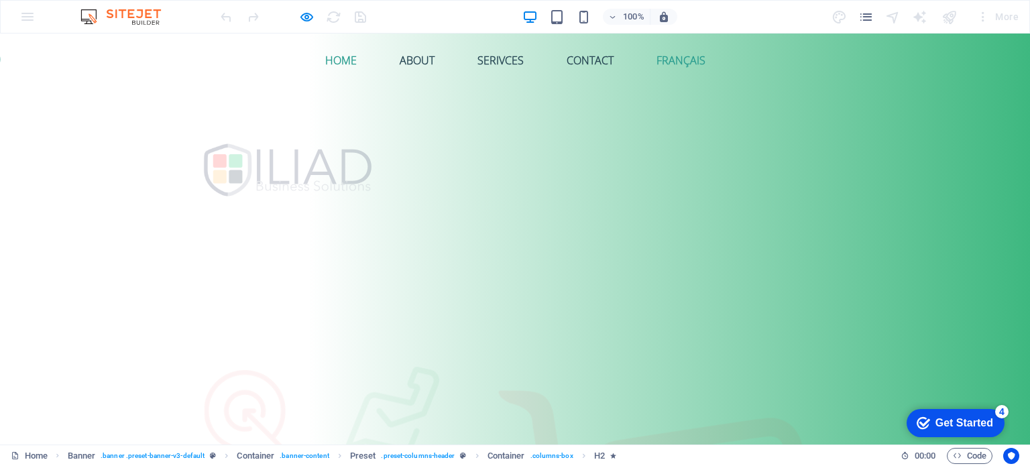
click at [690, 64] on link "Français" at bounding box center [681, 60] width 70 height 32
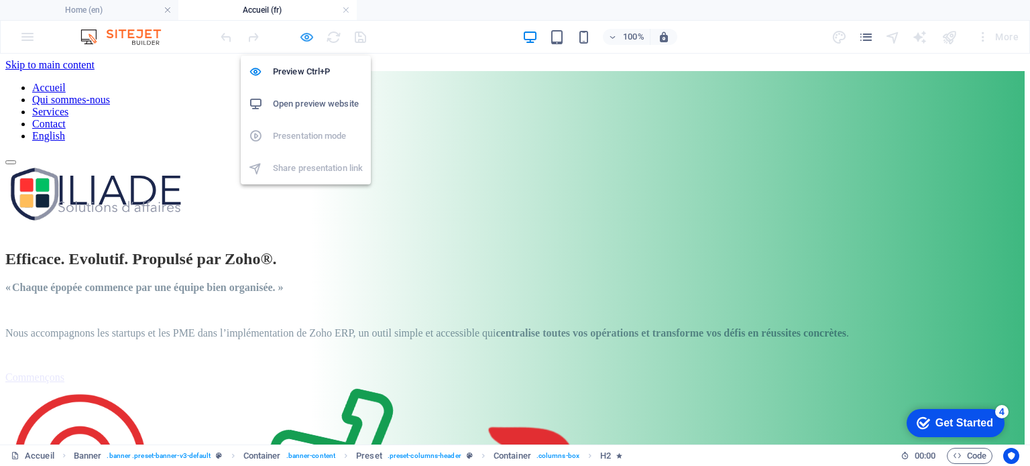
click at [307, 39] on icon "button" at bounding box center [306, 37] width 15 height 15
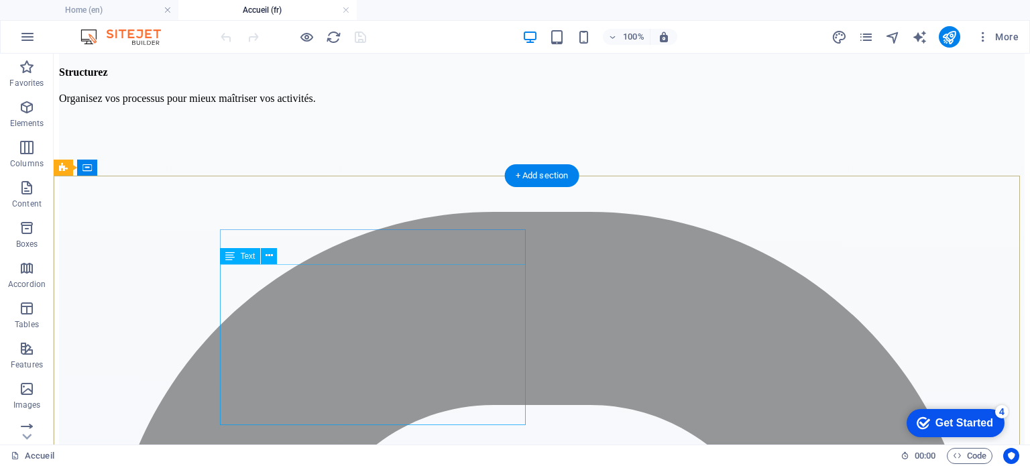
scroll to position [4025, 0]
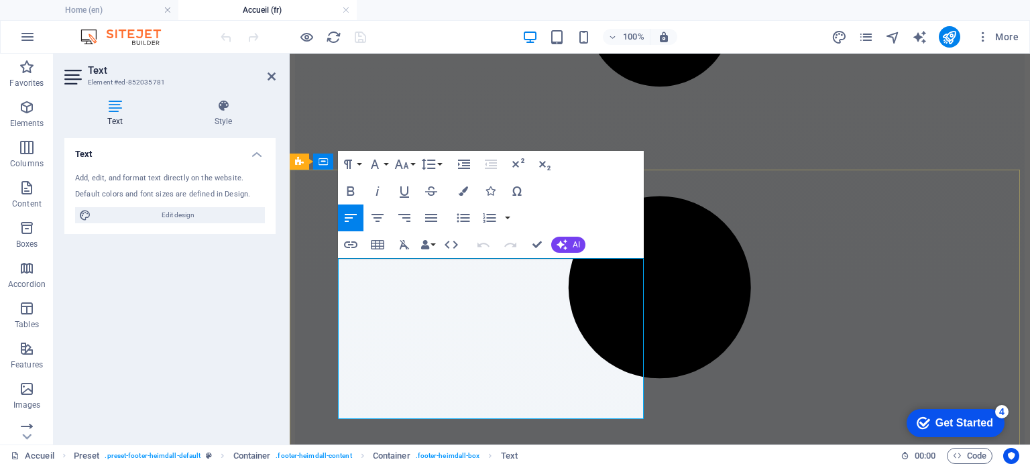
drag, startPoint x: 462, startPoint y: 267, endPoint x: 343, endPoint y: 272, distance: 118.2
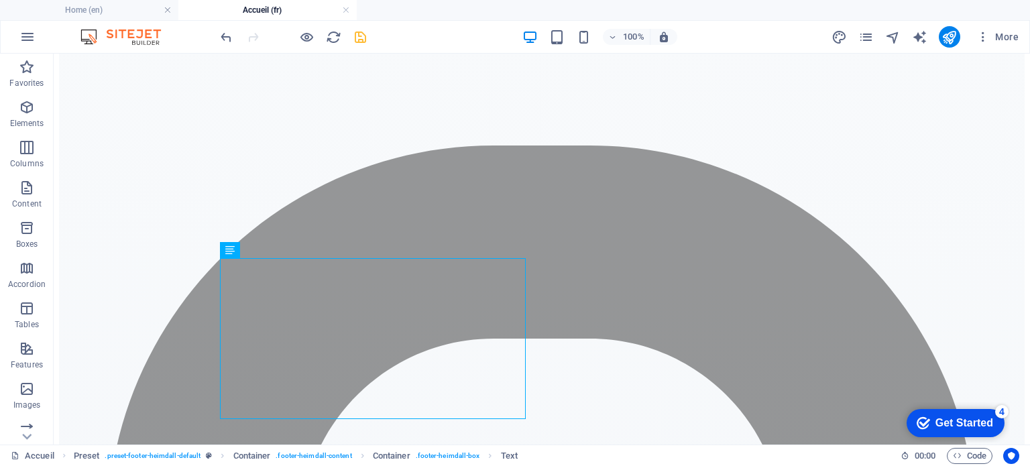
click at [354, 32] on icon "save" at bounding box center [360, 37] width 15 height 15
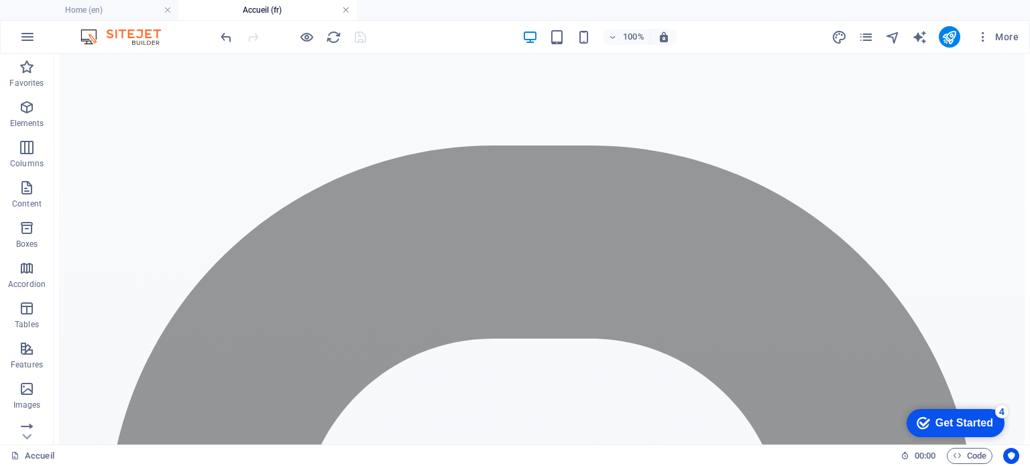
click at [343, 9] on link at bounding box center [346, 10] width 8 height 13
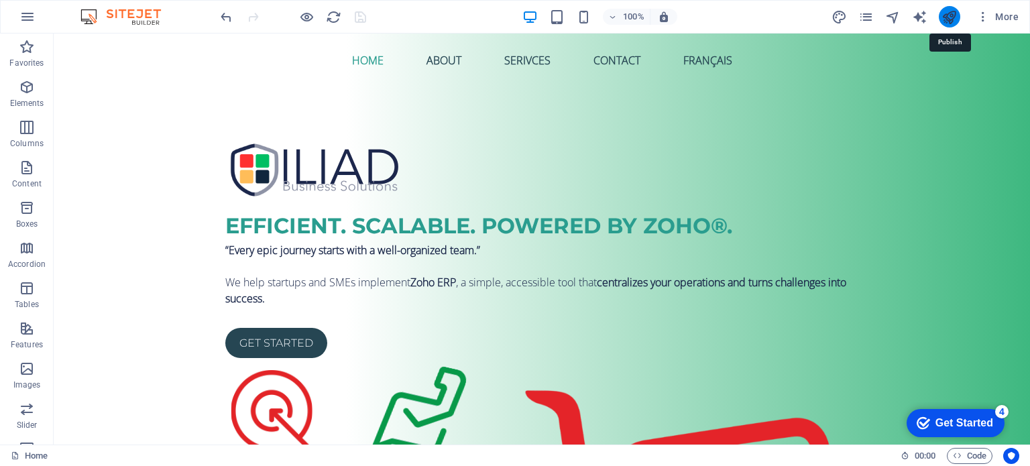
click at [947, 17] on icon "publish" at bounding box center [949, 16] width 15 height 15
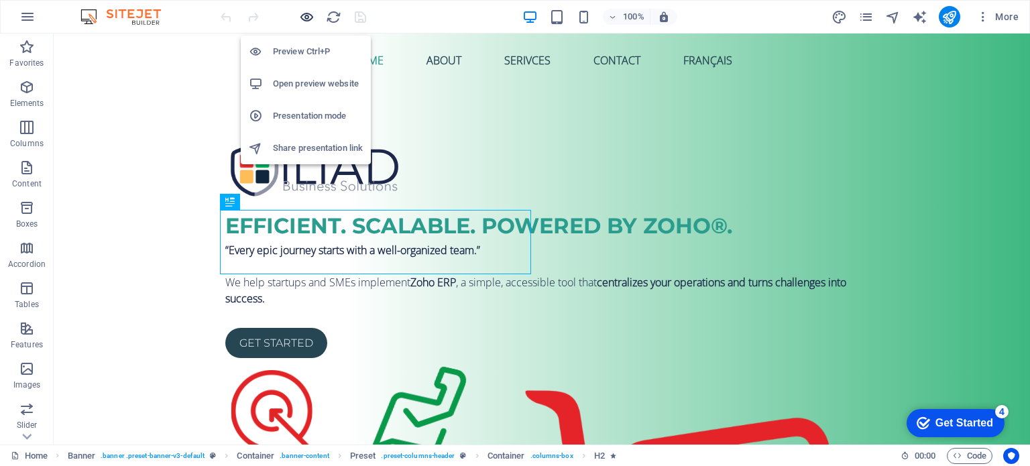
click at [309, 18] on icon "button" at bounding box center [306, 16] width 15 height 15
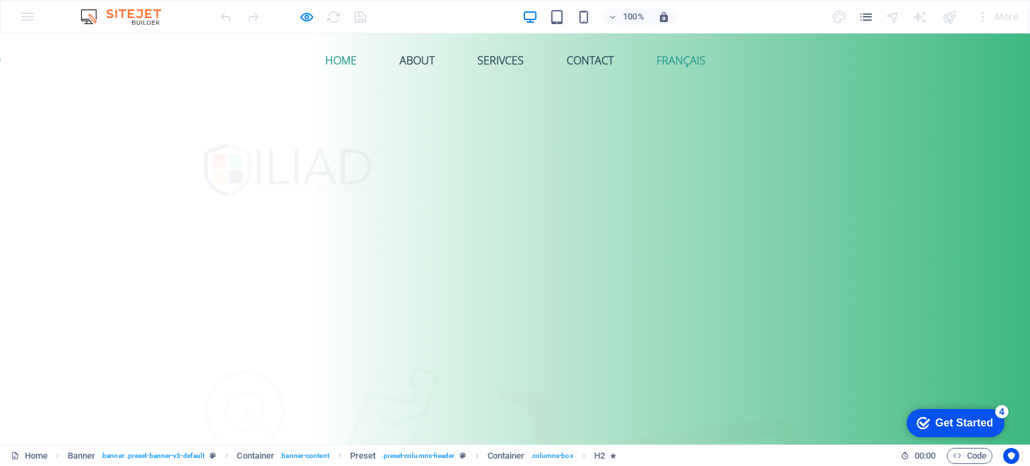
click at [656, 62] on link "Français" at bounding box center [681, 60] width 70 height 32
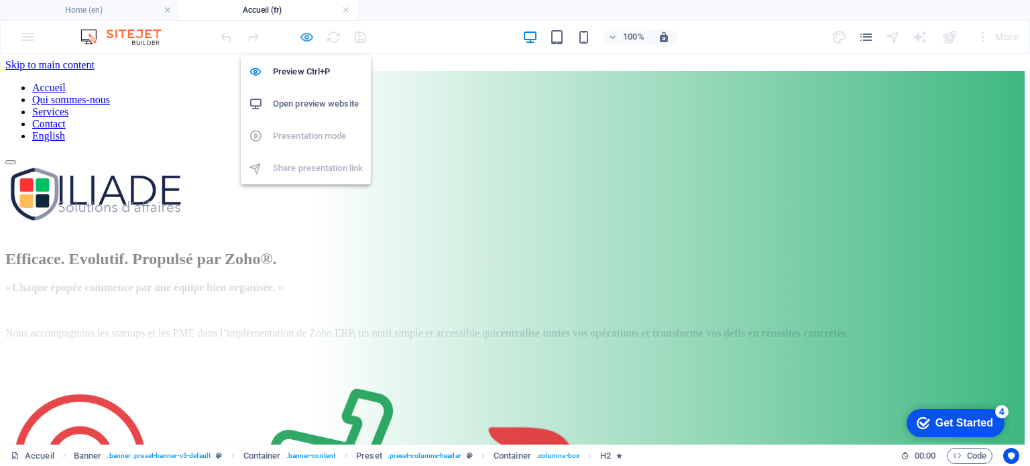
click at [305, 37] on icon "button" at bounding box center [306, 37] width 15 height 15
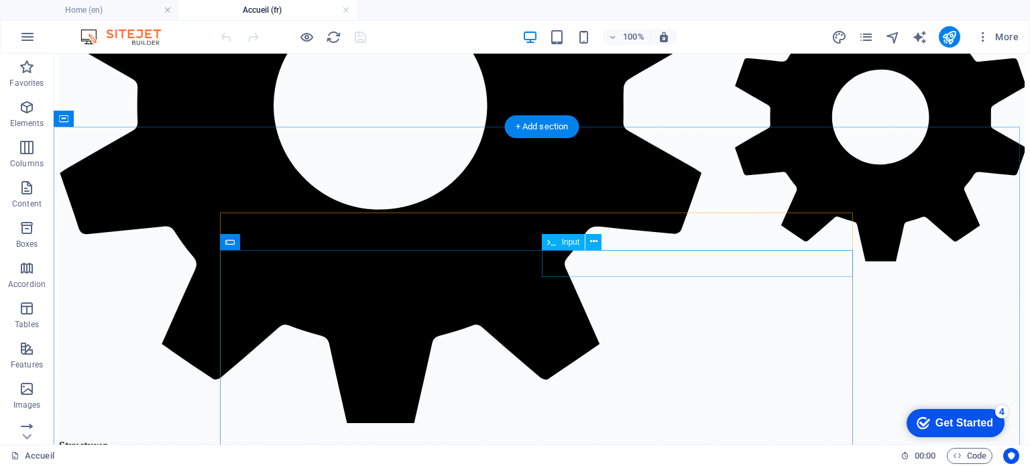
scroll to position [3622, 0]
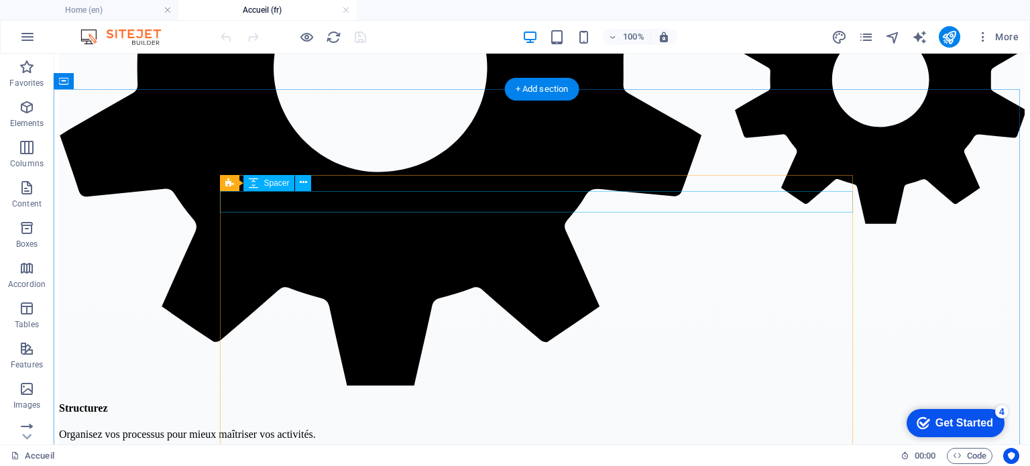
select select "rem"
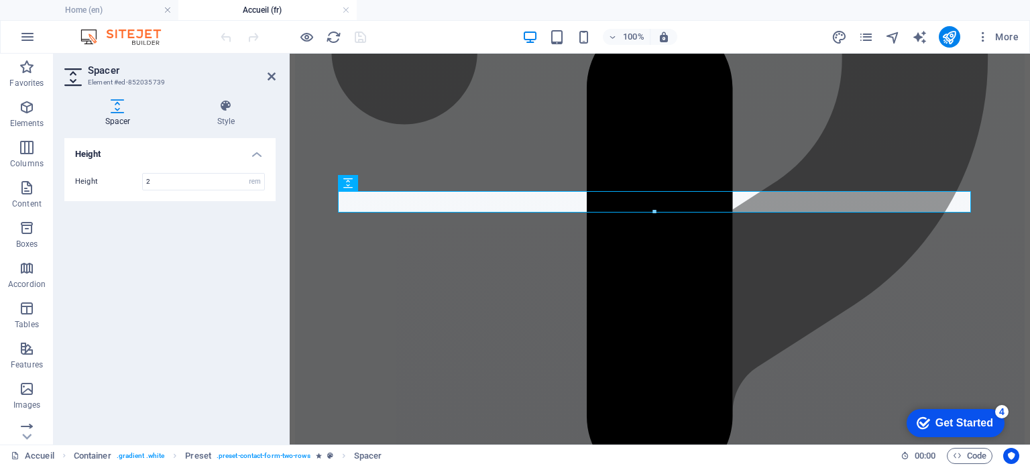
click at [266, 76] on header "Spacer Element #ed-852035739" at bounding box center [169, 71] width 211 height 35
click at [274, 74] on icon at bounding box center [272, 76] width 8 height 11
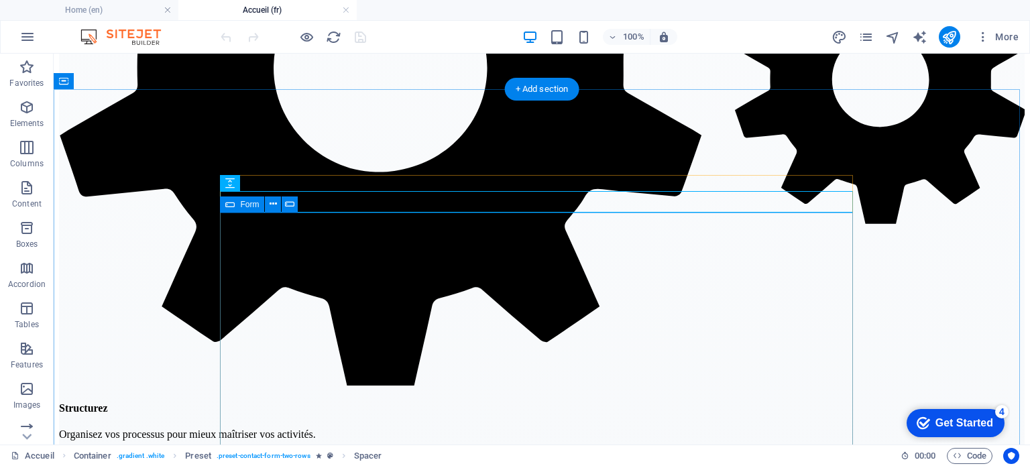
click div "J'ai lu et compris la politique de confidentialité. Illisible? Actualisez Soume…"
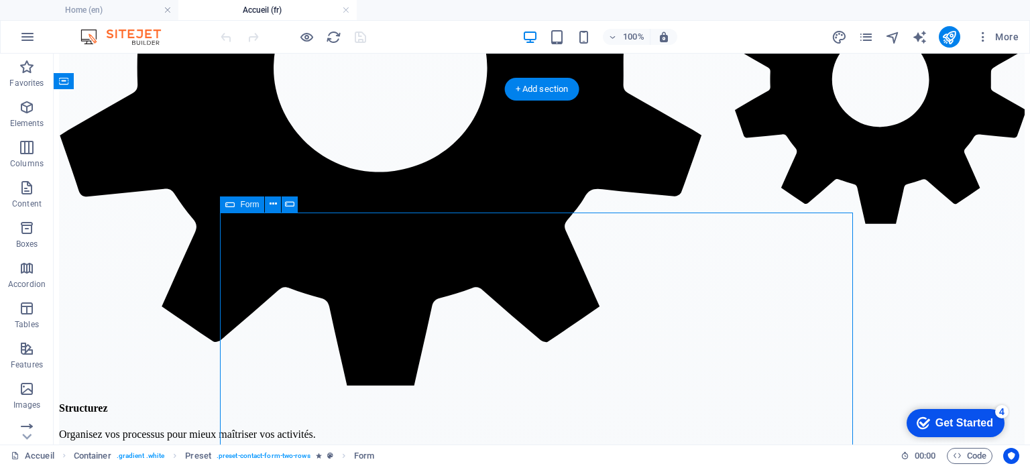
click div "J'ai lu et compris la politique de confidentialité. Illisible? Actualisez Soume…"
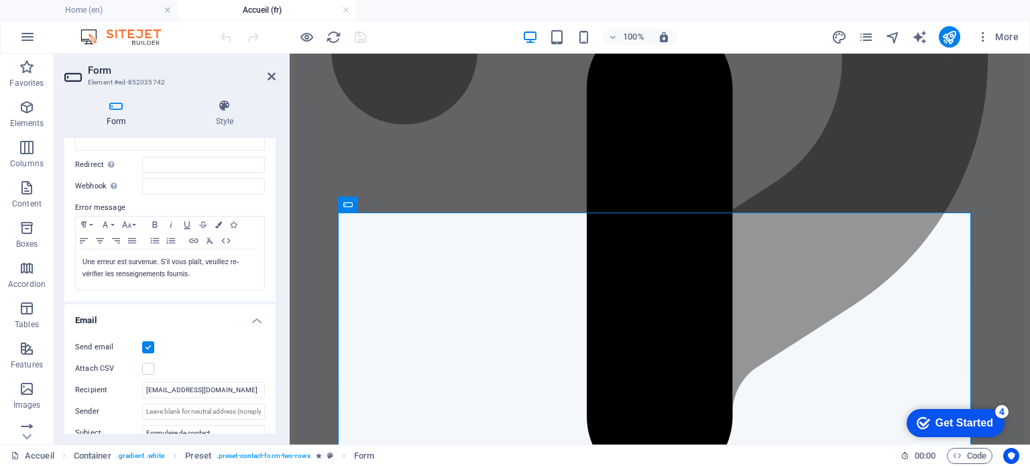
scroll to position [176, 0]
click at [90, 14] on h4 "Home (en)" at bounding box center [89, 10] width 178 height 15
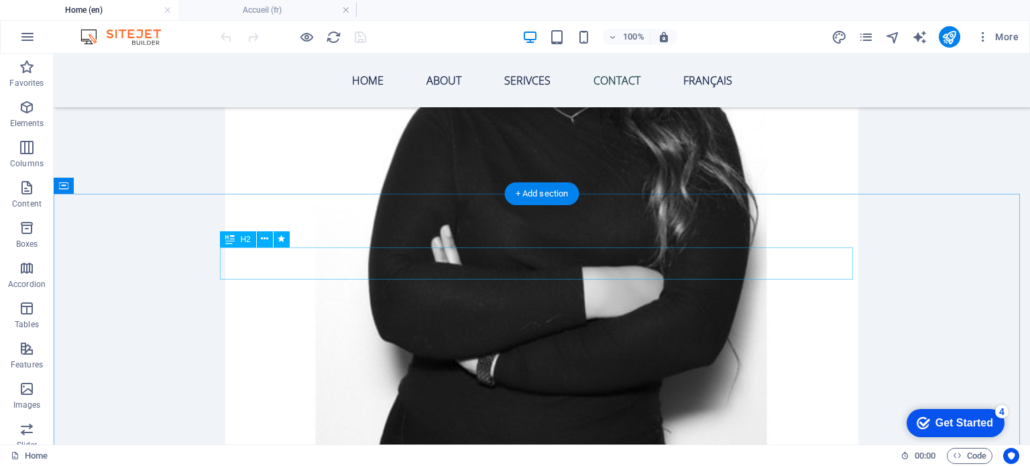
scroll to position [3488, 0]
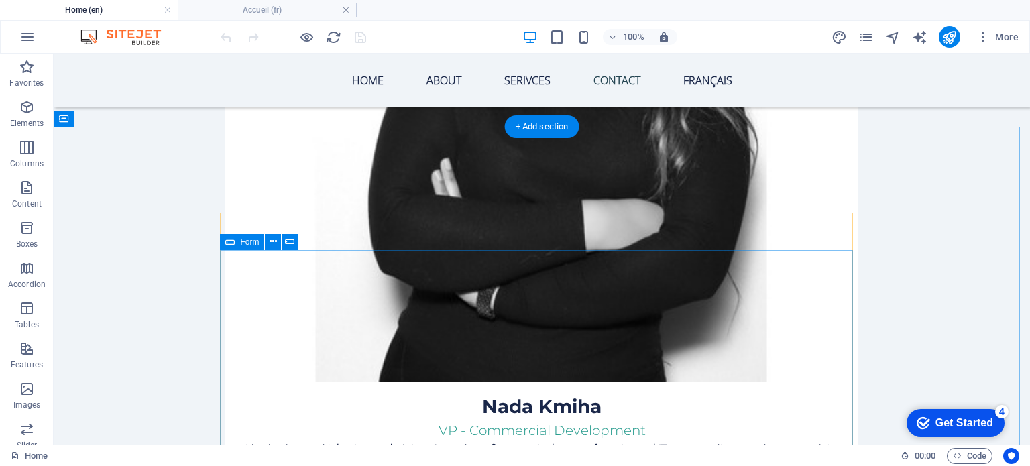
click div "I have read and understand the privacy policy. Unreadable? Load new Submit"
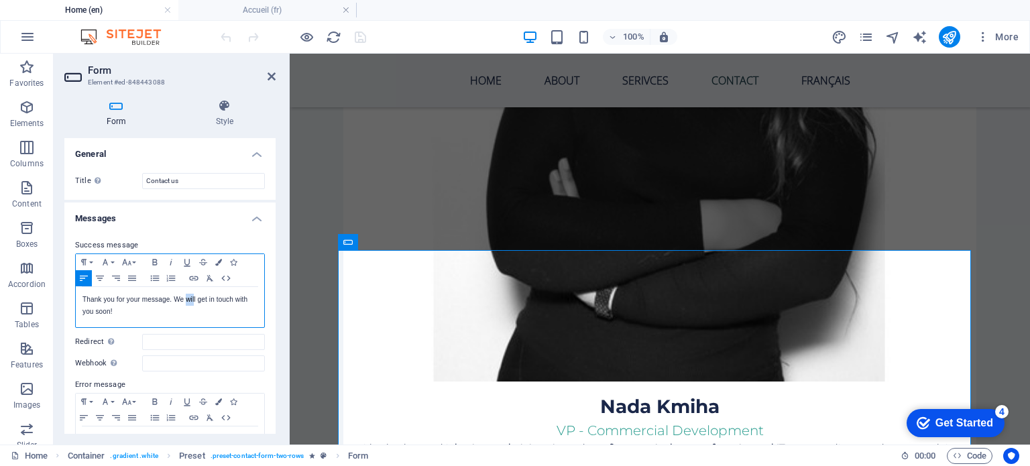
drag, startPoint x: 185, startPoint y: 302, endPoint x: 194, endPoint y: 303, distance: 8.7
click at [194, 303] on p "Thank you for your message. We will get in touch with you soon!" at bounding box center [170, 306] width 175 height 24
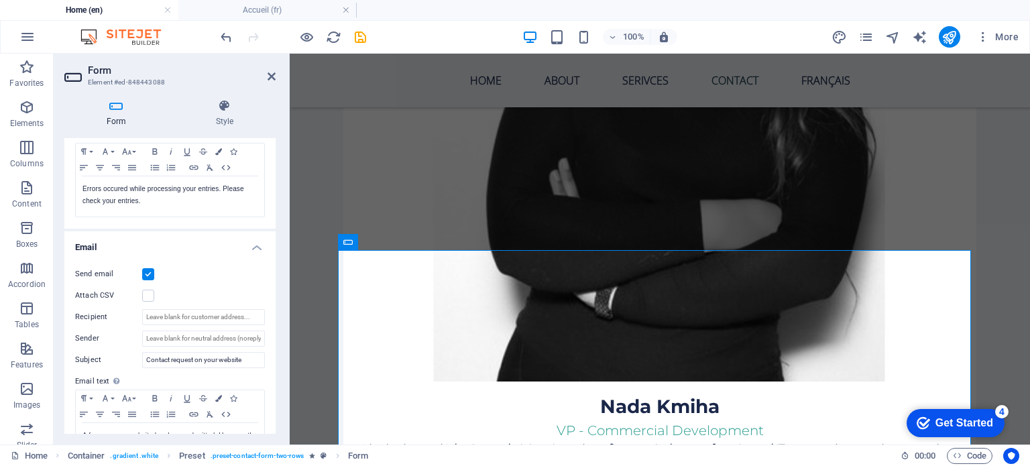
scroll to position [268, 0]
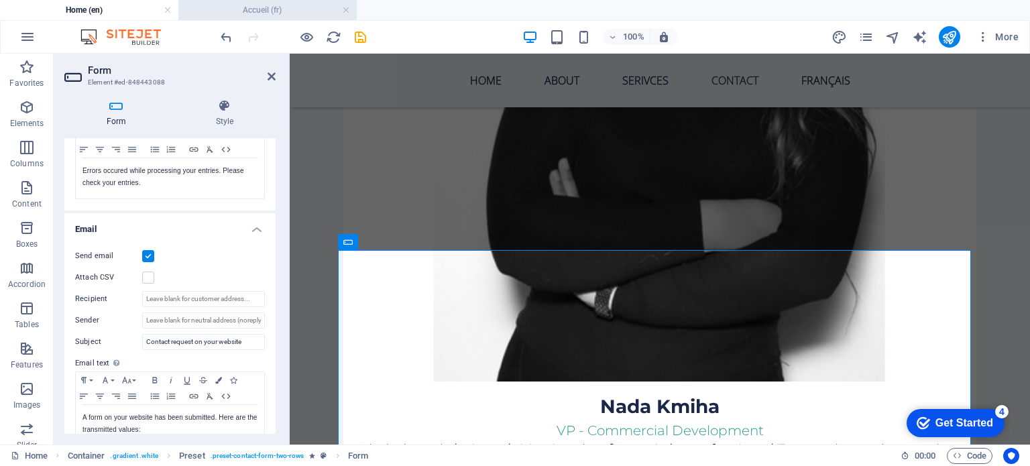
click at [225, 10] on h4 "Accueil (fr)" at bounding box center [267, 10] width 178 height 15
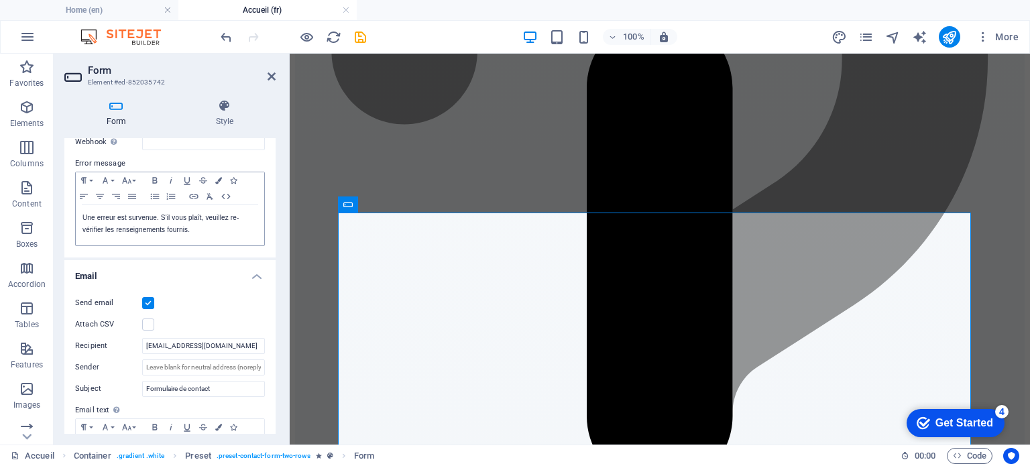
scroll to position [243, 0]
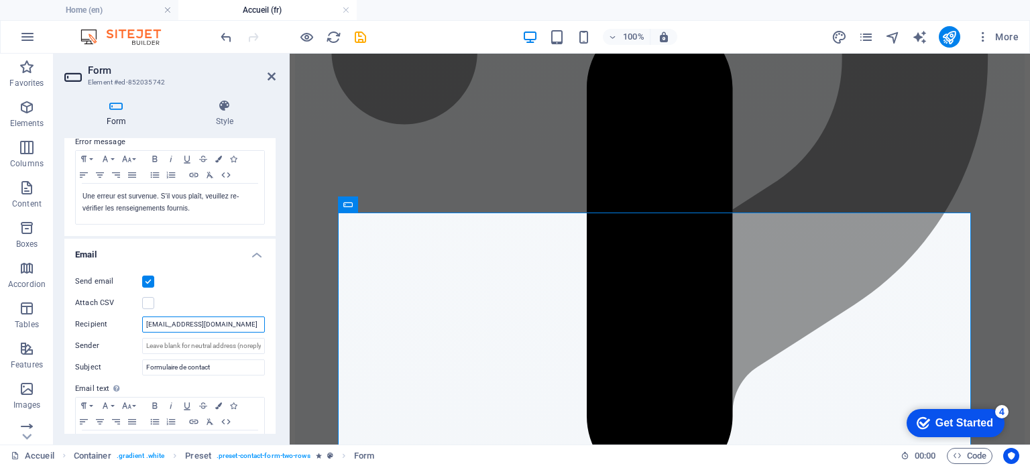
click at [188, 320] on input "[EMAIL_ADDRESS][DOMAIN_NAME]" at bounding box center [203, 325] width 123 height 16
click at [109, 7] on h4 "Home (en)" at bounding box center [89, 10] width 178 height 15
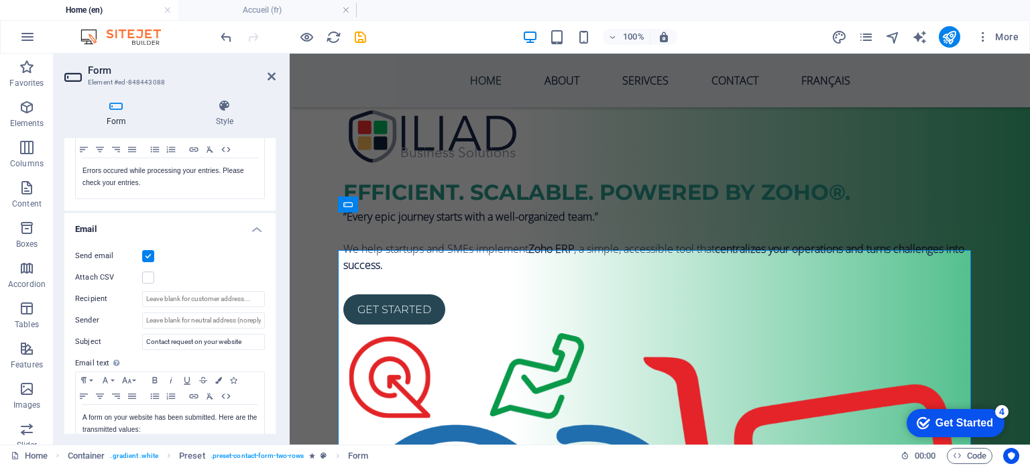
scroll to position [0, 0]
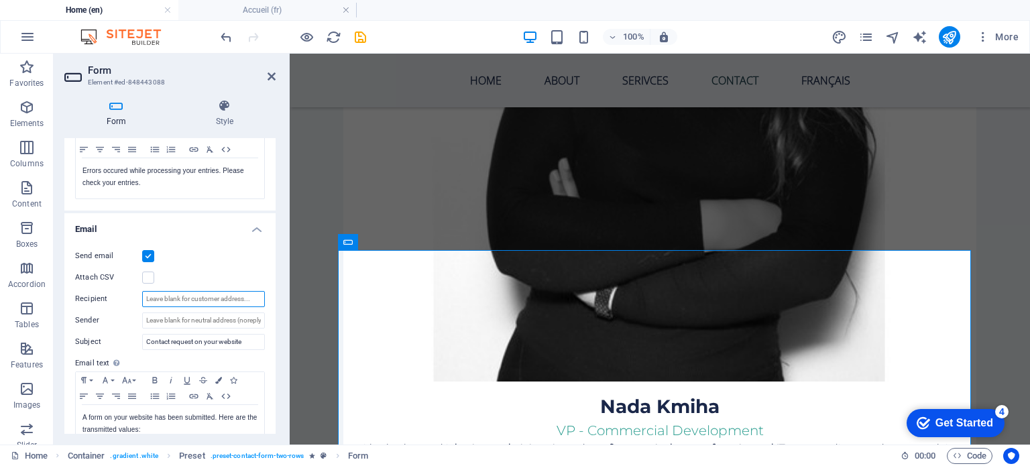
click at [166, 300] on input "Recipient" at bounding box center [203, 299] width 123 height 16
paste input "[EMAIL_ADDRESS][DOMAIN_NAME]"
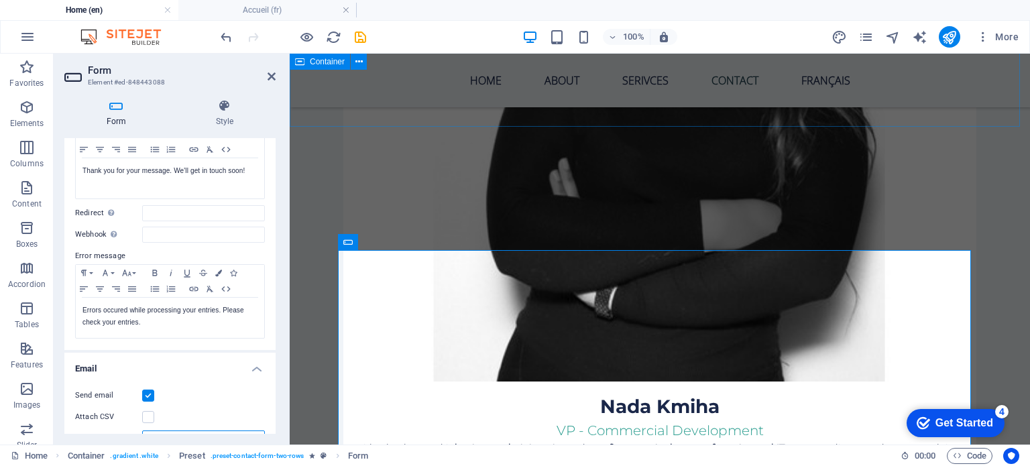
scroll to position [109, 0]
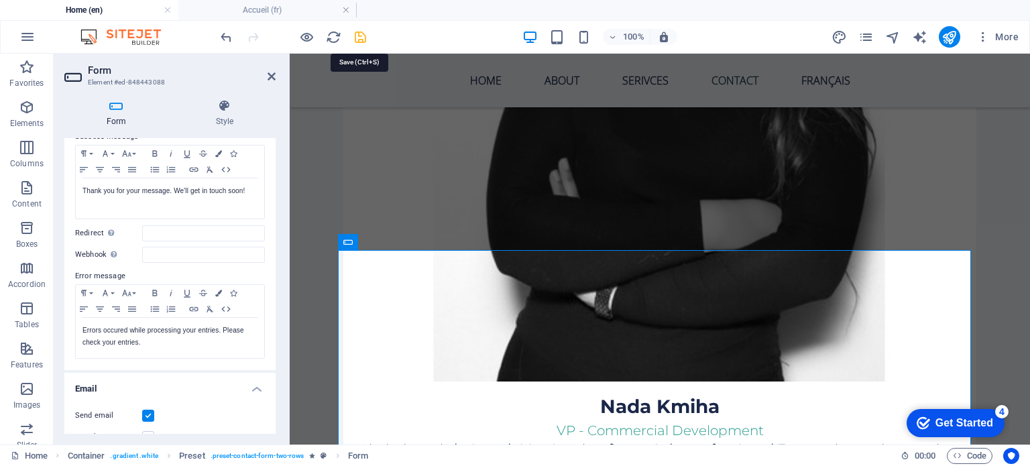
type input "[EMAIL_ADDRESS][DOMAIN_NAME]"
click at [362, 34] on icon "save" at bounding box center [360, 37] width 15 height 15
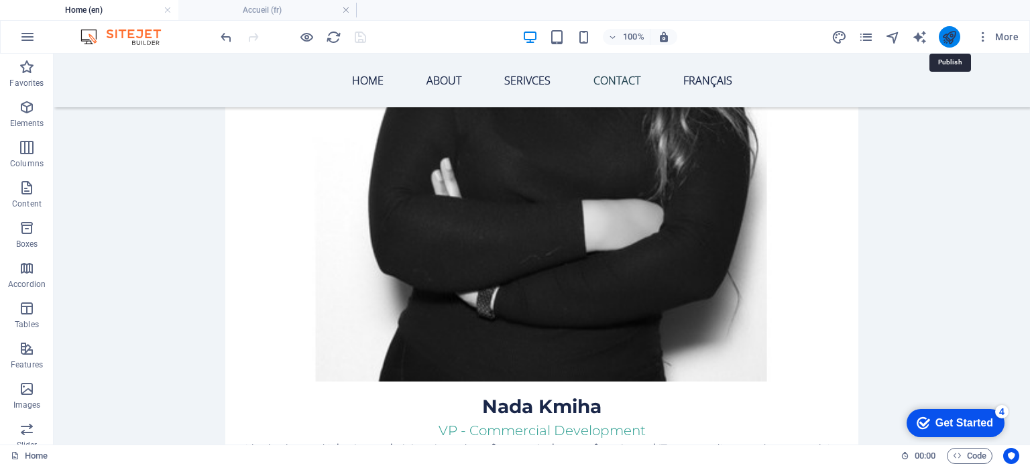
click at [945, 42] on icon "publish" at bounding box center [949, 37] width 15 height 15
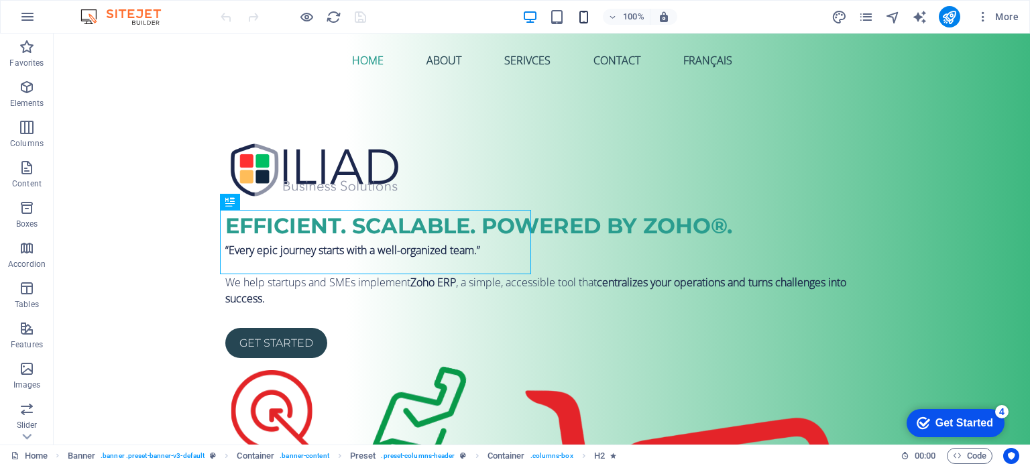
click at [581, 15] on icon "button" at bounding box center [583, 16] width 15 height 15
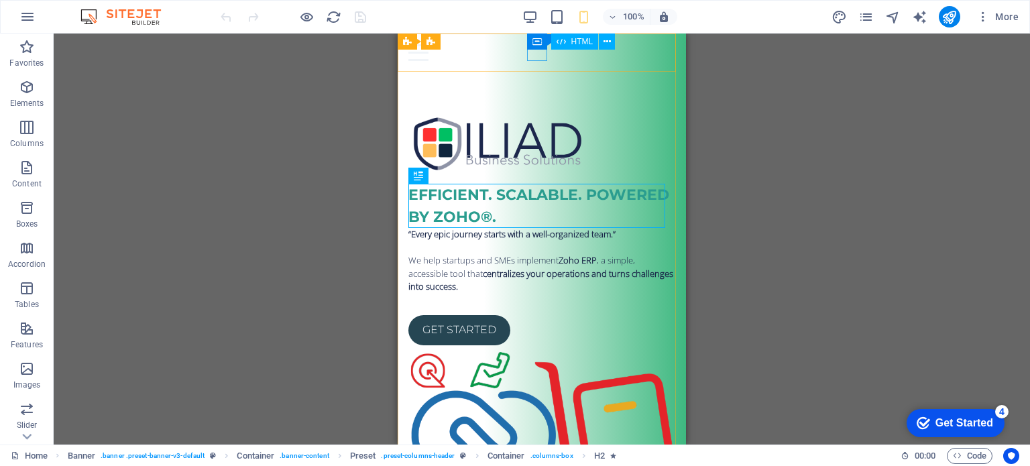
click at [539, 60] on div at bounding box center [542, 52] width 267 height 17
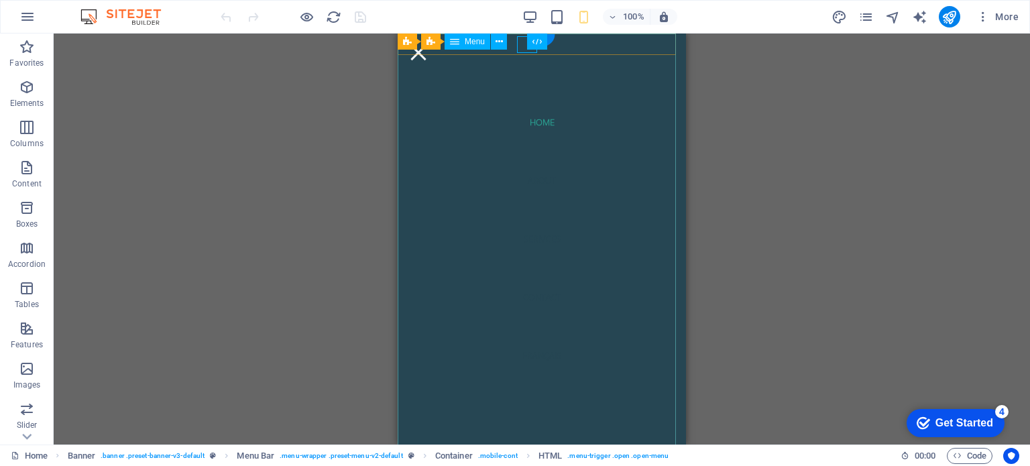
click at [537, 191] on nav "Home About Serivces Contact Français" at bounding box center [542, 239] width 288 height 411
click at [537, 140] on nav "Home About Serivces Contact Français" at bounding box center [542, 239] width 288 height 411
click at [538, 168] on nav "Home About Serivces Contact Français" at bounding box center [542, 239] width 288 height 411
click at [538, 180] on nav "Home About Serivces Contact Français" at bounding box center [542, 239] width 288 height 411
click at [539, 195] on nav "Home About Serivces Contact Français" at bounding box center [542, 239] width 288 height 411
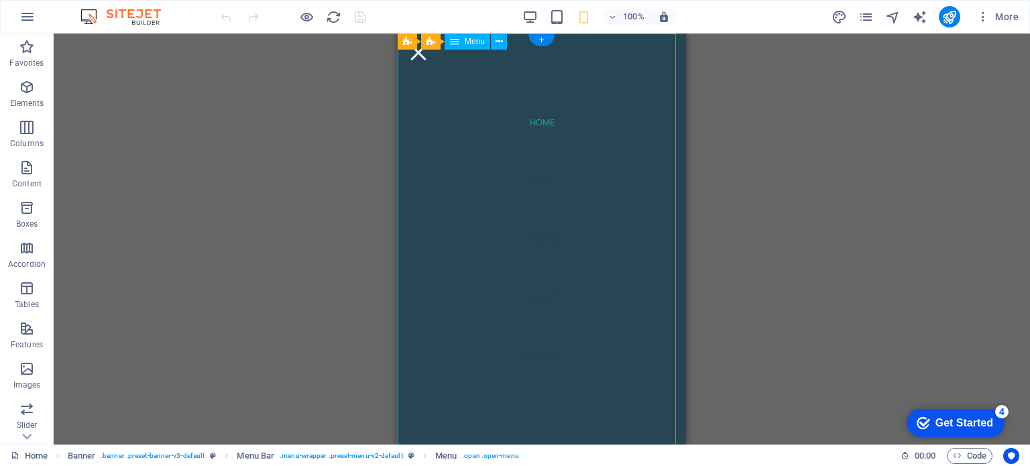
drag, startPoint x: 539, startPoint y: 217, endPoint x: 534, endPoint y: 131, distance: 86.0
click at [534, 131] on nav "Home About Serivces Contact Français" at bounding box center [542, 239] width 288 height 411
click at [537, 218] on nav "Home About Serivces Contact Français" at bounding box center [542, 239] width 288 height 411
select select "3"
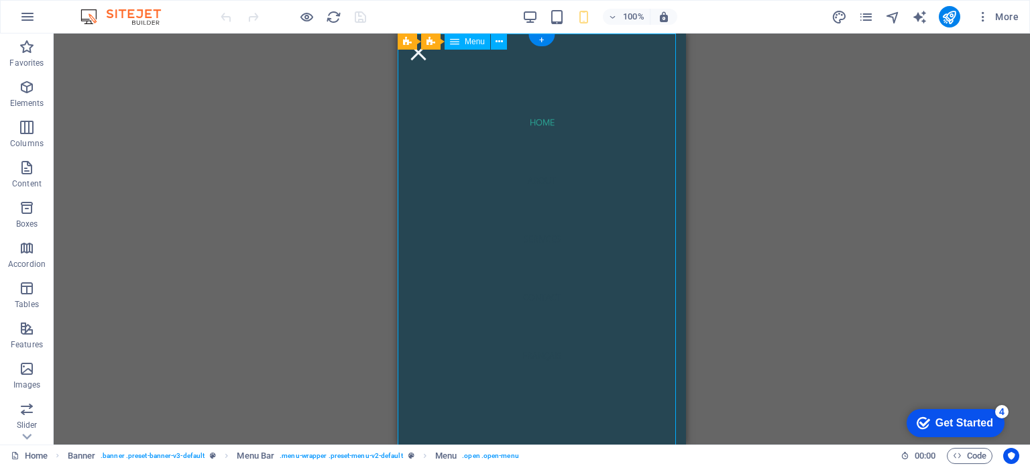
select select
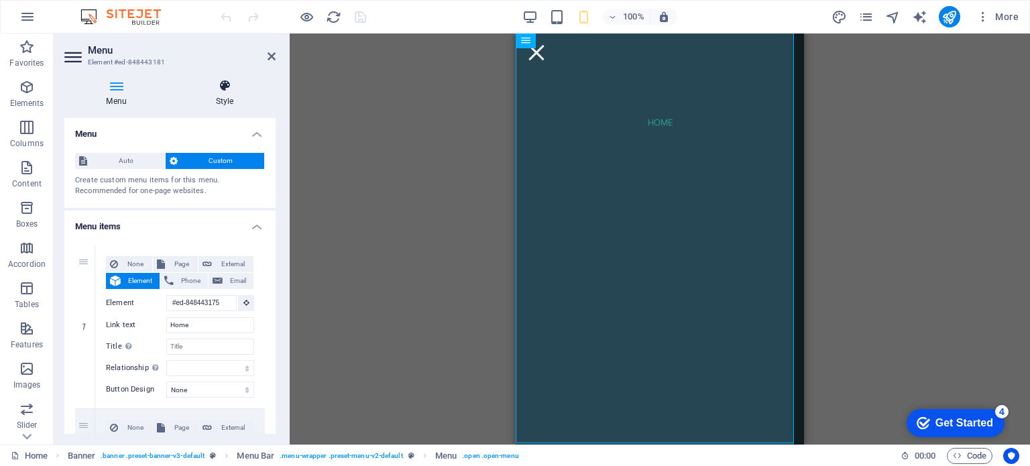
click at [225, 106] on h4 "Style" at bounding box center [225, 93] width 102 height 28
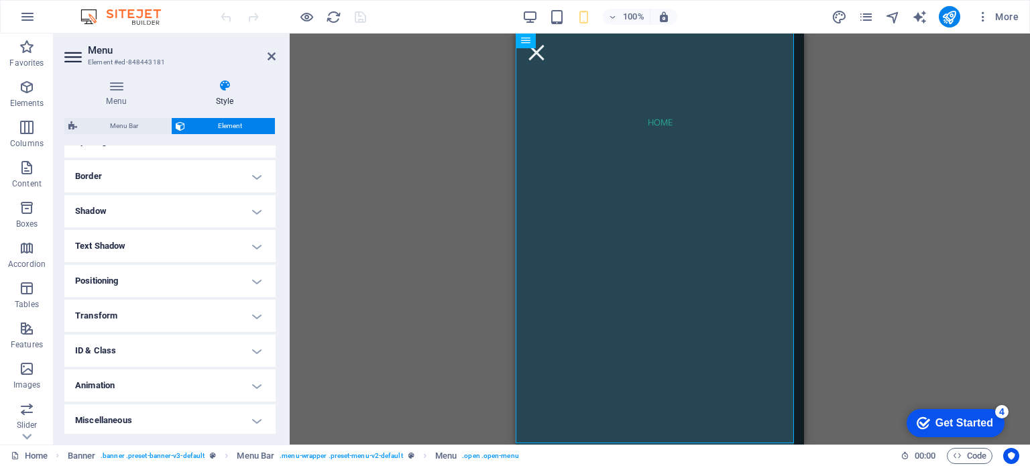
scroll to position [278, 0]
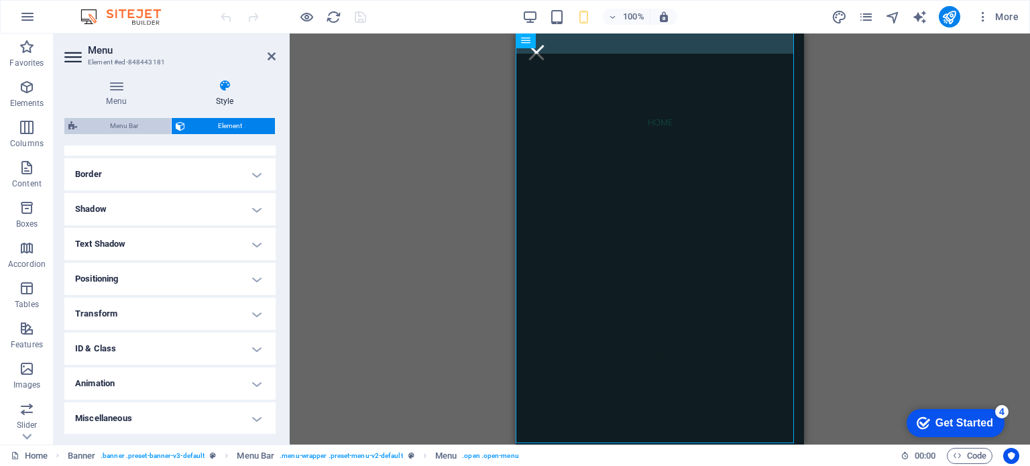
click at [118, 125] on span "Menu Bar" at bounding box center [124, 126] width 86 height 16
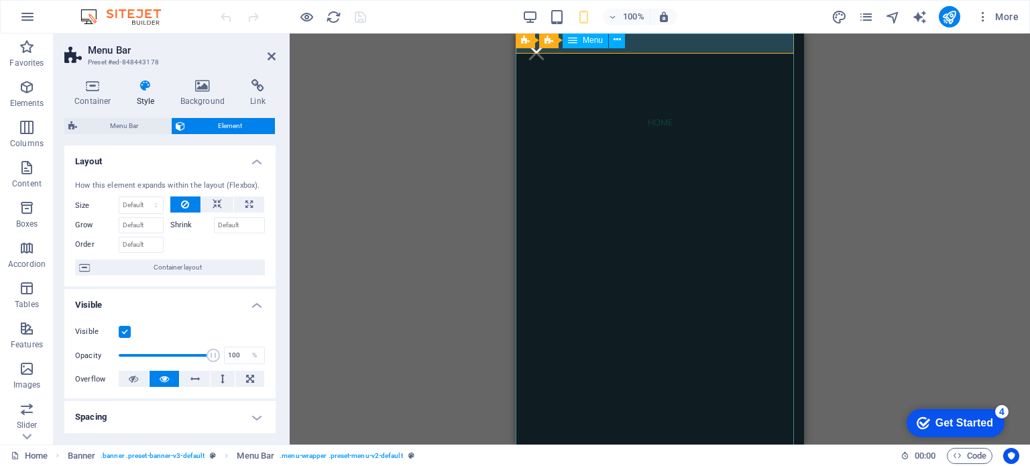
scroll to position [0, 0]
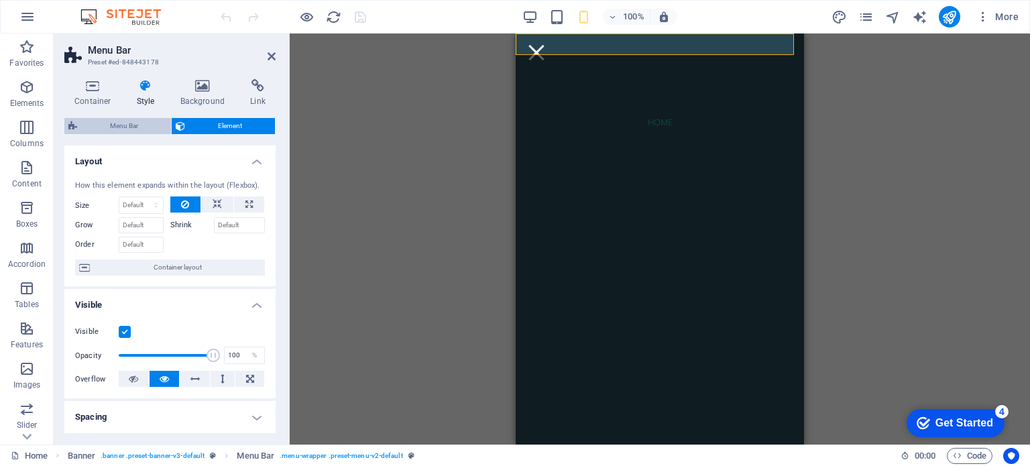
click at [126, 125] on span "Menu Bar" at bounding box center [124, 126] width 86 height 16
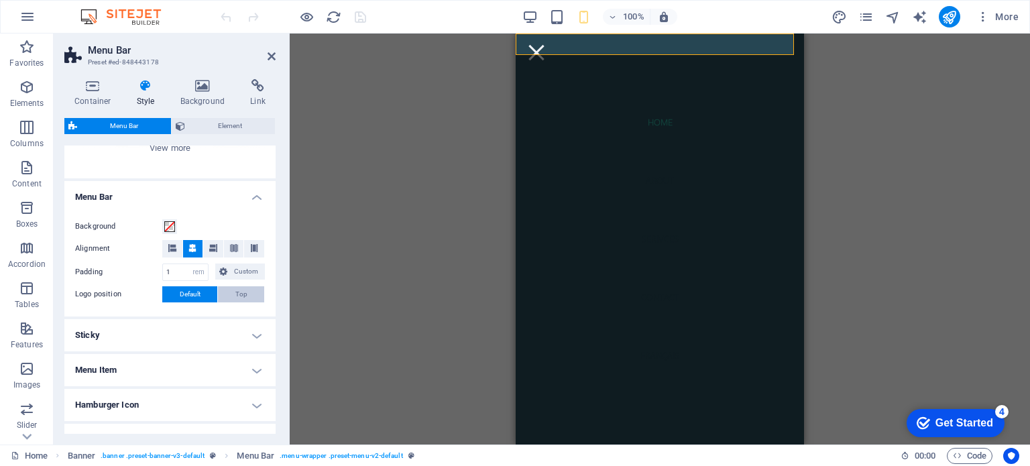
scroll to position [268, 0]
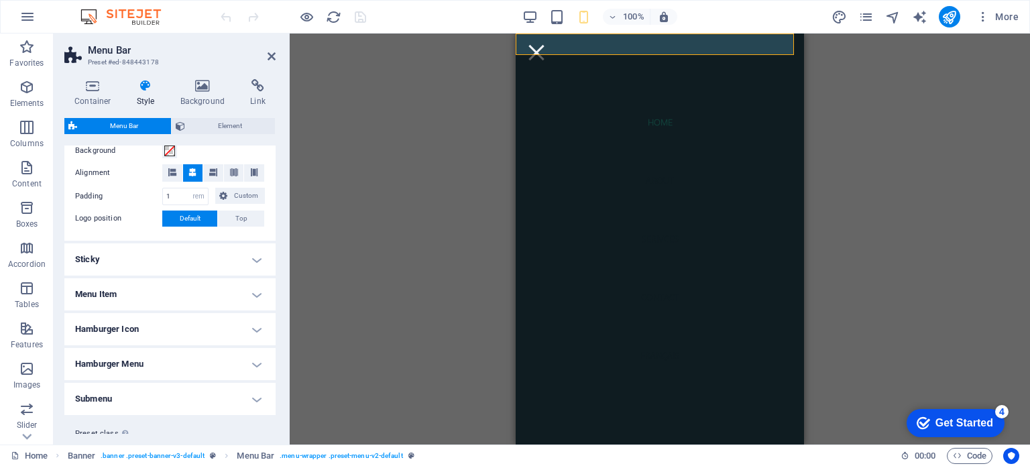
click at [201, 282] on h4 "Menu Item" at bounding box center [169, 294] width 211 height 32
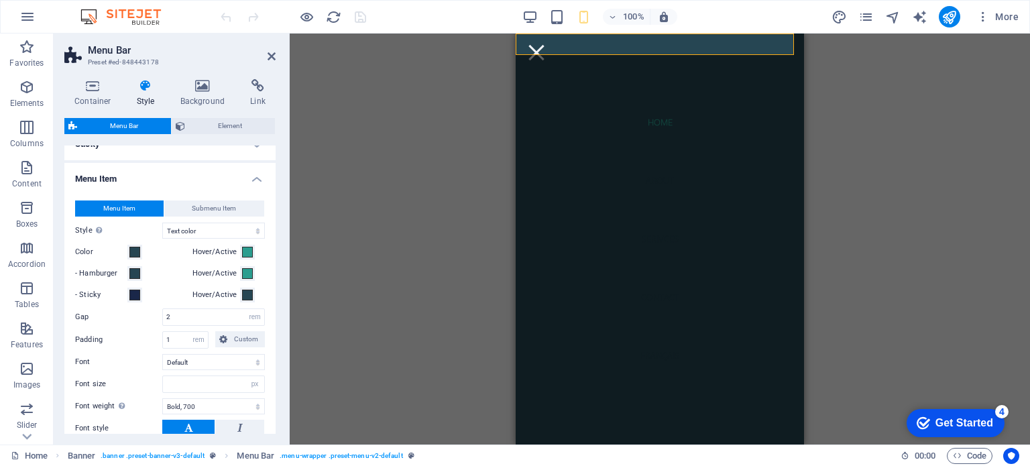
scroll to position [402, 0]
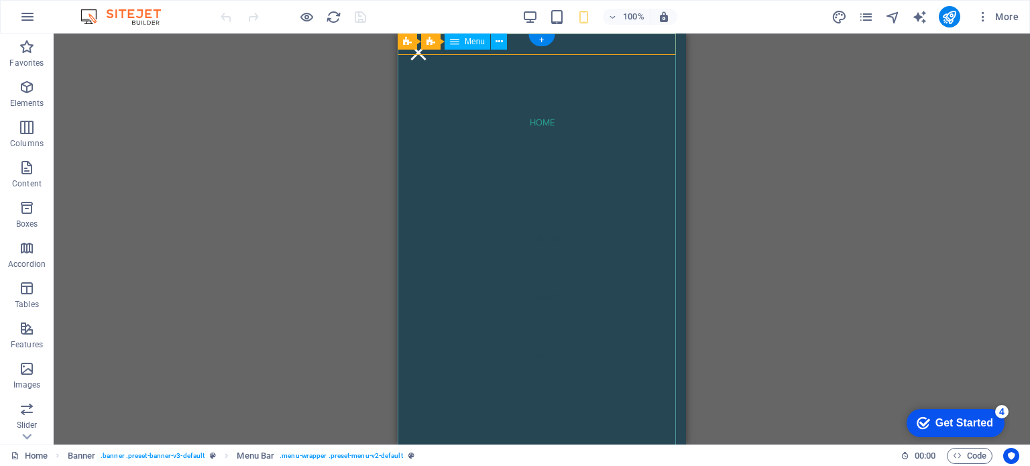
click at [470, 139] on nav "Home About Serivces Contact Français" at bounding box center [542, 239] width 288 height 411
click at [539, 126] on nav "Home About Serivces Contact Français" at bounding box center [542, 239] width 288 height 411
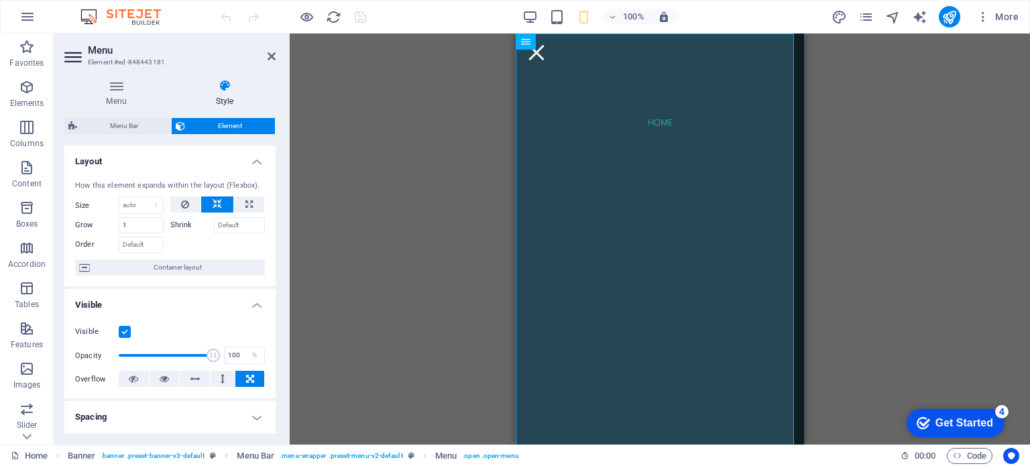
click at [225, 94] on h4 "Style" at bounding box center [225, 93] width 102 height 28
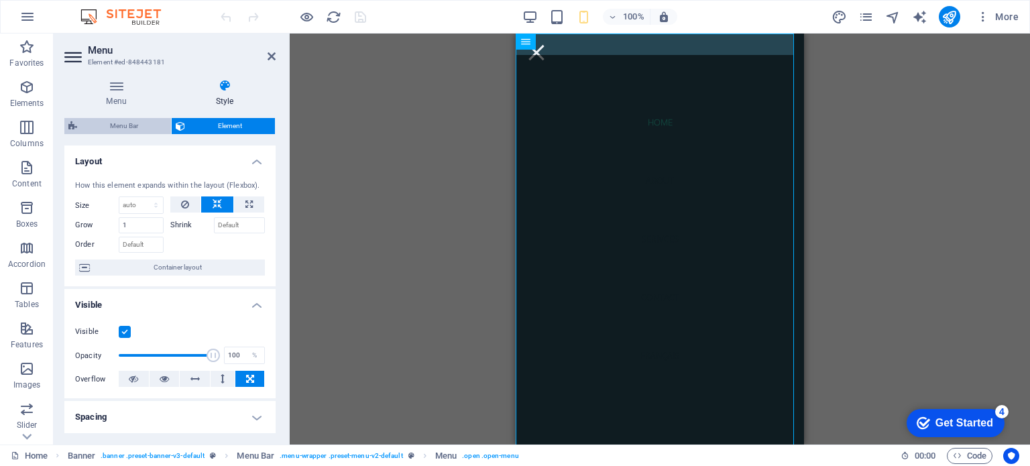
click at [139, 130] on span "Menu Bar" at bounding box center [124, 126] width 86 height 16
select select "rem"
select select "hover_text_color"
select select "rem"
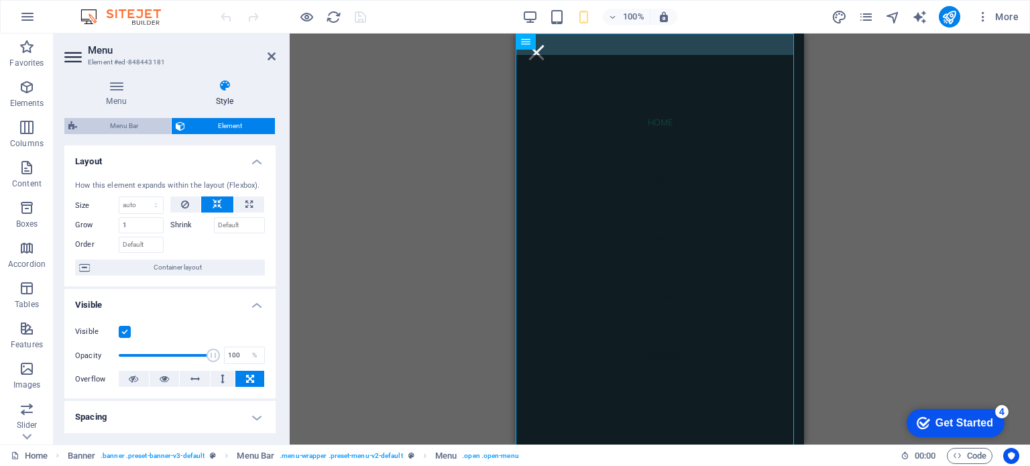
select select "px"
select select "700"
select select "px"
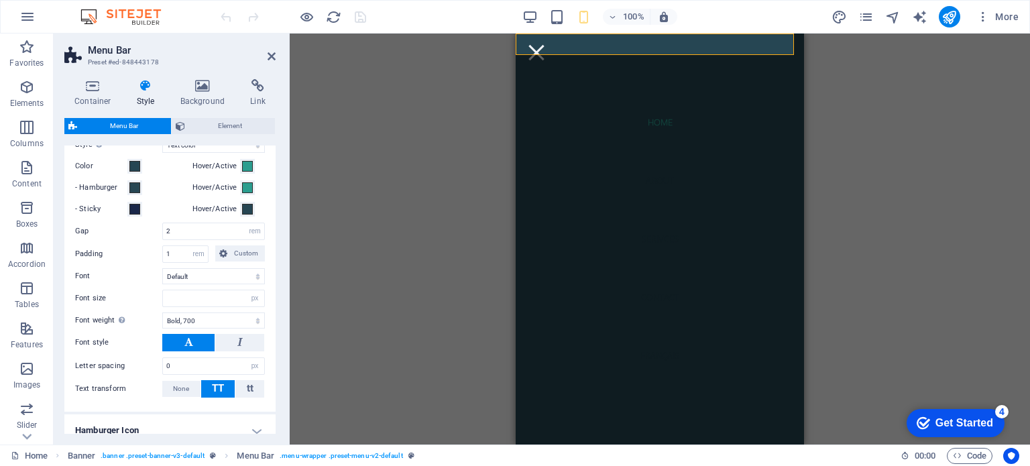
scroll to position [335, 0]
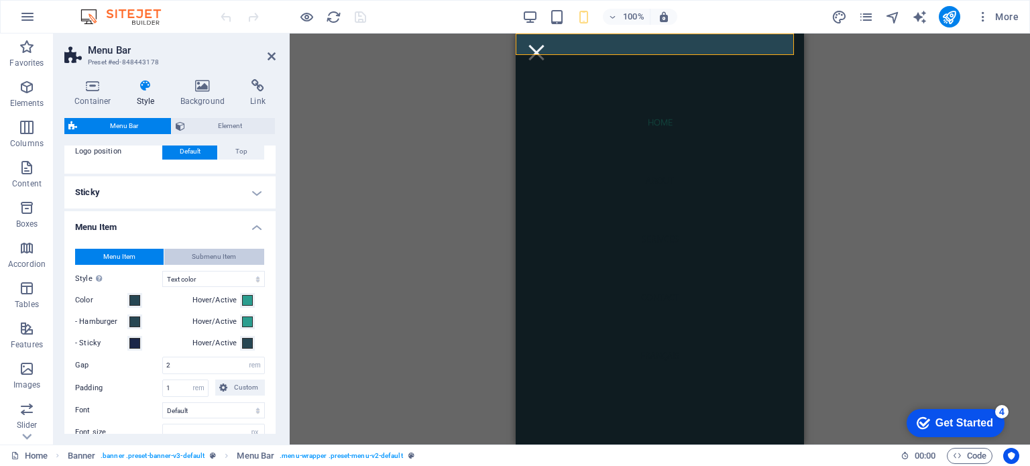
click at [194, 256] on span "Submenu Item" at bounding box center [214, 257] width 44 height 16
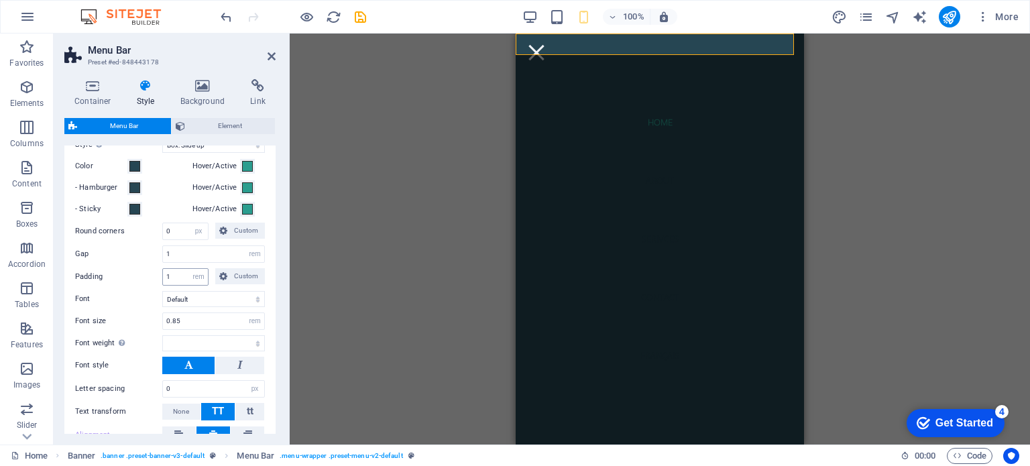
select select
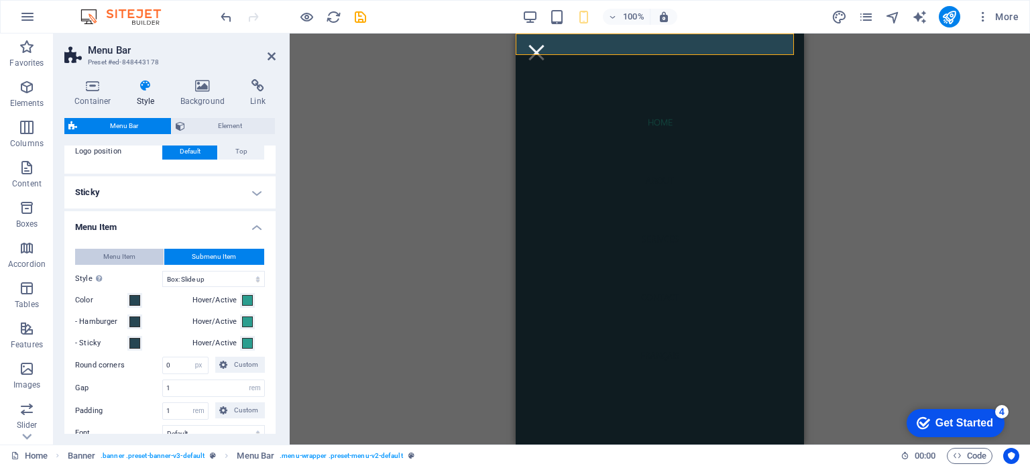
click at [126, 250] on span "Menu Item" at bounding box center [119, 257] width 32 height 16
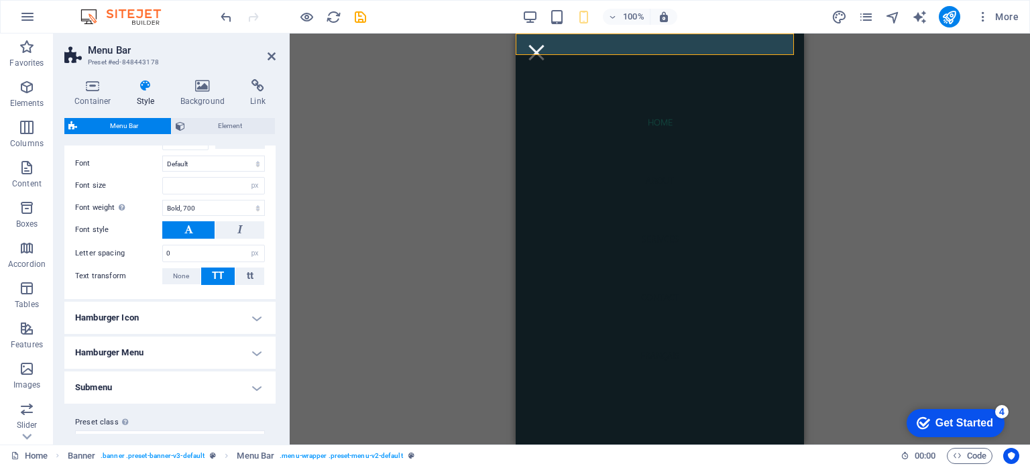
scroll to position [603, 0]
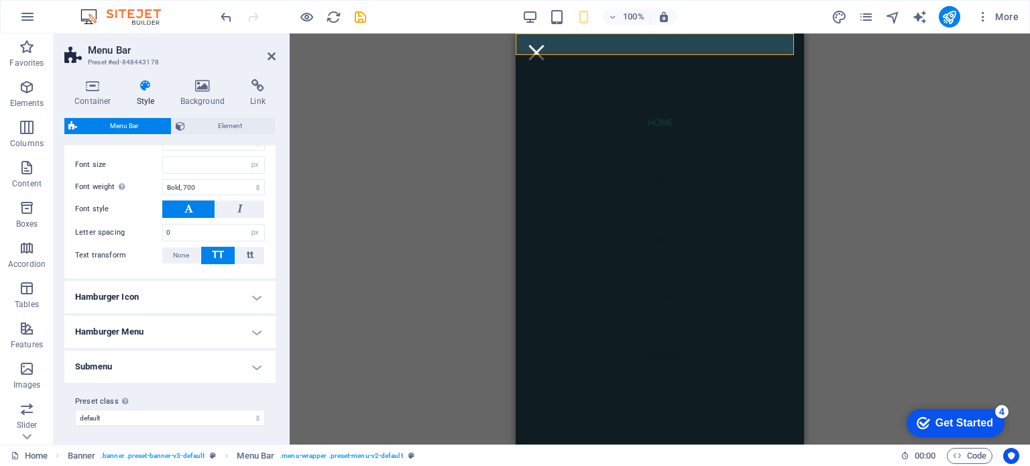
click at [196, 327] on h4 "Hamburger Menu" at bounding box center [169, 332] width 211 height 32
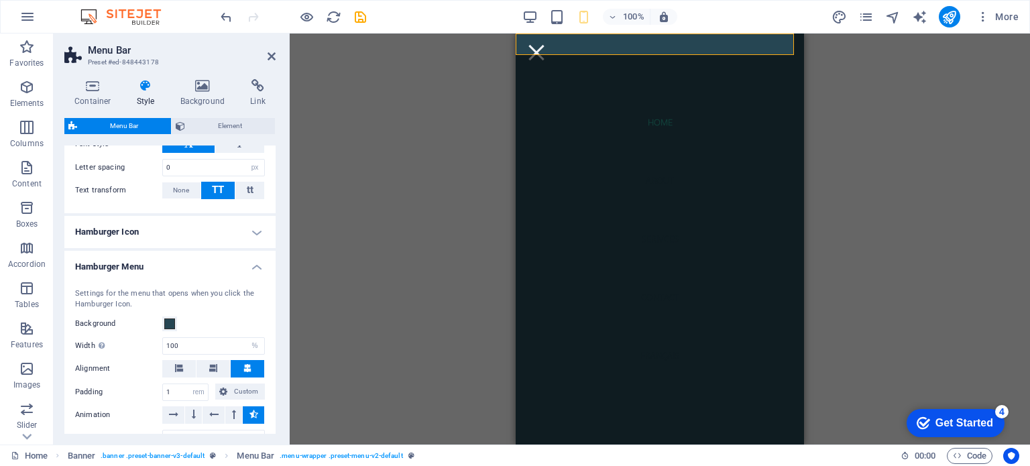
scroll to position [601, 0]
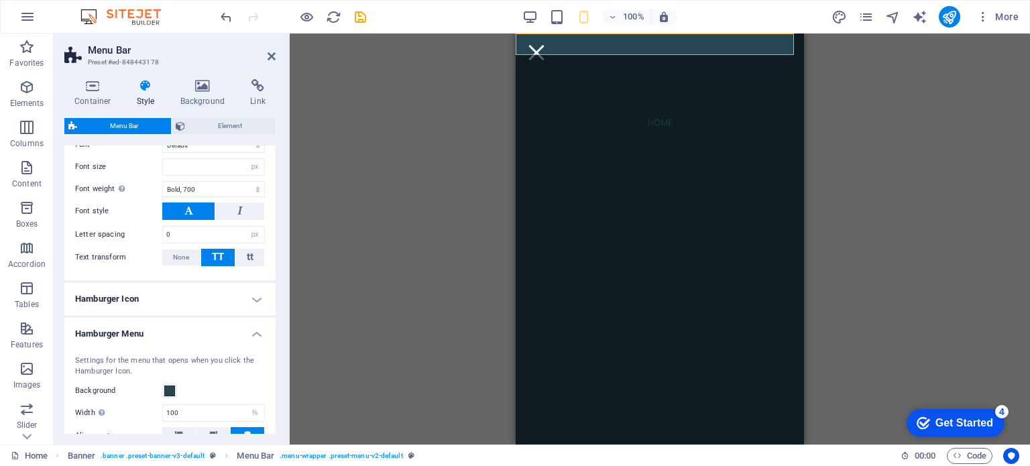
click at [150, 290] on h4 "Hamburger Icon" at bounding box center [169, 299] width 211 height 32
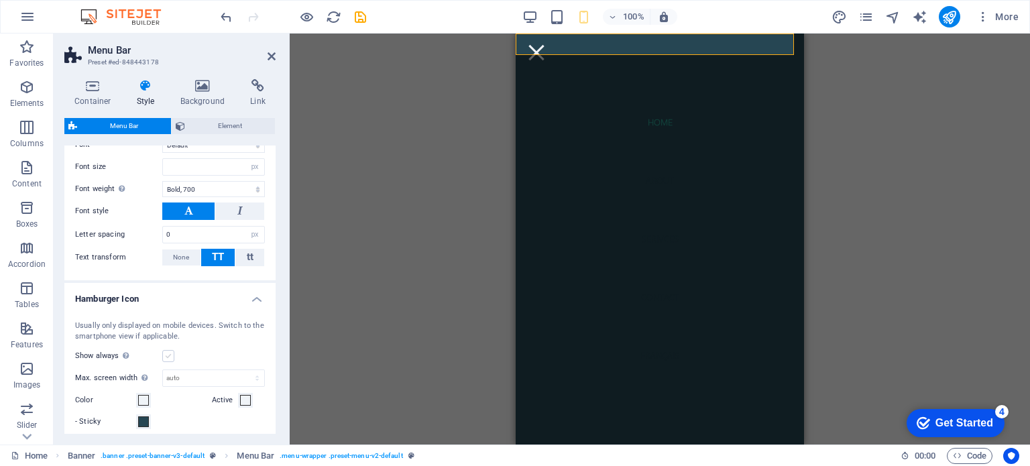
click at [165, 351] on label at bounding box center [168, 356] width 12 height 12
click at [0, 0] on input "Show always Shows the trigger for all viewports." at bounding box center [0, 0] width 0 height 0
click at [169, 353] on label at bounding box center [168, 356] width 12 height 12
click at [0, 0] on input "Show always Shows the trigger for all viewports." at bounding box center [0, 0] width 0 height 0
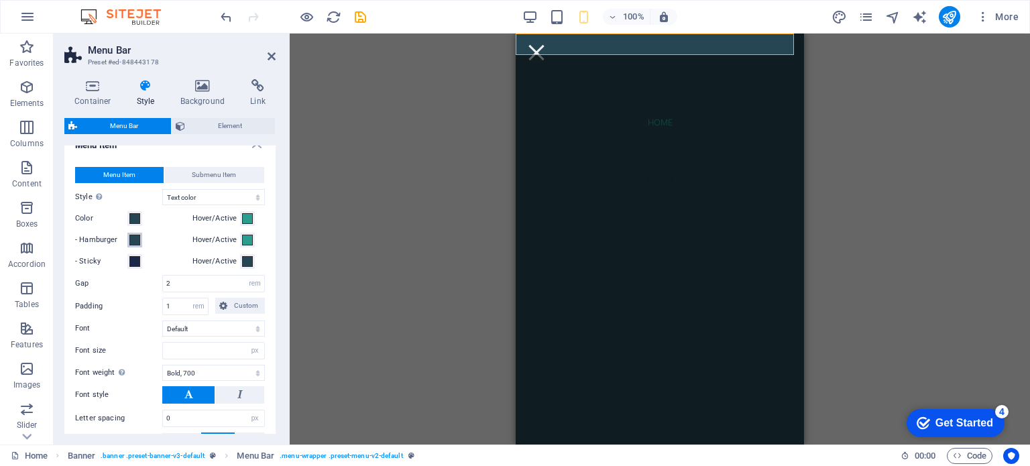
scroll to position [400, 0]
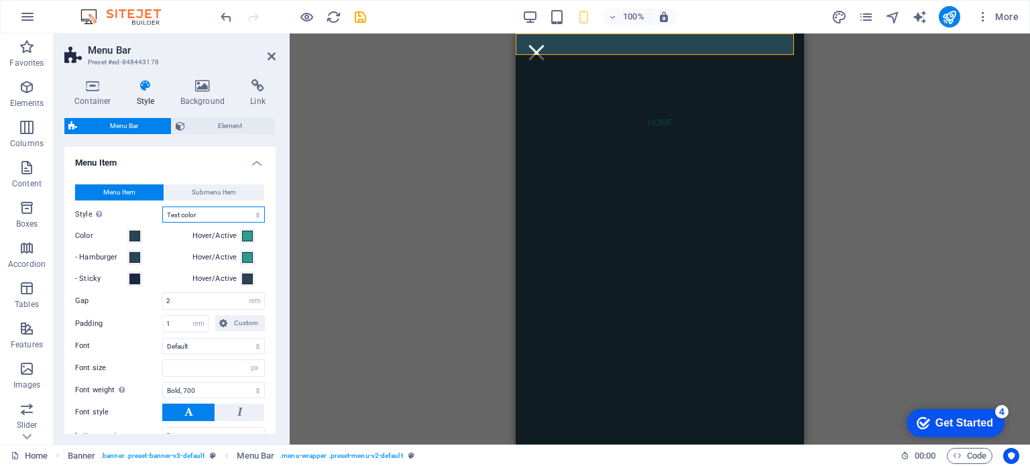
click at [179, 211] on select "Plain Text color Box: Fade Box: Flip vertical Box: Flip horizontal Box: Slide d…" at bounding box center [213, 215] width 103 height 16
click at [134, 235] on span at bounding box center [134, 236] width 11 height 11
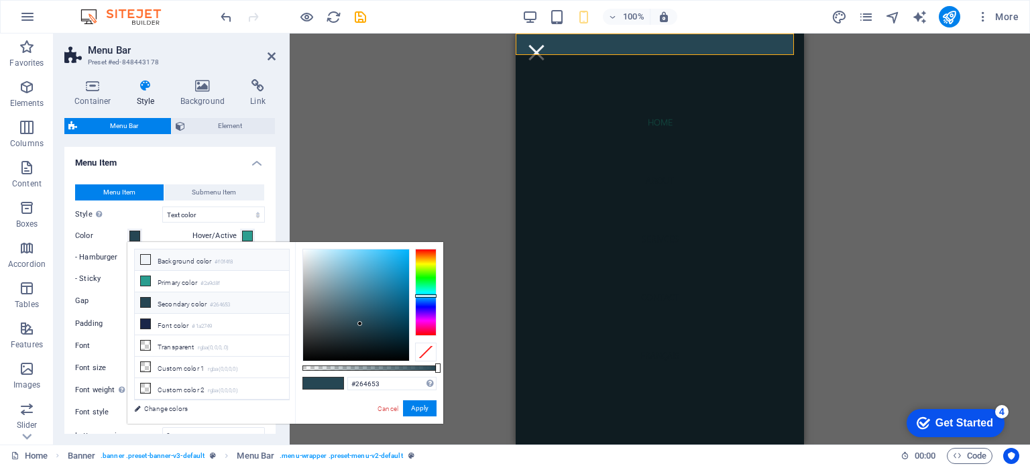
click at [149, 260] on icon at bounding box center [145, 259] width 9 height 9
type input "#f0f4f8"
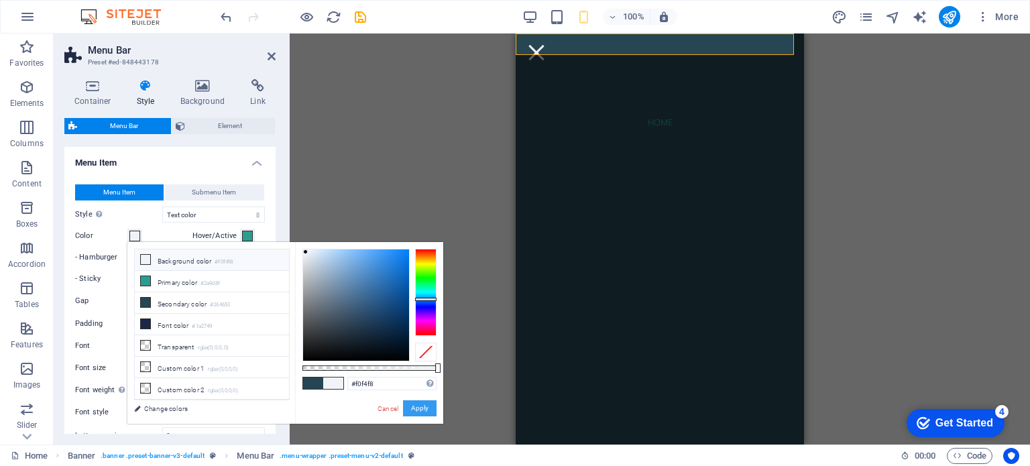
click at [428, 410] on button "Apply" at bounding box center [420, 408] width 34 height 16
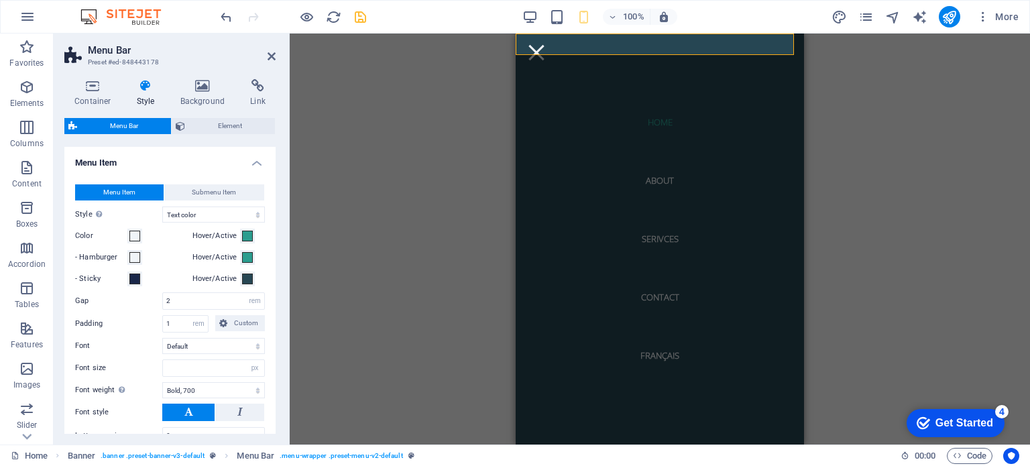
click at [359, 20] on icon "save" at bounding box center [360, 16] width 15 height 15
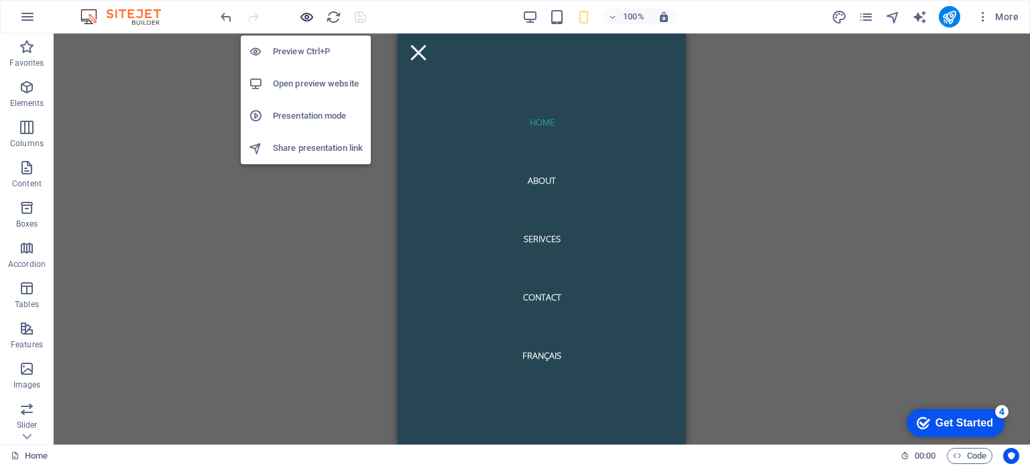
click at [308, 15] on icon "button" at bounding box center [306, 16] width 15 height 15
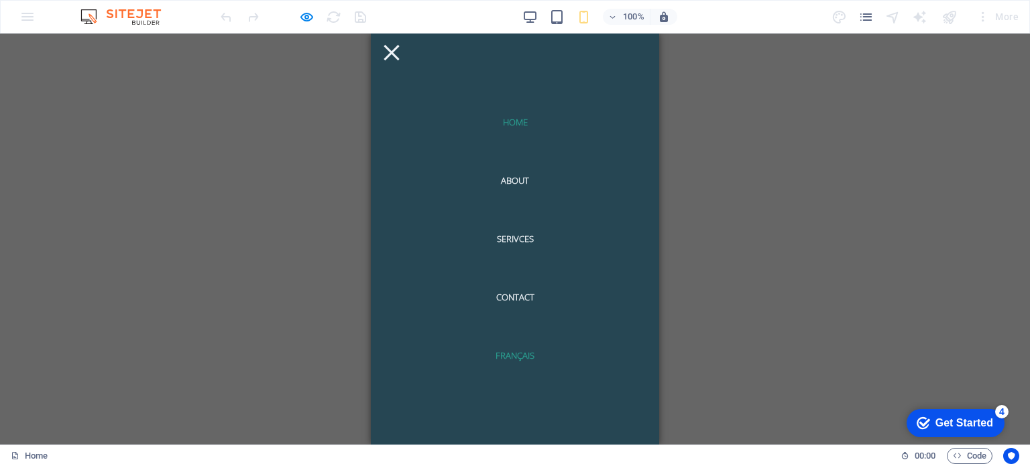
click at [501, 355] on link "Français" at bounding box center [515, 356] width 60 height 30
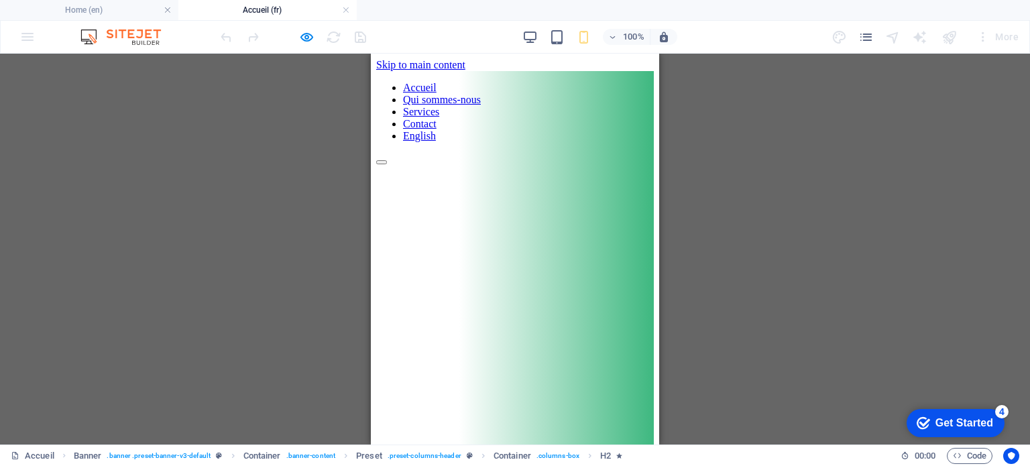
scroll to position [0, 0]
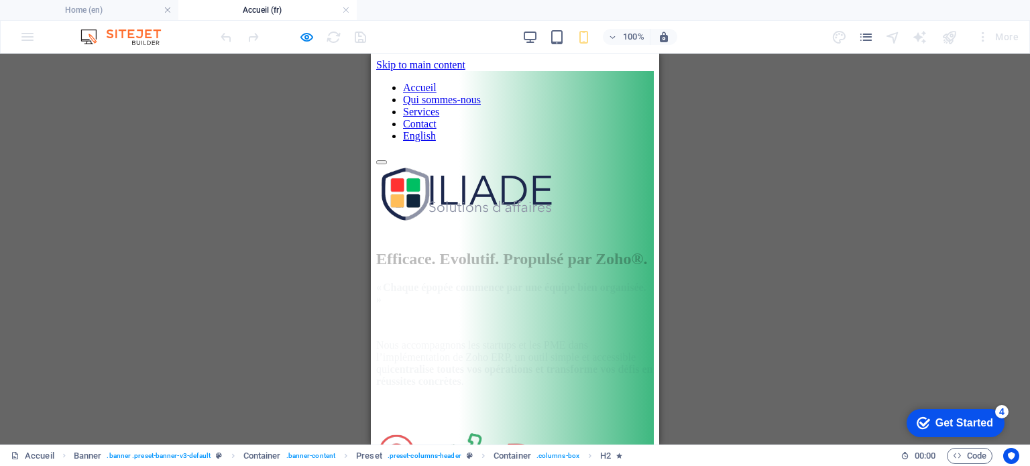
click at [506, 153] on div at bounding box center [515, 159] width 278 height 12
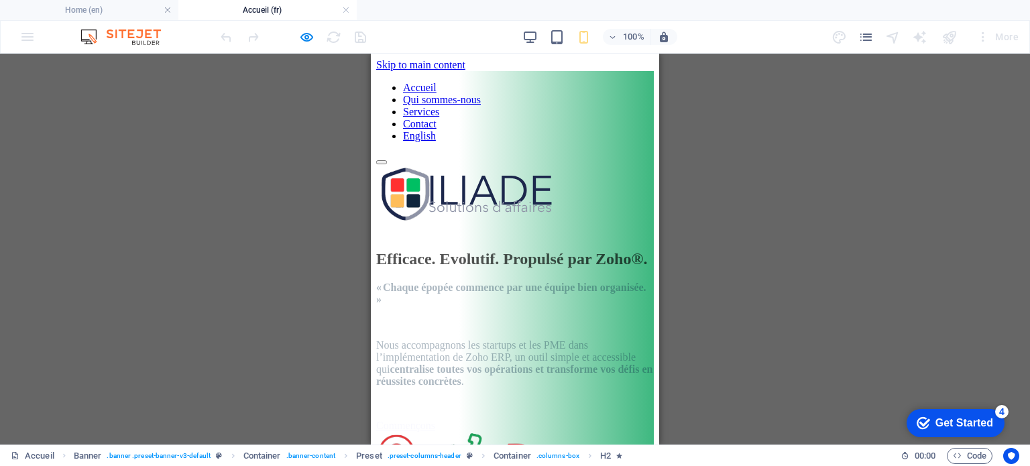
click at [506, 82] on nav "Accueil Qui sommes-nous Services Contact English" at bounding box center [515, 112] width 278 height 60
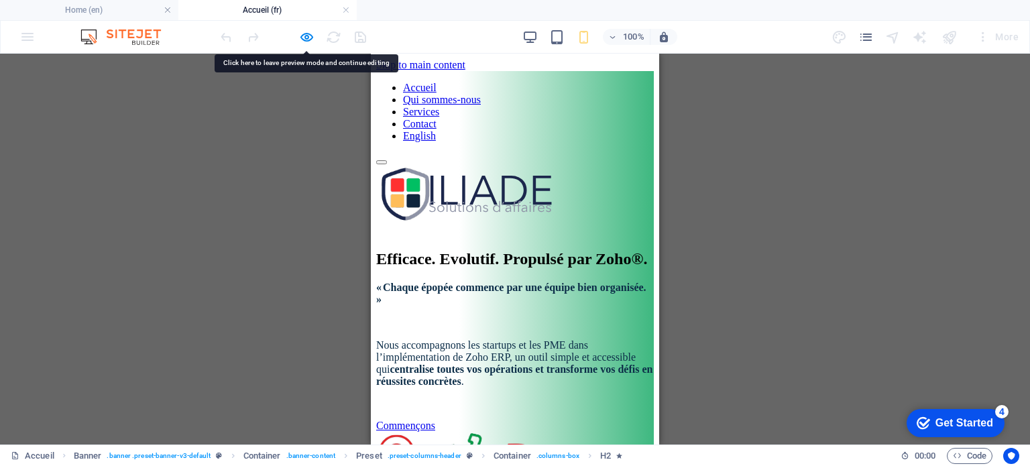
click at [486, 142] on nav "Accueil Qui sommes-nous Services Contact English" at bounding box center [515, 112] width 278 height 60
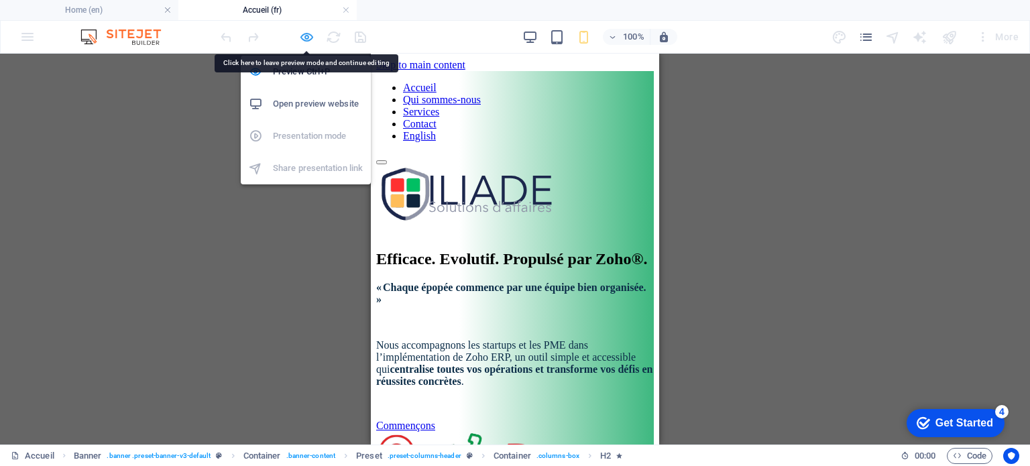
click at [309, 38] on icon "button" at bounding box center [306, 37] width 15 height 15
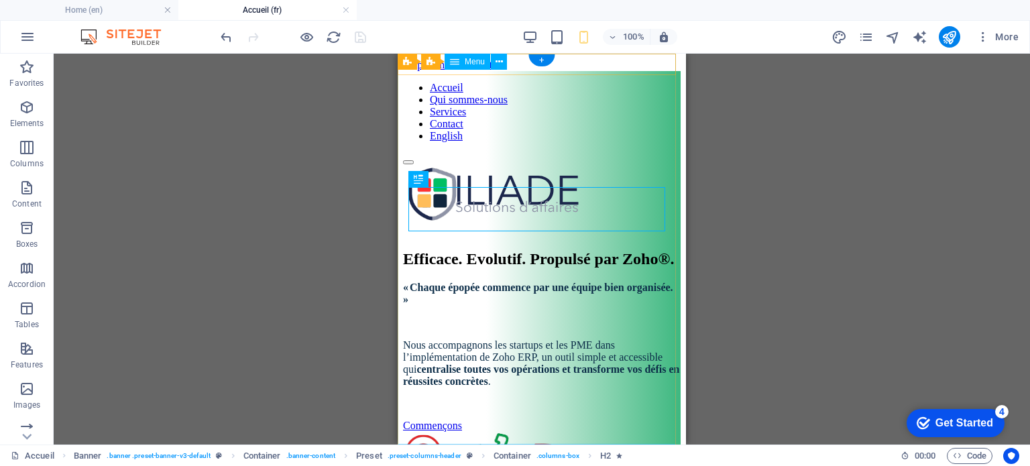
click at [470, 142] on nav "Accueil Qui sommes-nous Services Contact English" at bounding box center [542, 112] width 278 height 60
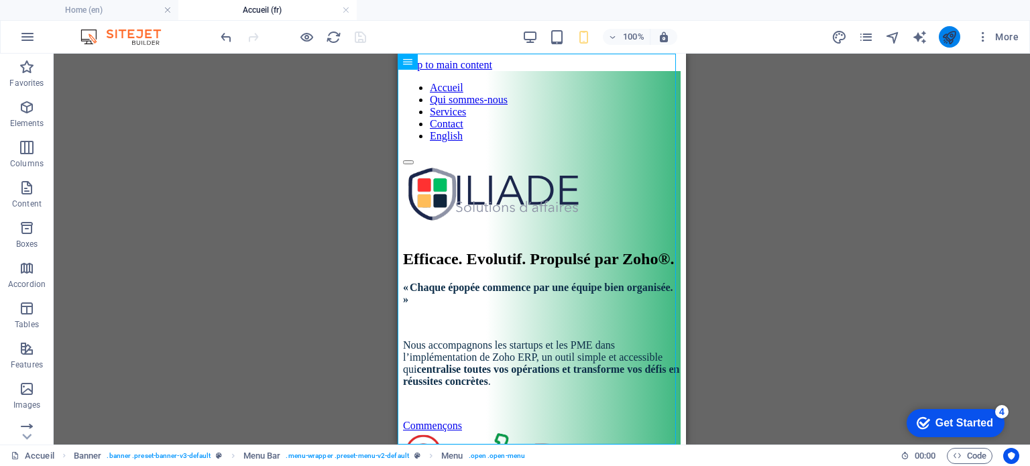
click at [953, 38] on icon "publish" at bounding box center [949, 37] width 15 height 15
